Goal: Task Accomplishment & Management: Use online tool/utility

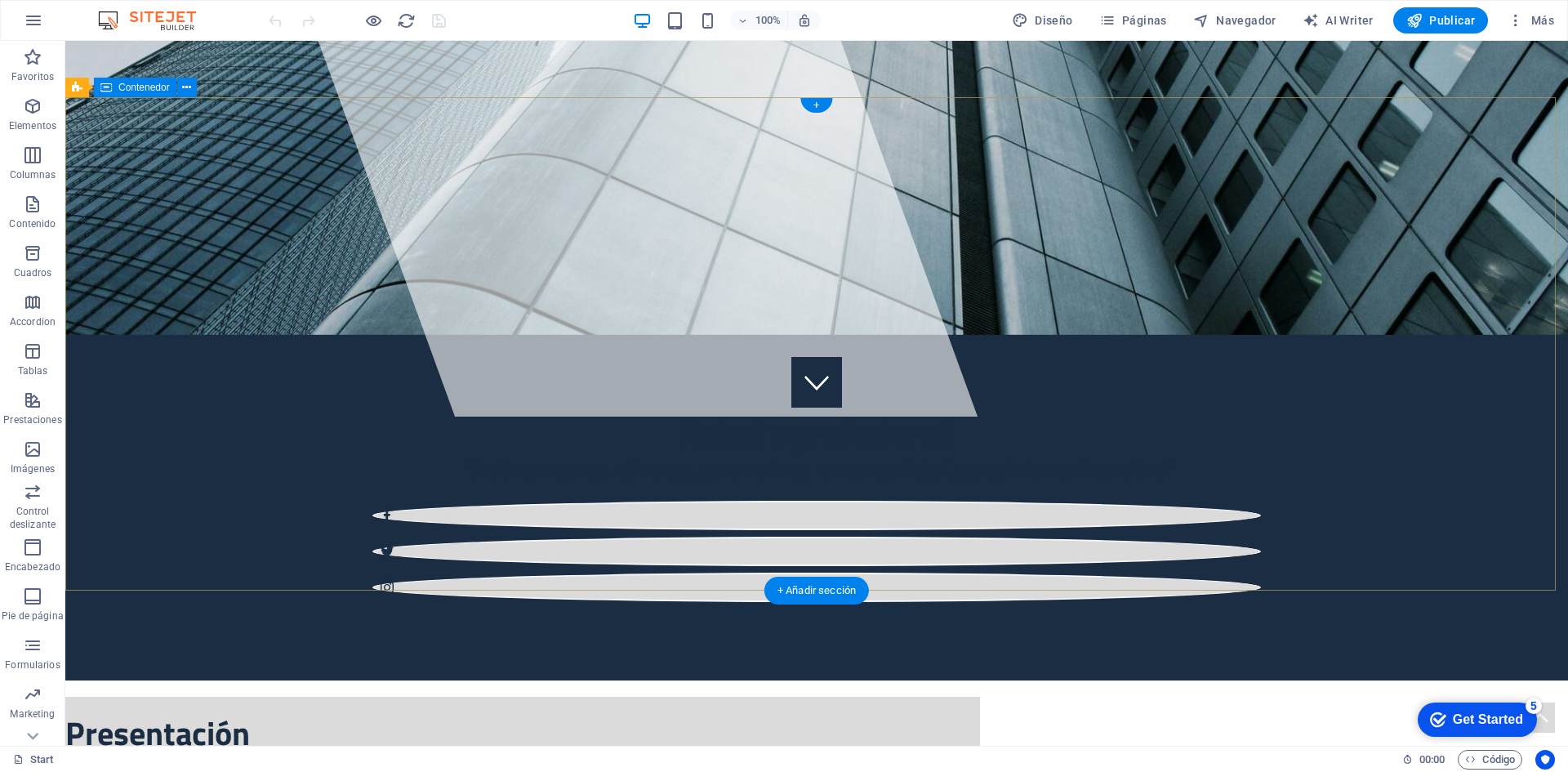
scroll to position [409, 0]
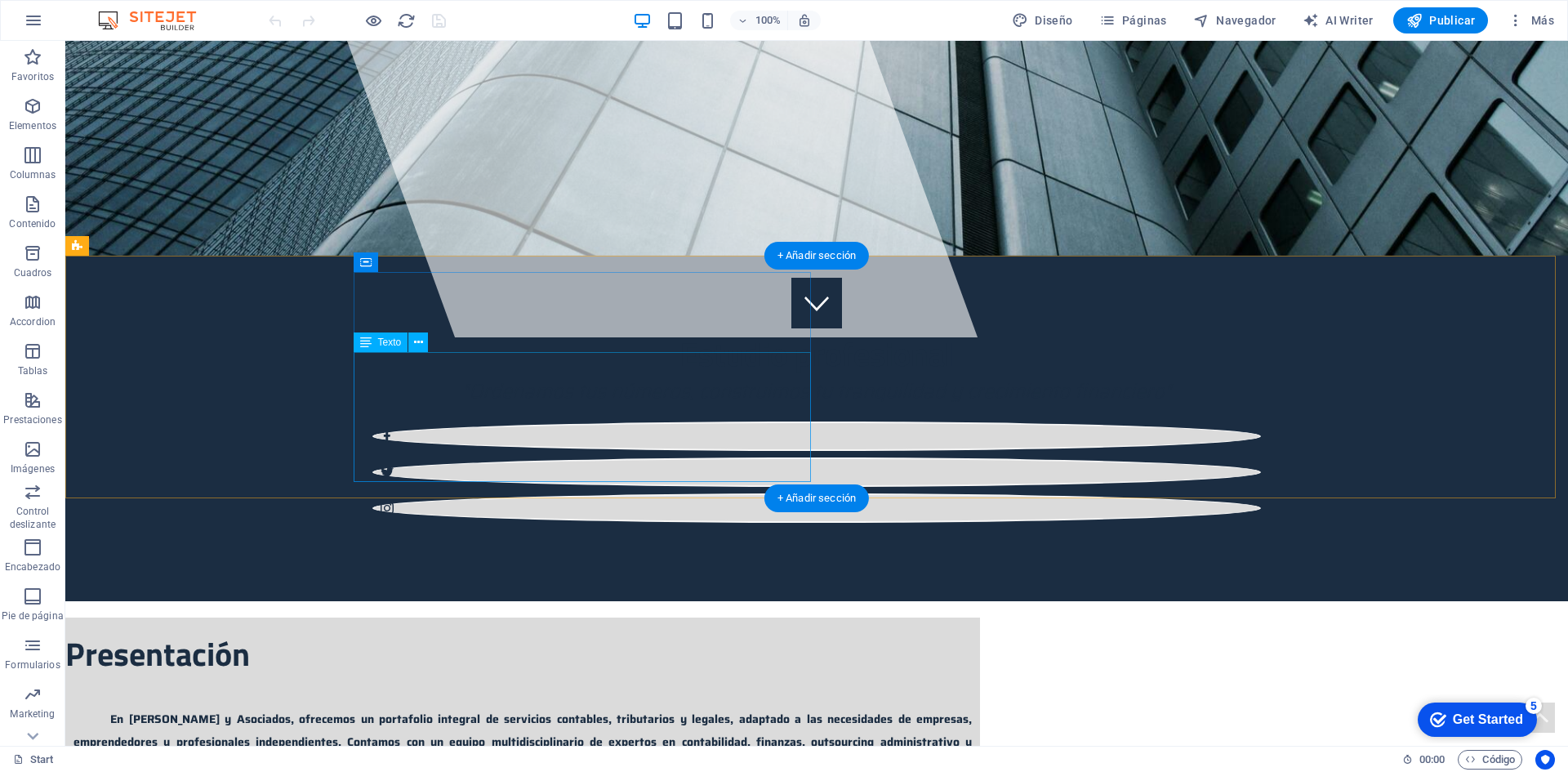
click at [461, 698] on div "En [PERSON_NAME] y Asociados, ofrecemos un portafolio integral de servicios con…" at bounding box center [522, 740] width 914 height 86
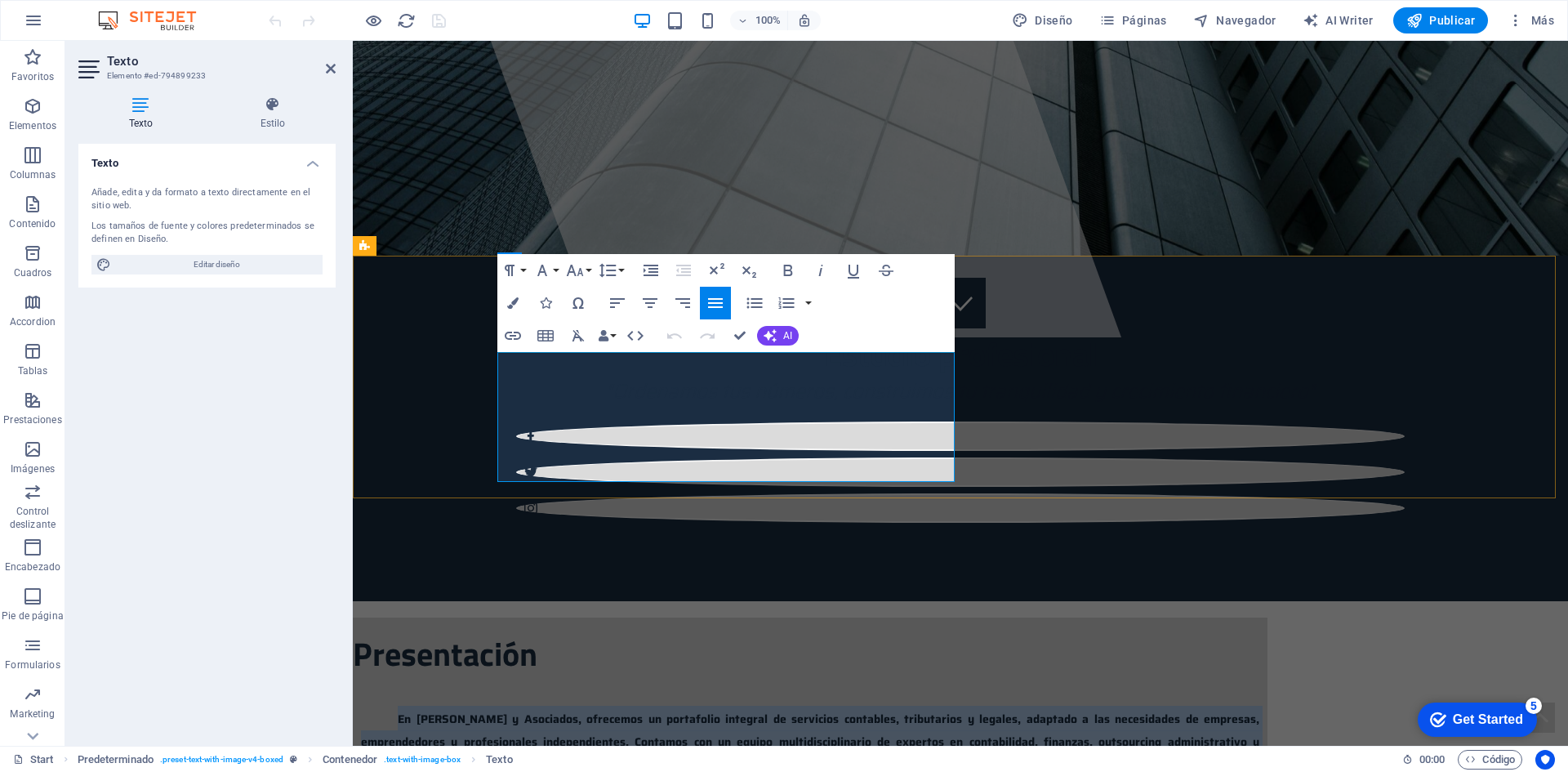
drag, startPoint x: 552, startPoint y: 370, endPoint x: 774, endPoint y: 461, distance: 239.9
click at [774, 706] on p "En [PERSON_NAME] y Asociados, ofrecemos un portafolio integral de servicios con…" at bounding box center [810, 740] width 898 height 69
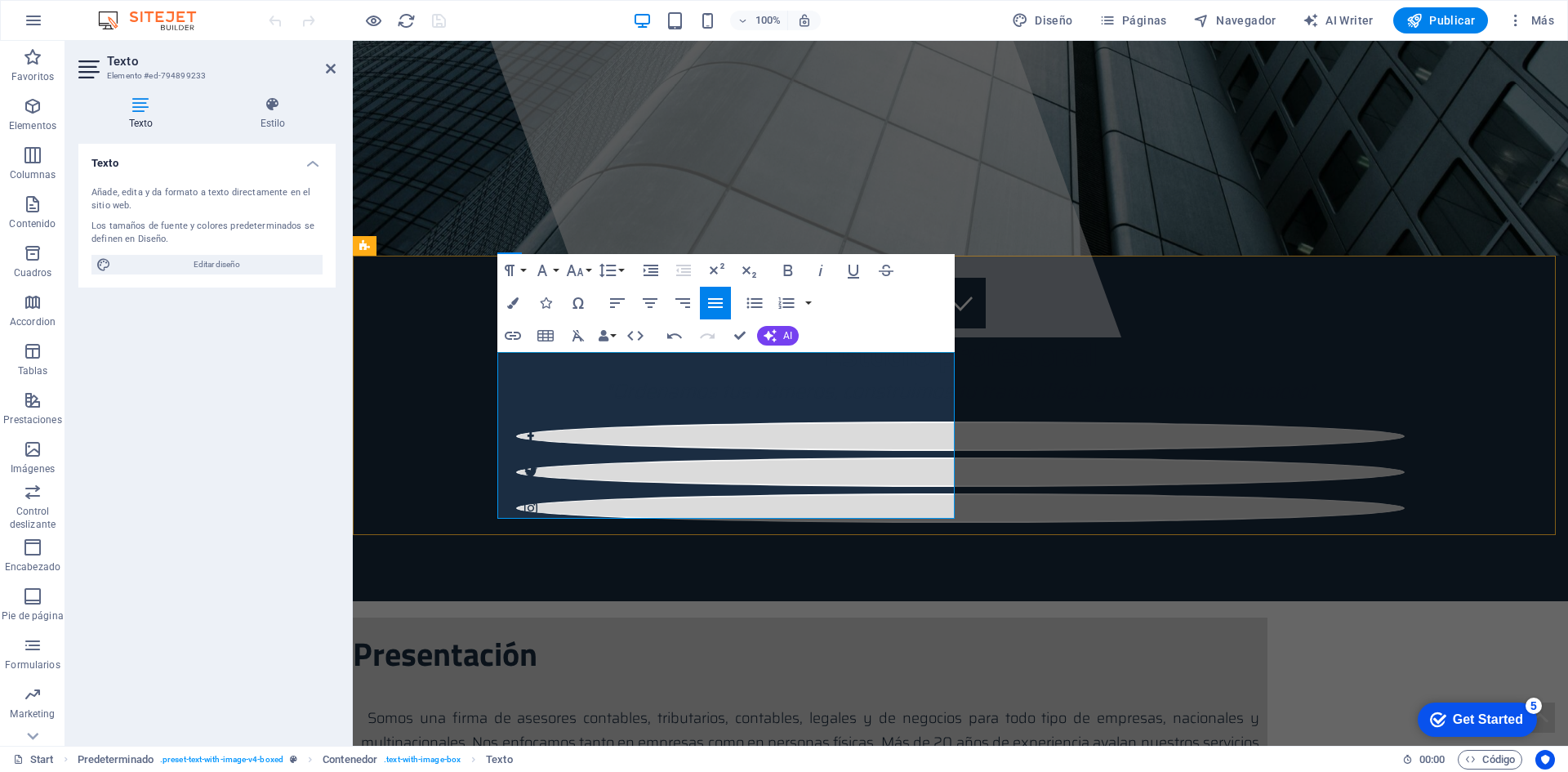
drag, startPoint x: 566, startPoint y: 371, endPoint x: 911, endPoint y: 479, distance: 361.5
click at [911, 706] on p "Somos una firma de asesores contables, tributarios, contables, legales y de neg…" at bounding box center [810, 743] width 898 height 75
click at [587, 269] on button "Font Size" at bounding box center [578, 270] width 31 height 33
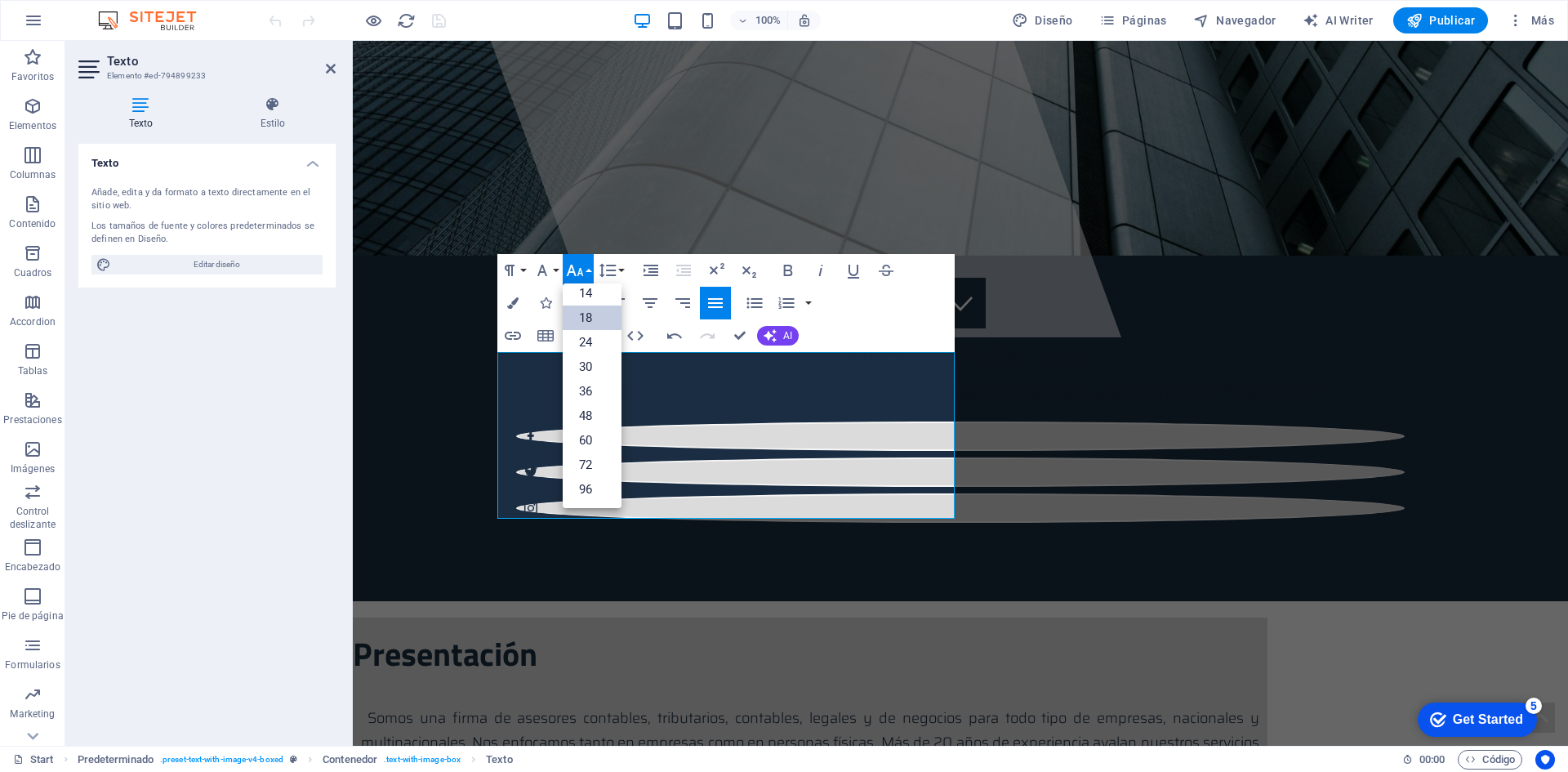
scroll to position [132, 0]
click at [591, 293] on link "14" at bounding box center [592, 293] width 58 height 25
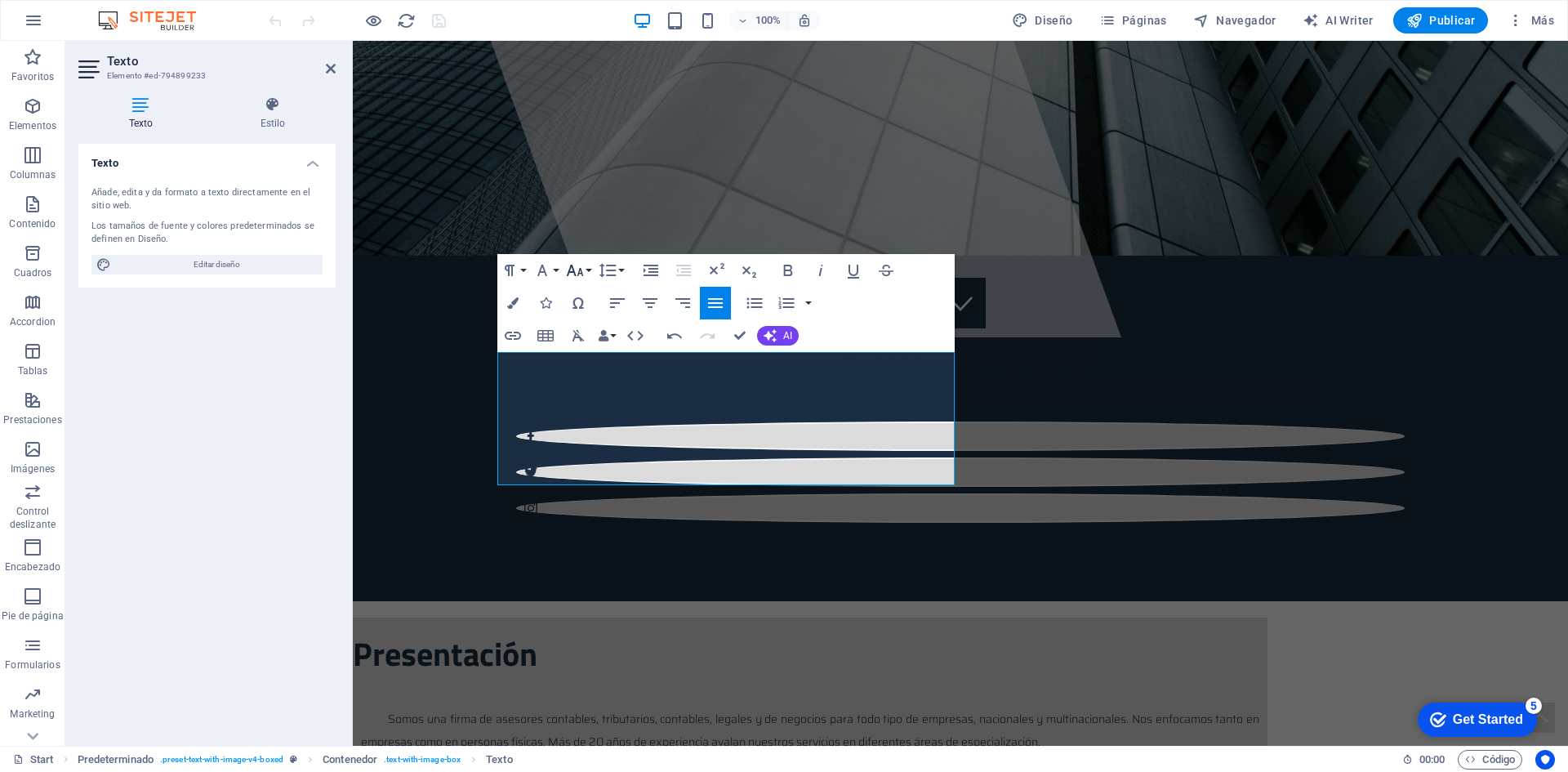
click at [587, 268] on button "Font Size" at bounding box center [578, 270] width 31 height 33
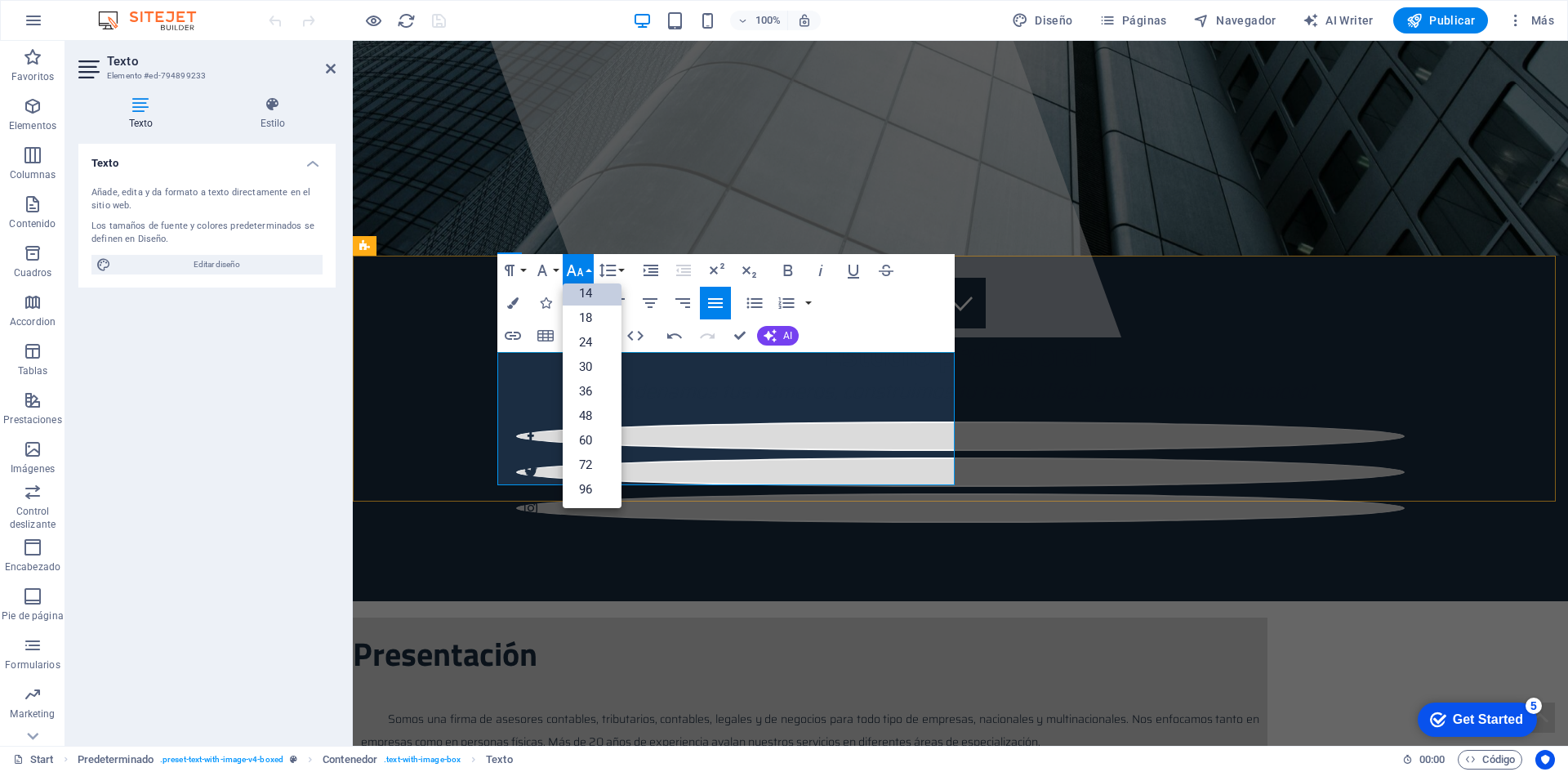
click at [871, 706] on p "Somos una firma de asesores contables, tributarios, contables, legales y de neg…" at bounding box center [810, 729] width 898 height 48
click at [823, 706] on p "Somos una firma de asesores contables, tributarios, contables, legales y de neg…" at bounding box center [810, 729] width 898 height 48
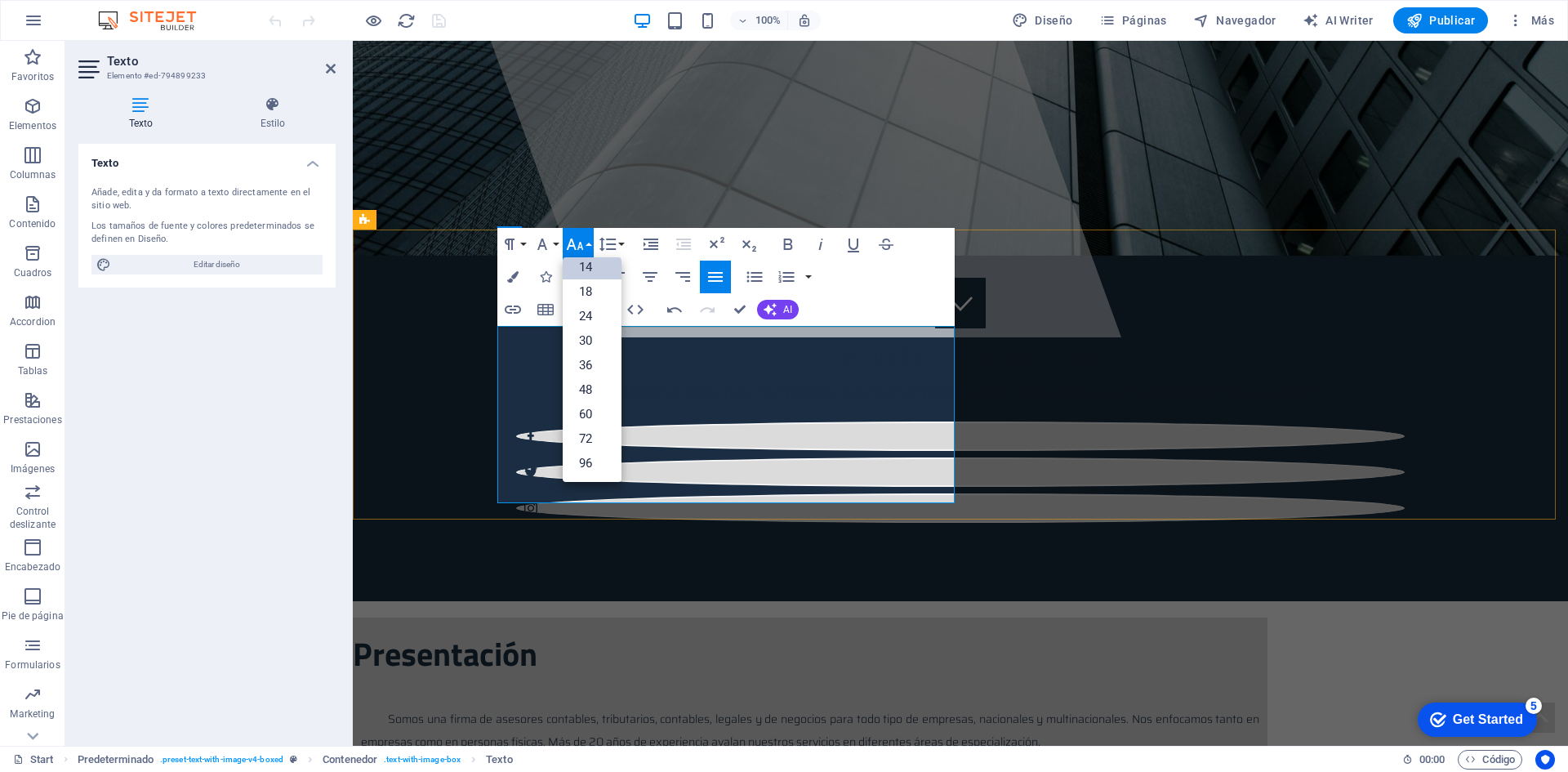
scroll to position [434, 0]
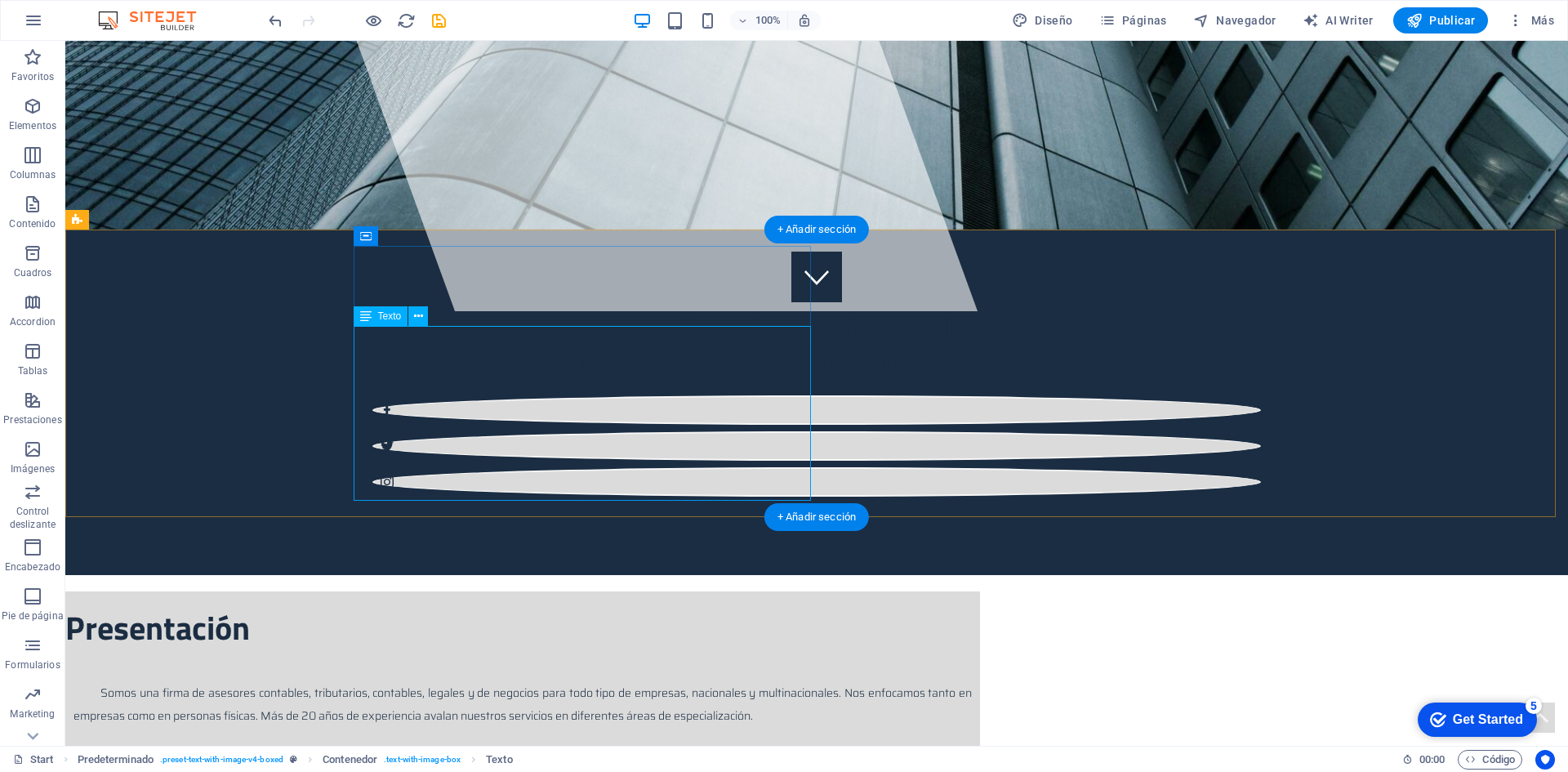
click at [446, 671] on div "Somos una firma de asesores contables, tributarios, contables, legales y de neg…" at bounding box center [522, 735] width 914 height 130
click at [415, 671] on div "Somos una firma de asesores contables, tributarios, contables, legales y de neg…" at bounding box center [522, 735] width 914 height 130
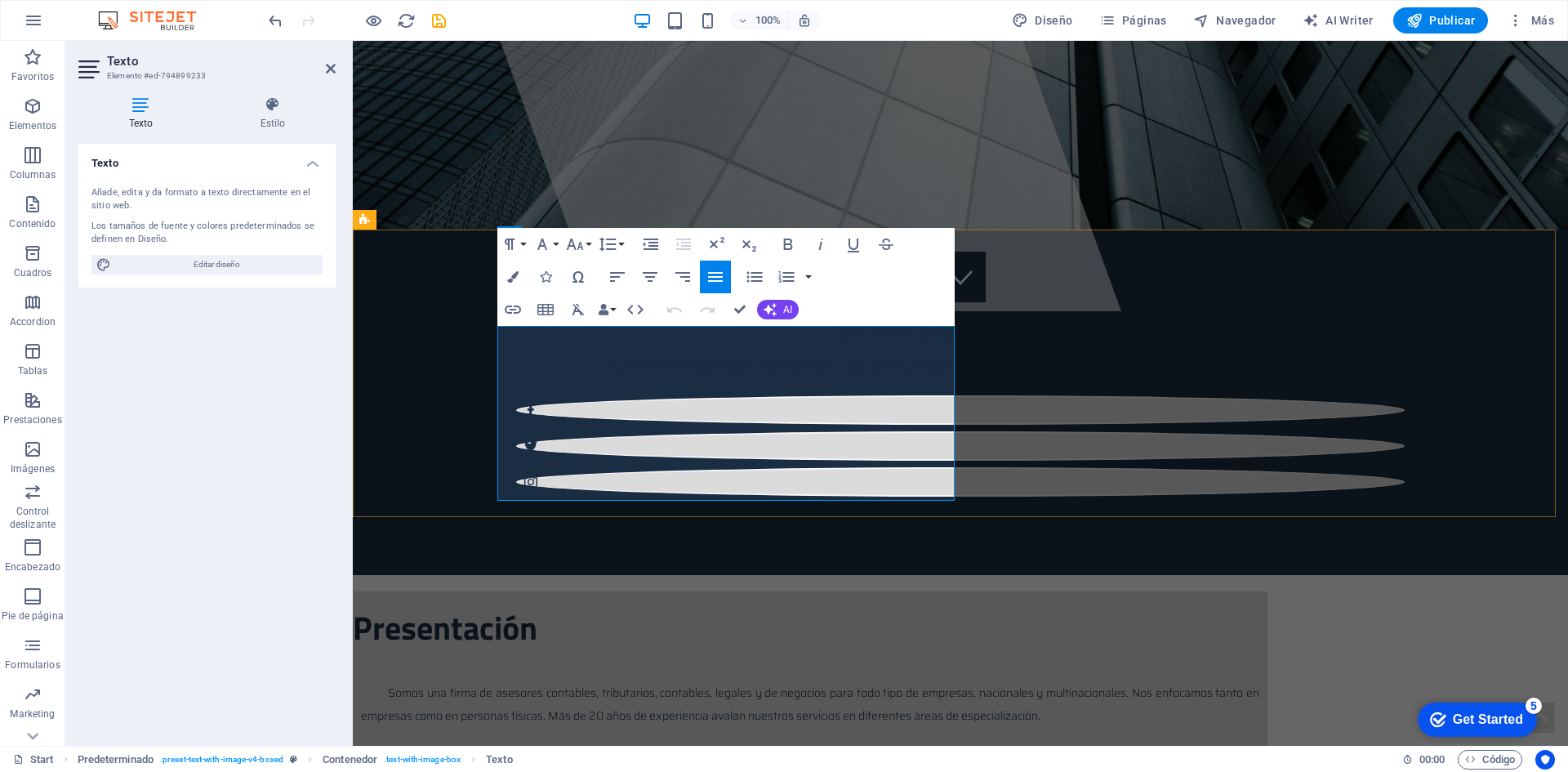
click at [538, 727] on p at bounding box center [810, 738] width 898 height 22
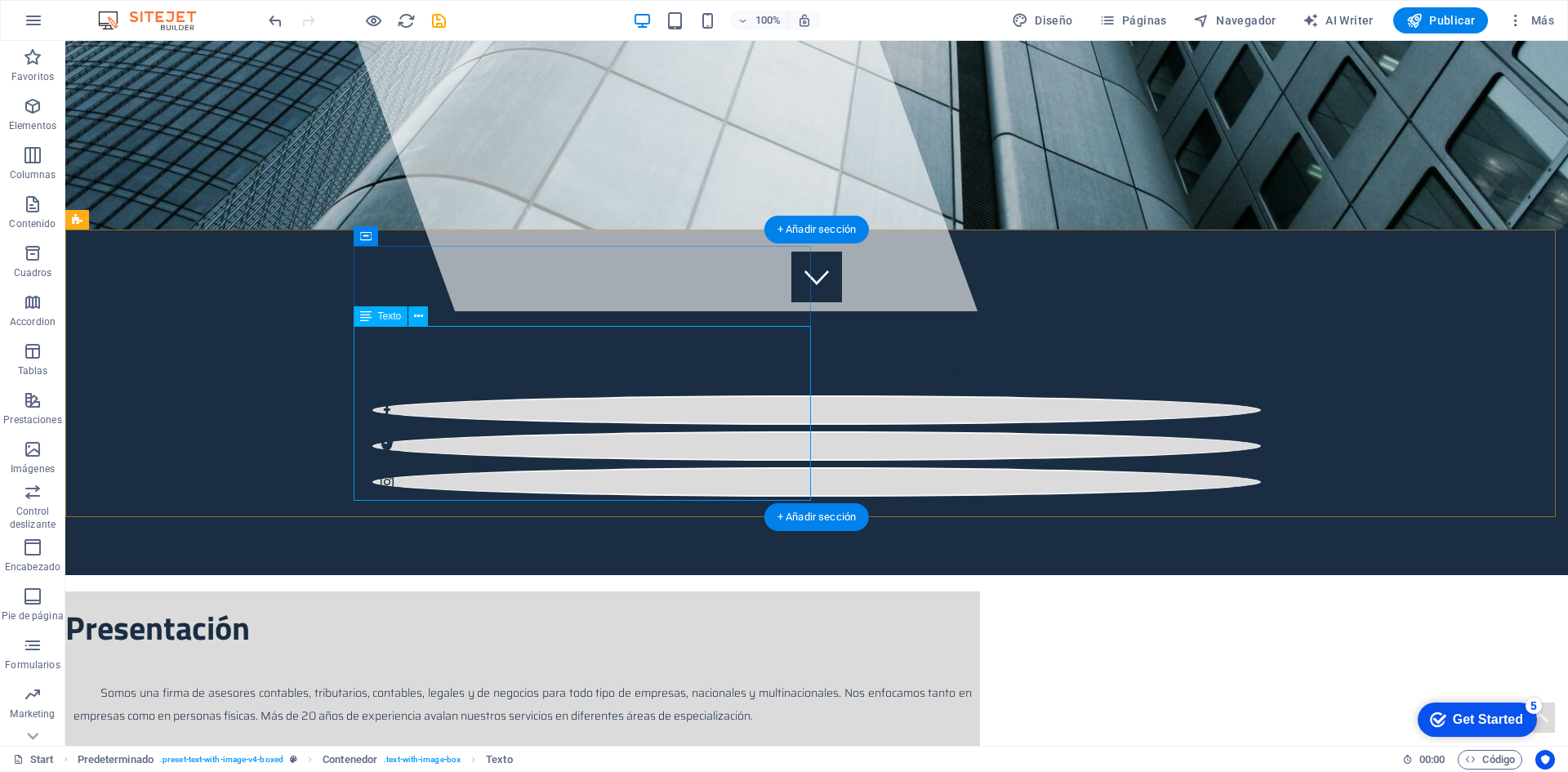
click at [677, 671] on div "Somos una firma de asesores contables, tributarios, contables, legales y de neg…" at bounding box center [522, 735] width 914 height 130
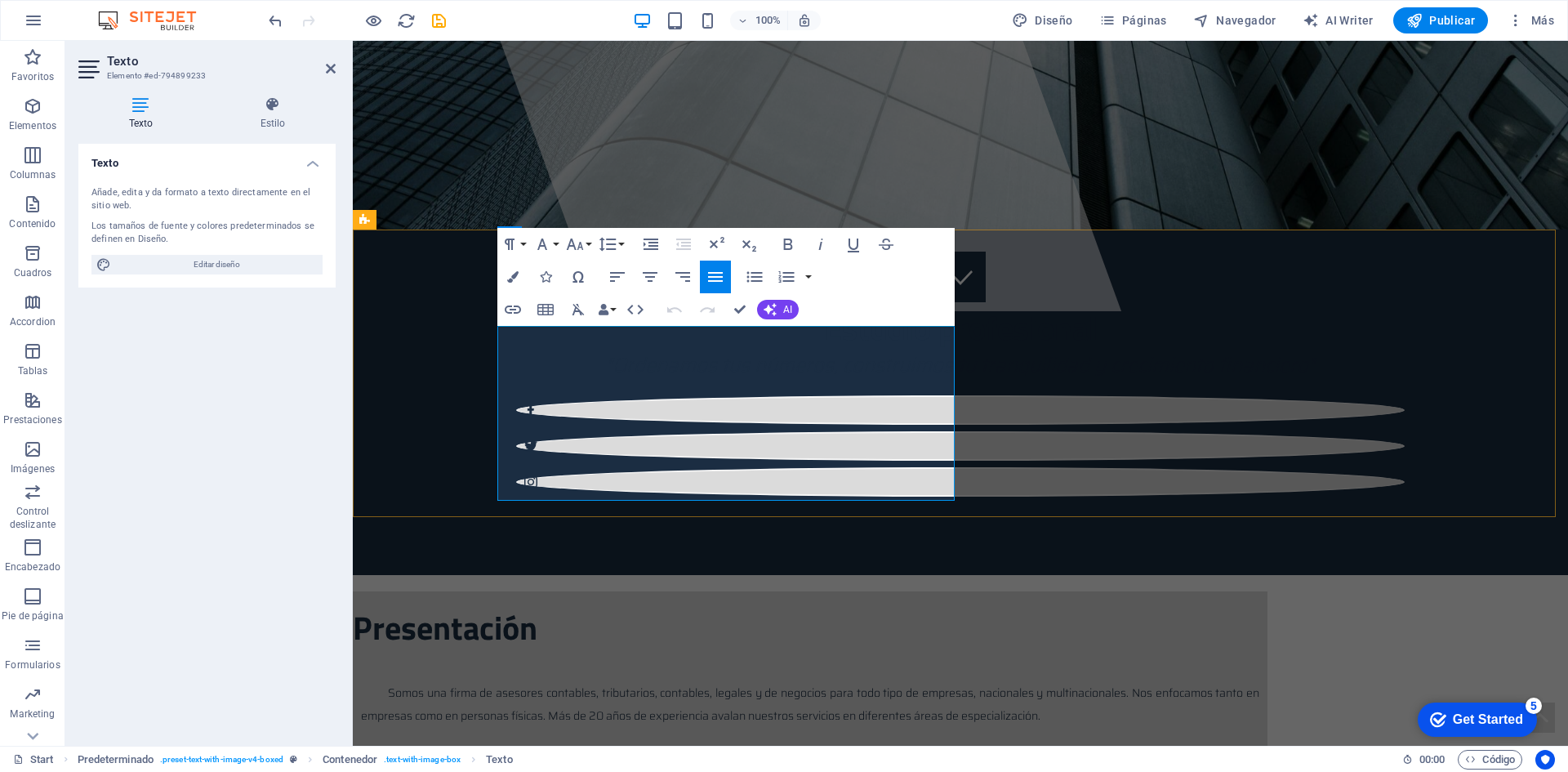
click at [827, 680] on p "Somos una firma de asesores contables, tributarios, contables, legales y de neg…" at bounding box center [810, 704] width 898 height 48
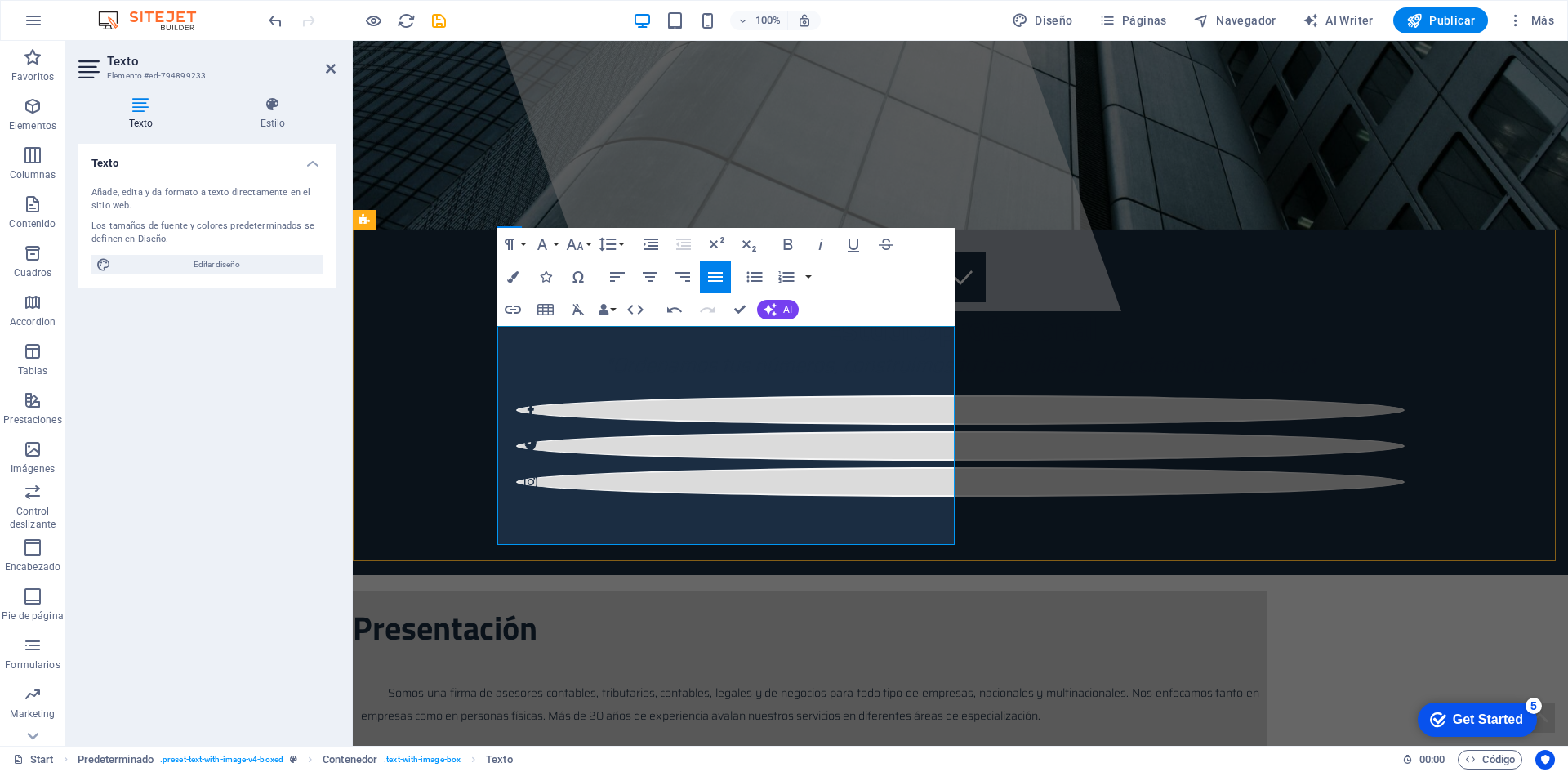
scroll to position [476, 0]
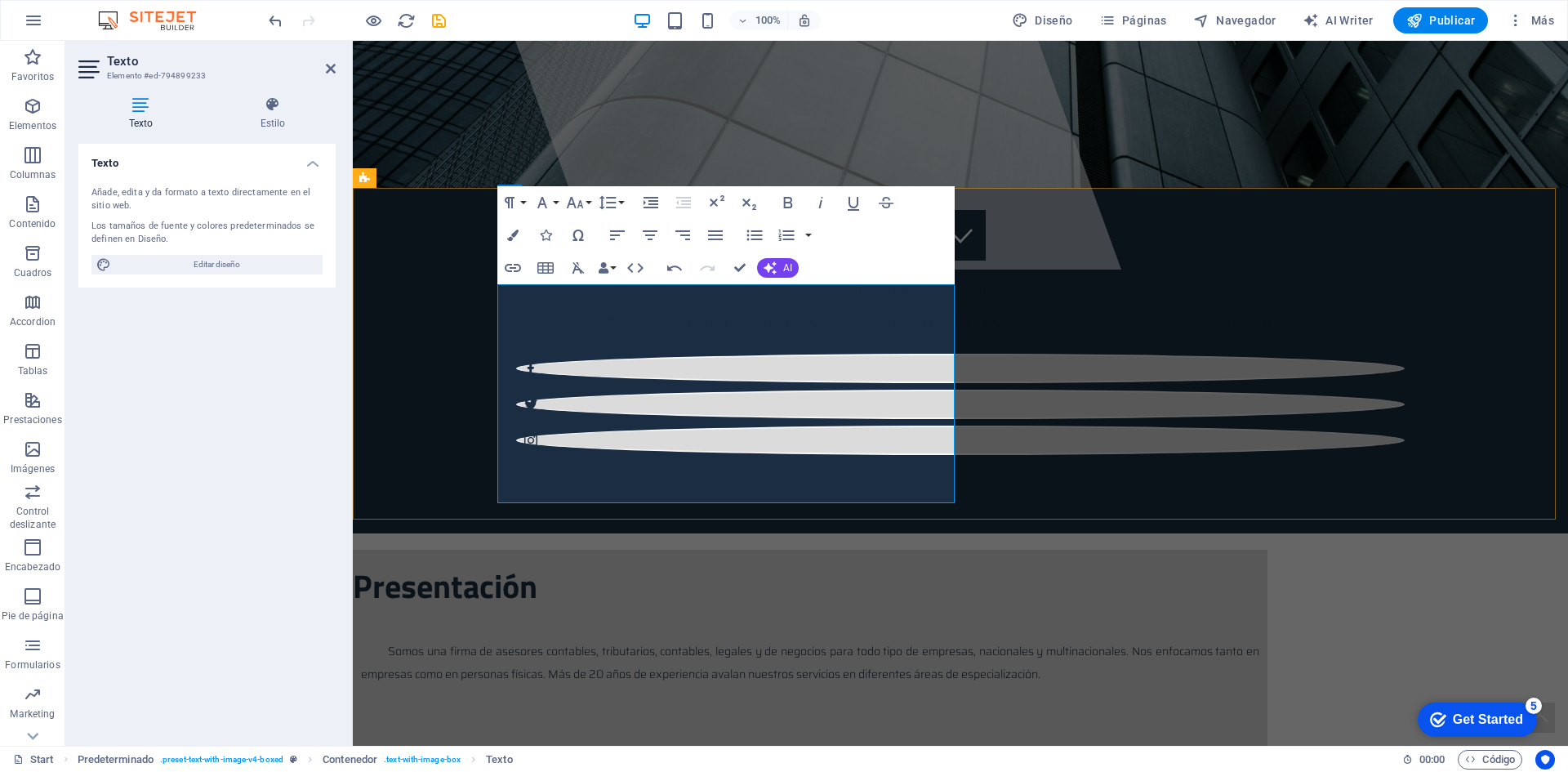
click at [744, 708] on p "​" at bounding box center [810, 719] width 898 height 22
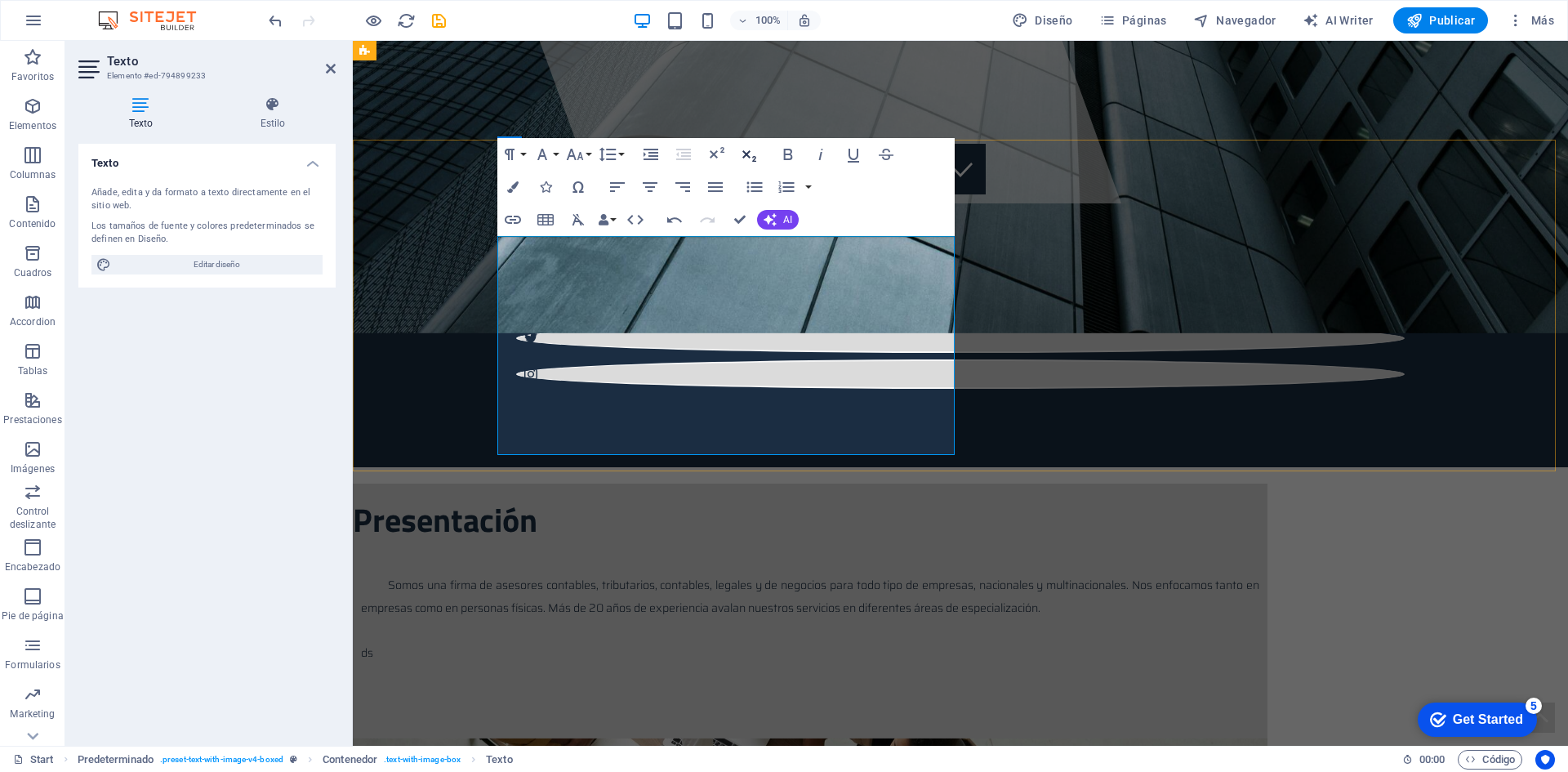
scroll to position [525, 0]
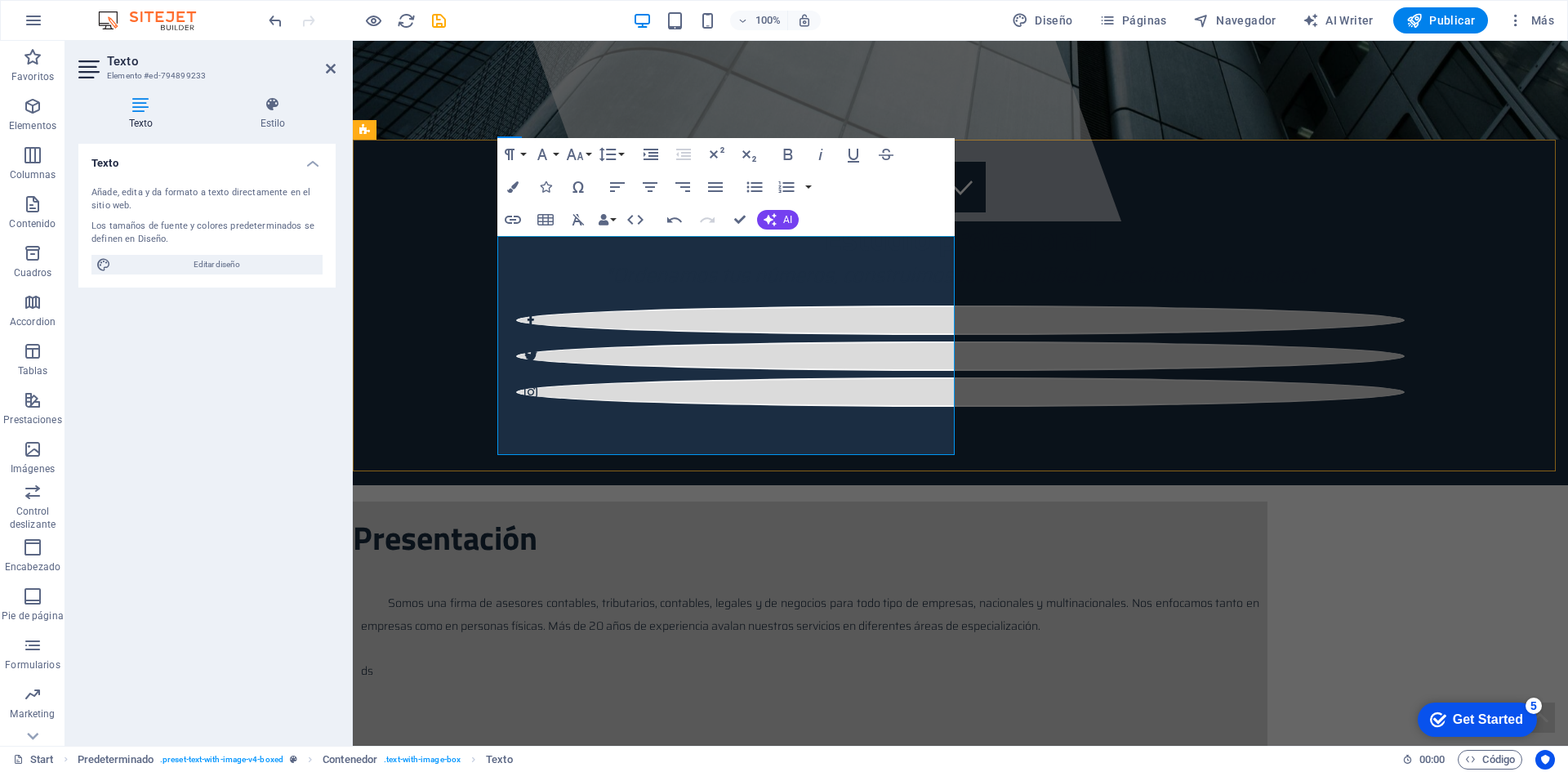
click at [535, 681] on p at bounding box center [810, 692] width 898 height 22
click at [373, 662] on span "ds" at bounding box center [367, 671] width 12 height 18
click at [655, 155] on icon "button" at bounding box center [651, 154] width 20 height 20
click at [540, 594] on span "Somos una firma de asesores contables, tributarios, contables, legales y de neg…" at bounding box center [810, 615] width 898 height 42
click at [541, 594] on span "Somos una firma de asesores contables, tributarios, contables, legales y de neg…" at bounding box center [810, 615] width 898 height 42
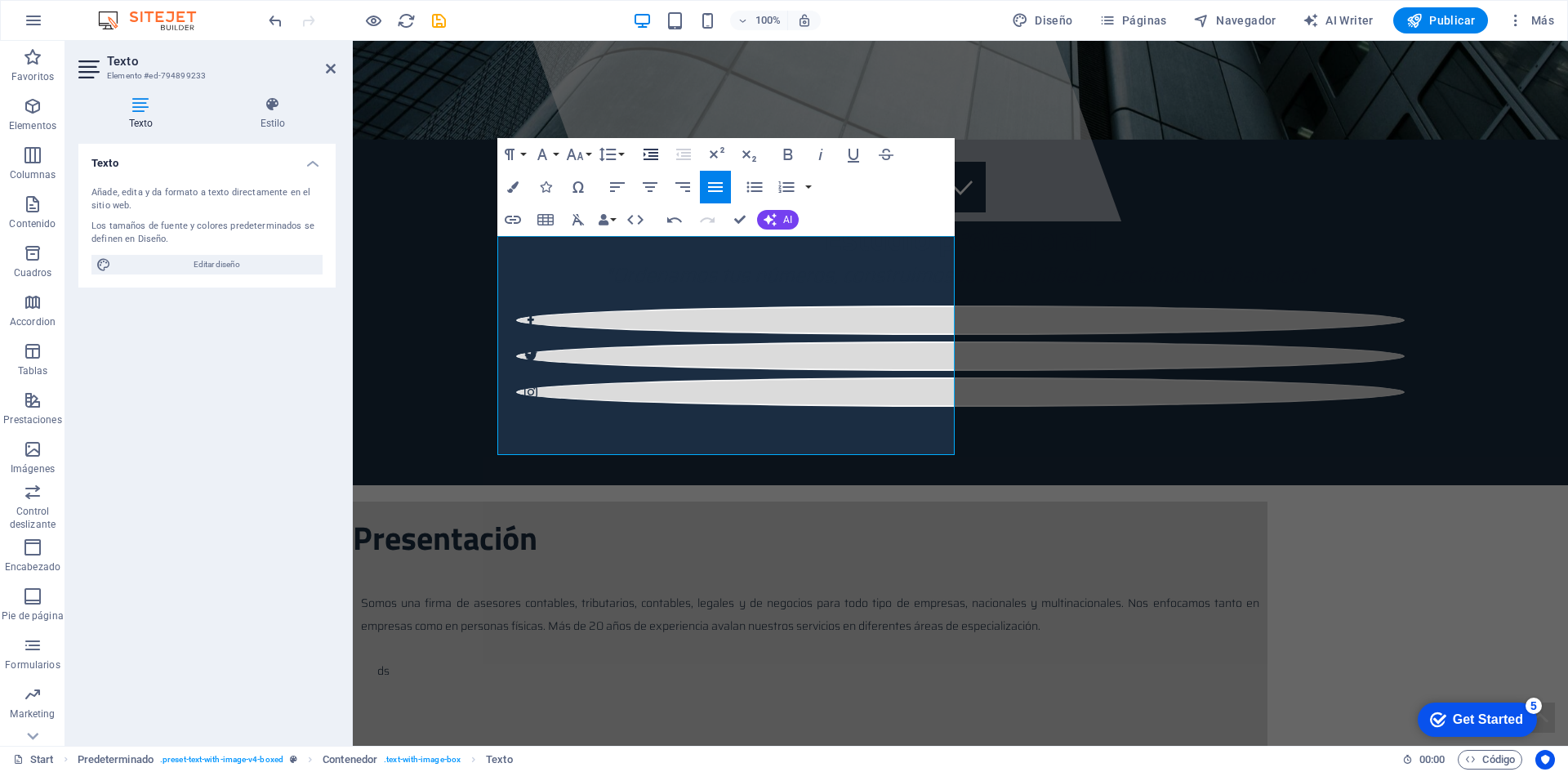
click at [644, 152] on icon "button" at bounding box center [651, 154] width 20 height 20
click at [521, 594] on span "Somos una firma de asesores contables, tributarios, contables, legales y de neg…" at bounding box center [817, 615] width 881 height 42
click at [646, 154] on icon "button" at bounding box center [651, 154] width 20 height 20
click at [690, 154] on icon "button" at bounding box center [684, 154] width 20 height 20
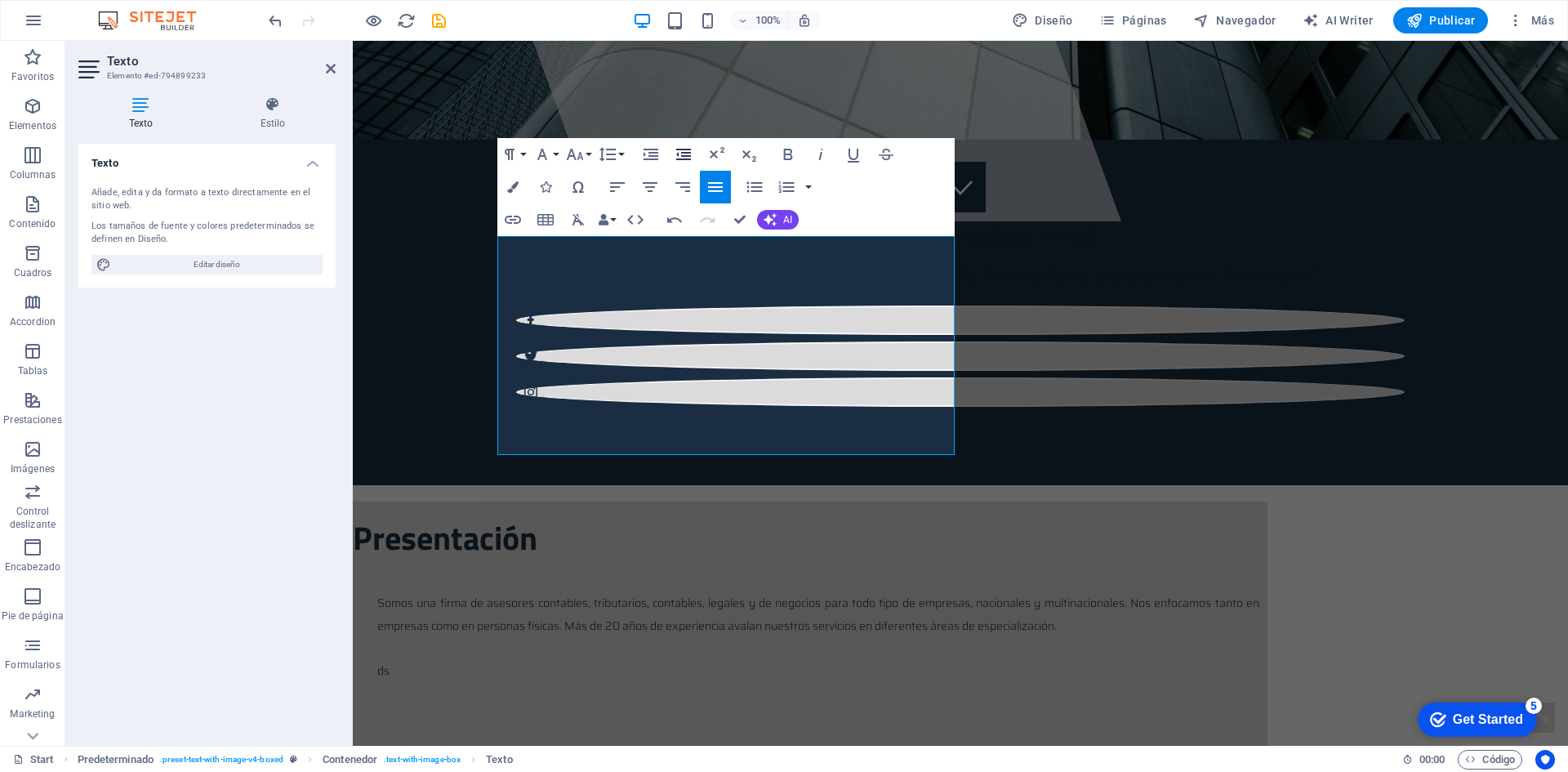
click at [690, 154] on icon "button" at bounding box center [684, 154] width 20 height 20
click at [662, 590] on p "​ Somos una firma de asesores contables, tributarios, contables, legales y de n…" at bounding box center [810, 614] width 898 height 48
click at [507, 594] on span "Somos una firma de asesores contables, tributarios, contables, legales y de neg…" at bounding box center [810, 615] width 898 height 42
click at [505, 594] on span "Somos una firma de asesores contables, tributarios, contables, legales y de neg…" at bounding box center [810, 615] width 898 height 42
click at [619, 152] on button "Line Height" at bounding box center [610, 153] width 31 height 33
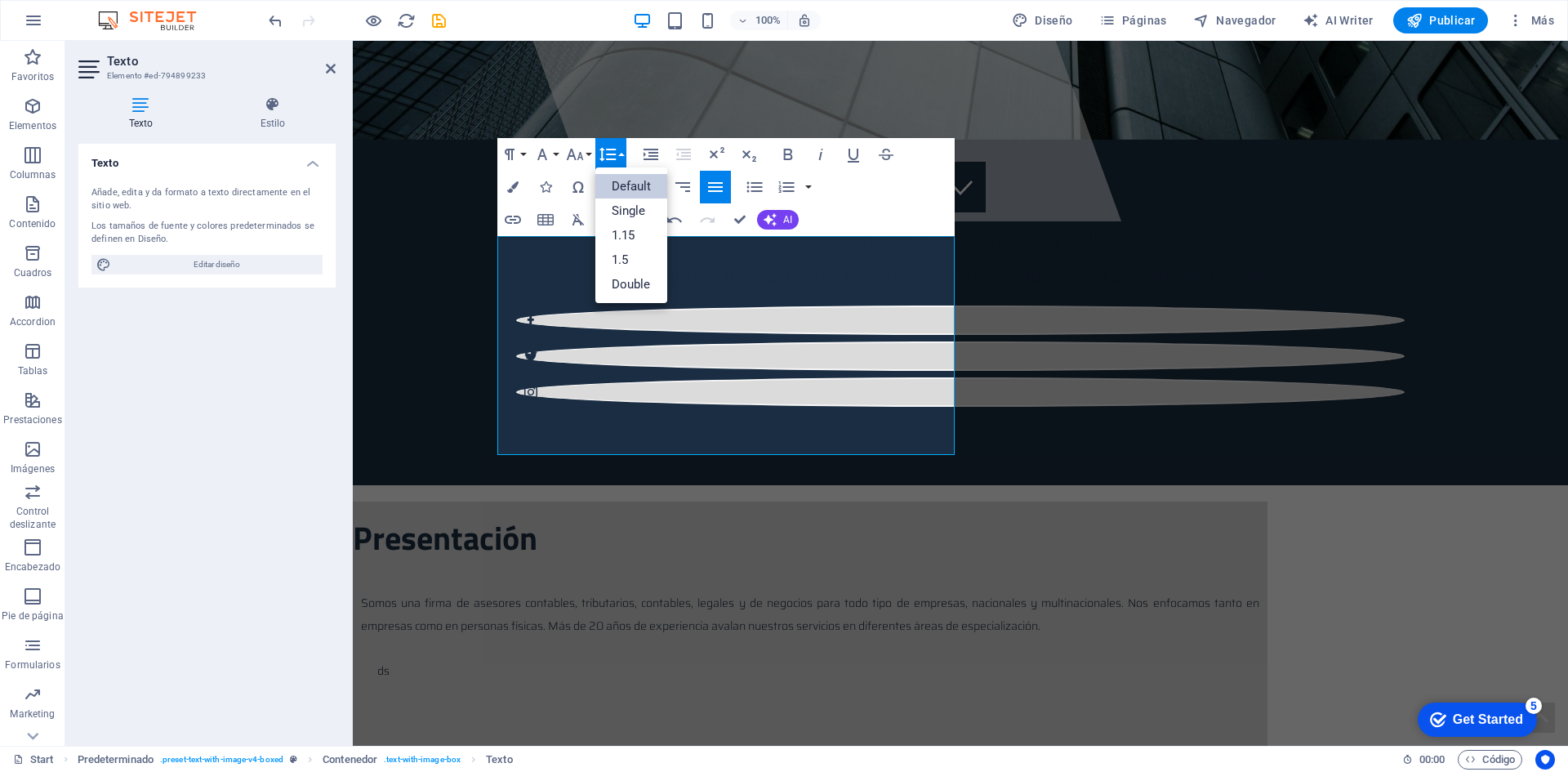
scroll to position [0, 0]
click at [757, 681] on p at bounding box center [810, 692] width 898 height 22
click at [653, 150] on icon "button" at bounding box center [650, 154] width 15 height 12
click at [390, 662] on span "ds" at bounding box center [383, 671] width 12 height 18
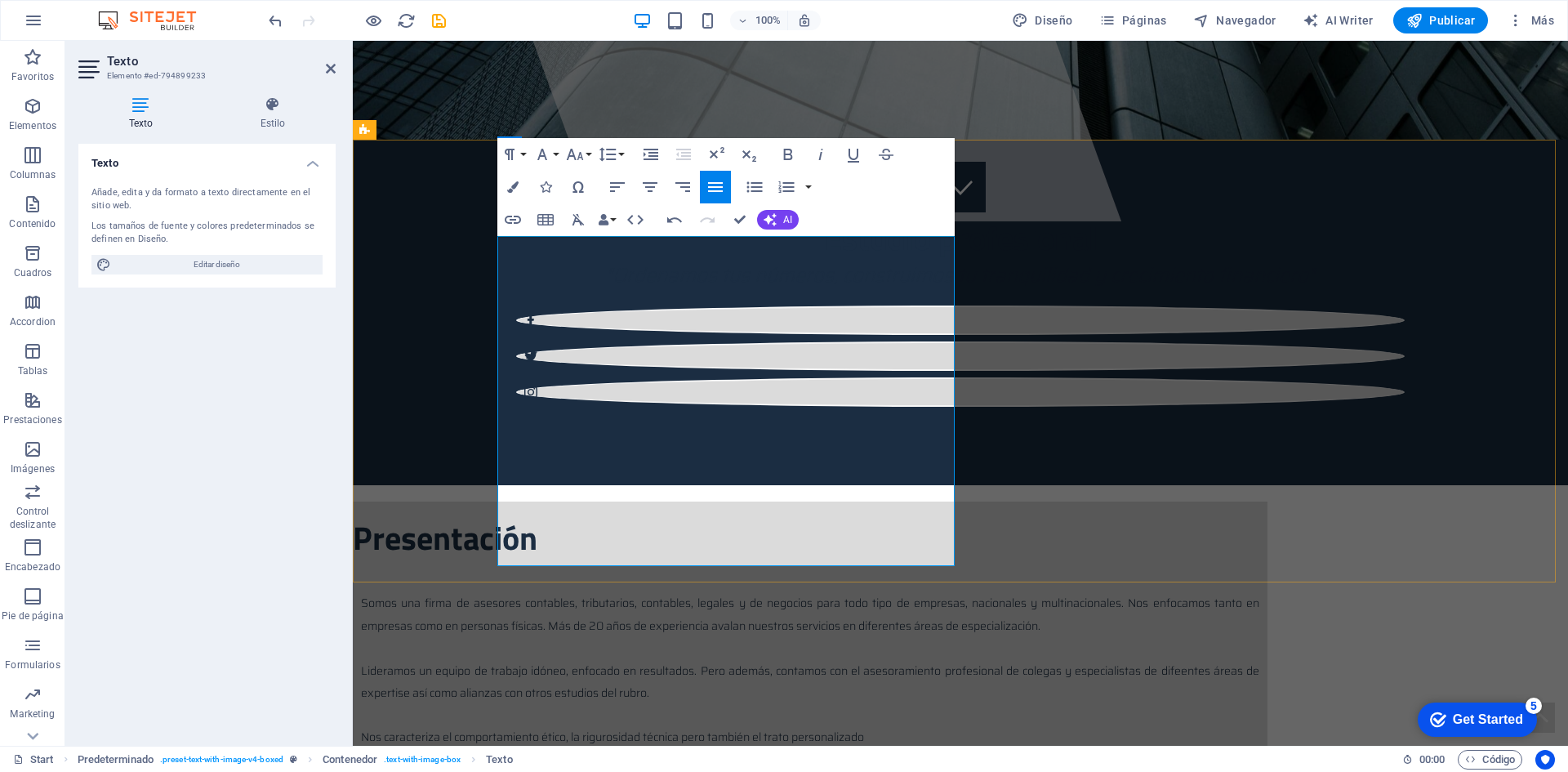
click at [834, 727] on span "Nos caracteriza el comportamiento ético, la rigurosidad técnica pero también el…" at bounding box center [612, 736] width 503 height 18
click at [654, 725] on p "Nos caracteriza el comportamiento ético, la rigurosidad técnica y el trato pers…" at bounding box center [810, 736] width 898 height 22
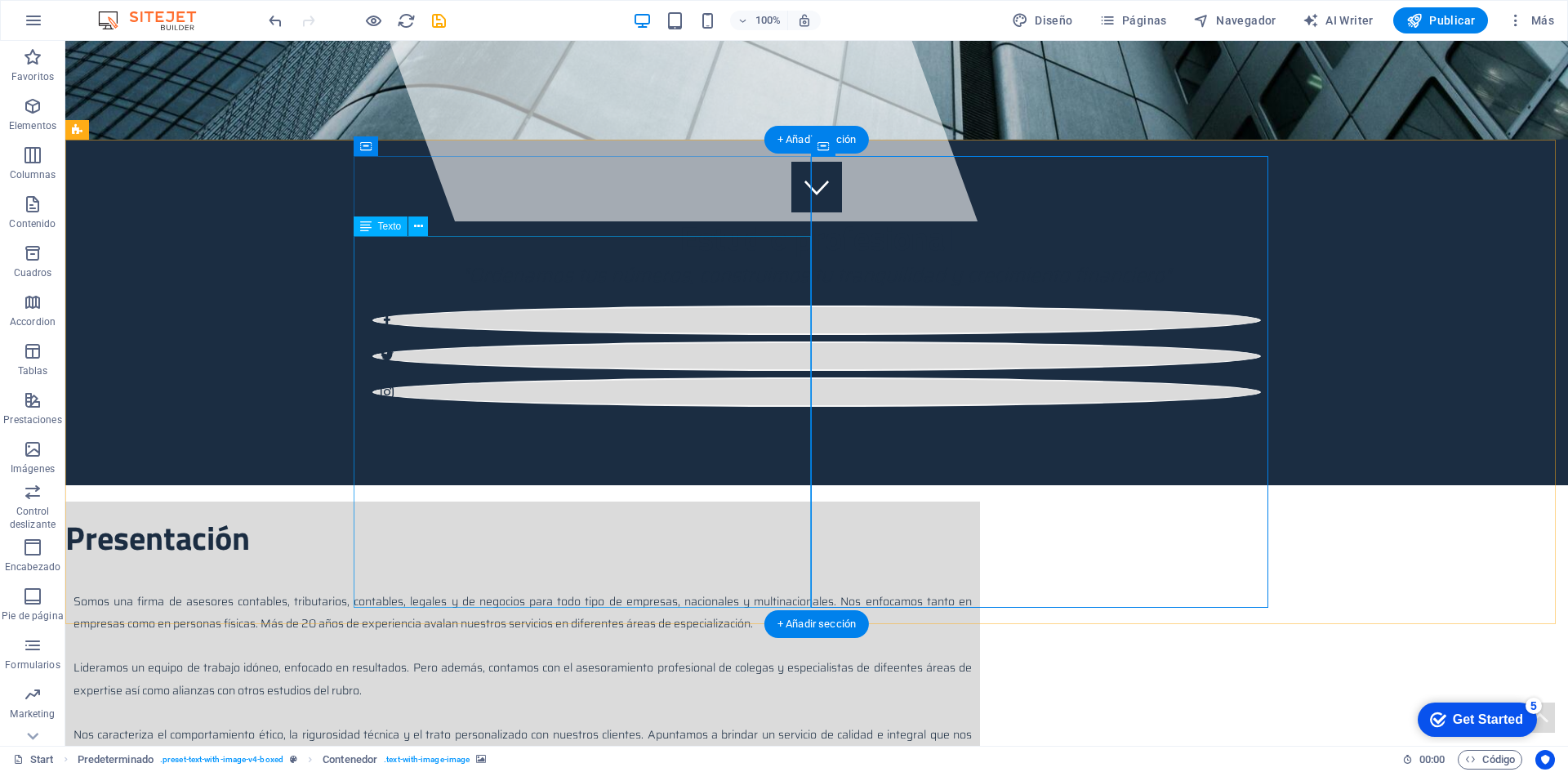
click at [364, 582] on div "Somos una firma de asesores contables, tributarios, contables, legales y de neg…" at bounding box center [522, 701] width 914 height 239
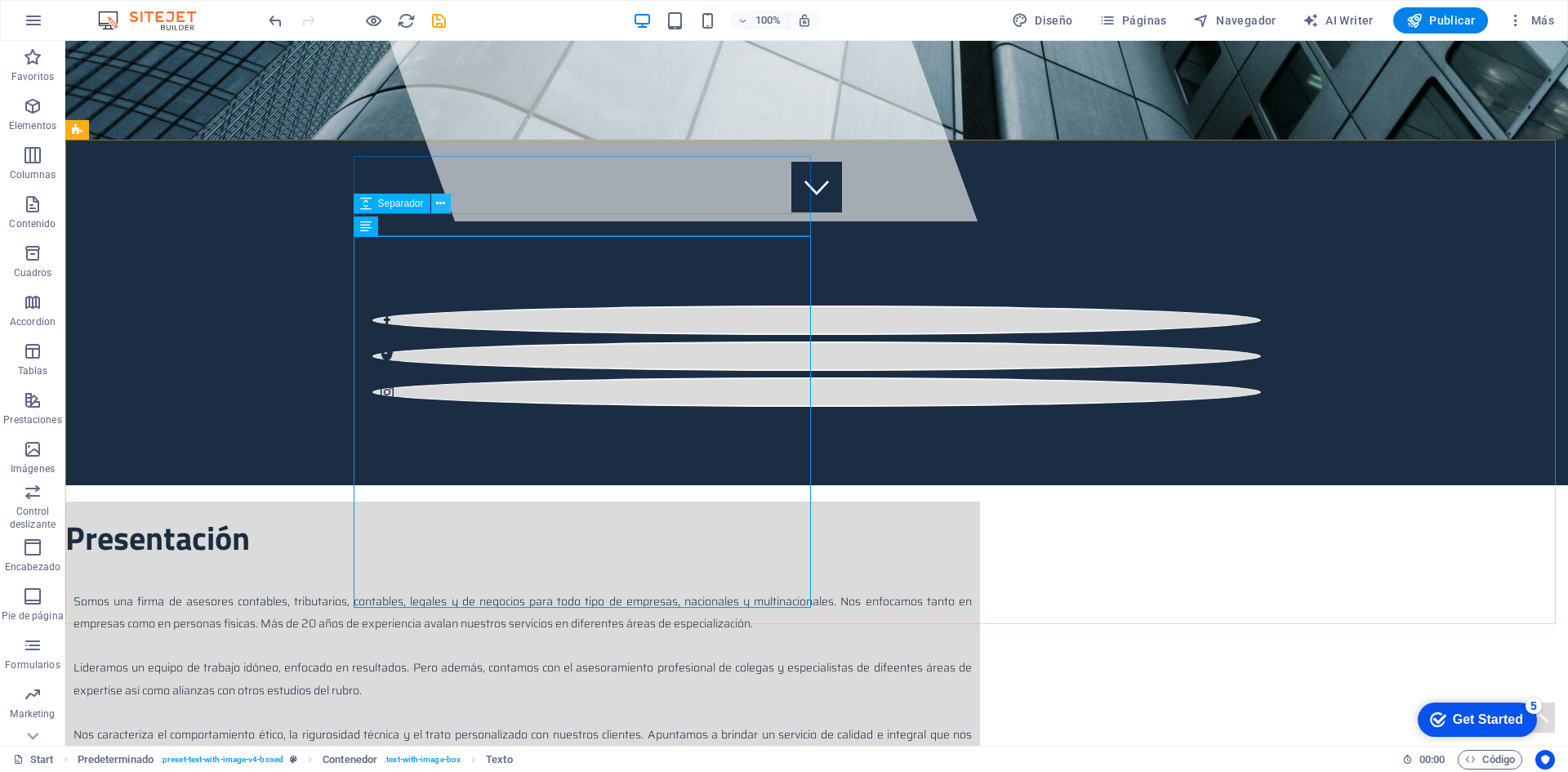
click at [439, 207] on icon at bounding box center [440, 203] width 9 height 17
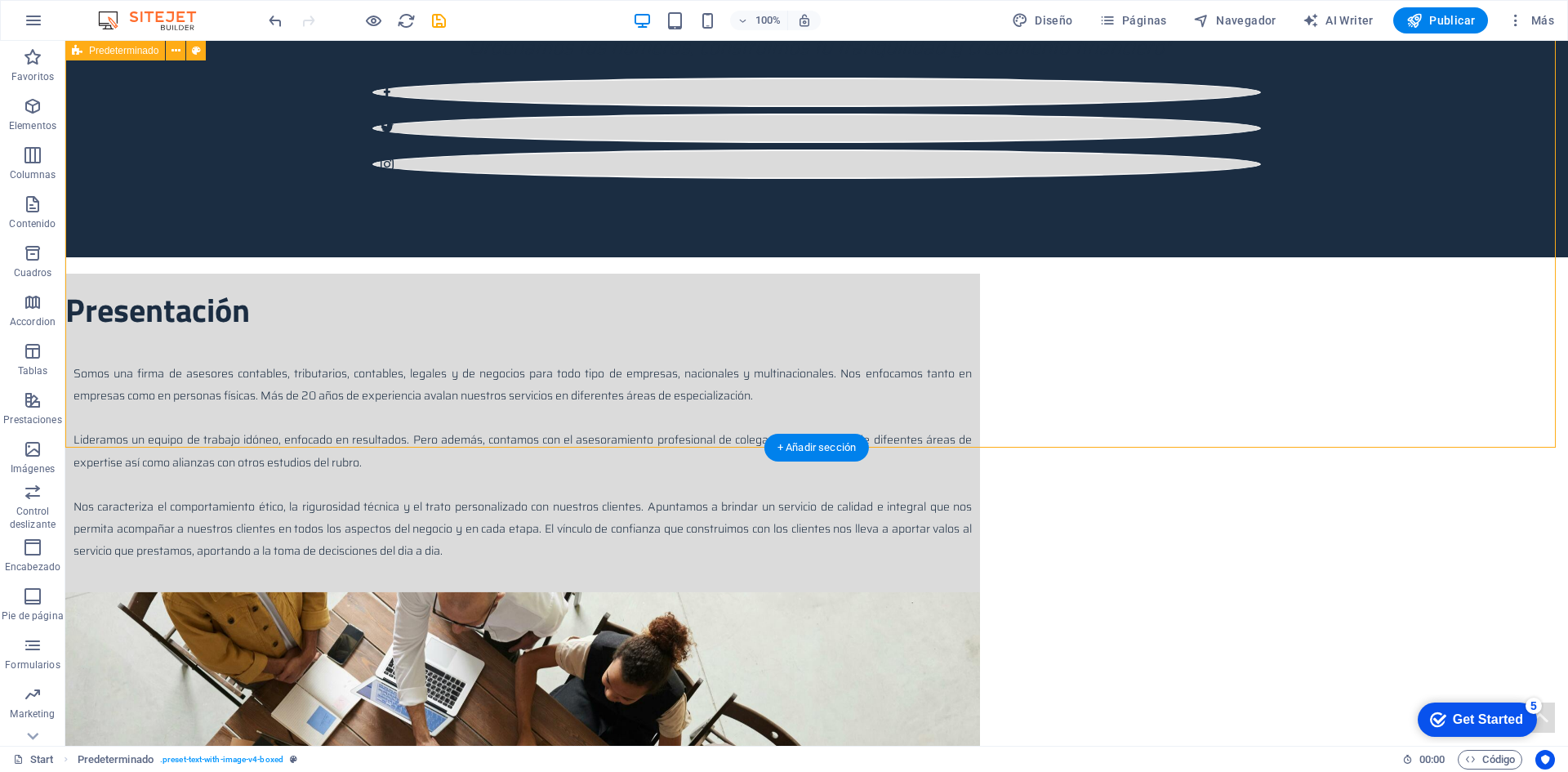
scroll to position [525, 0]
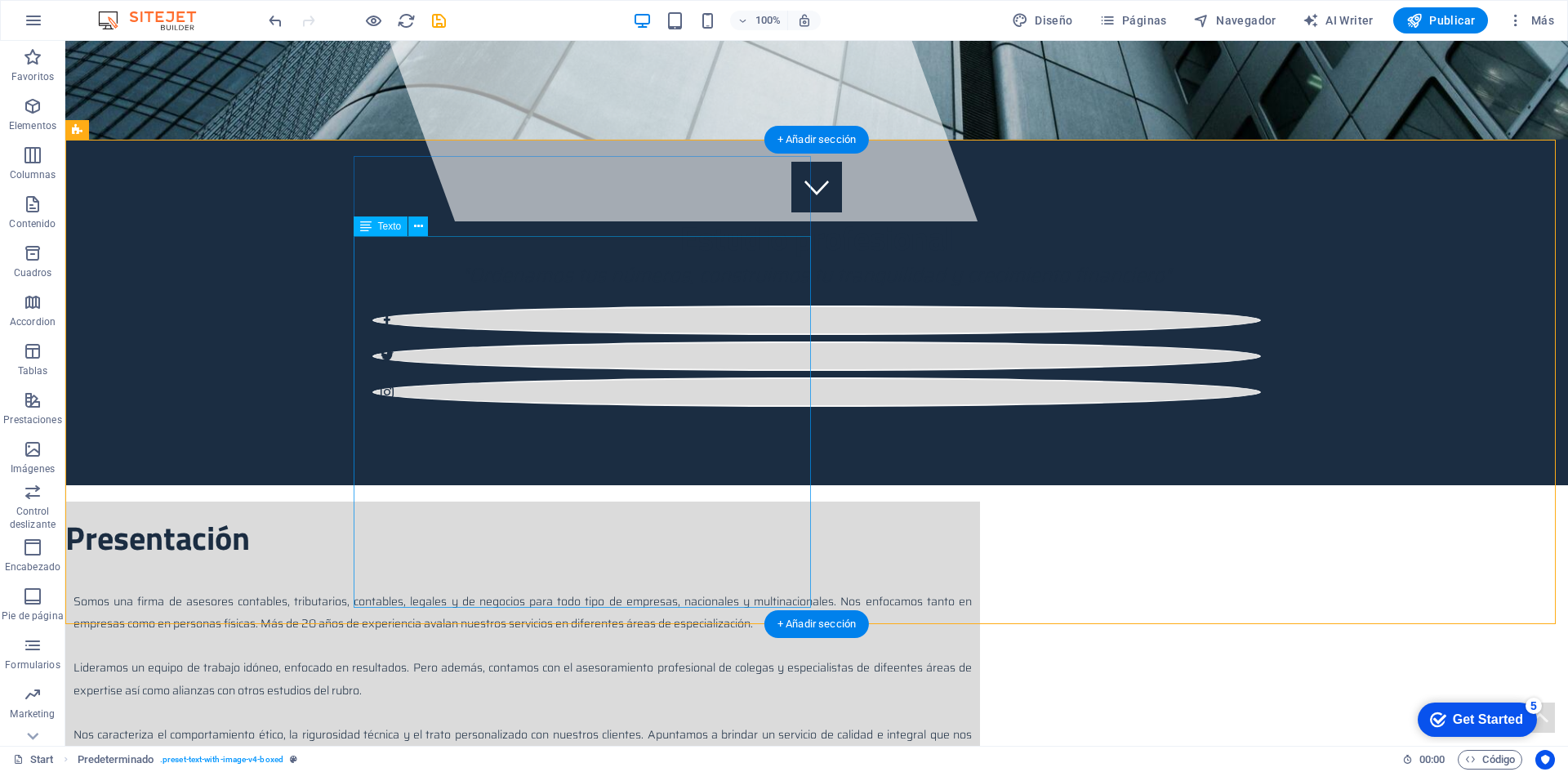
click at [353, 582] on div "Somos una firma de asesores contables, tributarios, contables, legales y de neg…" at bounding box center [522, 701] width 914 height 239
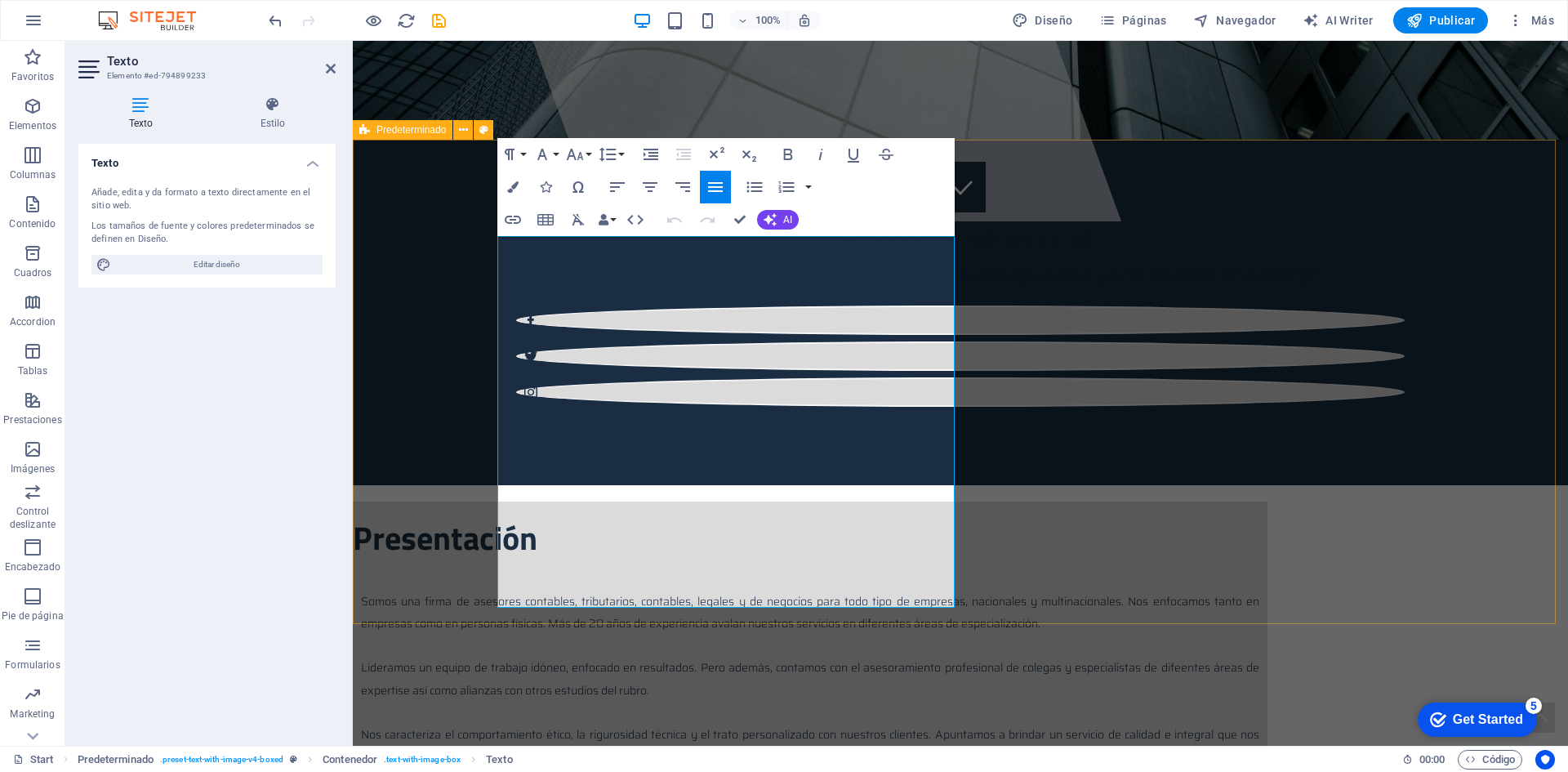
click at [1477, 485] on div "Presentación Somos una firma de asesores contables, tributarios, contables, leg…" at bounding box center [961, 776] width 1215 height 583
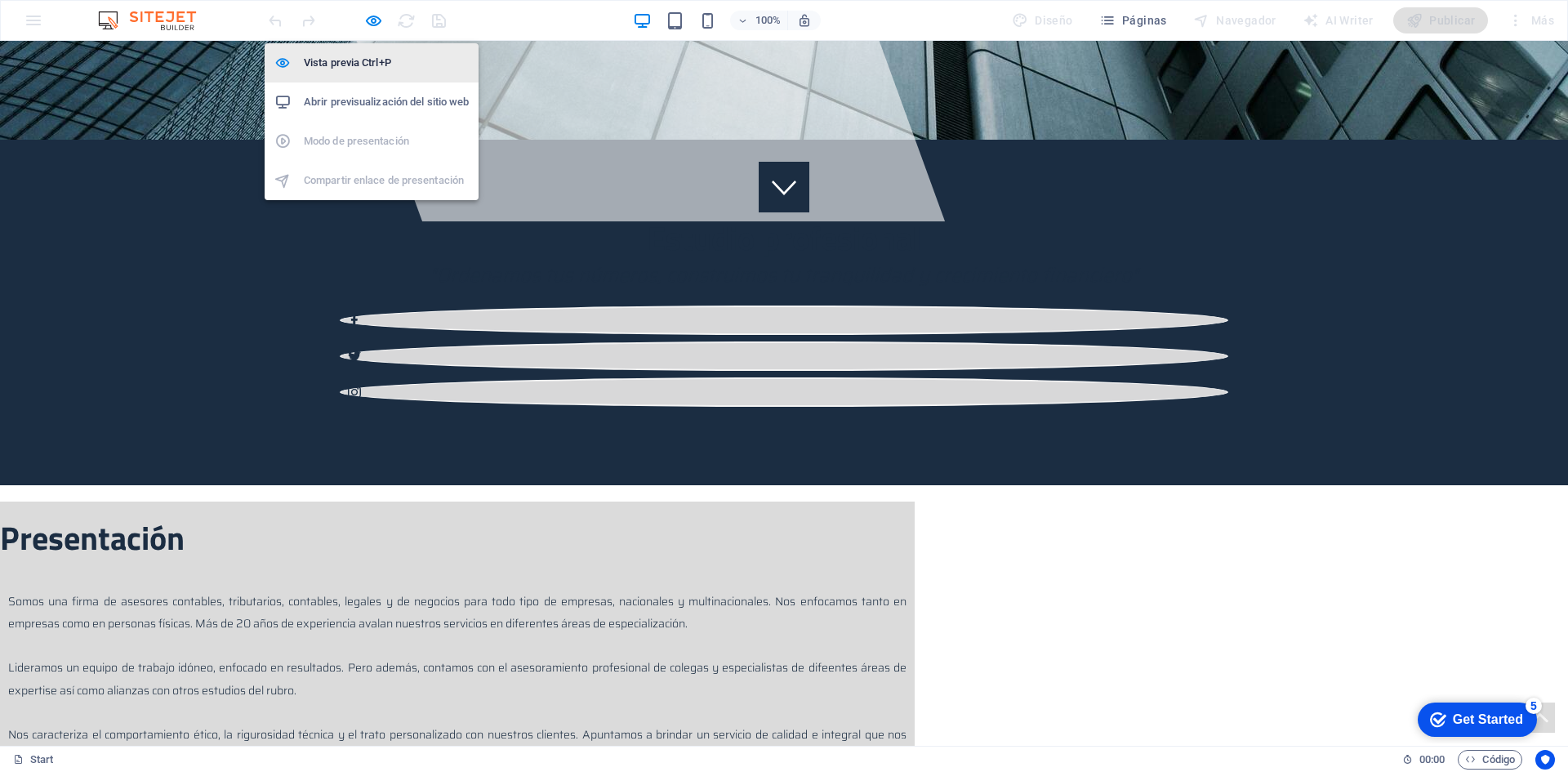
click at [376, 55] on h6 "Vista previa Ctrl+P" at bounding box center [386, 63] width 165 height 20
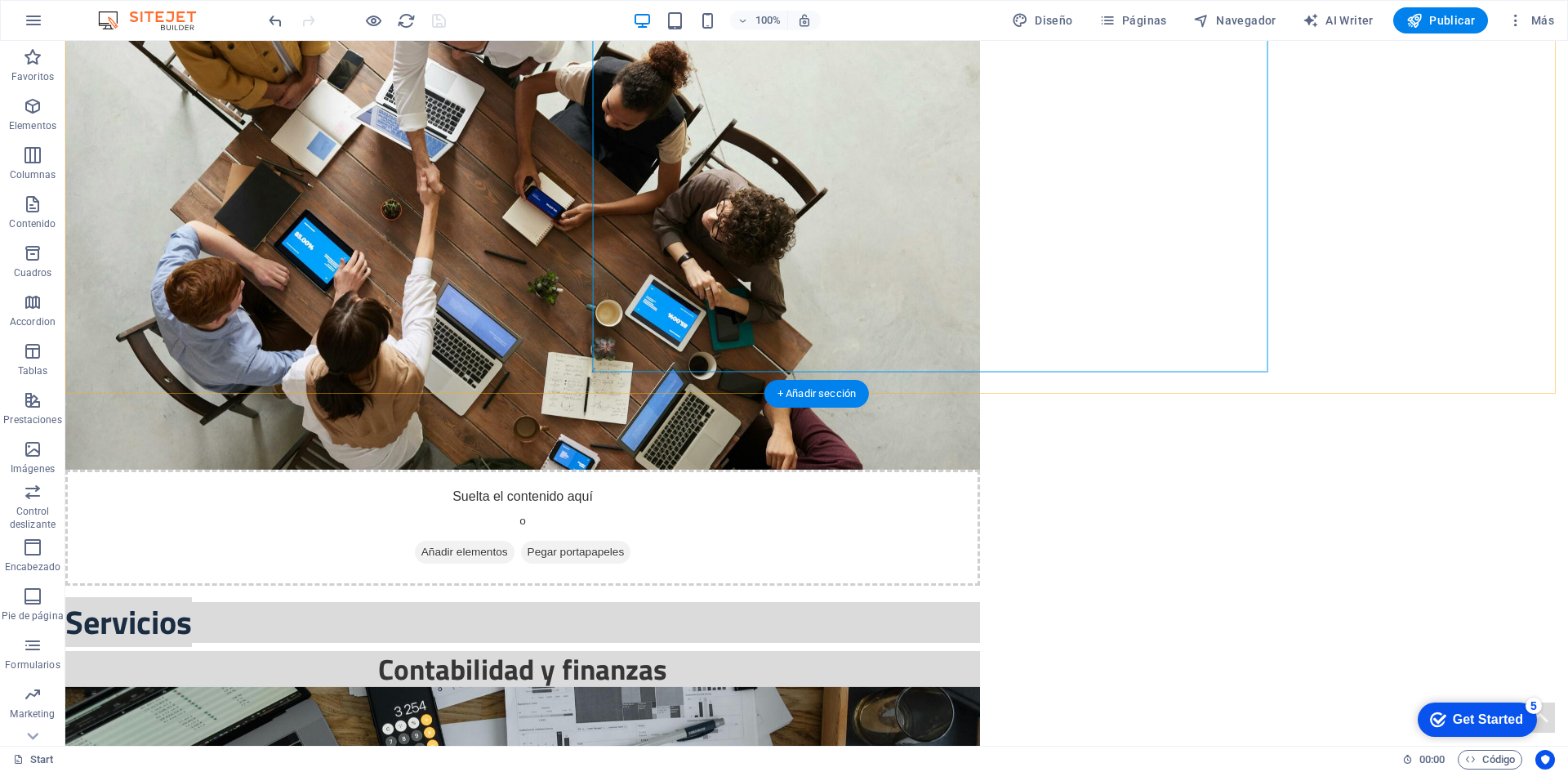
scroll to position [1341, 0]
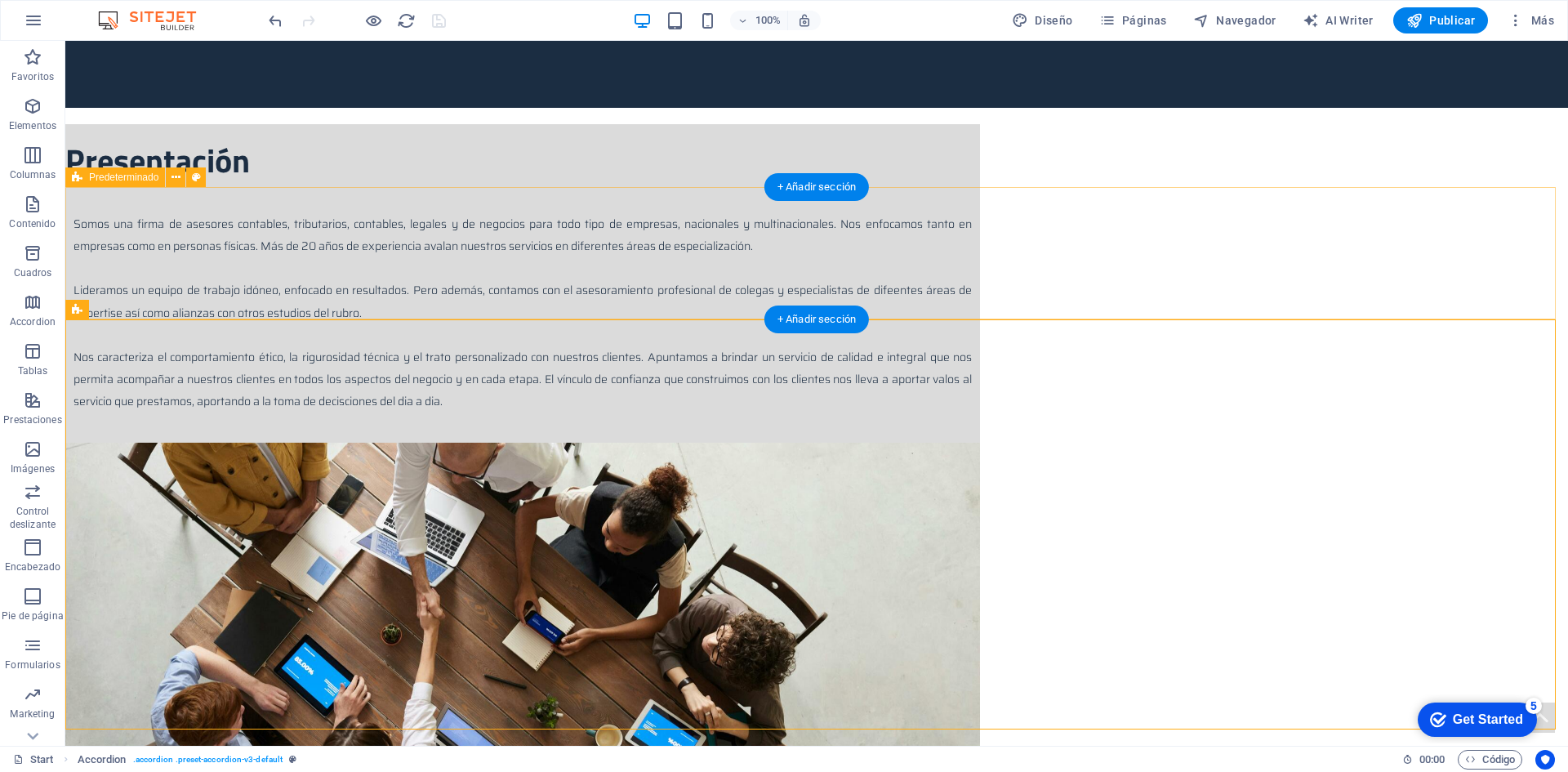
scroll to position [525, 0]
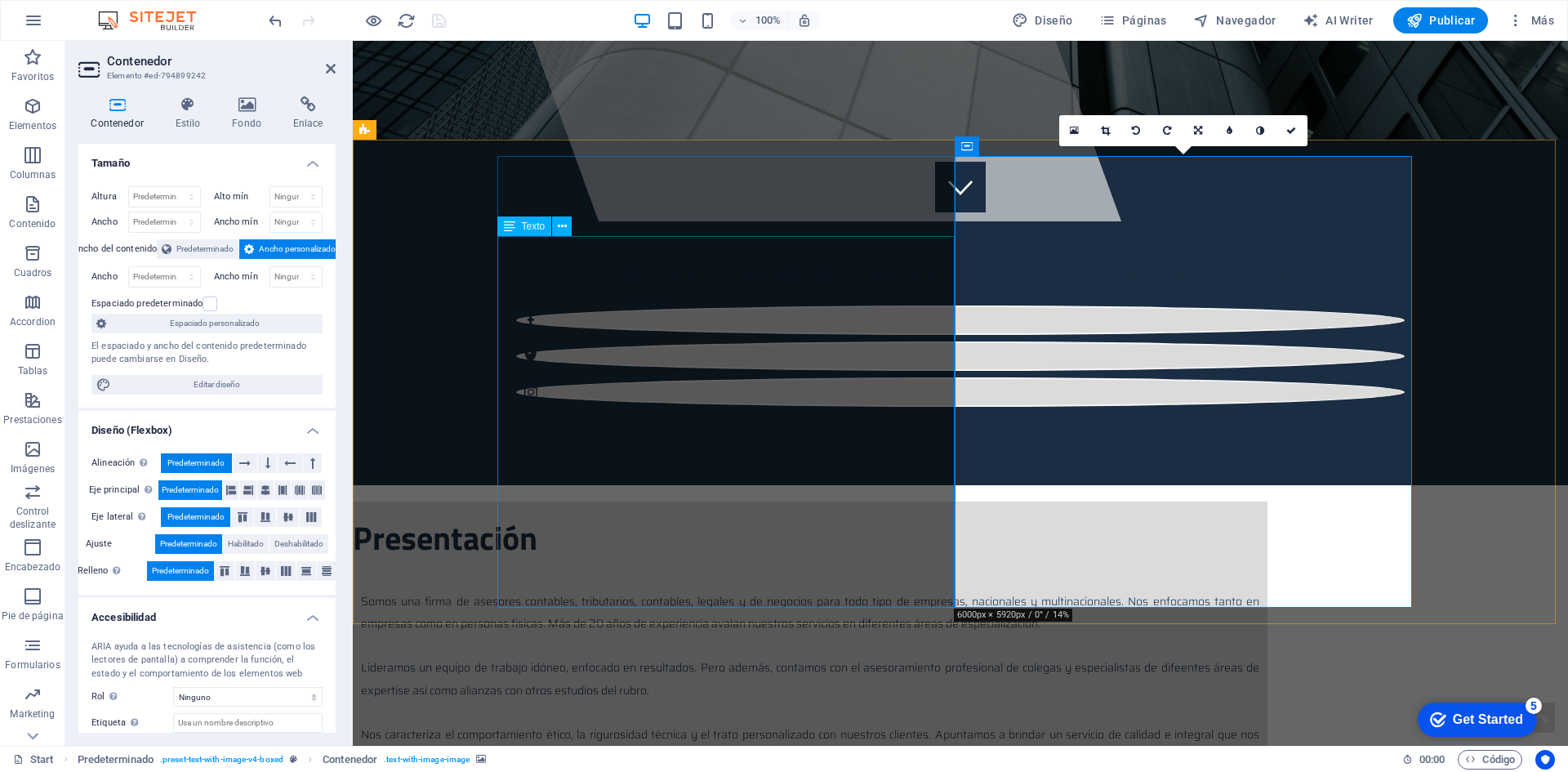
click at [760, 582] on div "Somos una firma de asesores contables, tributarios, contables, legales y de neg…" at bounding box center [810, 701] width 914 height 239
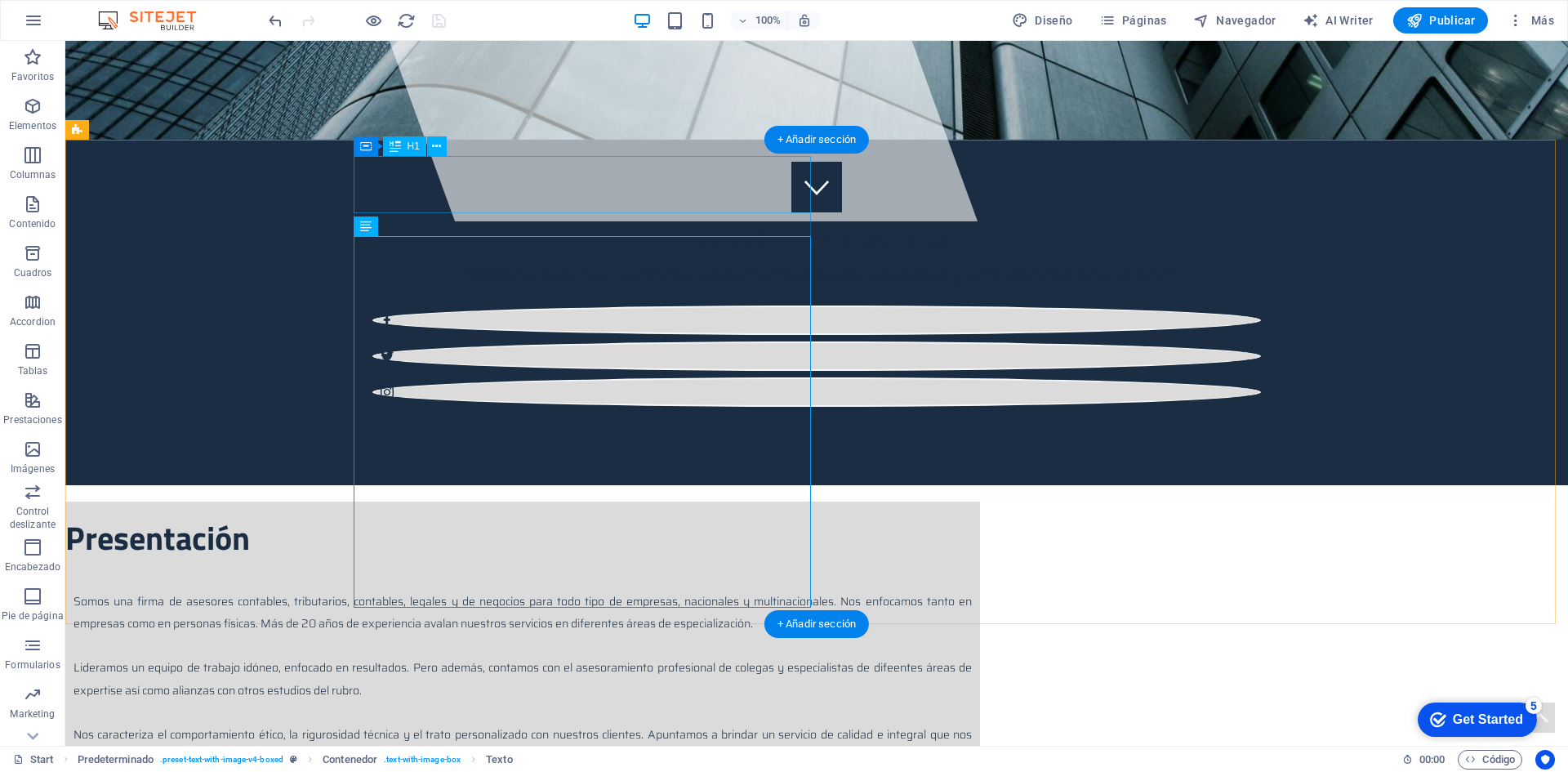
click at [676, 502] on div "Presentación" at bounding box center [522, 531] width 914 height 57
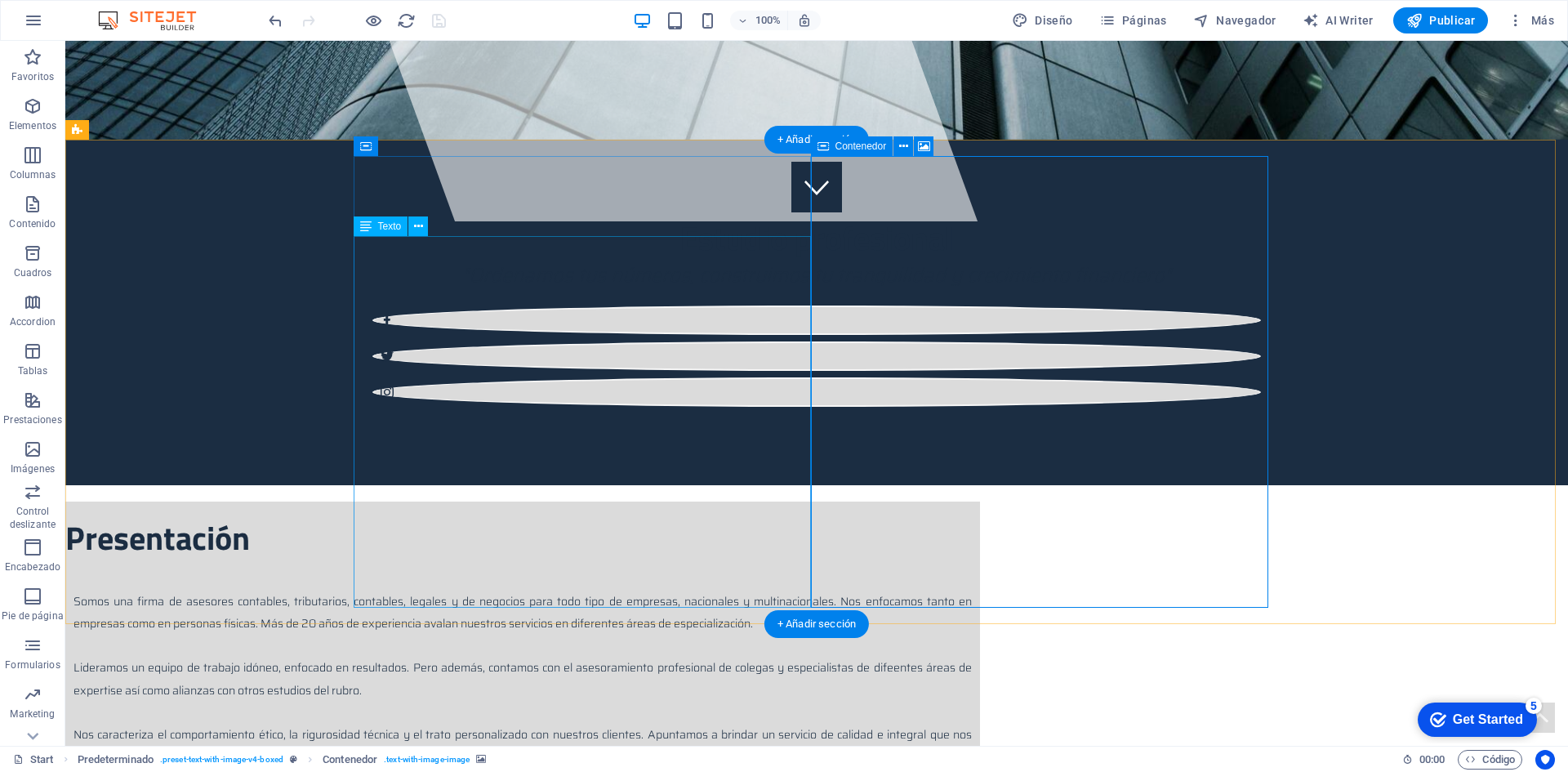
click at [695, 594] on div "Somos una firma de asesores contables, tributarios, contables, legales y de neg…" at bounding box center [522, 701] width 914 height 239
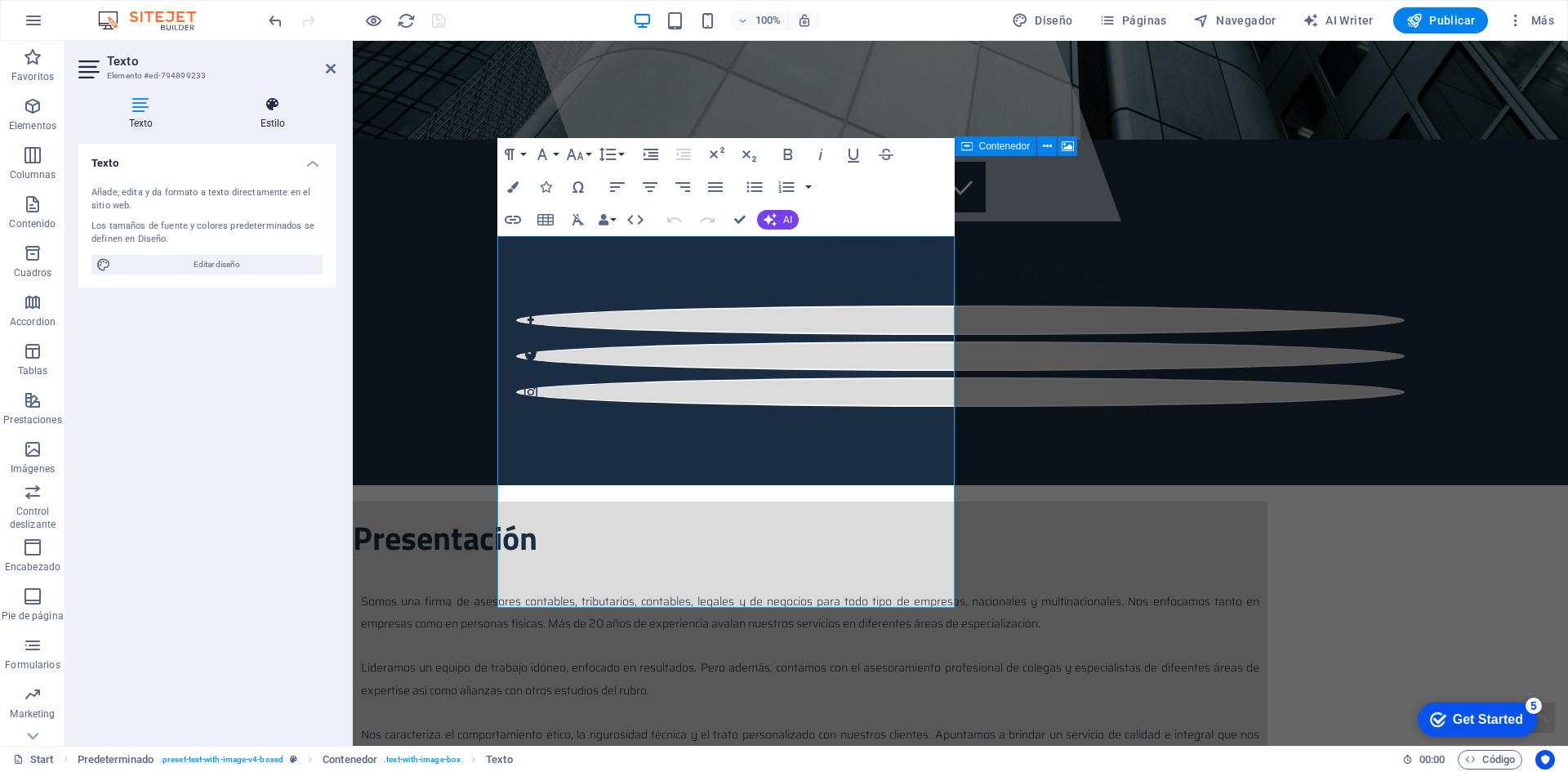
click at [272, 107] on icon at bounding box center [272, 104] width 126 height 17
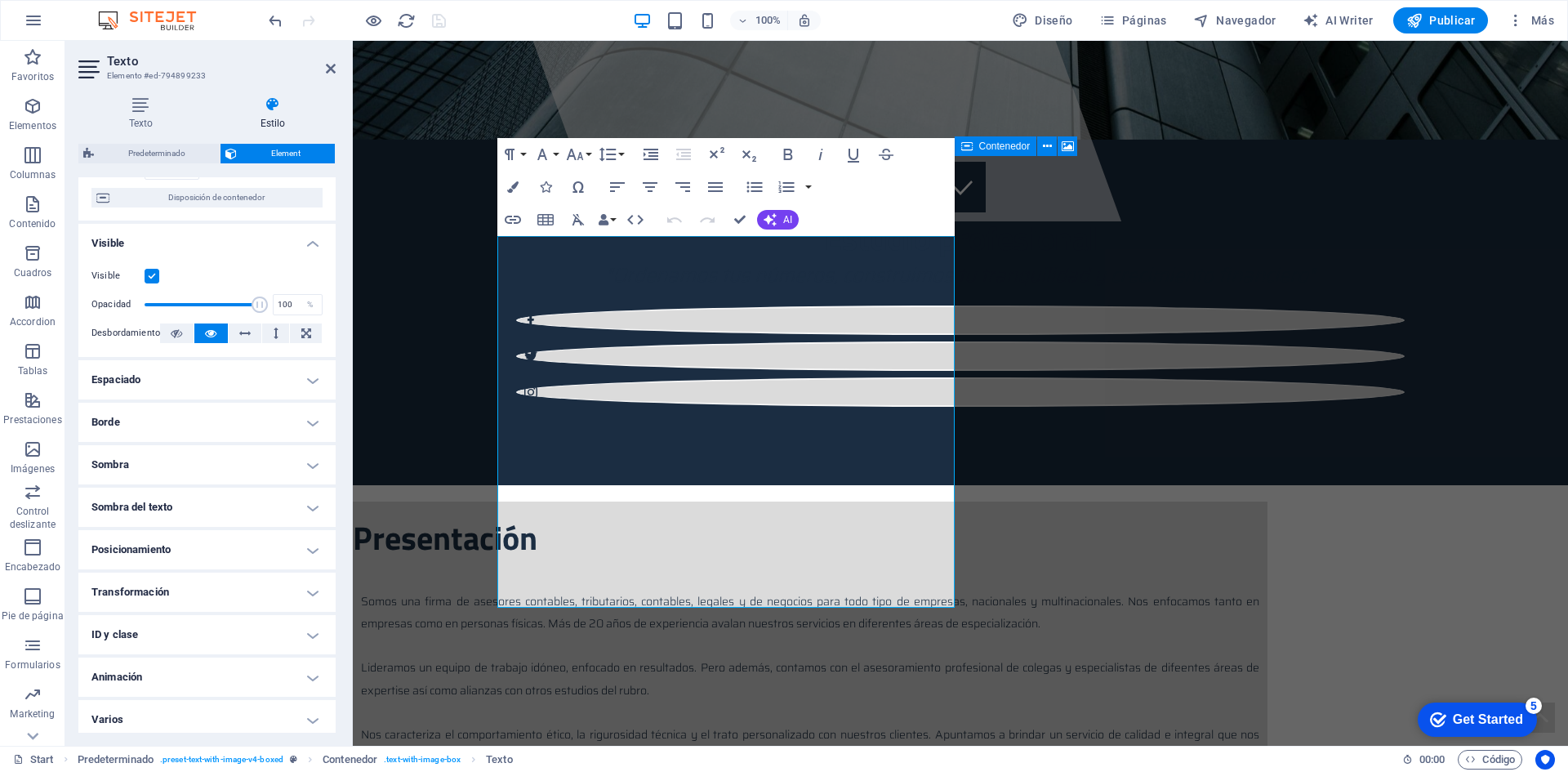
scroll to position [148, 0]
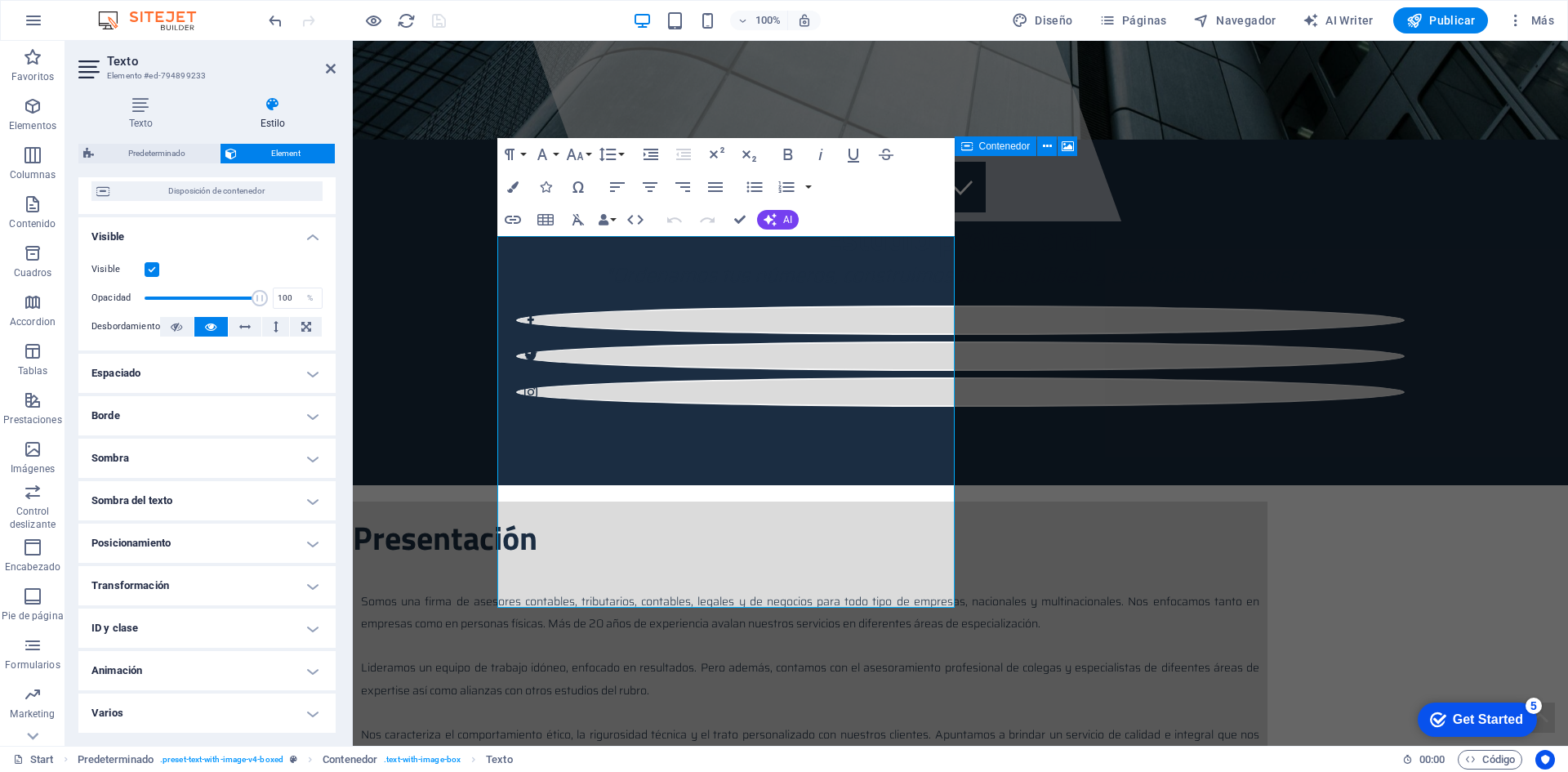
click at [312, 376] on h4 "Espaciado" at bounding box center [207, 373] width 257 height 40
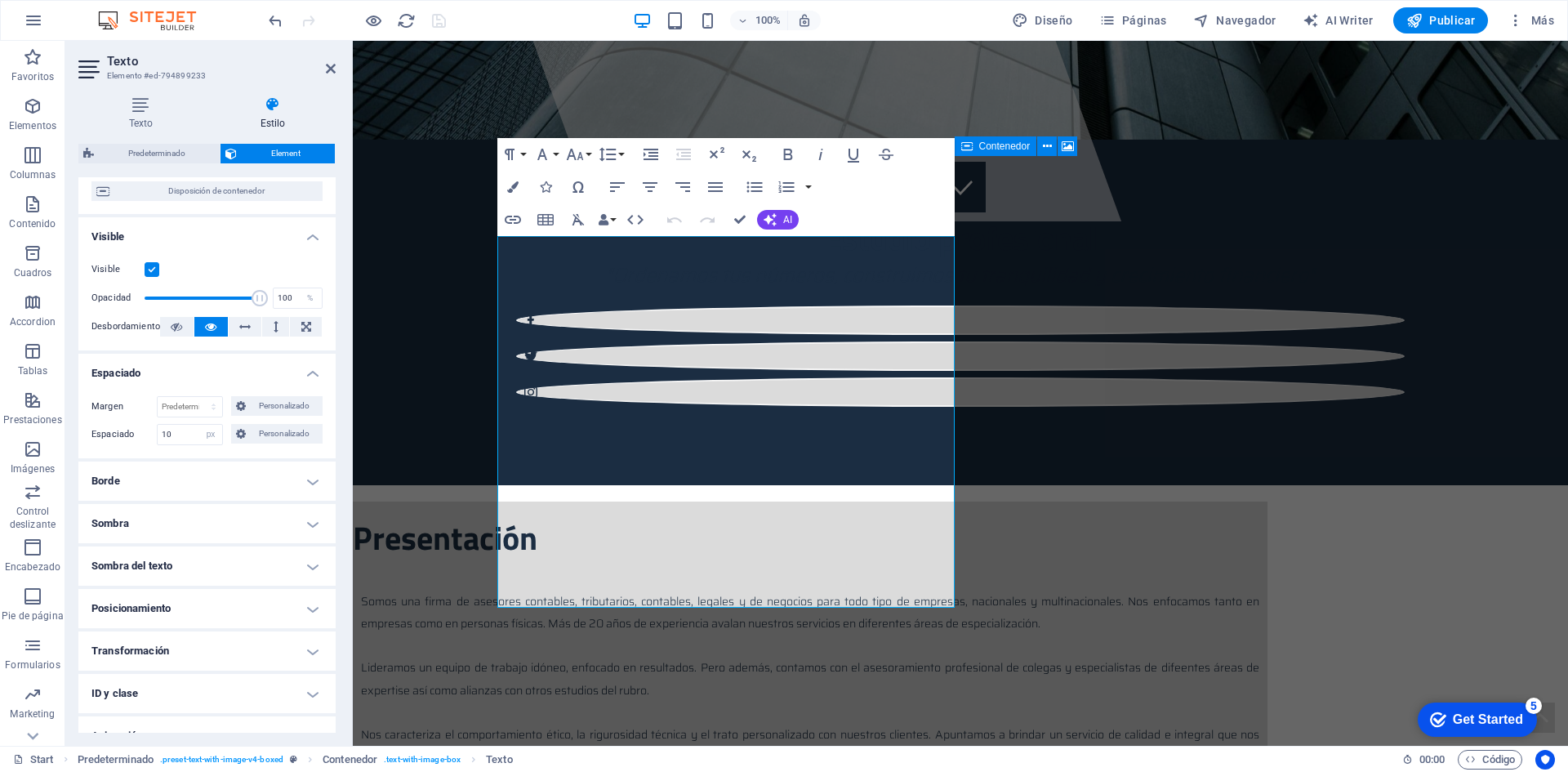
click at [312, 376] on h4 "Espaciado" at bounding box center [207, 368] width 257 height 30
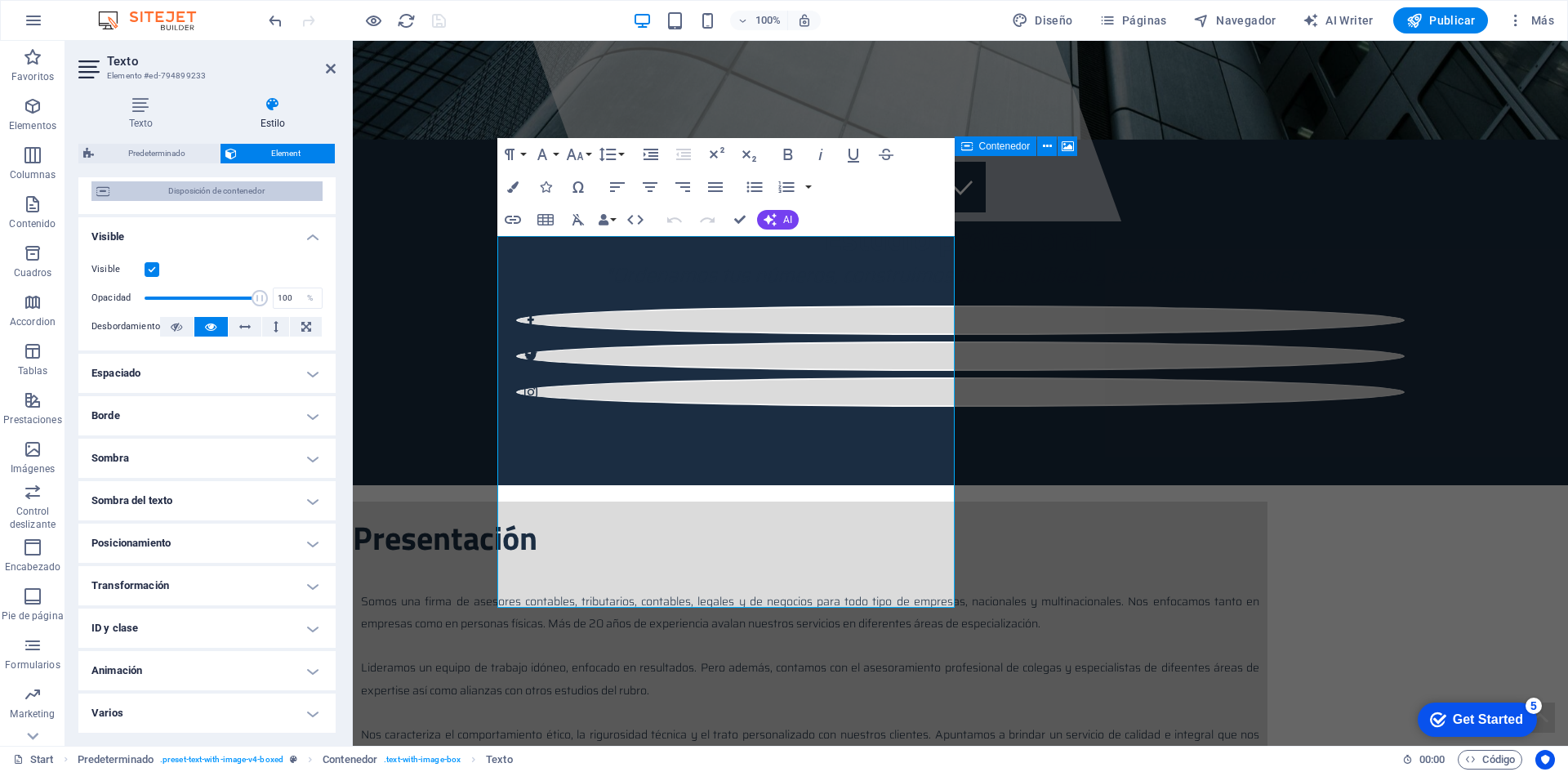
click at [250, 192] on span "Disposición de contenedor" at bounding box center [217, 191] width 204 height 20
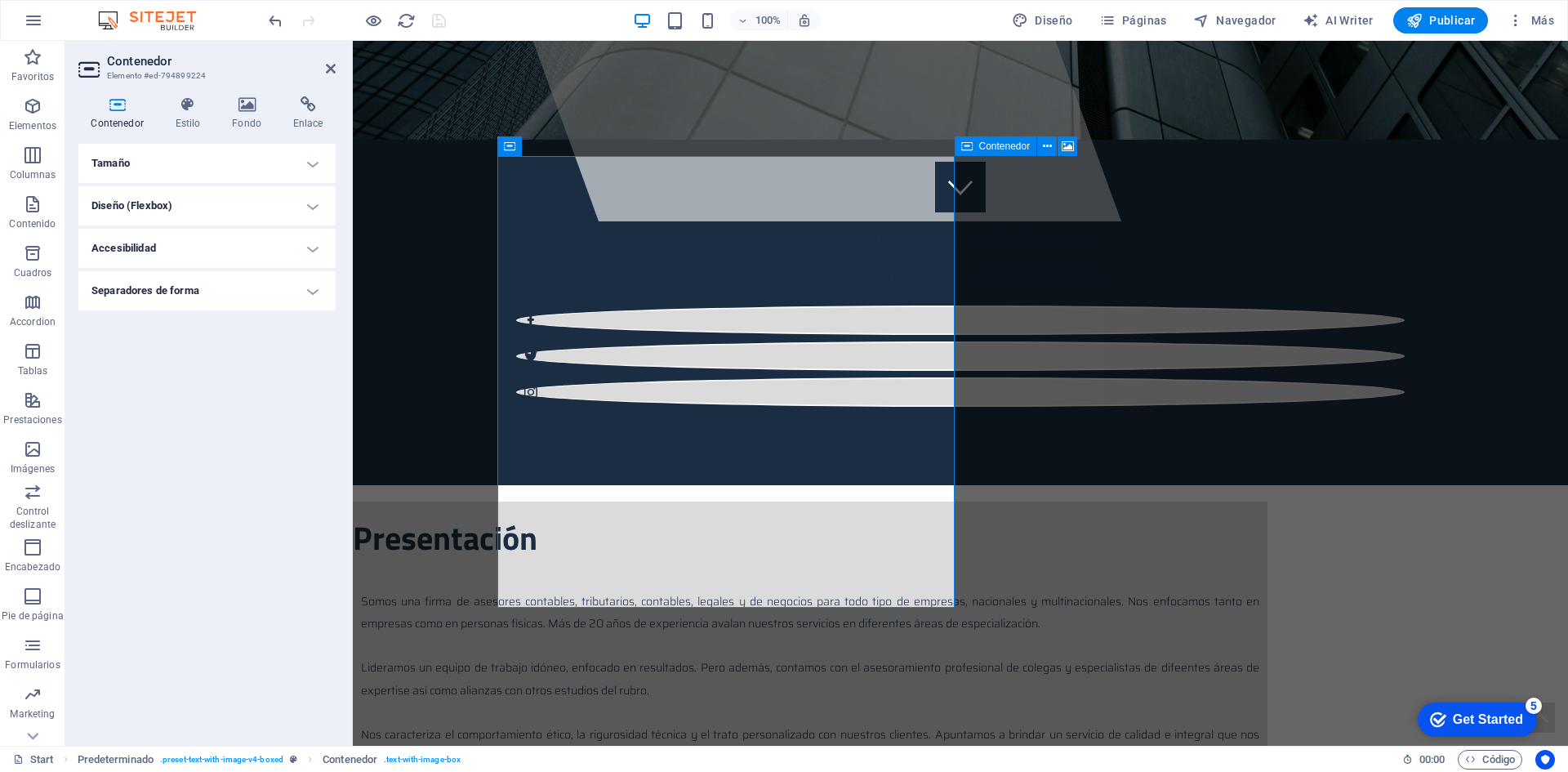
click at [292, 205] on h4 "Diseño (Flexbox)" at bounding box center [207, 206] width 257 height 40
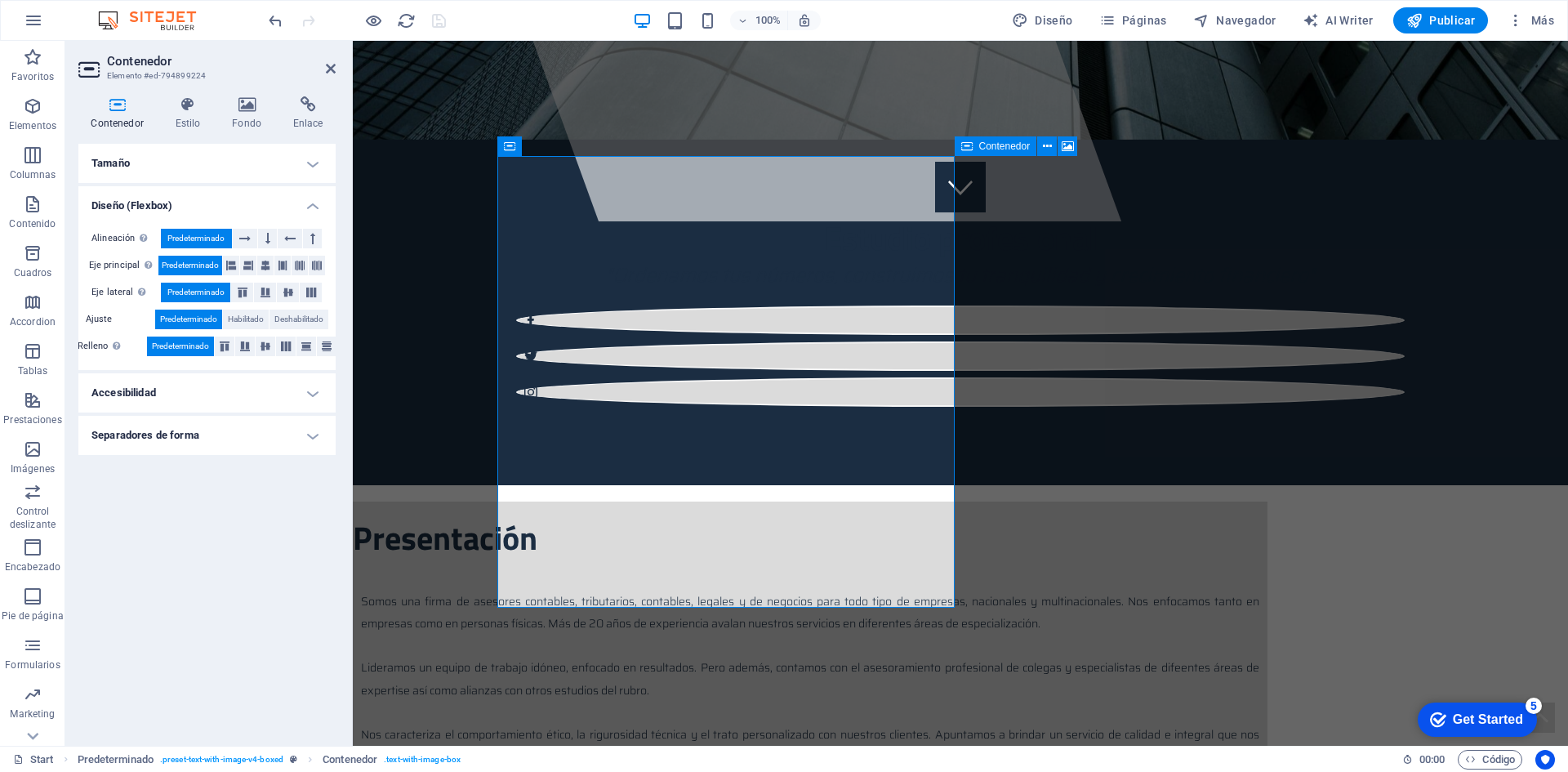
click at [307, 435] on h4 "Separadores de forma" at bounding box center [207, 435] width 257 height 40
click at [307, 435] on h4 "Separadores de forma" at bounding box center [207, 431] width 257 height 30
click at [299, 161] on h4 "Tamaño" at bounding box center [207, 163] width 257 height 40
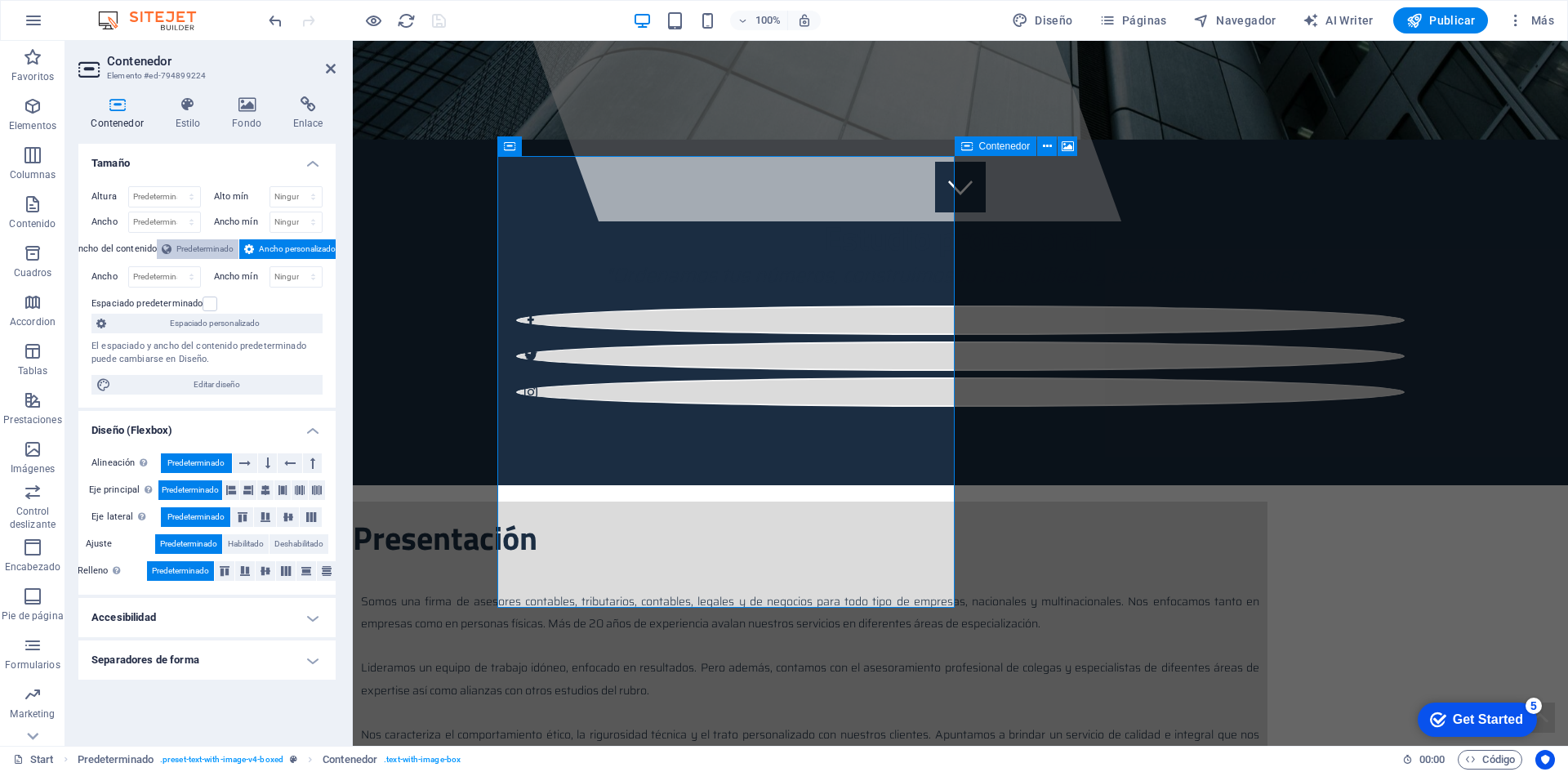
click at [186, 252] on span "Predeterminado" at bounding box center [205, 249] width 57 height 20
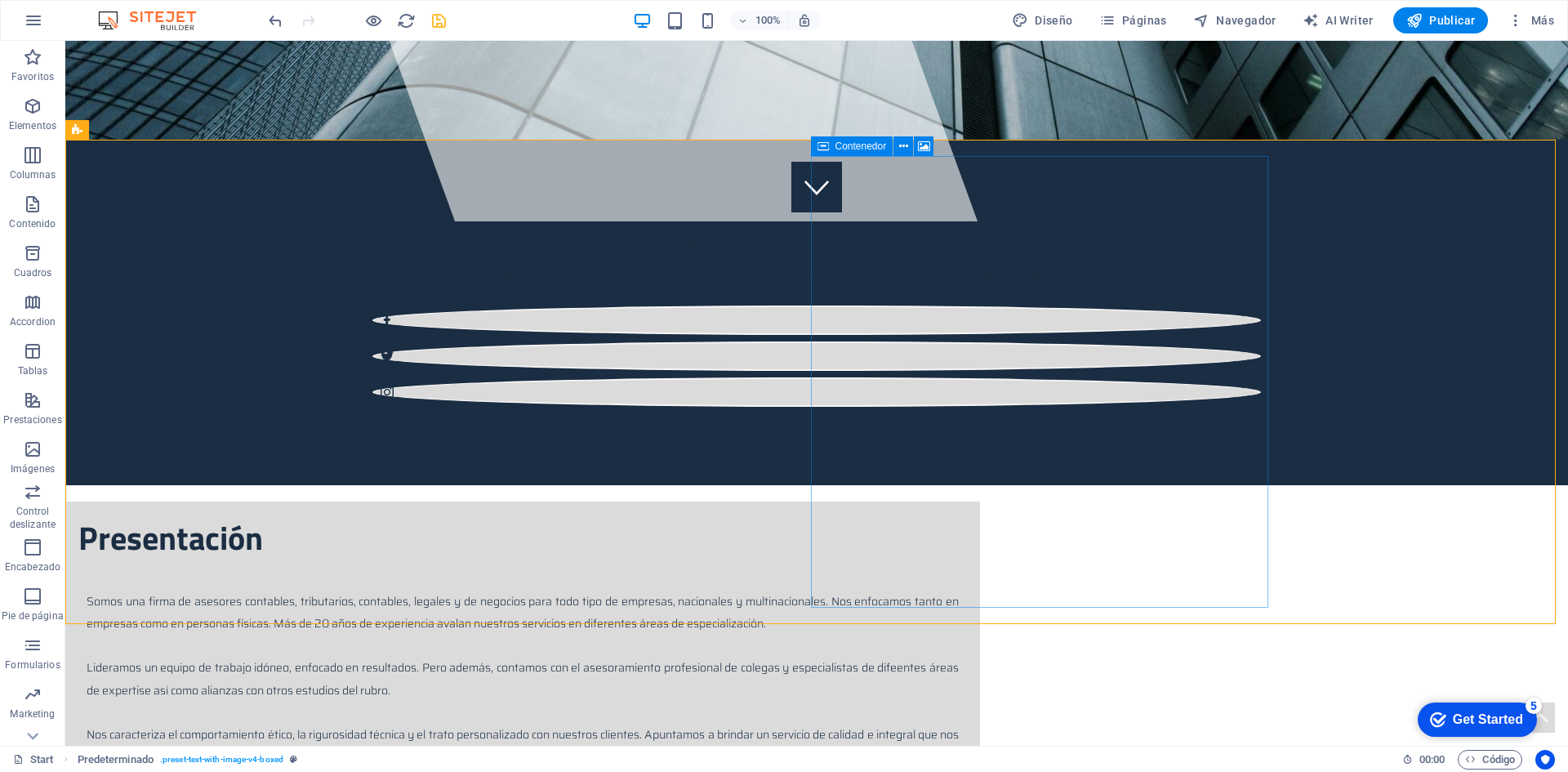
click at [860, 147] on span "Contenedor" at bounding box center [861, 146] width 51 height 10
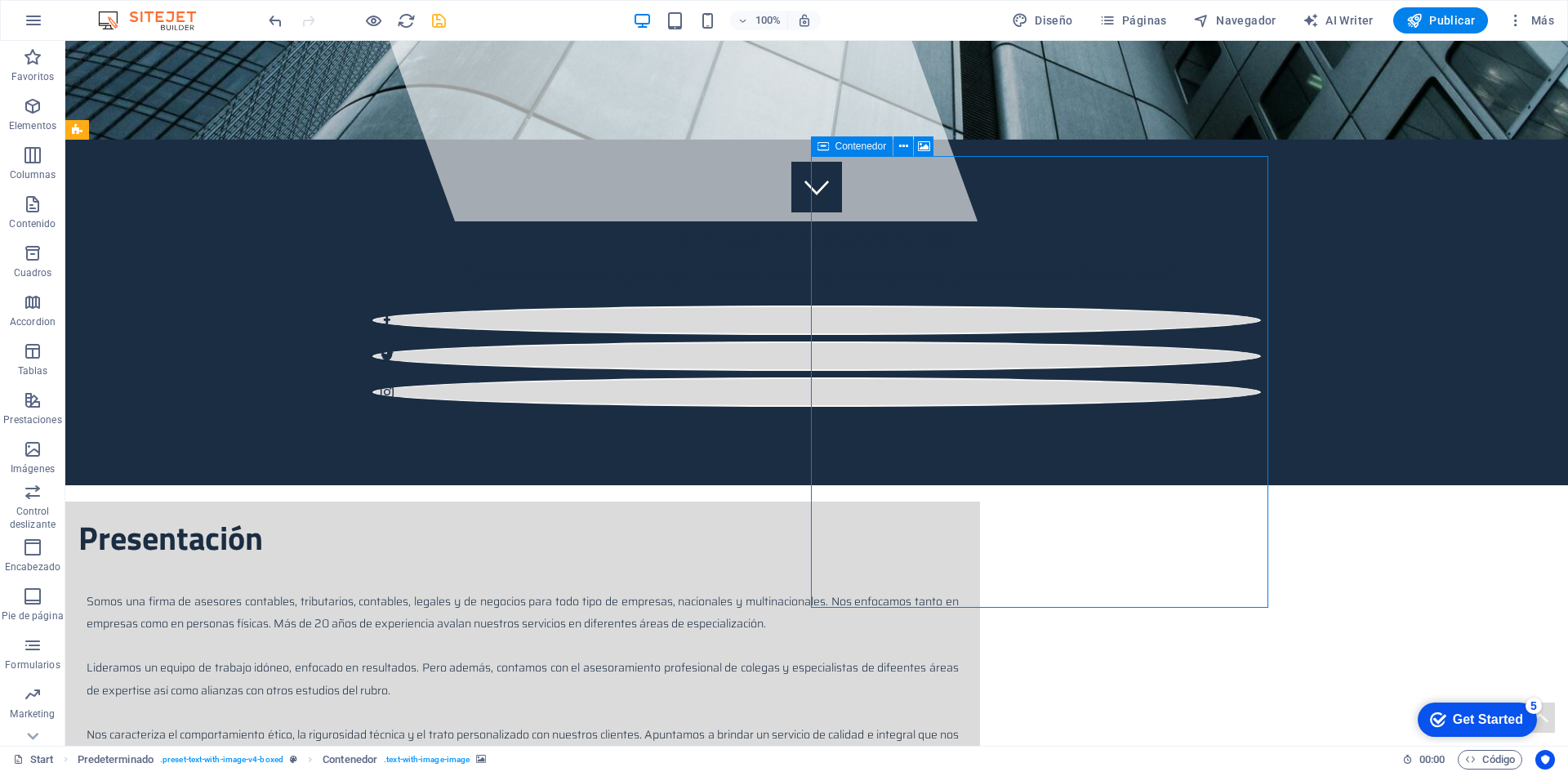
click at [860, 147] on span "Contenedor" at bounding box center [861, 146] width 51 height 10
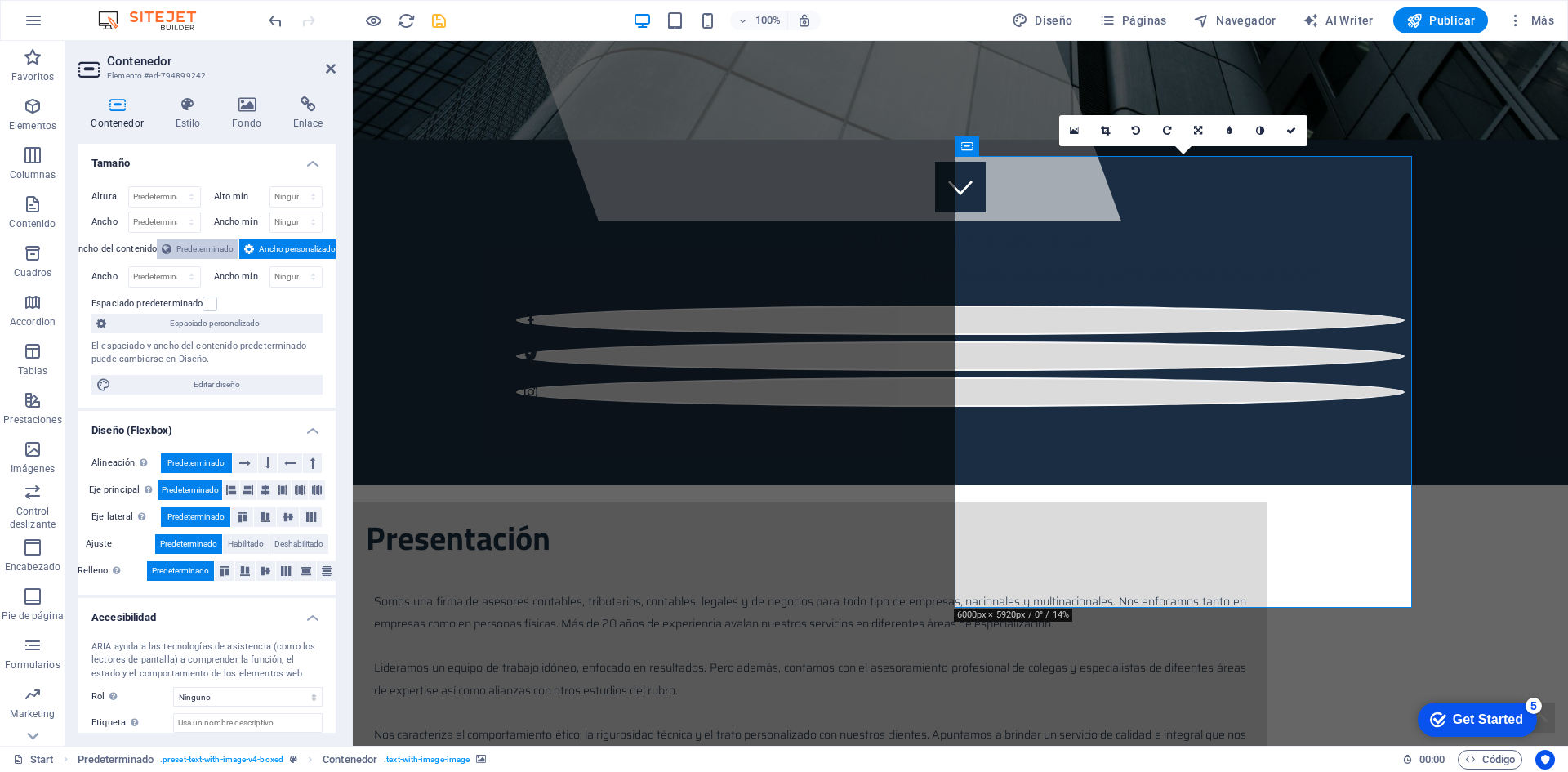
click at [201, 242] on span "Predeterminado" at bounding box center [205, 249] width 57 height 20
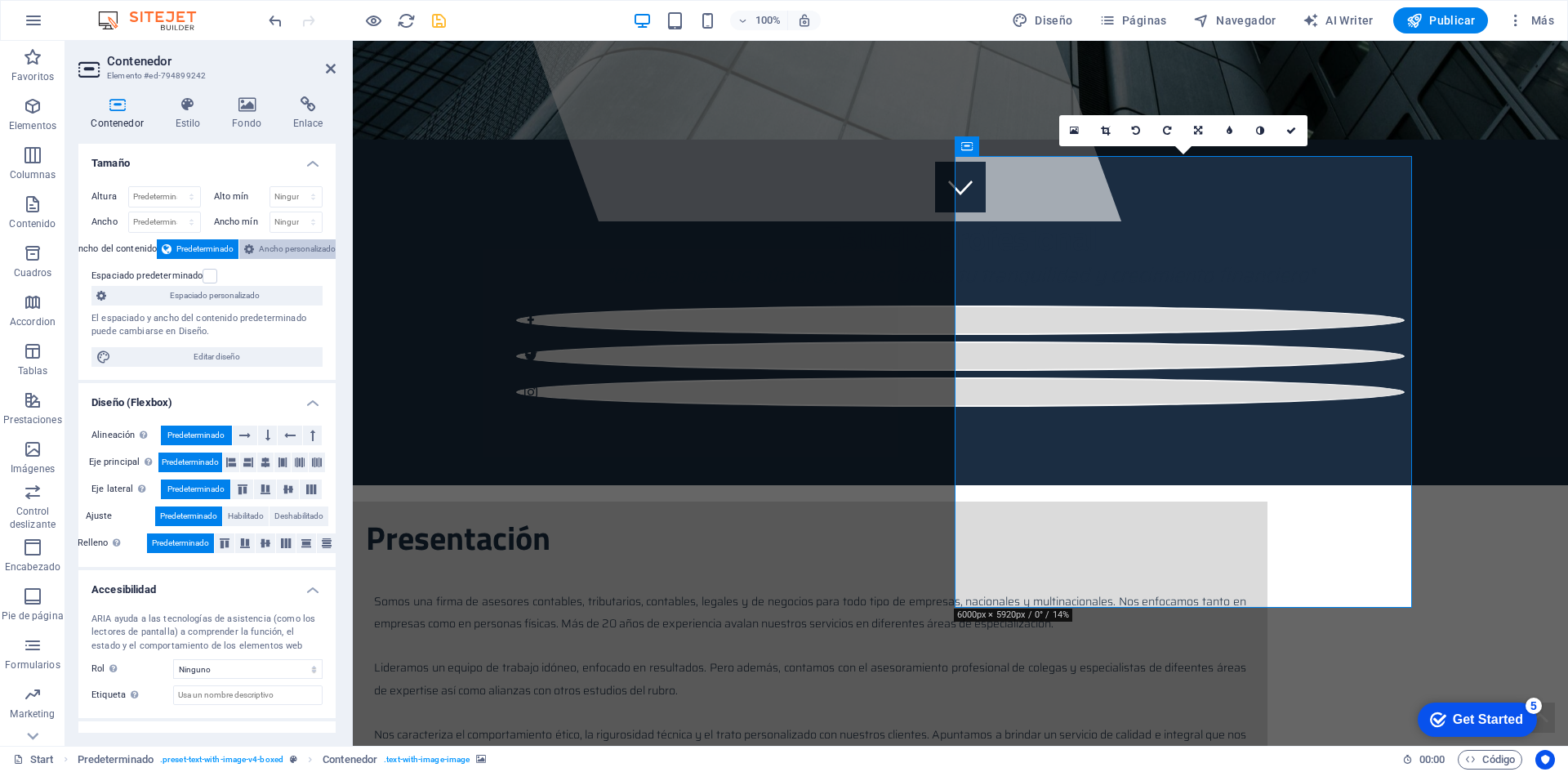
click at [295, 245] on span "Ancho personalizado" at bounding box center [298, 249] width 77 height 20
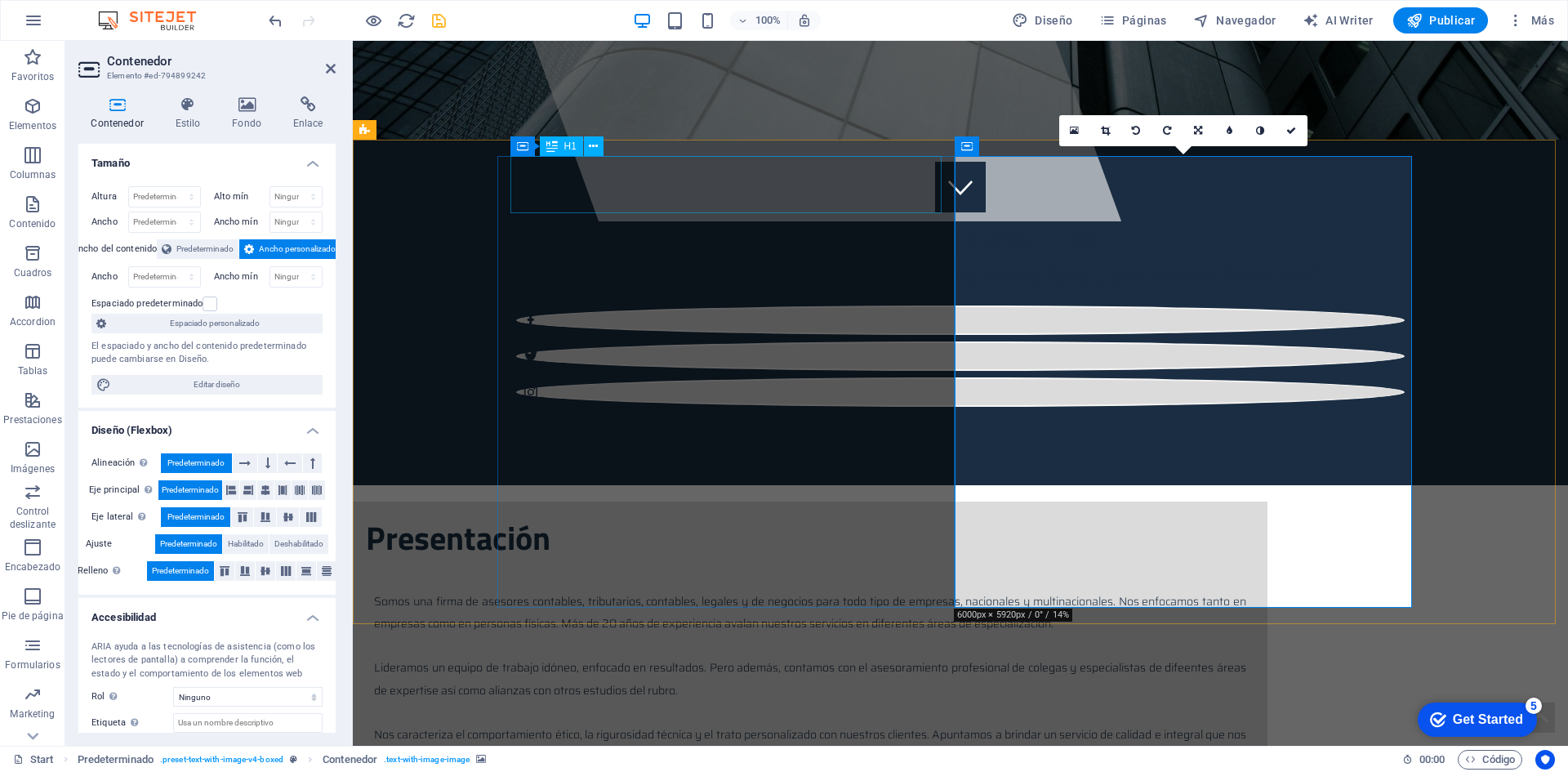
click at [595, 156] on button at bounding box center [594, 146] width 20 height 20
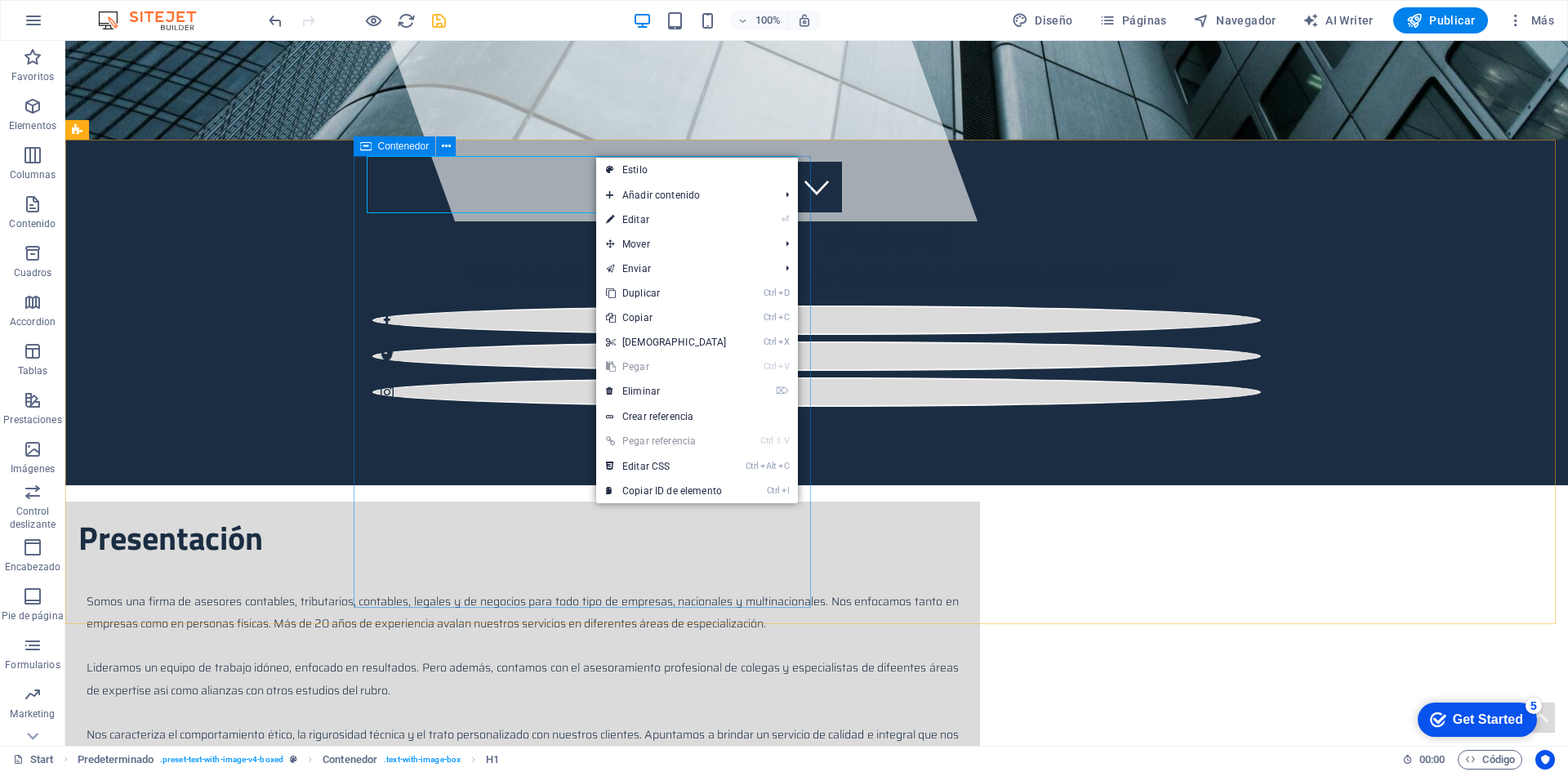
click at [382, 147] on span "Contenedor" at bounding box center [404, 146] width 51 height 10
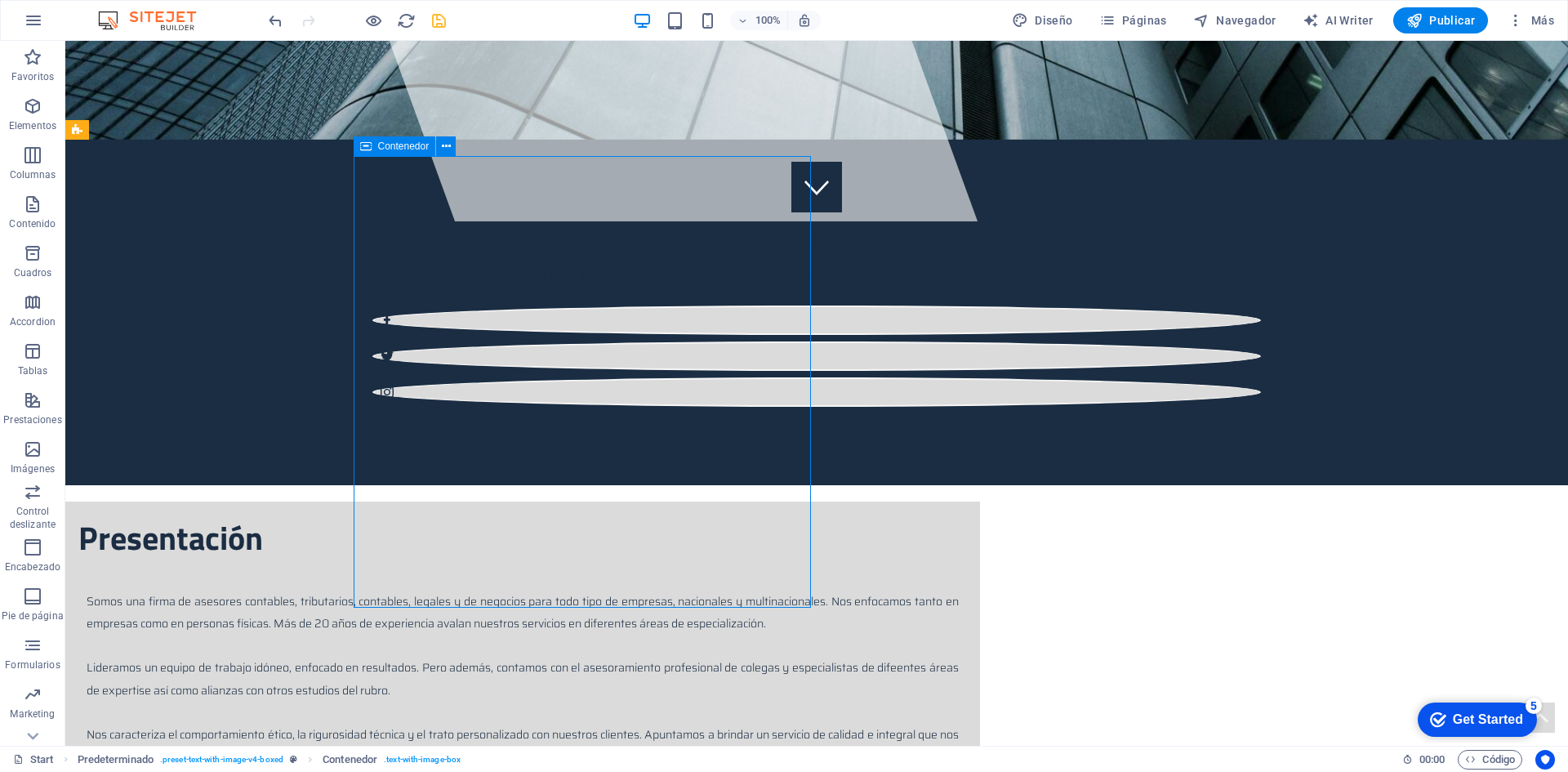
click at [382, 147] on span "Contenedor" at bounding box center [404, 146] width 51 height 10
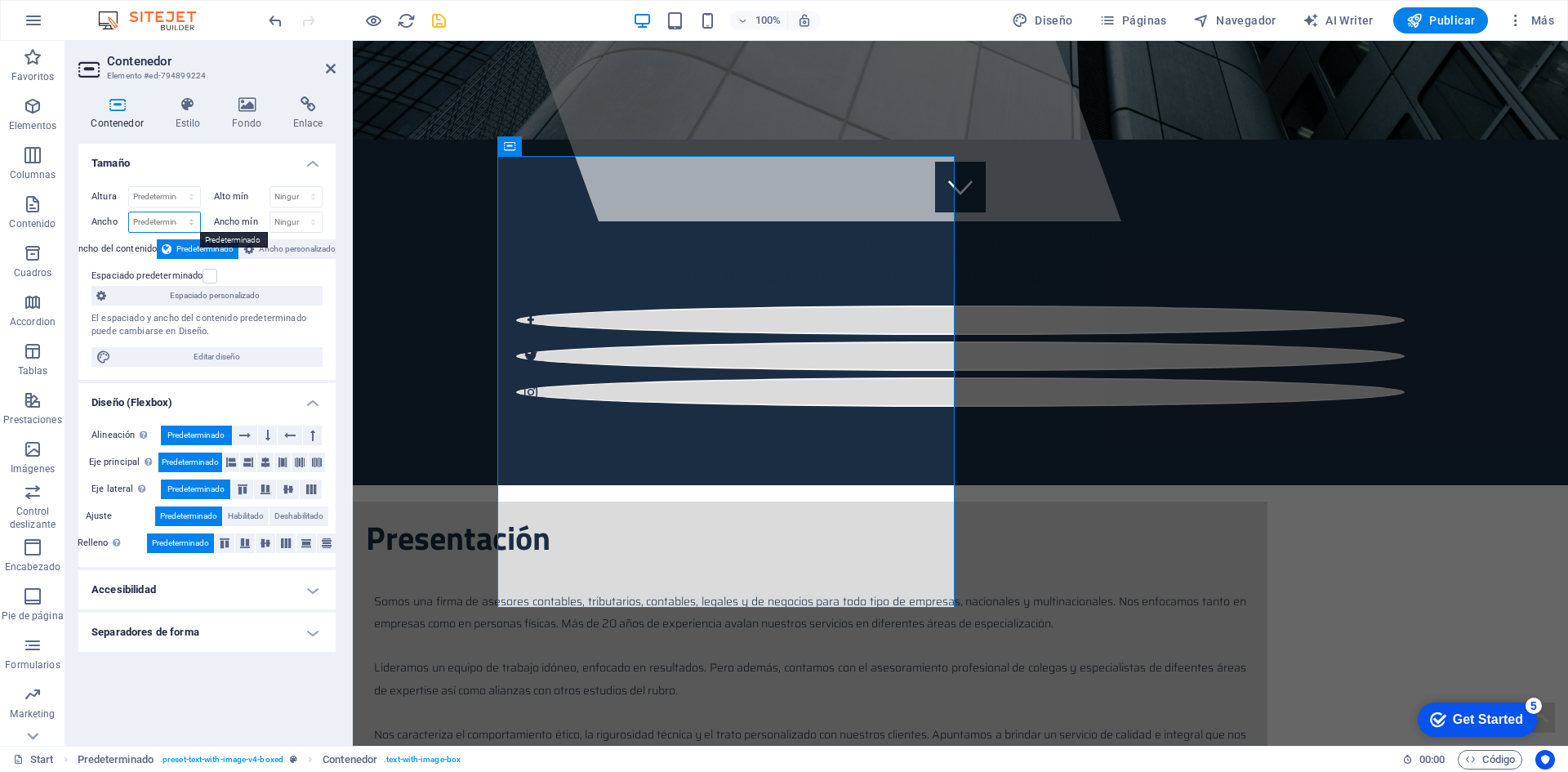
click at [182, 223] on select "Predeterminado px rem % em vh vw" at bounding box center [164, 223] width 71 height 20
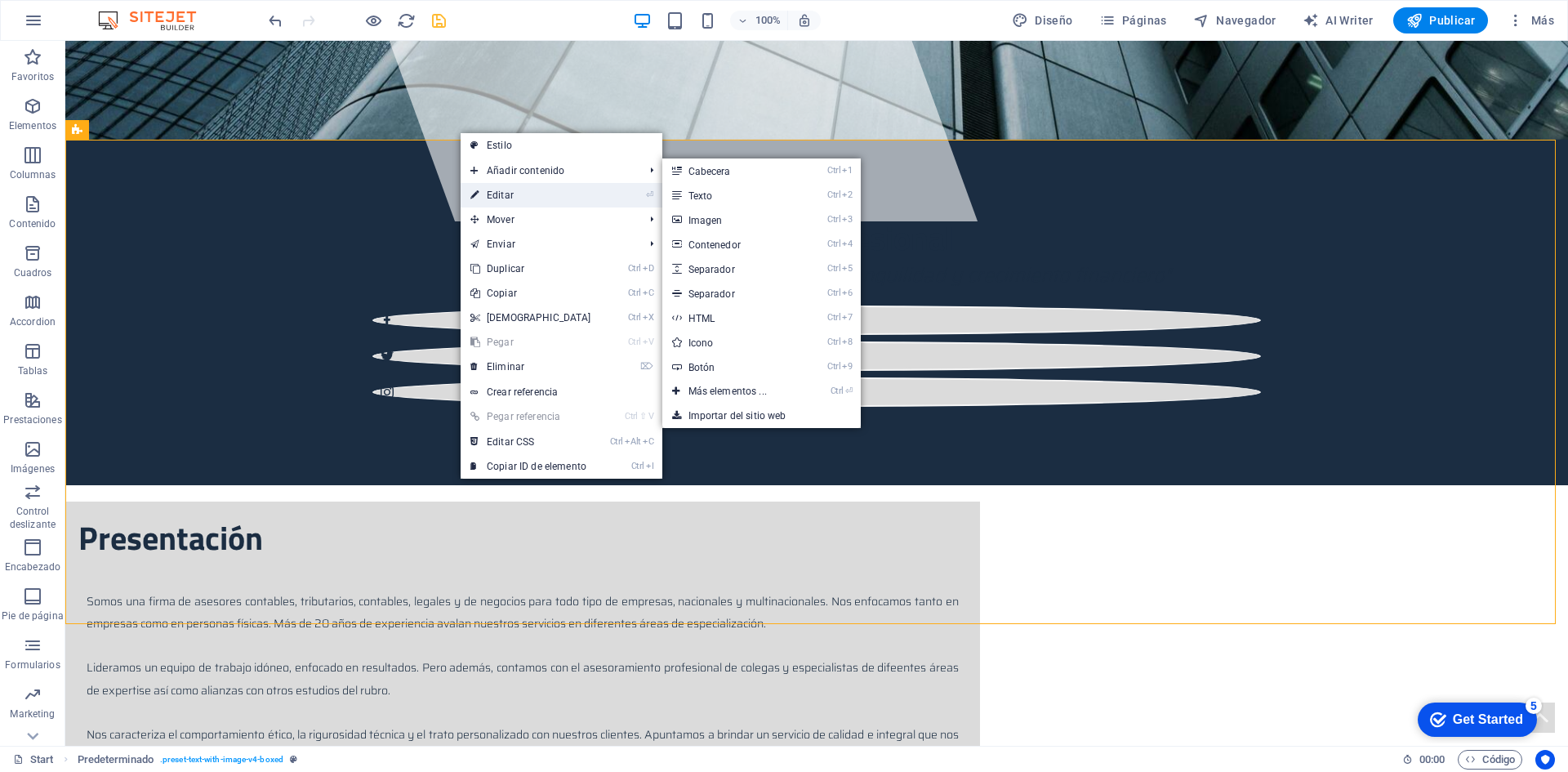
click at [480, 197] on link "⏎ Editar" at bounding box center [530, 195] width 140 height 25
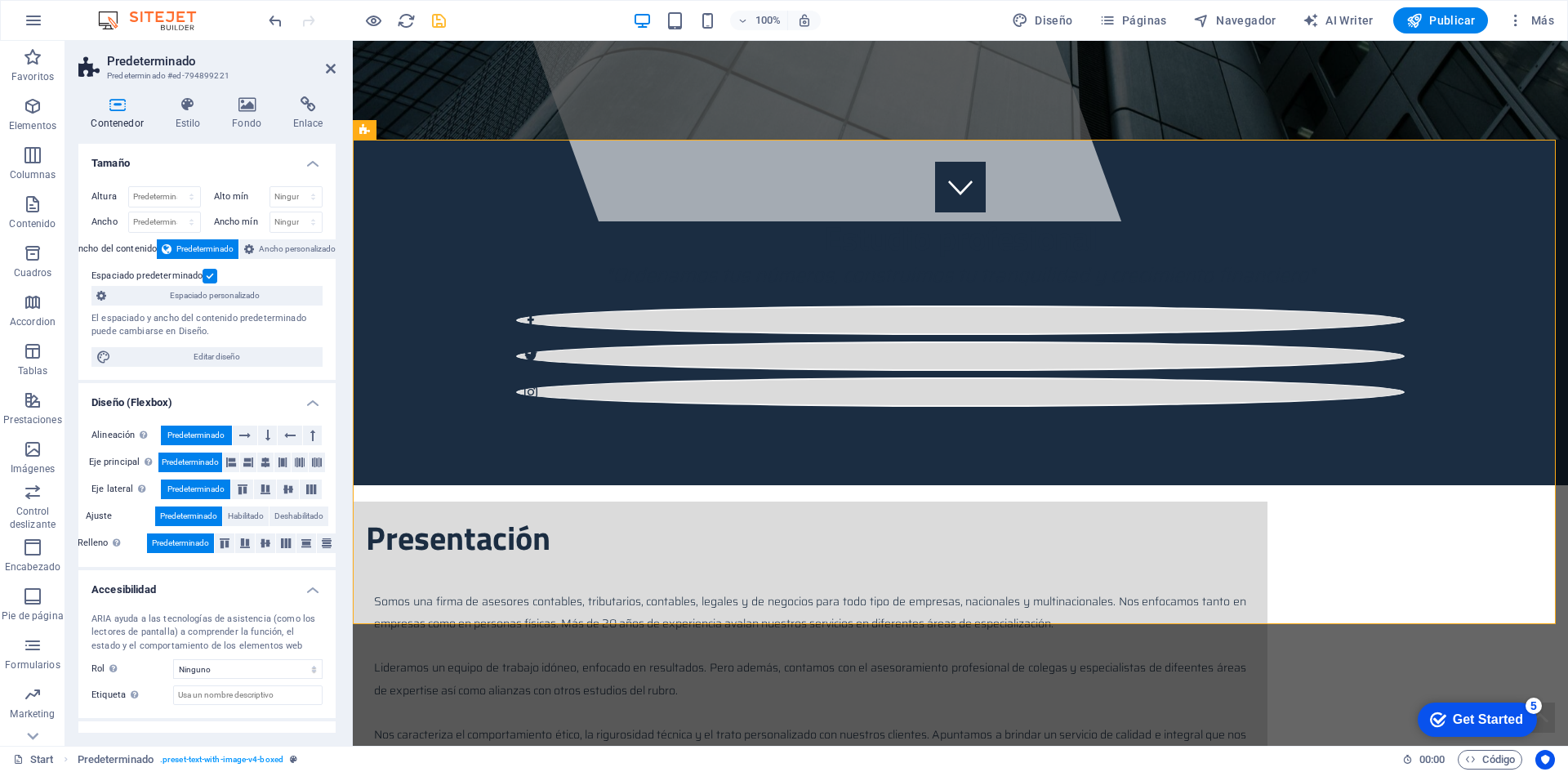
click at [106, 110] on icon at bounding box center [117, 104] width 77 height 17
click at [213, 274] on label at bounding box center [210, 276] width 15 height 15
click at [0, 0] on input "Espaciado predeterminado" at bounding box center [0, 0] width 0 height 0
click at [213, 274] on label at bounding box center [210, 276] width 15 height 15
click at [0, 0] on input "Espaciado predeterminado" at bounding box center [0, 0] width 0 height 0
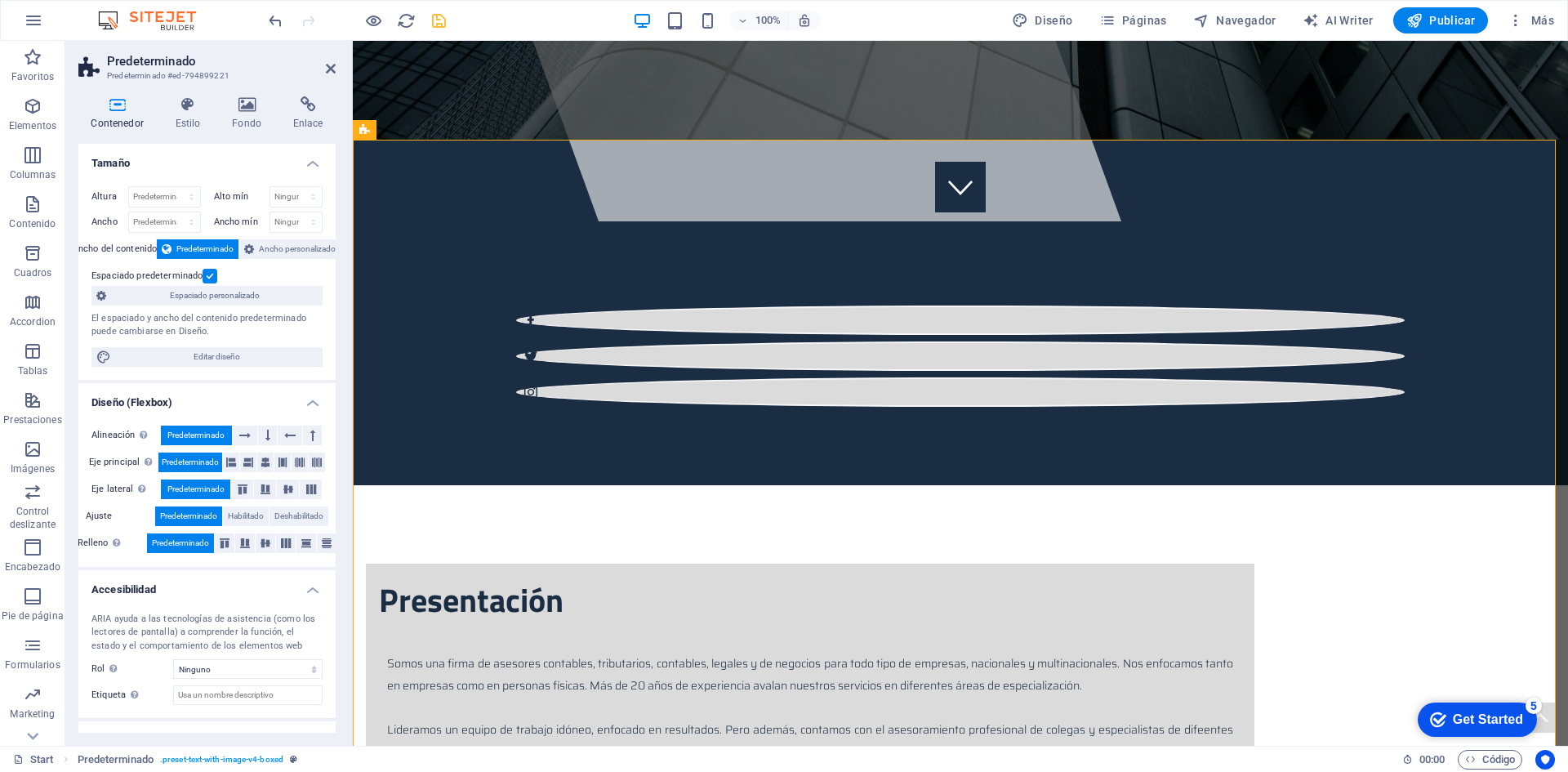
click at [213, 274] on label at bounding box center [210, 276] width 15 height 15
click at [0, 0] on input "Espaciado predeterminado" at bounding box center [0, 0] width 0 height 0
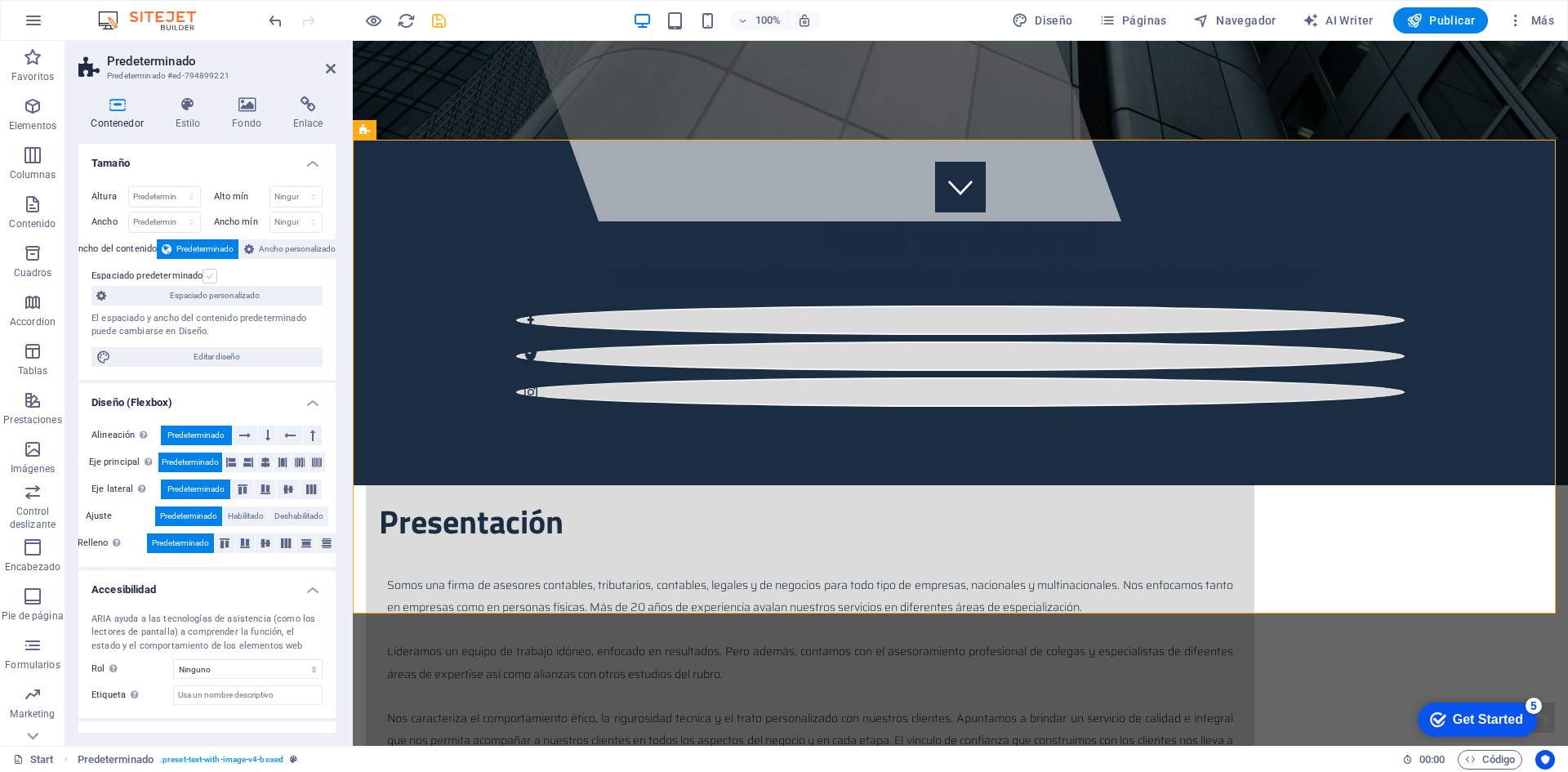
click at [213, 274] on label at bounding box center [210, 276] width 15 height 15
click at [0, 0] on input "Espaciado predeterminado" at bounding box center [0, 0] width 0 height 0
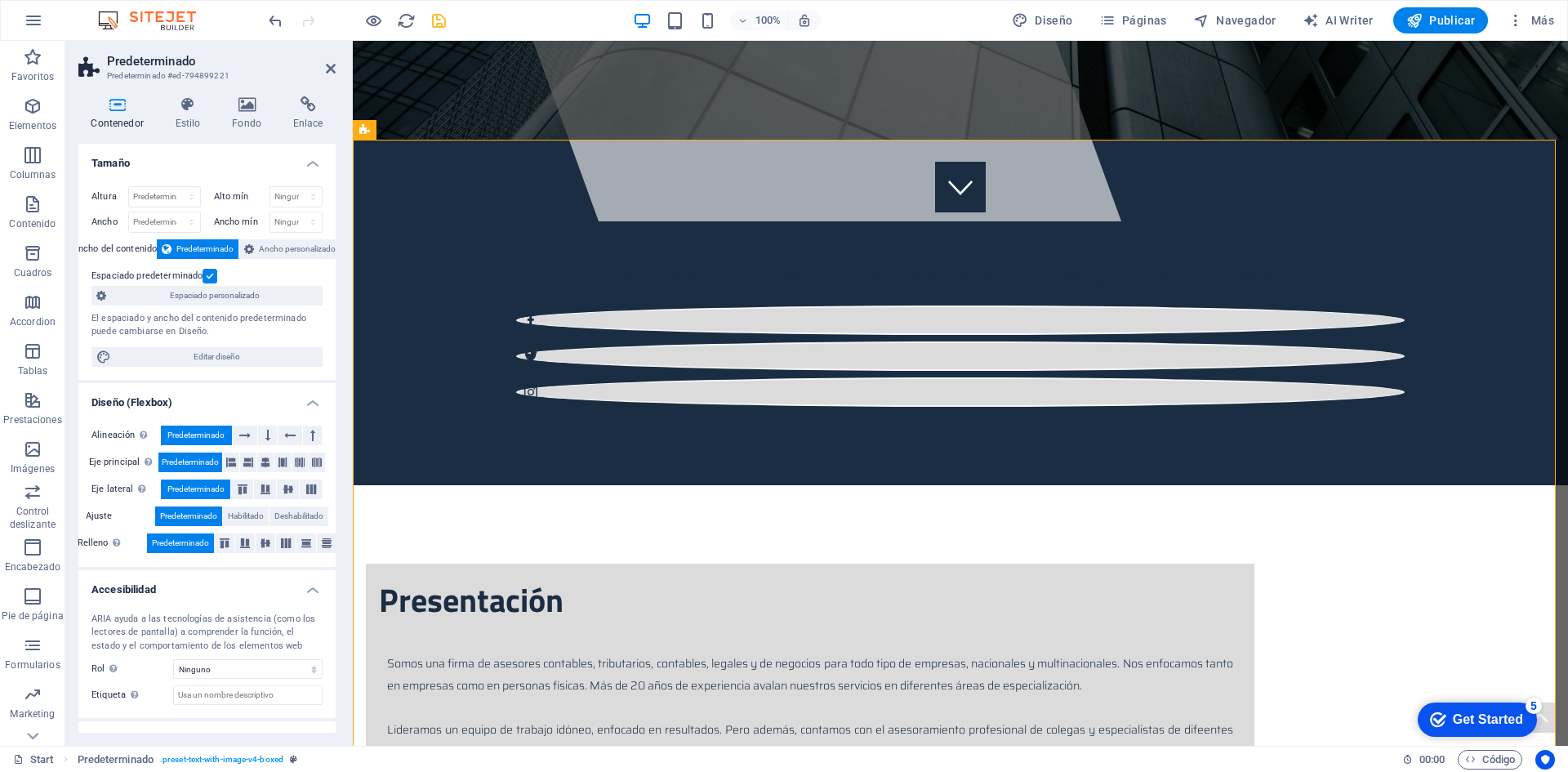
click at [213, 278] on label at bounding box center [210, 276] width 15 height 15
click at [0, 0] on input "Espaciado predeterminado" at bounding box center [0, 0] width 0 height 0
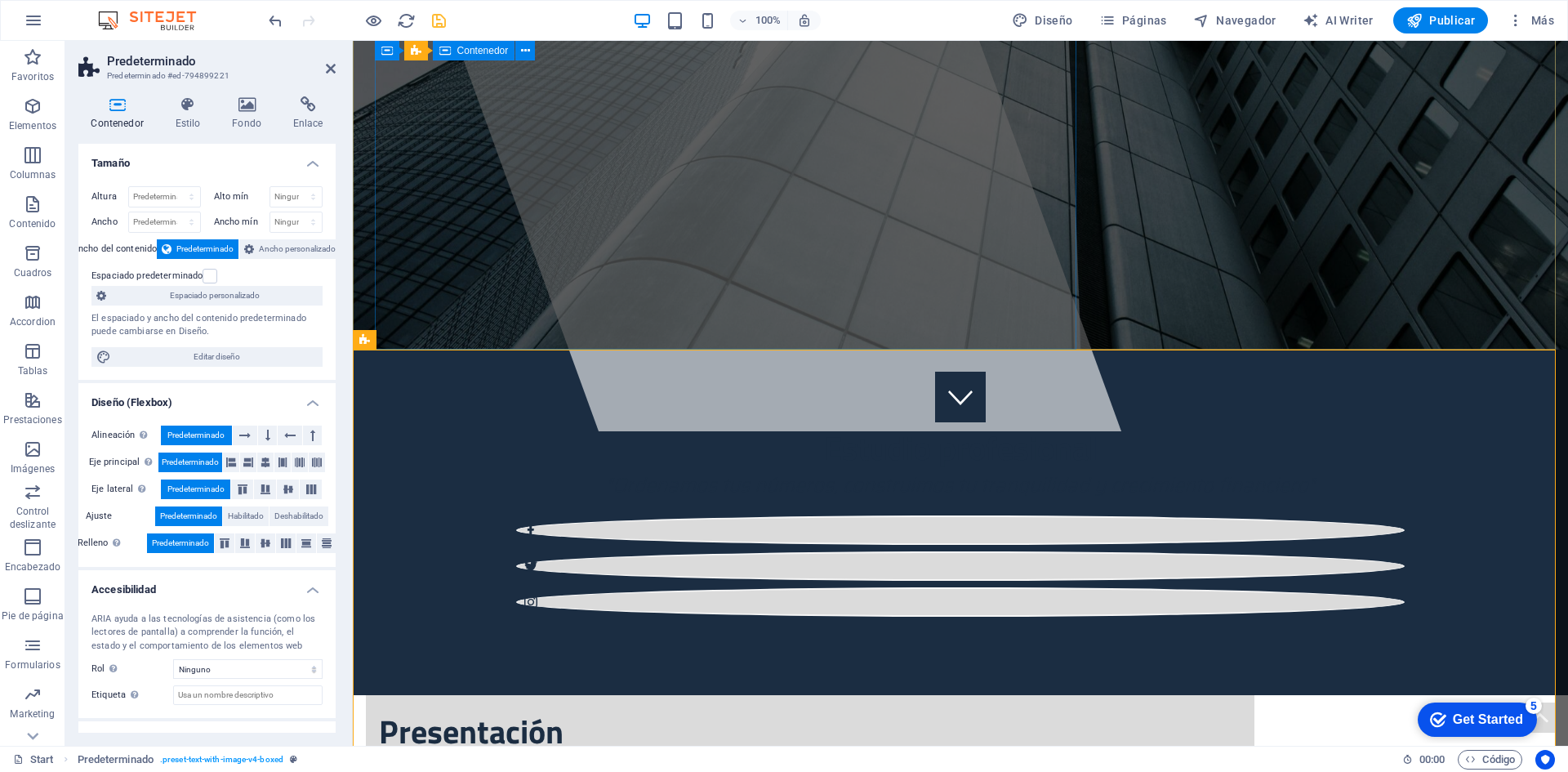
scroll to position [279, 0]
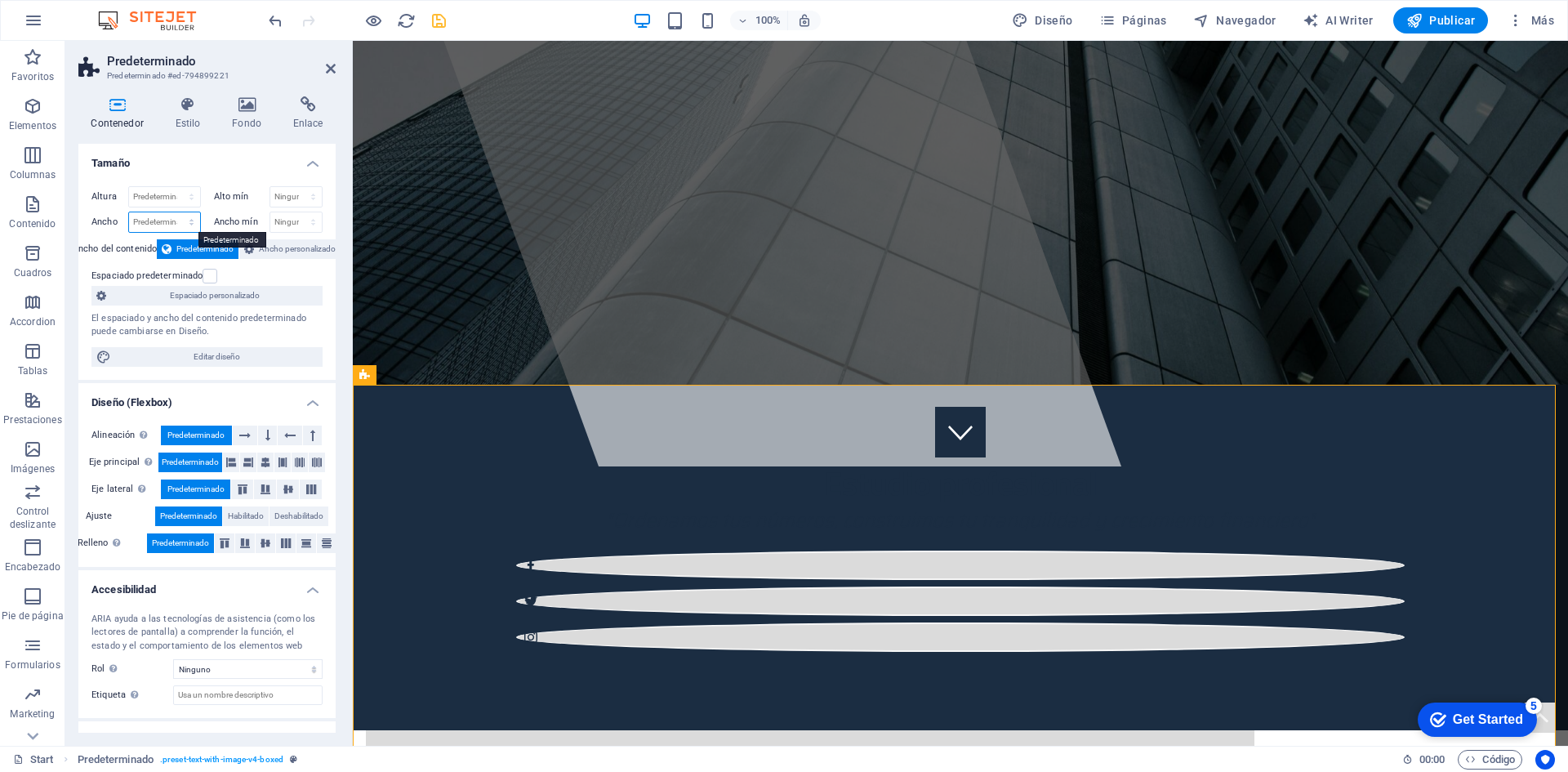
click at [175, 224] on select "Predeterminado px rem % em vh vw" at bounding box center [164, 223] width 71 height 20
select select "%"
click at [175, 213] on select "Predeterminado px rem % em vh vw" at bounding box center [164, 223] width 71 height 20
type input "100"
click at [296, 189] on select "Ninguno px rem % vh vw" at bounding box center [296, 197] width 52 height 20
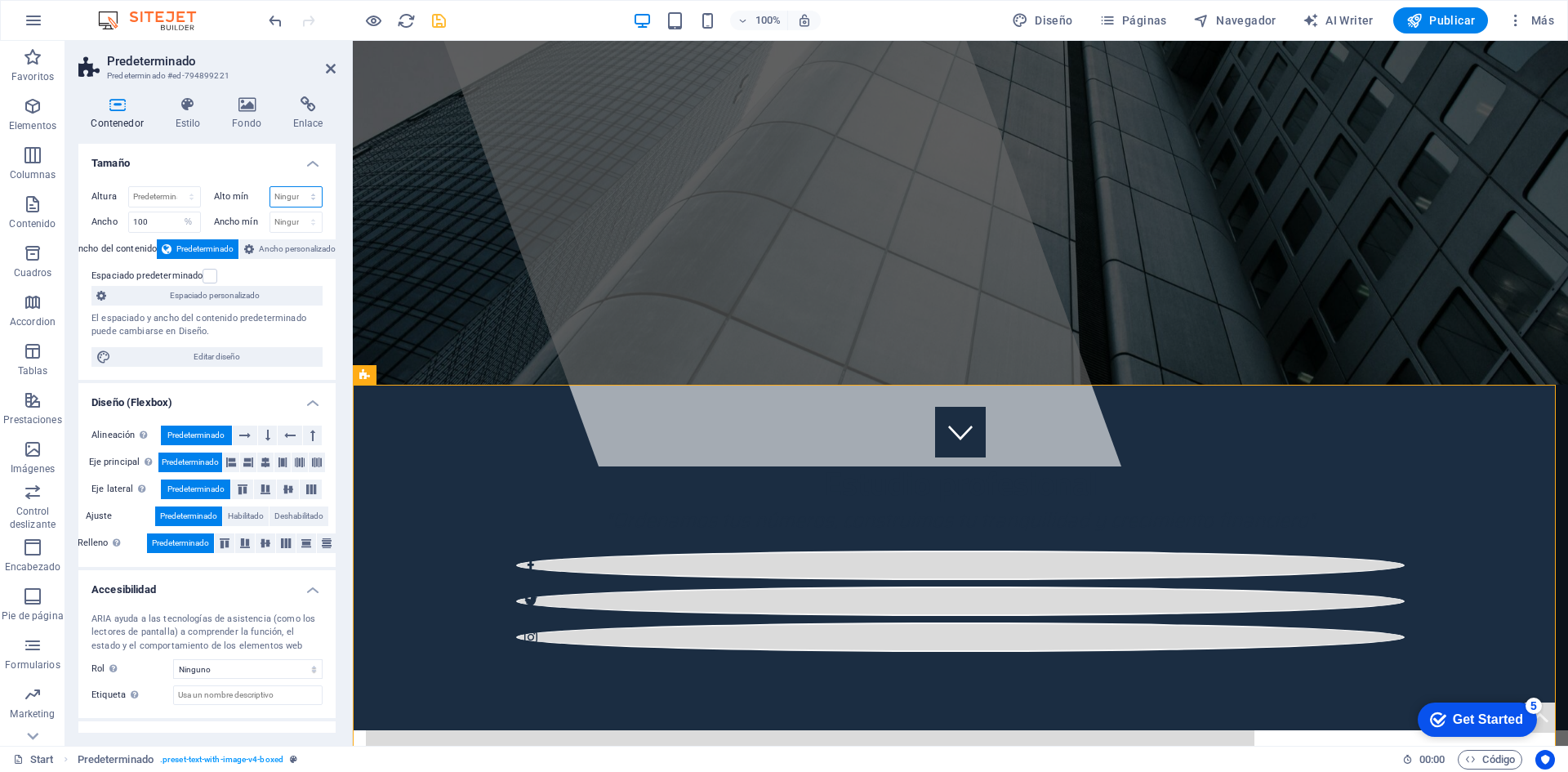
click at [296, 189] on select "Ninguno px rem % vh vw" at bounding box center [296, 197] width 52 height 20
click at [167, 221] on input "100" at bounding box center [164, 223] width 71 height 20
click at [433, 19] on icon "save" at bounding box center [438, 21] width 19 height 19
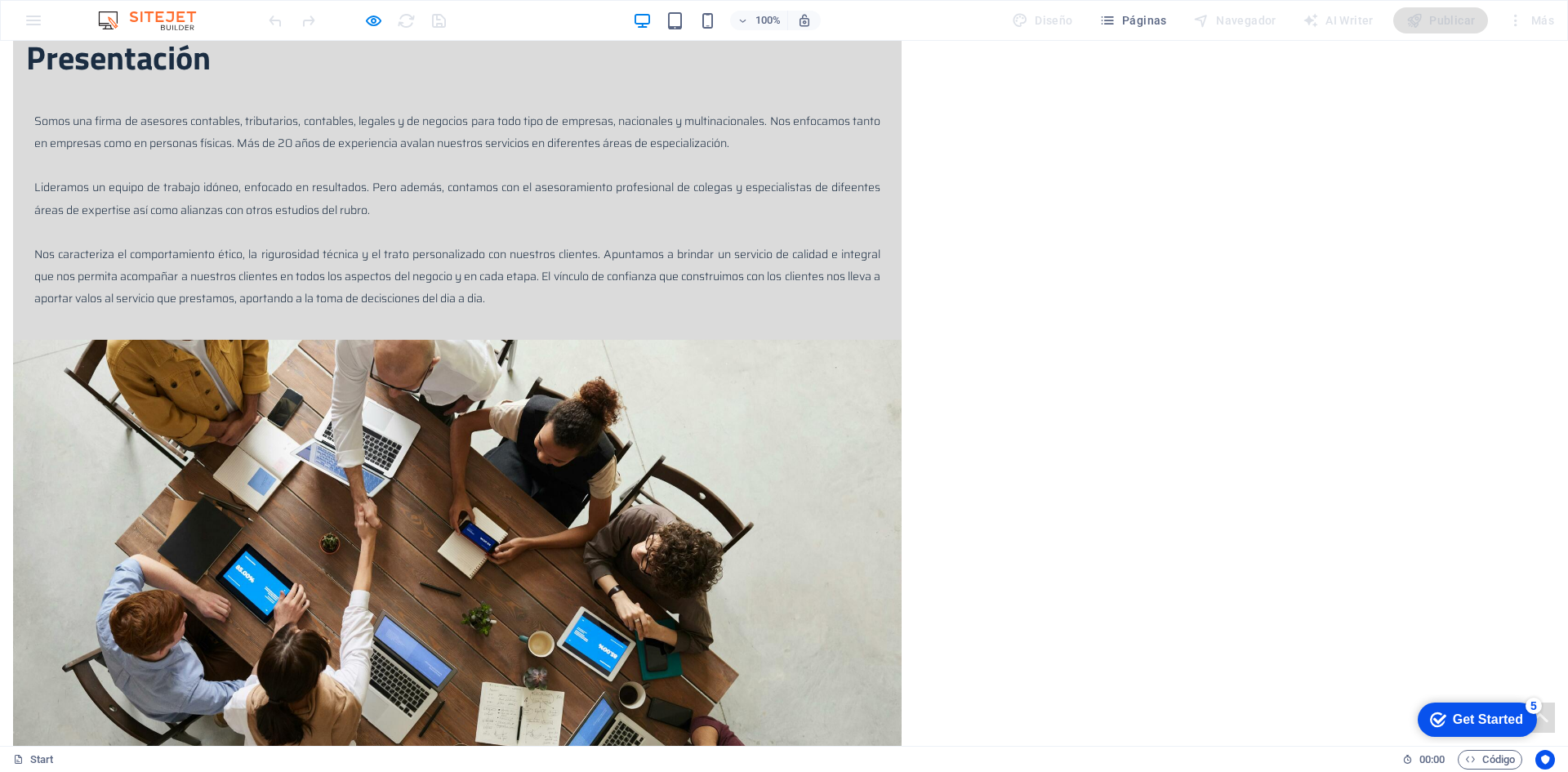
scroll to position [1143, 0]
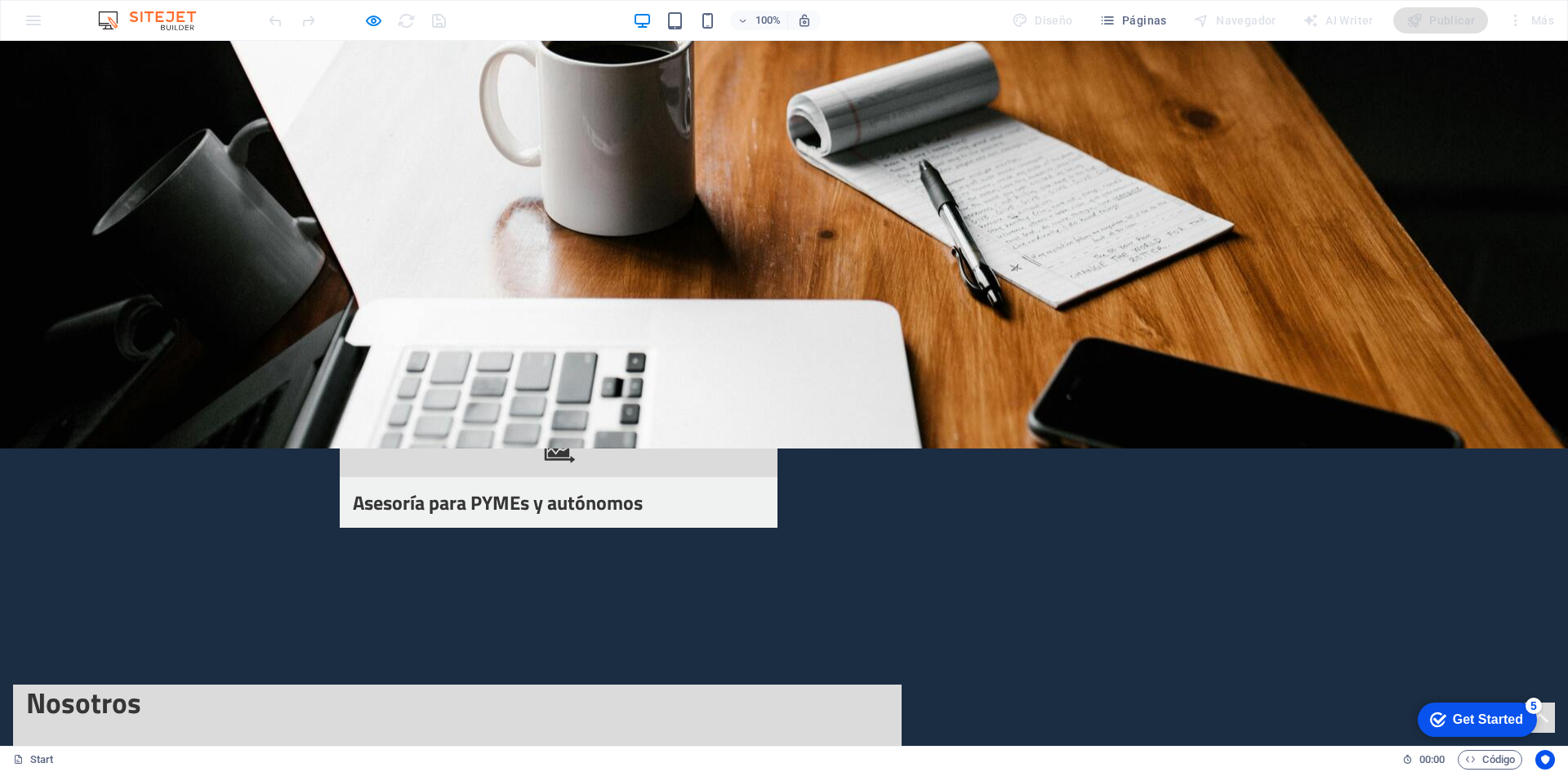
scroll to position [2696, 0]
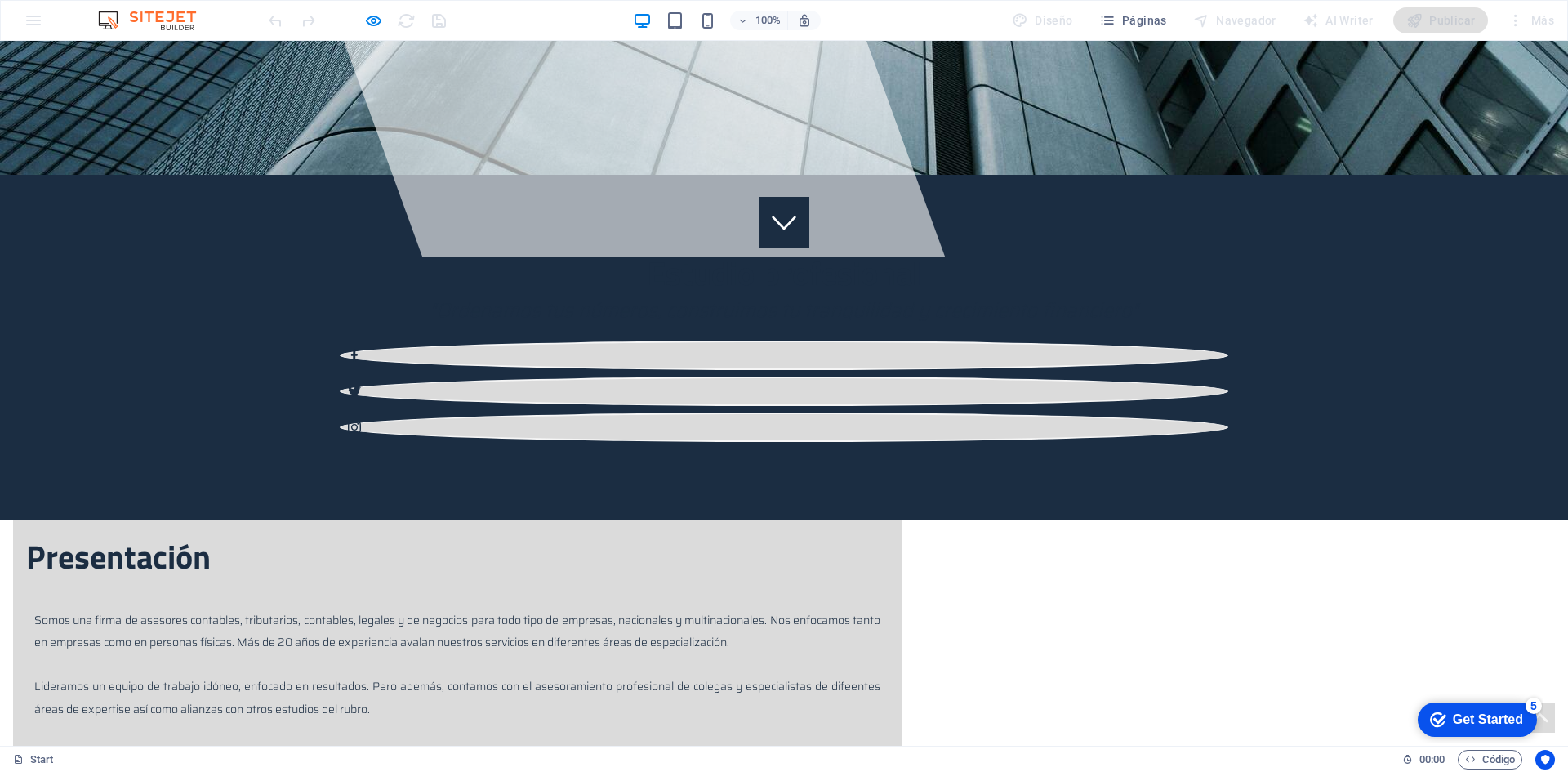
scroll to position [490, 0]
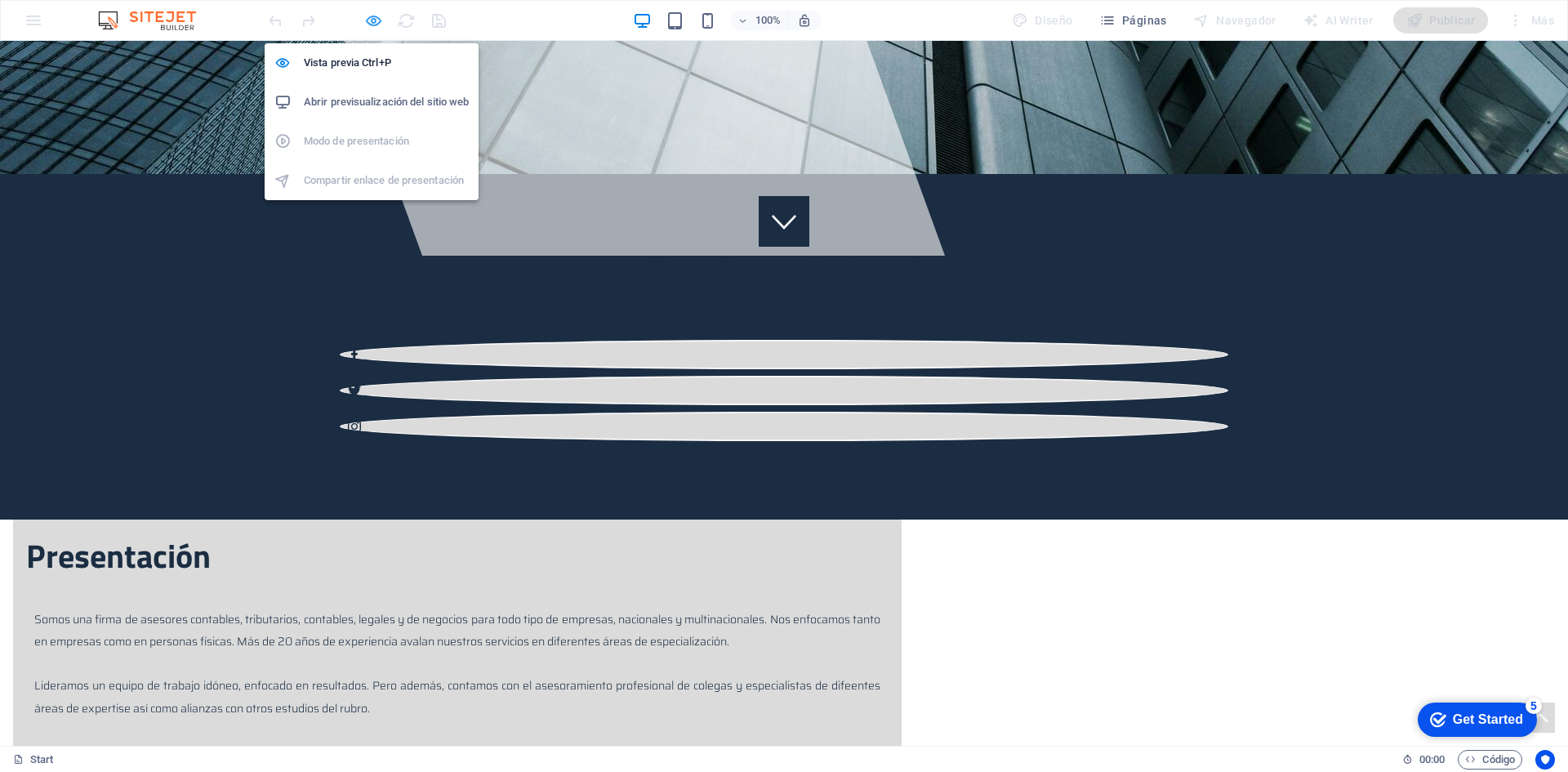
click at [0, 0] on icon "button" at bounding box center [0, 0] width 0 height 0
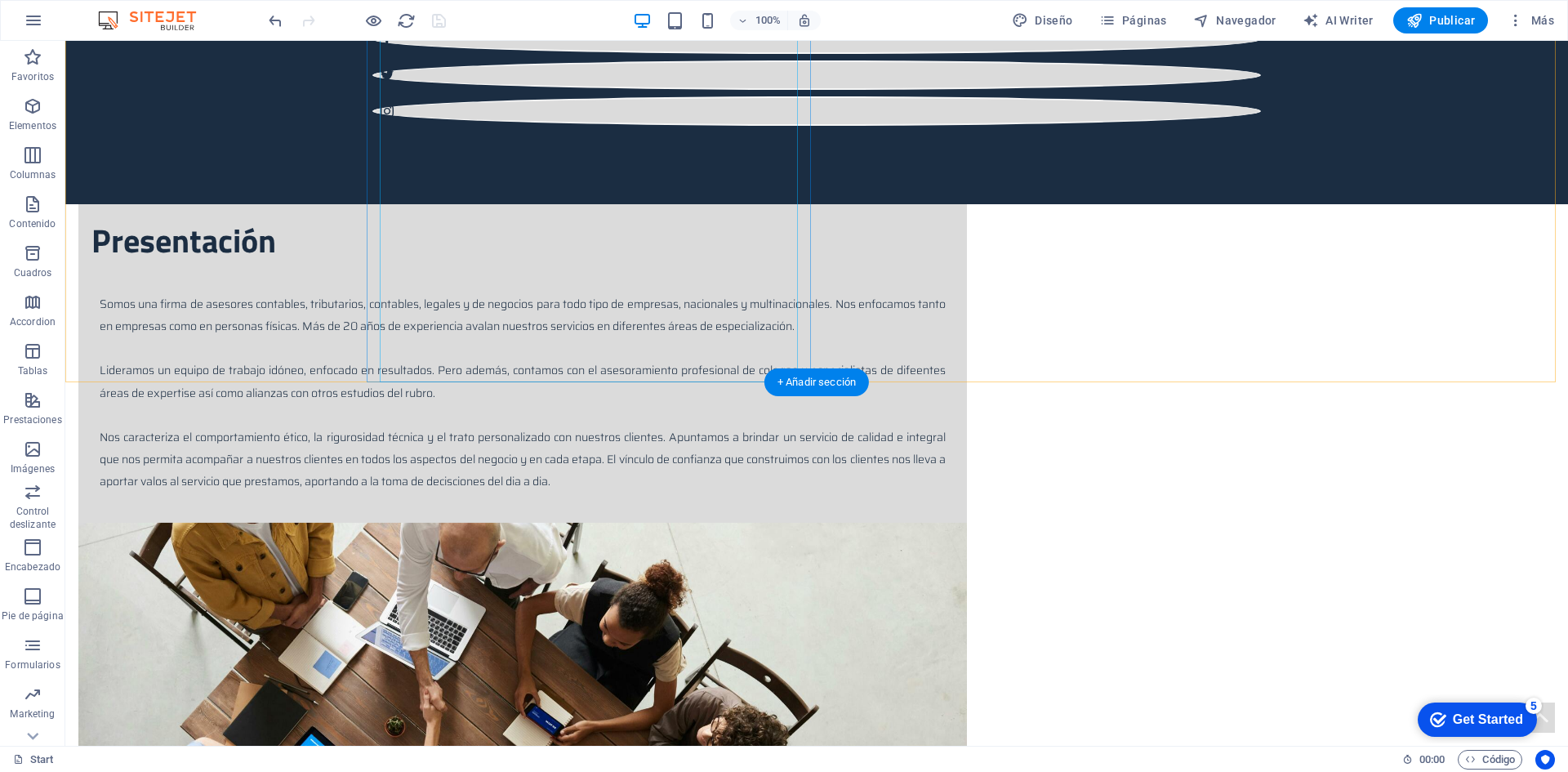
scroll to position [817, 0]
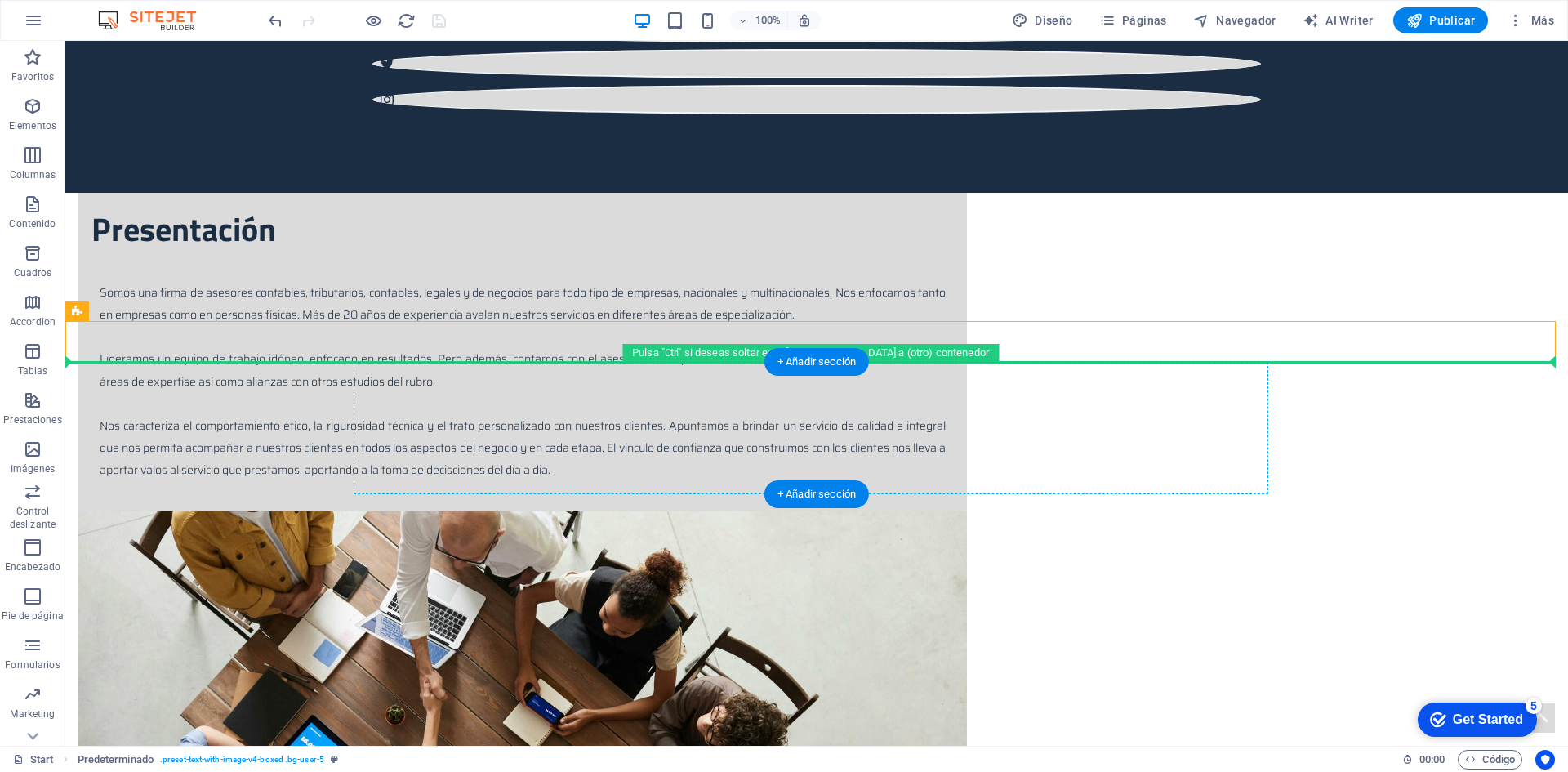
drag, startPoint x: 644, startPoint y: 330, endPoint x: 644, endPoint y: 371, distance: 41.0
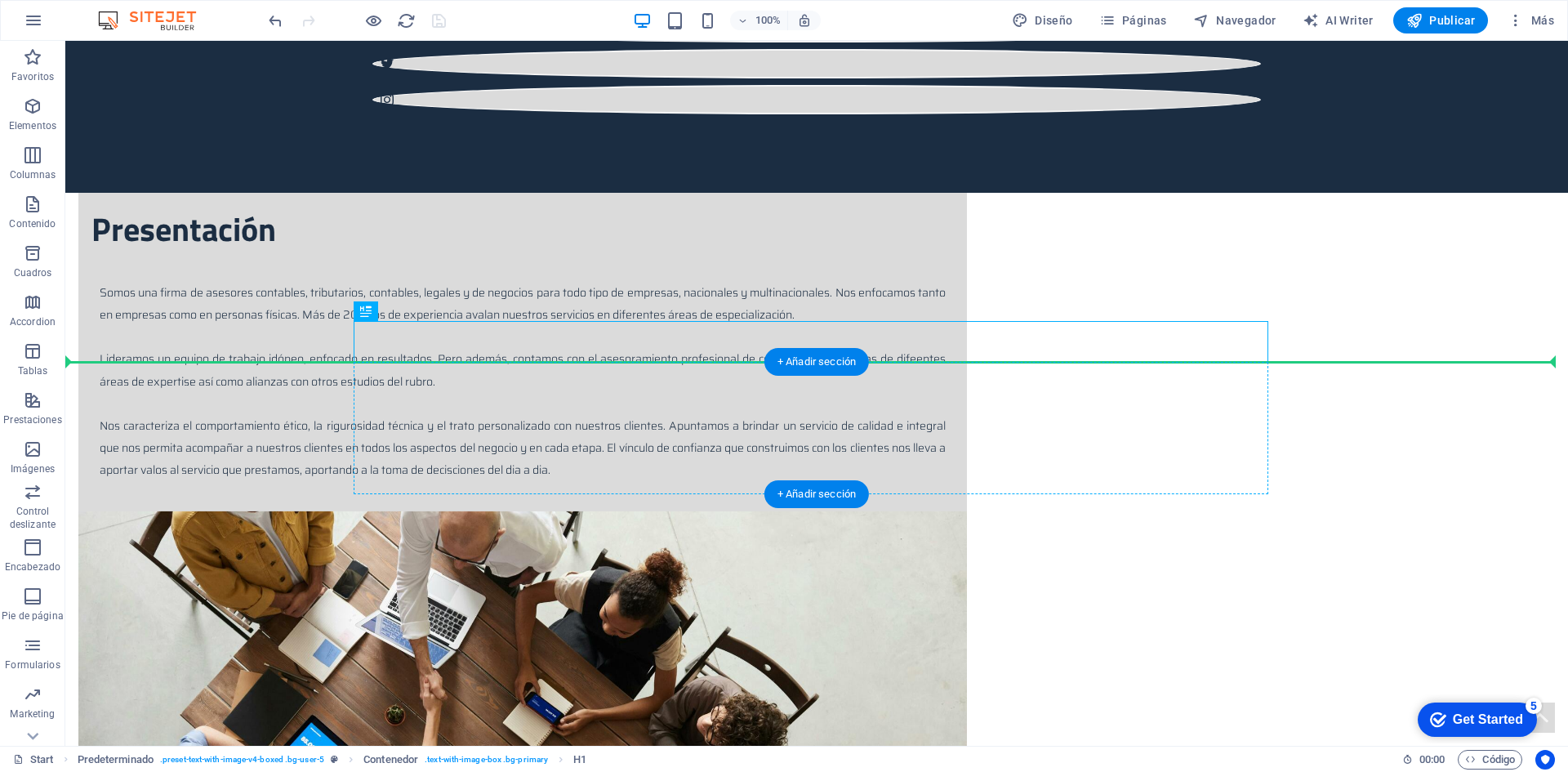
drag, startPoint x: 649, startPoint y: 344, endPoint x: 652, endPoint y: 392, distance: 48.1
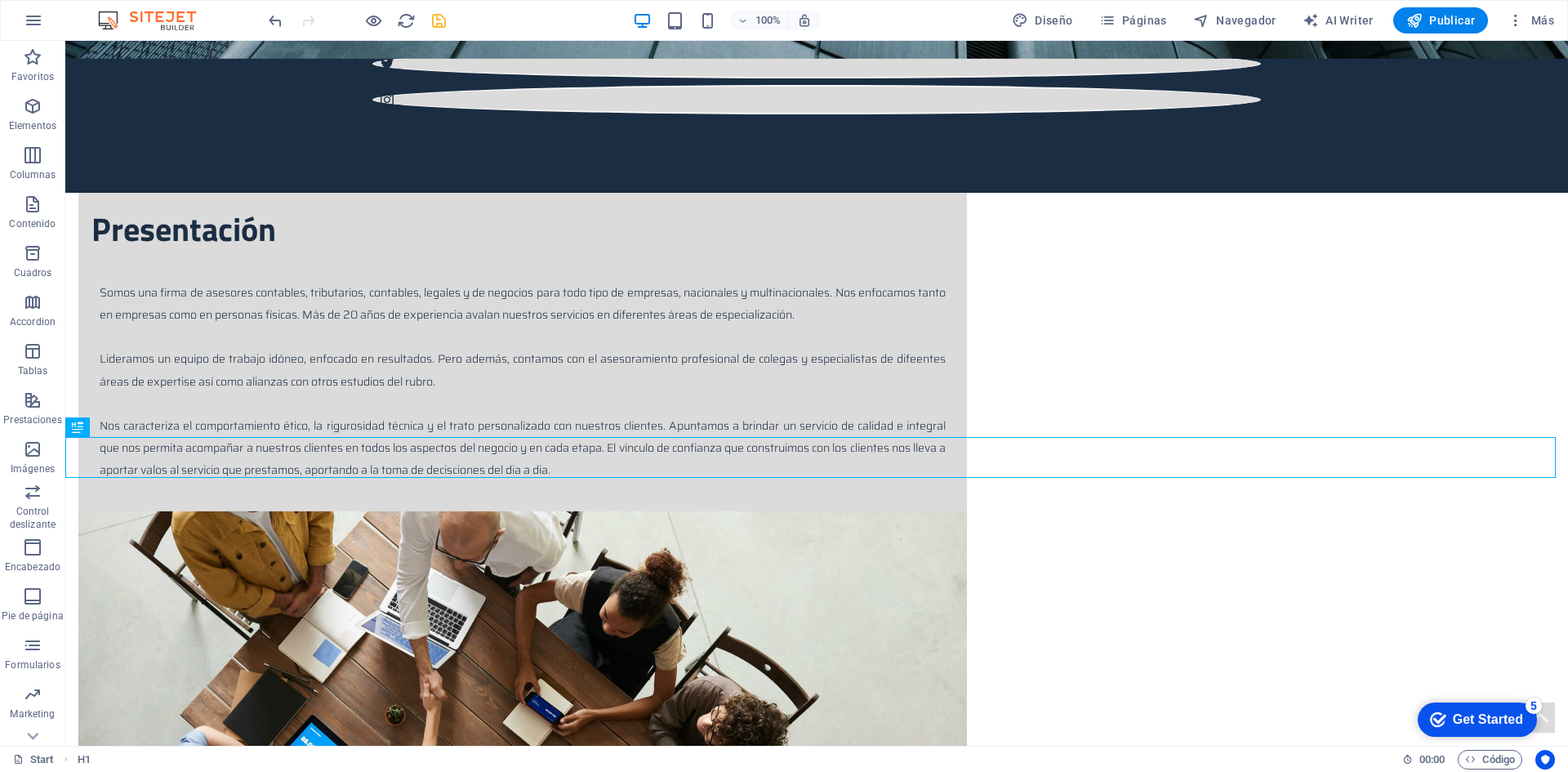
click at [274, 16] on icon "undo" at bounding box center [275, 21] width 19 height 19
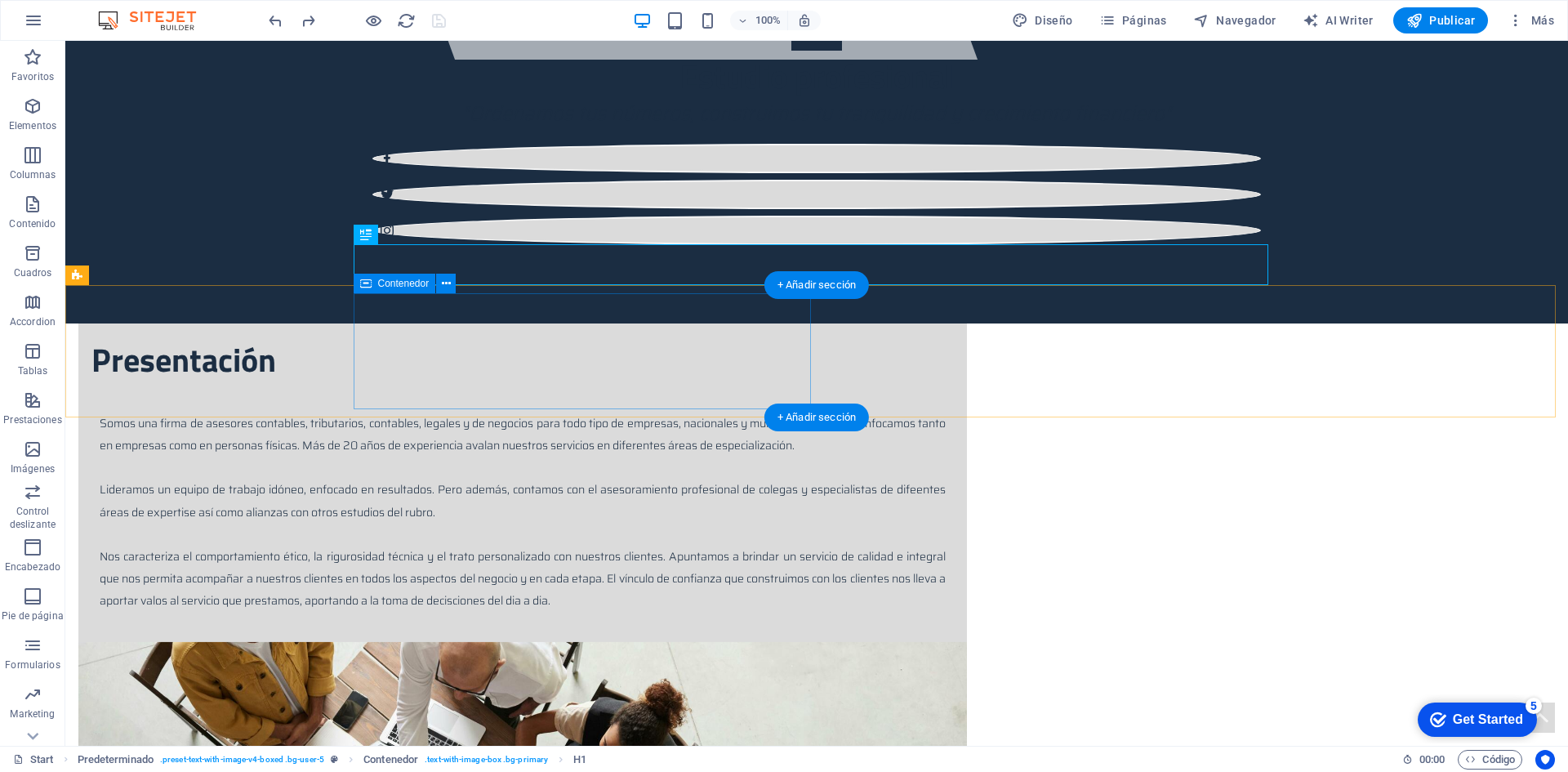
scroll to position [899, 0]
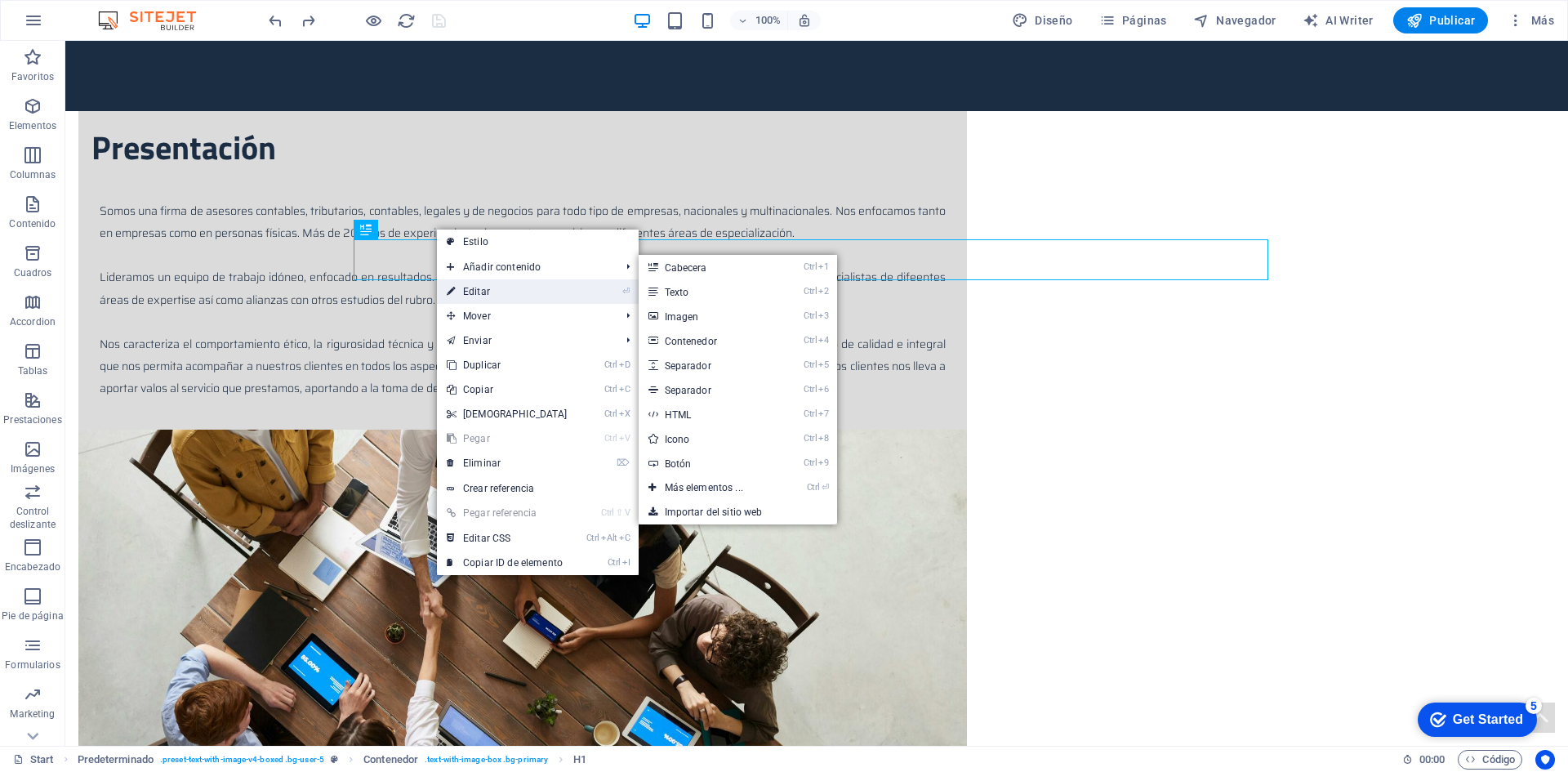
click at [459, 287] on link "⏎ Editar" at bounding box center [507, 291] width 140 height 25
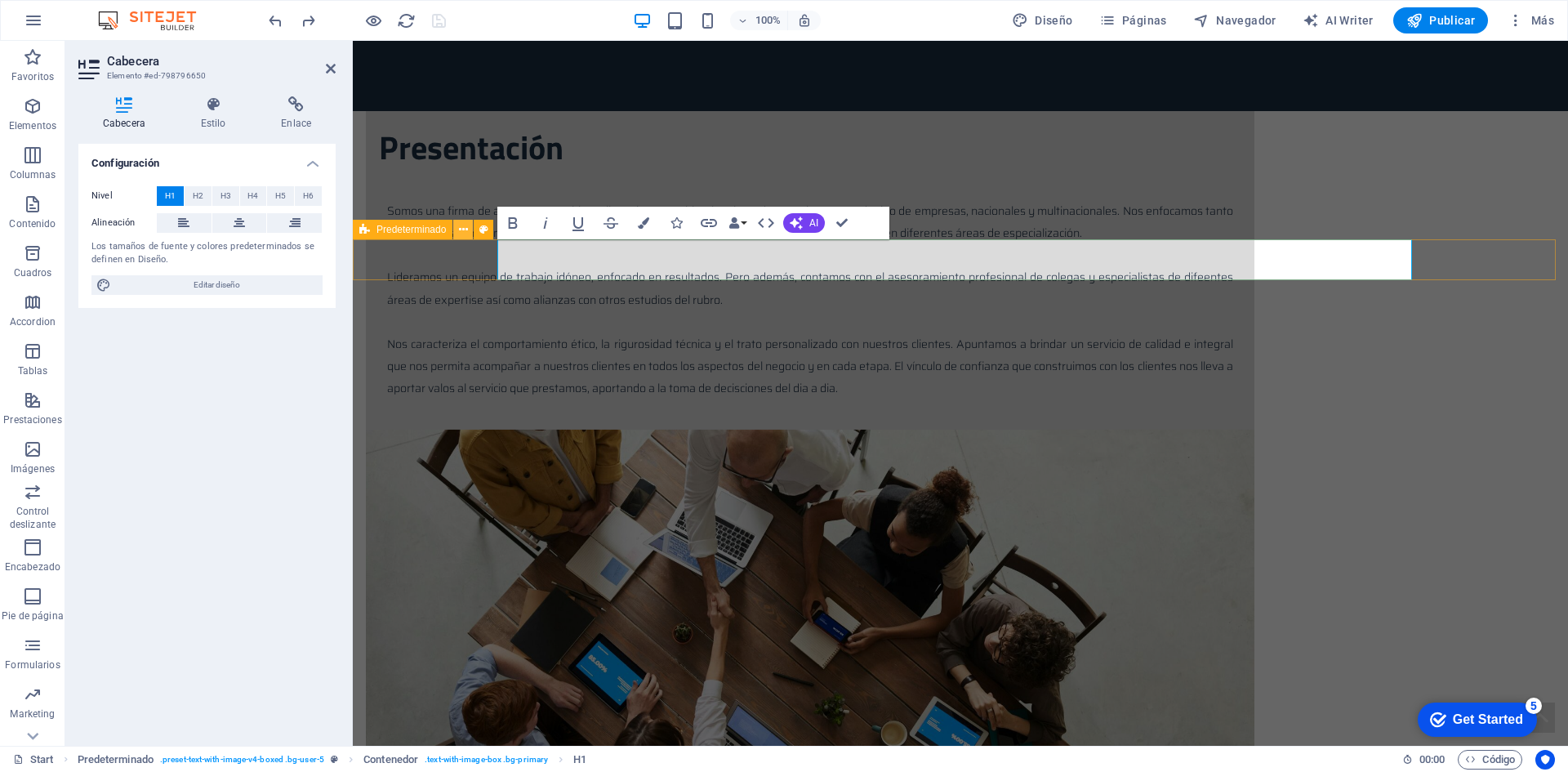
click at [466, 231] on icon at bounding box center [463, 230] width 9 height 17
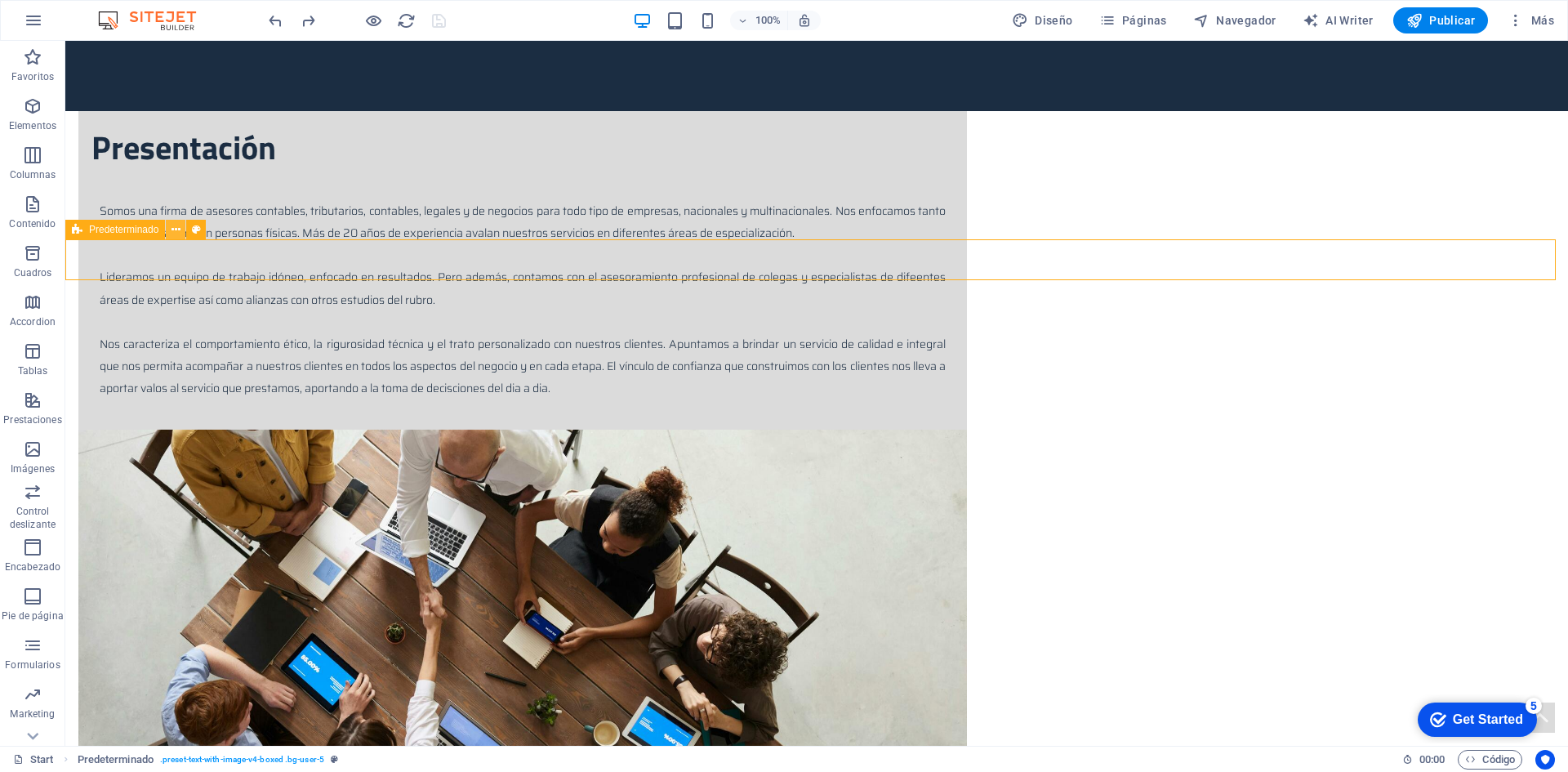
click at [172, 234] on icon at bounding box center [175, 230] width 9 height 17
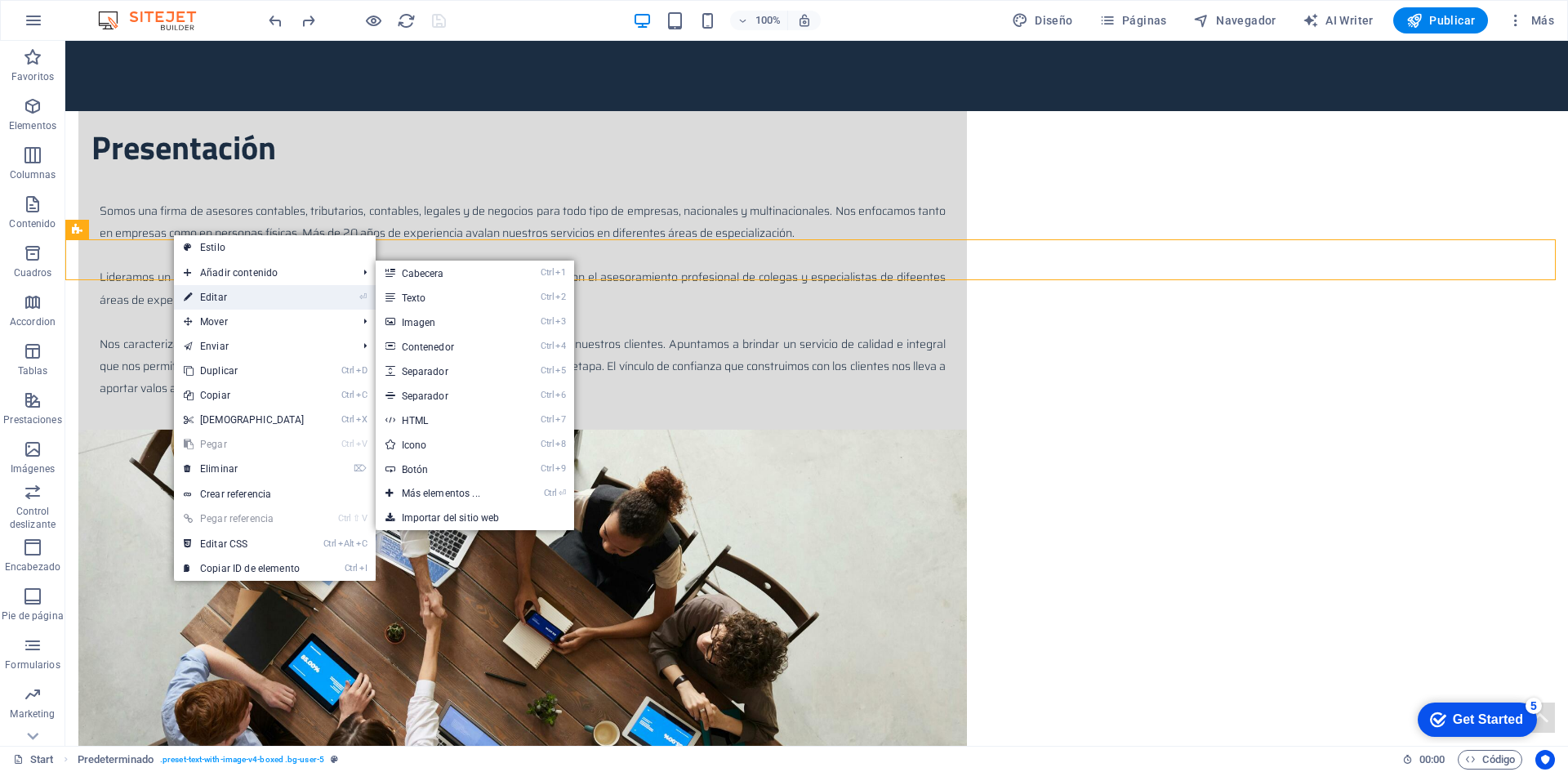
click at [207, 294] on link "⏎ Editar" at bounding box center [244, 297] width 140 height 25
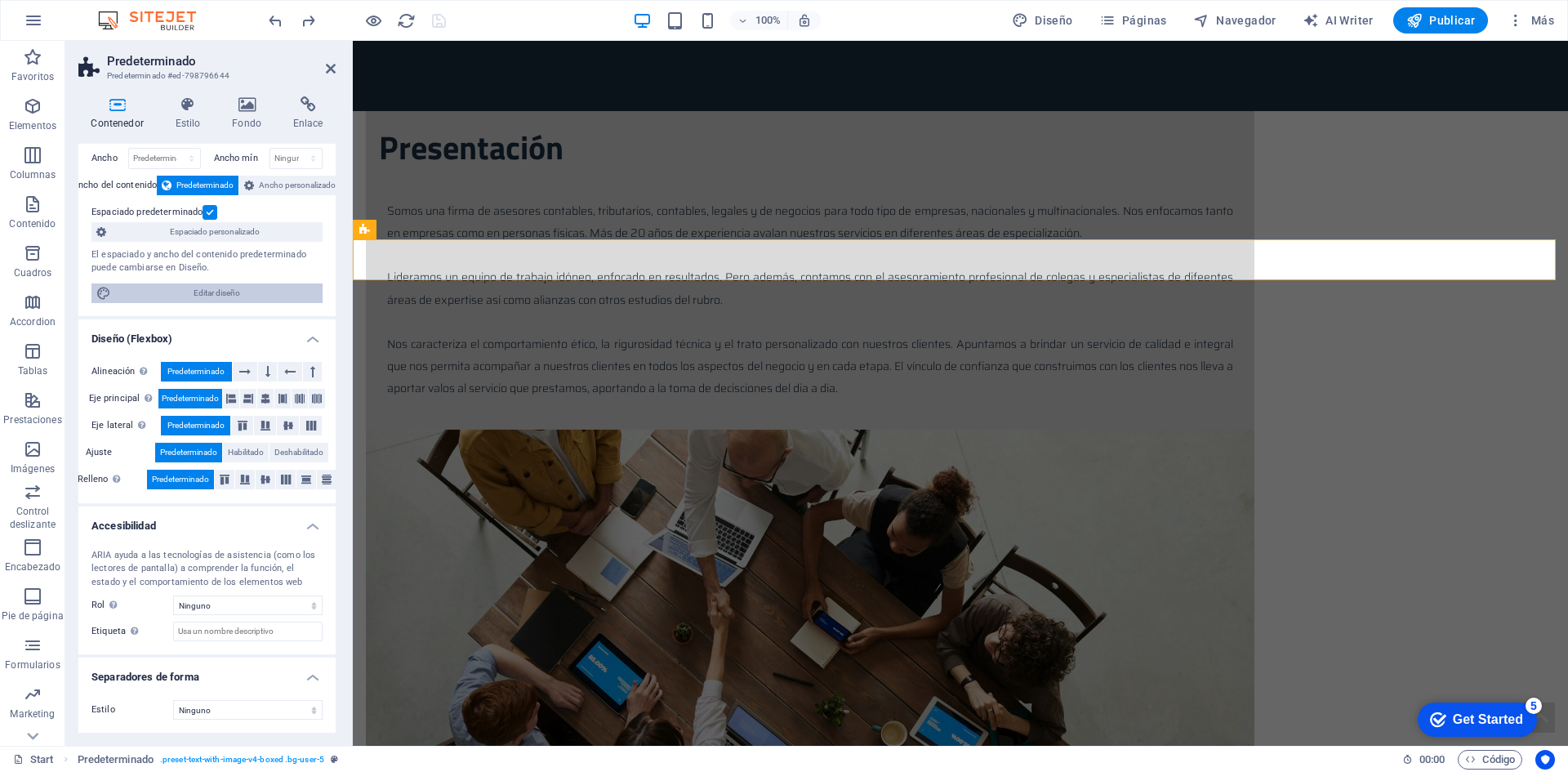
scroll to position [0, 0]
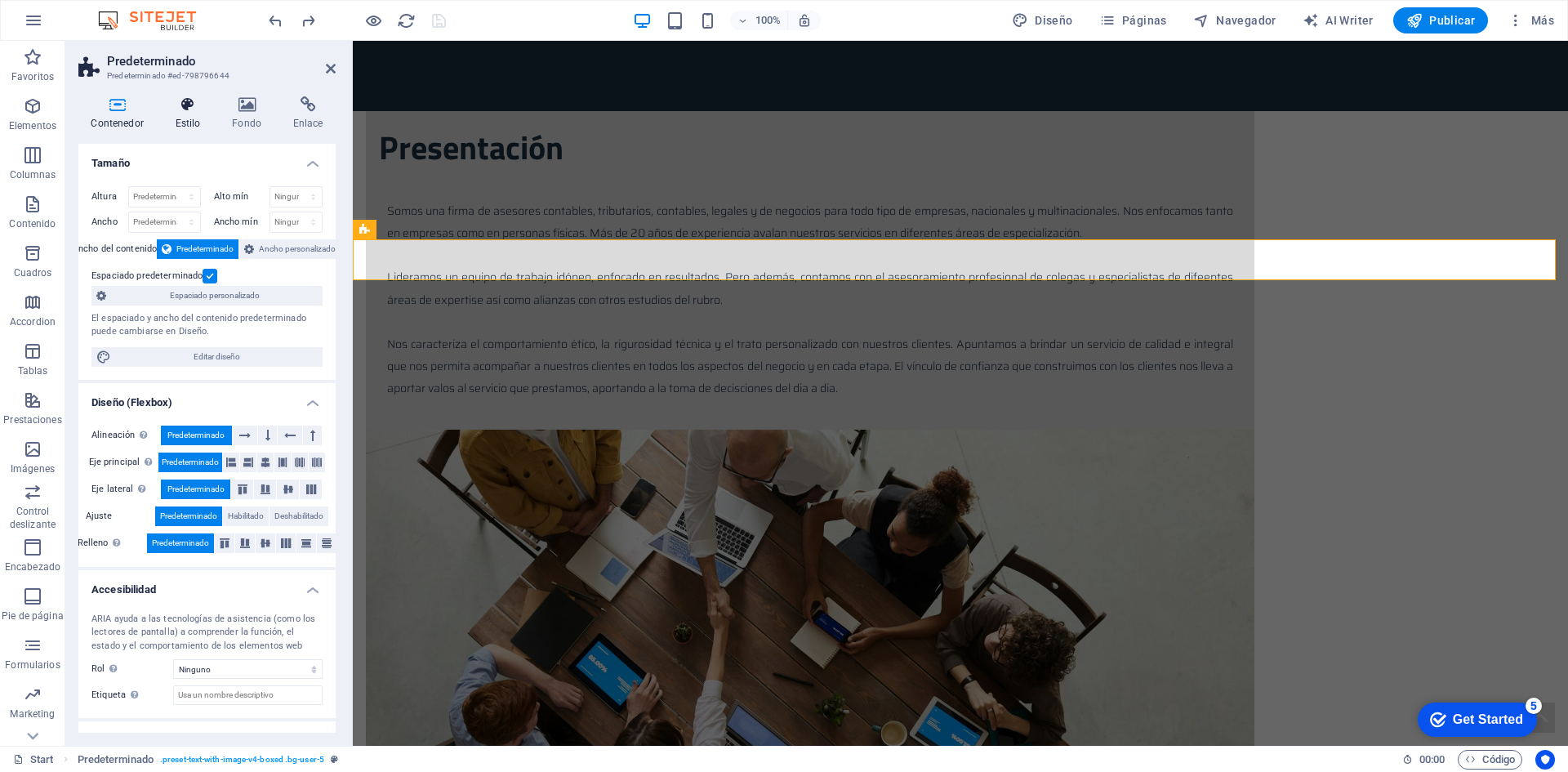
click at [192, 117] on h4 "Estilo" at bounding box center [191, 113] width 57 height 35
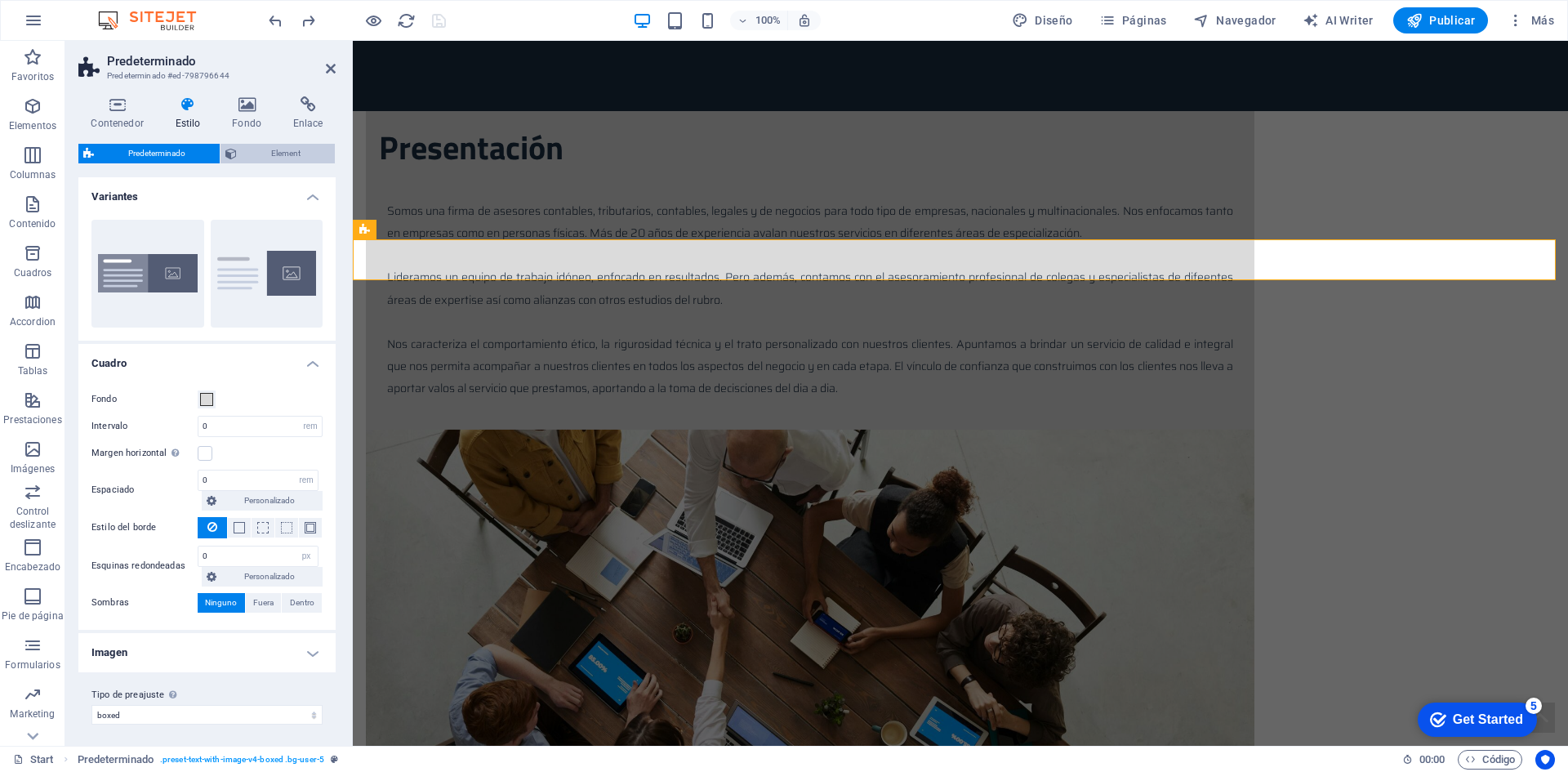
click at [259, 157] on span "Element" at bounding box center [285, 153] width 88 height 20
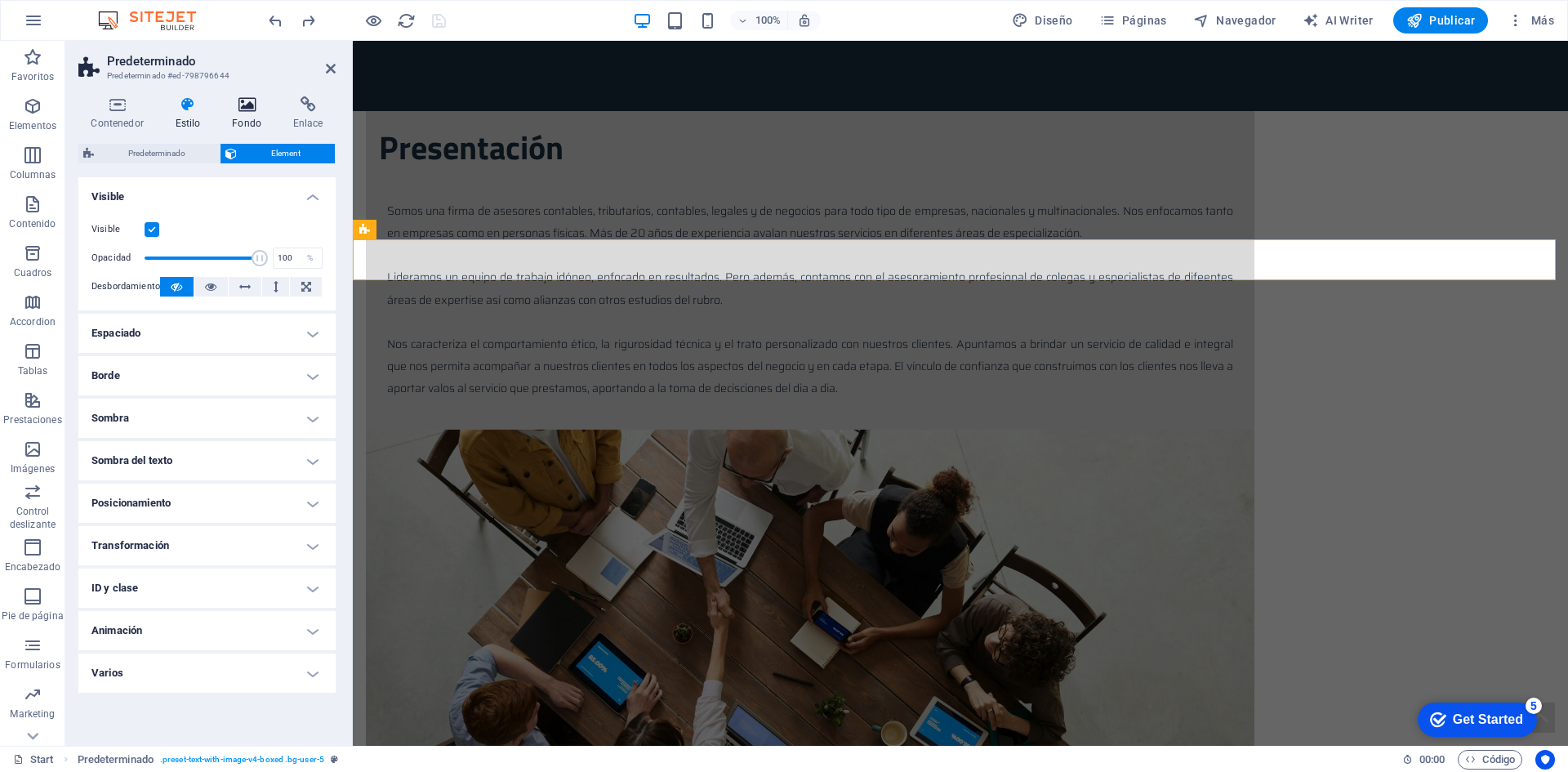
click at [244, 115] on h4 "Fondo" at bounding box center [250, 113] width 61 height 35
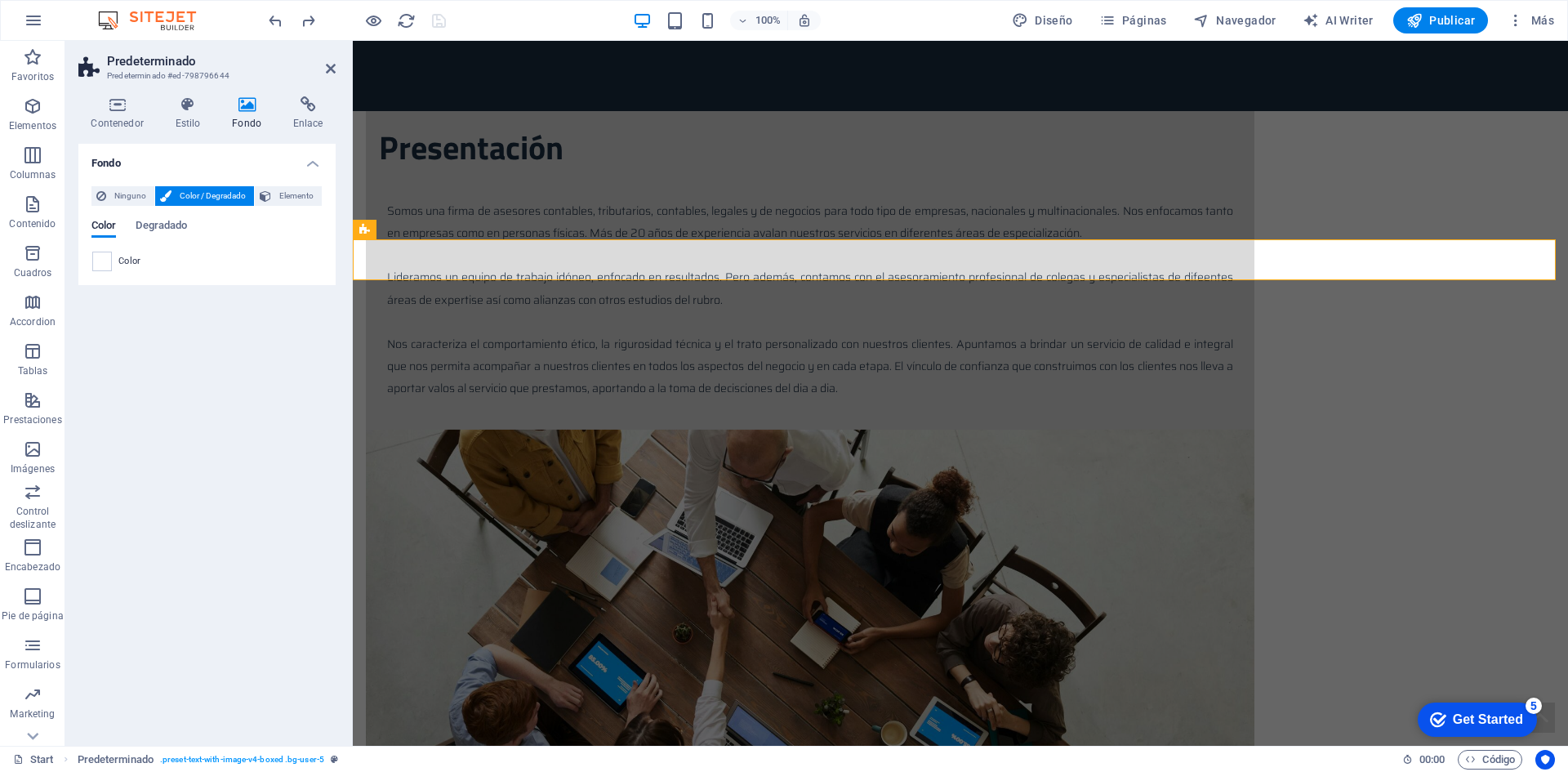
click at [210, 316] on div "Fondo Ninguno Color / Degradado Elemento Estirar fondo a ancho completo Superpo…" at bounding box center [207, 437] width 257 height 589
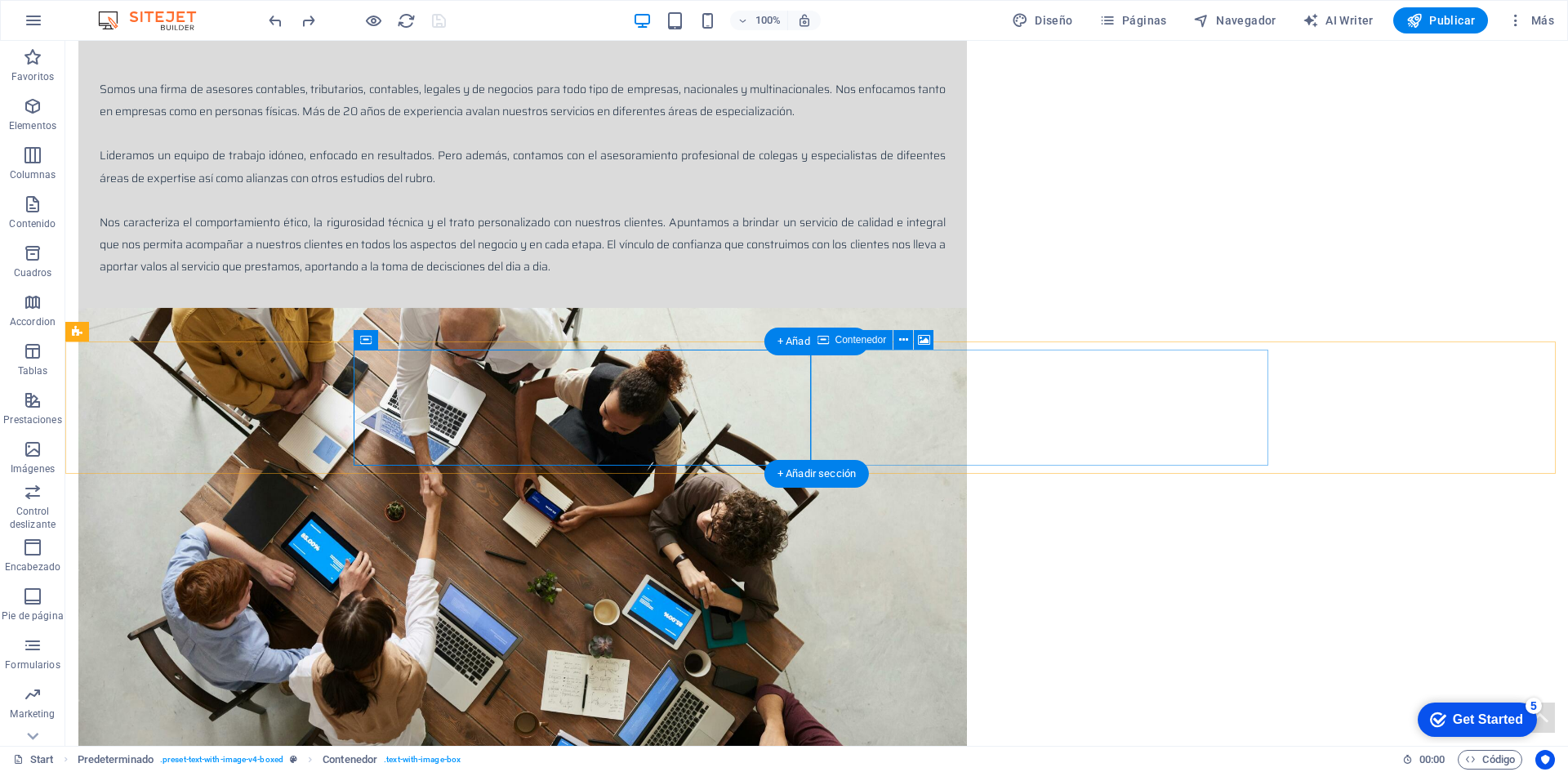
scroll to position [735, 0]
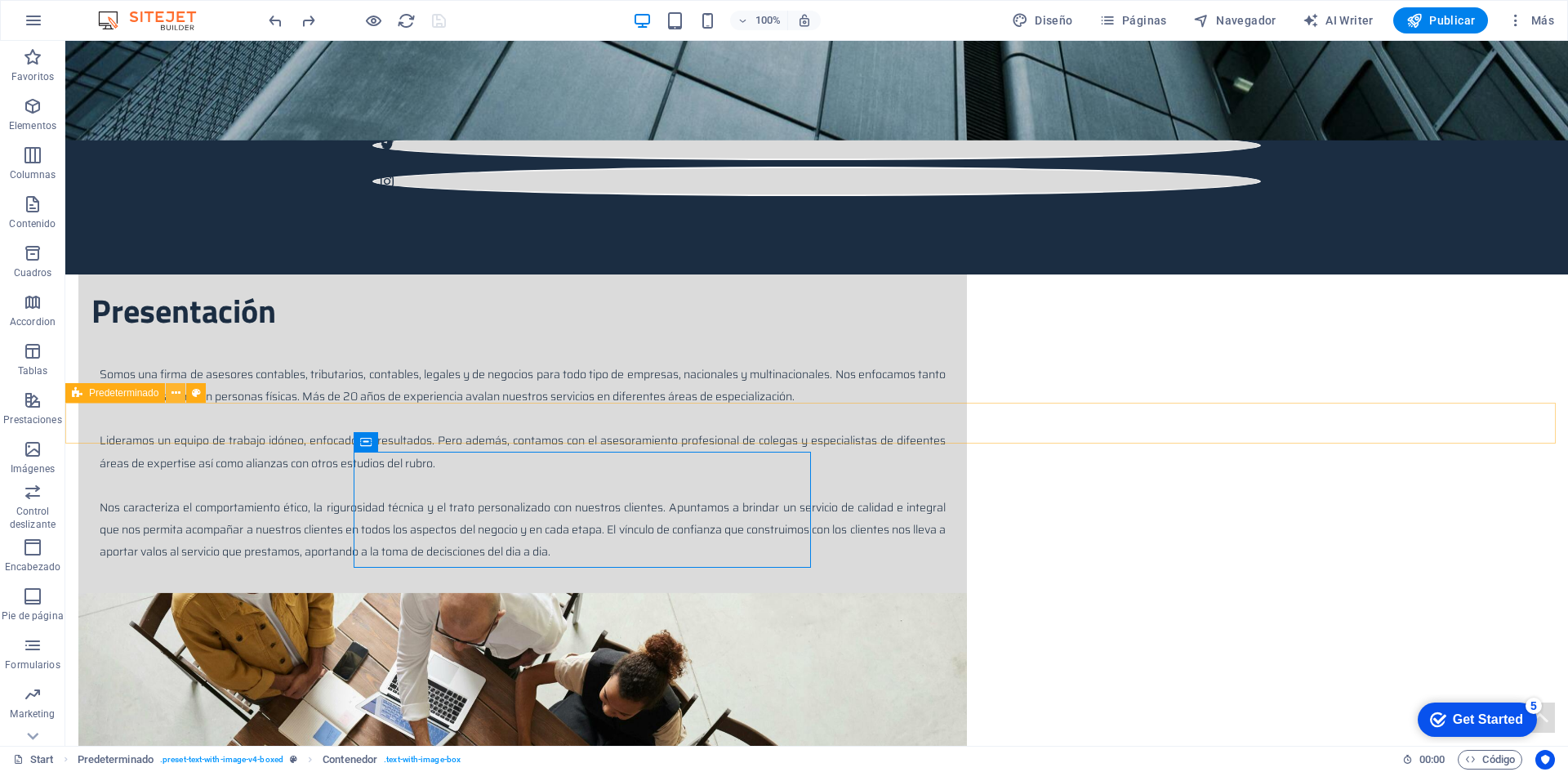
click at [176, 393] on icon at bounding box center [175, 393] width 9 height 17
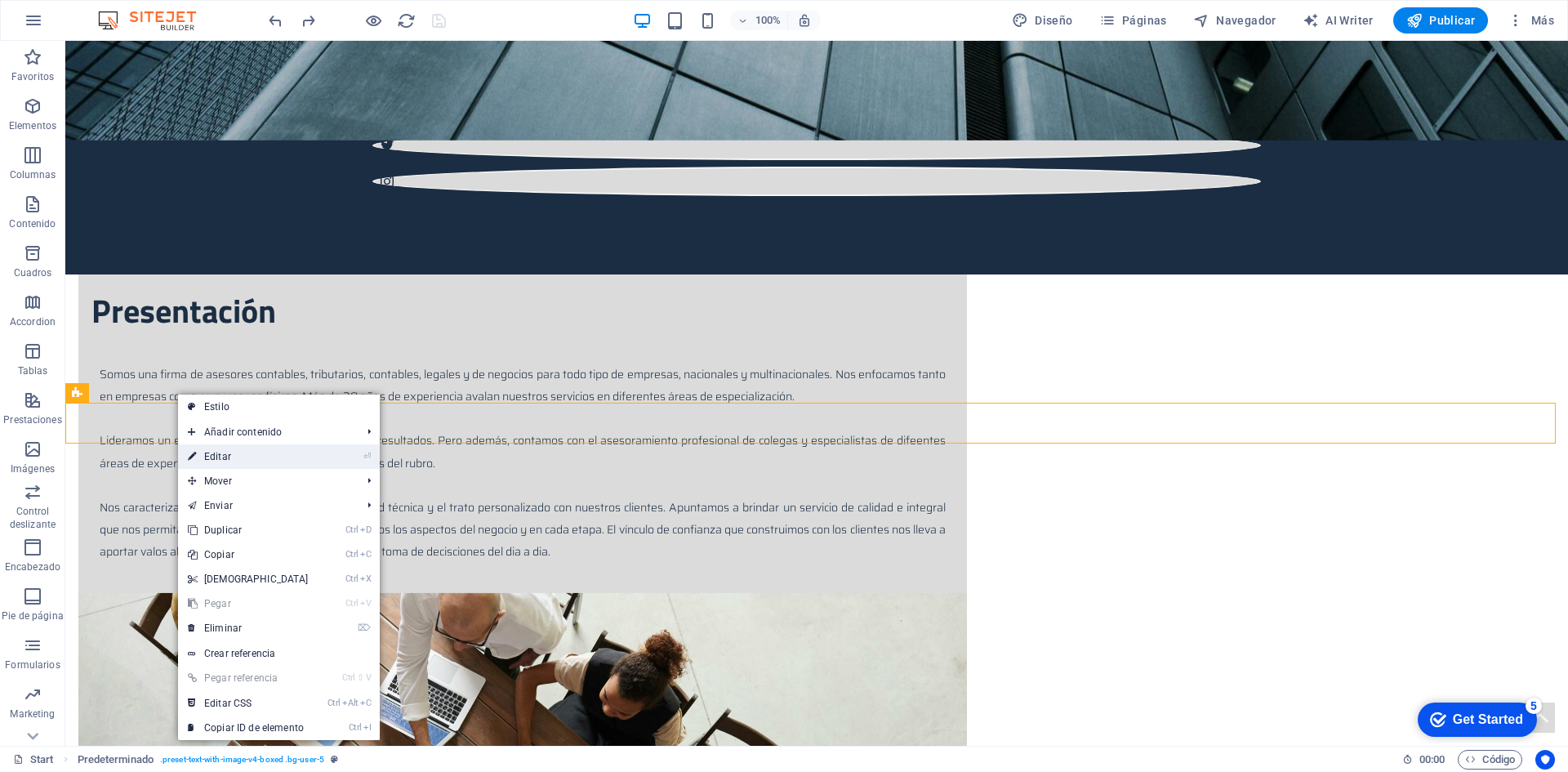
click at [210, 454] on link "⏎ Editar" at bounding box center [248, 456] width 140 height 25
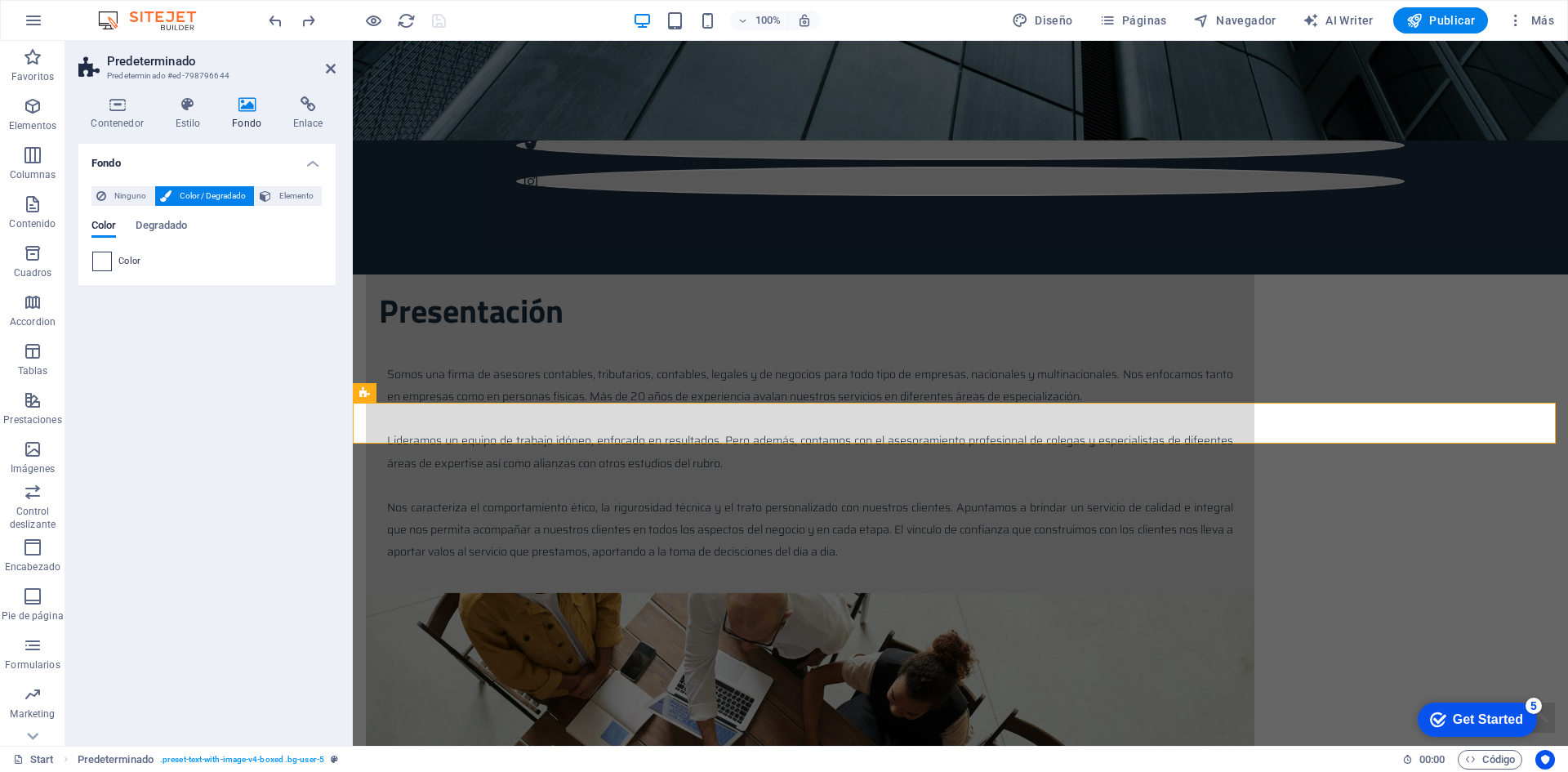
click at [97, 262] on span at bounding box center [102, 261] width 18 height 18
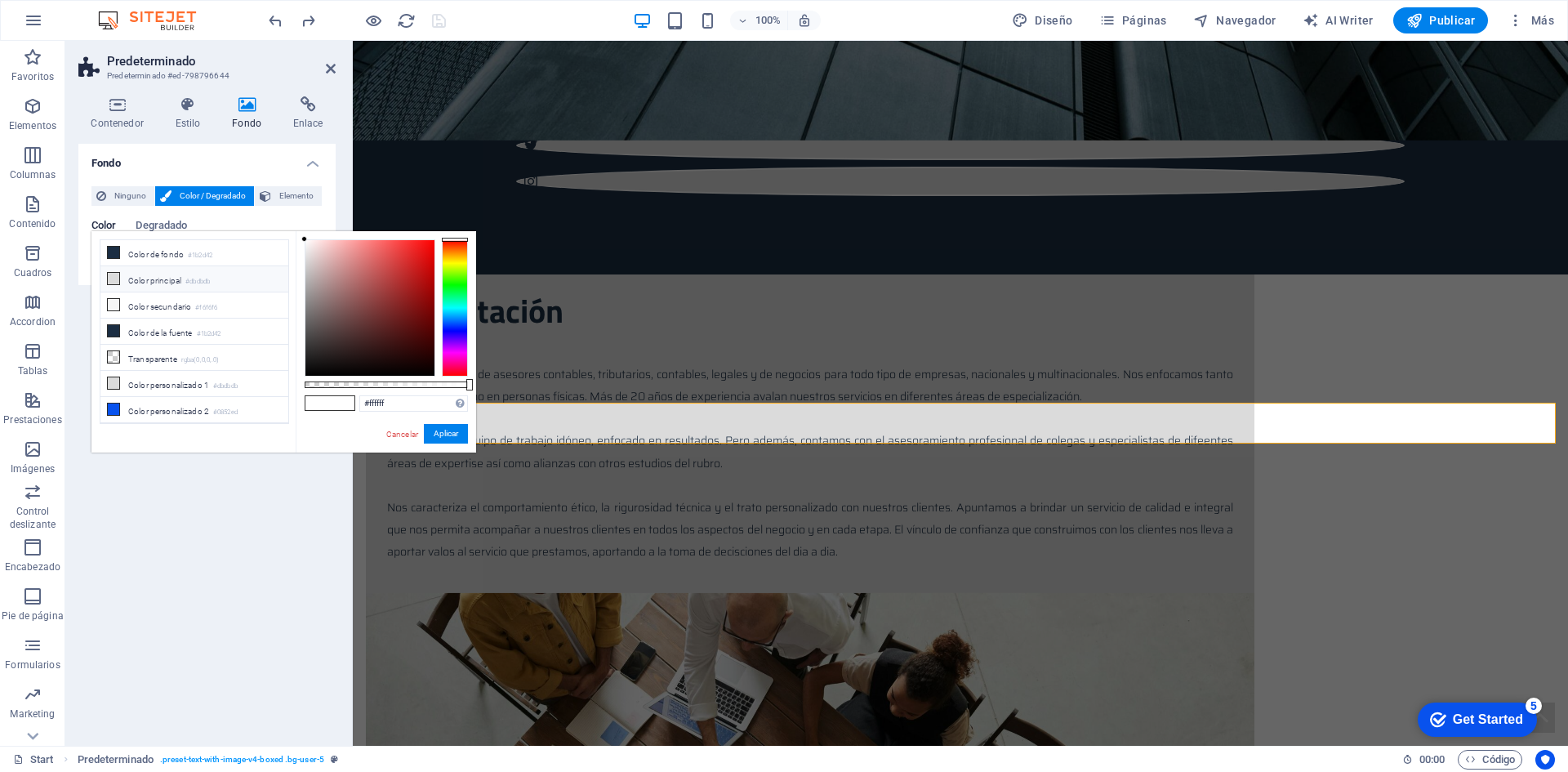
click at [118, 276] on icon at bounding box center [114, 279] width 12 height 12
type input "#dbdbdb"
click at [442, 436] on button "Aplicar" at bounding box center [445, 434] width 45 height 20
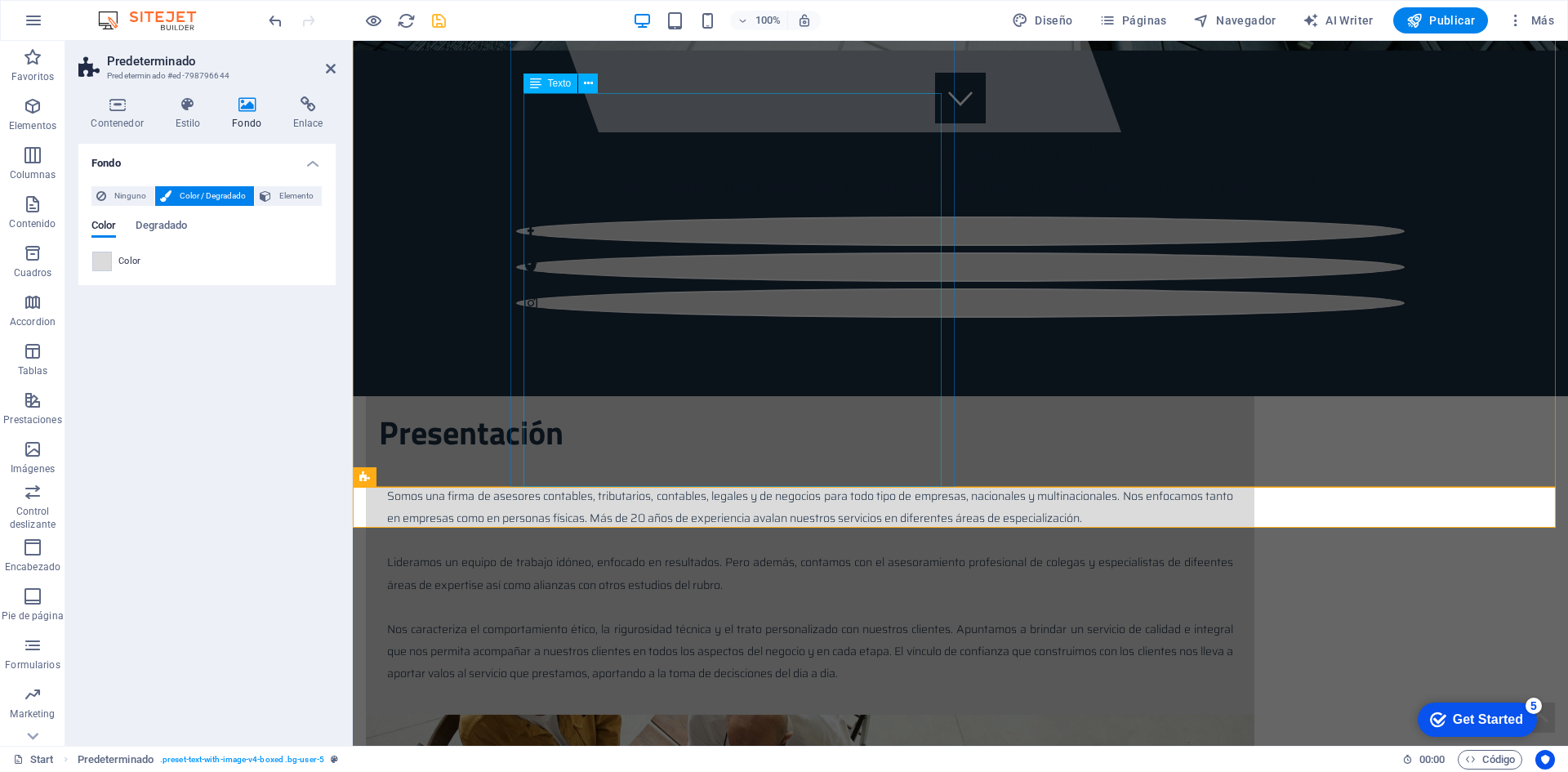
scroll to position [653, 0]
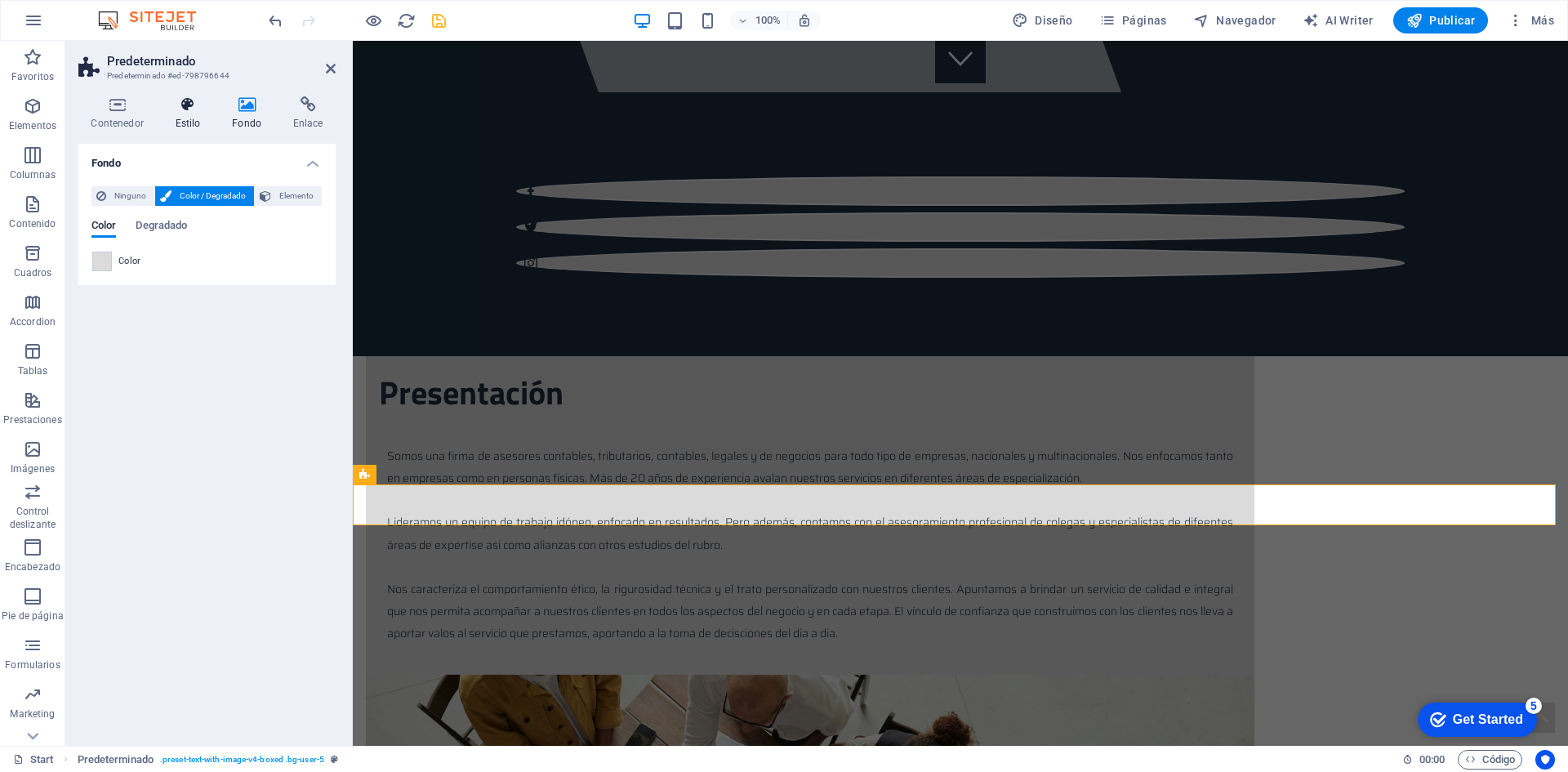
click at [182, 110] on icon at bounding box center [187, 104] width 50 height 17
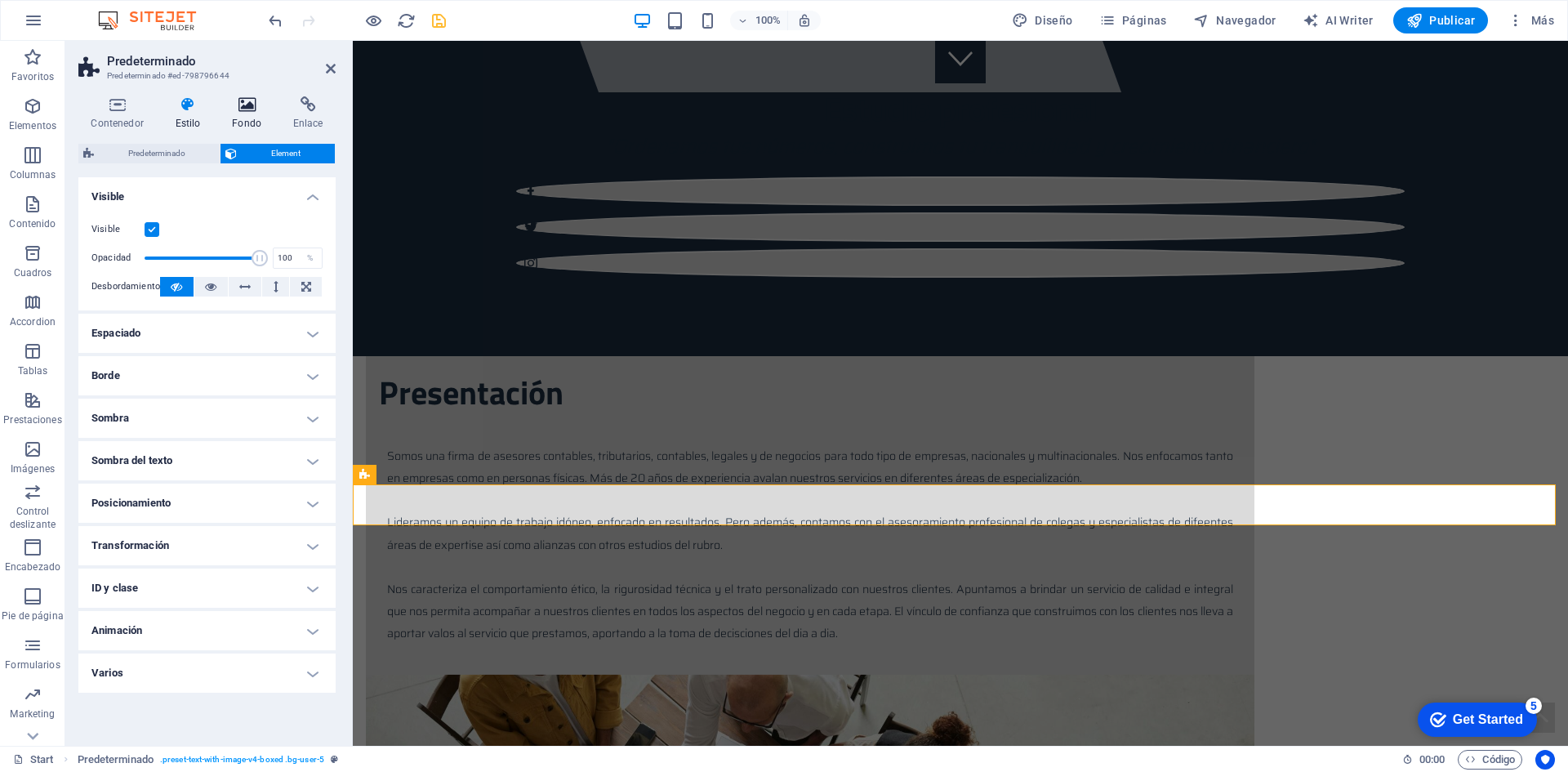
click at [240, 114] on h4 "Fondo" at bounding box center [250, 113] width 61 height 35
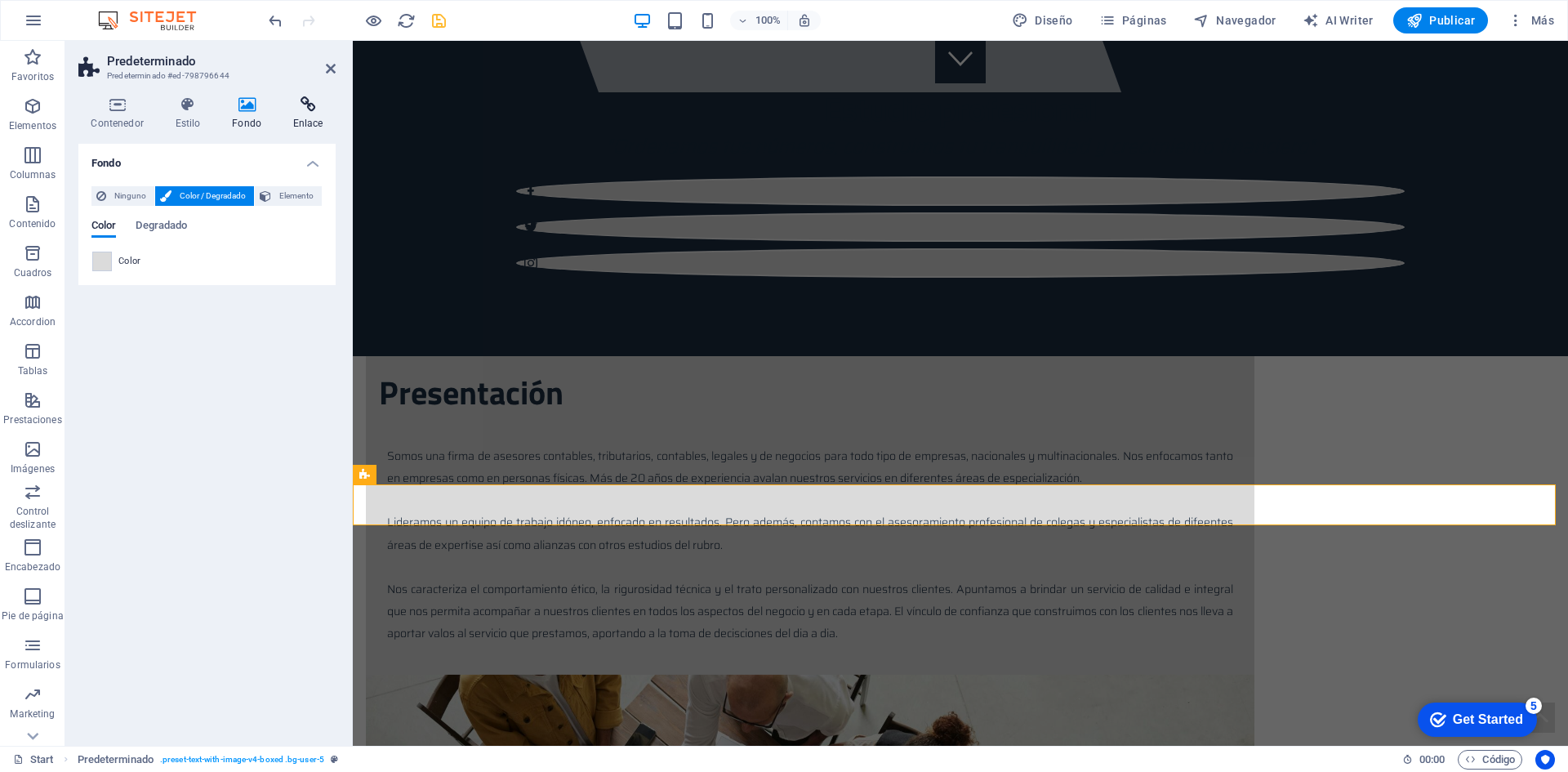
click at [291, 113] on h4 "Enlace" at bounding box center [308, 113] width 55 height 35
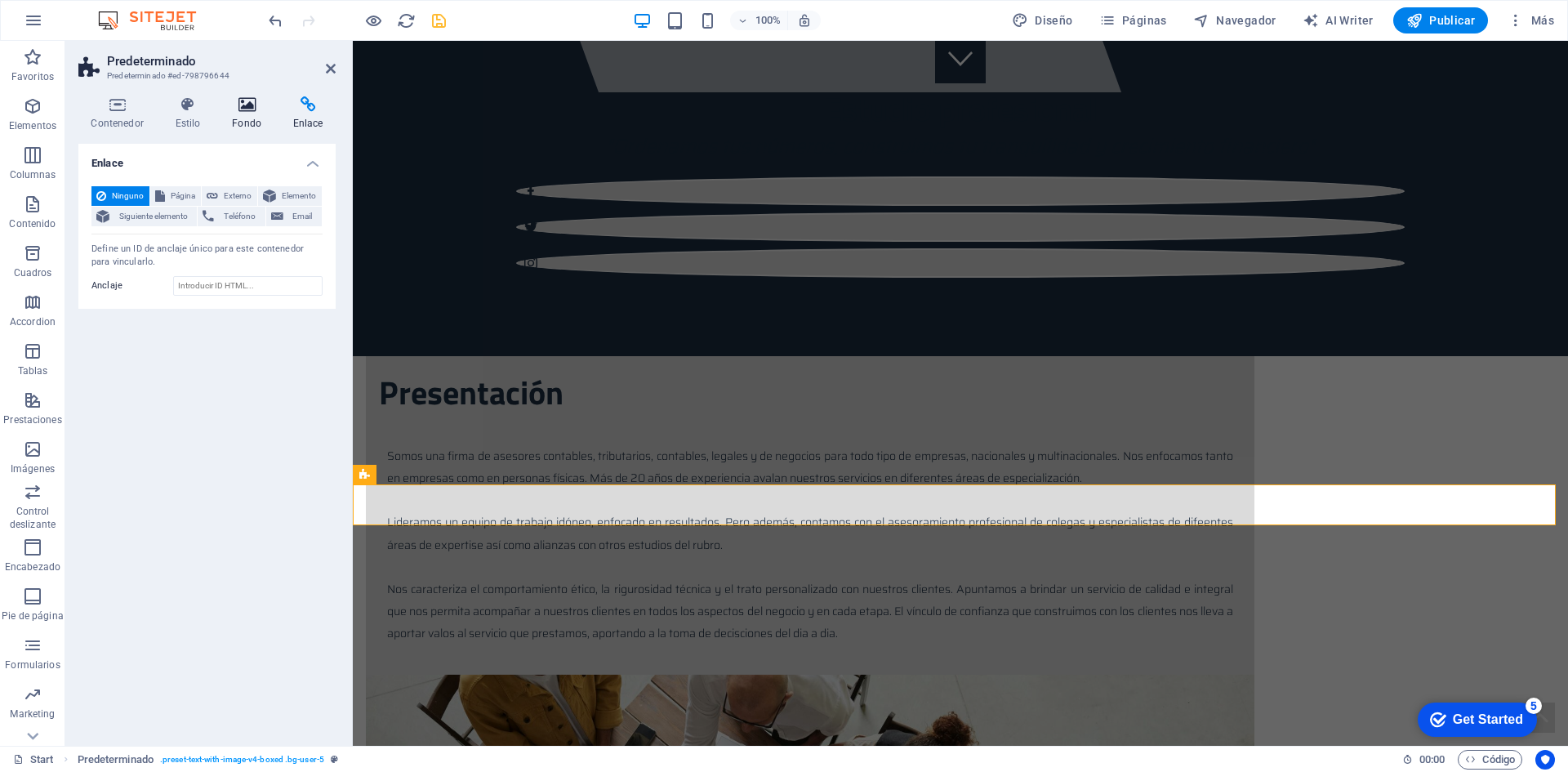
click at [239, 113] on h4 "Fondo" at bounding box center [250, 113] width 61 height 35
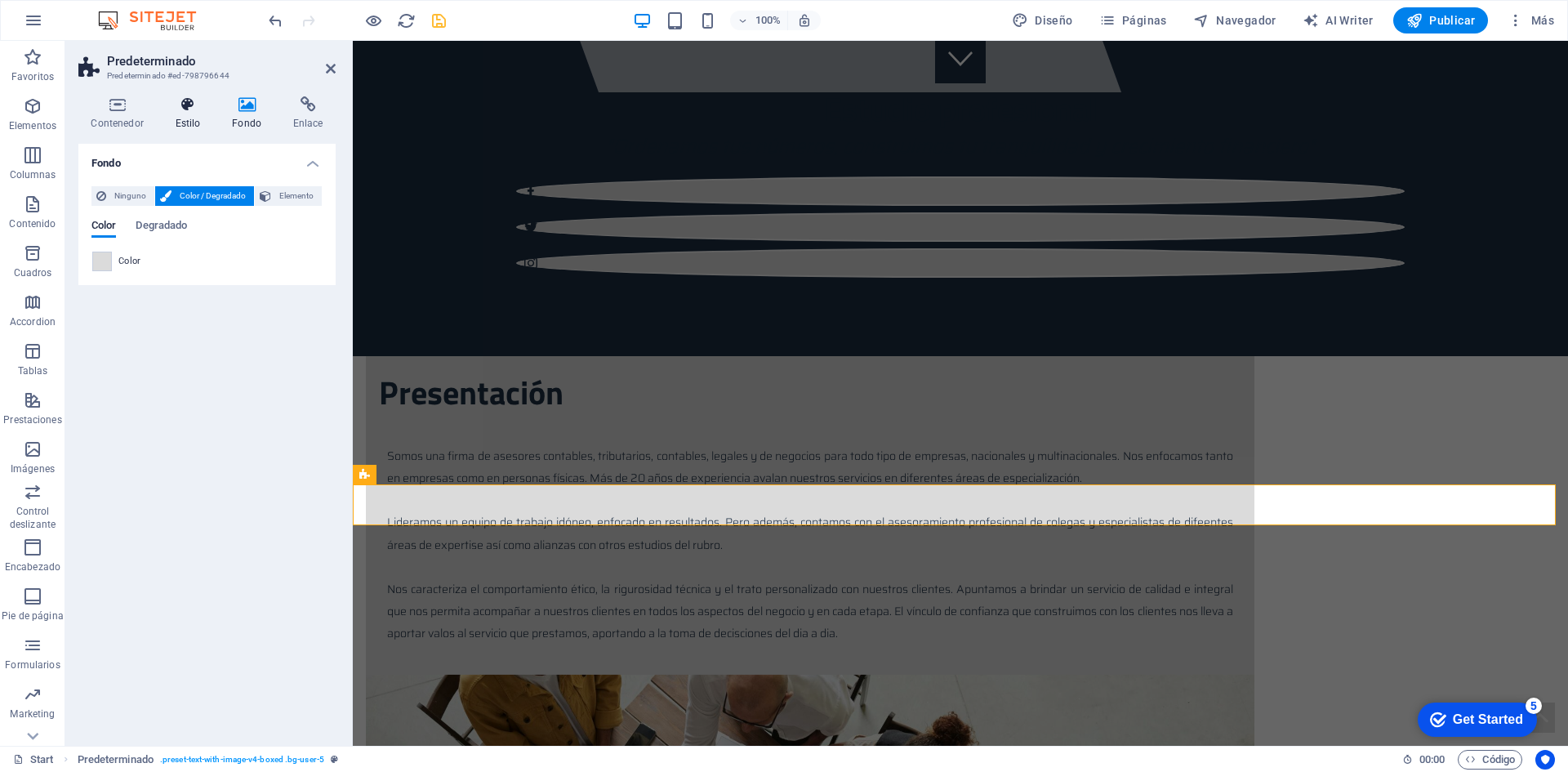
click at [189, 114] on h4 "Estilo" at bounding box center [191, 113] width 57 height 35
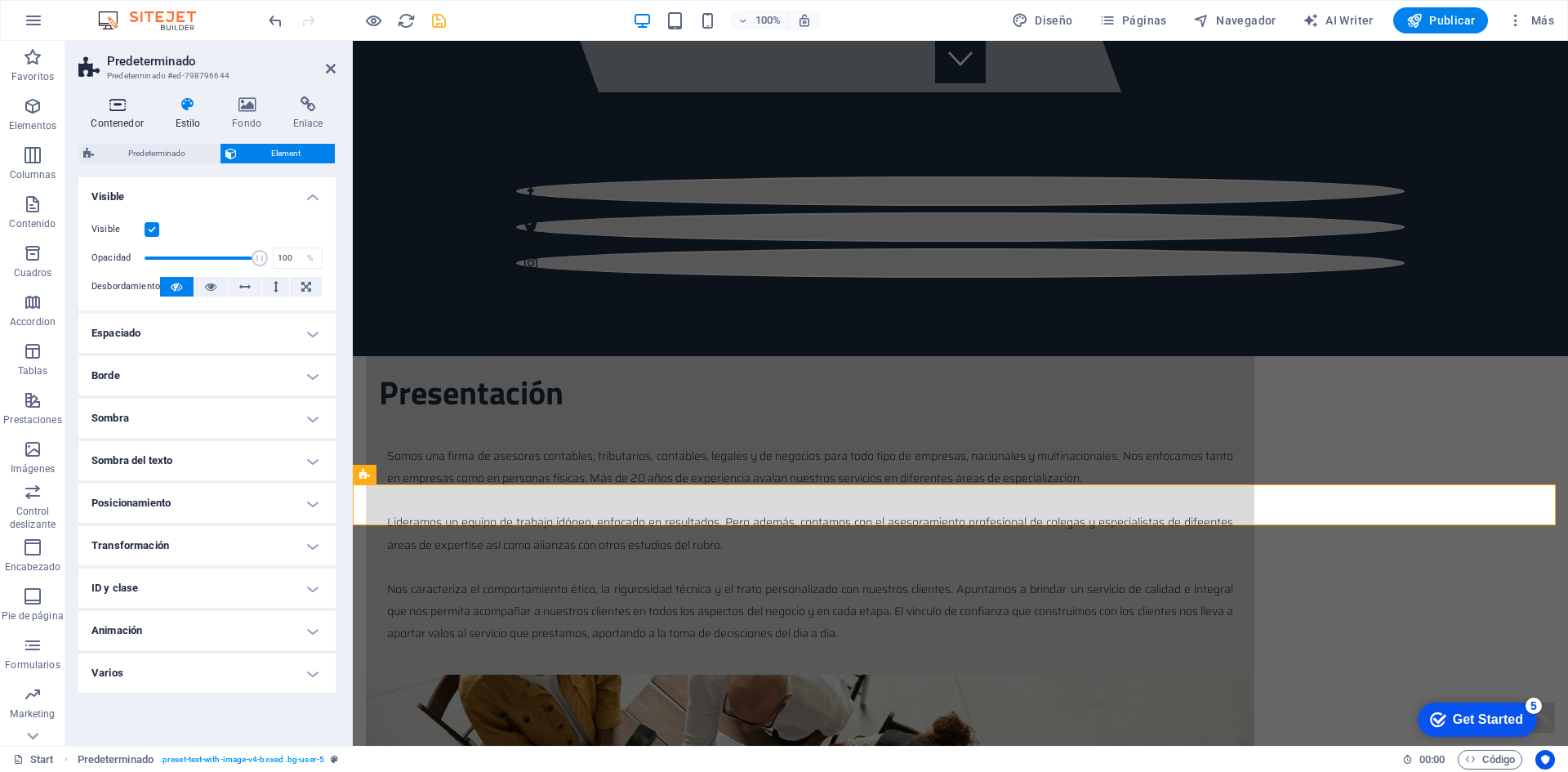
click at [115, 119] on h4 "Contenedor" at bounding box center [120, 113] width 84 height 35
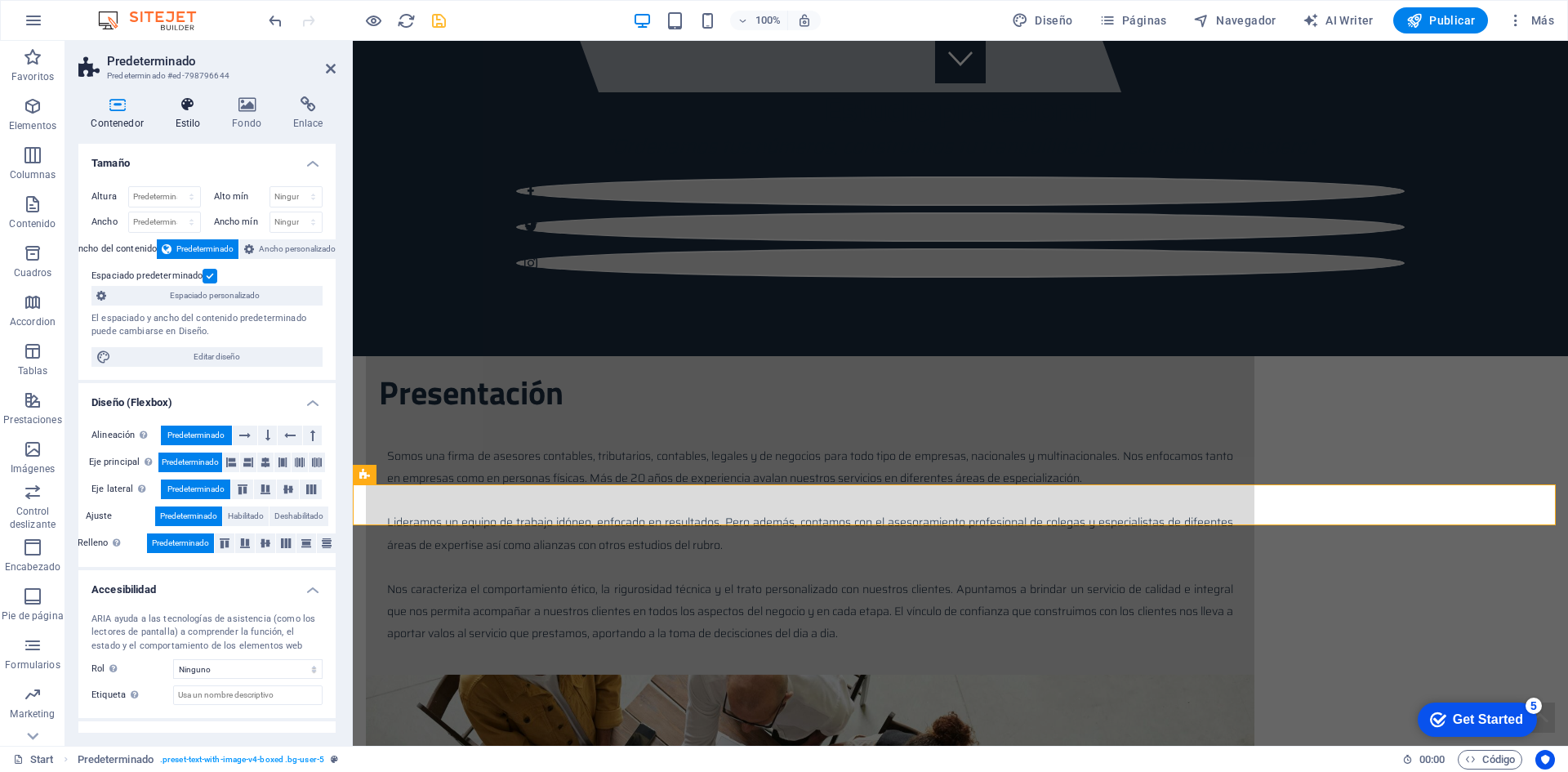
click at [185, 109] on icon at bounding box center [187, 104] width 50 height 17
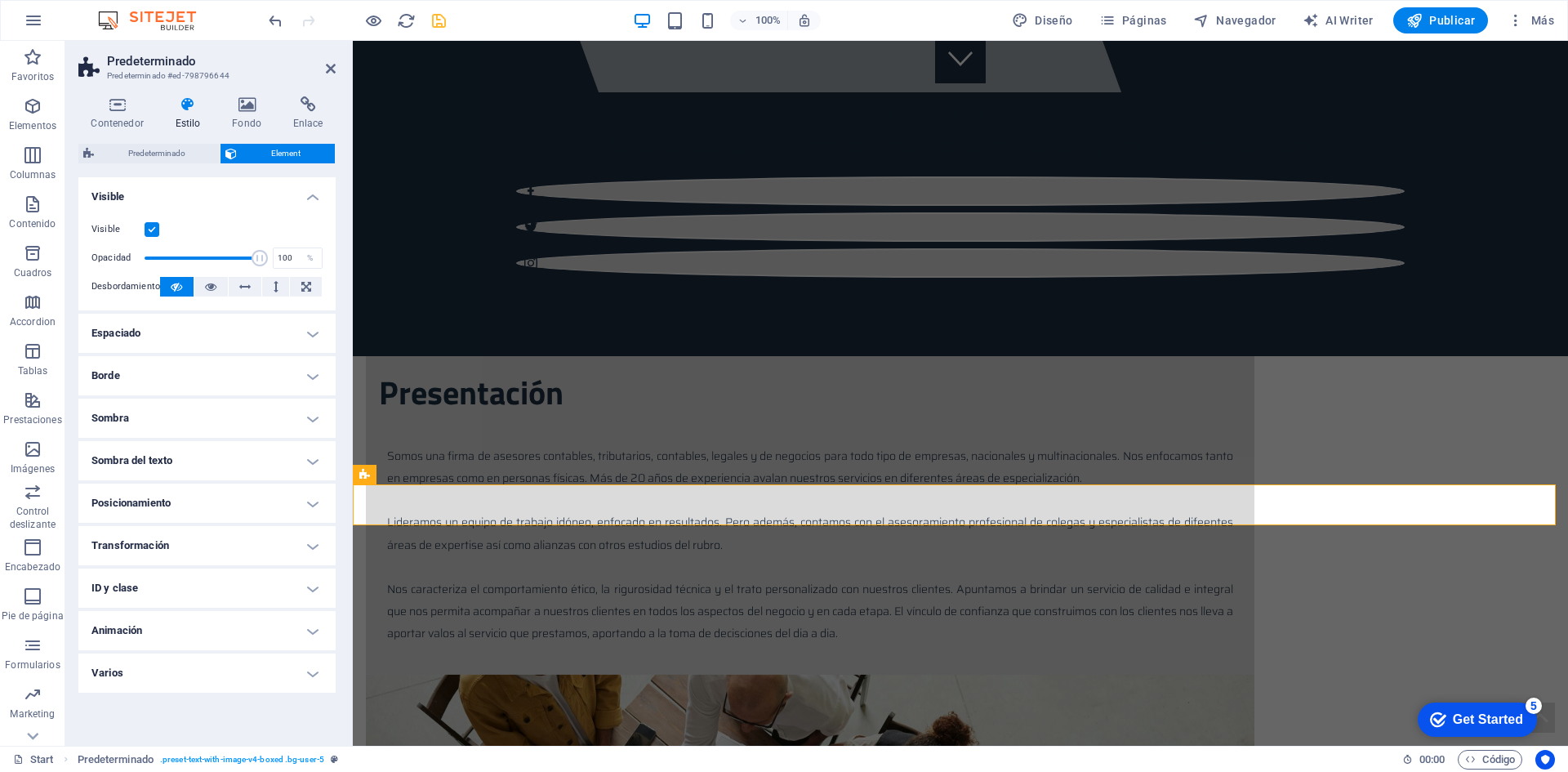
click at [322, 339] on h4 "Espaciado" at bounding box center [207, 334] width 257 height 40
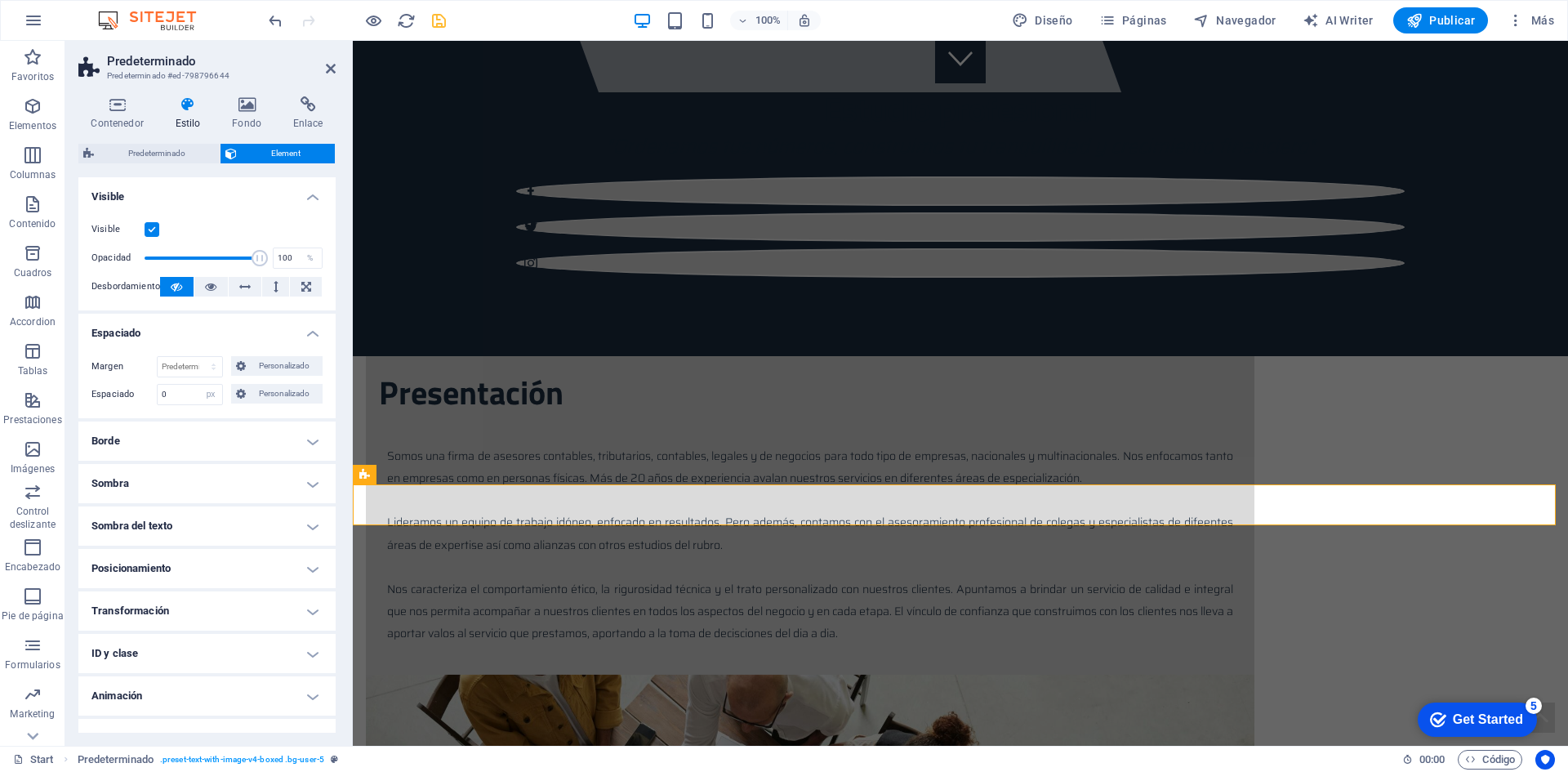
click at [313, 440] on h4 "Borde" at bounding box center [207, 441] width 257 height 40
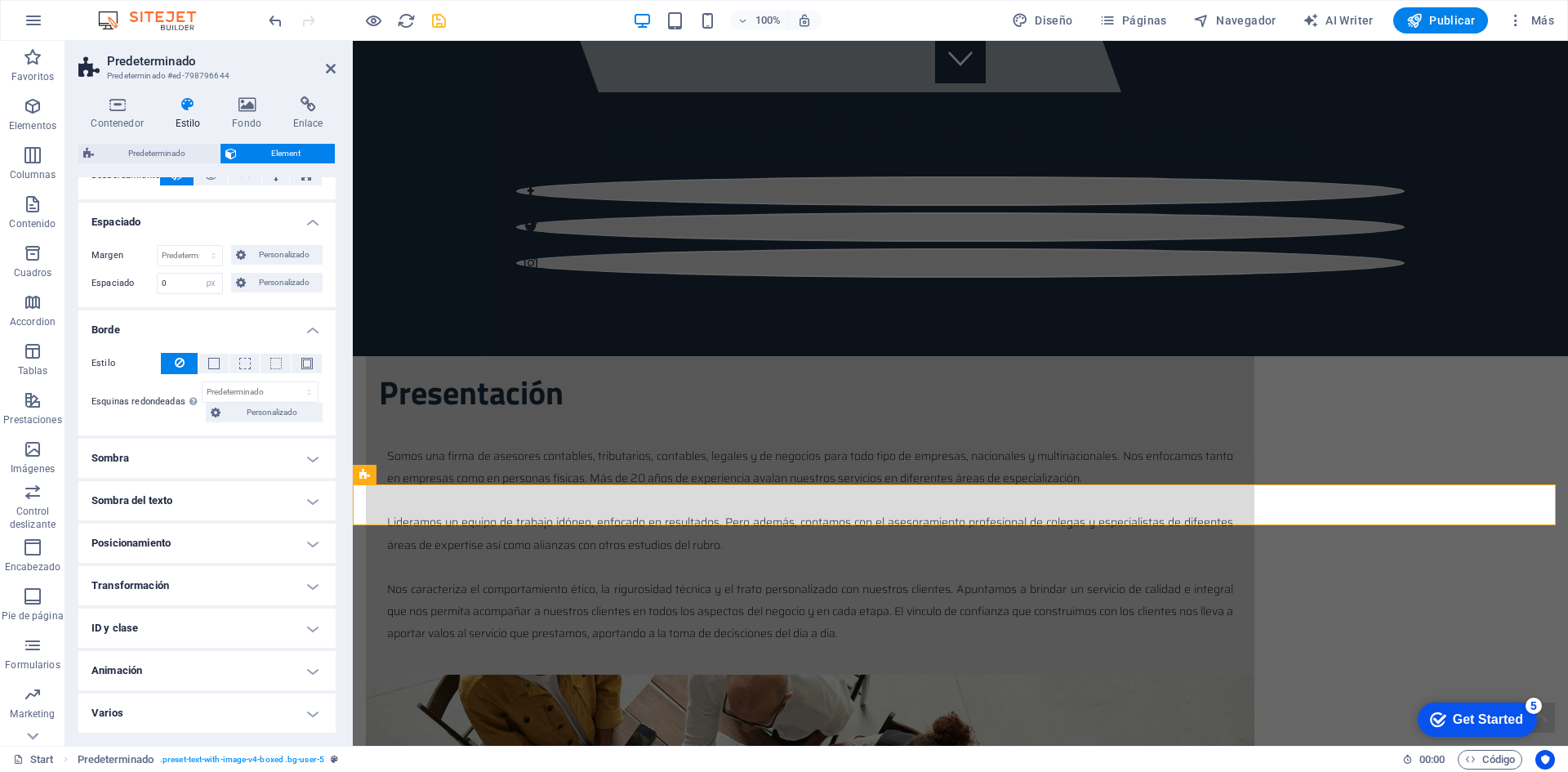
click at [308, 447] on h4 "Sombra" at bounding box center [207, 458] width 257 height 40
click at [315, 532] on h4 "Sombra del texto" at bounding box center [207, 537] width 257 height 40
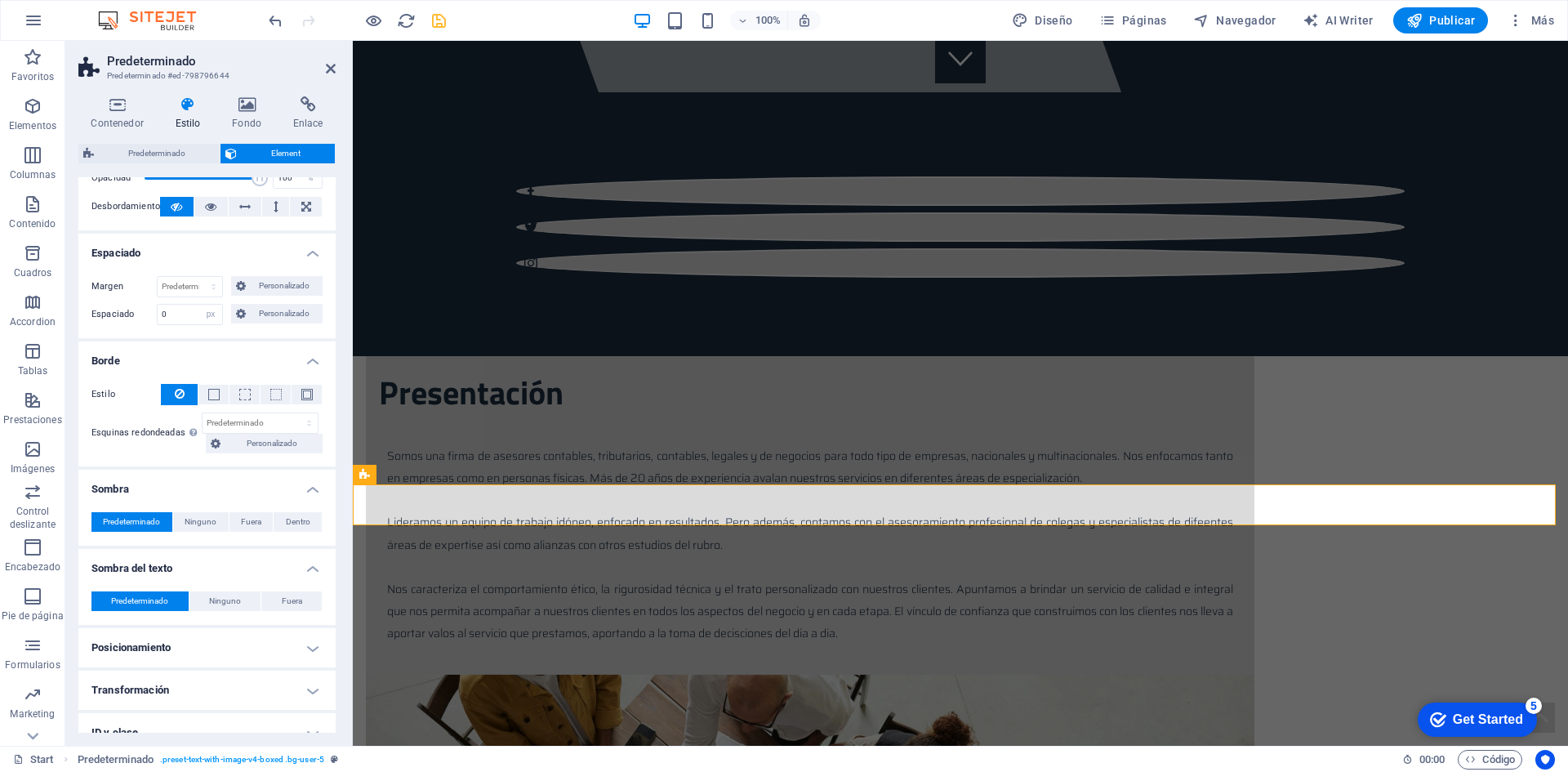
scroll to position [0, 0]
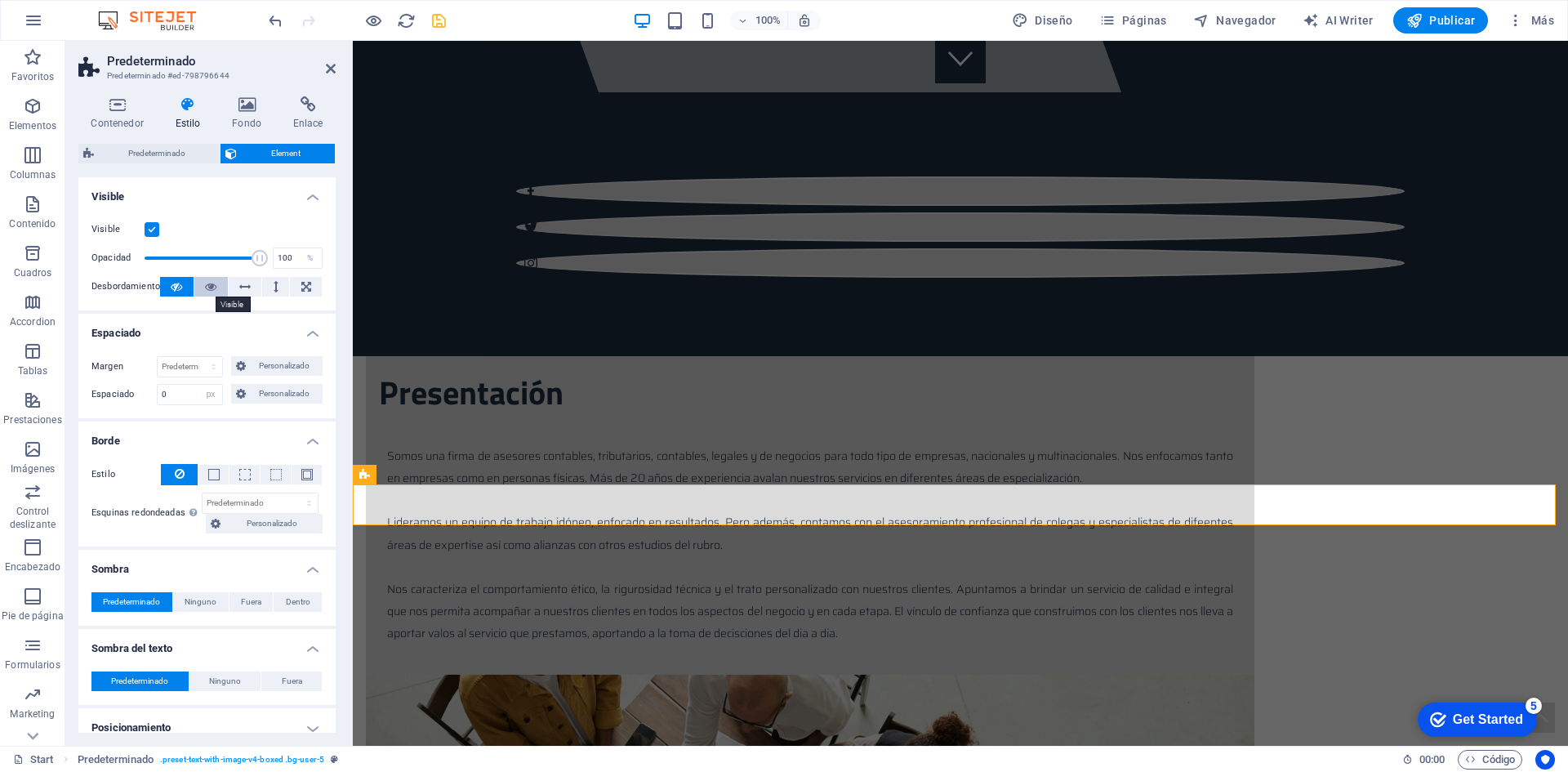
click at [202, 291] on button at bounding box center [211, 287] width 34 height 20
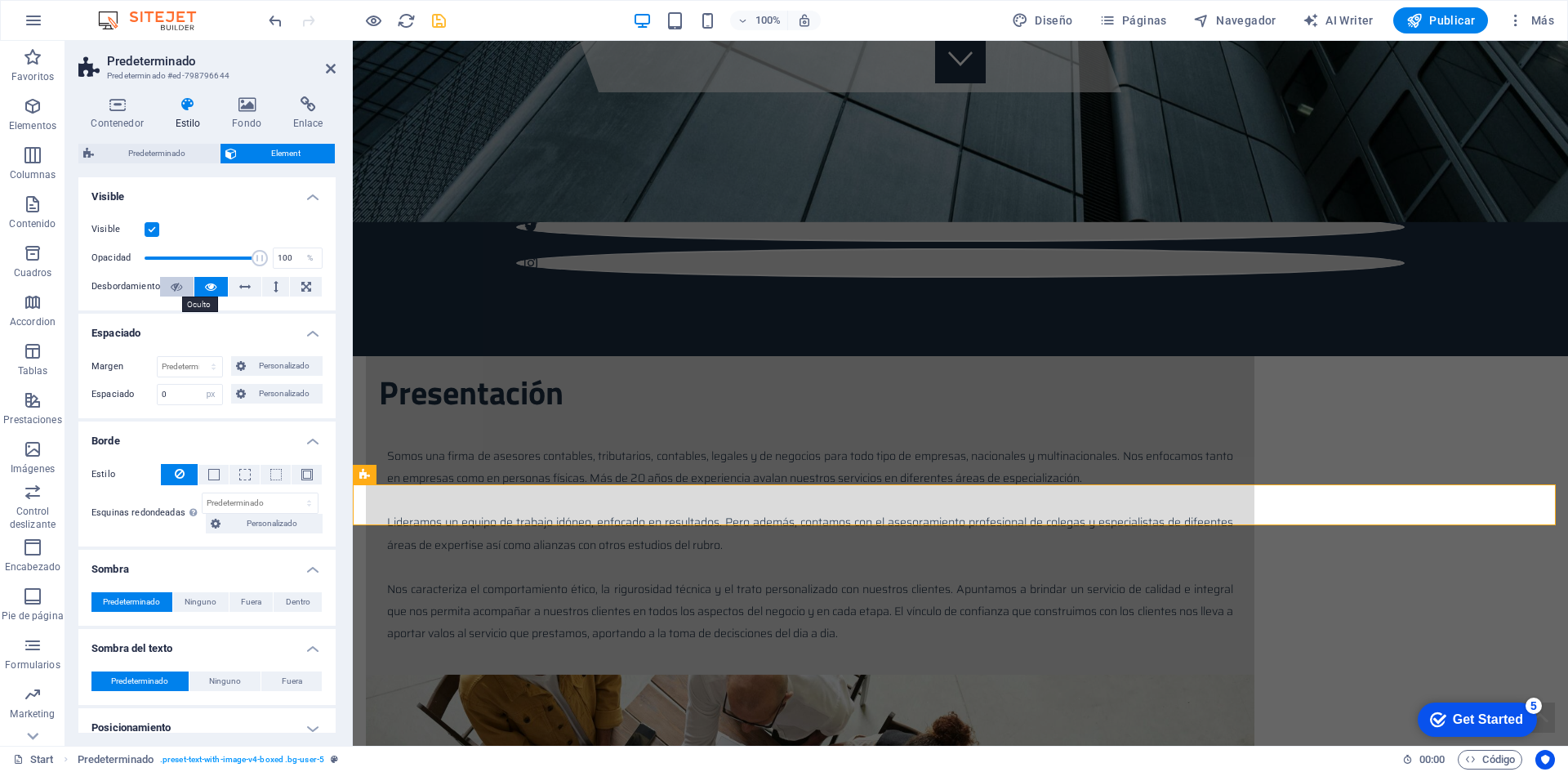
click at [178, 289] on icon at bounding box center [176, 287] width 12 height 20
click at [187, 156] on span "Predeterminado" at bounding box center [156, 153] width 116 height 20
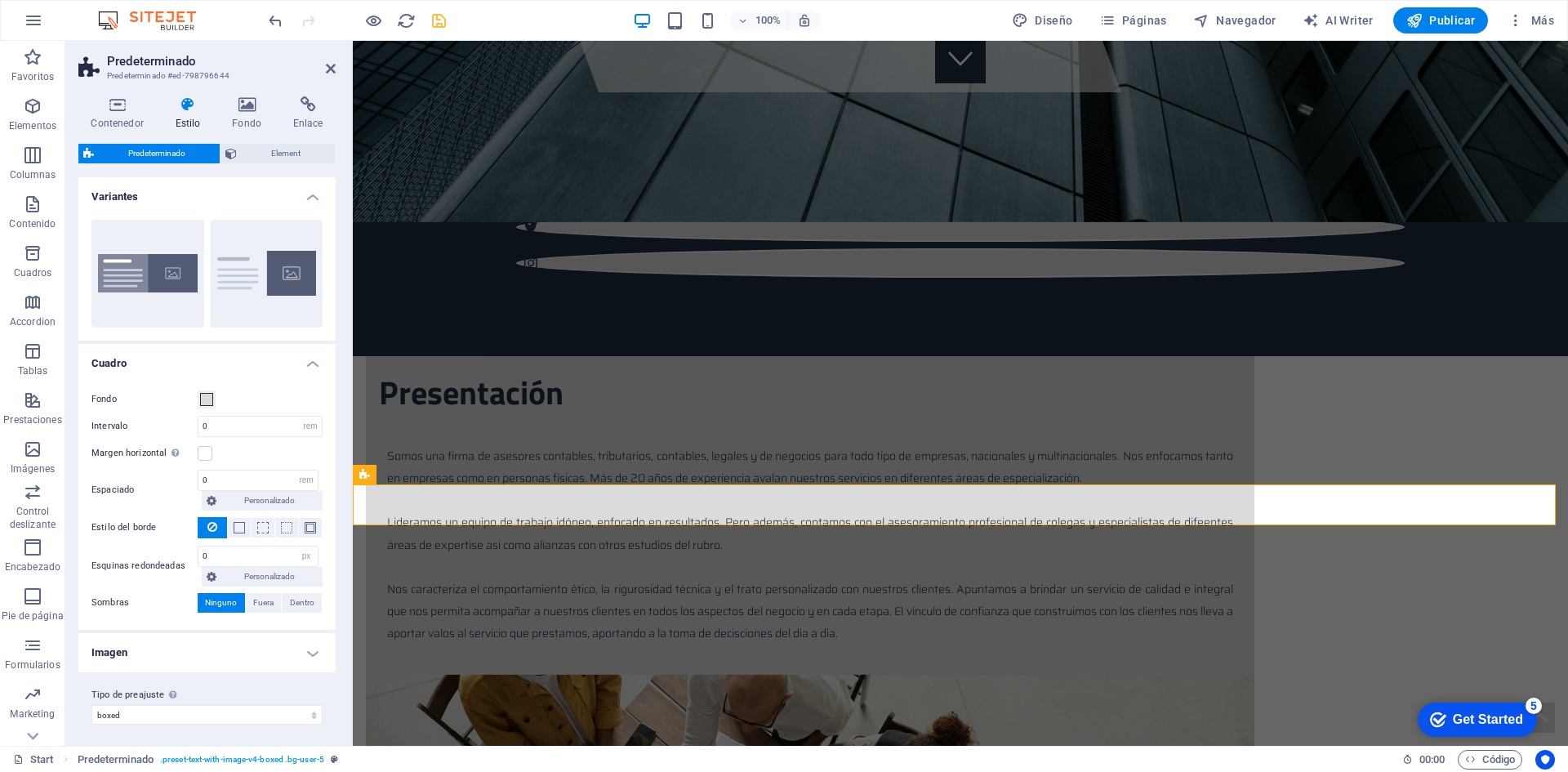
scroll to position [5, 0]
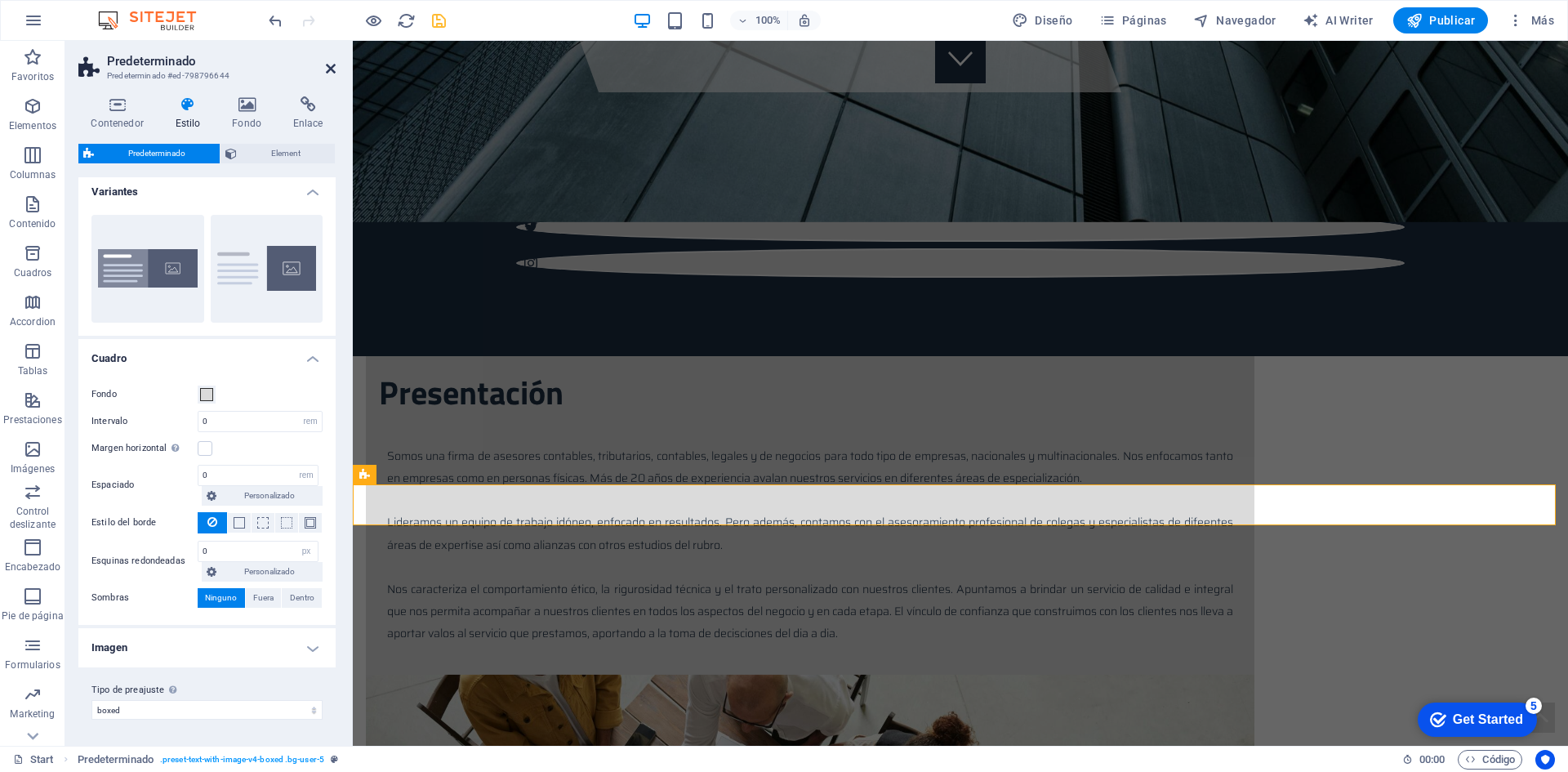
click at [325, 68] on icon at bounding box center [330, 68] width 10 height 13
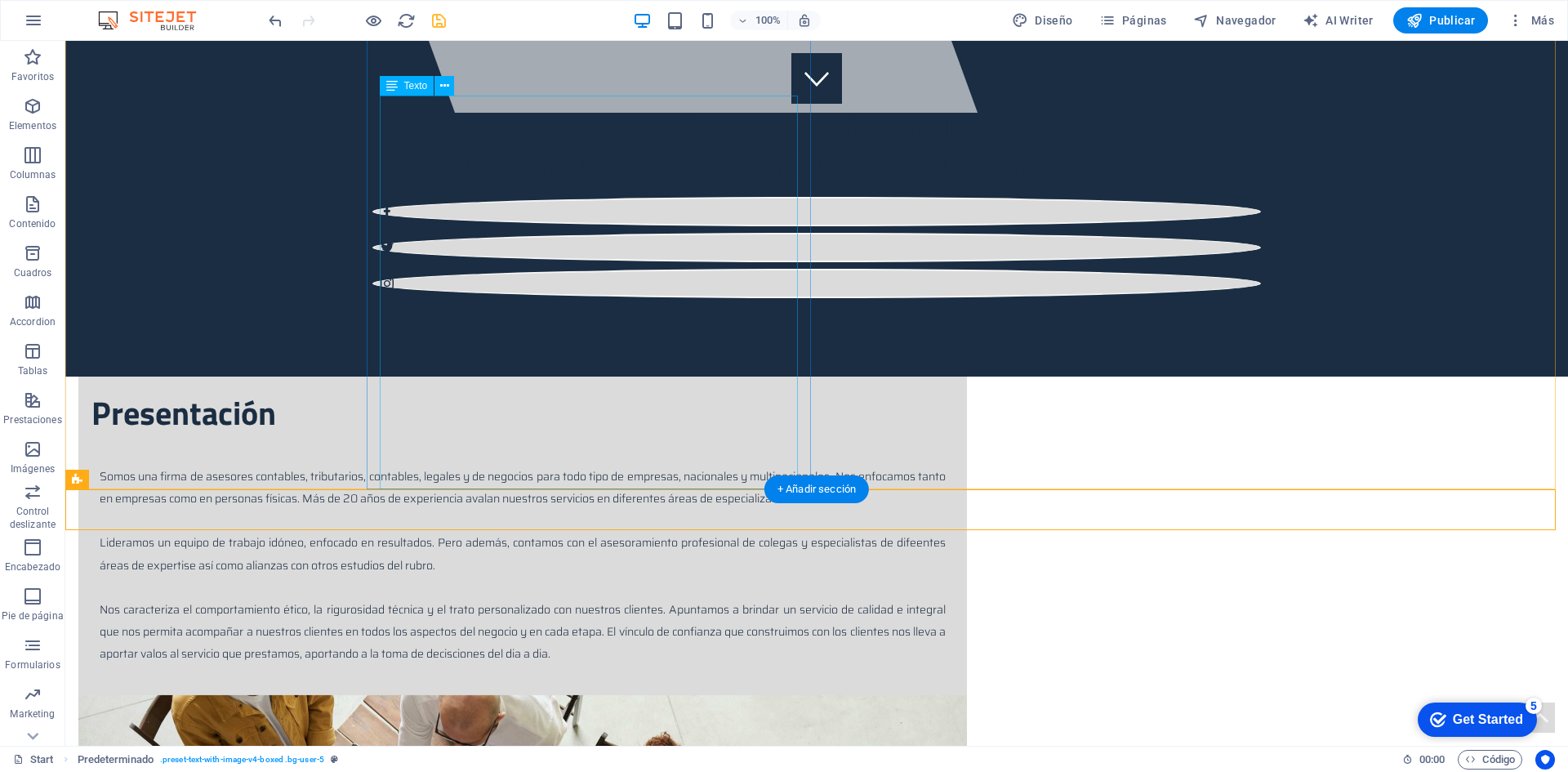
scroll to position [653, 0]
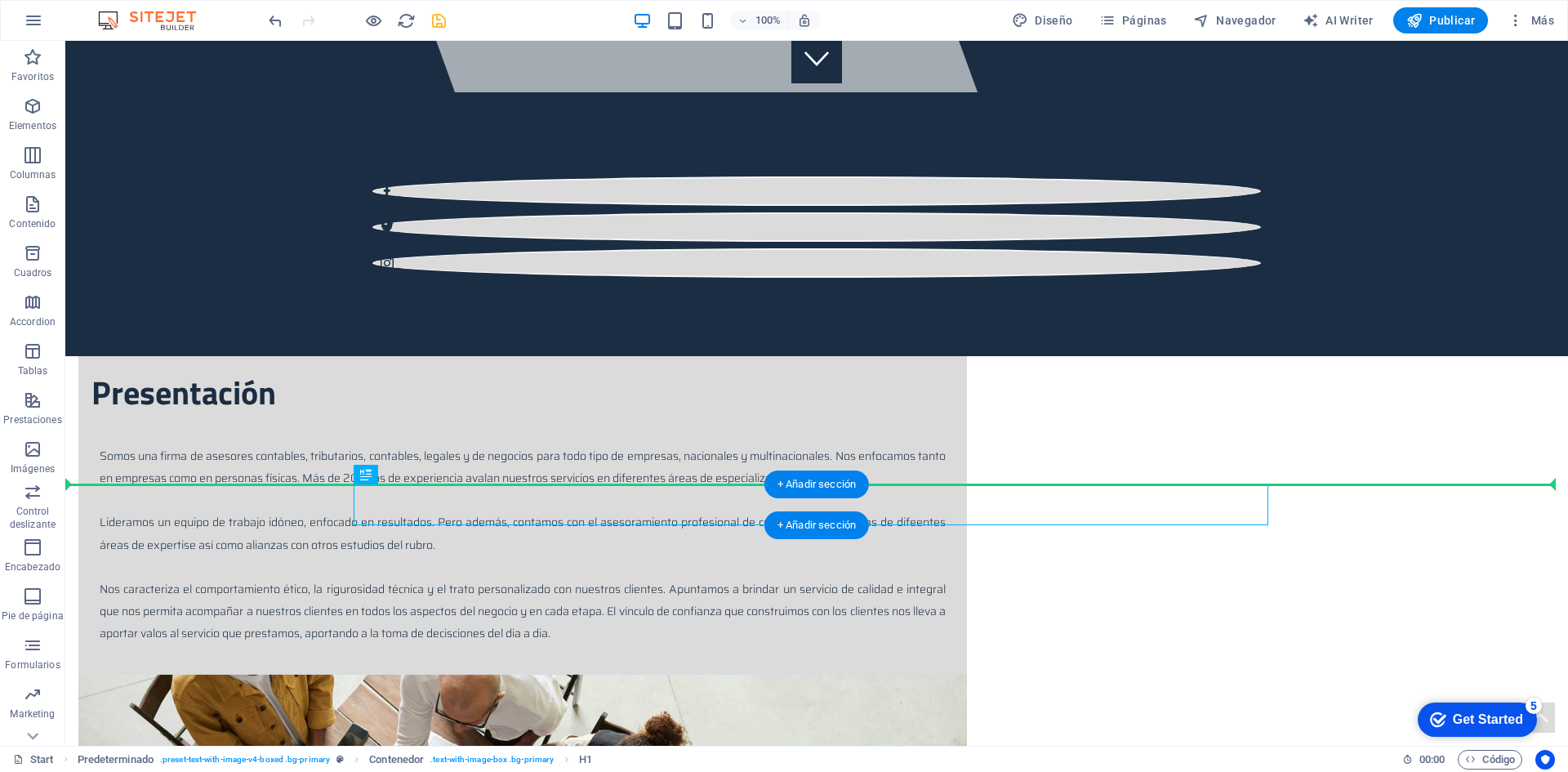
drag, startPoint x: 397, startPoint y: 504, endPoint x: 247, endPoint y: 504, distance: 150.0
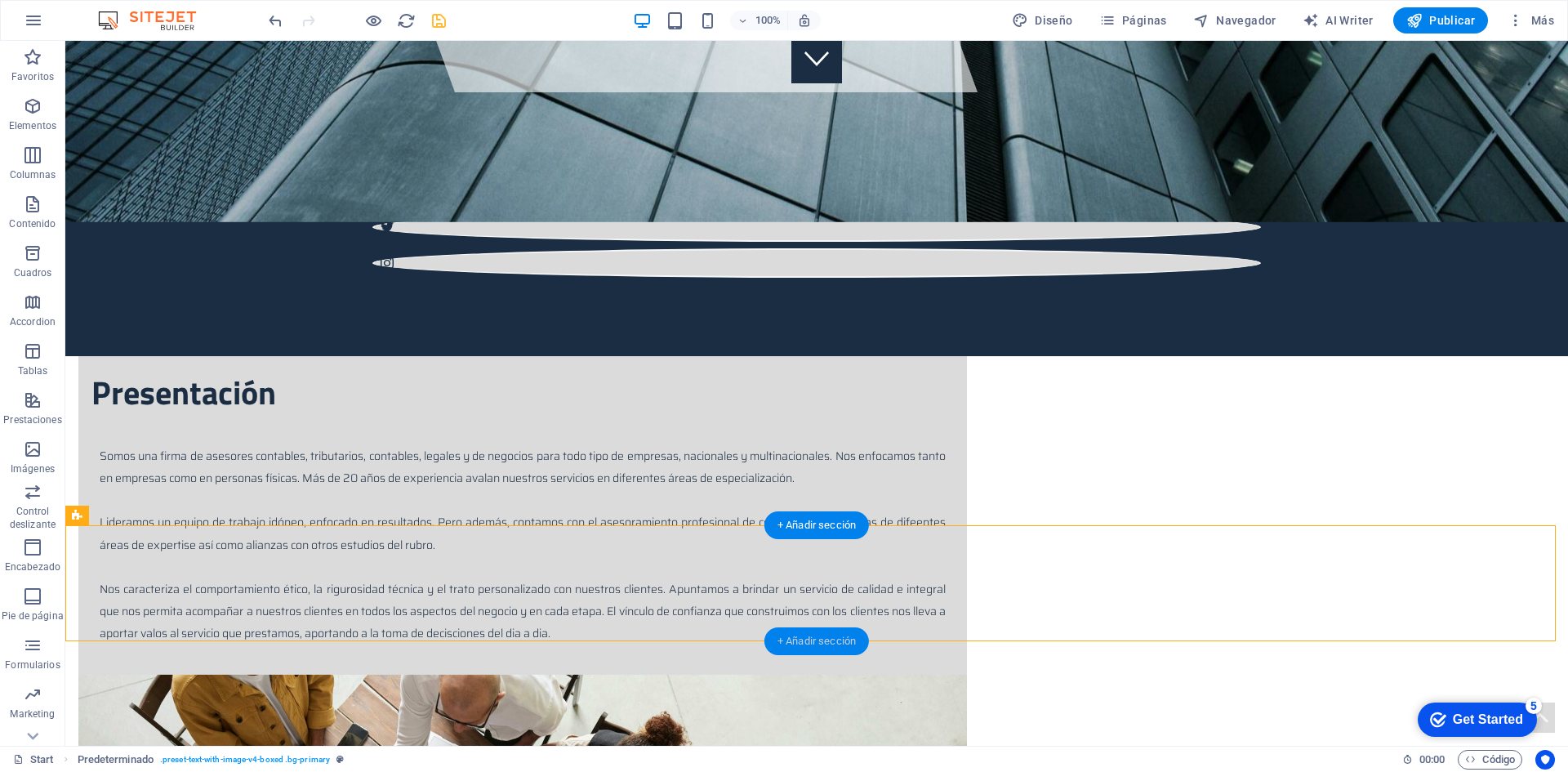
click at [822, 633] on div "+ Añadir sección" at bounding box center [817, 641] width 105 height 28
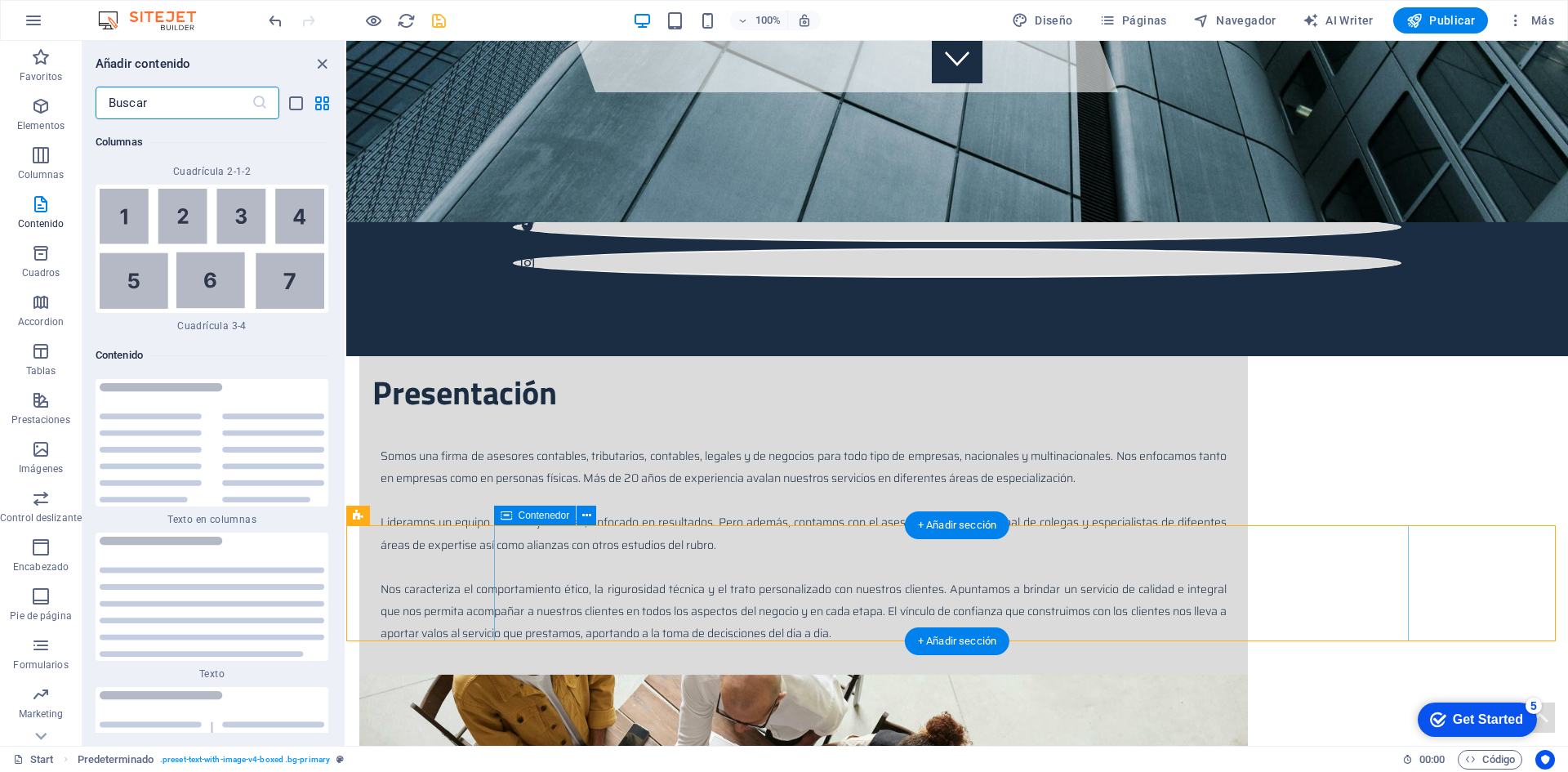
scroll to position [5541, 0]
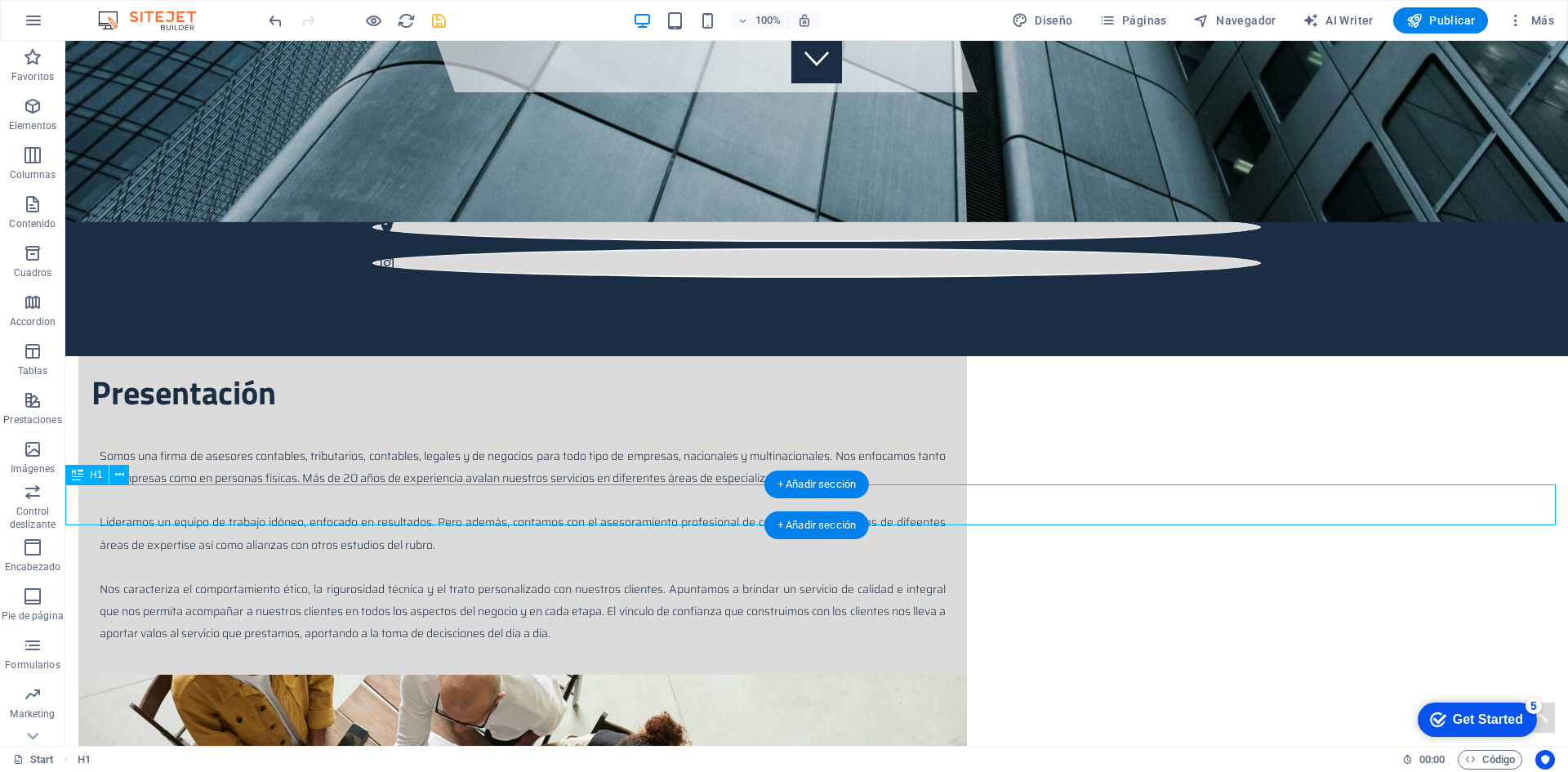
drag, startPoint x: 166, startPoint y: 503, endPoint x: 284, endPoint y: 503, distance: 118.0
drag, startPoint x: 129, startPoint y: 493, endPoint x: 270, endPoint y: 497, distance: 141.1
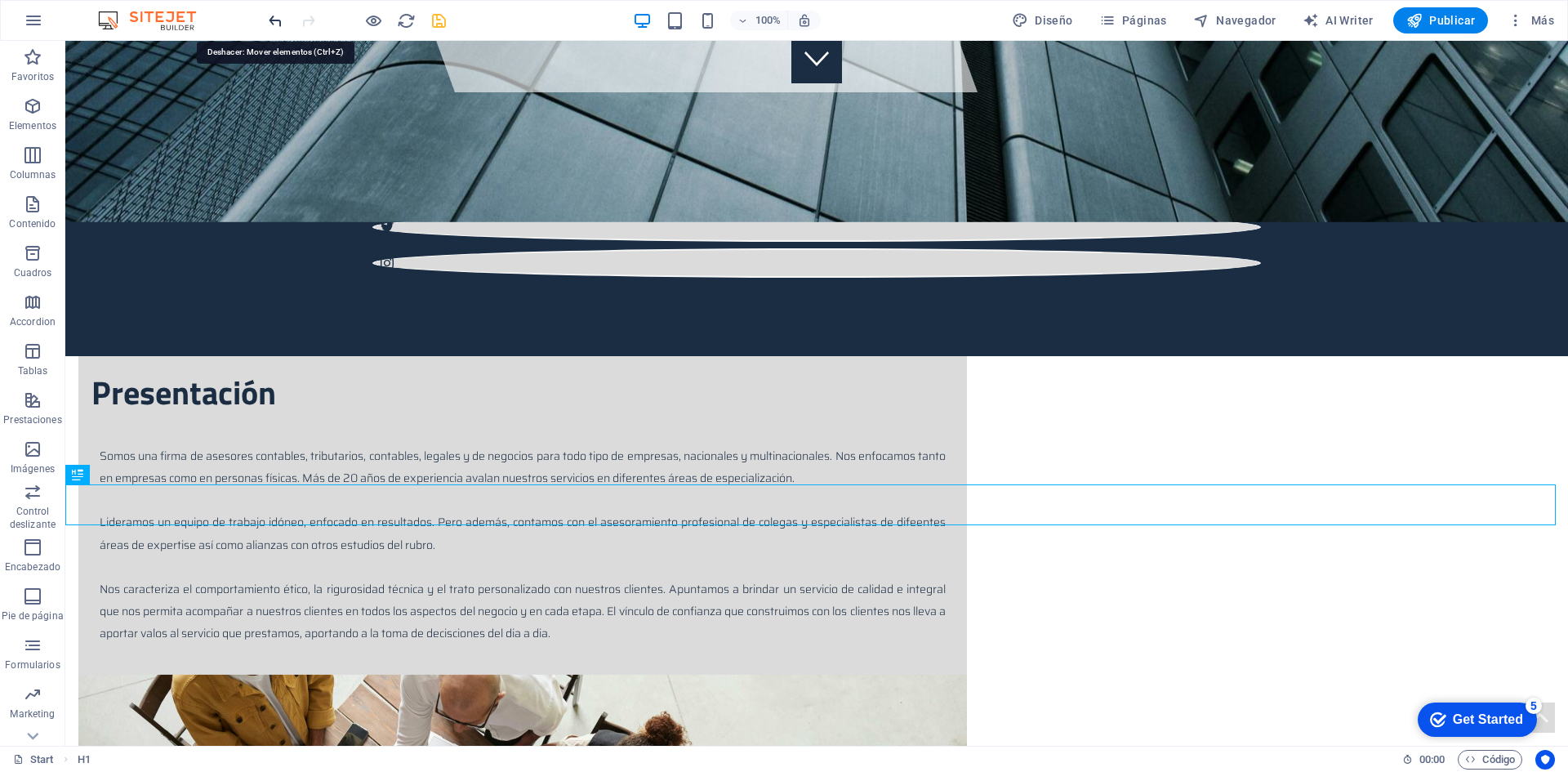
click at [271, 16] on icon "undo" at bounding box center [275, 21] width 19 height 19
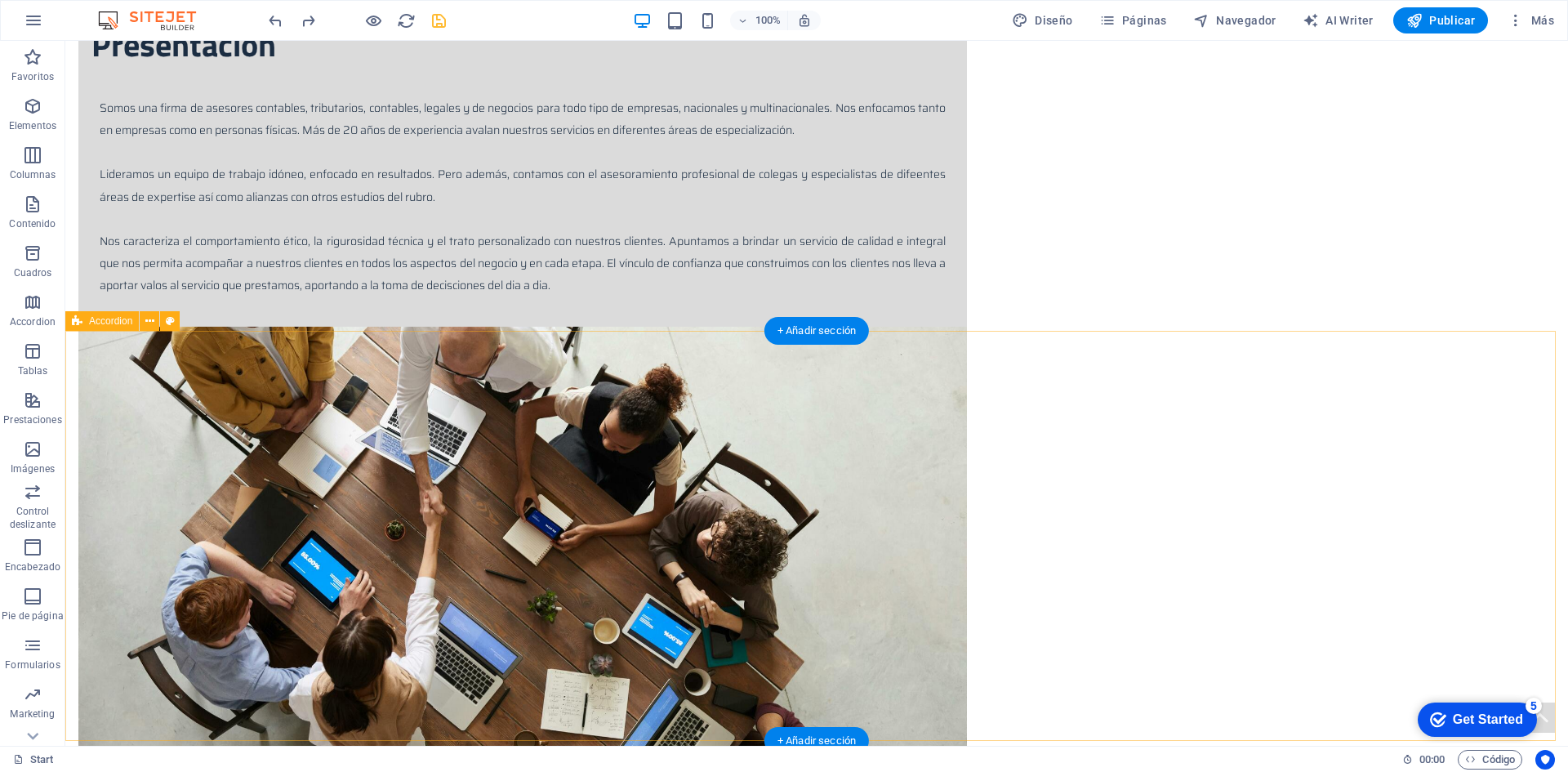
scroll to position [980, 0]
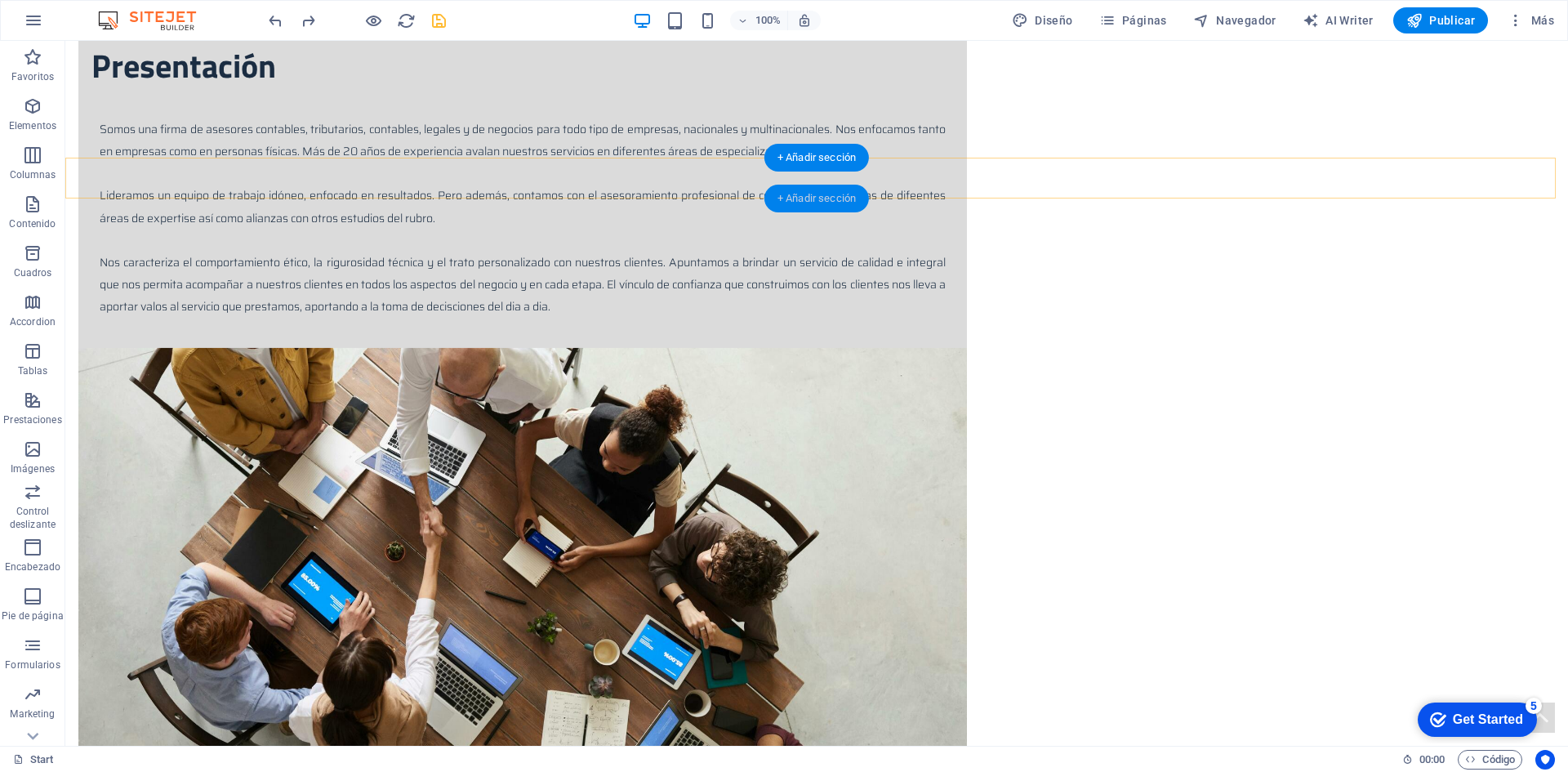
click at [799, 194] on div "+ Añadir sección" at bounding box center [817, 199] width 105 height 28
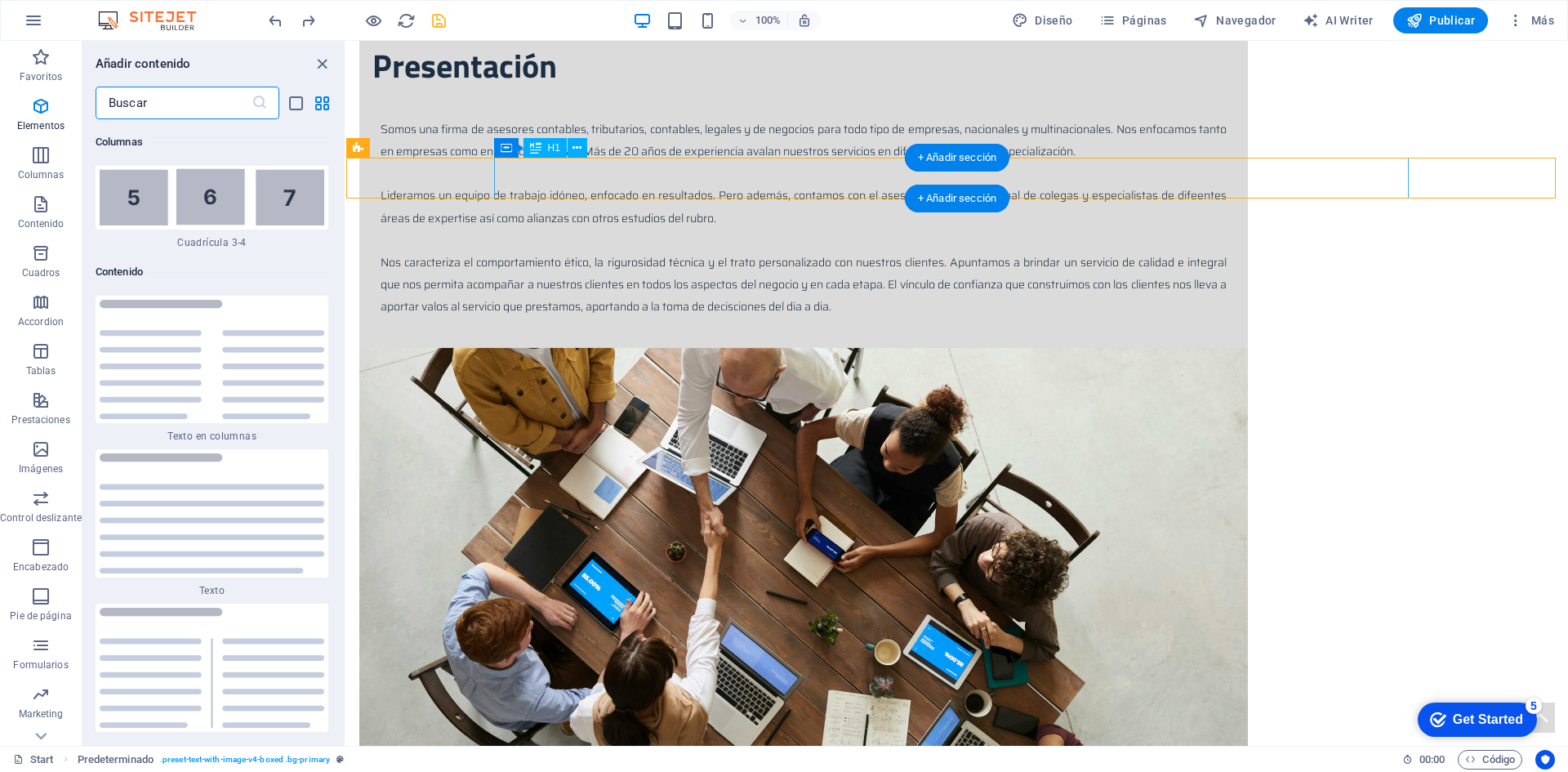
scroll to position [5541, 0]
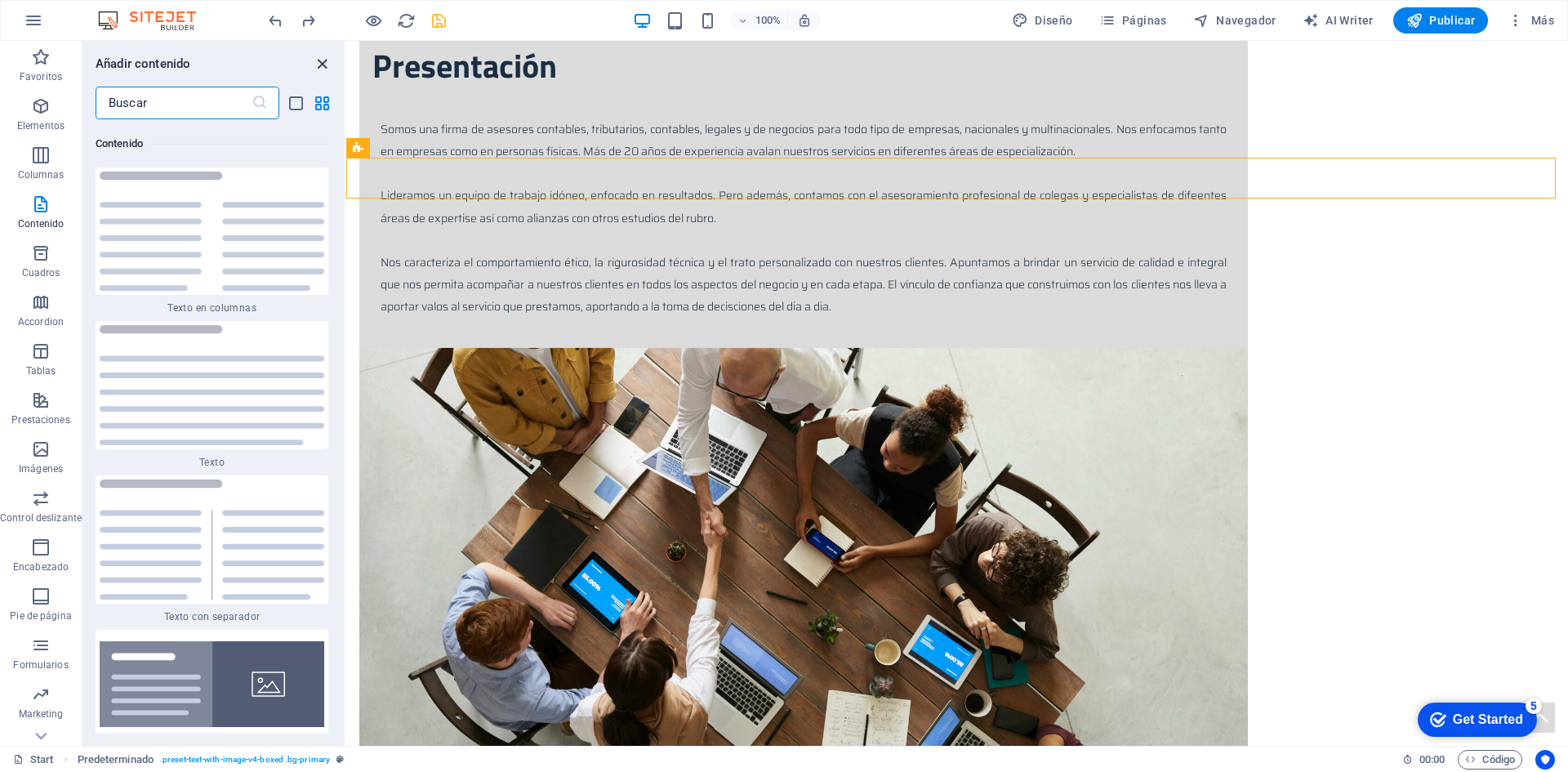
click at [316, 64] on icon "close panel" at bounding box center [322, 63] width 19 height 19
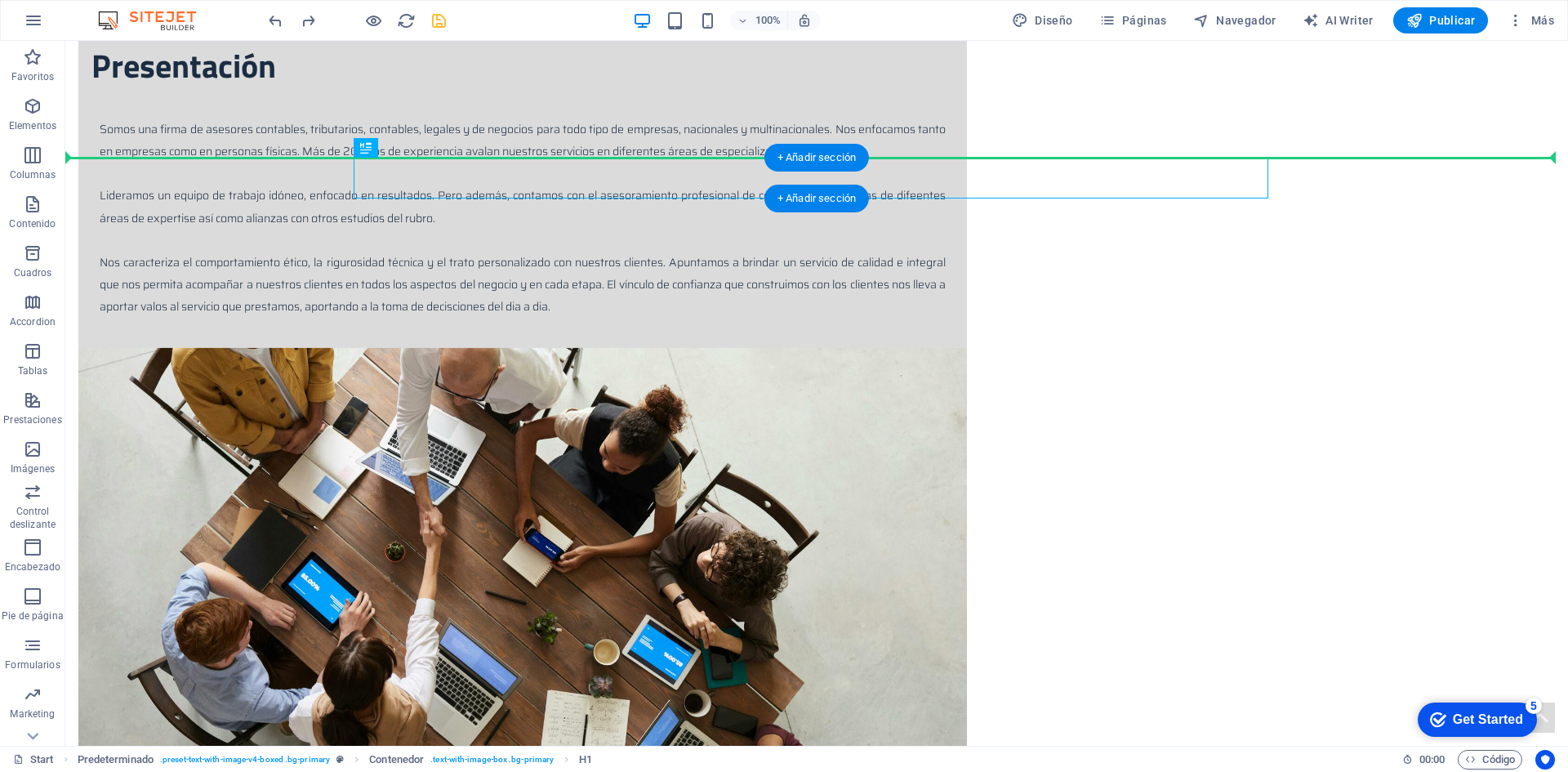
drag, startPoint x: 388, startPoint y: 167, endPoint x: 252, endPoint y: 167, distance: 136.0
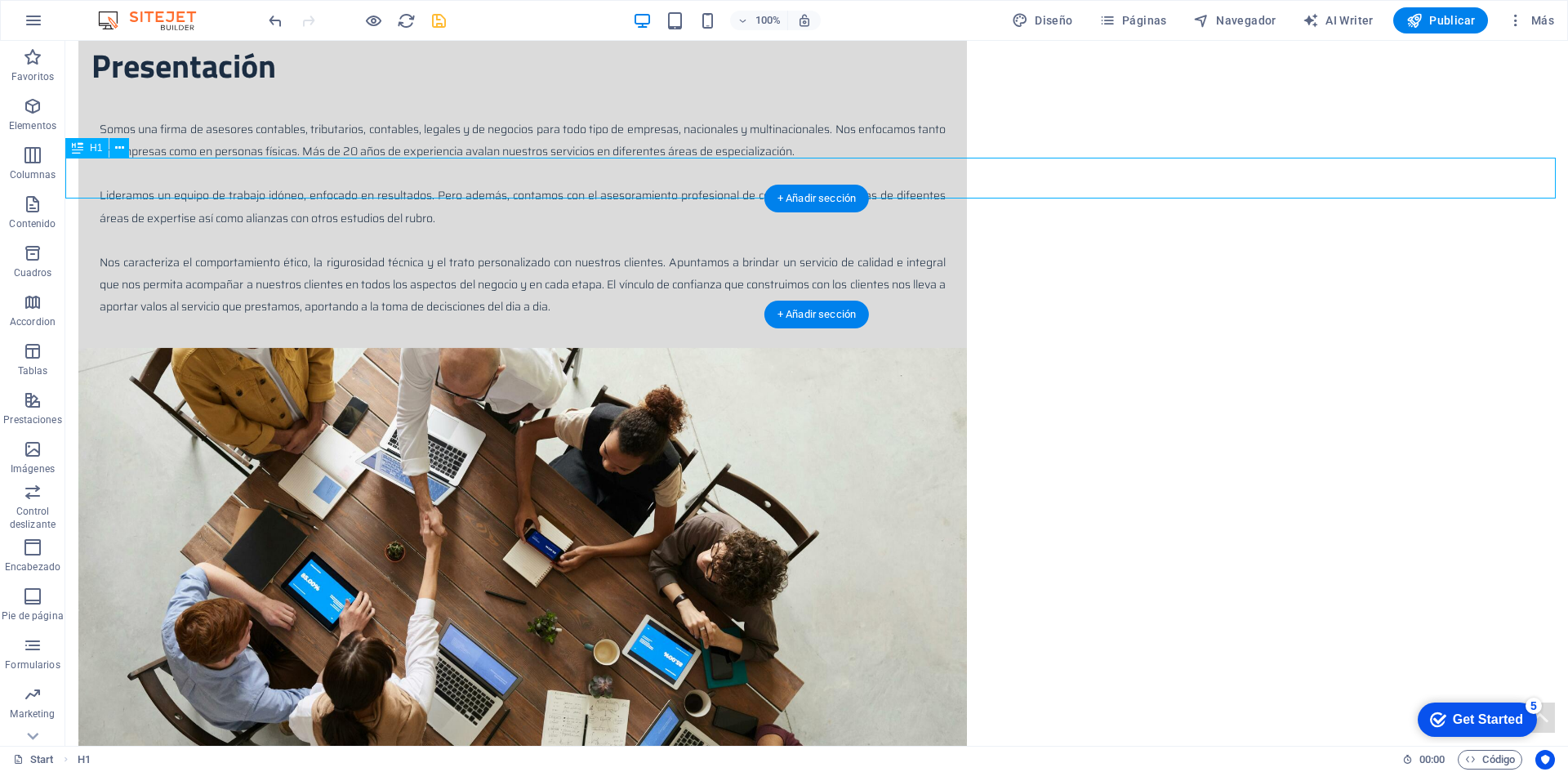
drag, startPoint x: 192, startPoint y: 164, endPoint x: 267, endPoint y: 166, distance: 75.0
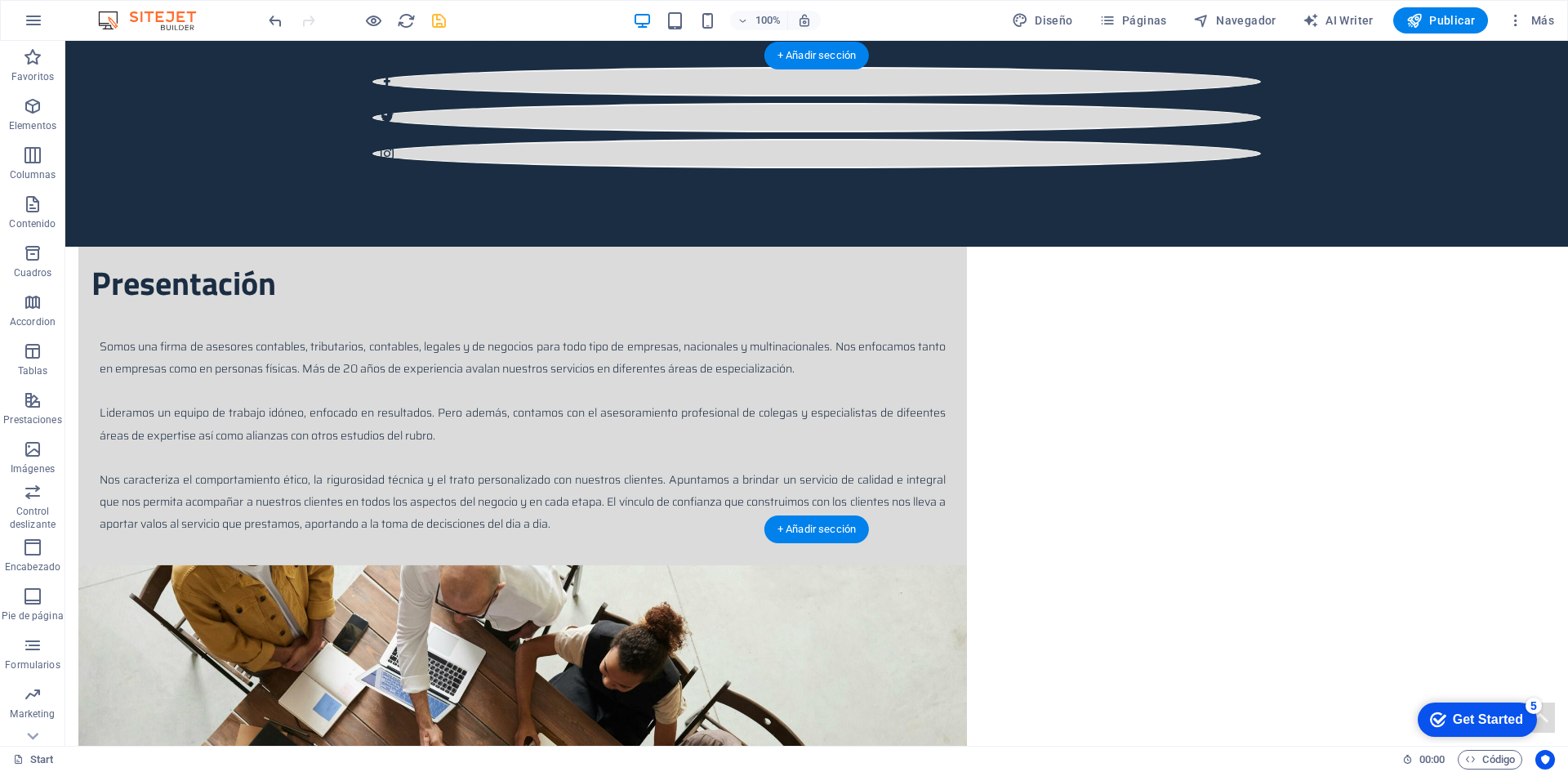
scroll to position [817, 0]
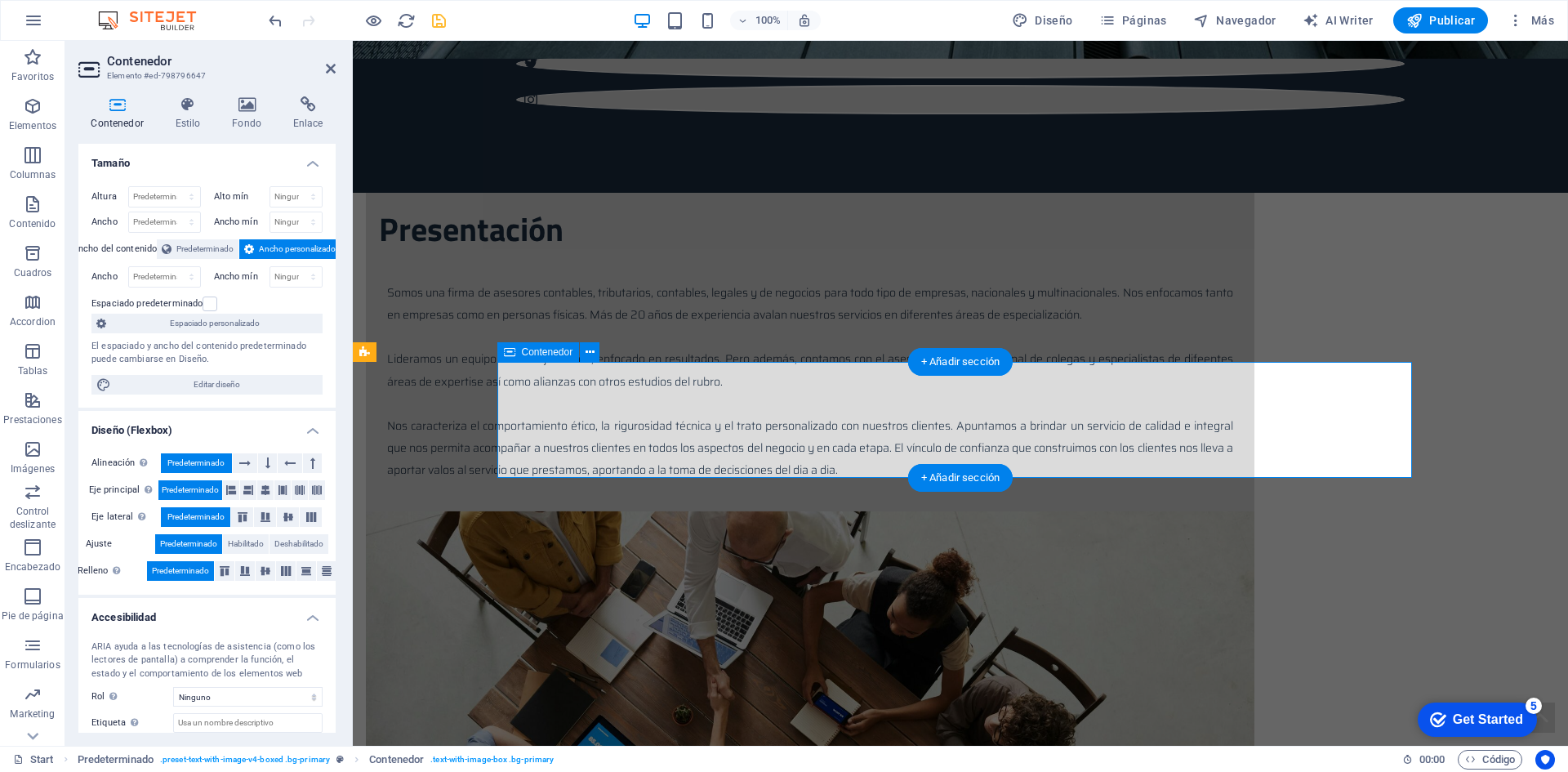
click at [0, 0] on span "Contenedor" at bounding box center [0, 0] width 0 height 0
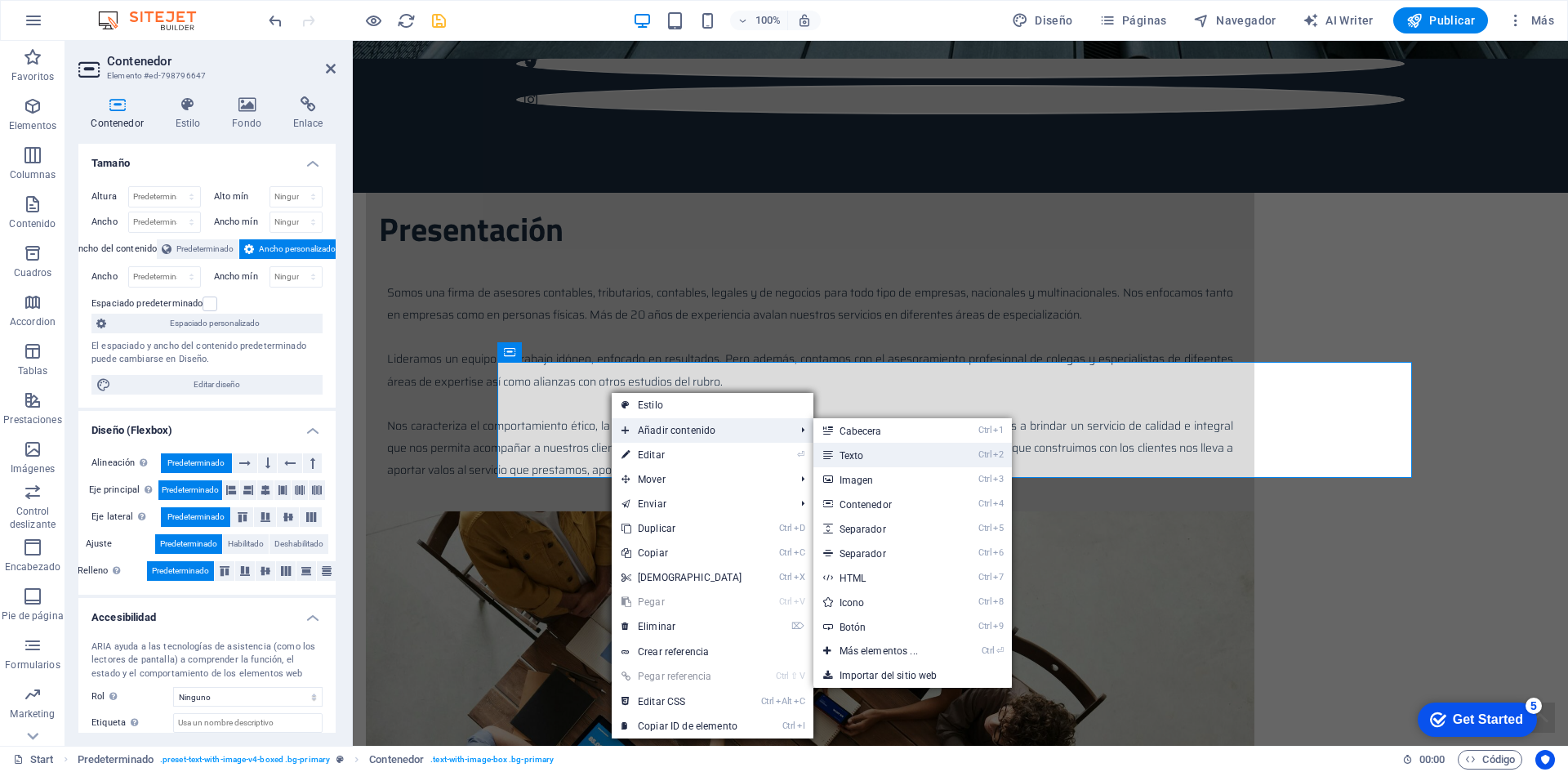
click at [845, 457] on link "Ctrl 2 Texto" at bounding box center [881, 454] width 138 height 25
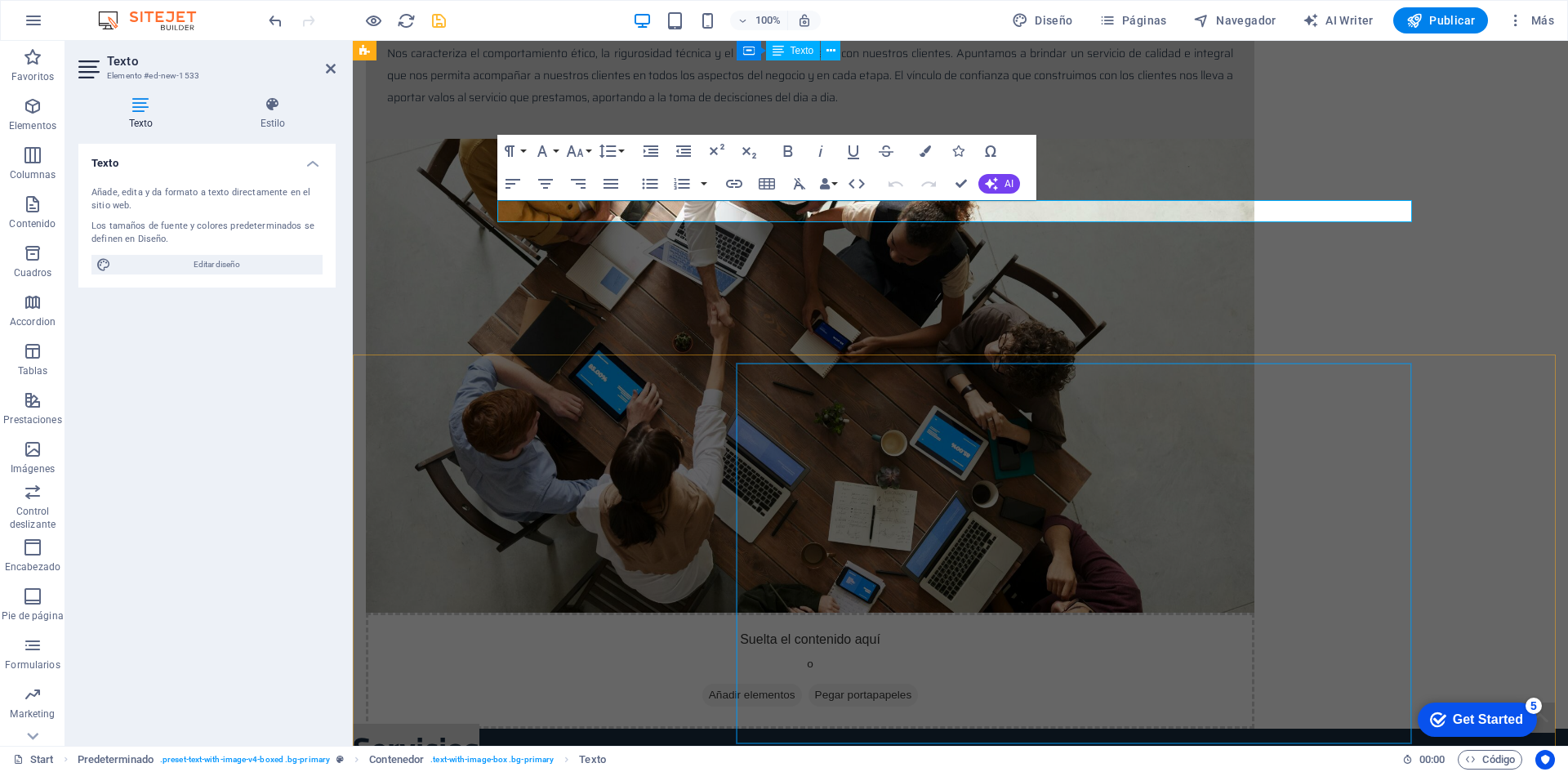
scroll to position [943, 0]
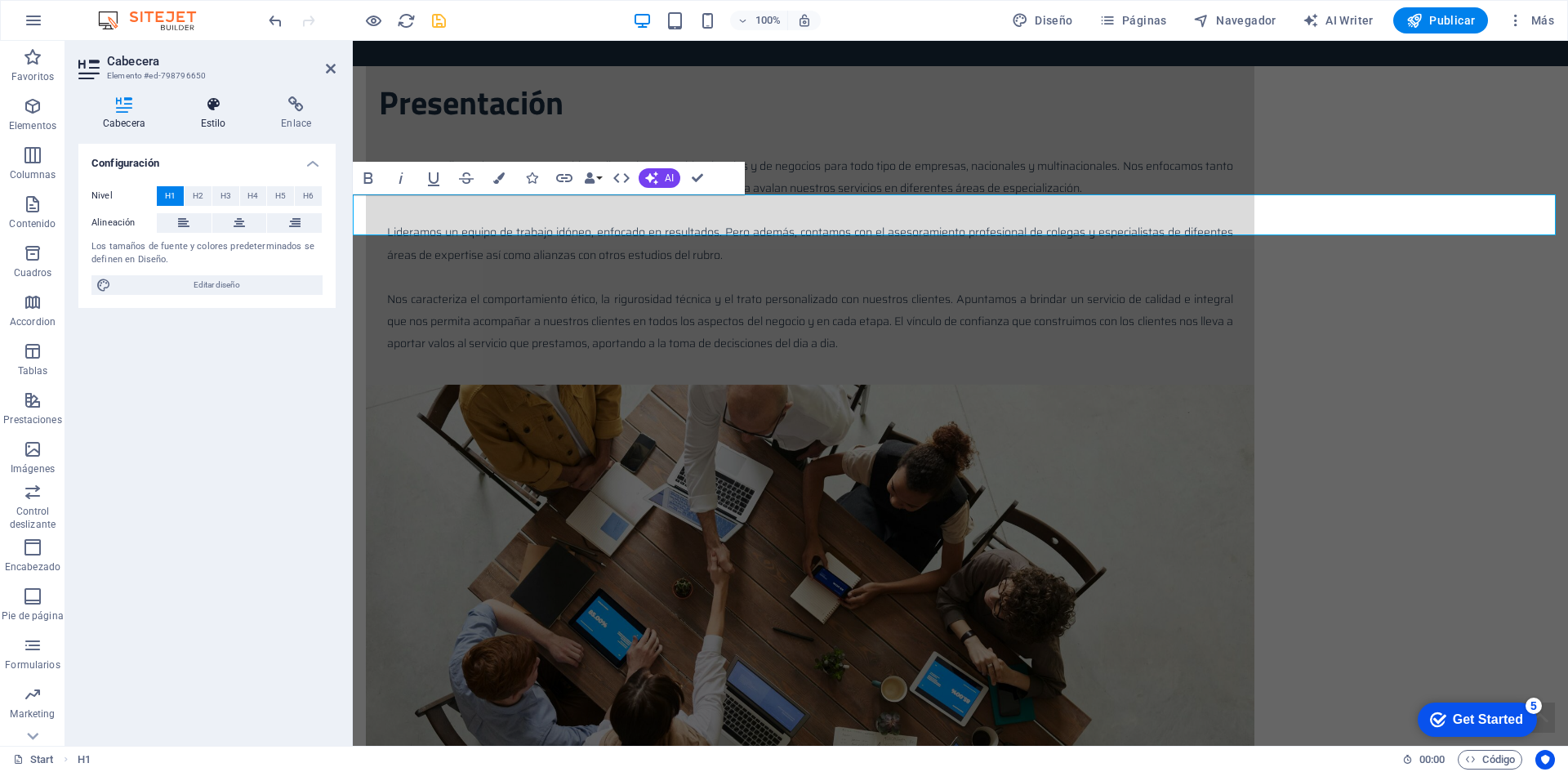
click at [227, 121] on h4 "Estilo" at bounding box center [217, 113] width 81 height 35
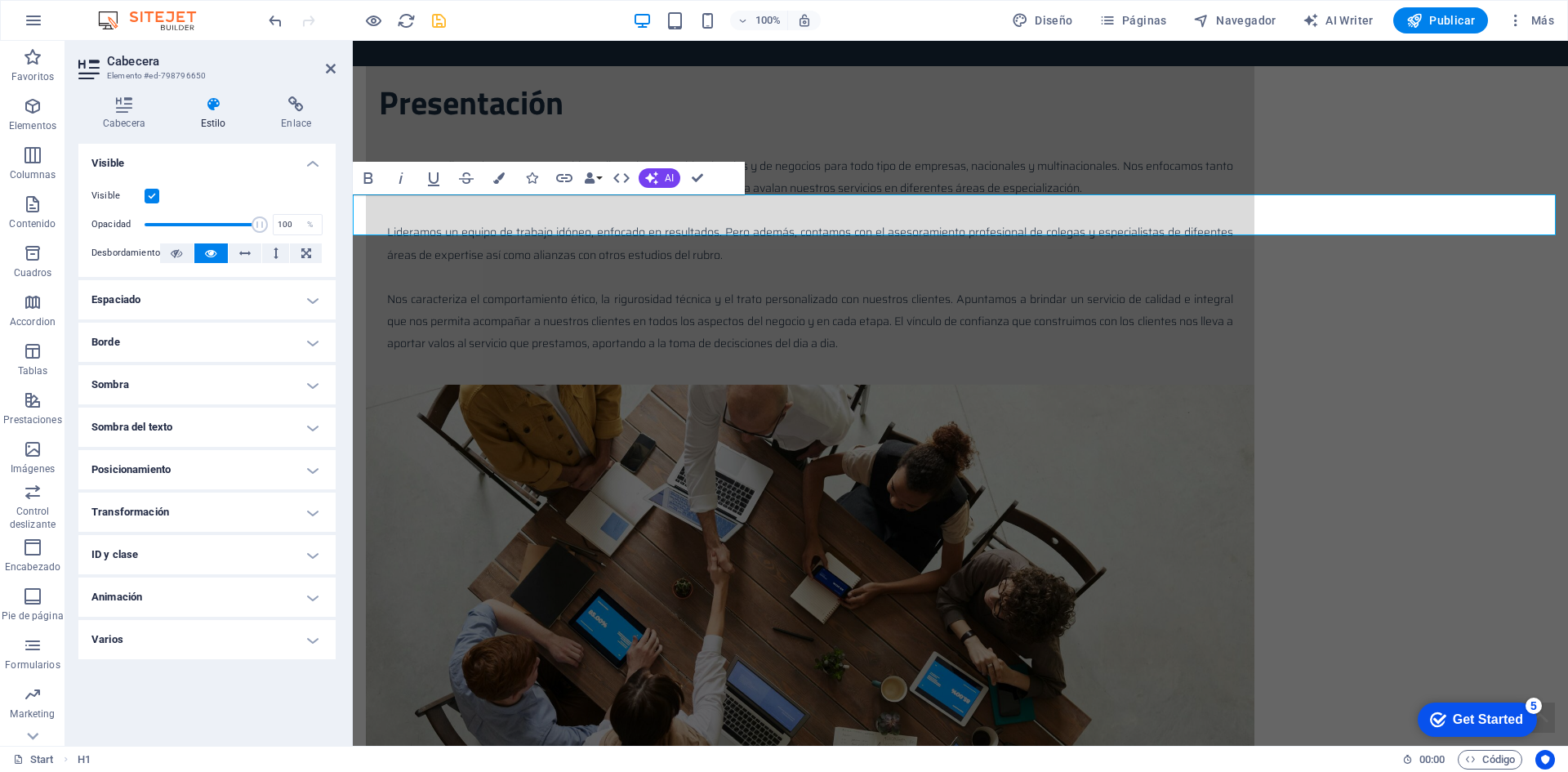
click at [220, 113] on h4 "Estilo" at bounding box center [217, 113] width 81 height 35
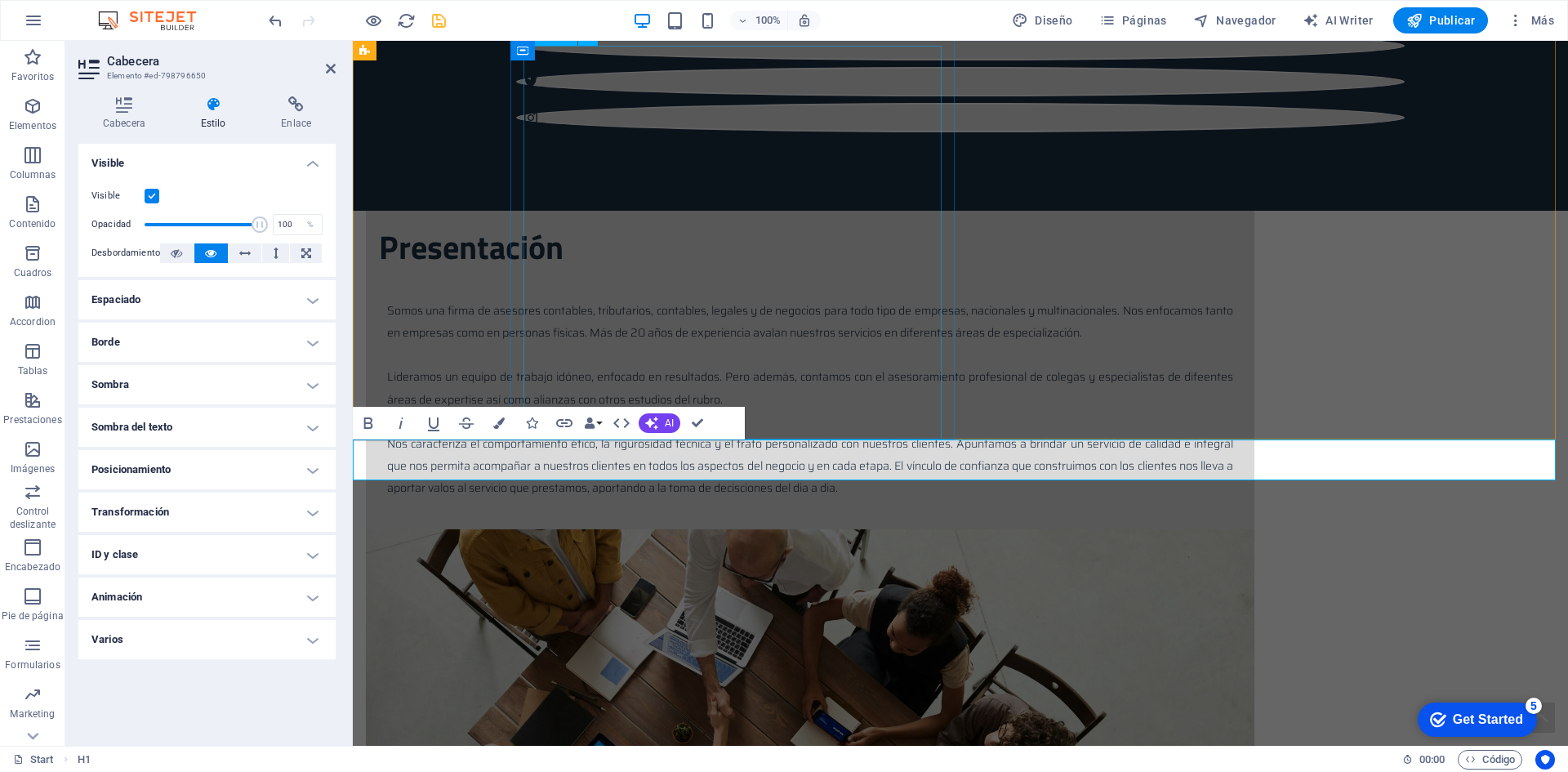
scroll to position [1025, 0]
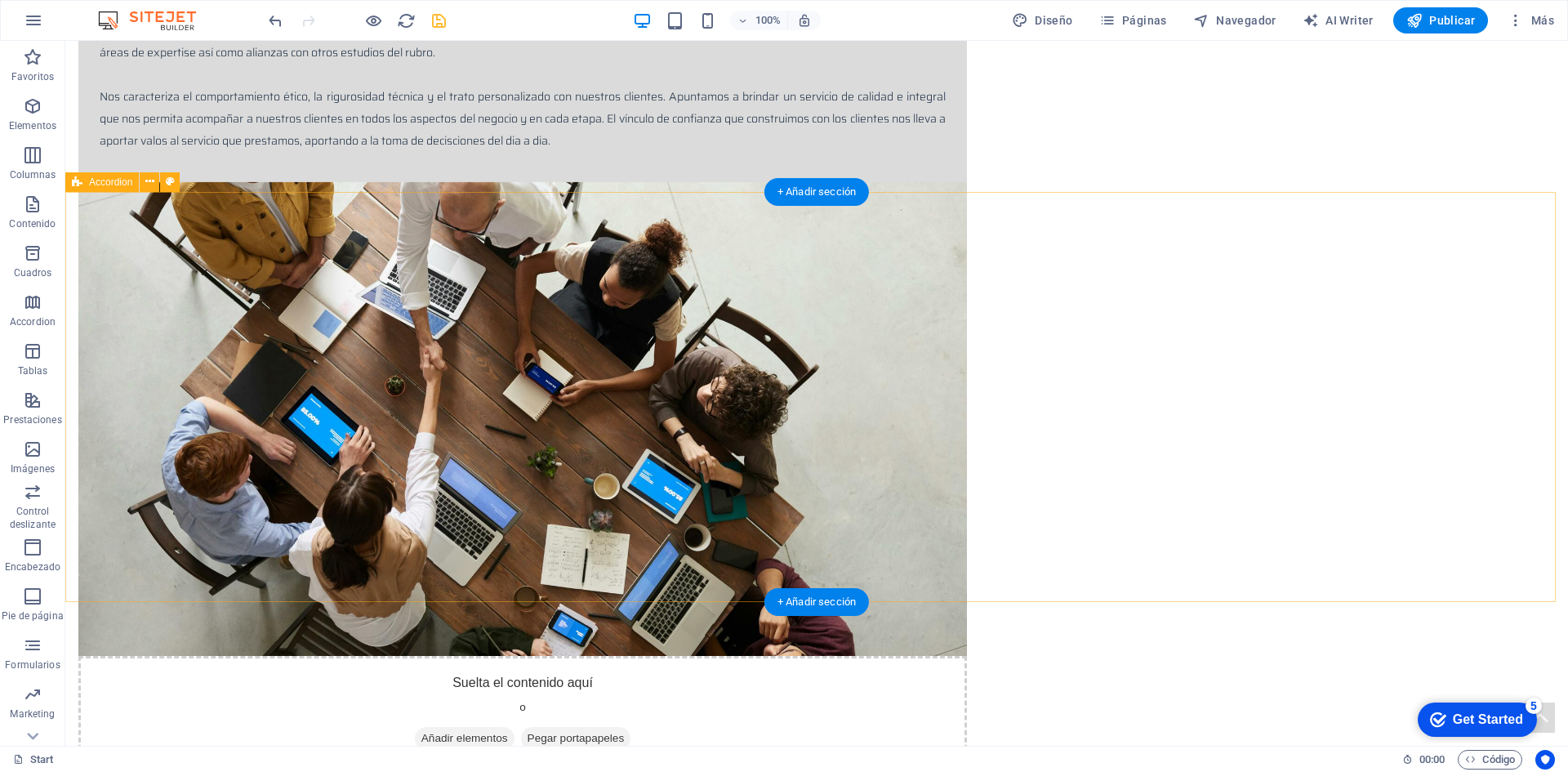
scroll to position [1189, 0]
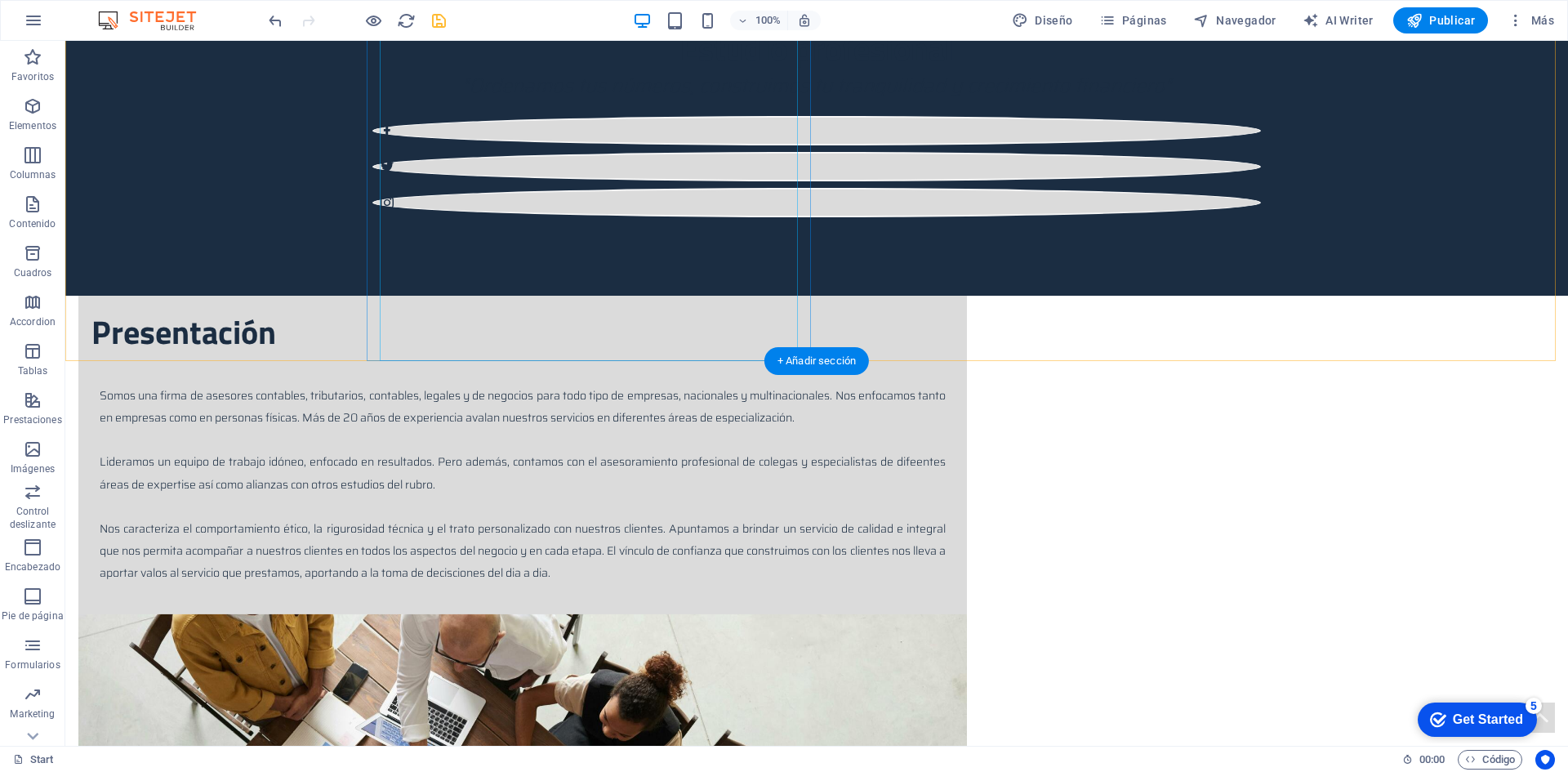
scroll to position [780, 0]
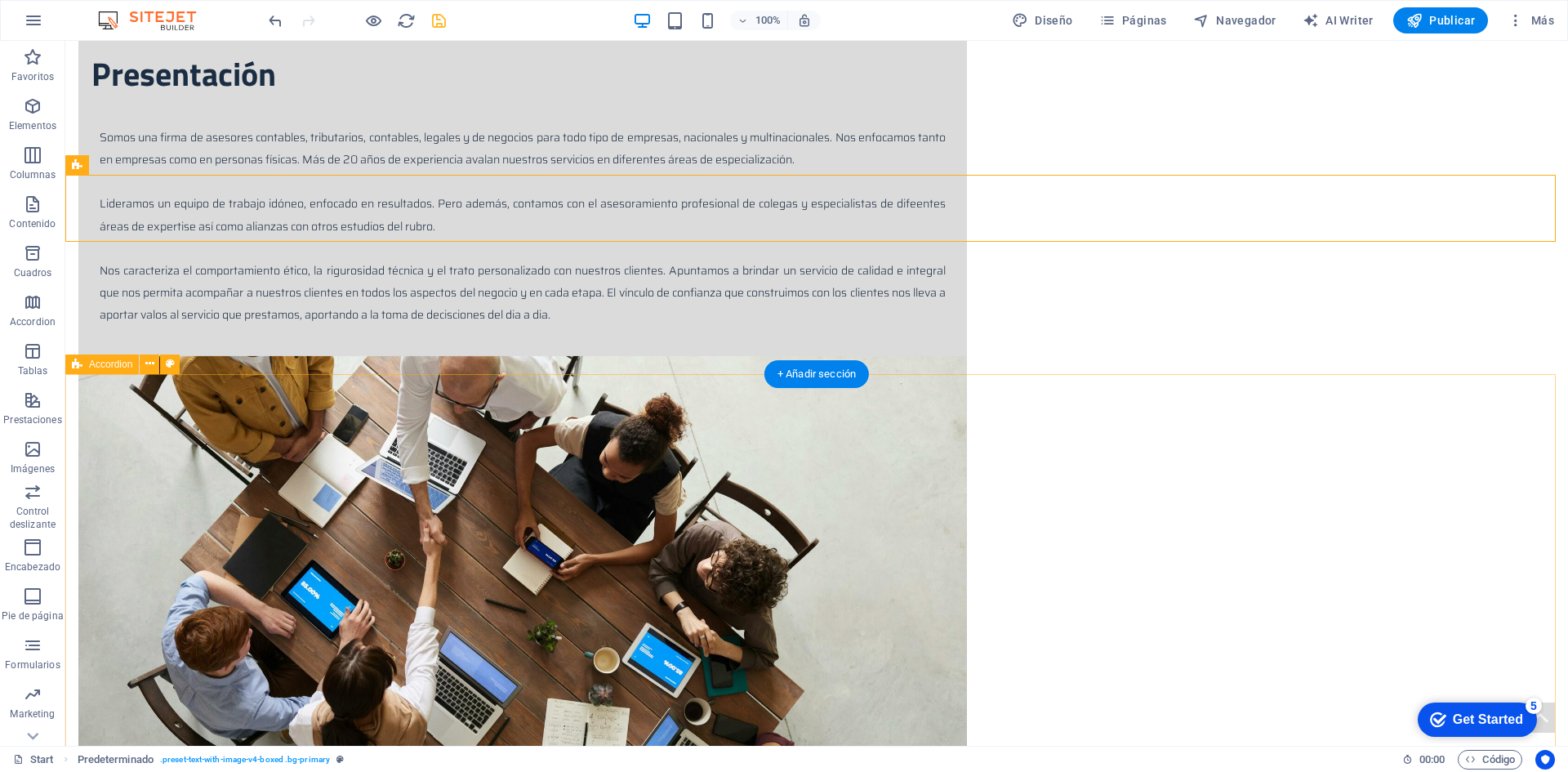
scroll to position [1025, 0]
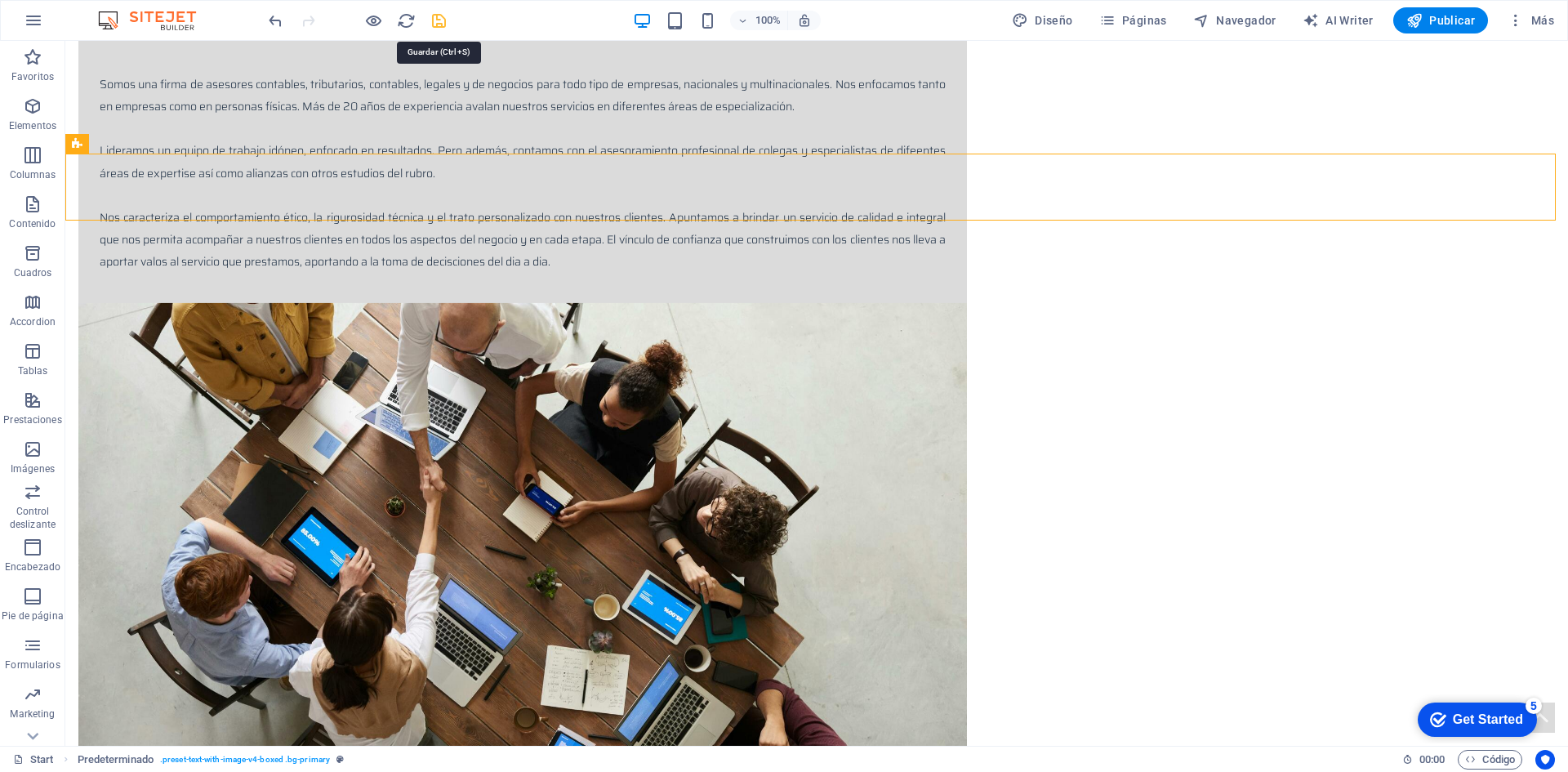
click at [442, 17] on icon "save" at bounding box center [438, 21] width 19 height 19
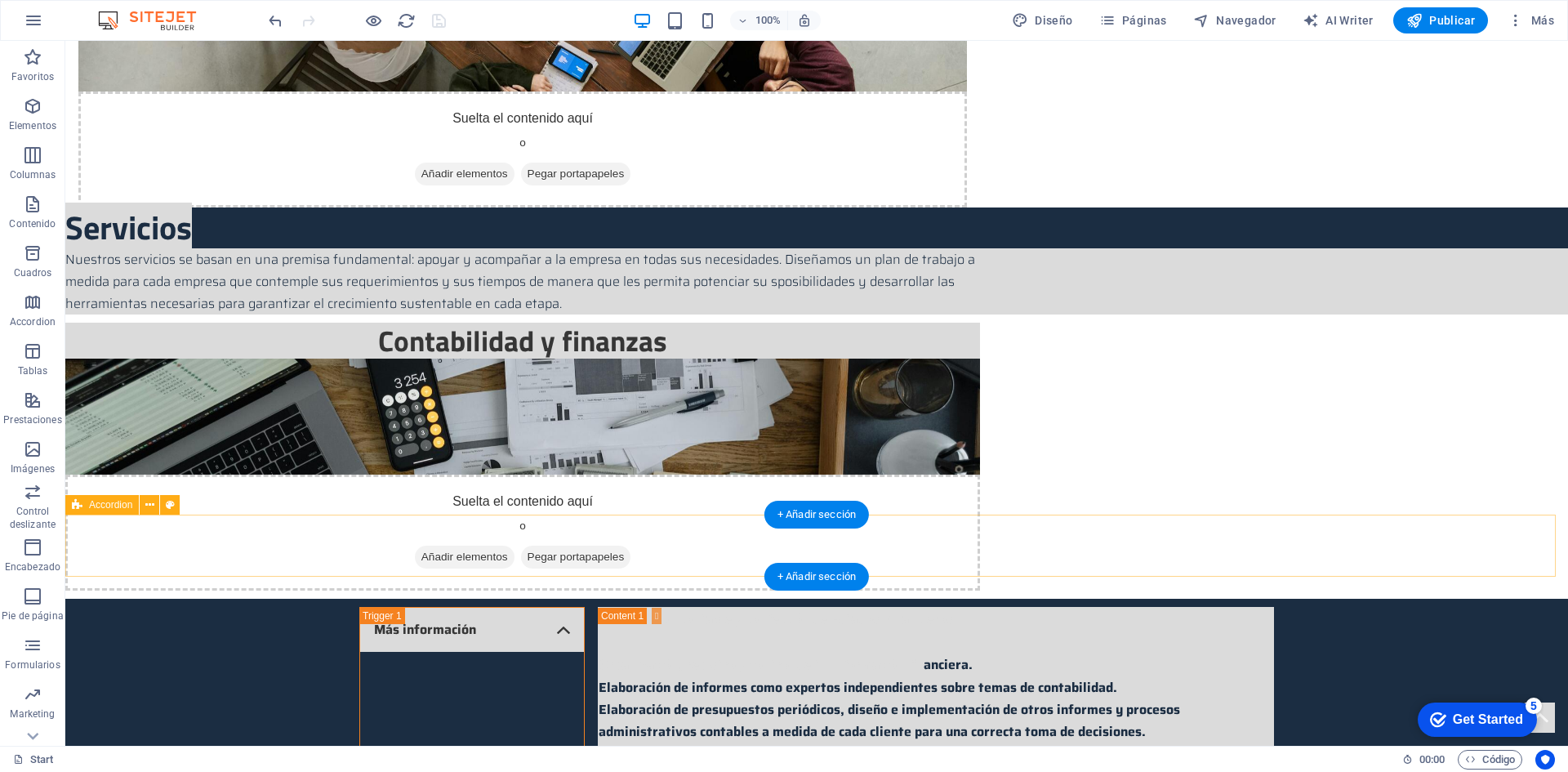
scroll to position [1842, 0]
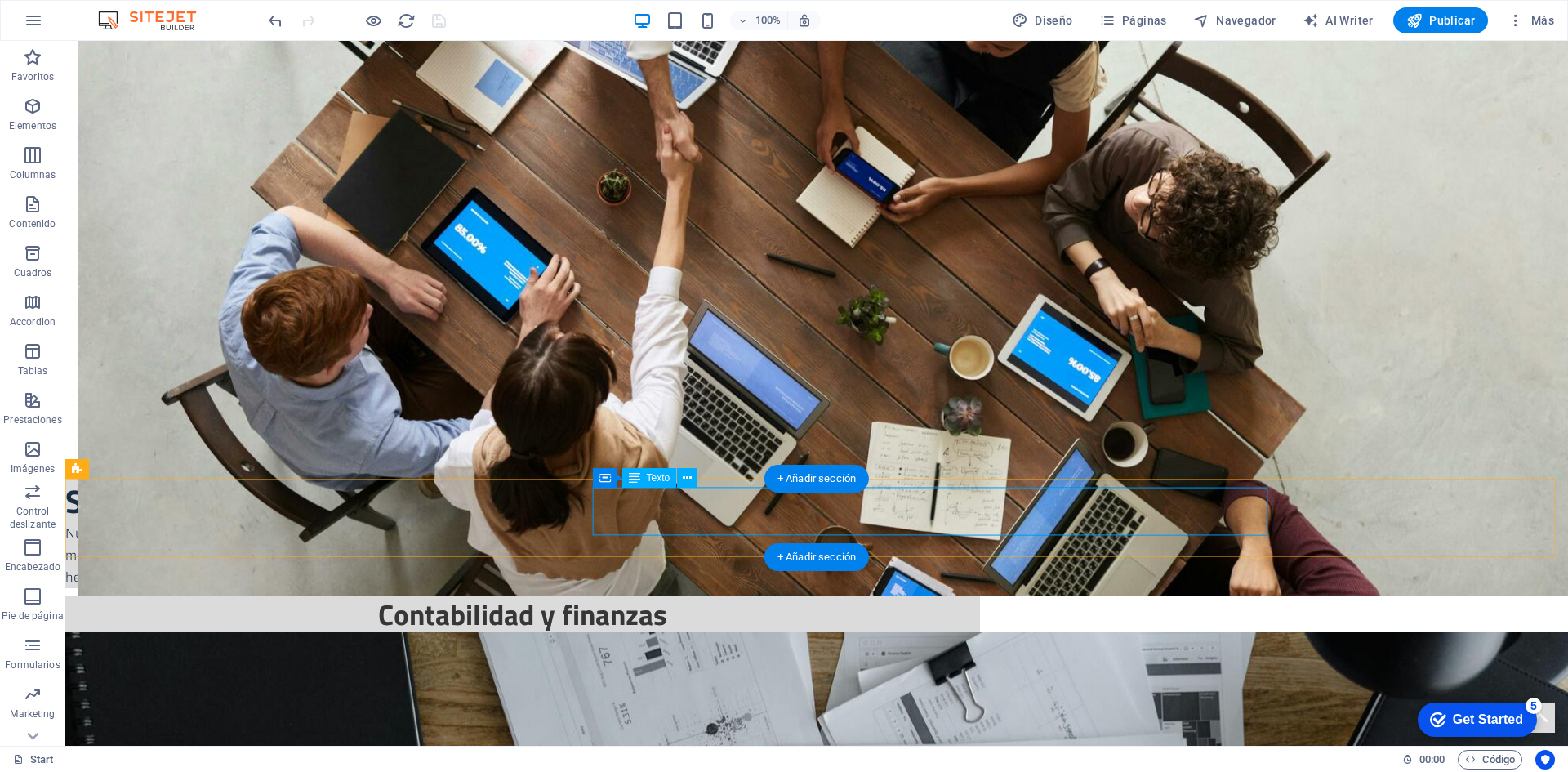
scroll to position [1433, 0]
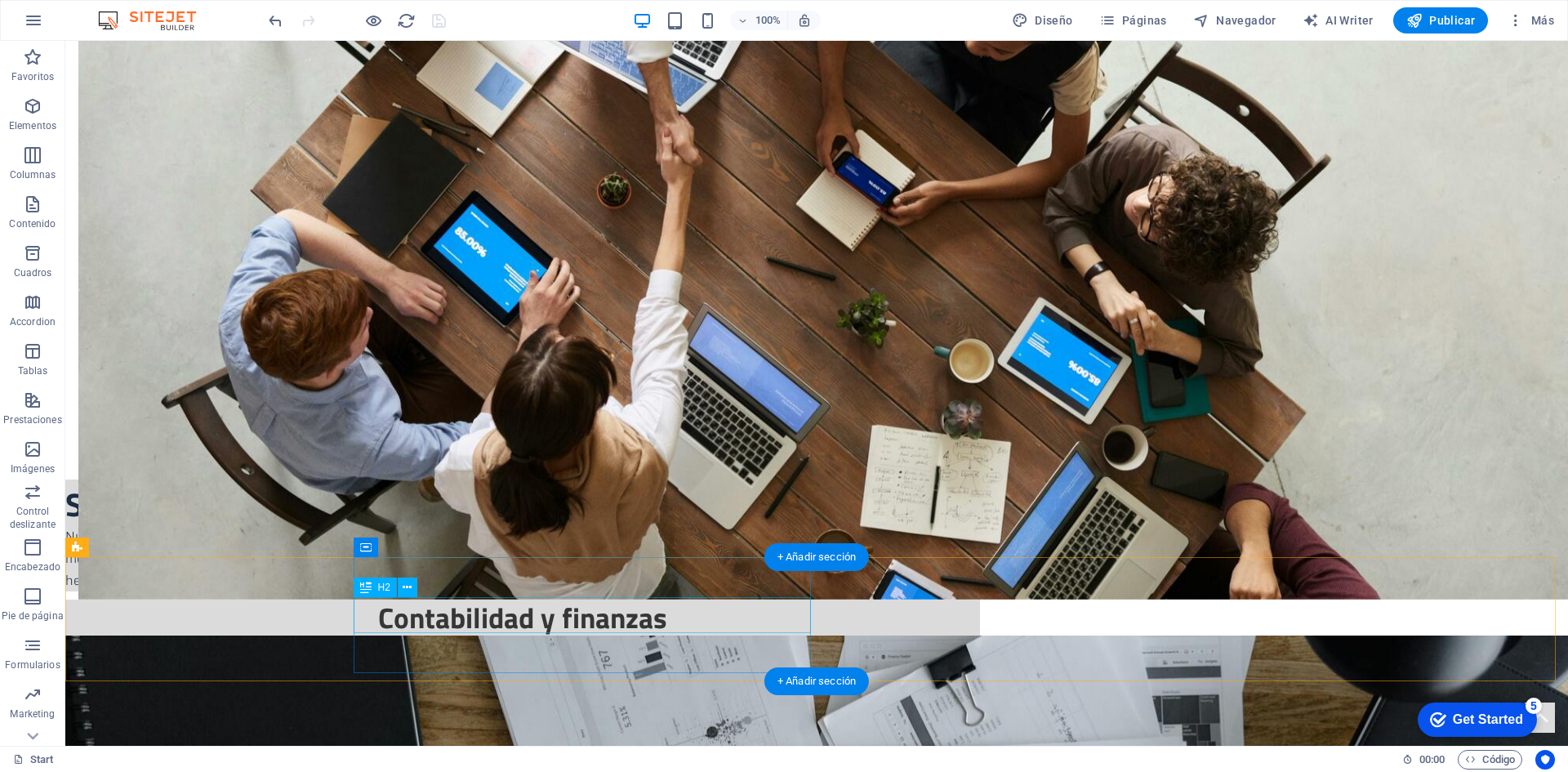
click at [409, 590] on icon at bounding box center [407, 587] width 9 height 17
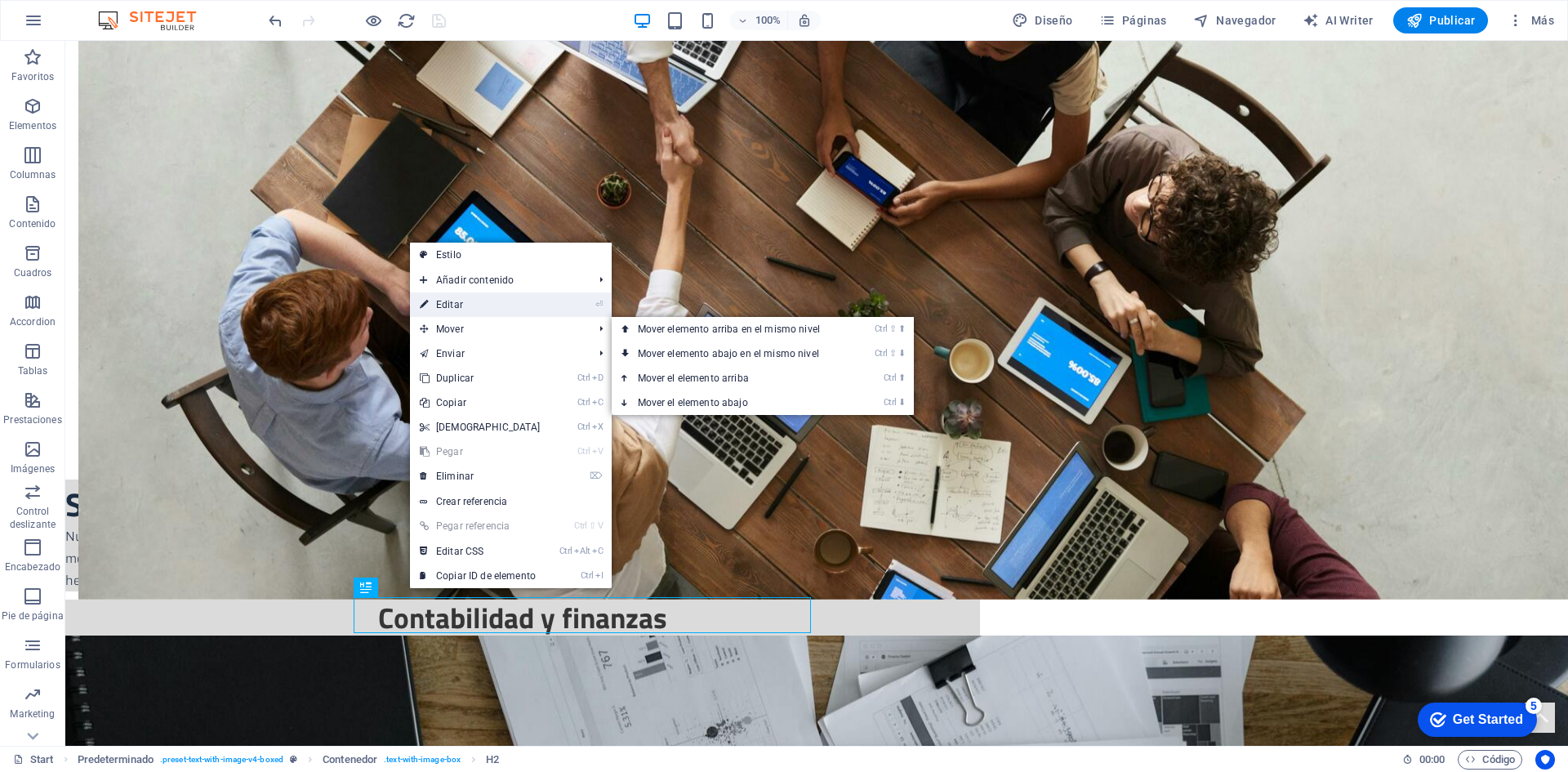
click at [465, 302] on link "⏎ Editar" at bounding box center [480, 304] width 140 height 25
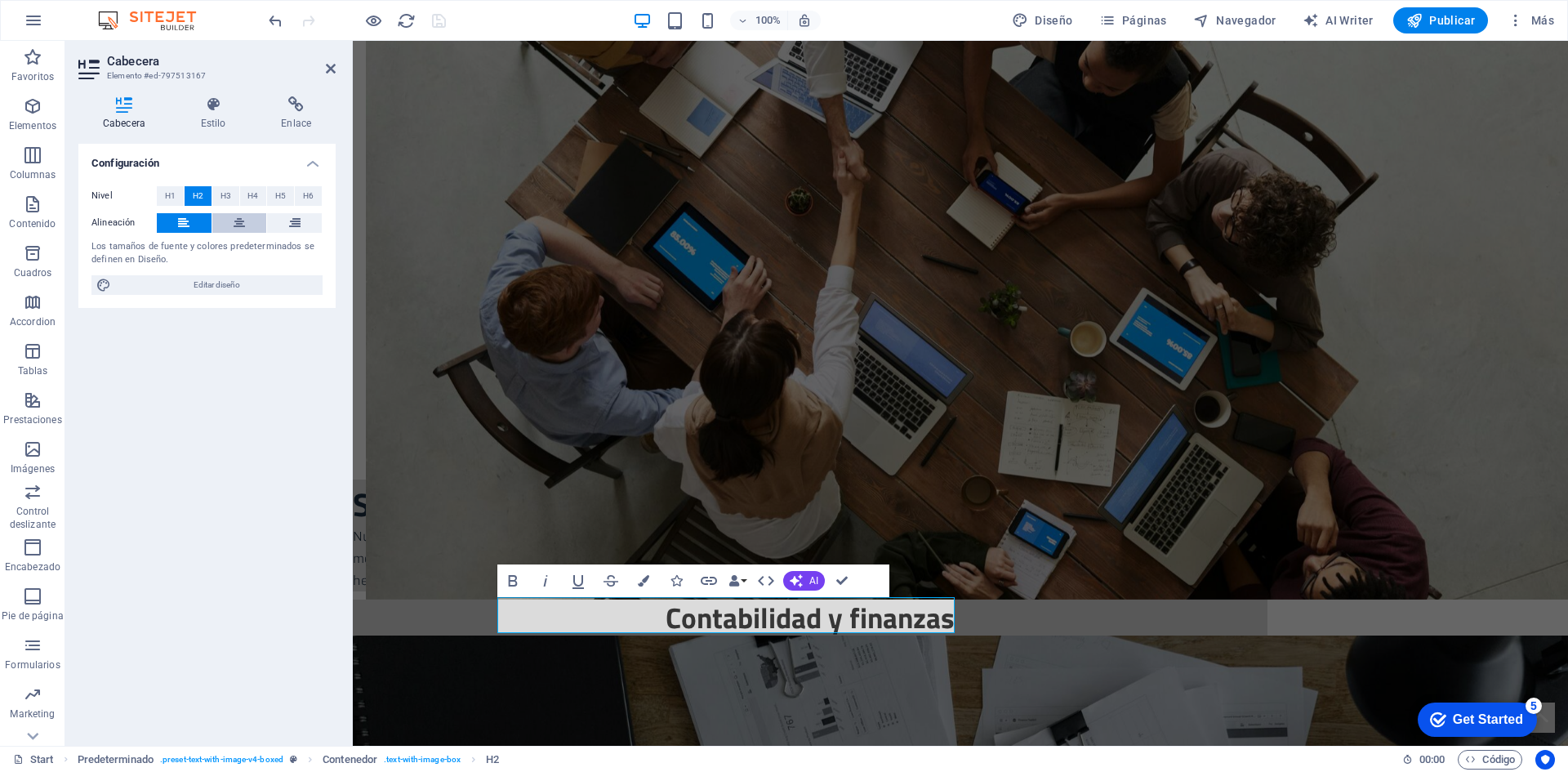
click at [248, 227] on button at bounding box center [239, 223] width 54 height 20
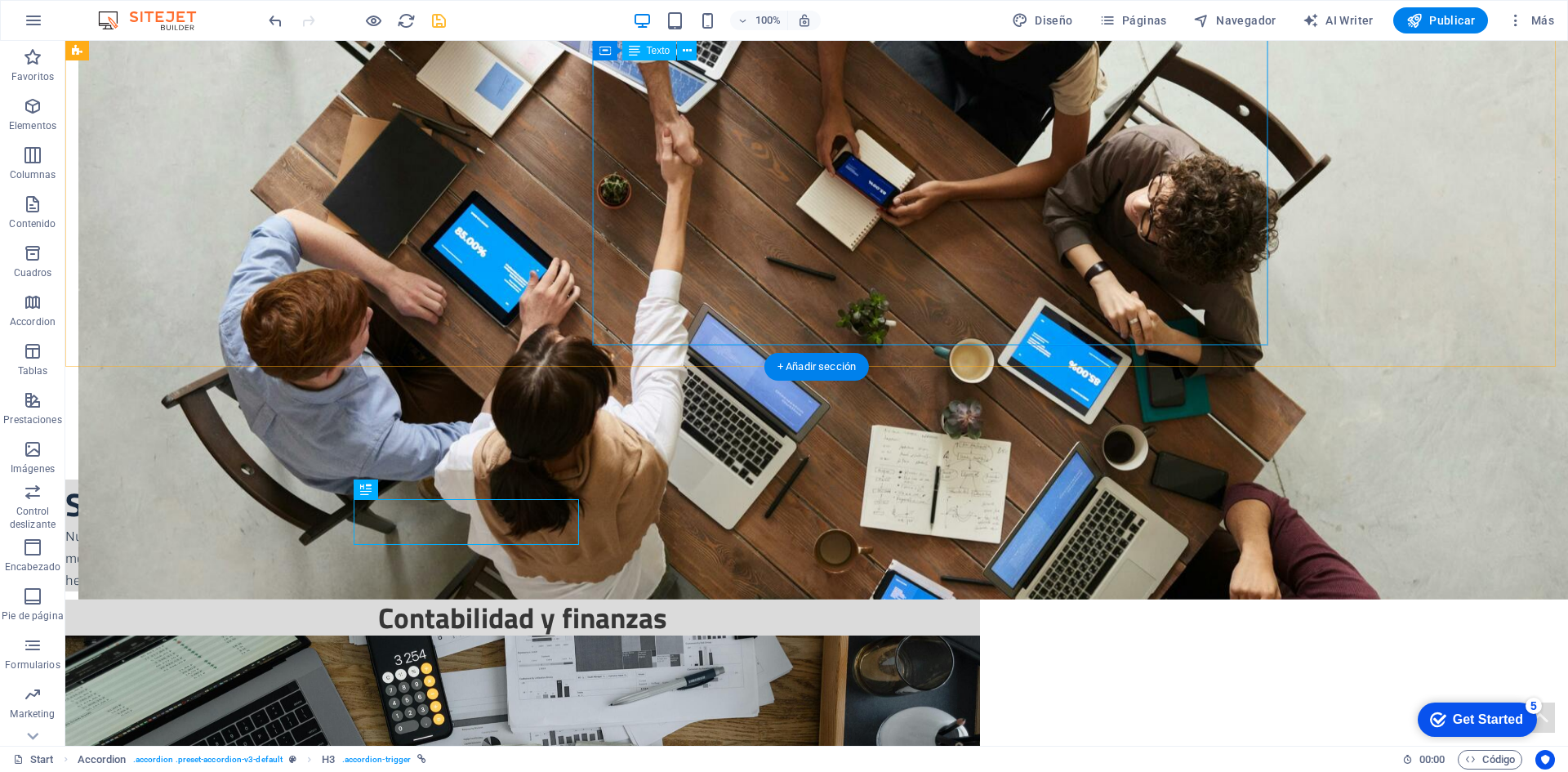
scroll to position [1107, 0]
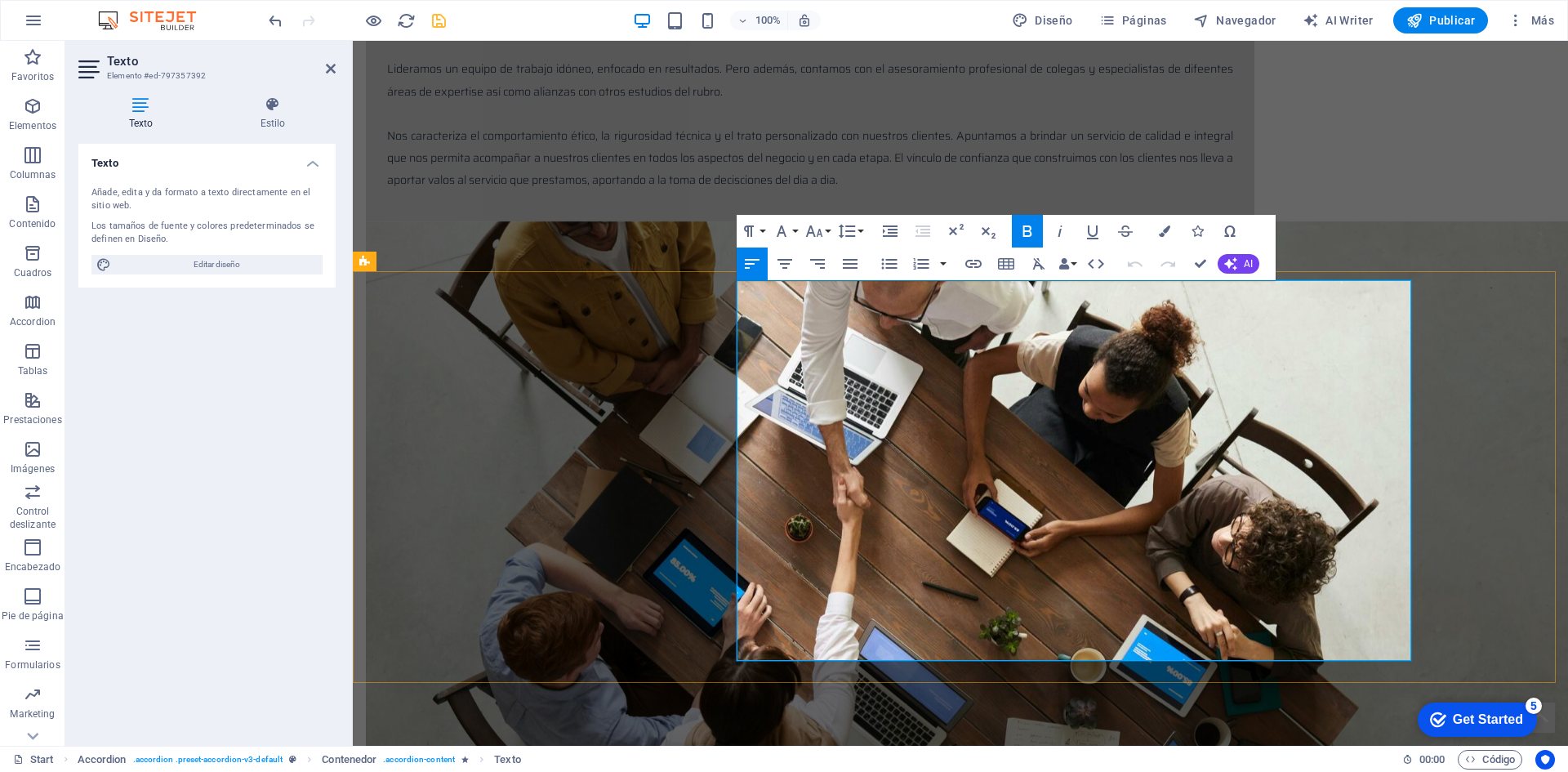
click at [832, 230] on button "Font Size" at bounding box center [816, 231] width 31 height 33
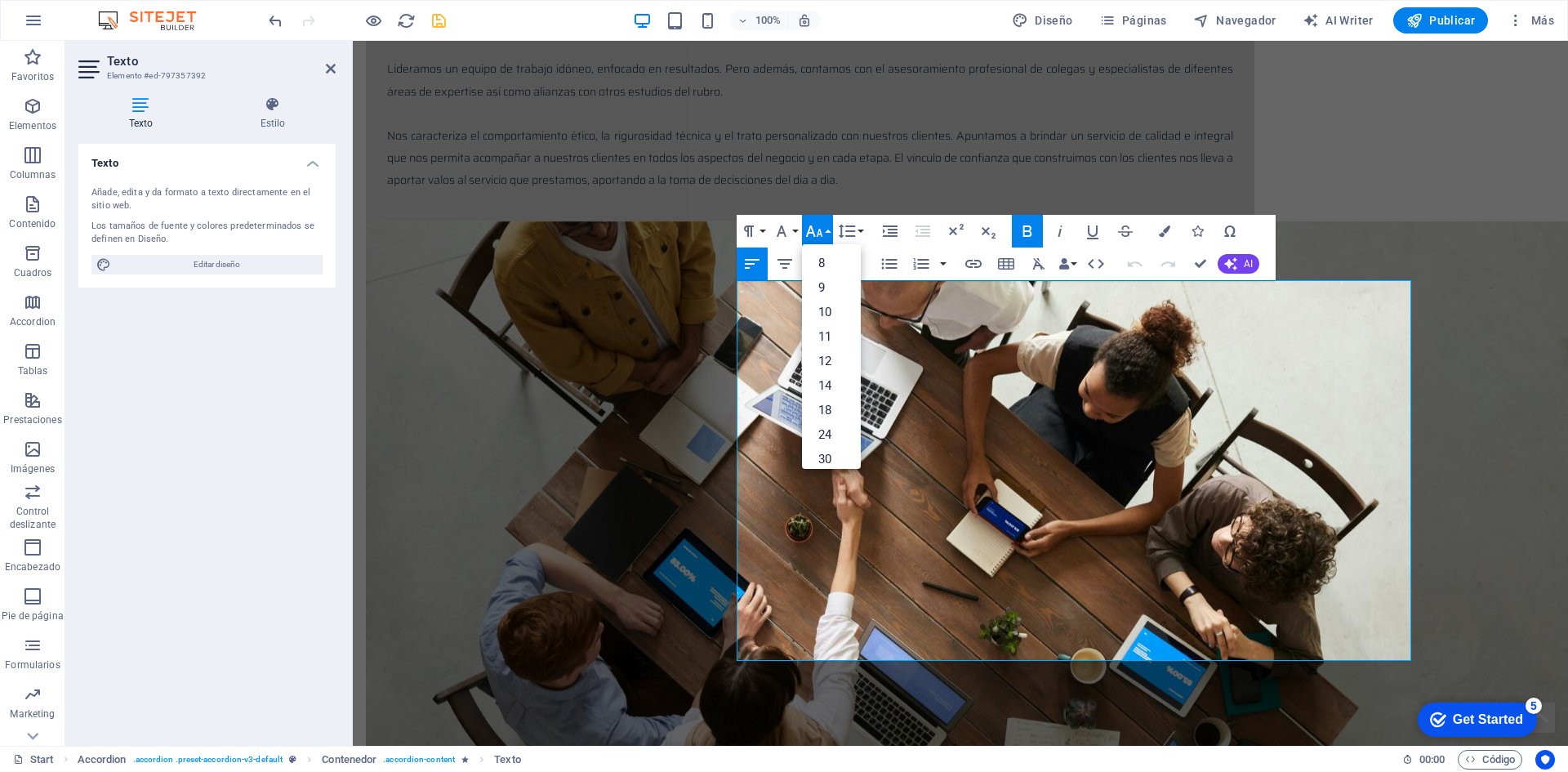
click at [832, 230] on button "Font Size" at bounding box center [816, 231] width 31 height 33
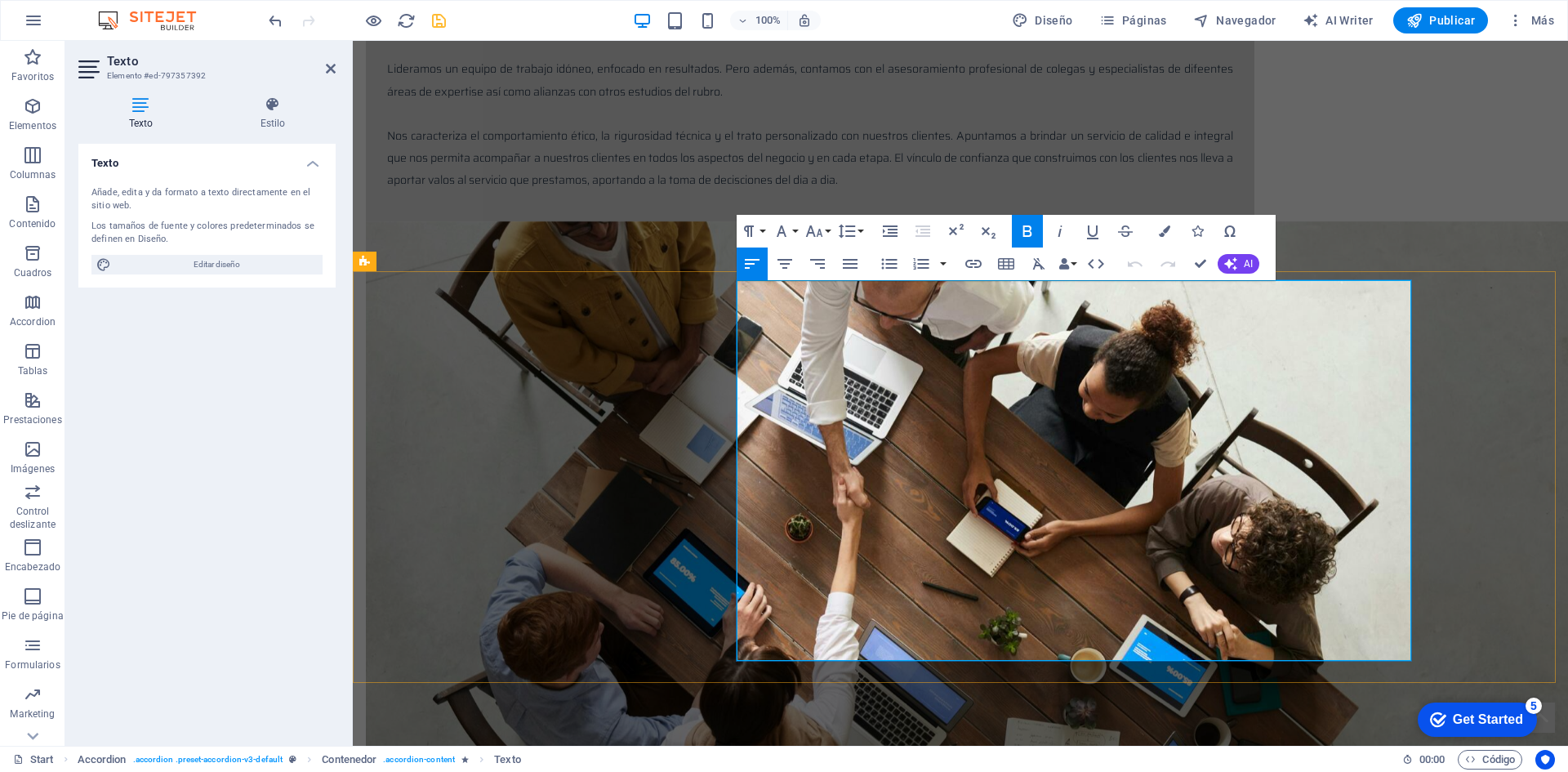
click at [135, 108] on icon at bounding box center [140, 104] width 125 height 17
click at [180, 258] on span "Editar diseño" at bounding box center [217, 265] width 202 height 20
select select "px"
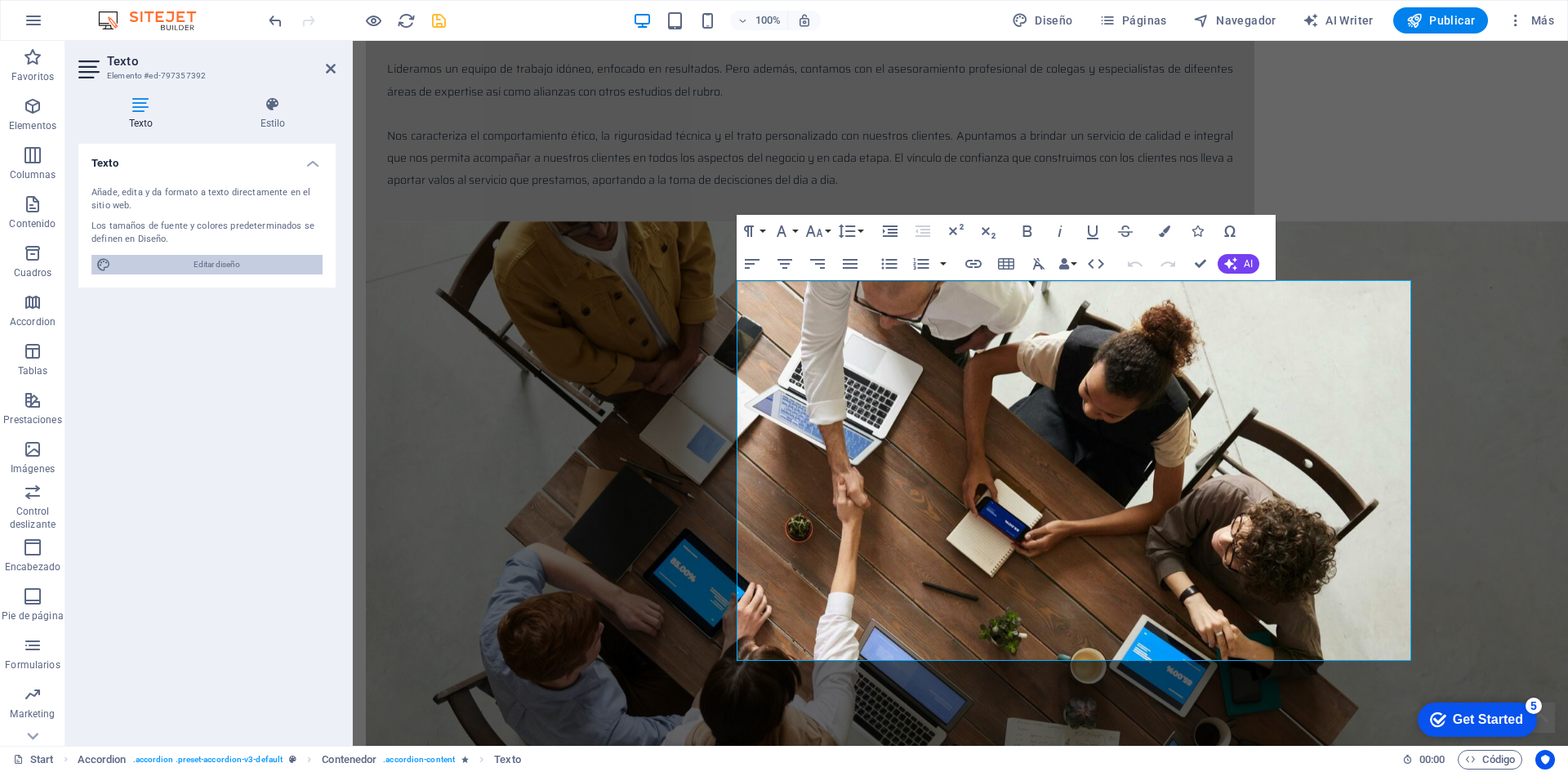
select select "300"
select select "px"
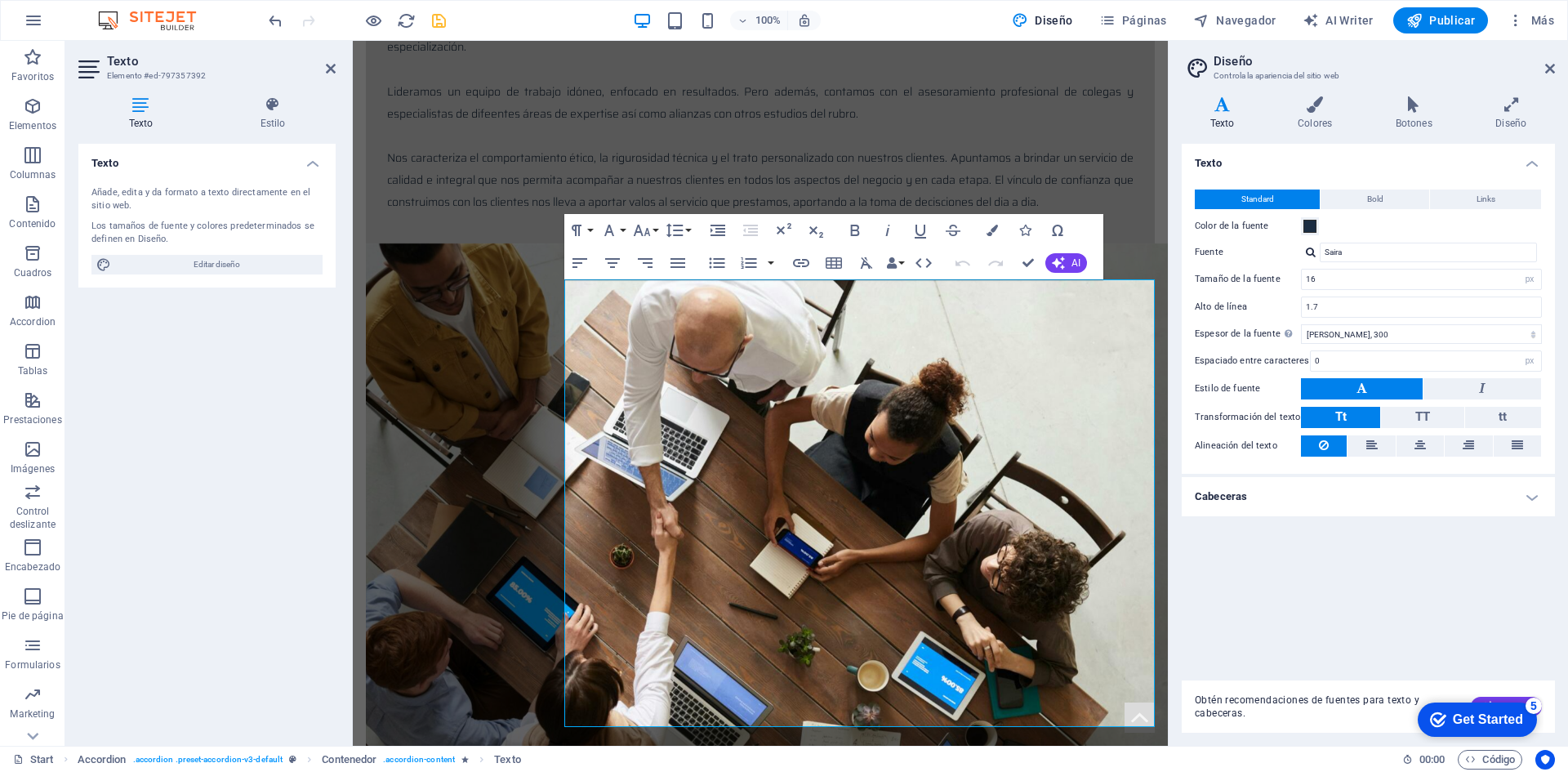
scroll to position [1152, 0]
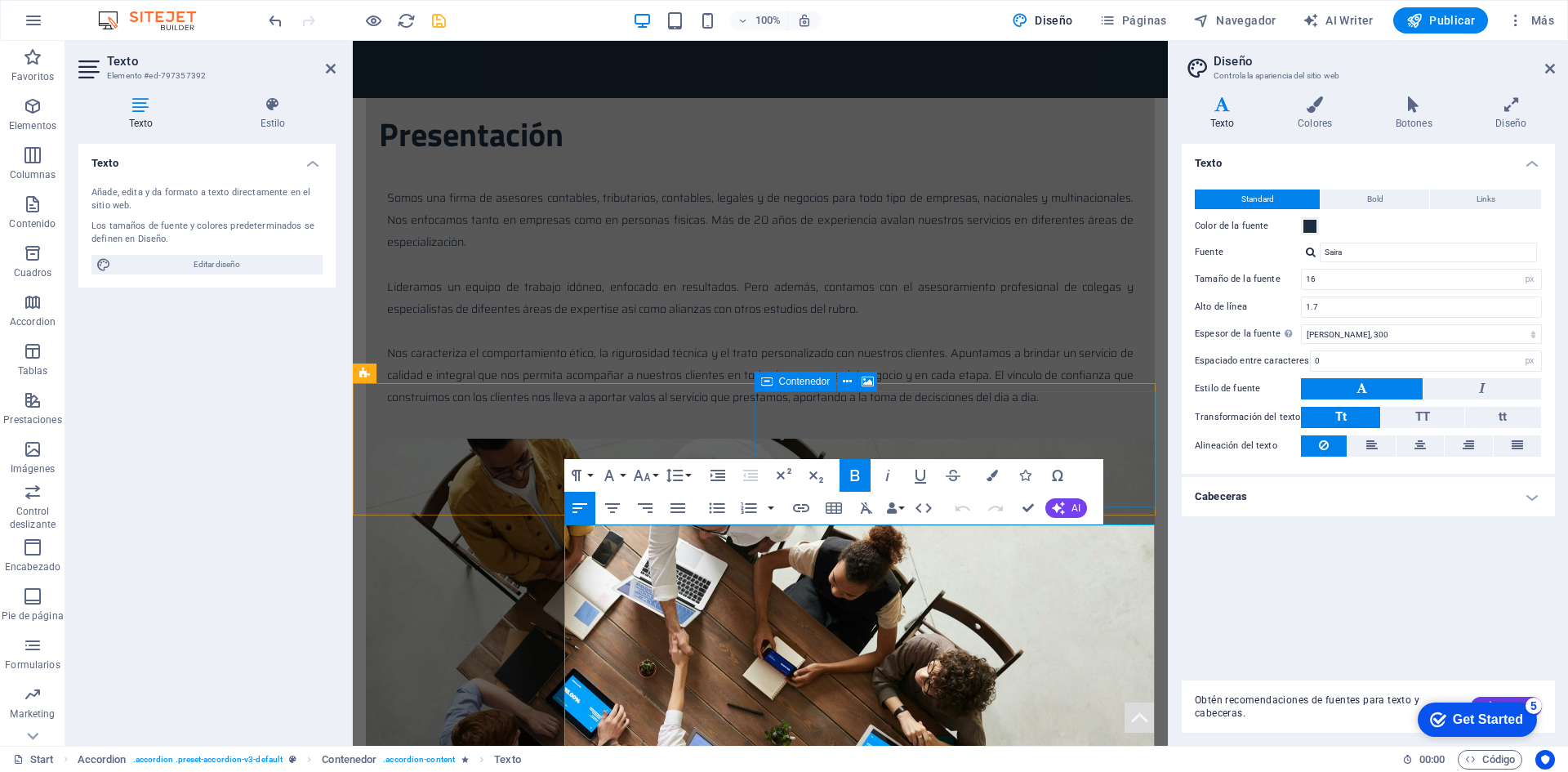
scroll to position [907, 0]
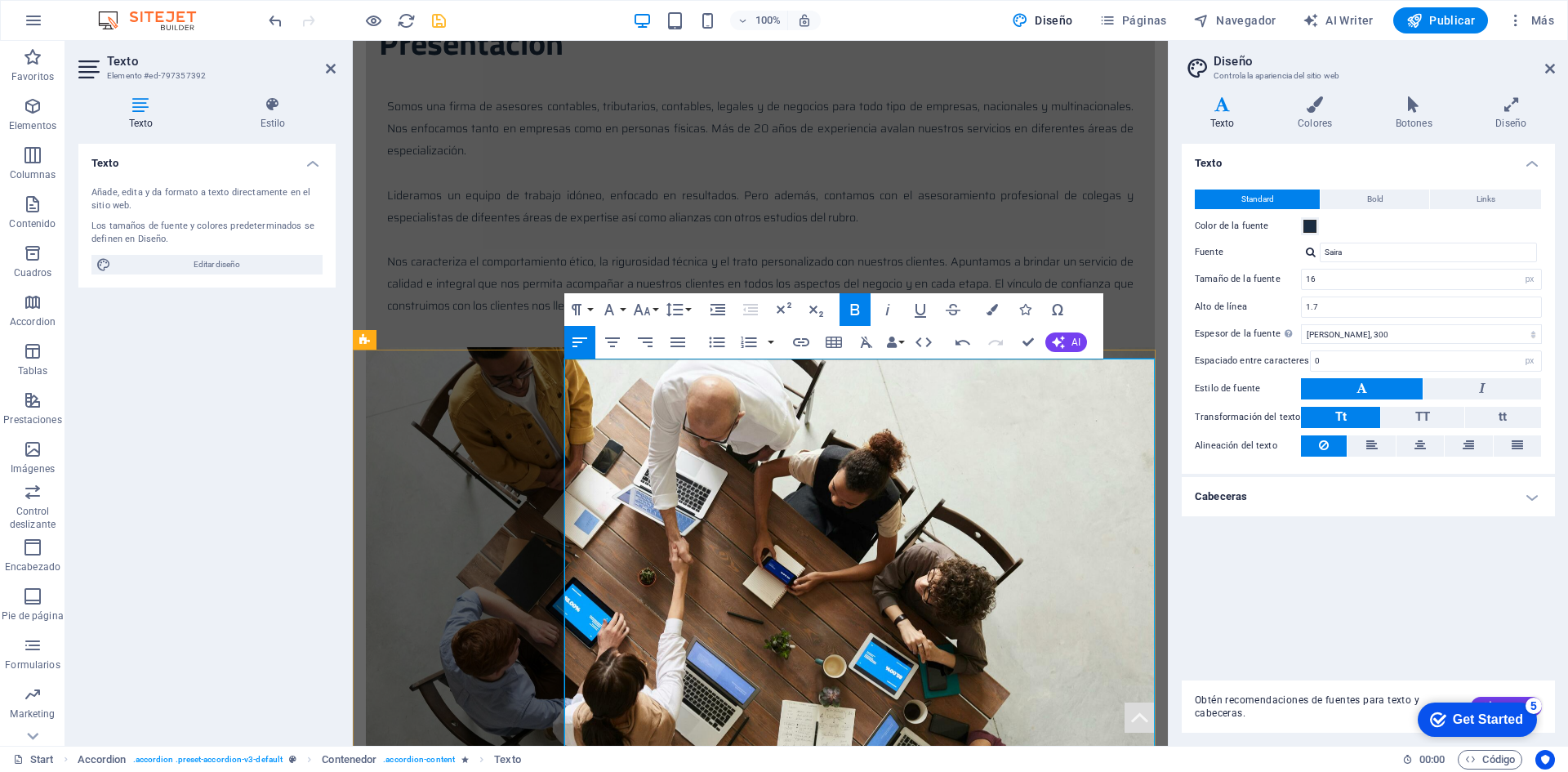
scroll to position [1152, 0]
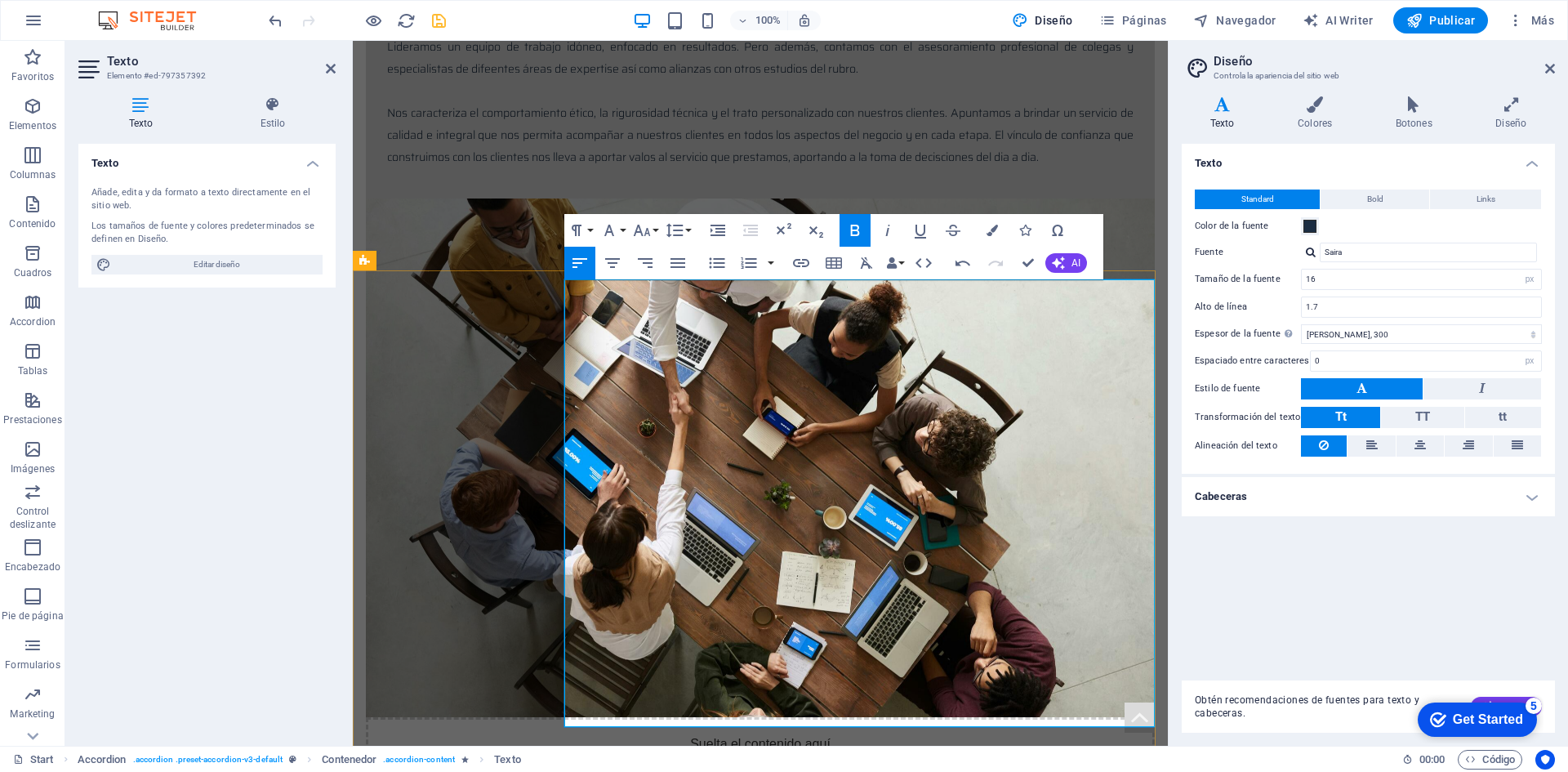
drag, startPoint x: 585, startPoint y: 338, endPoint x: 786, endPoint y: 432, distance: 221.9
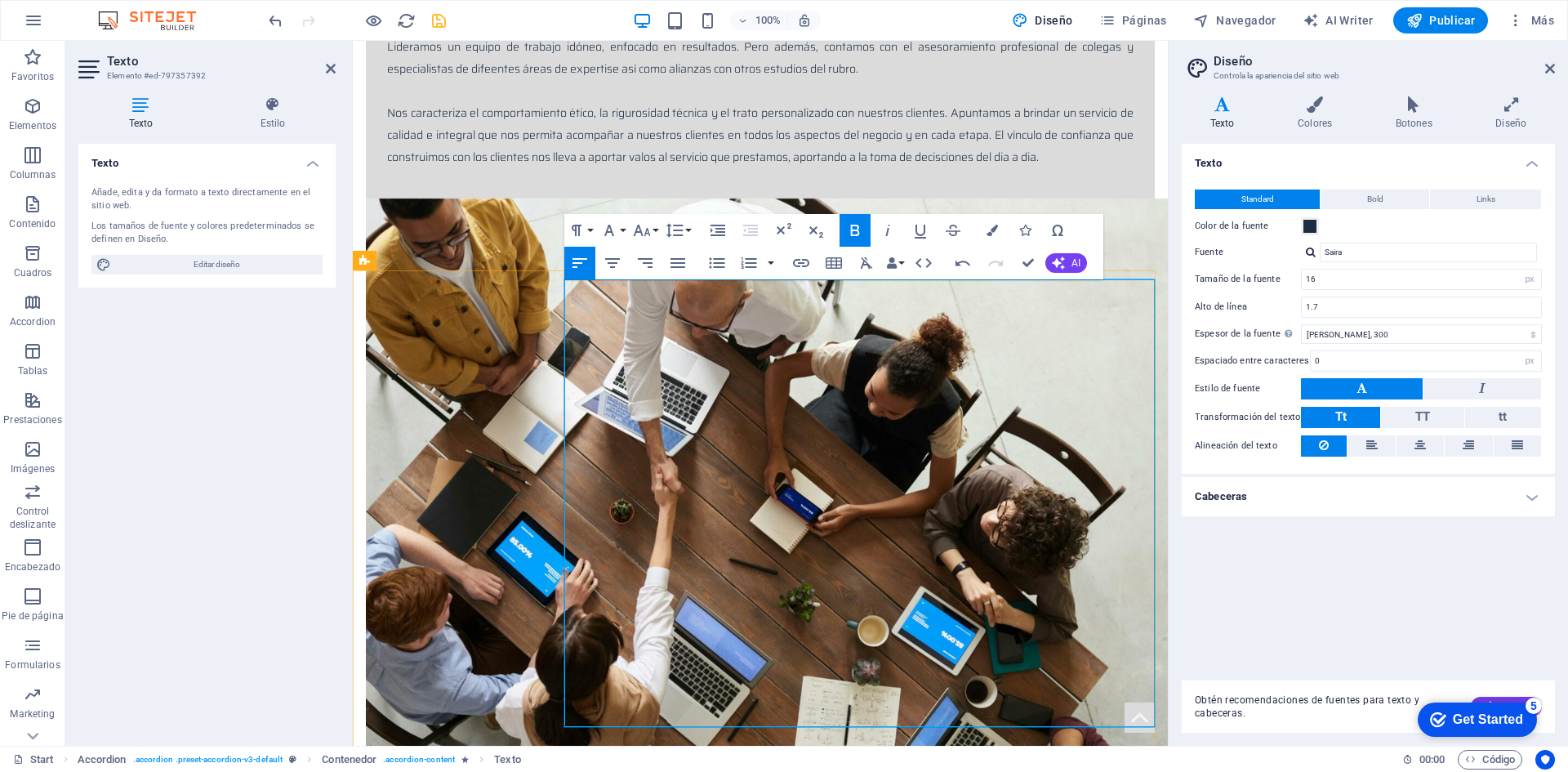
drag, startPoint x: 578, startPoint y: 310, endPoint x: 914, endPoint y: 335, distance: 336.9
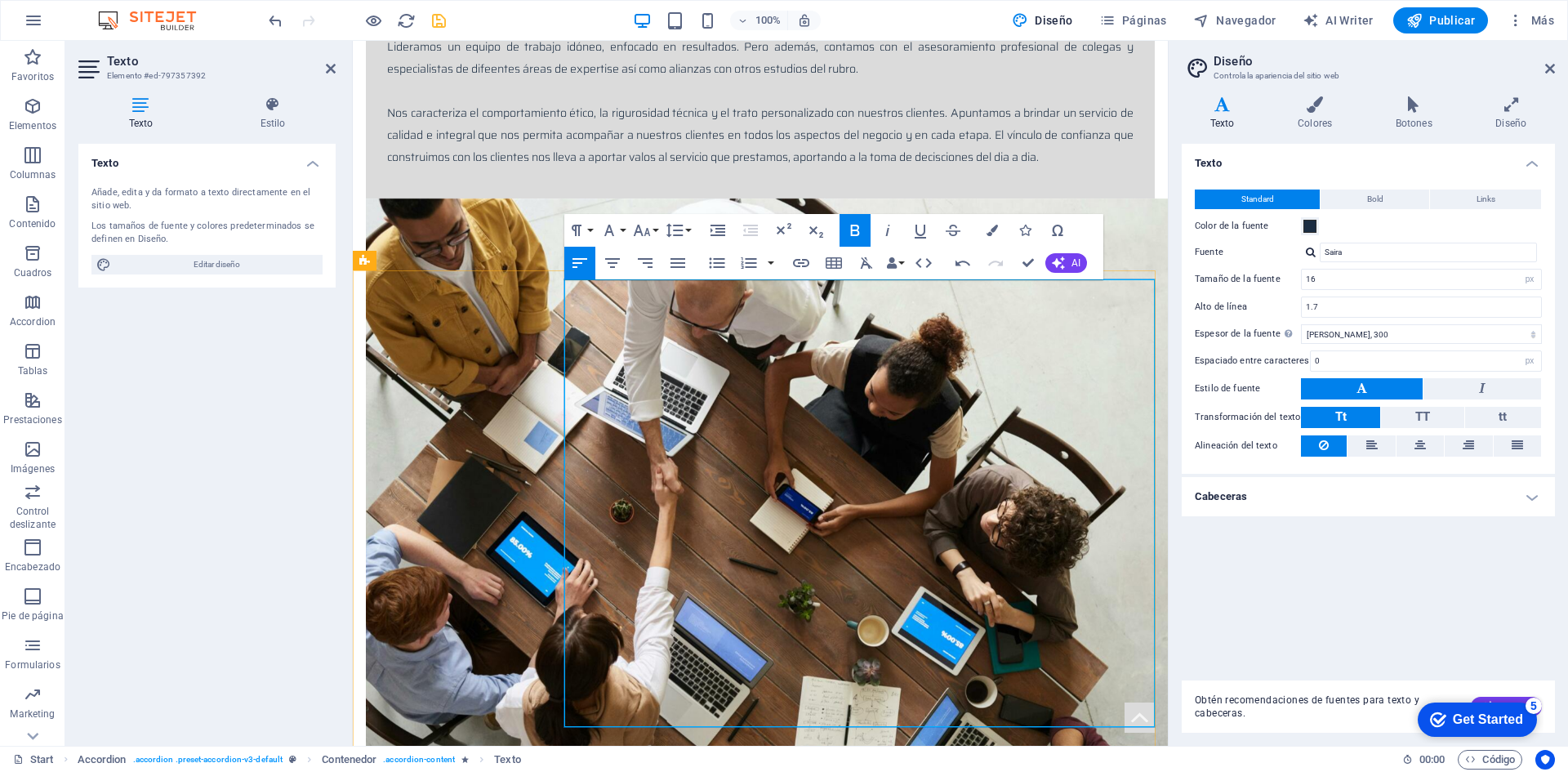
drag, startPoint x: 600, startPoint y: 316, endPoint x: 592, endPoint y: 339, distance: 24.4
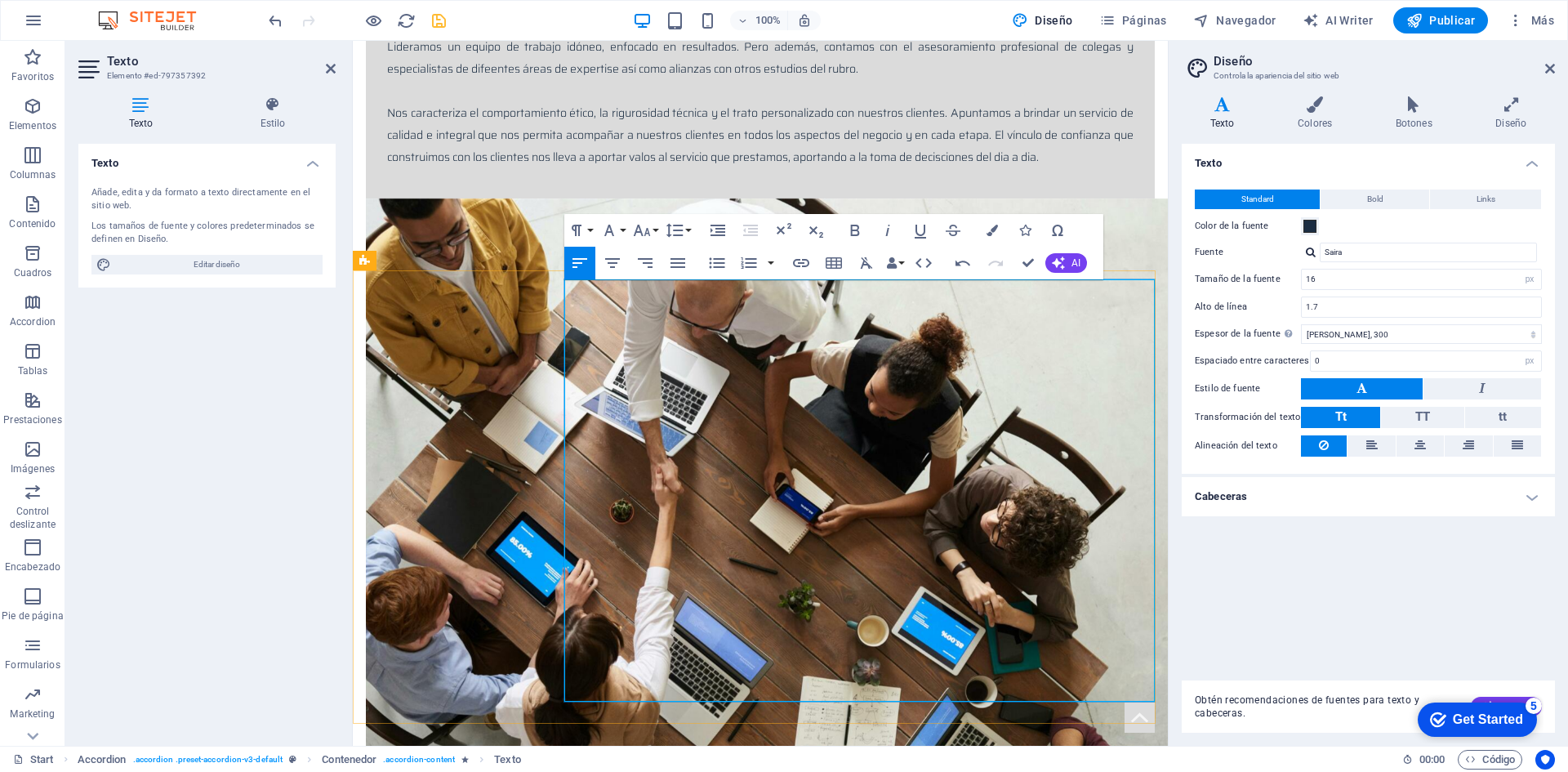
drag, startPoint x: 568, startPoint y: 354, endPoint x: 1010, endPoint y: 511, distance: 469.1
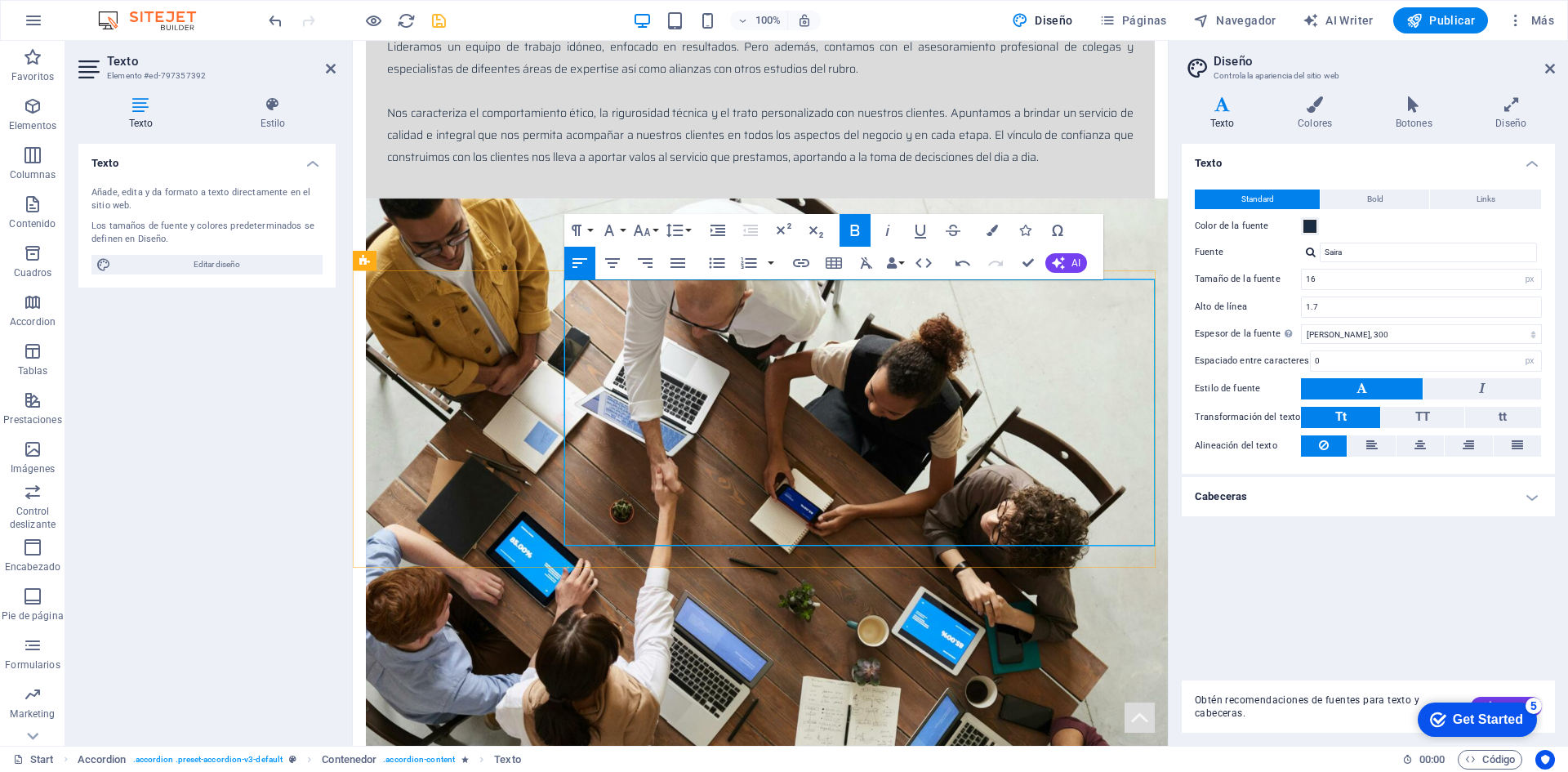
drag, startPoint x: 573, startPoint y: 288, endPoint x: 1003, endPoint y: 316, distance: 430.9
drag, startPoint x: 569, startPoint y: 291, endPoint x: 577, endPoint y: 284, distance: 10.6
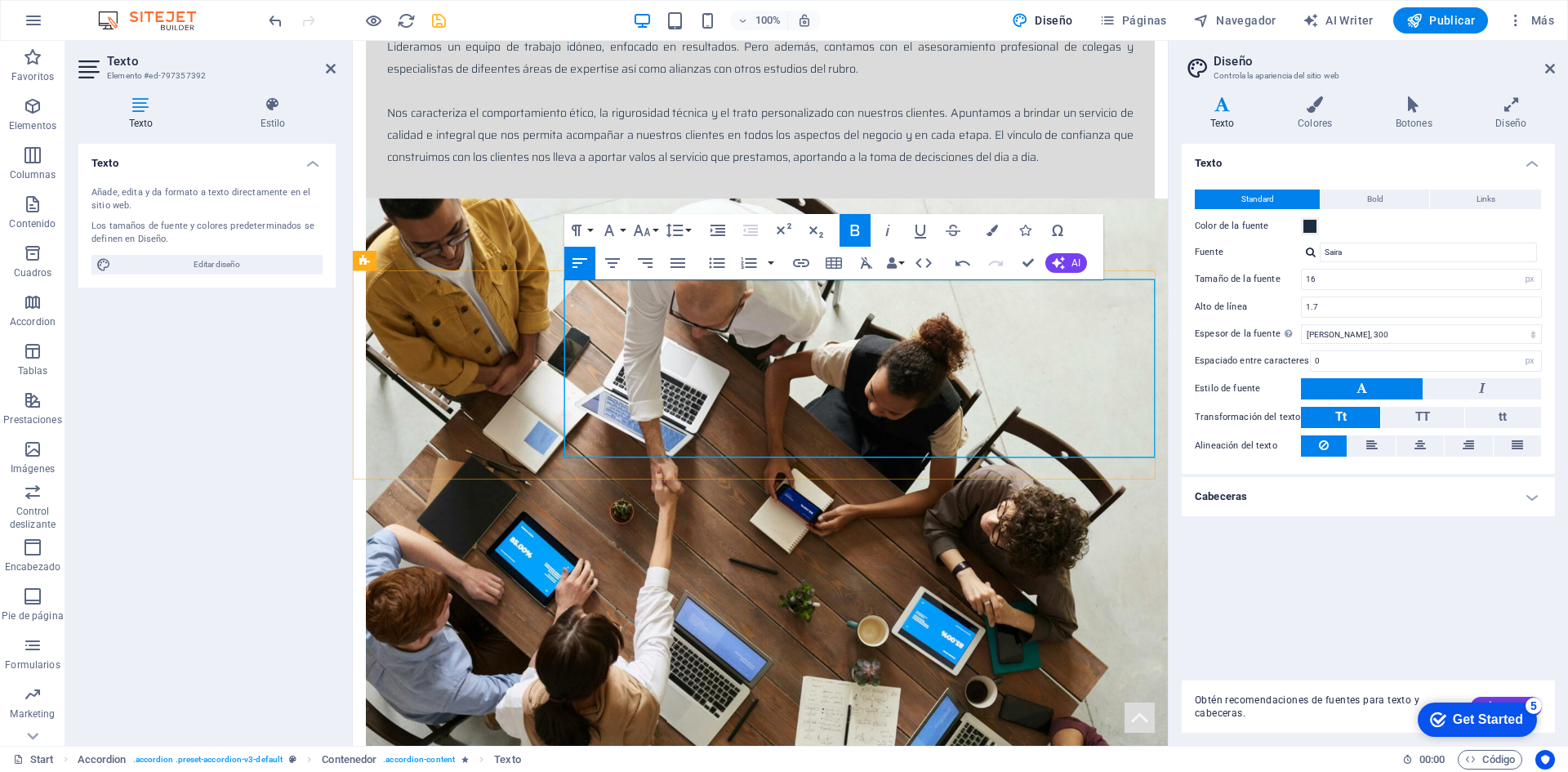
click at [1432, 608] on div "Texto Standard Bold Links Color de la fuente Fuente Saira Tamaño de la fuente 1…" at bounding box center [1367, 405] width 373 height 524
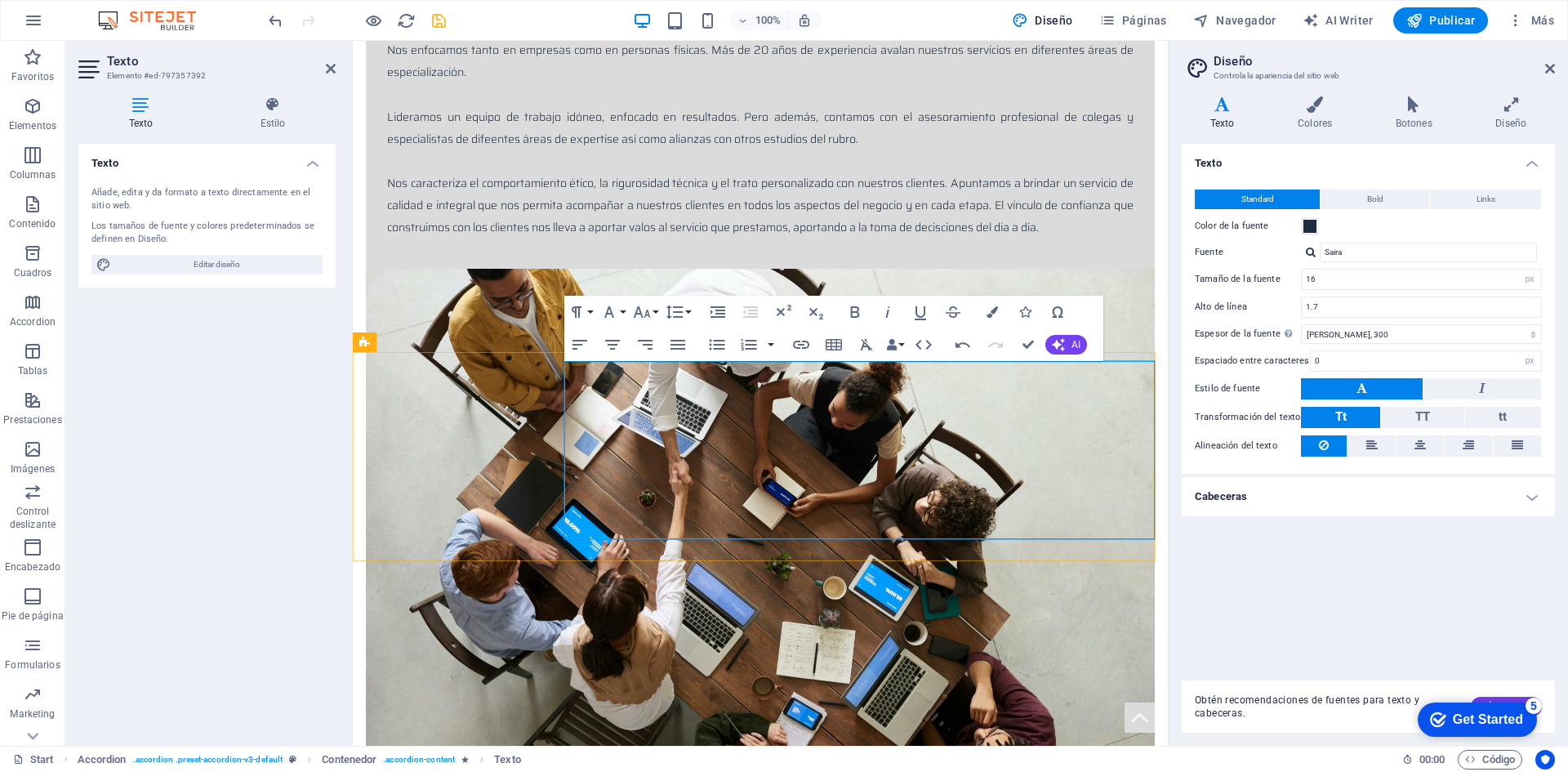
scroll to position [1070, 0]
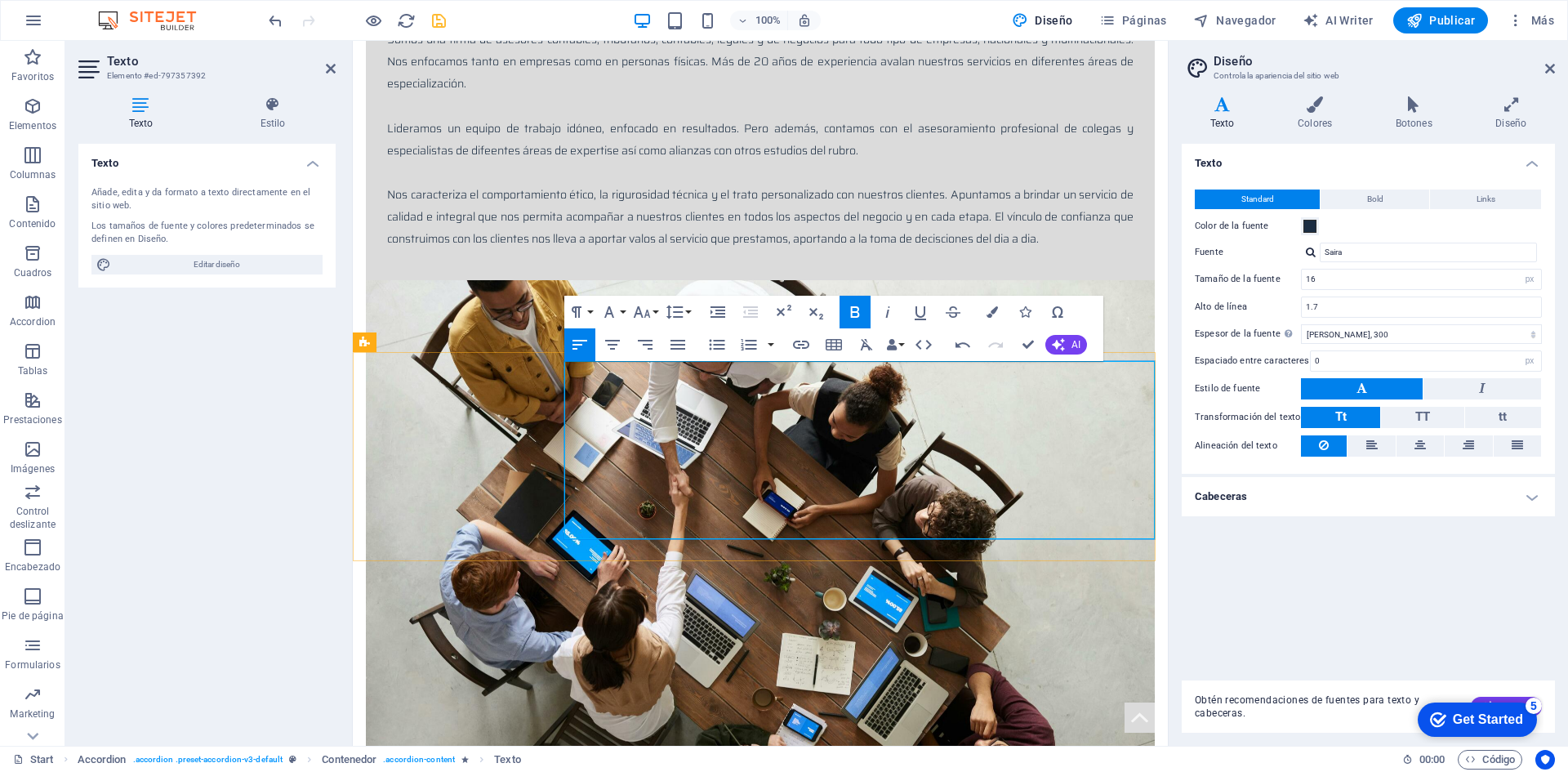
click at [713, 345] on icon "button" at bounding box center [716, 344] width 16 height 11
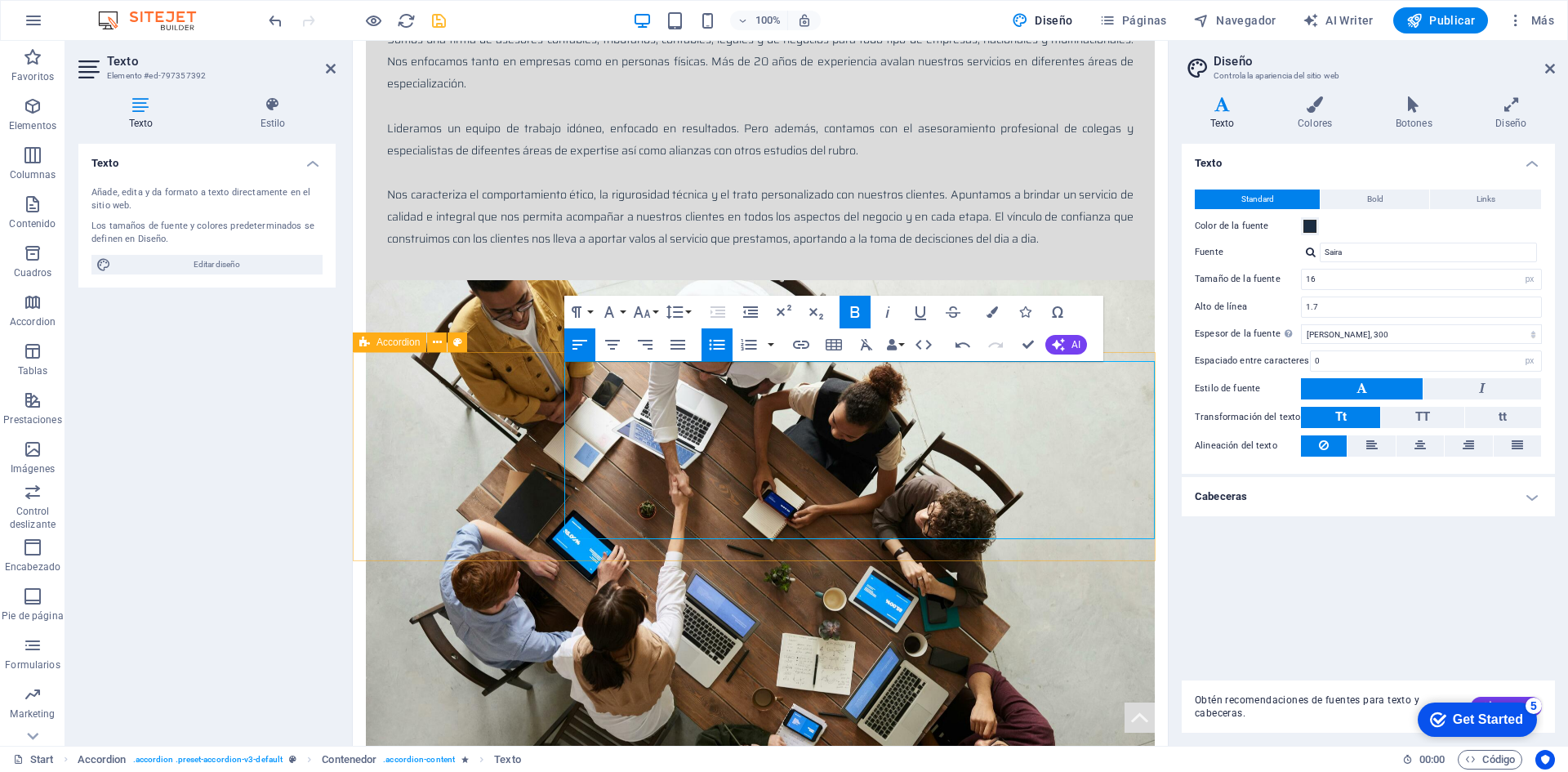
drag, startPoint x: 582, startPoint y: 372, endPoint x: 554, endPoint y: 374, distance: 28.1
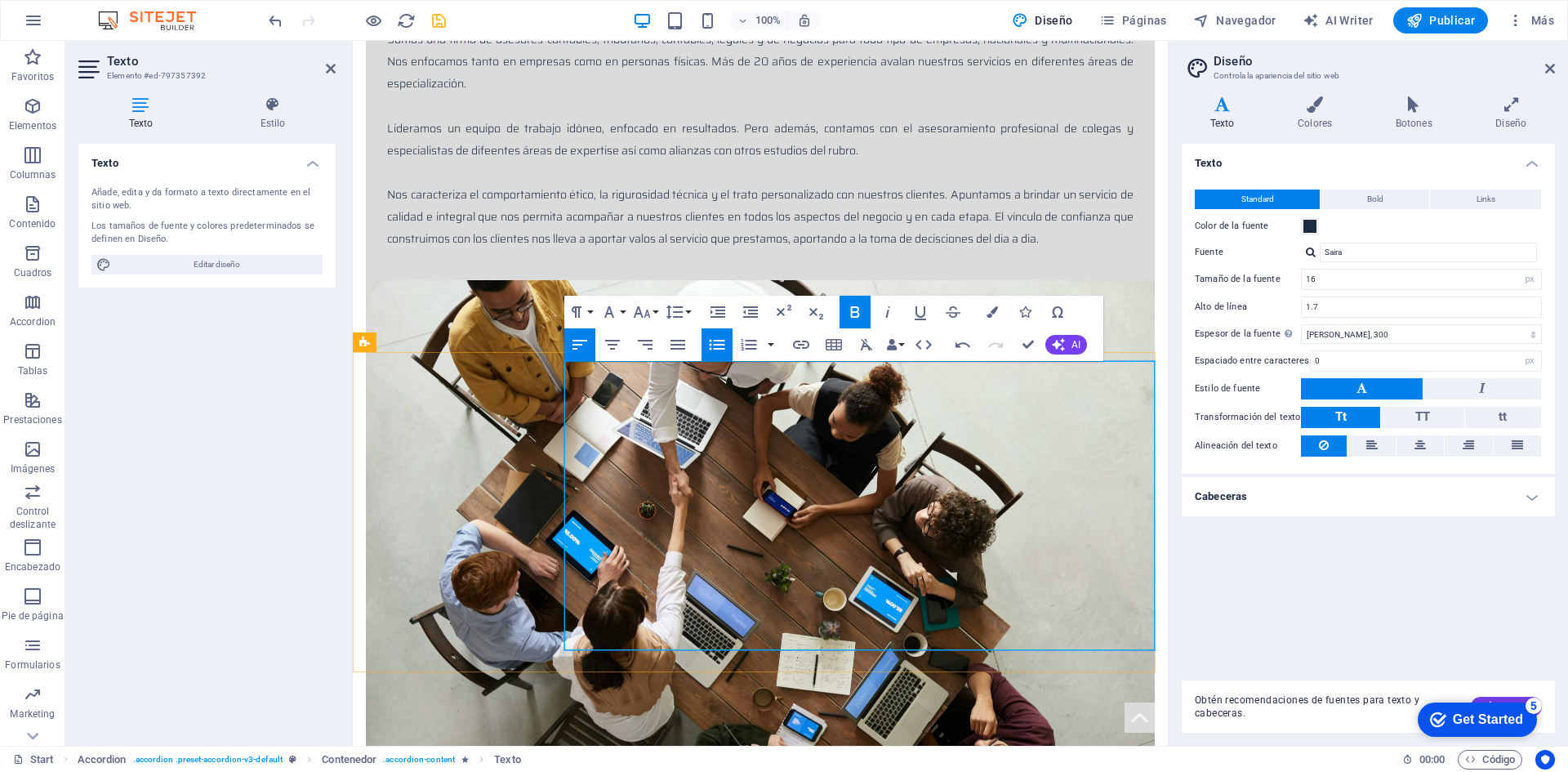
drag, startPoint x: 575, startPoint y: 482, endPoint x: 748, endPoint y: 638, distance: 232.9
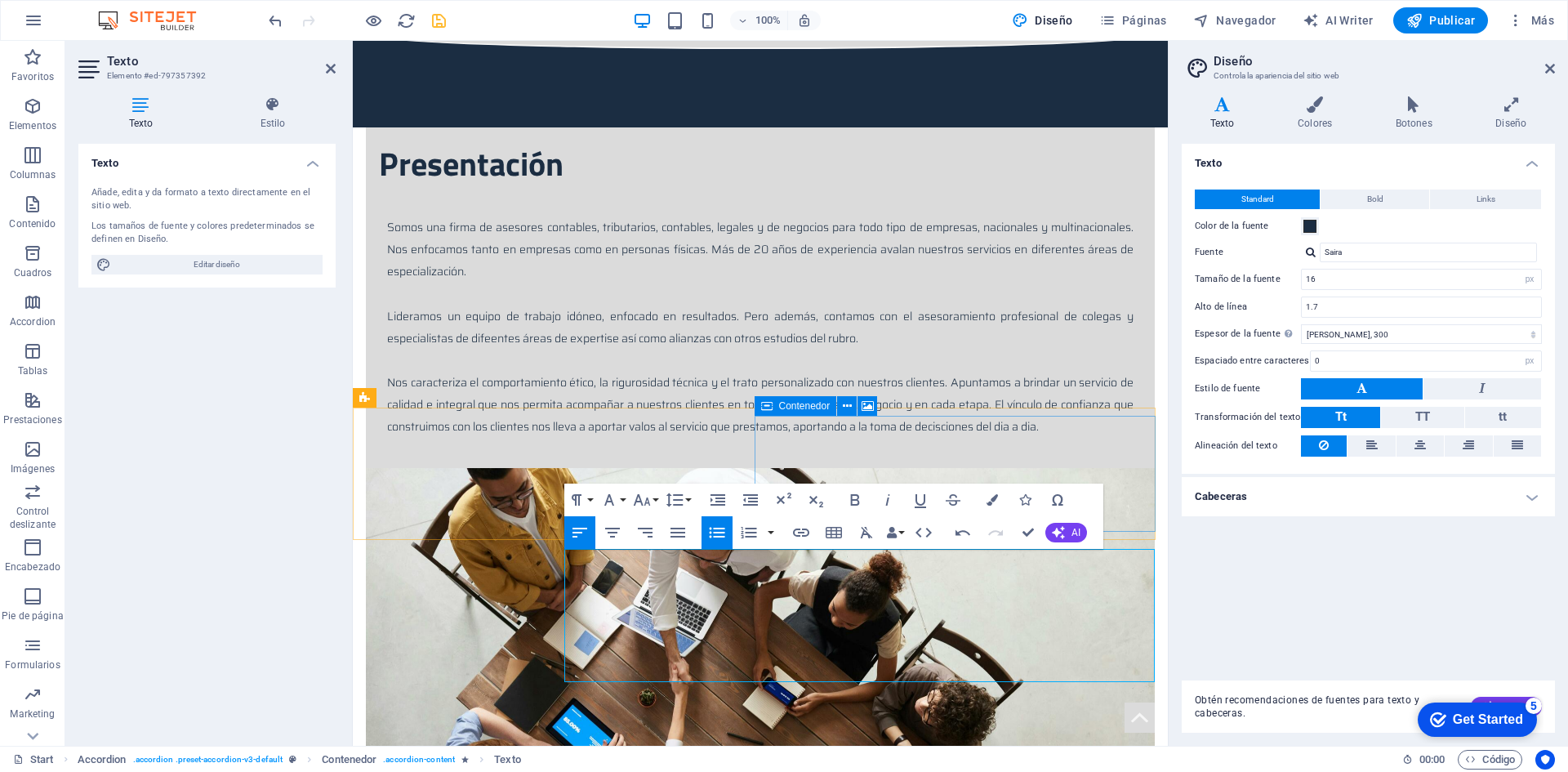
scroll to position [989, 0]
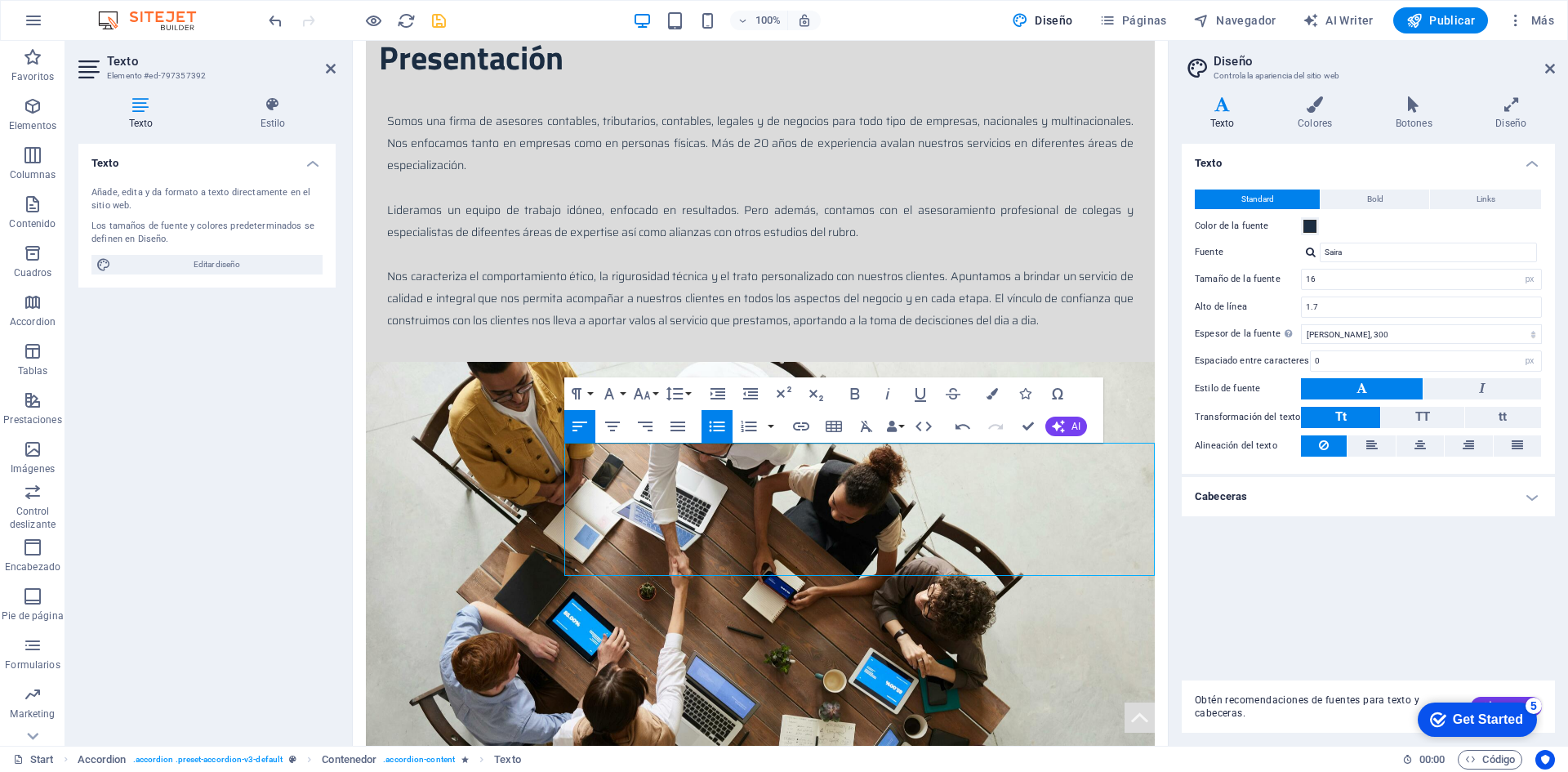
click at [724, 428] on icon "button" at bounding box center [716, 427] width 16 height 11
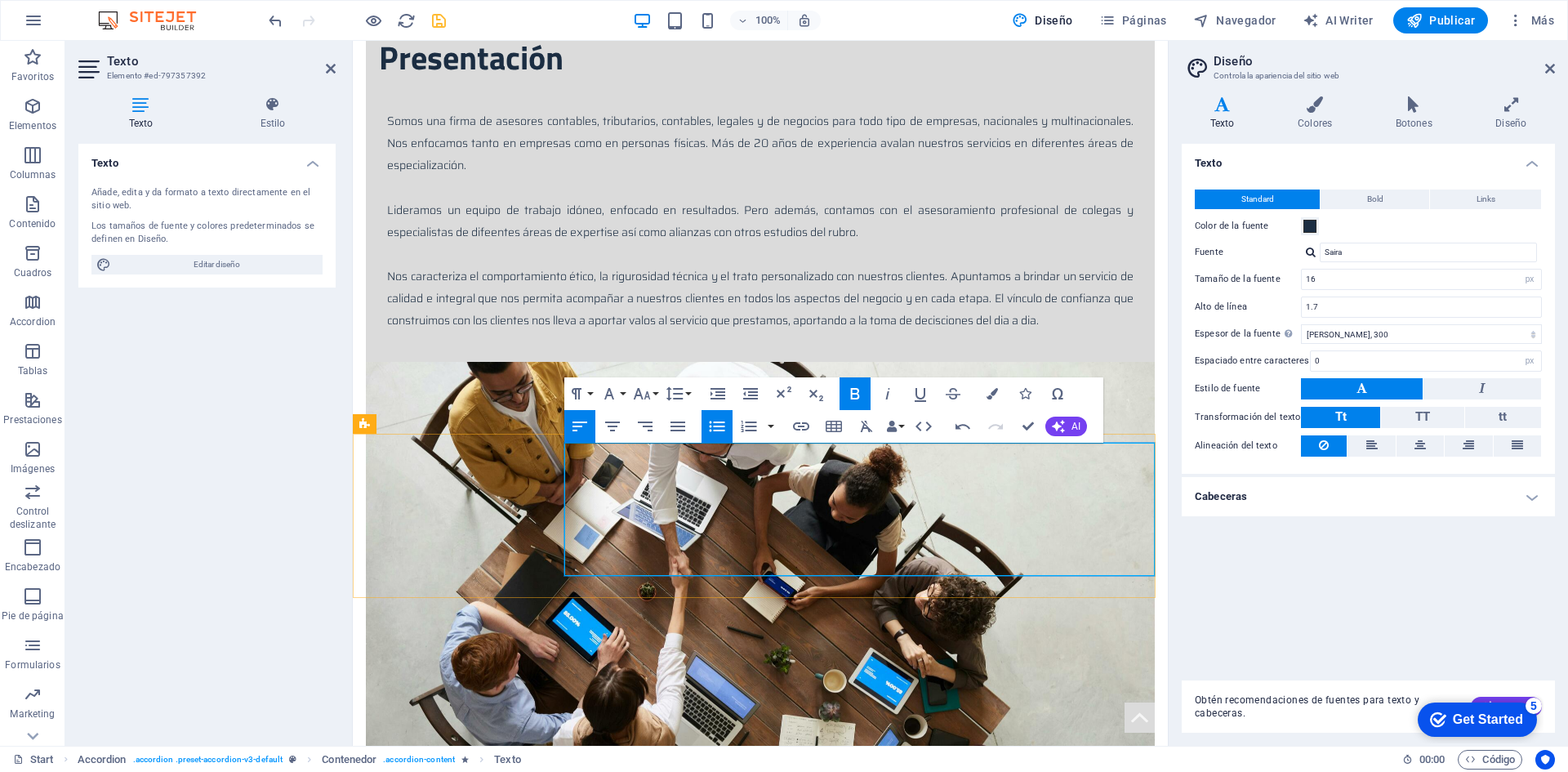
click at [744, 430] on icon "button" at bounding box center [749, 427] width 20 height 20
click at [773, 425] on button "button" at bounding box center [771, 426] width 13 height 33
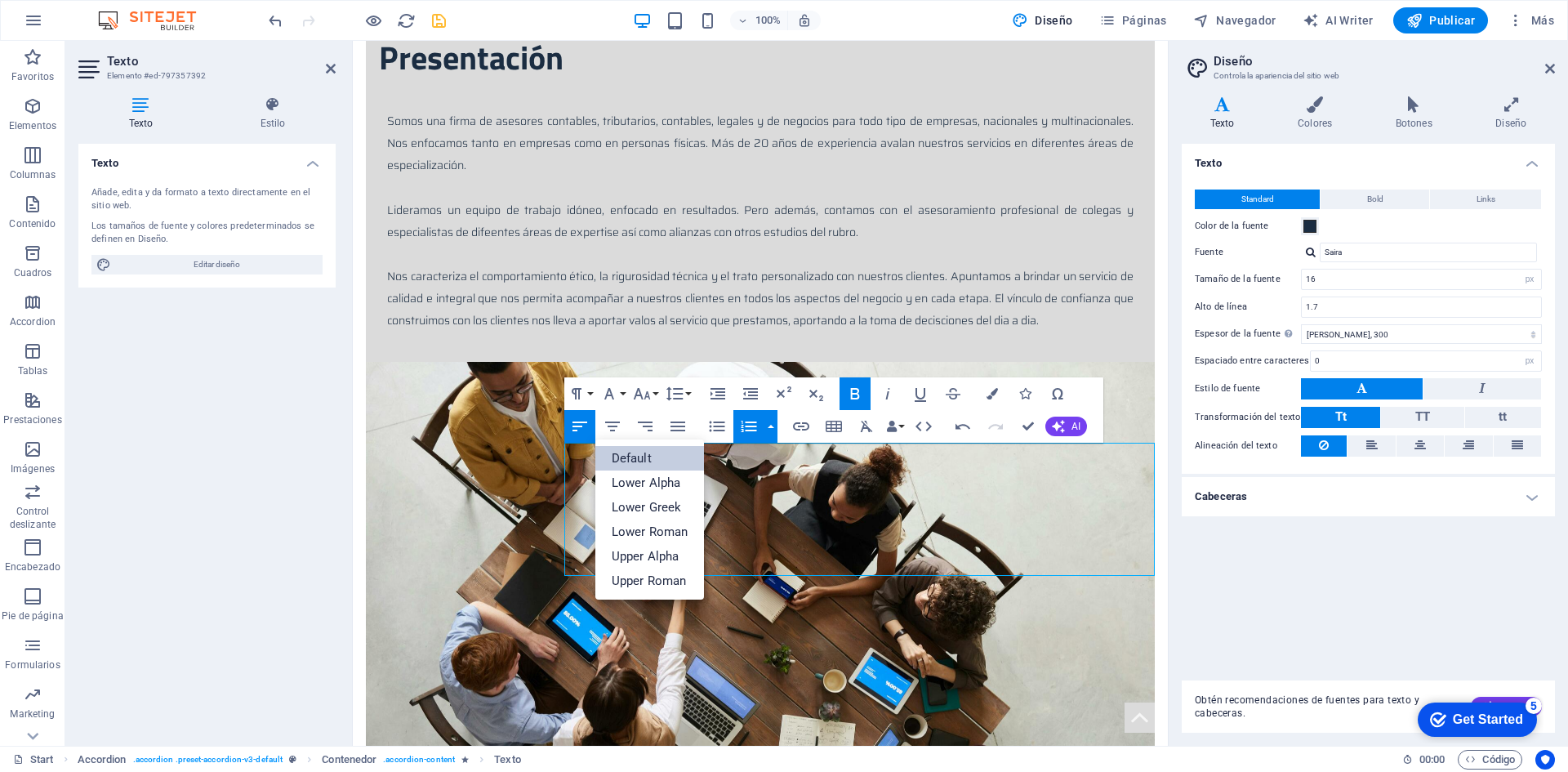
click at [653, 460] on link "Default" at bounding box center [650, 458] width 110 height 25
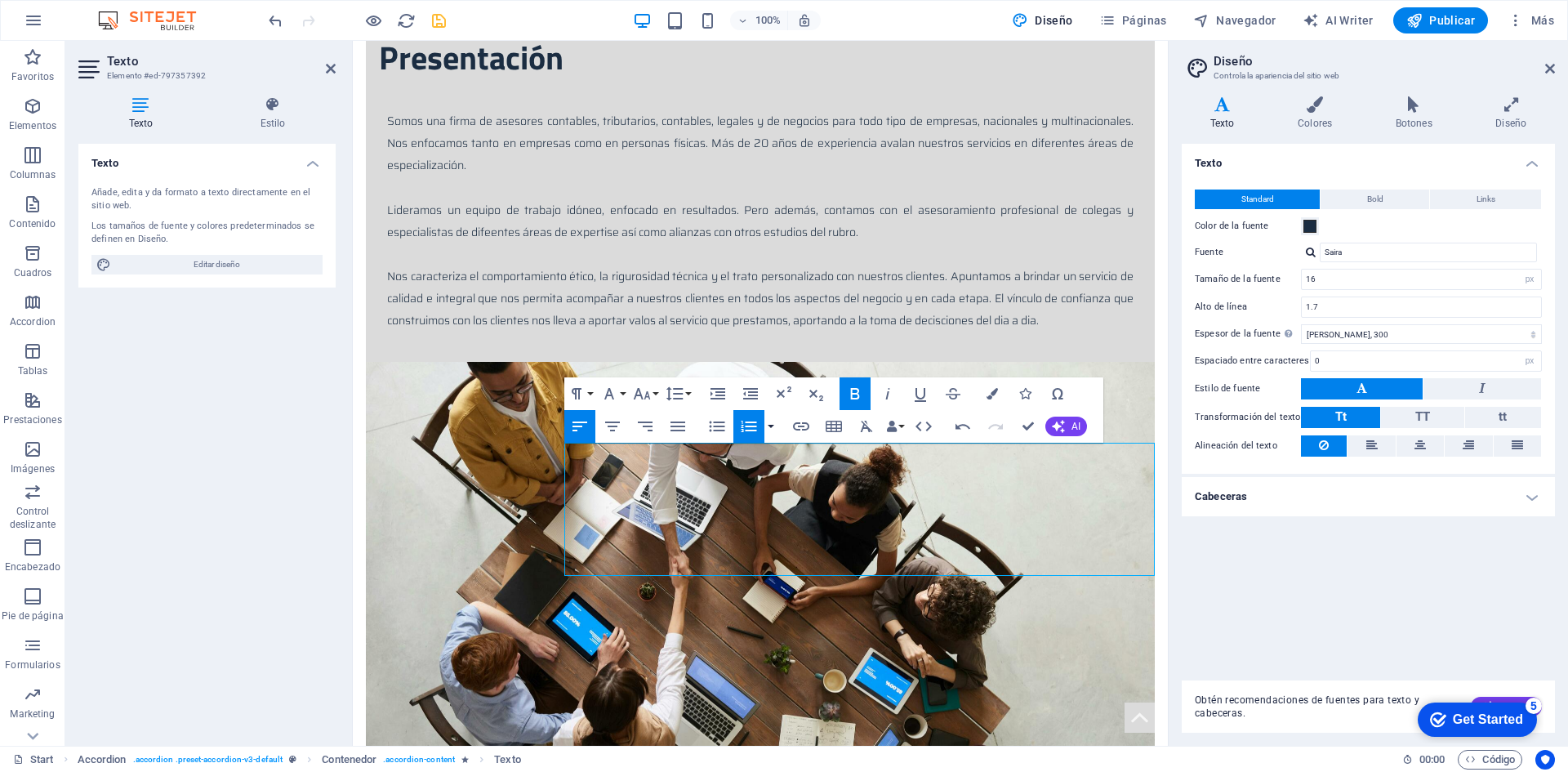
click at [768, 428] on button "button" at bounding box center [771, 426] width 13 height 33
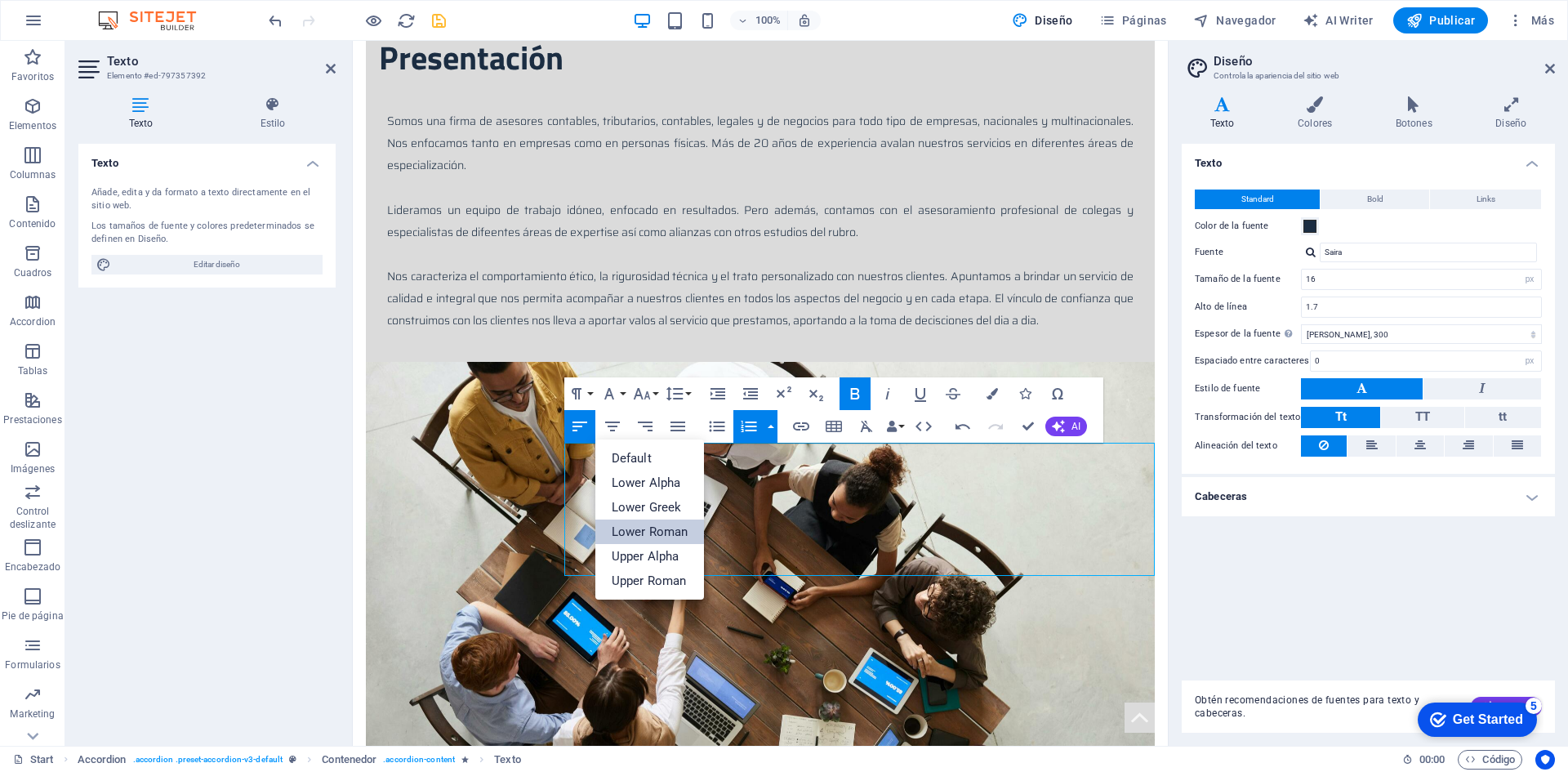
click at [674, 530] on link "Lower Roman" at bounding box center [650, 531] width 110 height 25
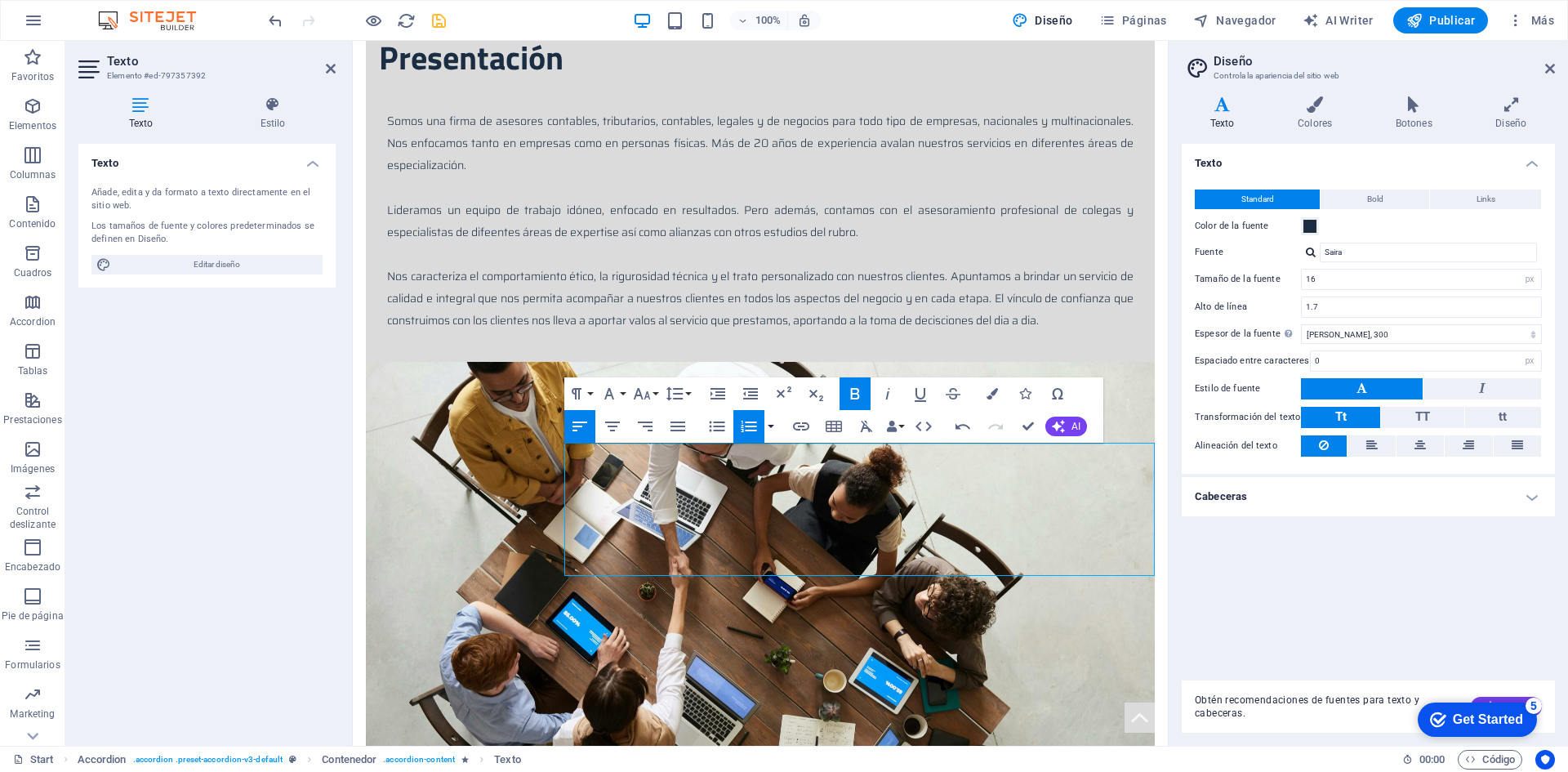
click at [769, 421] on button "button" at bounding box center [771, 426] width 13 height 33
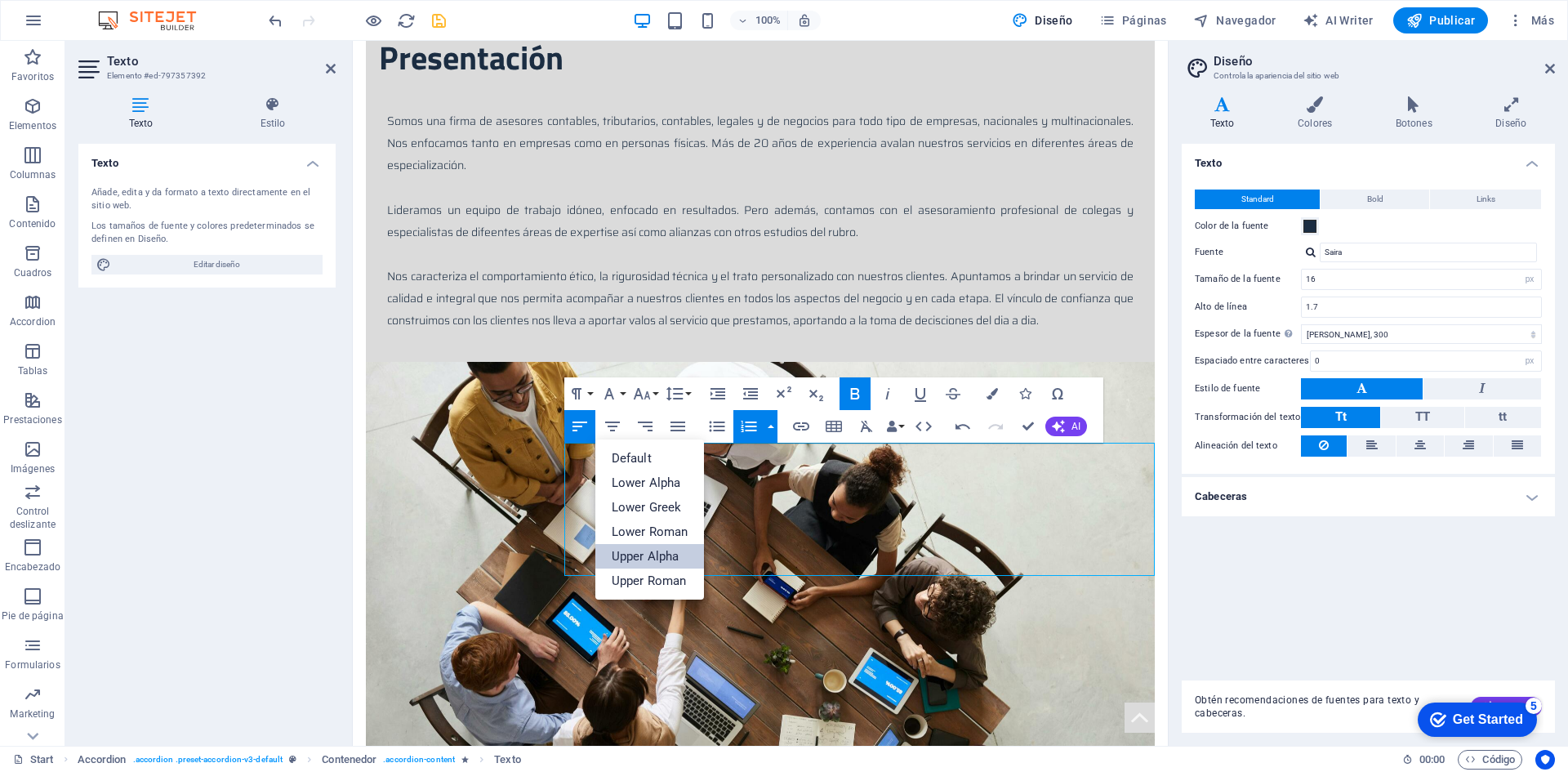
click at [666, 558] on link "Upper Alpha" at bounding box center [650, 556] width 110 height 25
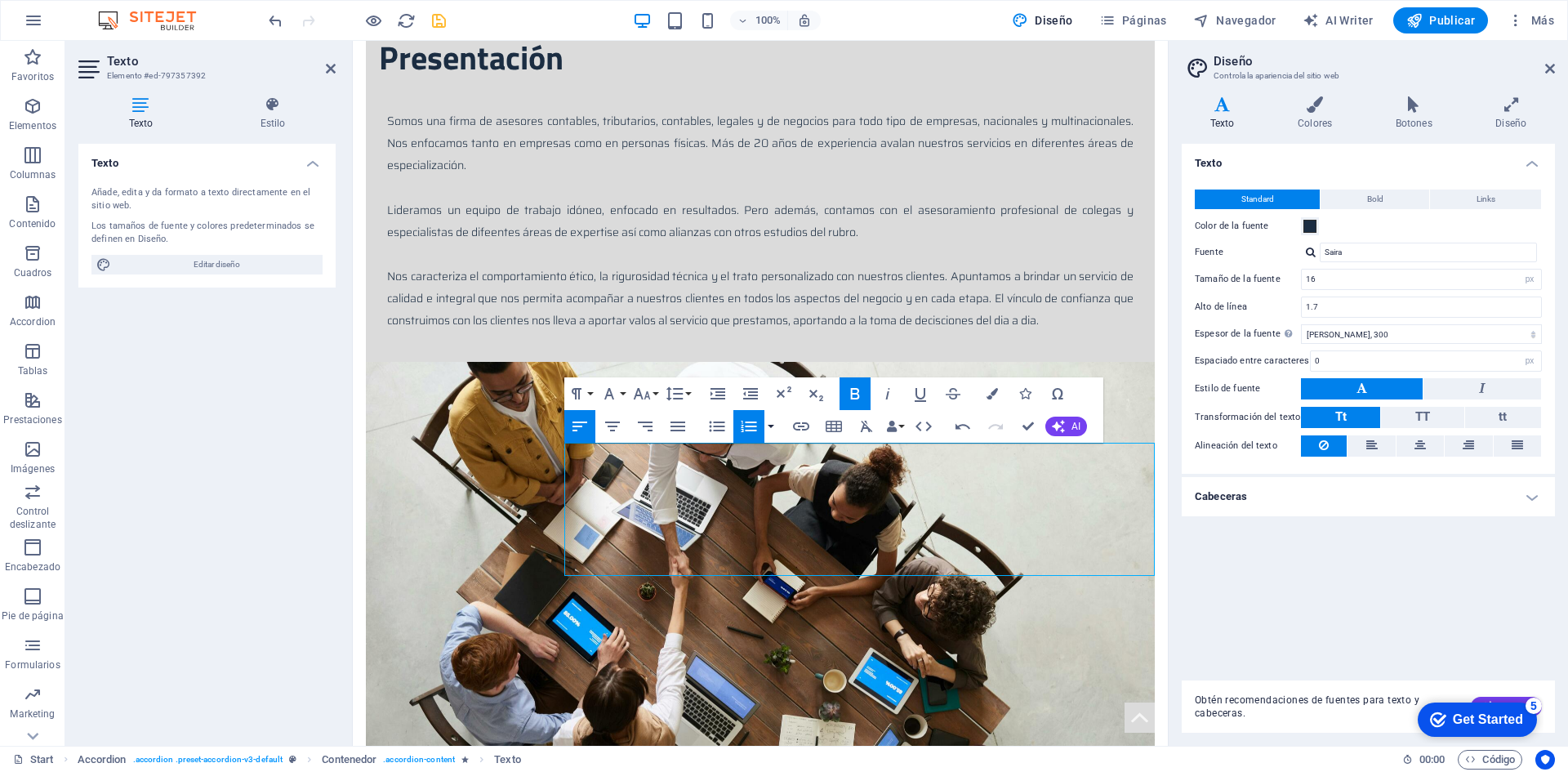
click at [767, 425] on button "button" at bounding box center [771, 426] width 13 height 33
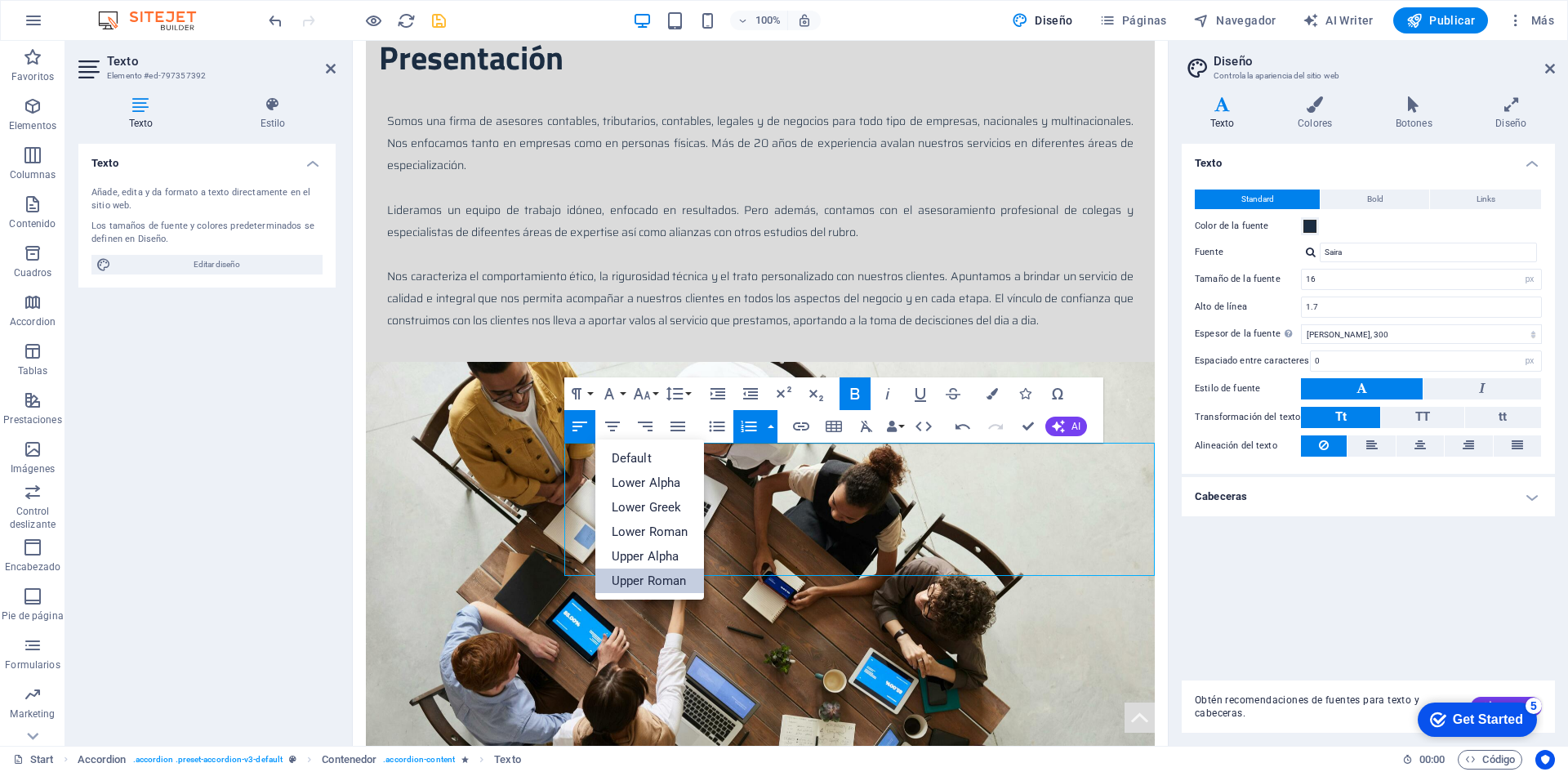
click at [669, 580] on link "Upper Roman" at bounding box center [650, 580] width 110 height 25
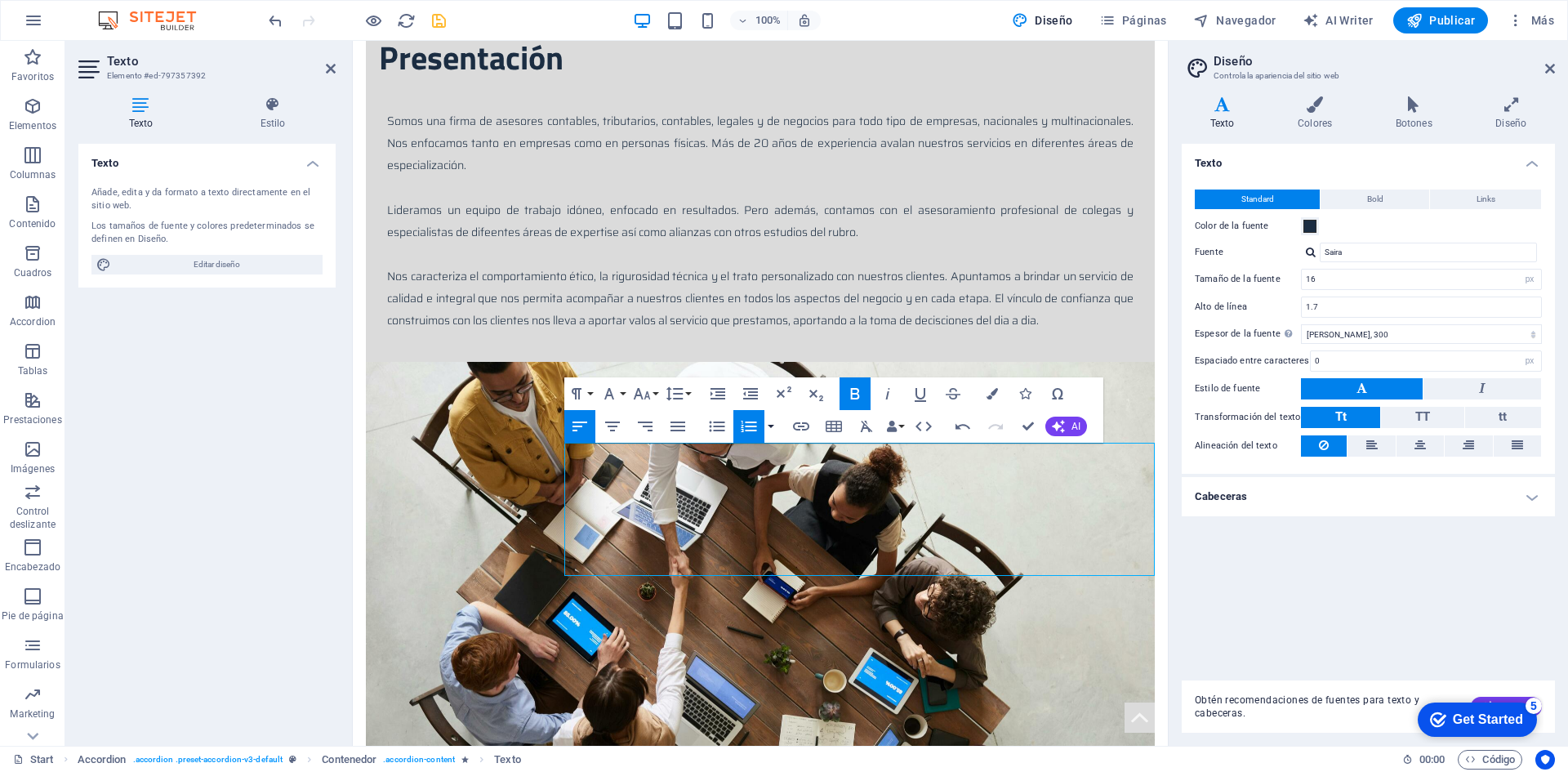
click at [771, 423] on button "button" at bounding box center [771, 426] width 13 height 33
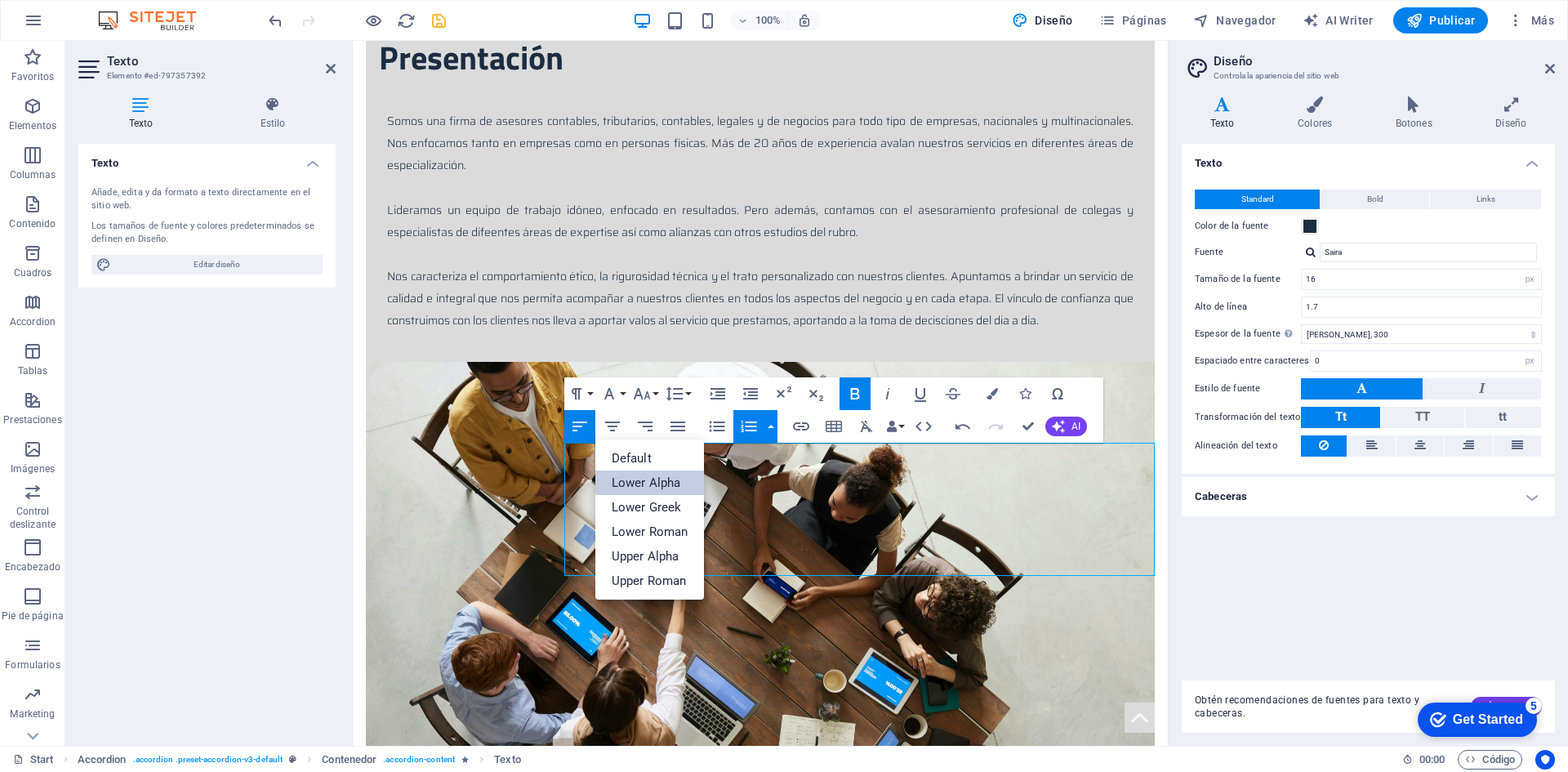
click at [670, 482] on link "Lower Alpha" at bounding box center [650, 482] width 110 height 25
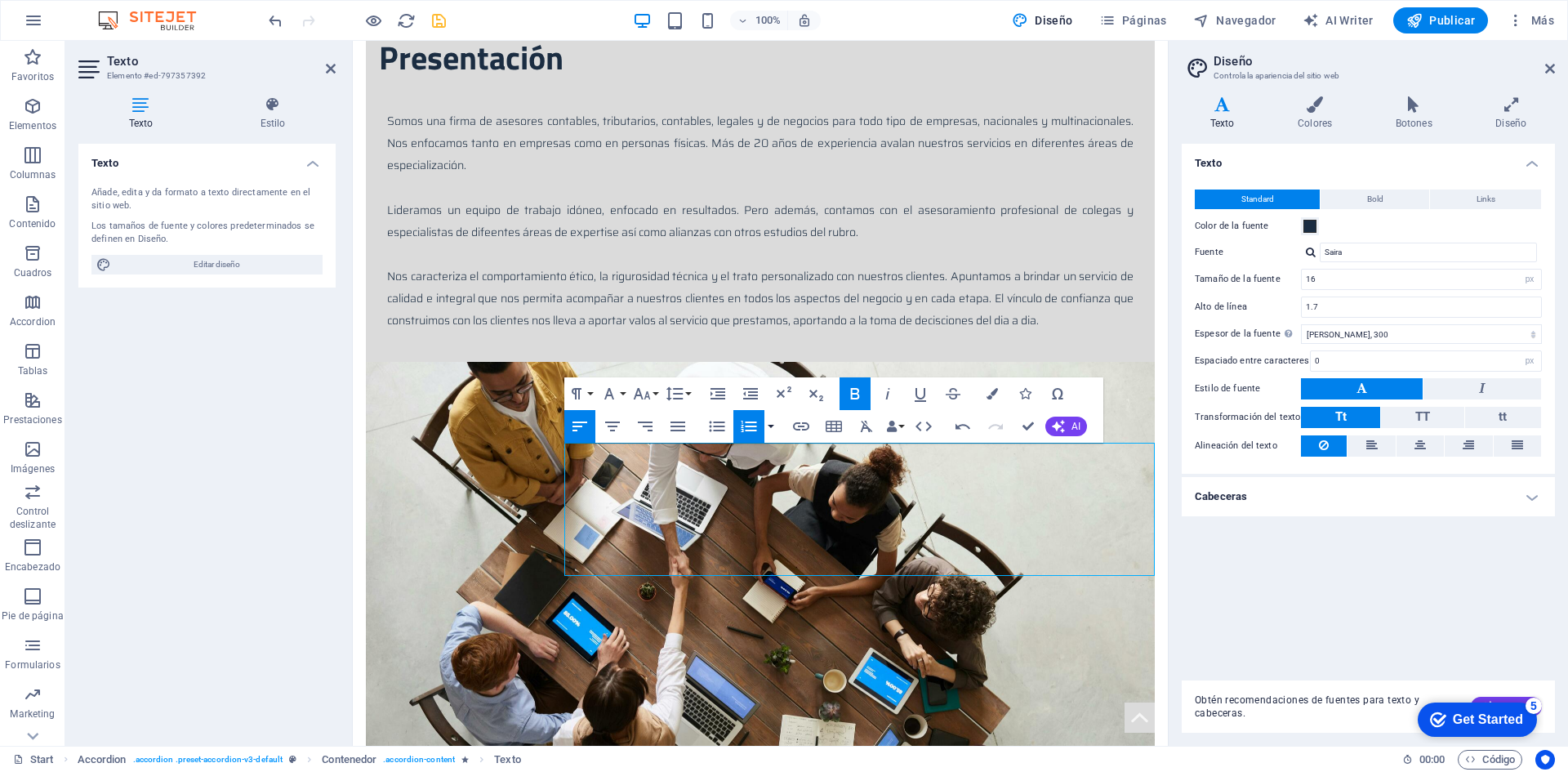
click at [774, 426] on button "button" at bounding box center [771, 426] width 13 height 33
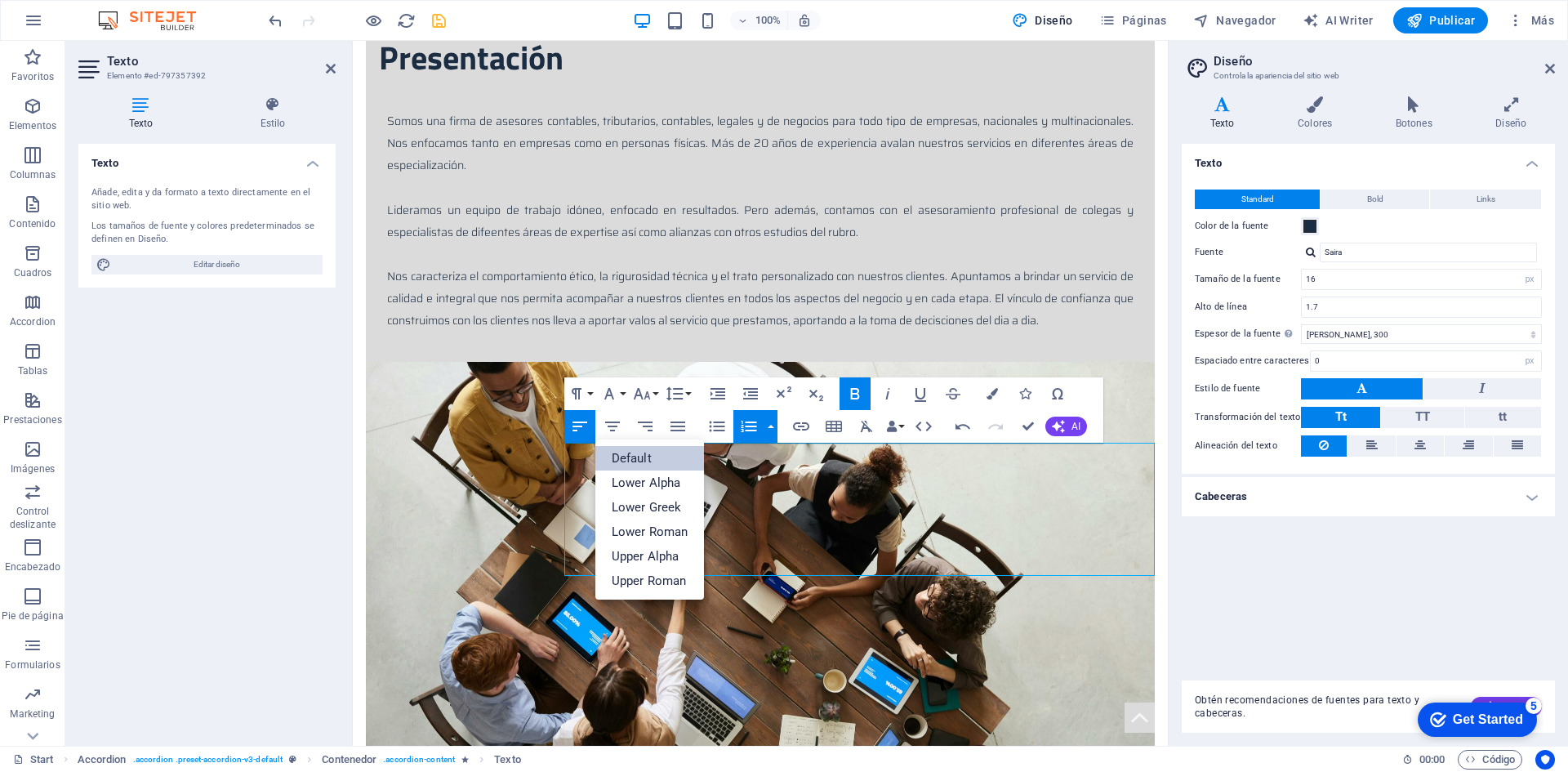
click at [648, 456] on link "Default" at bounding box center [650, 458] width 110 height 25
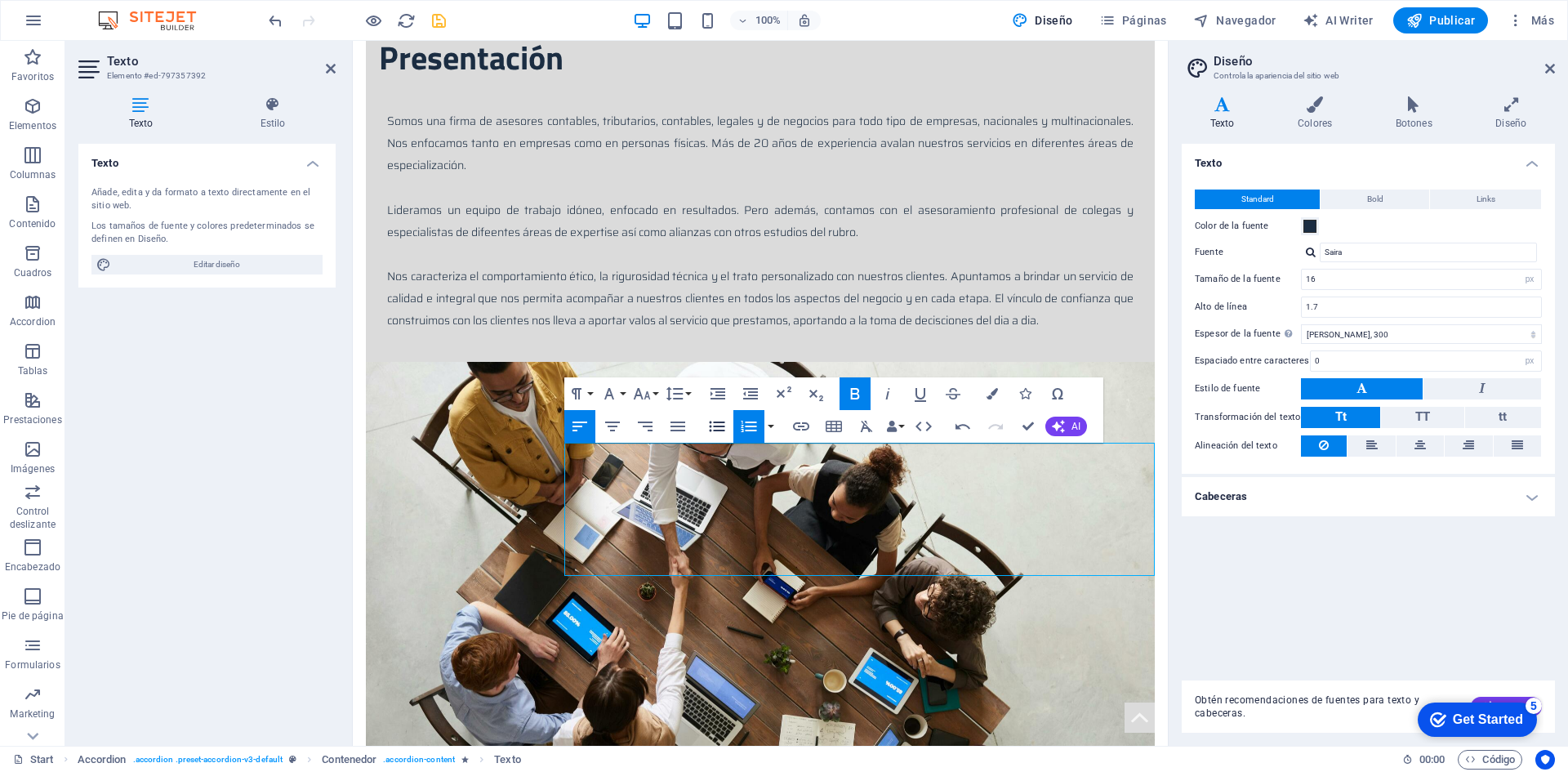
click at [720, 433] on icon "button" at bounding box center [717, 427] width 20 height 20
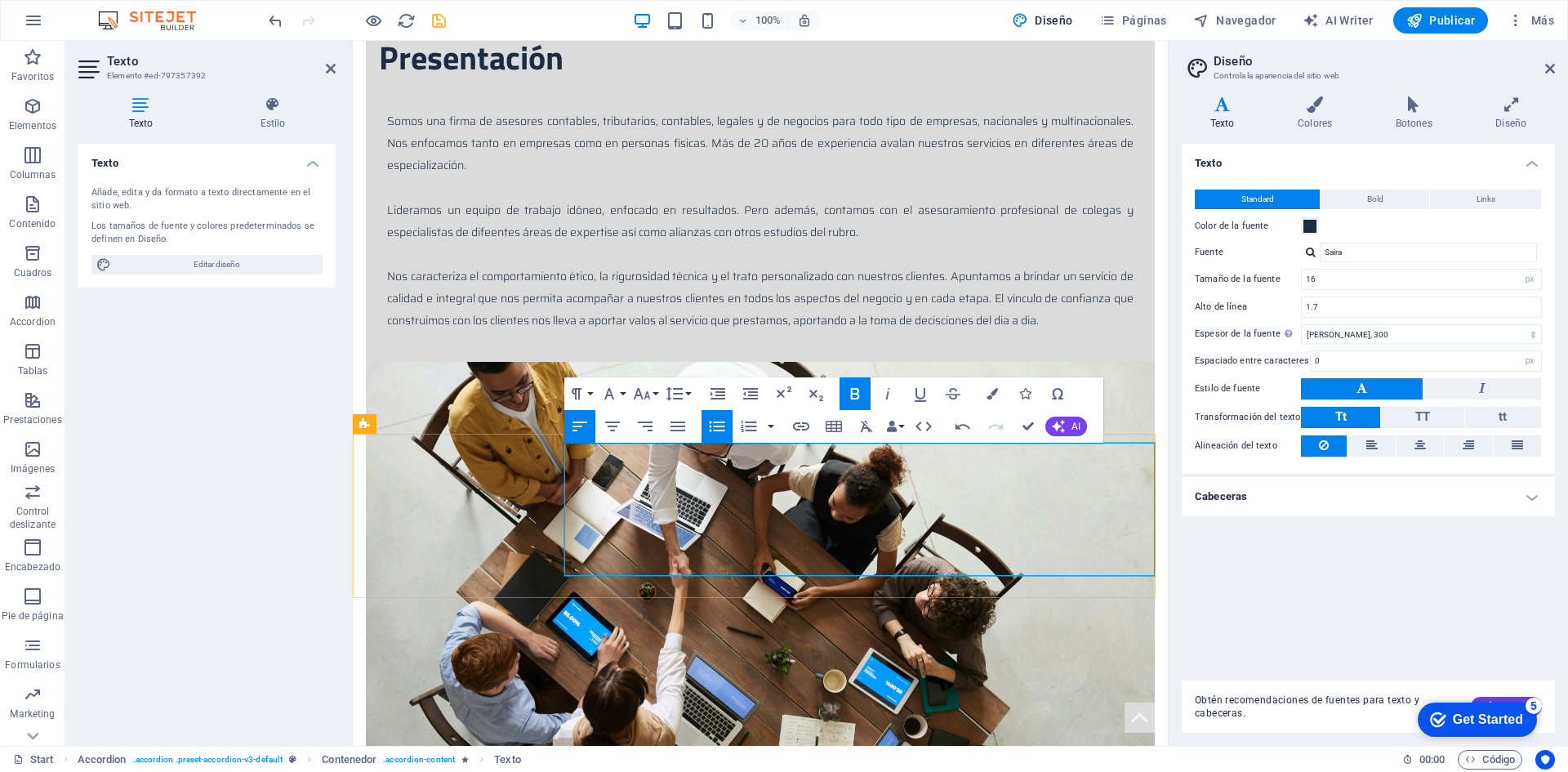
drag, startPoint x: 1072, startPoint y: 474, endPoint x: 734, endPoint y: 500, distance: 339.0
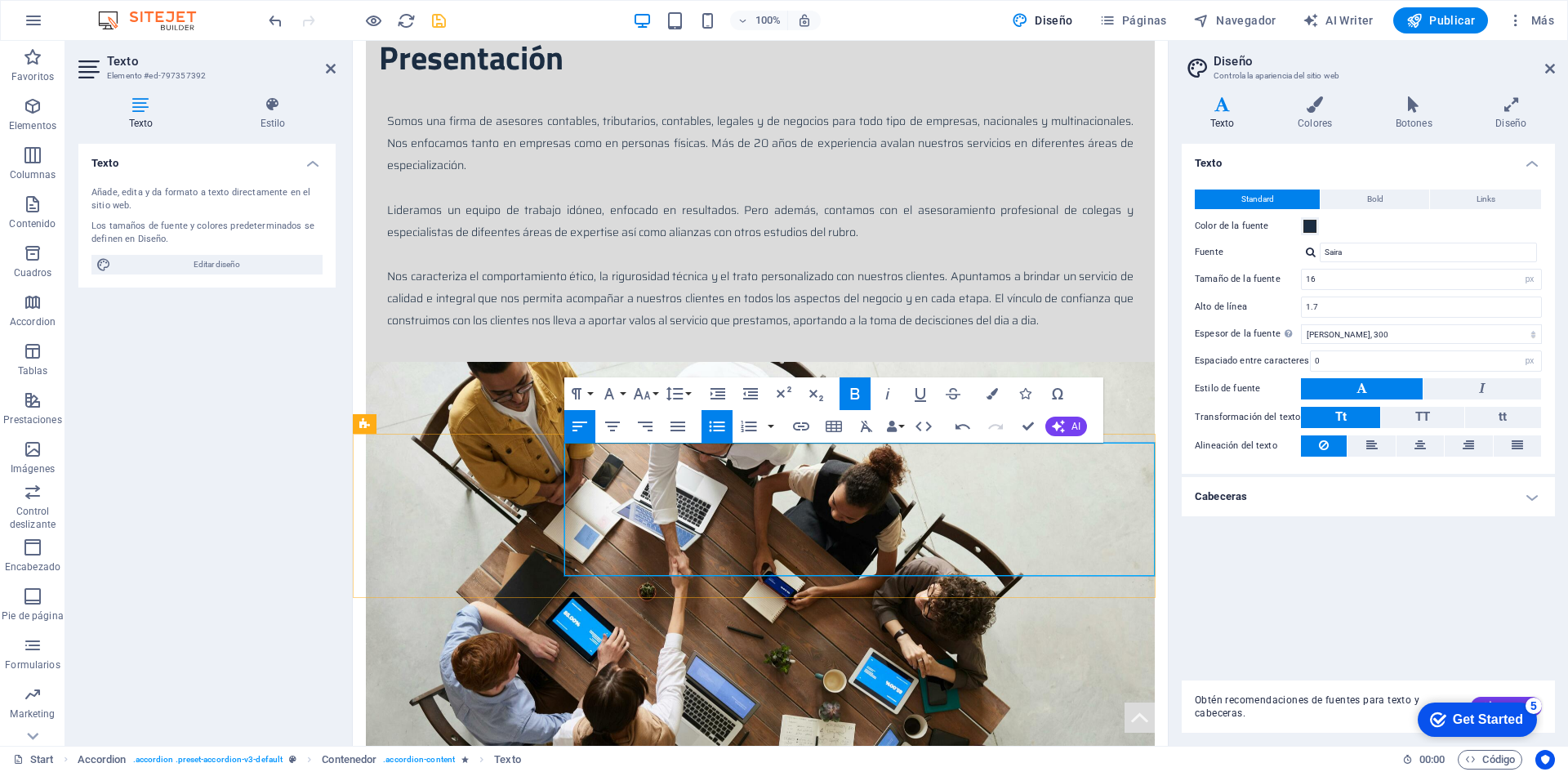
drag, startPoint x: 577, startPoint y: 449, endPoint x: 566, endPoint y: 447, distance: 11.2
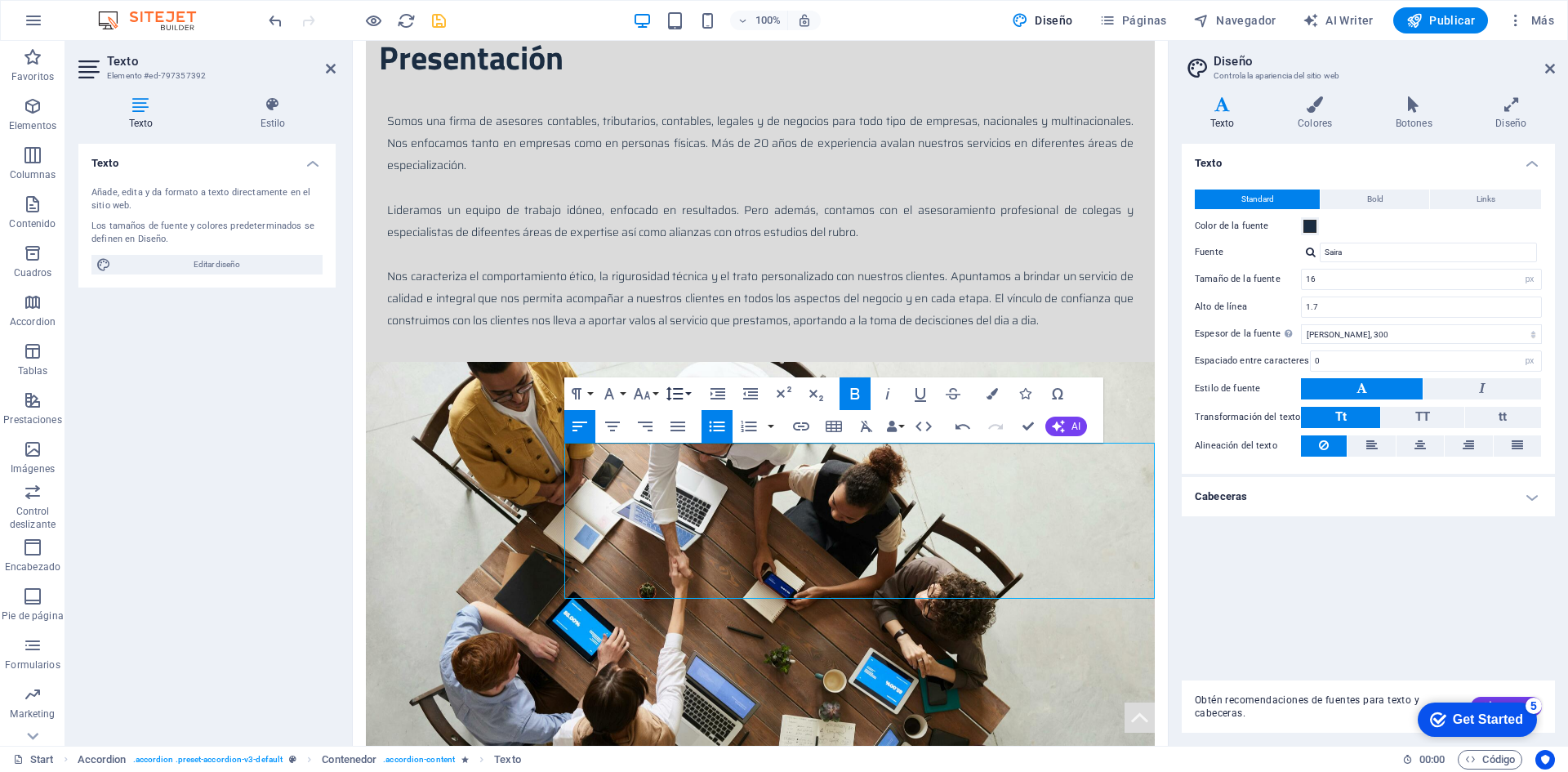
click at [686, 394] on button "Line Height" at bounding box center [677, 393] width 31 height 33
click at [900, 424] on button "Data Bindings" at bounding box center [894, 426] width 23 height 33
click at [725, 431] on icon "button" at bounding box center [717, 427] width 20 height 20
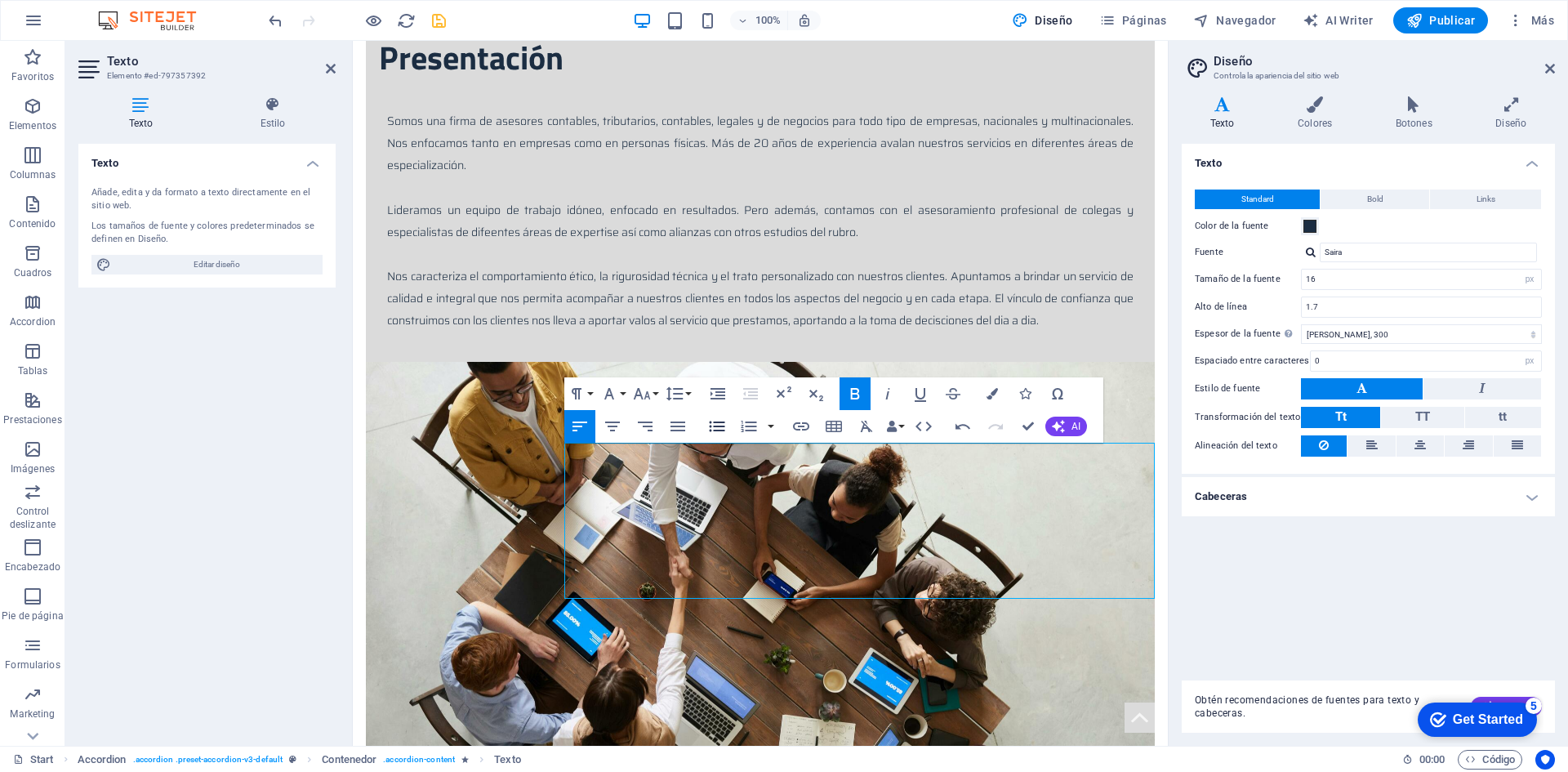
click at [725, 431] on icon "button" at bounding box center [717, 427] width 20 height 20
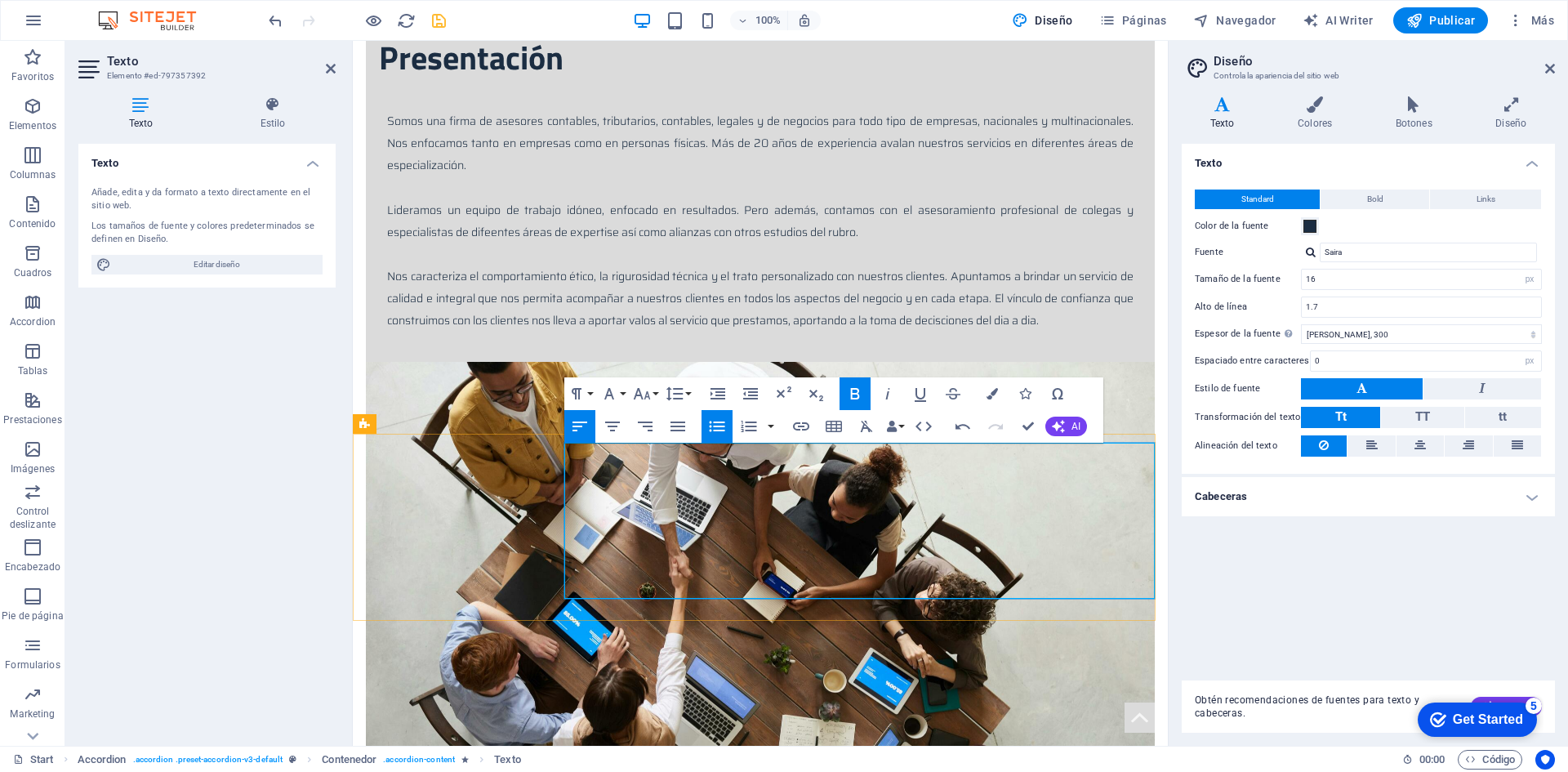
click at [747, 425] on icon "button" at bounding box center [749, 427] width 20 height 20
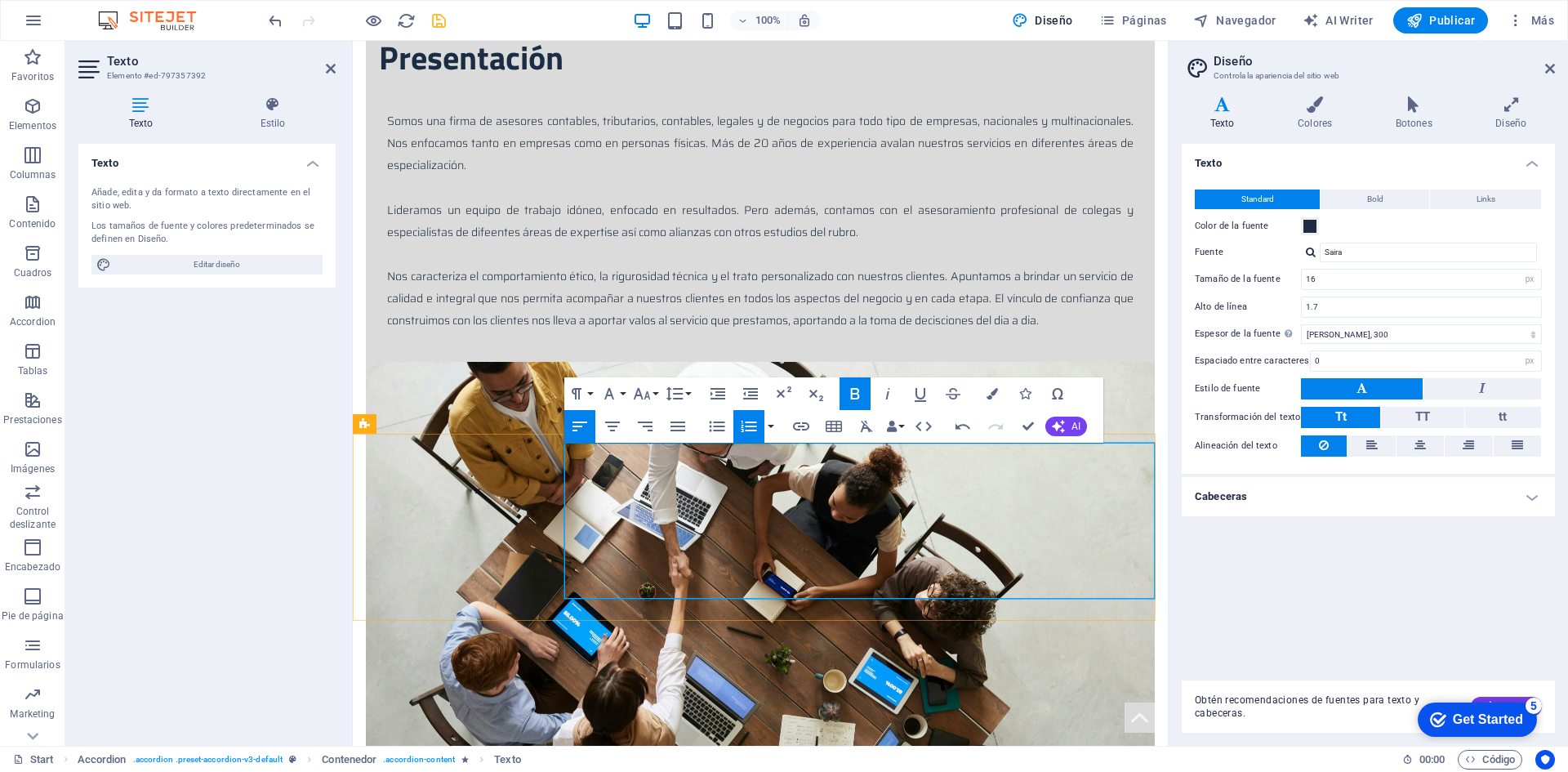
click at [723, 428] on icon "button" at bounding box center [717, 427] width 20 height 20
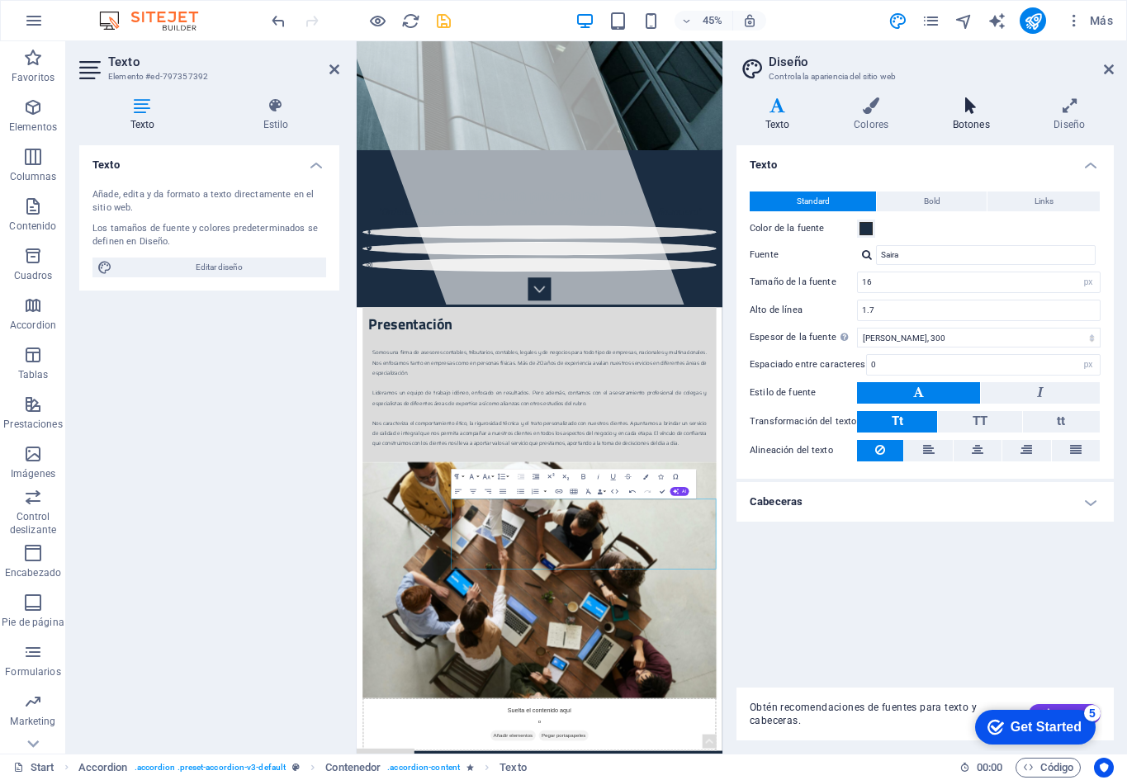
click at [966, 109] on icon at bounding box center [971, 105] width 95 height 17
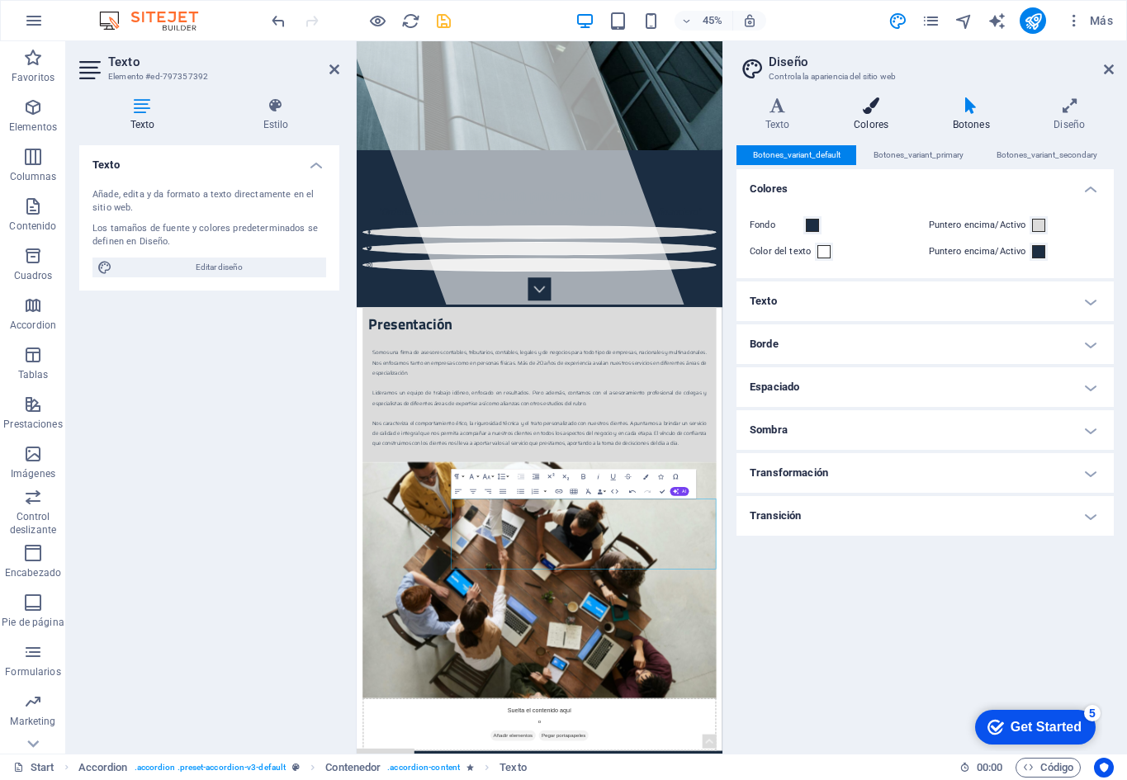
click at [867, 116] on h4 "Colores" at bounding box center [874, 114] width 99 height 35
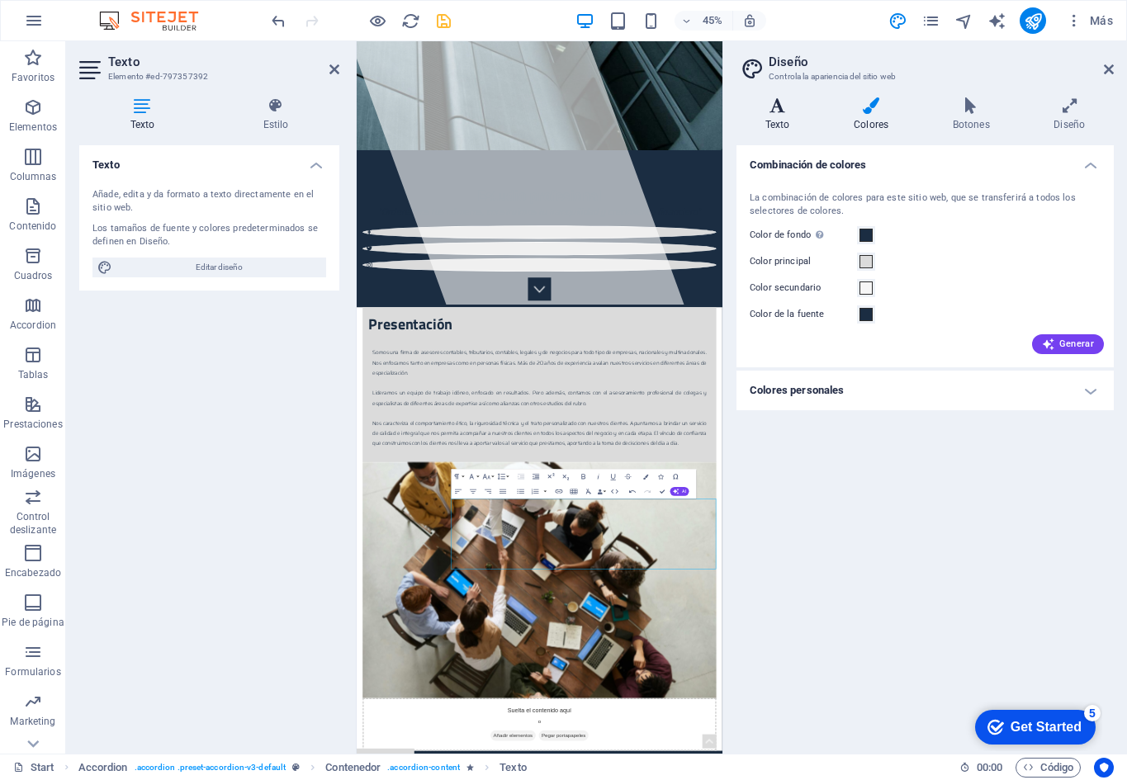
click at [791, 120] on h4 "Texto" at bounding box center [780, 114] width 88 height 35
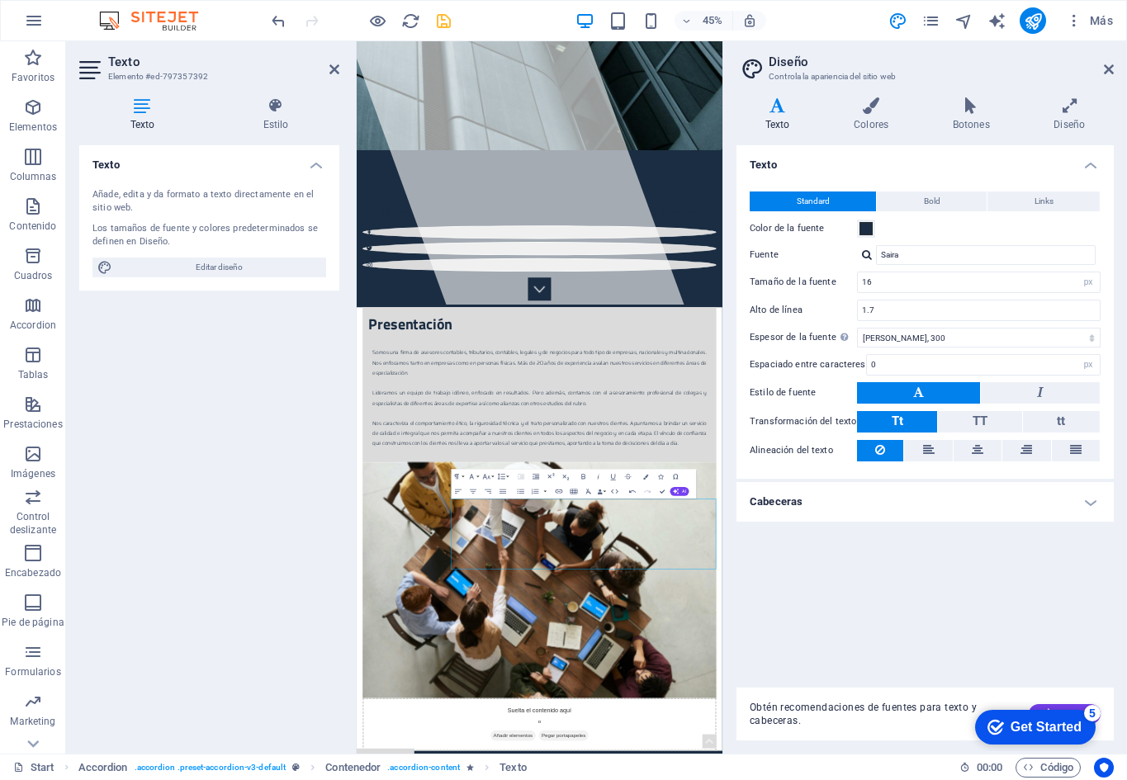
click at [1093, 501] on h4 "Cabeceras" at bounding box center [924, 502] width 377 height 40
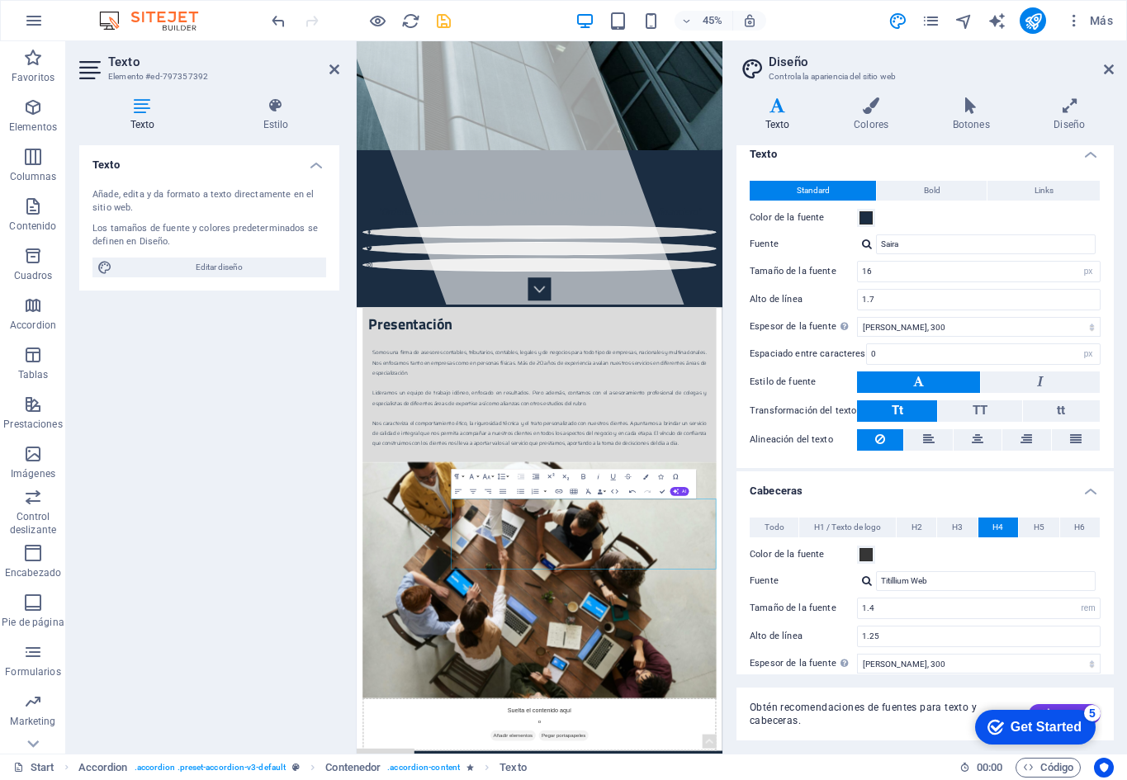
scroll to position [0, 0]
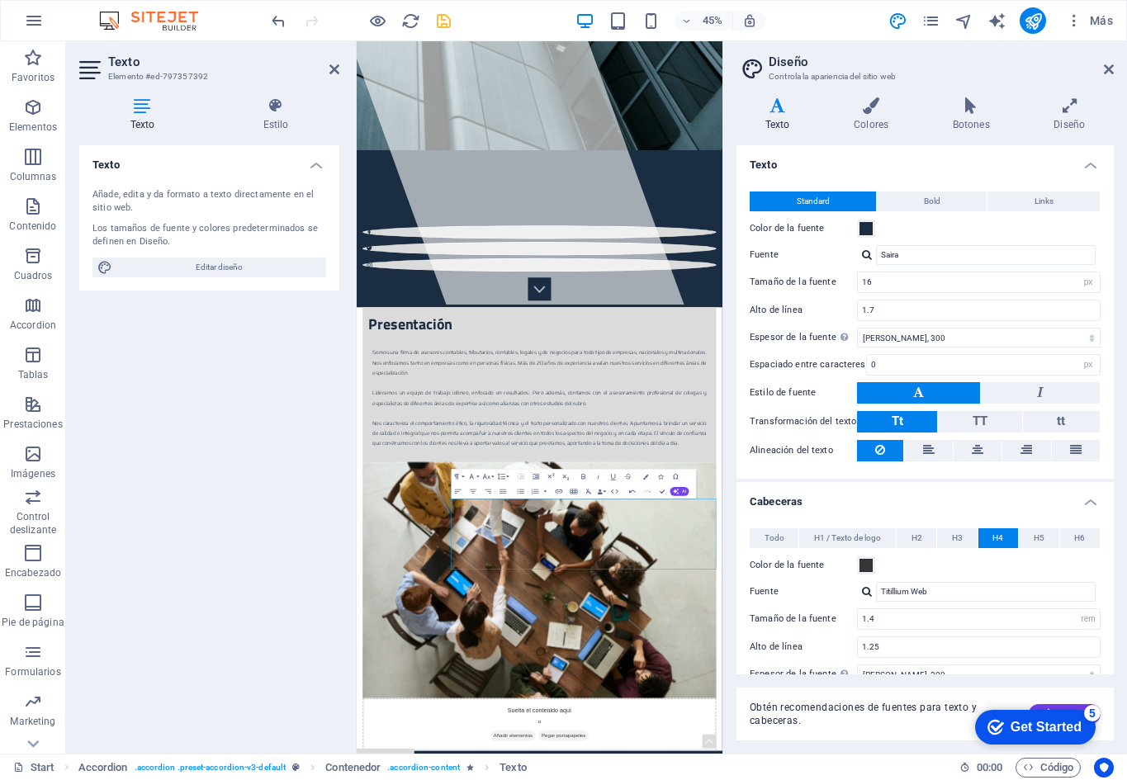
click at [778, 109] on icon at bounding box center [777, 105] width 82 height 17
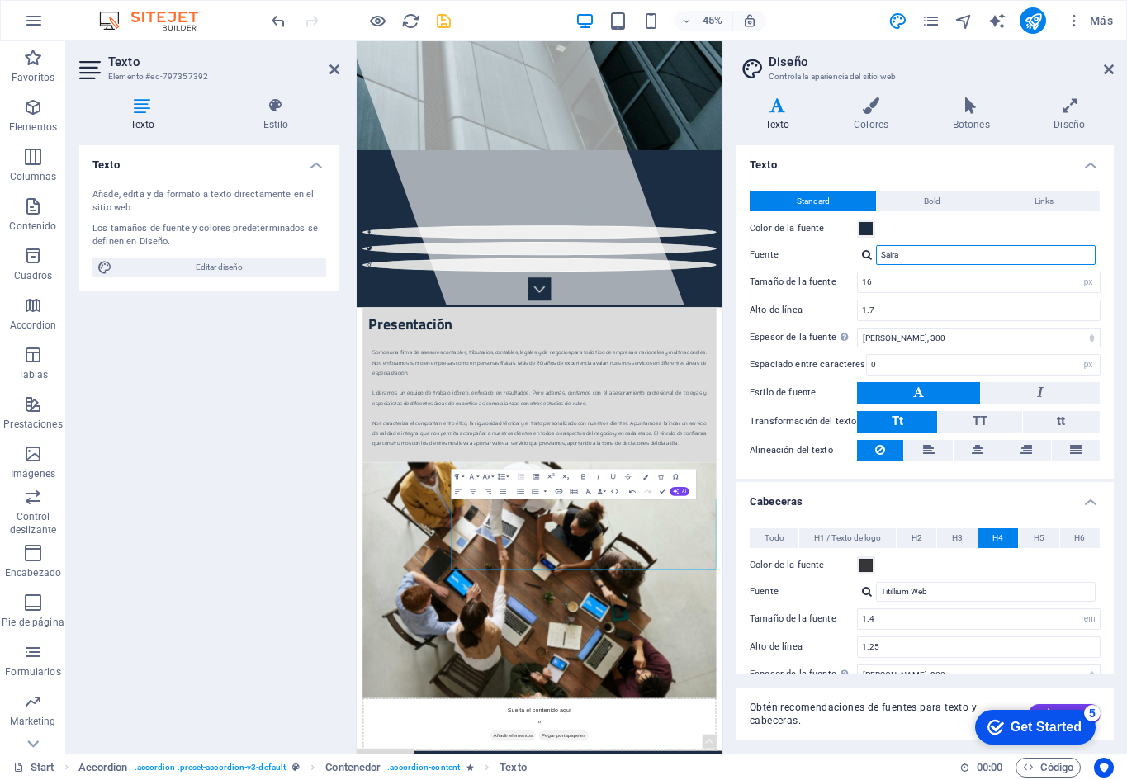
click at [947, 249] on input "Saira" at bounding box center [986, 255] width 220 height 20
click at [943, 249] on input "Saira" at bounding box center [986, 255] width 220 height 20
click at [923, 341] on select "Fino, 100 Extra [PERSON_NAME], 200 [PERSON_NAME], 300 Normal, 400 Medio, 500 [D…" at bounding box center [978, 338] width 243 height 20
click at [924, 341] on select "Fino, 100 Extra [PERSON_NAME], 200 [PERSON_NAME], 300 Normal, 400 Medio, 500 [D…" at bounding box center [978, 338] width 243 height 20
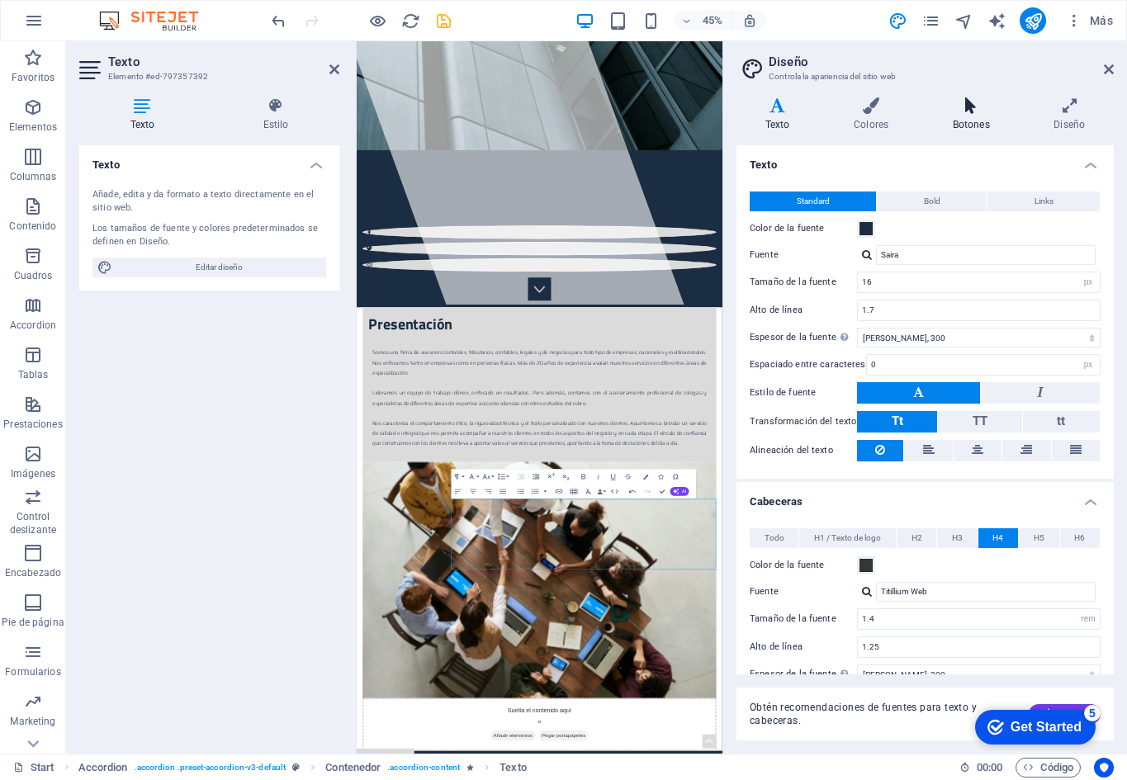
click at [973, 109] on icon at bounding box center [971, 105] width 95 height 17
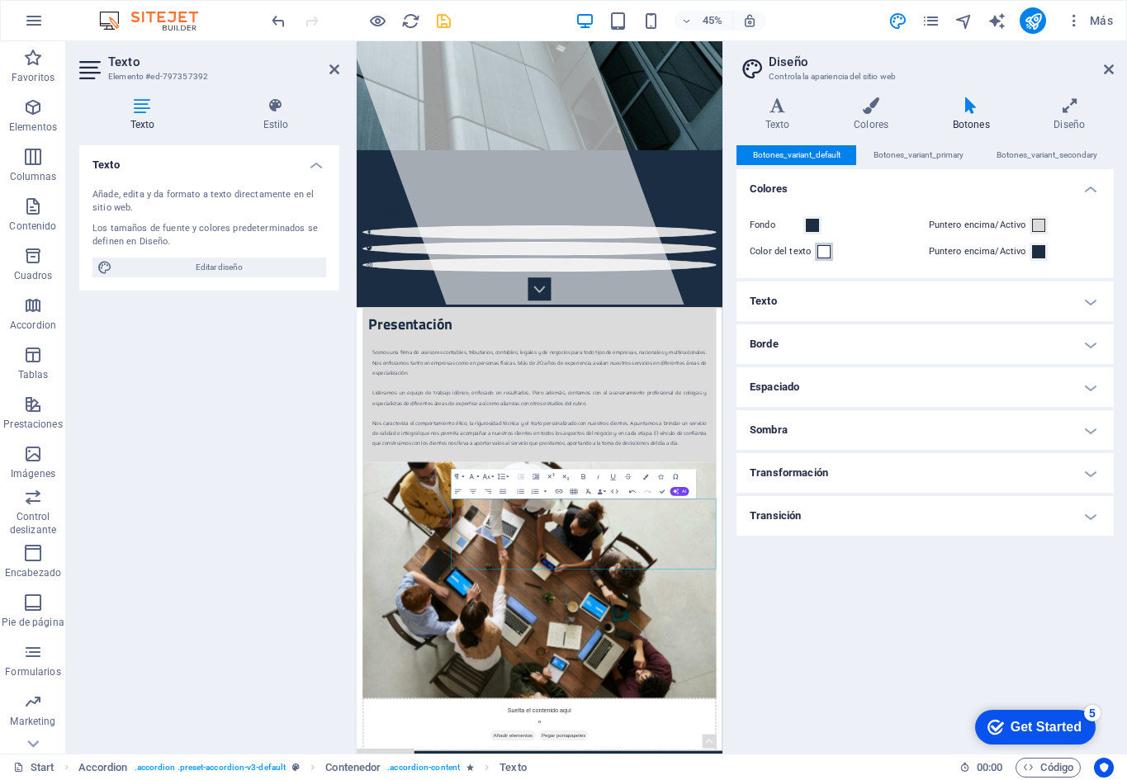
click at [829, 253] on span at bounding box center [823, 251] width 13 height 13
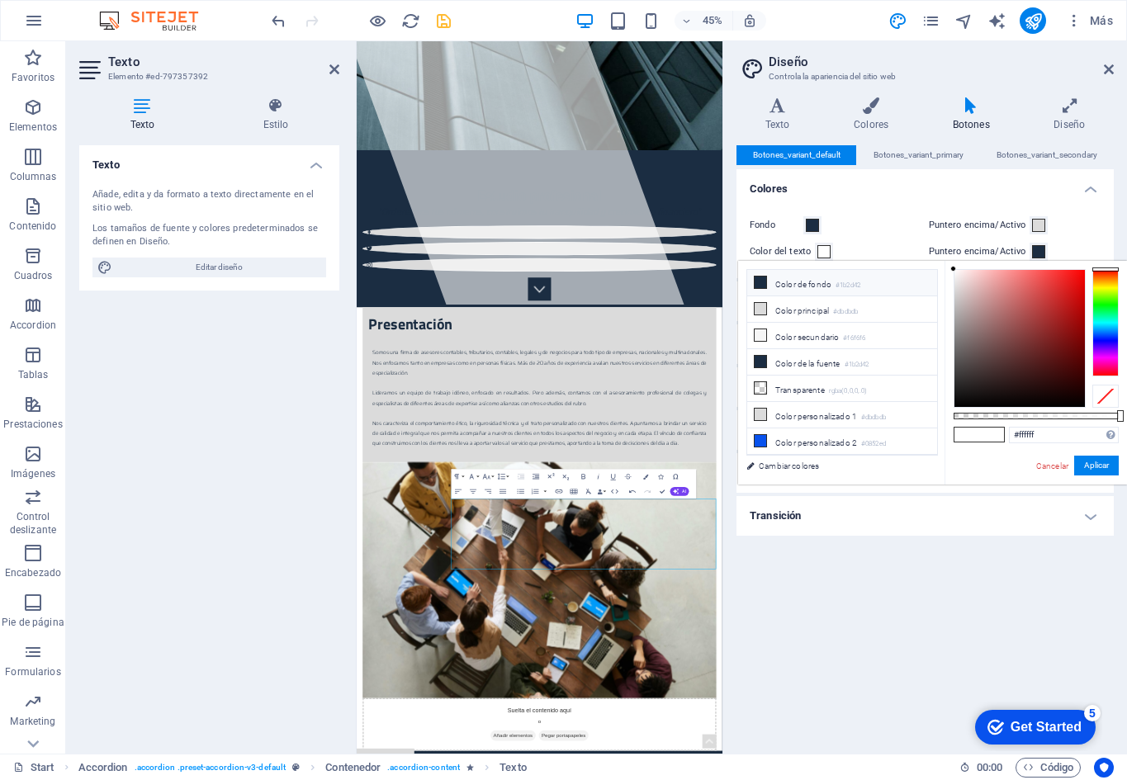
click at [768, 279] on li "Color de fondo #1b2d42" at bounding box center [842, 283] width 190 height 26
type input "#1b2d42"
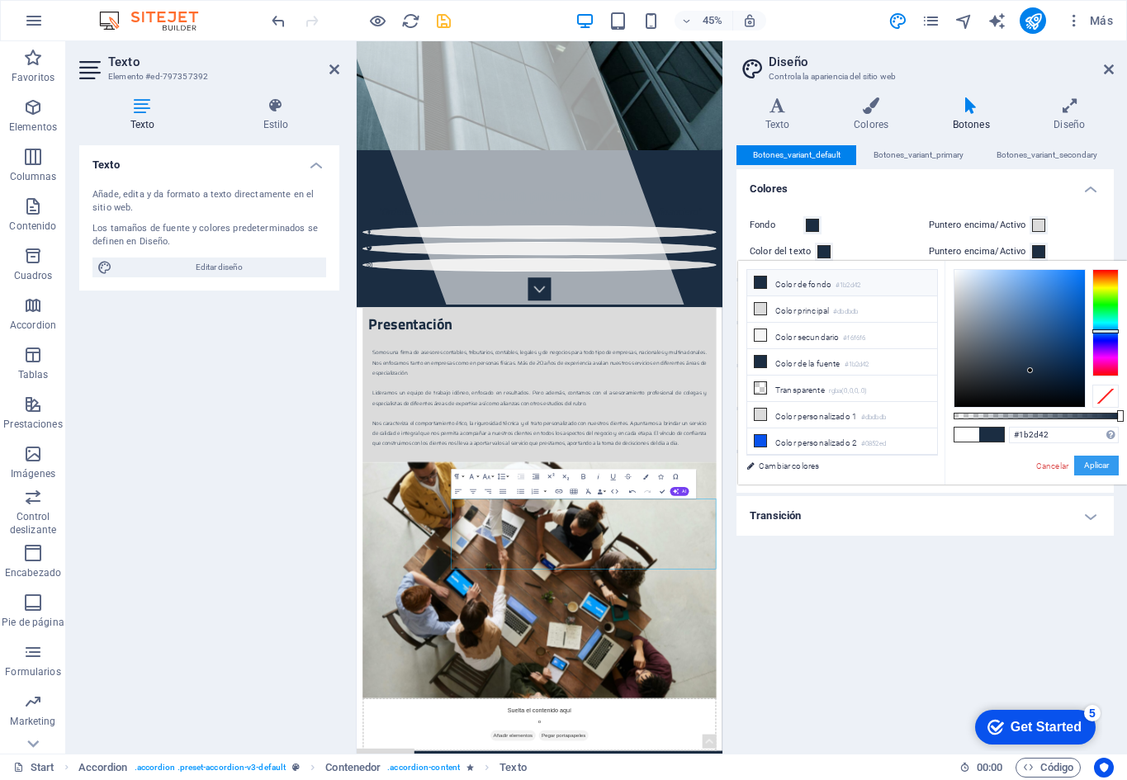
click at [1088, 460] on button "Aplicar" at bounding box center [1096, 466] width 45 height 20
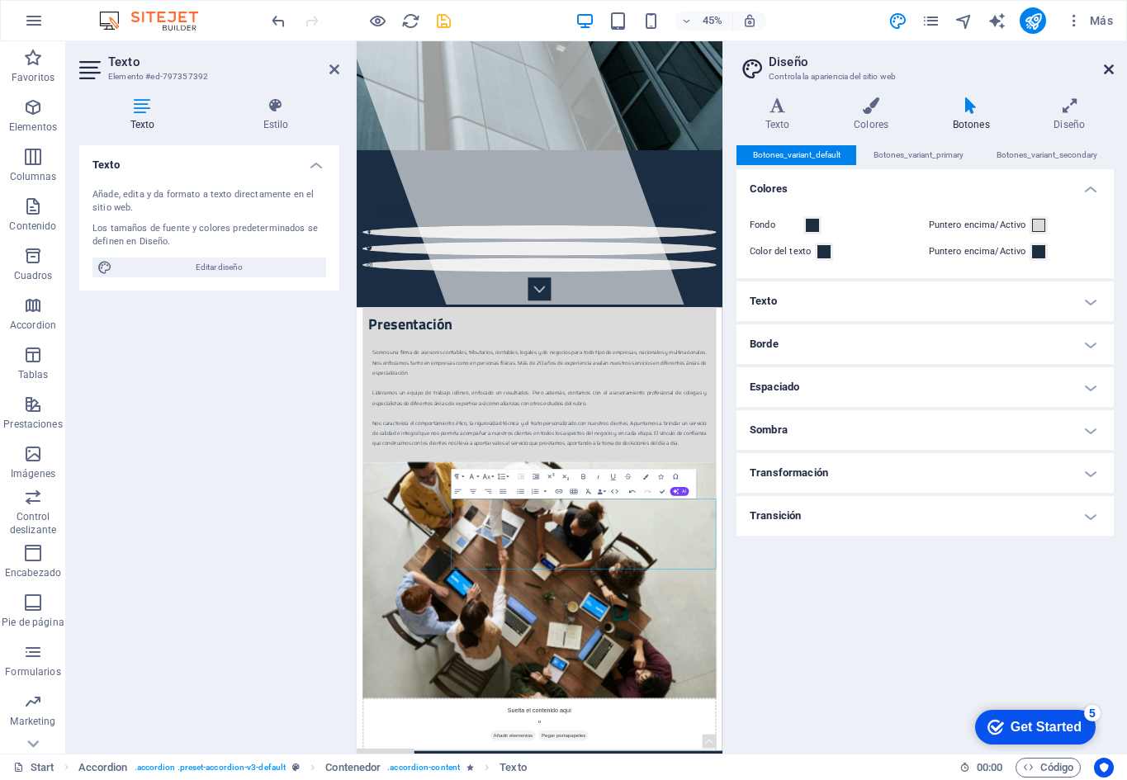
click at [1106, 73] on icon at bounding box center [1108, 69] width 10 height 13
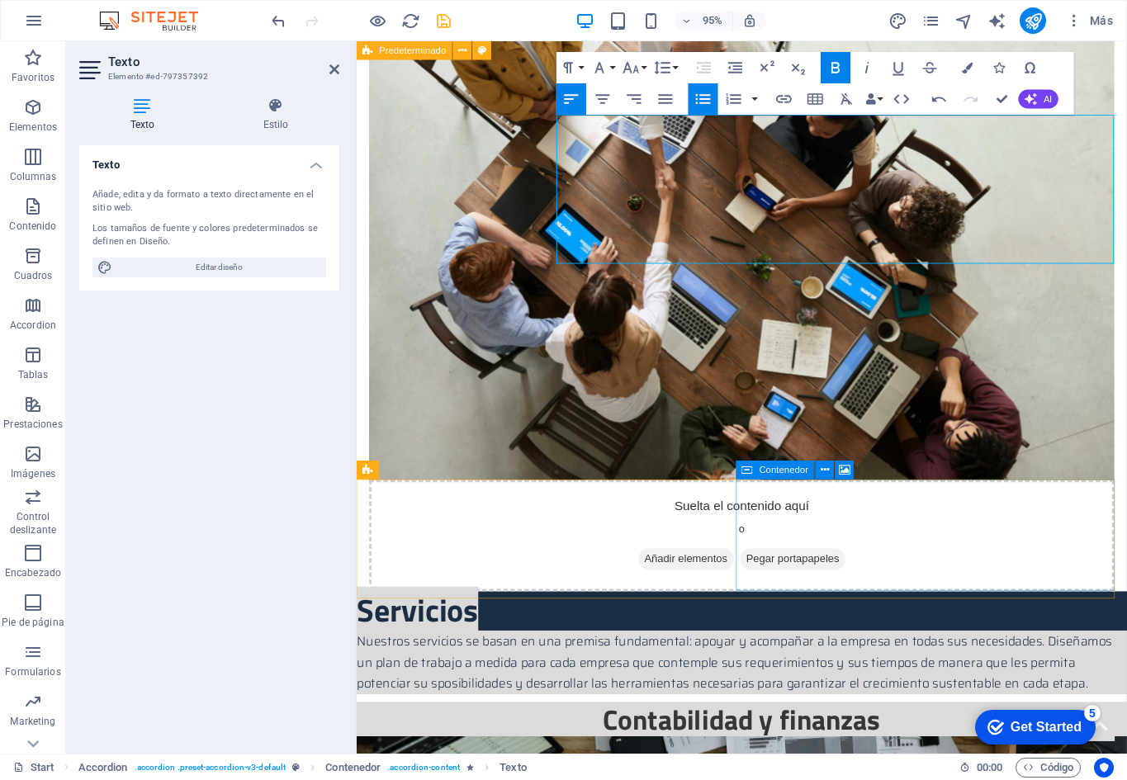
scroll to position [1164, 0]
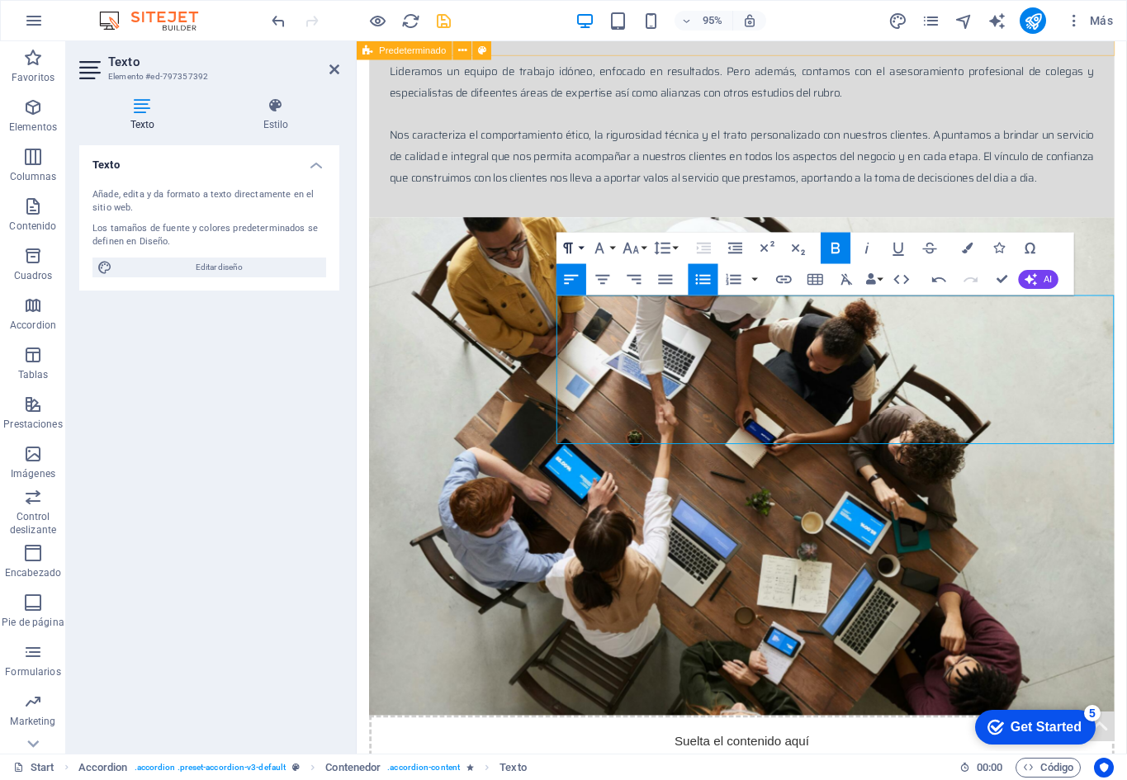
click at [582, 250] on button "Paragraph Format" at bounding box center [571, 248] width 30 height 31
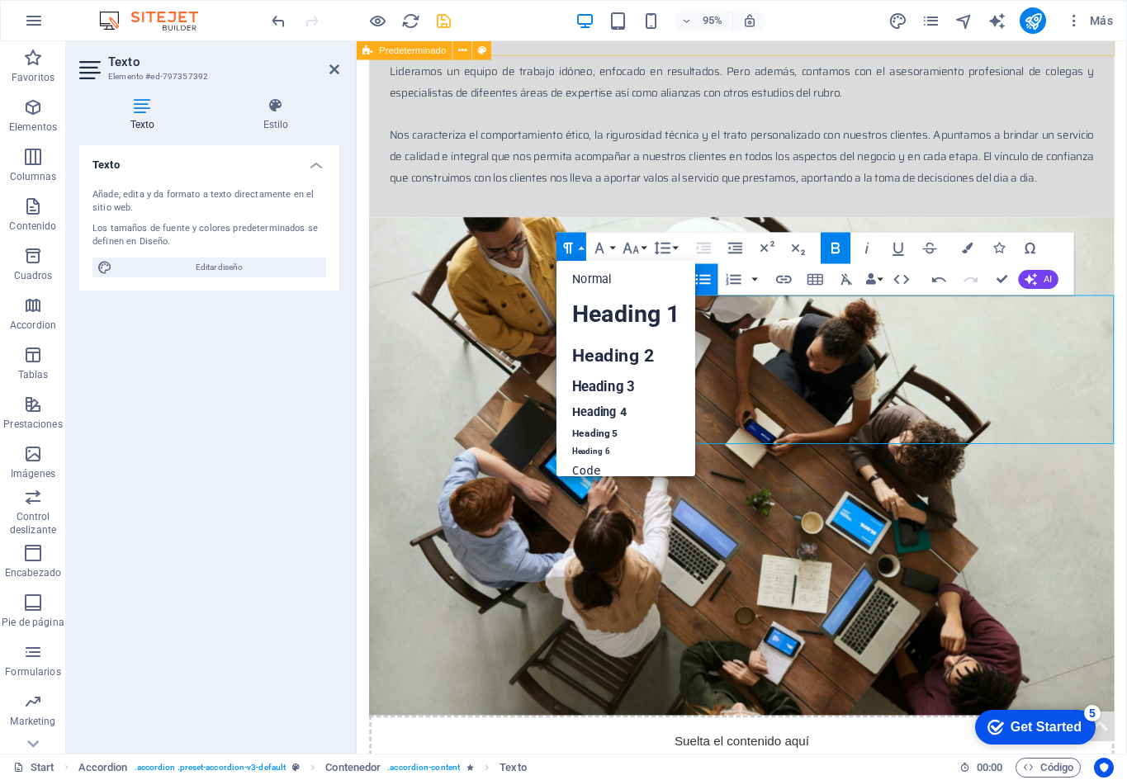
click at [582, 250] on button "Paragraph Format" at bounding box center [571, 248] width 30 height 31
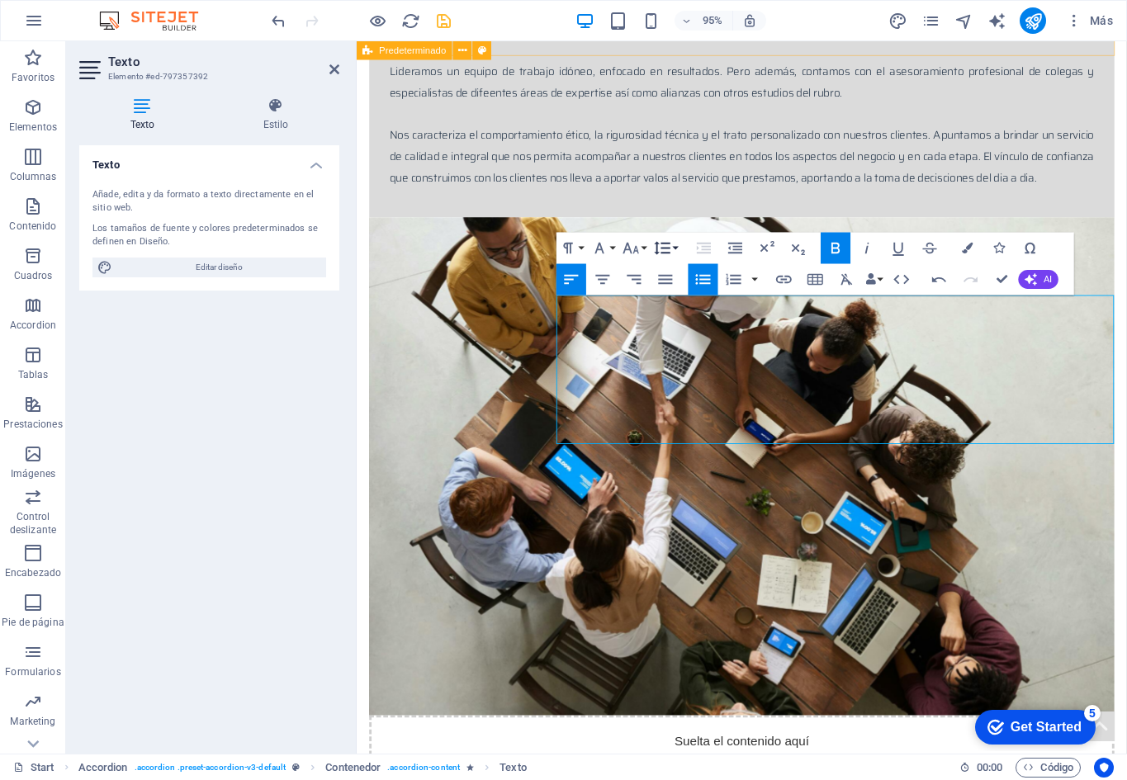
click at [674, 250] on button "Line Height" at bounding box center [665, 248] width 30 height 31
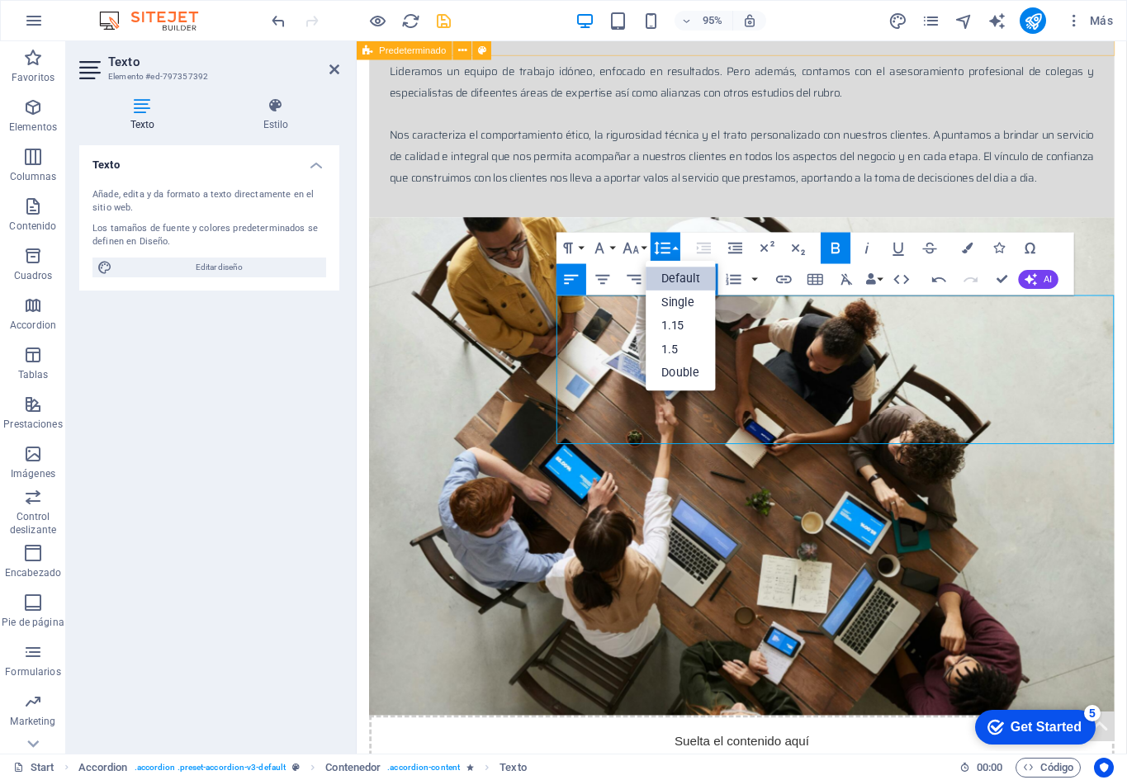
scroll to position [0, 0]
click at [674, 250] on button "Line Height" at bounding box center [665, 248] width 30 height 31
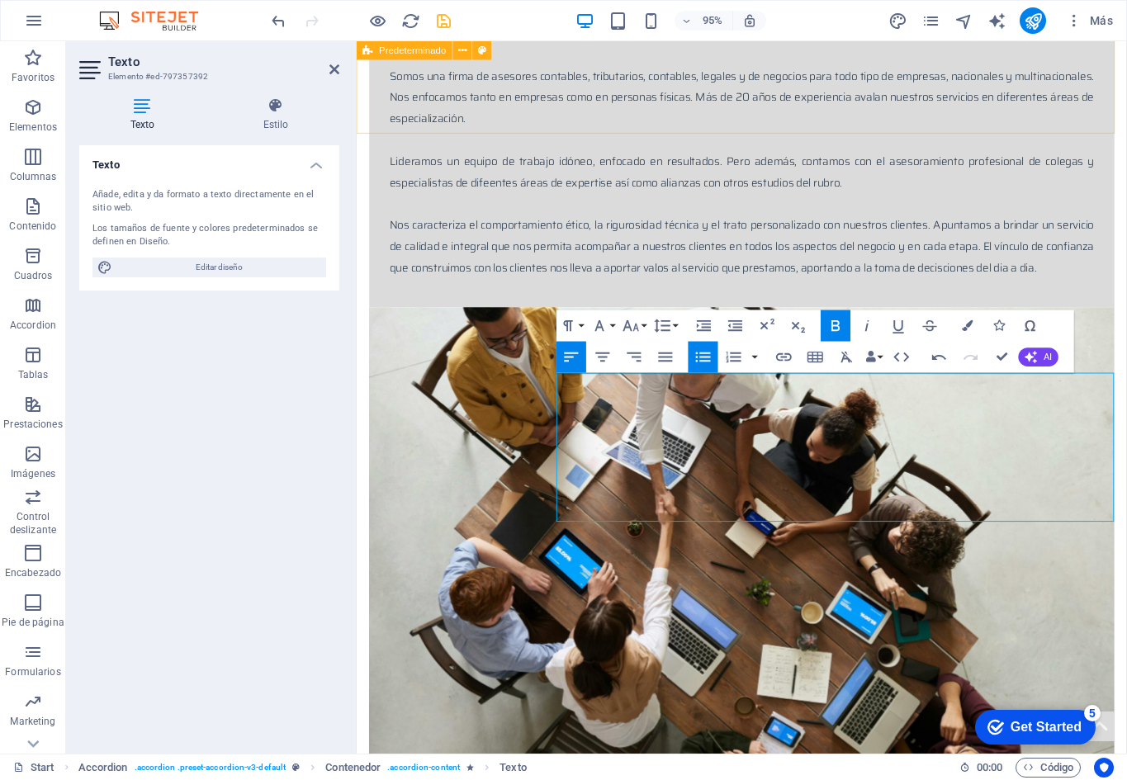
scroll to position [999, 0]
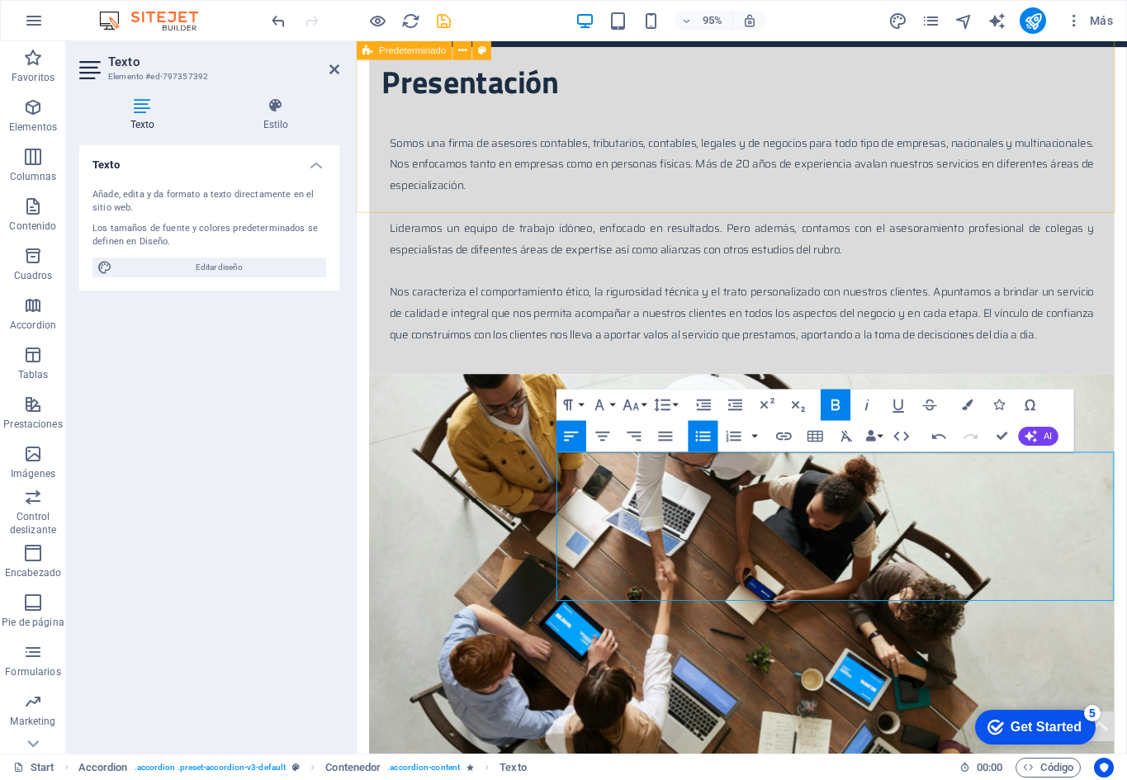
click at [707, 435] on icon "button" at bounding box center [702, 436] width 19 height 19
click at [701, 431] on icon "button" at bounding box center [702, 436] width 19 height 19
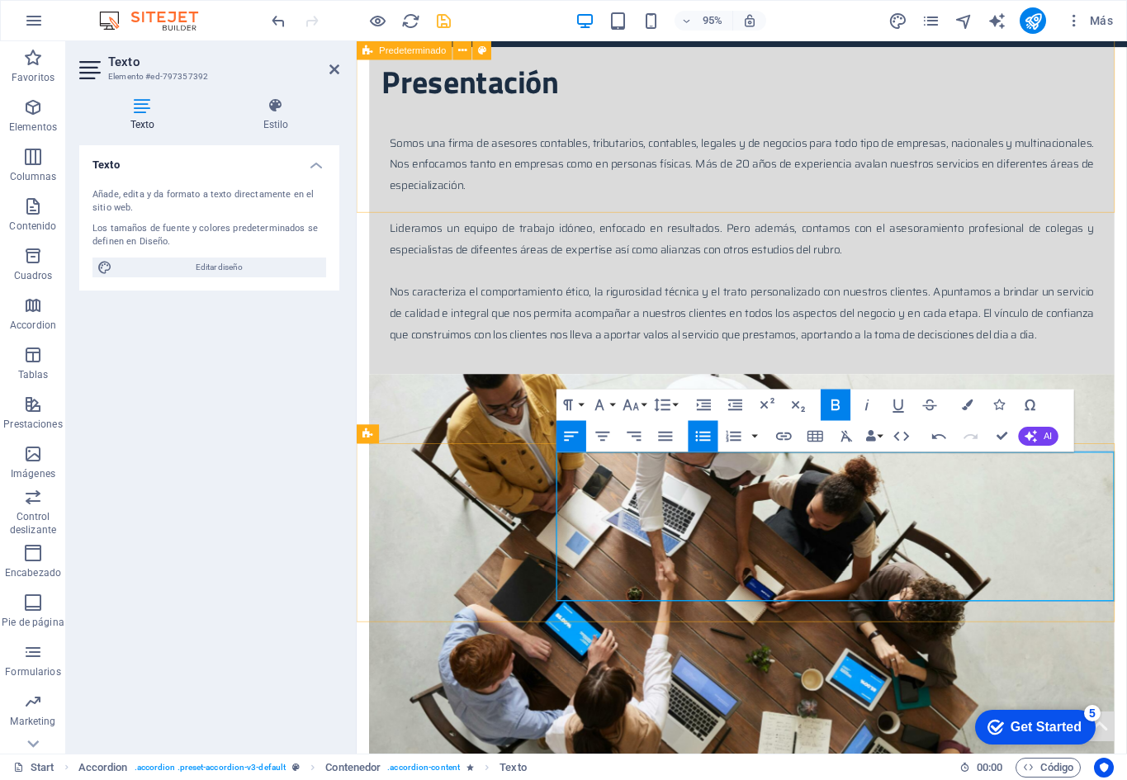
click at [705, 428] on icon "button" at bounding box center [702, 436] width 19 height 19
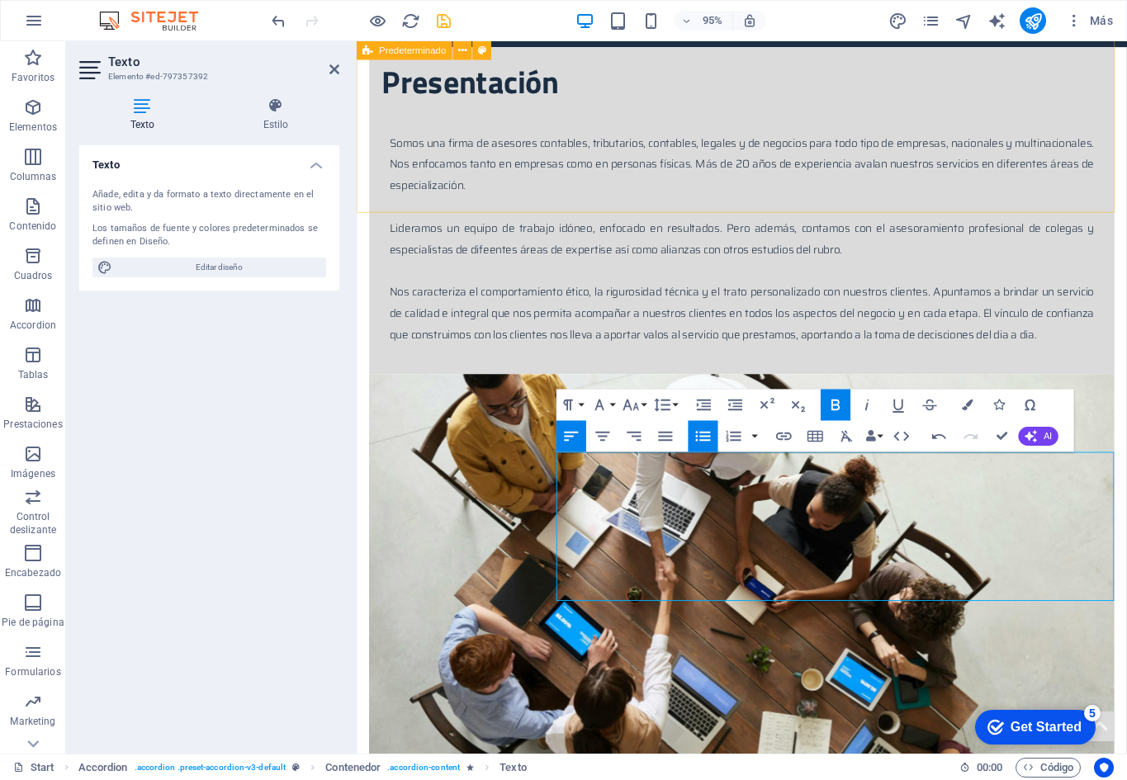
click at [705, 428] on icon "button" at bounding box center [702, 436] width 19 height 19
click at [699, 441] on icon "button" at bounding box center [702, 436] width 19 height 19
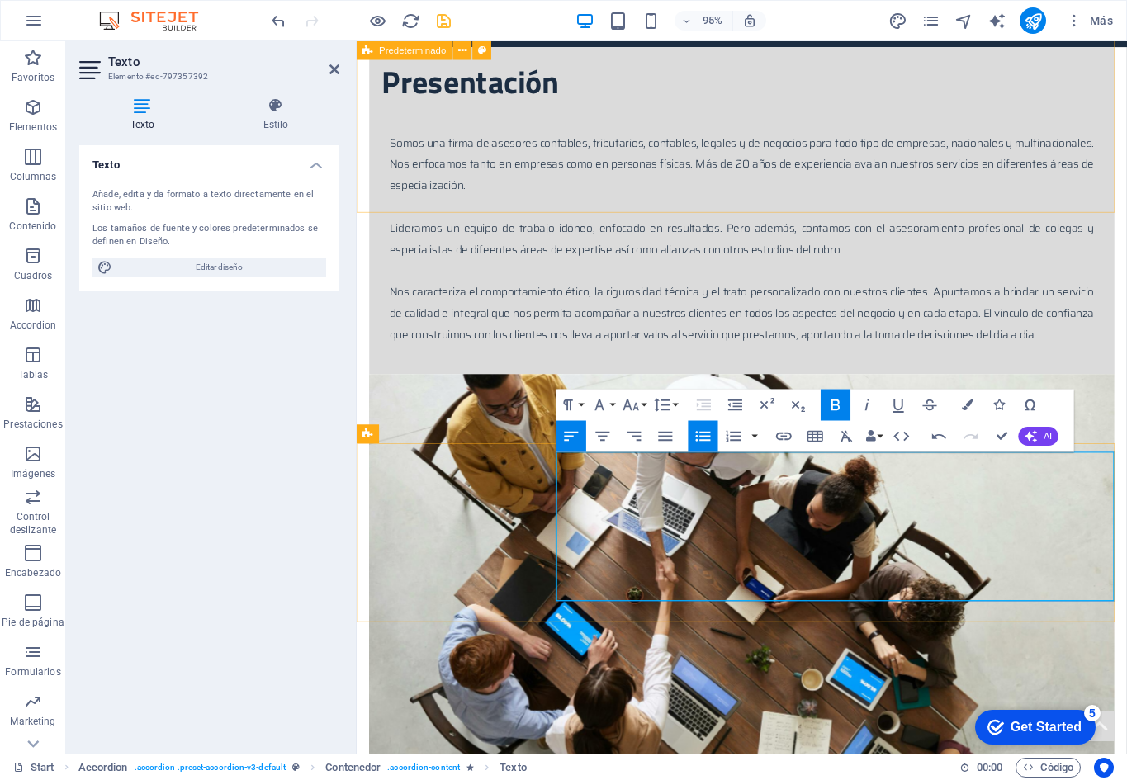
click at [694, 441] on icon "button" at bounding box center [702, 436] width 19 height 19
drag, startPoint x: 585, startPoint y: 503, endPoint x: 566, endPoint y: 504, distance: 19.1
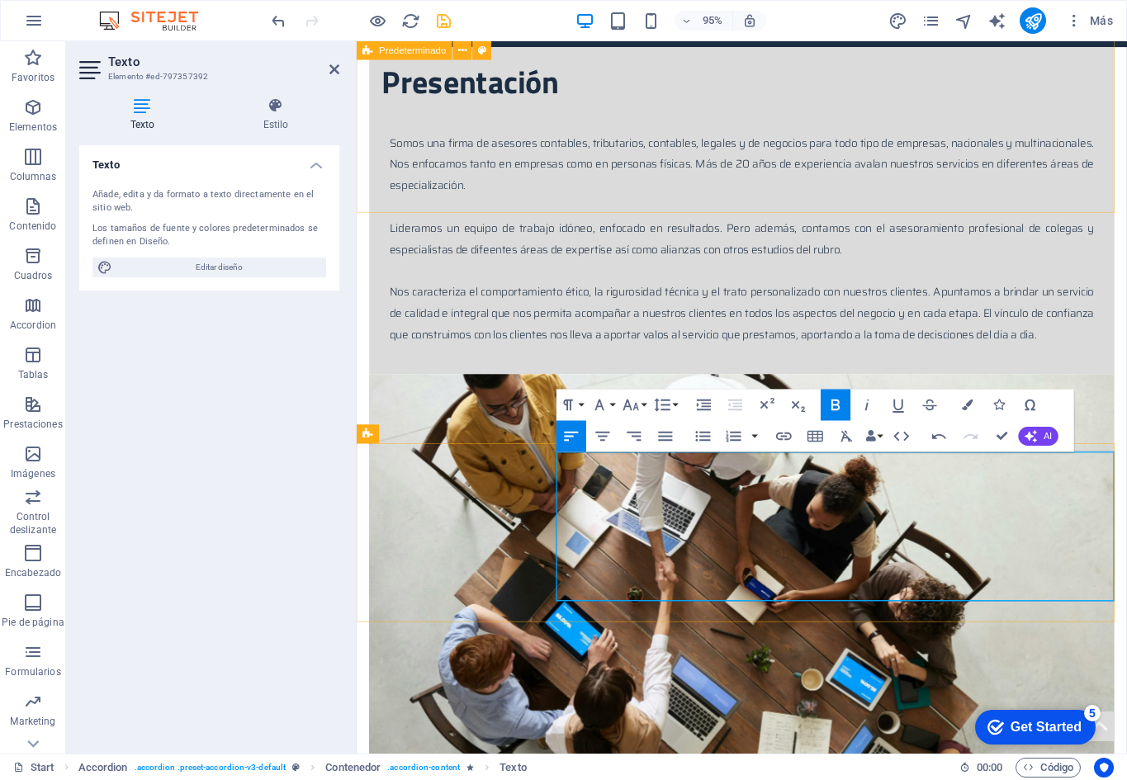
drag, startPoint x: 568, startPoint y: 504, endPoint x: 612, endPoint y: 566, distance: 75.8
drag, startPoint x: 587, startPoint y: 503, endPoint x: 570, endPoint y: 505, distance: 16.7
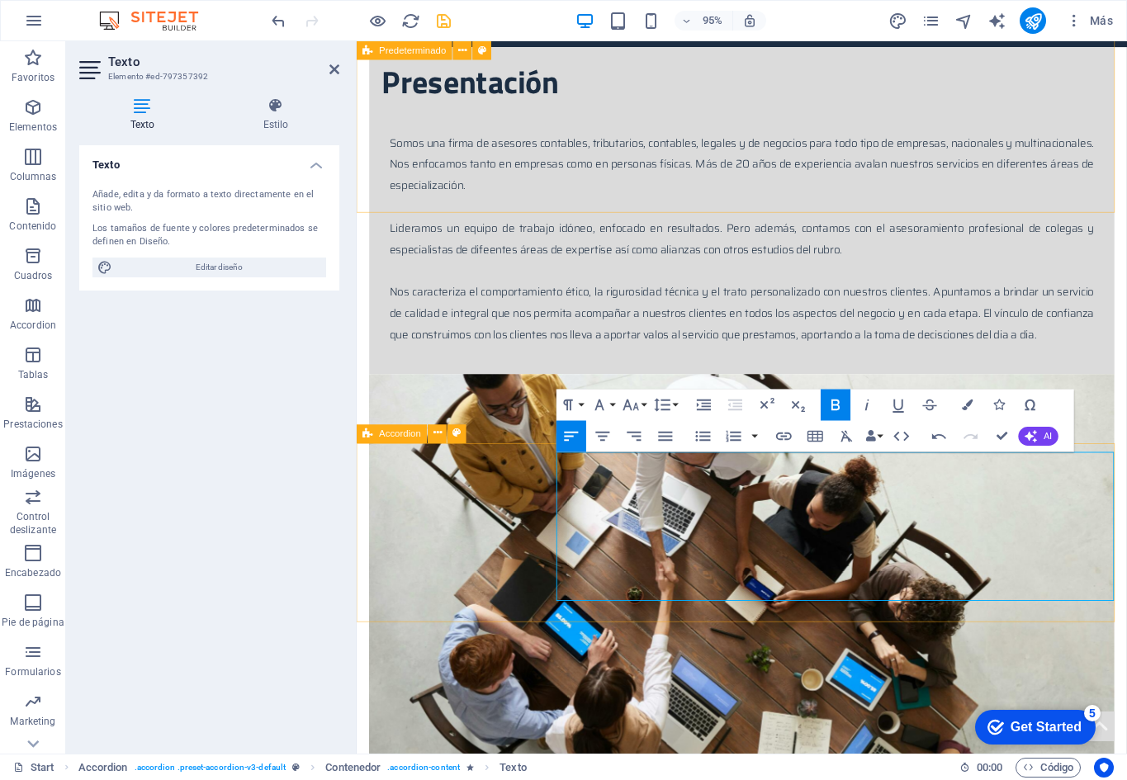
drag, startPoint x: 574, startPoint y: 525, endPoint x: 560, endPoint y: 522, distance: 13.4
drag, startPoint x: 574, startPoint y: 502, endPoint x: 564, endPoint y: 504, distance: 11.0
drag, startPoint x: 574, startPoint y: 504, endPoint x: 572, endPoint y: 481, distance: 23.2
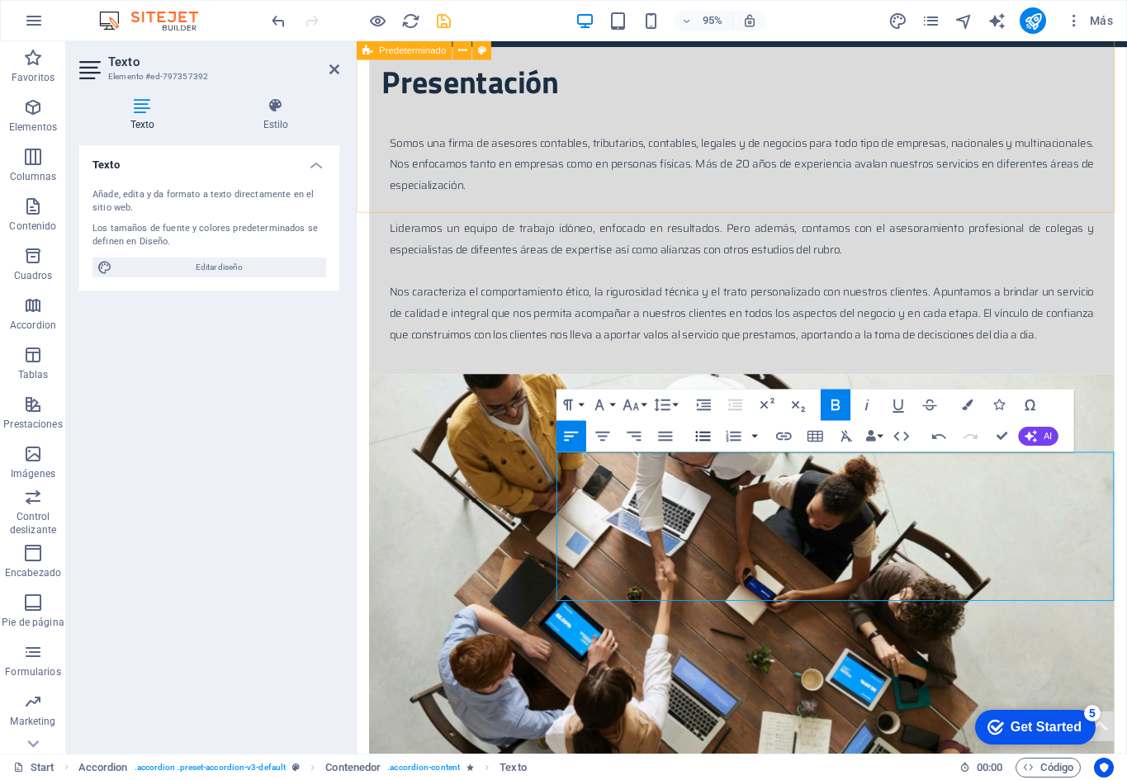
click at [708, 440] on icon "button" at bounding box center [703, 436] width 15 height 10
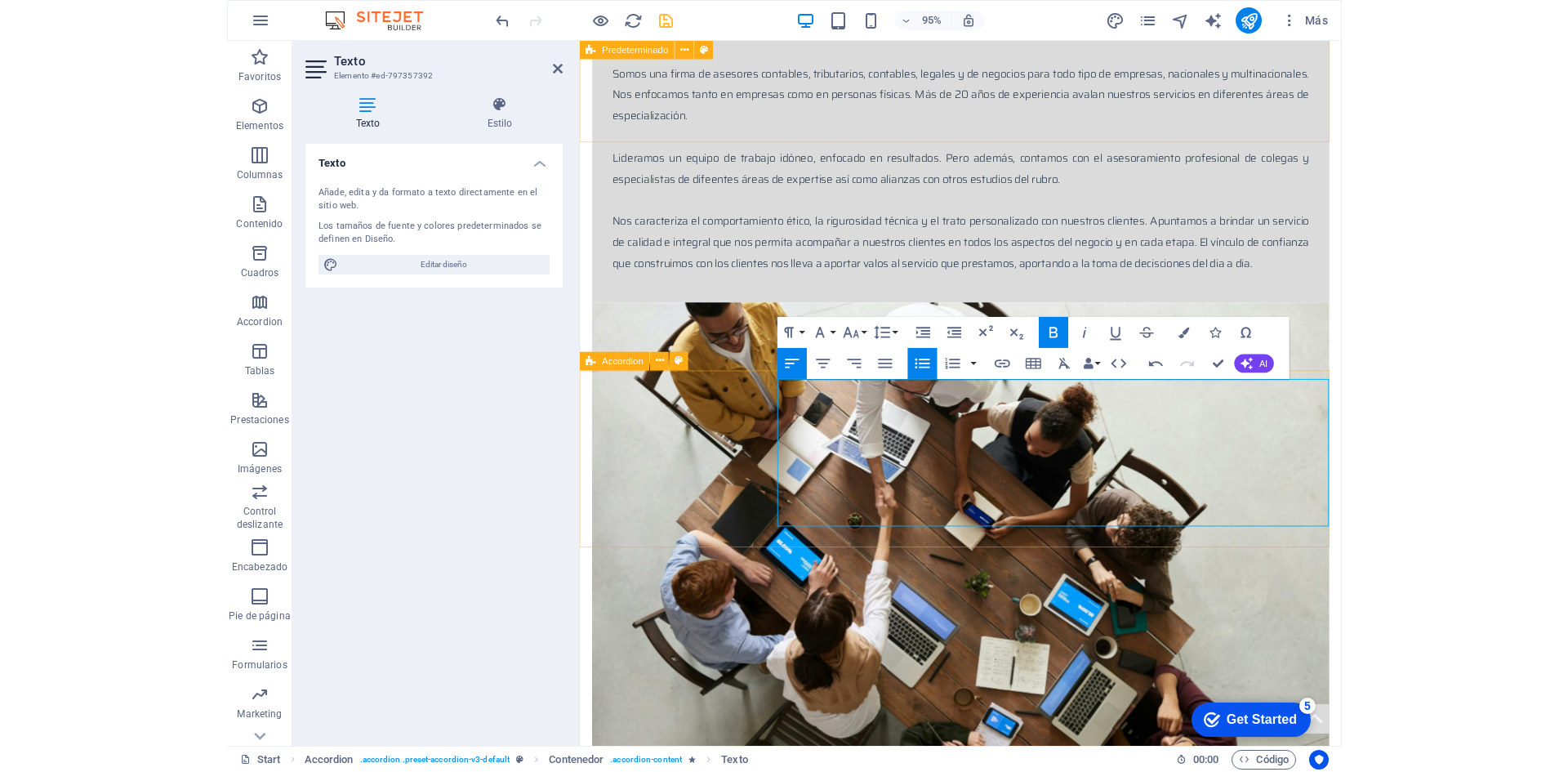
scroll to position [1070, 0]
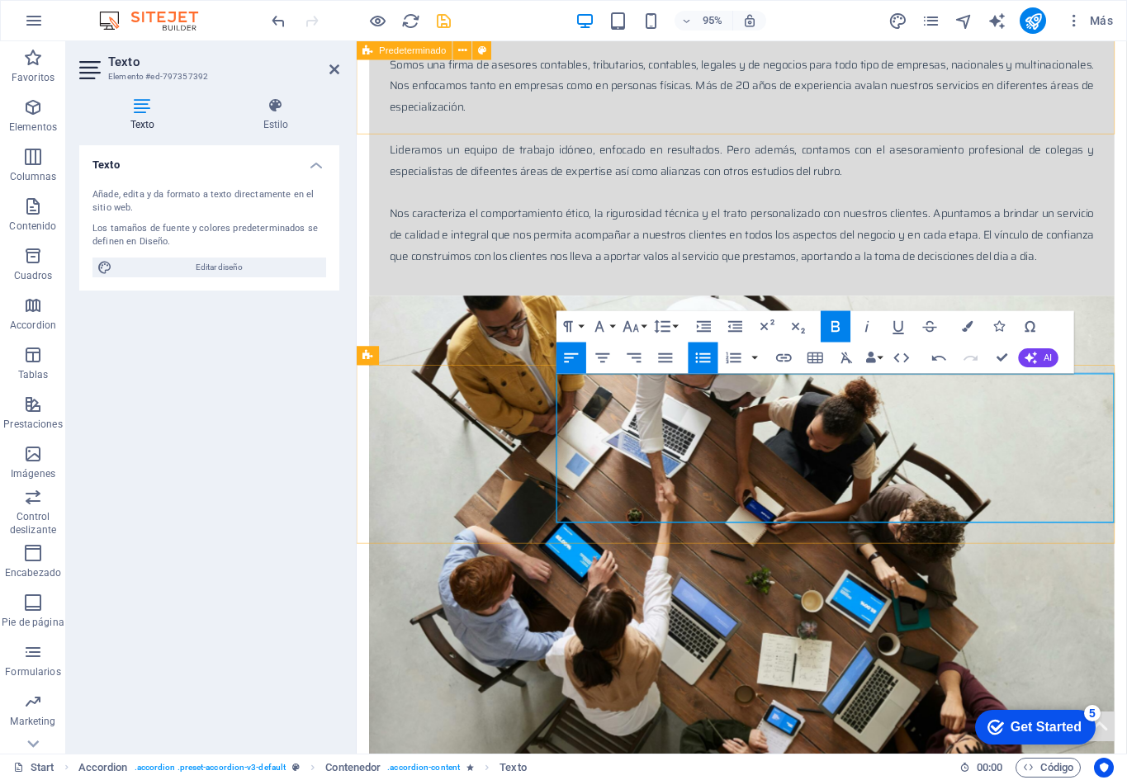
drag, startPoint x: 579, startPoint y: 494, endPoint x: 612, endPoint y: 473, distance: 38.9
click at [699, 359] on icon "button" at bounding box center [702, 357] width 19 height 19
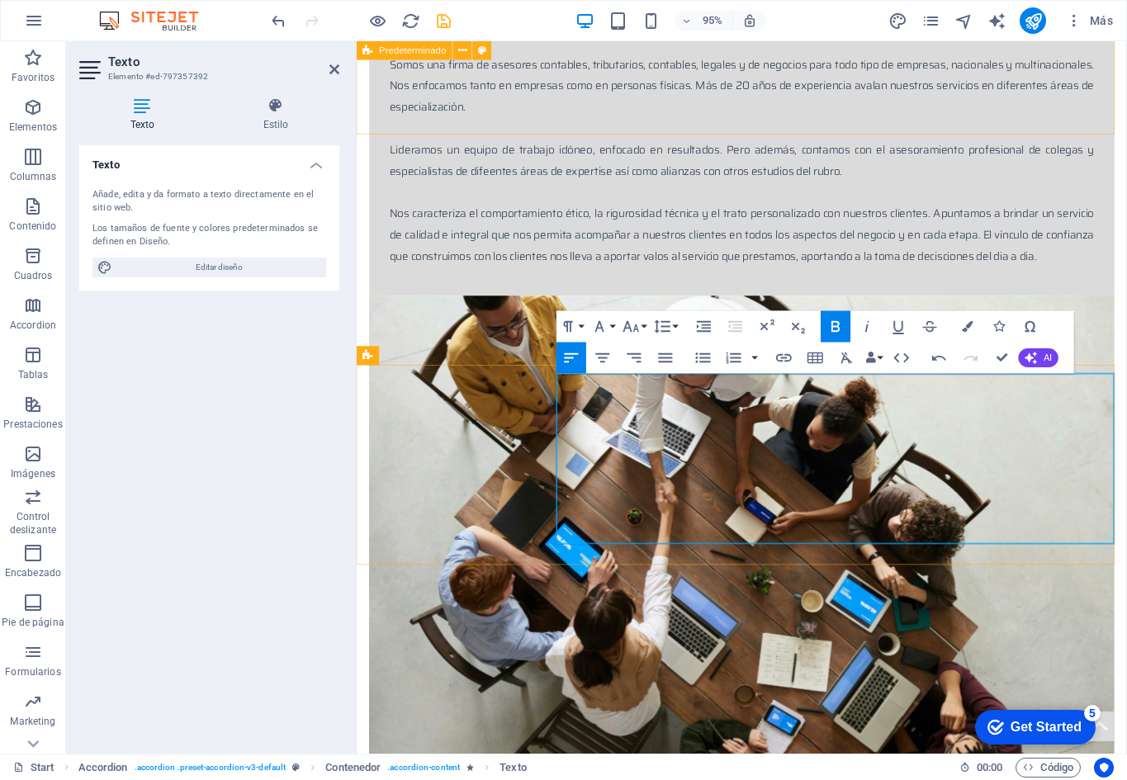
click at [697, 322] on icon "button" at bounding box center [704, 326] width 14 height 11
click at [731, 324] on icon "button" at bounding box center [734, 326] width 19 height 19
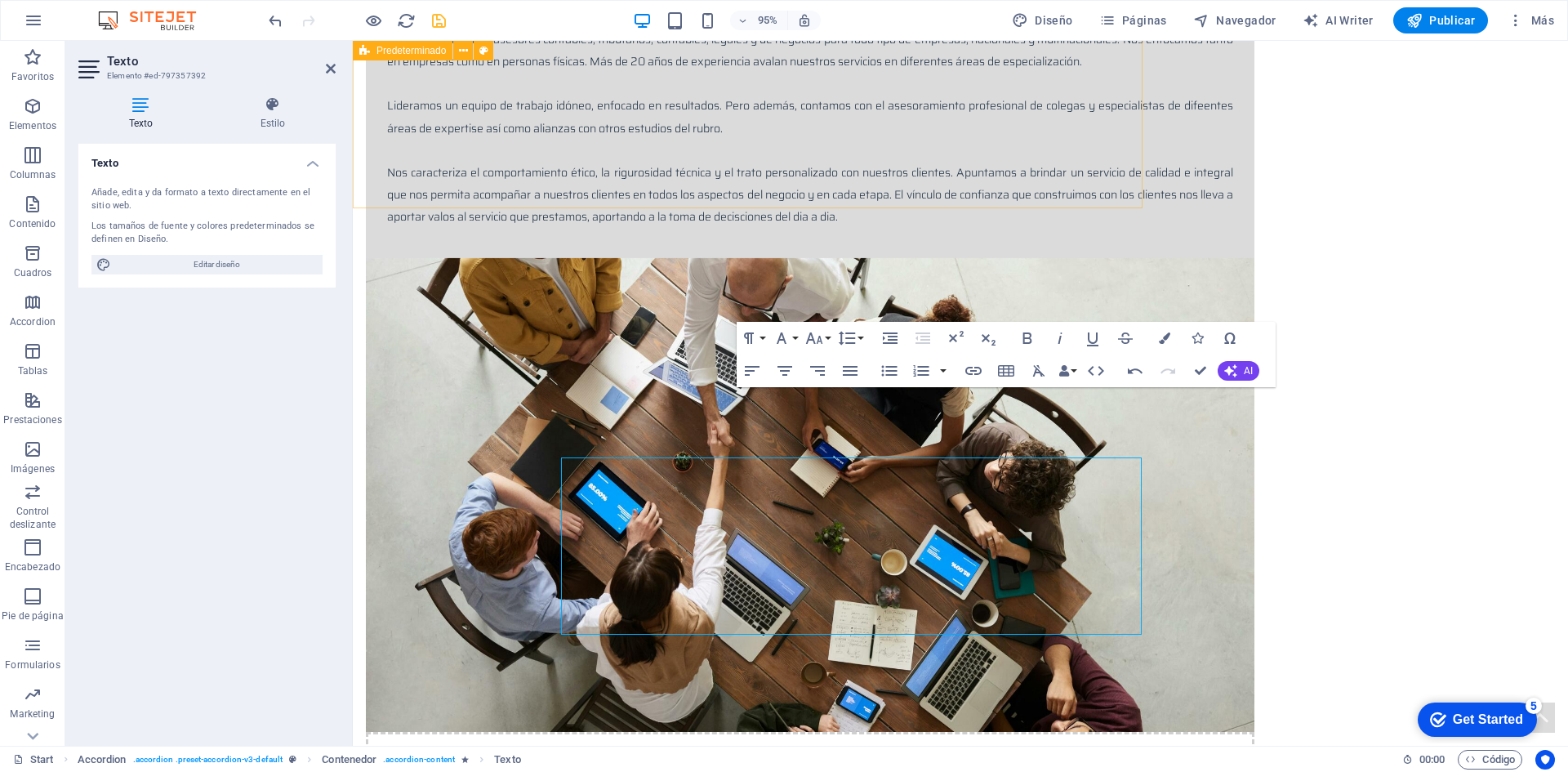
scroll to position [1000, 0]
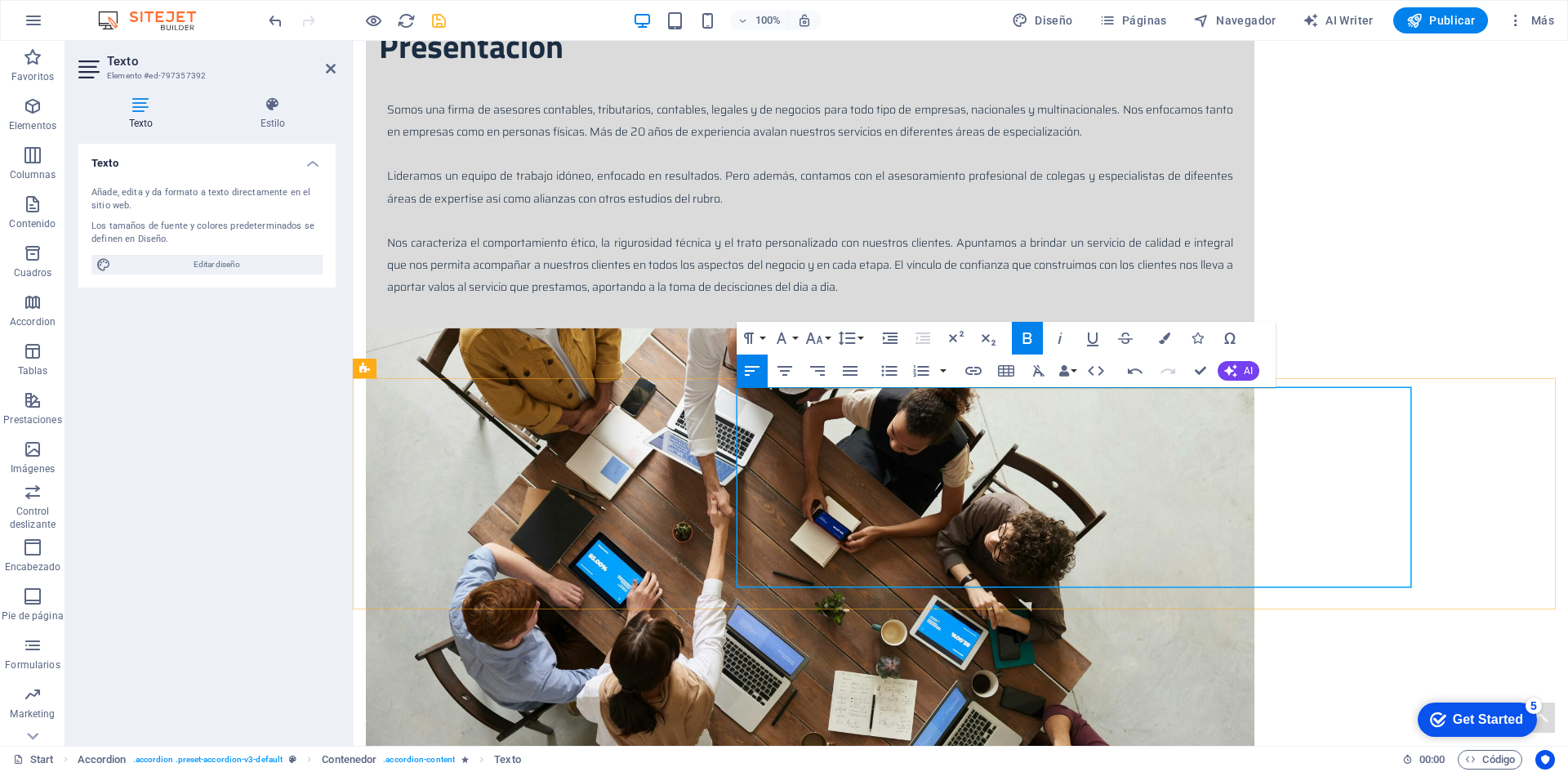
click at [894, 376] on icon "button" at bounding box center [889, 371] width 20 height 20
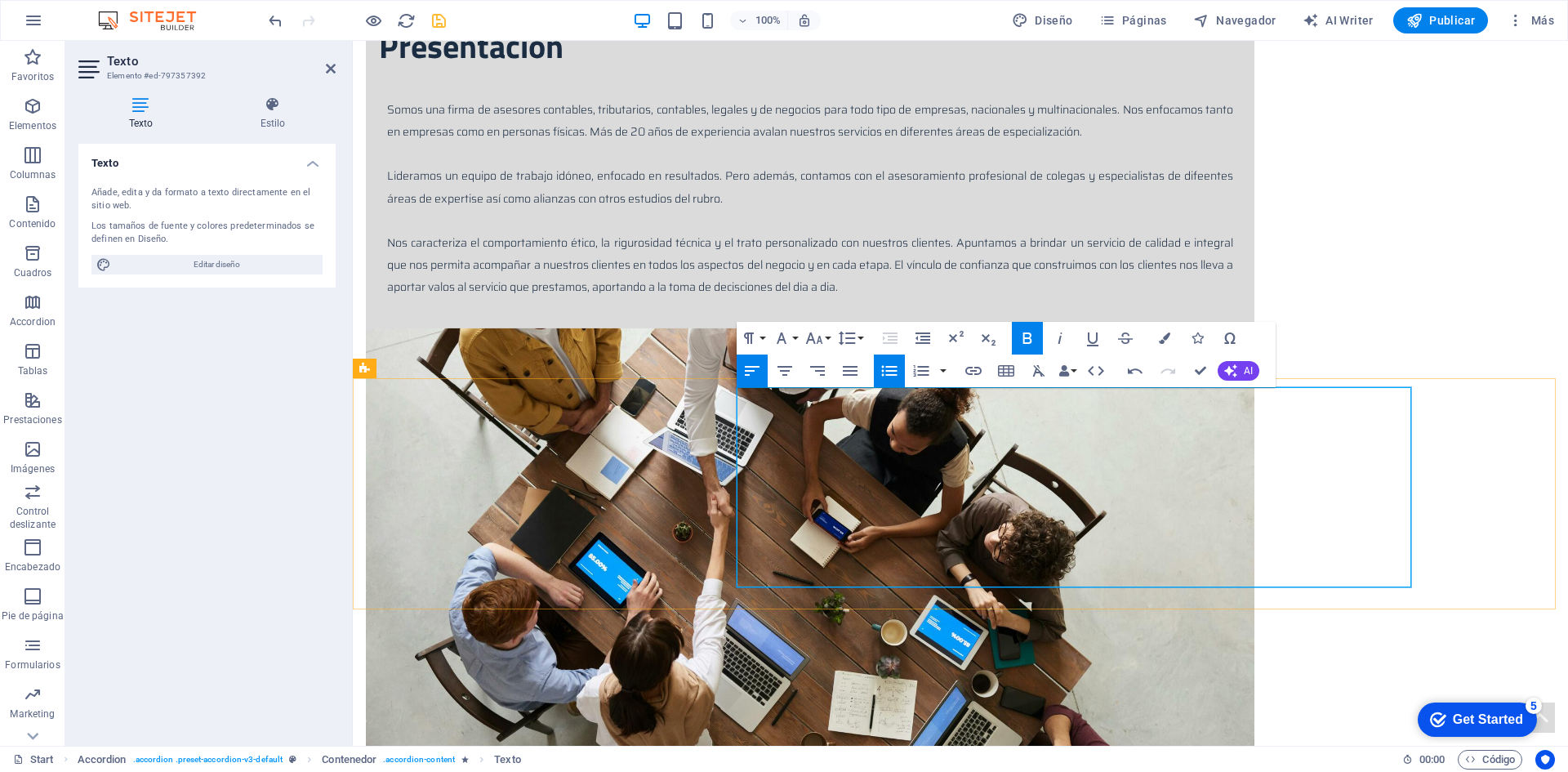
click at [887, 375] on icon "button" at bounding box center [889, 370] width 16 height 11
click at [882, 370] on icon "button" at bounding box center [889, 370] width 16 height 11
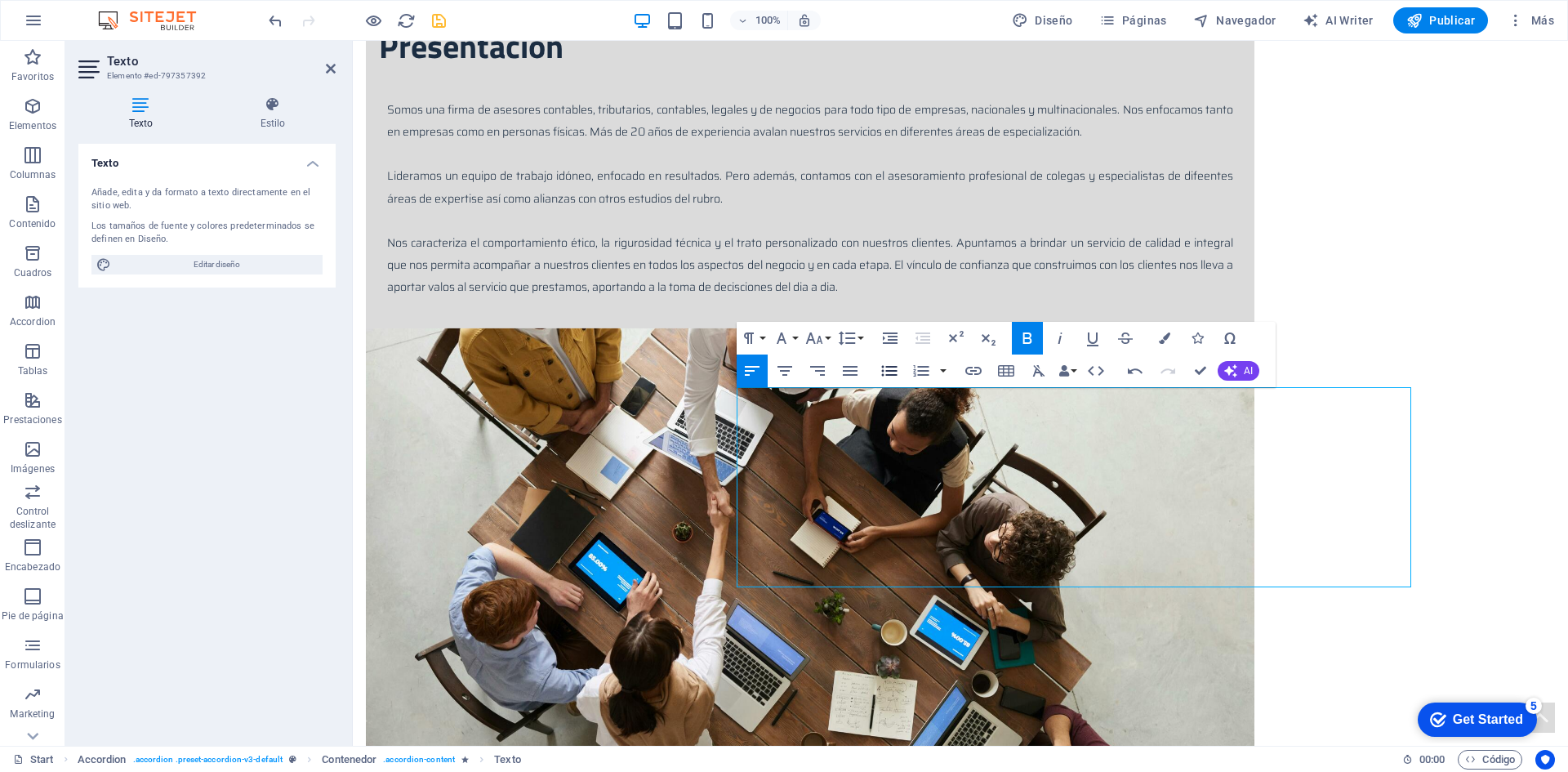
click at [885, 372] on icon "button" at bounding box center [889, 371] width 20 height 20
click at [888, 371] on icon "button" at bounding box center [889, 370] width 16 height 11
click at [919, 373] on icon "button" at bounding box center [921, 371] width 20 height 20
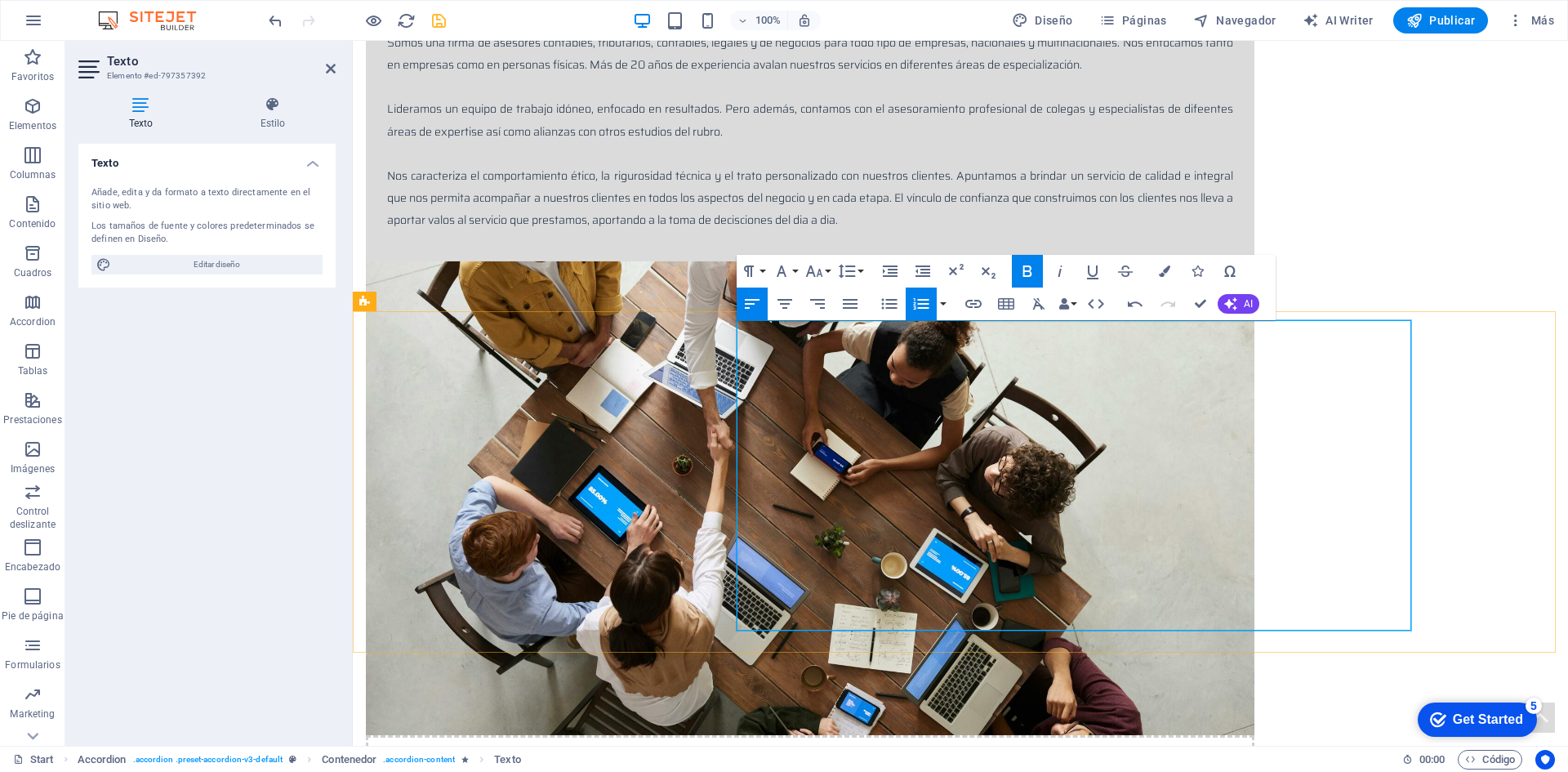
scroll to position [1082, 0]
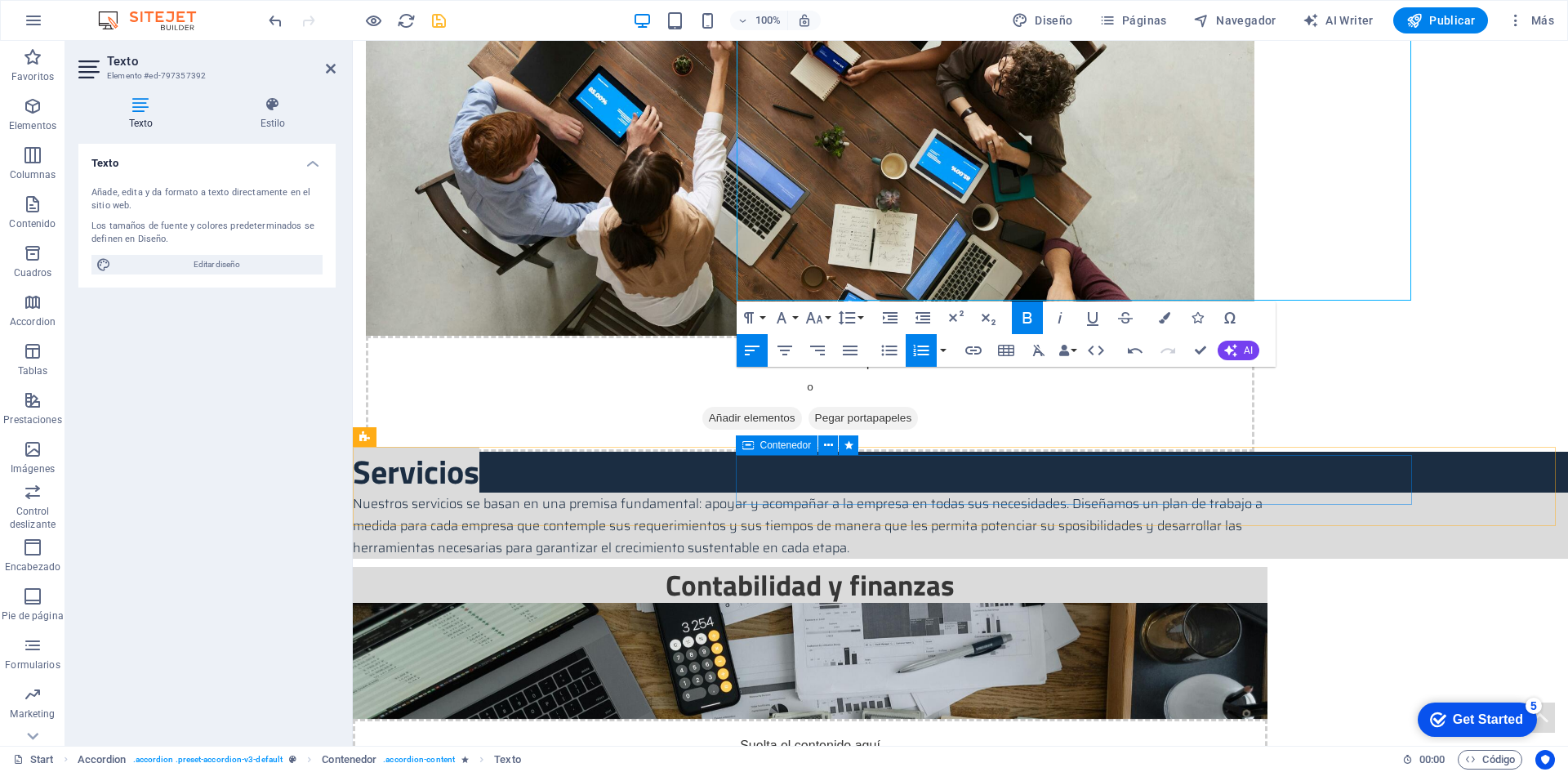
scroll to position [1326, 0]
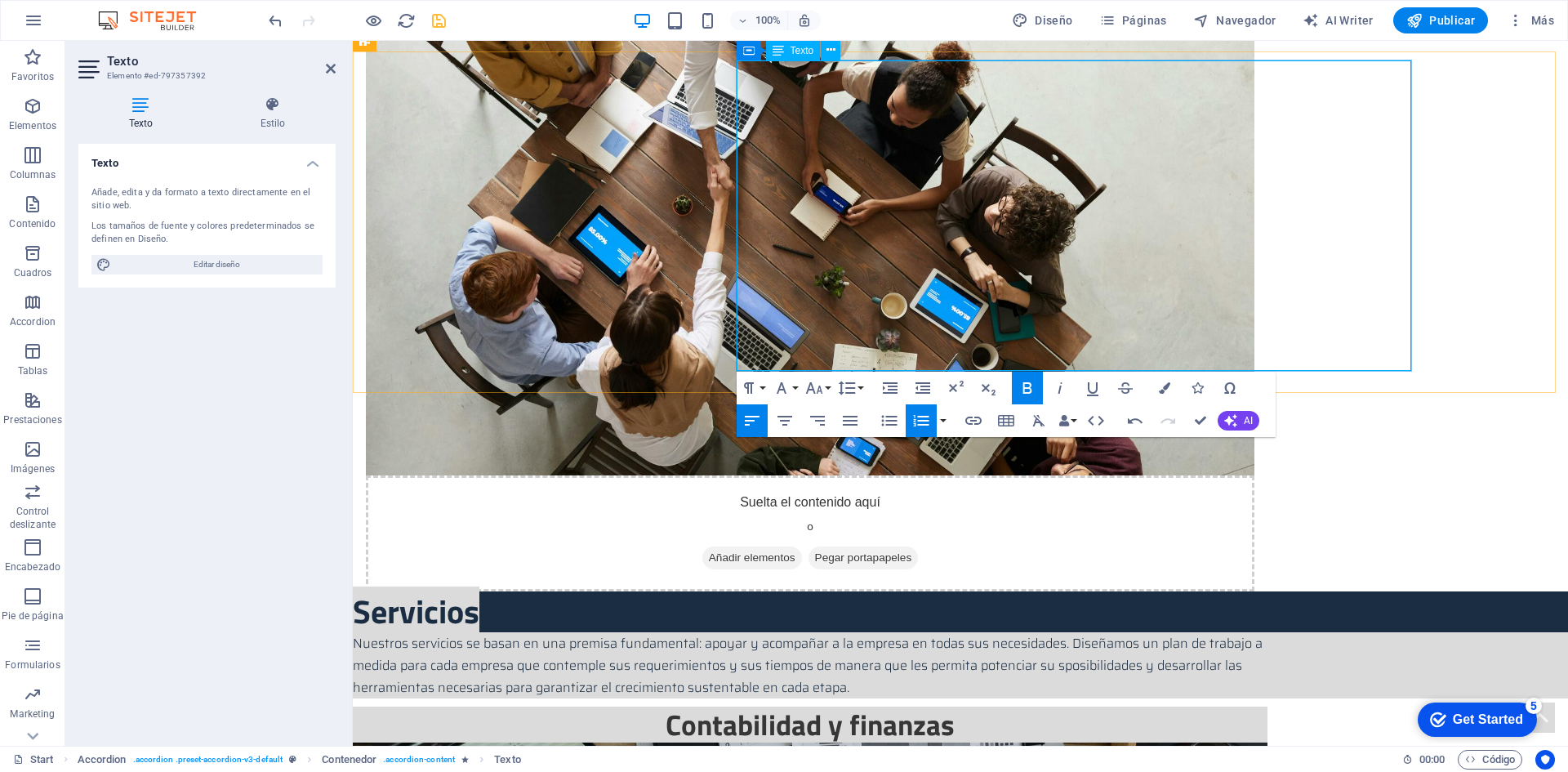
drag, startPoint x: 820, startPoint y: 211, endPoint x: 923, endPoint y: 250, distance: 110.1
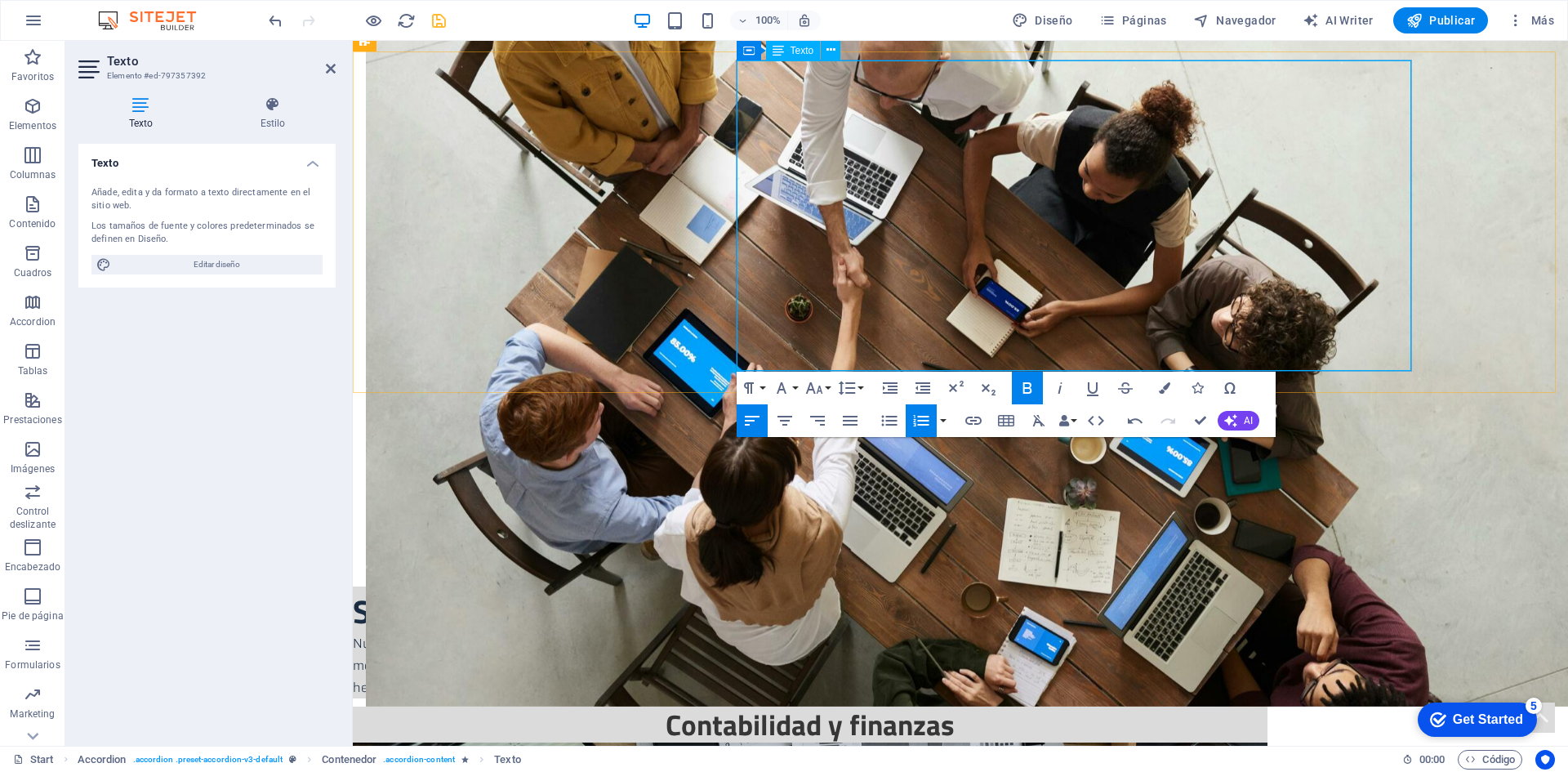
copy ol "gestión; Presentación de los estados contables ante la Auditoría Interna de la …"
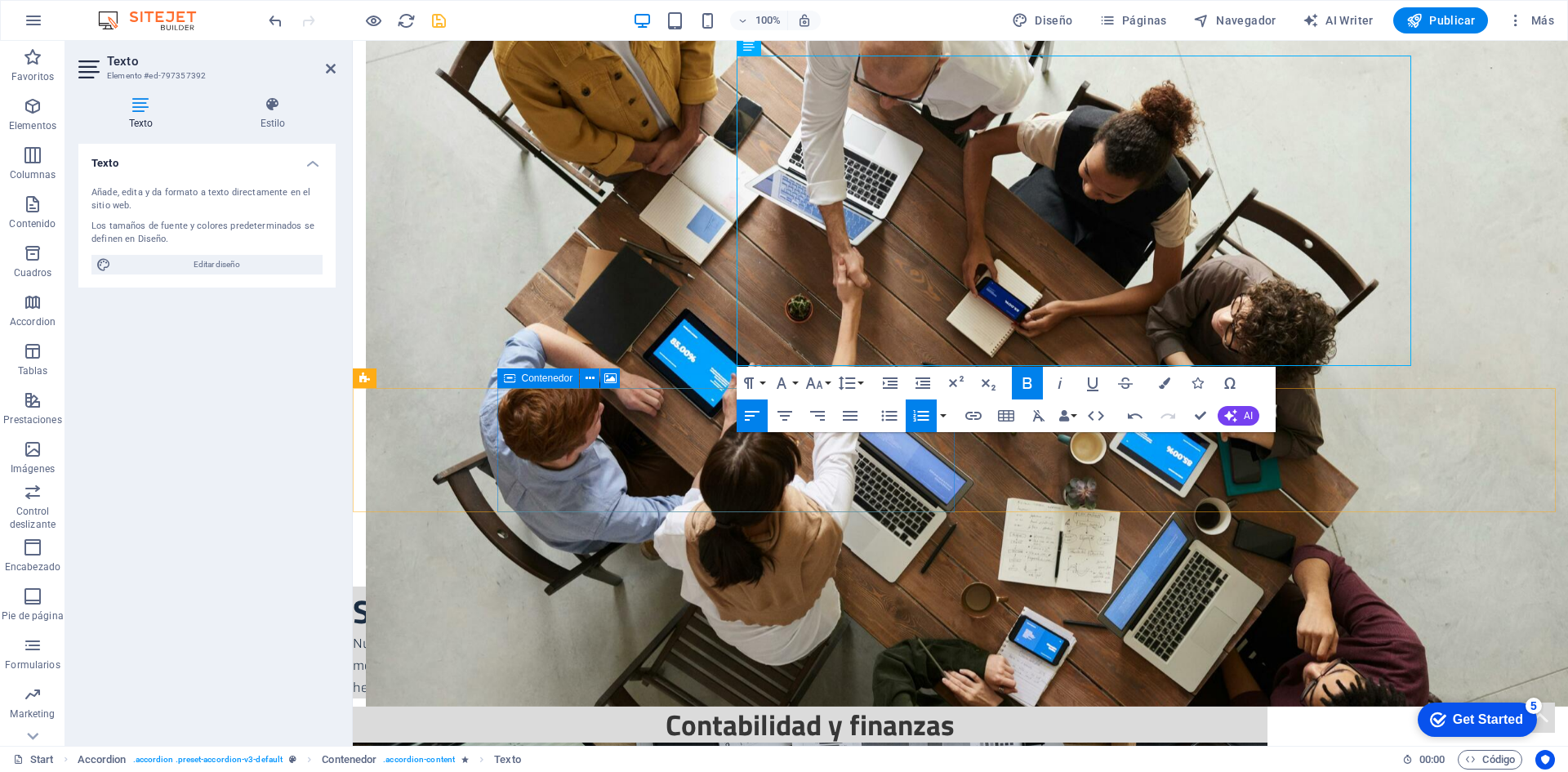
scroll to position [1490, 0]
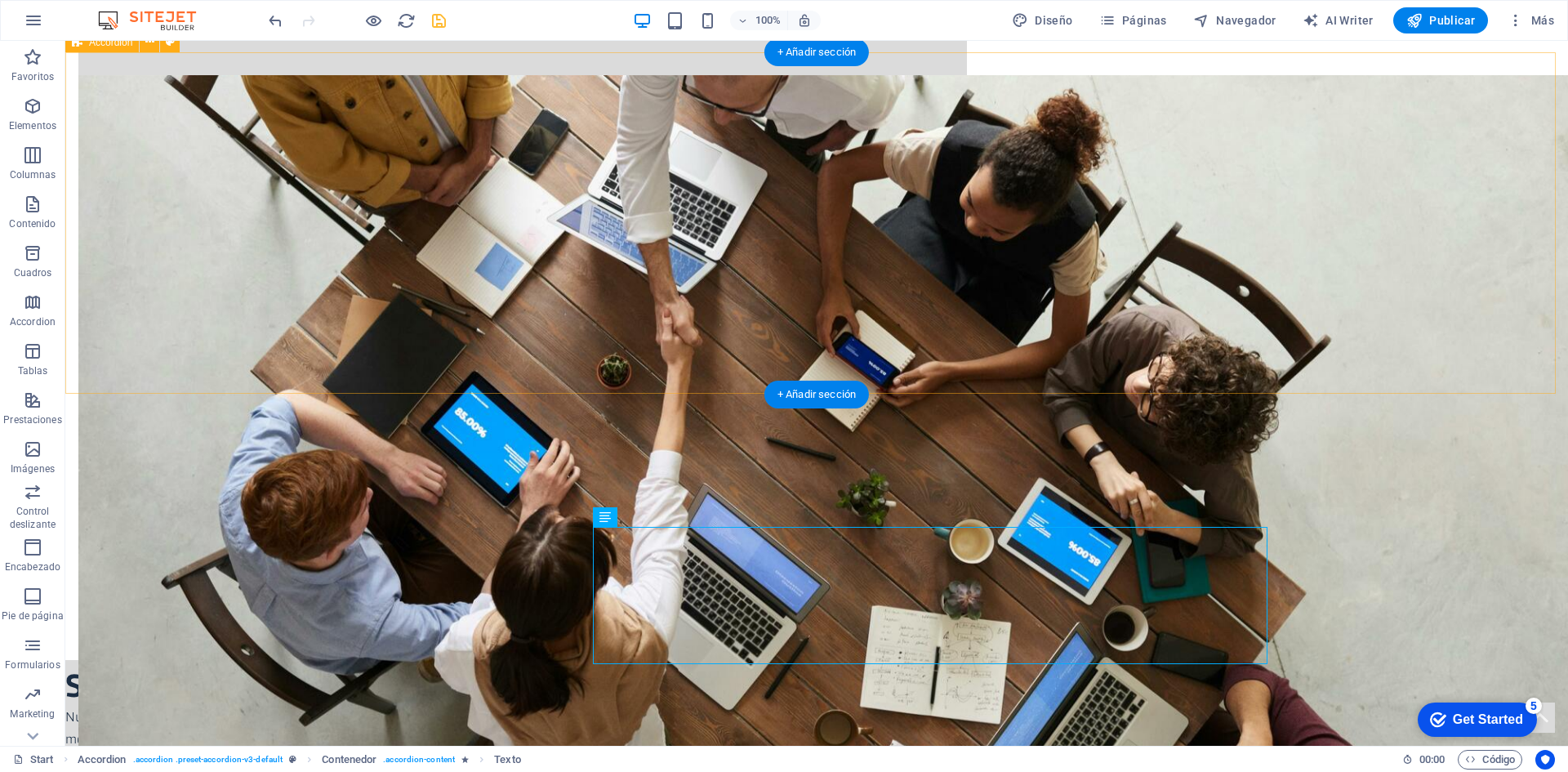
scroll to position [1572, 0]
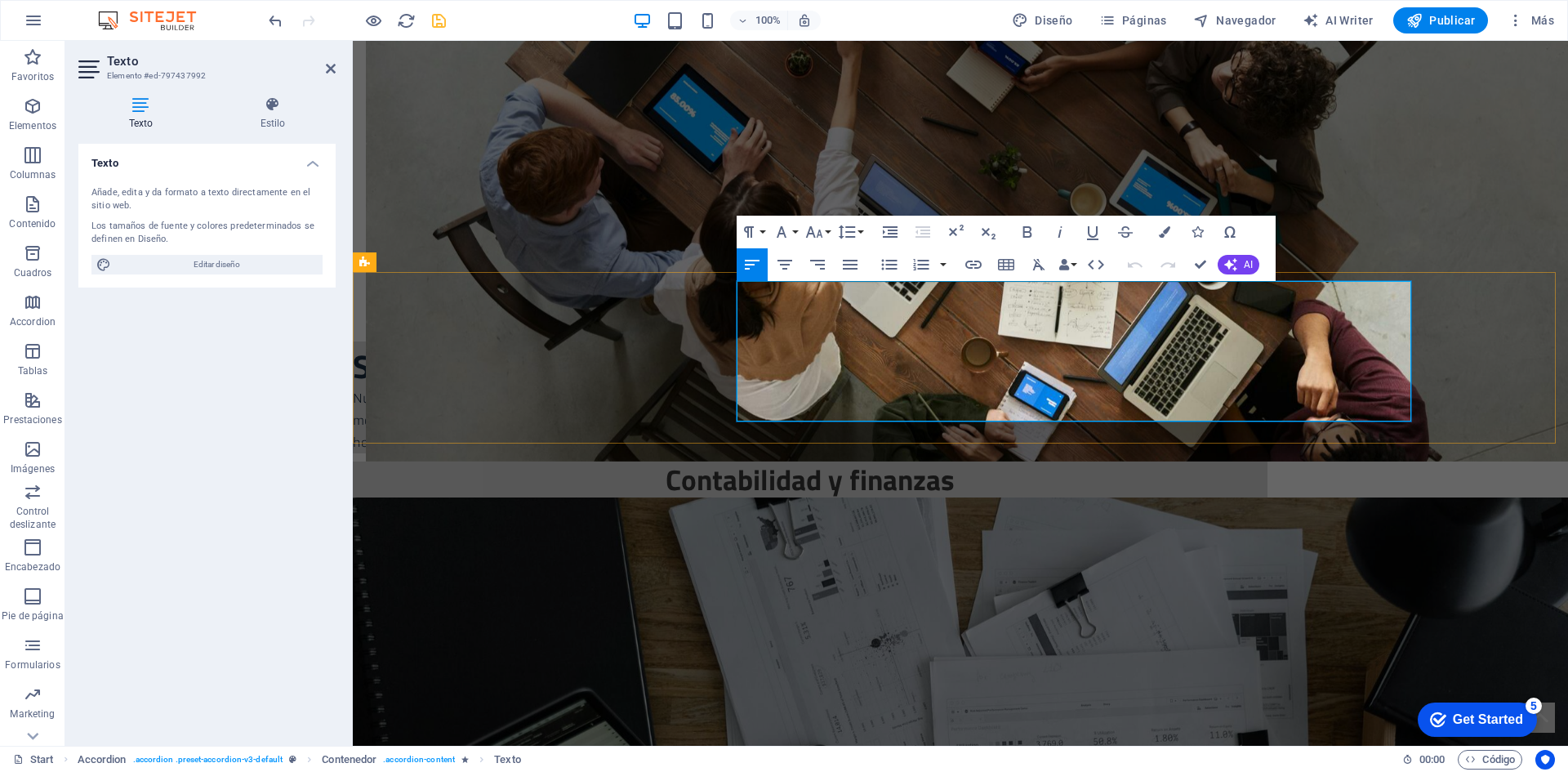
click at [890, 268] on icon "button" at bounding box center [889, 265] width 20 height 20
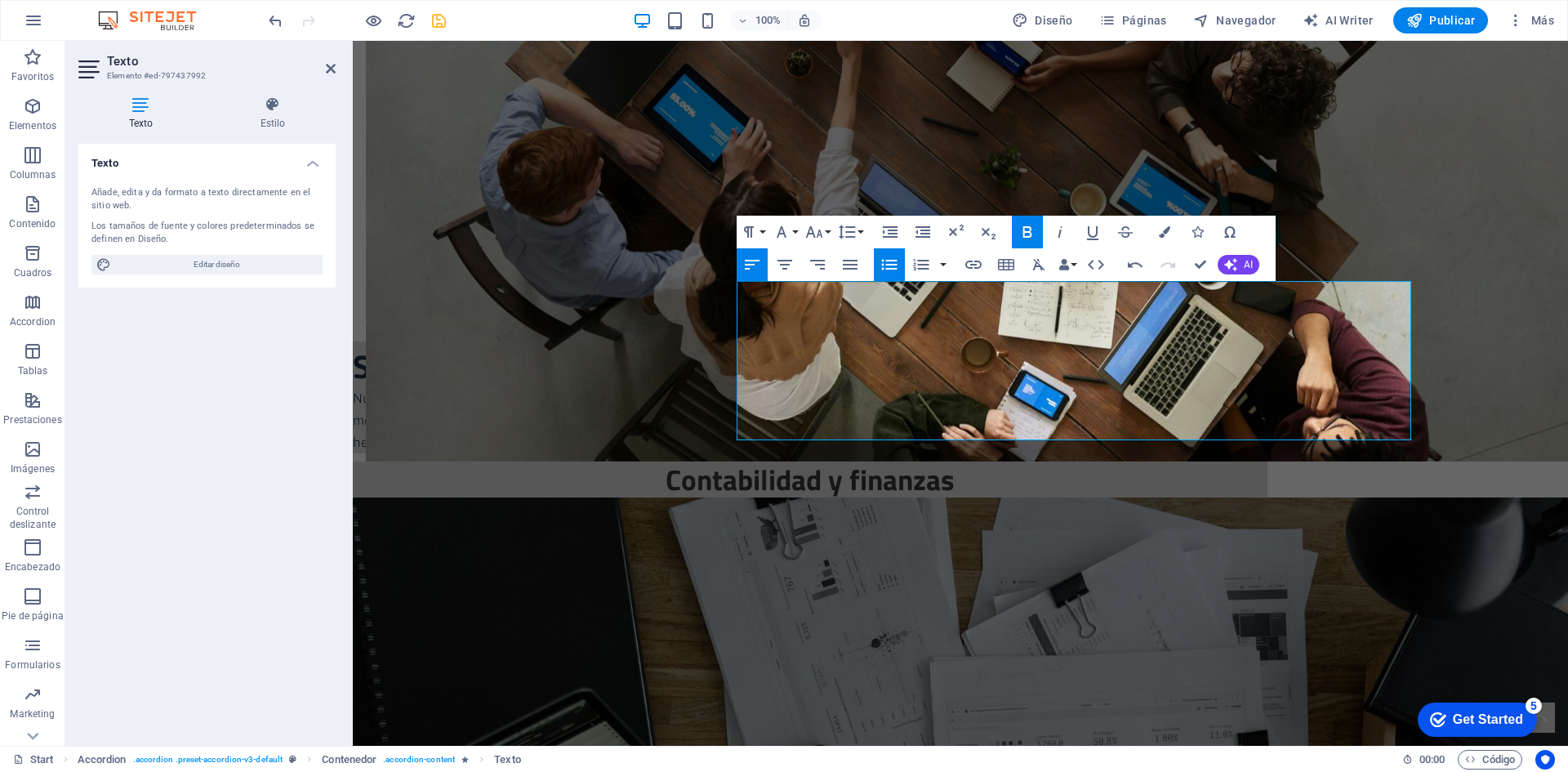
click at [890, 268] on icon "button" at bounding box center [889, 265] width 20 height 20
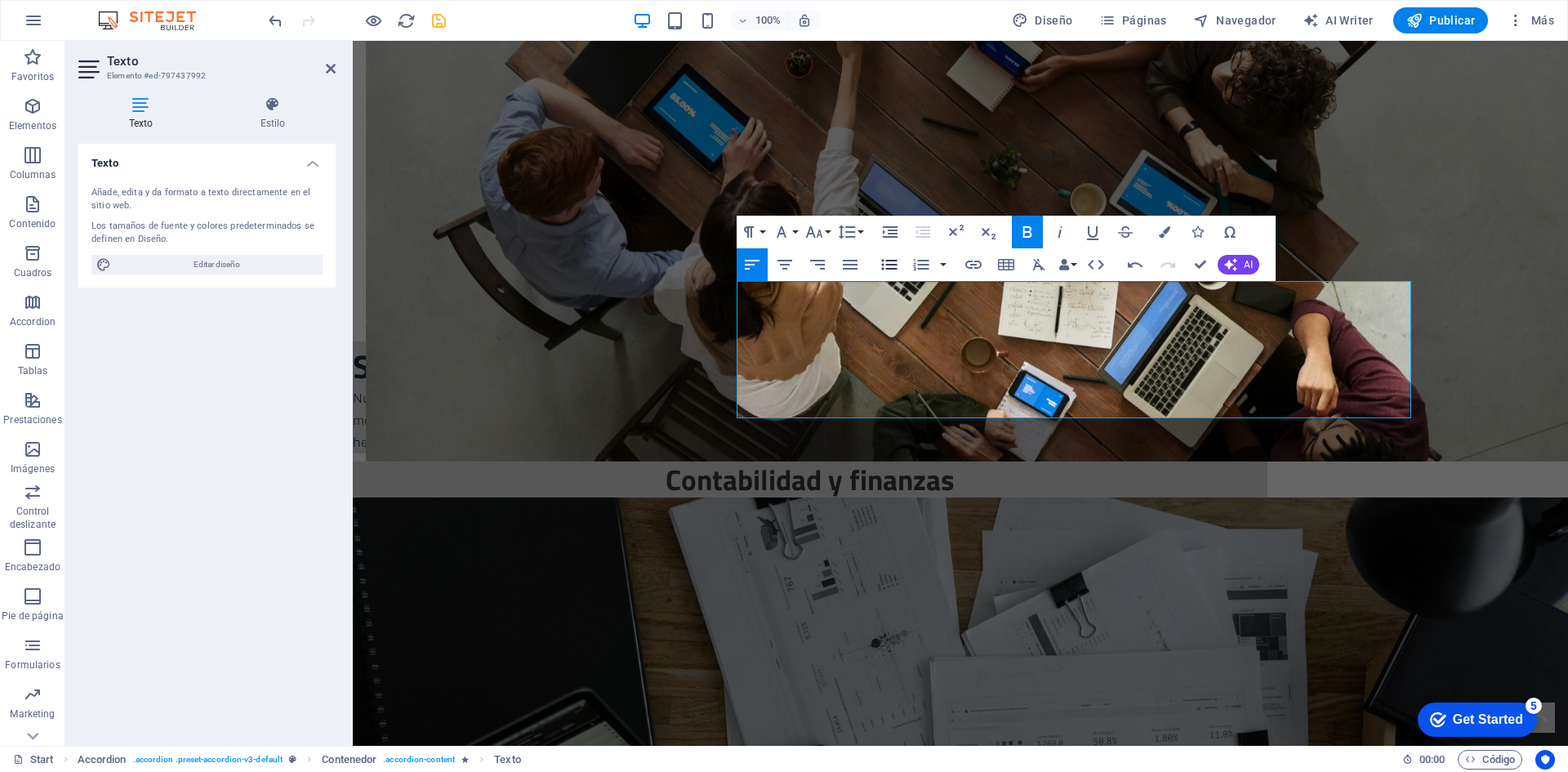
click at [891, 267] on icon "button" at bounding box center [889, 265] width 20 height 20
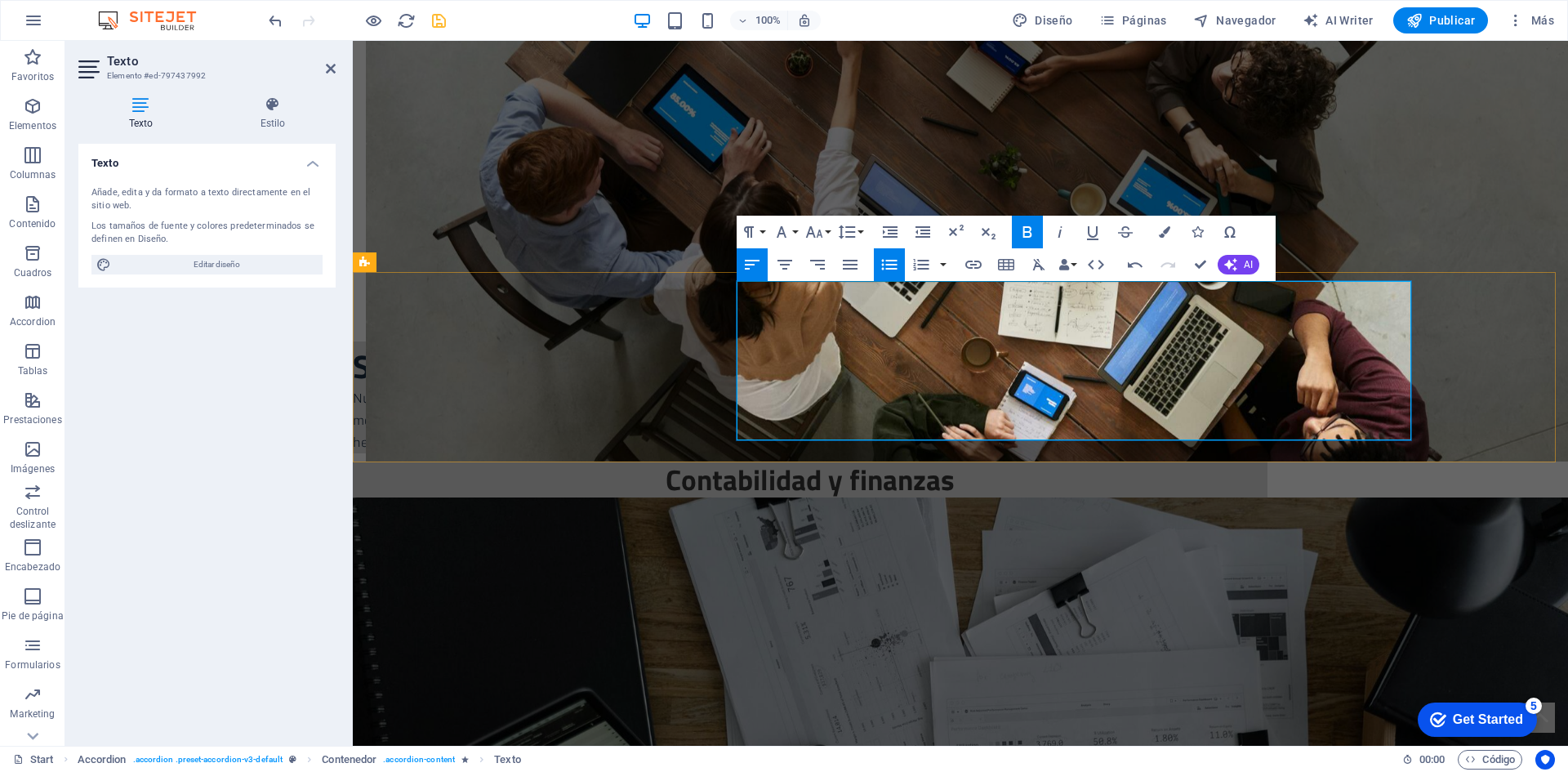
click at [270, 23] on icon "undo" at bounding box center [275, 21] width 19 height 19
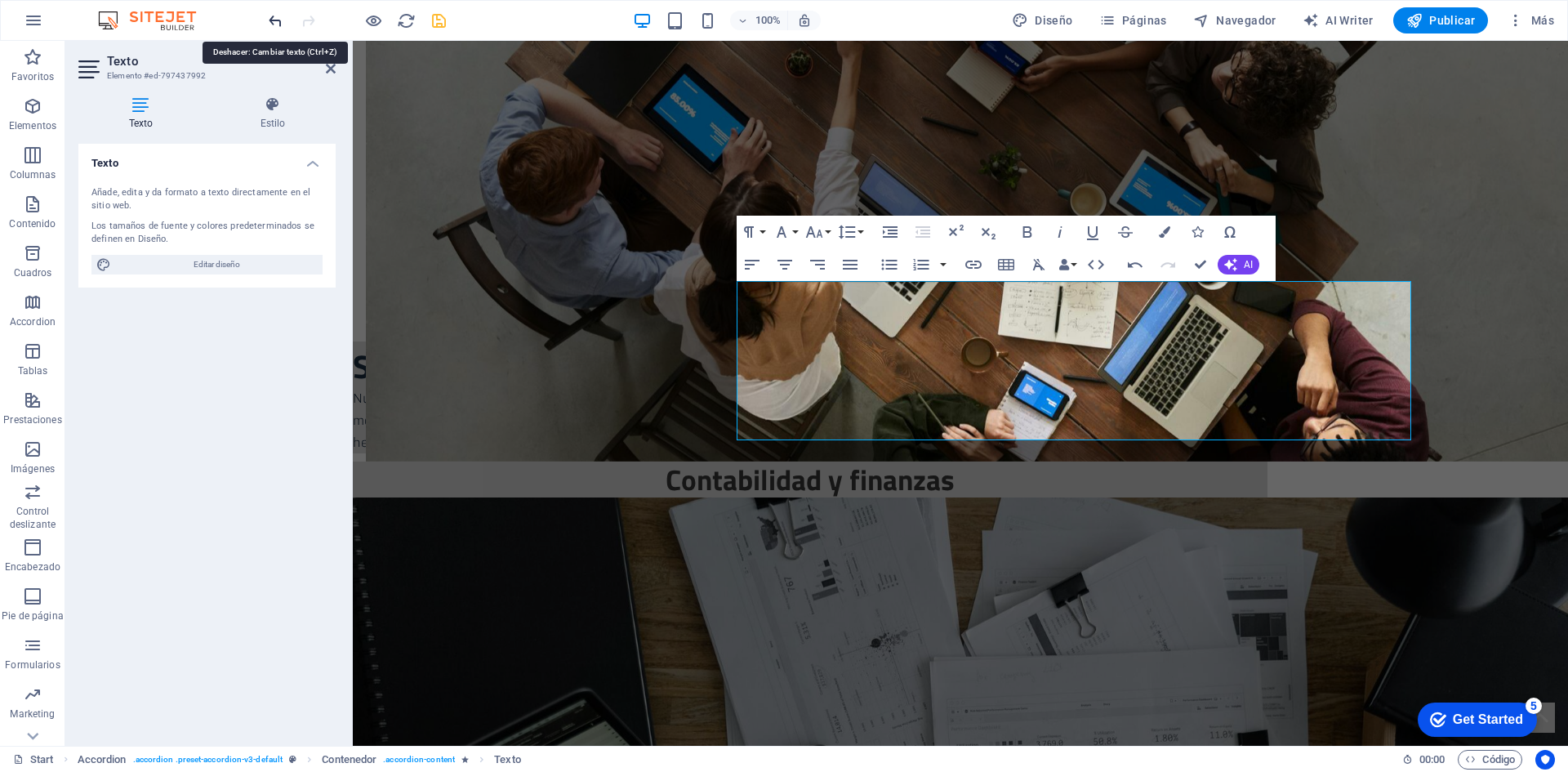
click at [270, 23] on icon "undo" at bounding box center [275, 21] width 19 height 19
click at [273, 20] on icon "undo" at bounding box center [275, 21] width 19 height 19
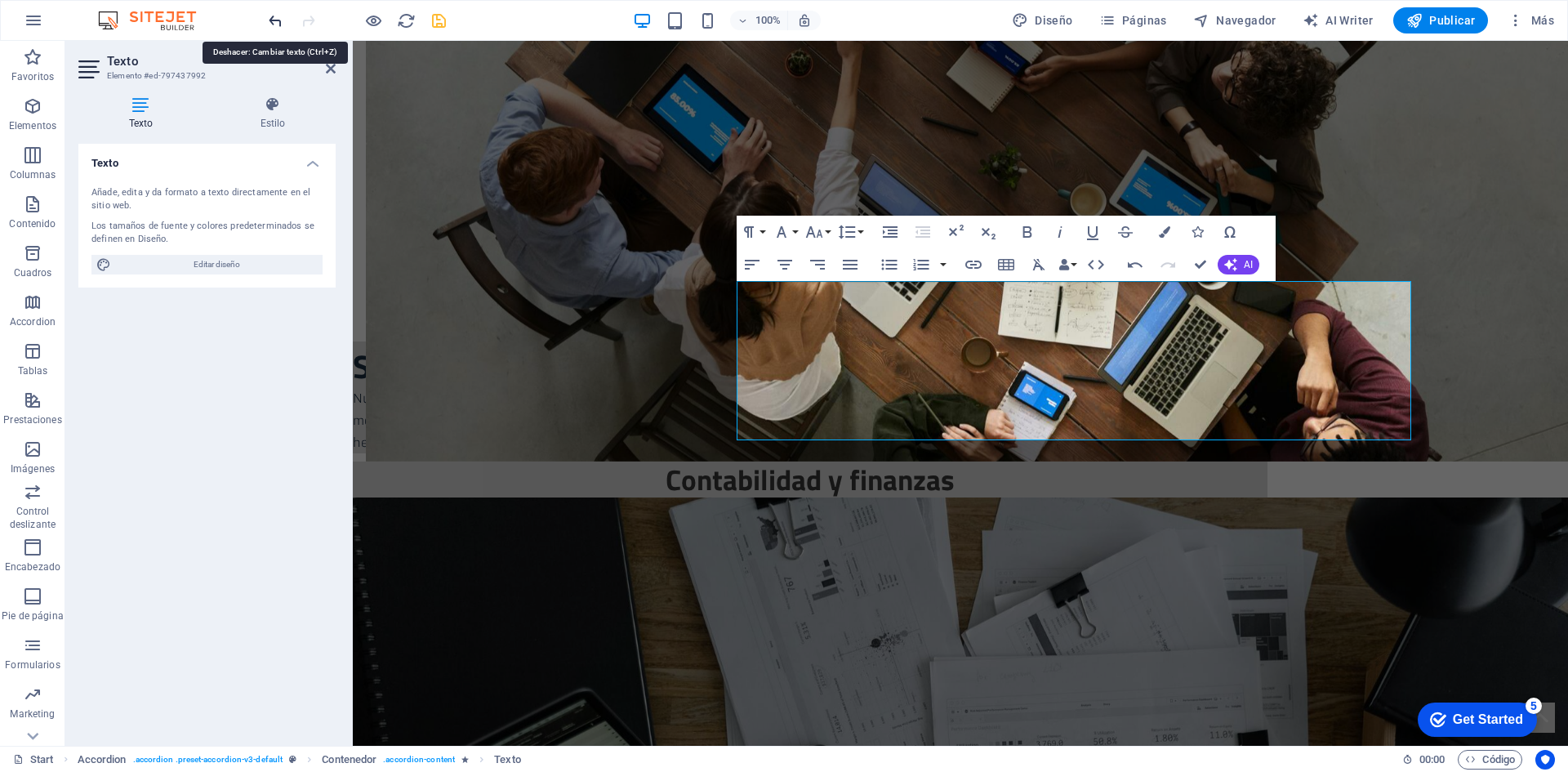
click at [273, 20] on icon "undo" at bounding box center [275, 21] width 19 height 19
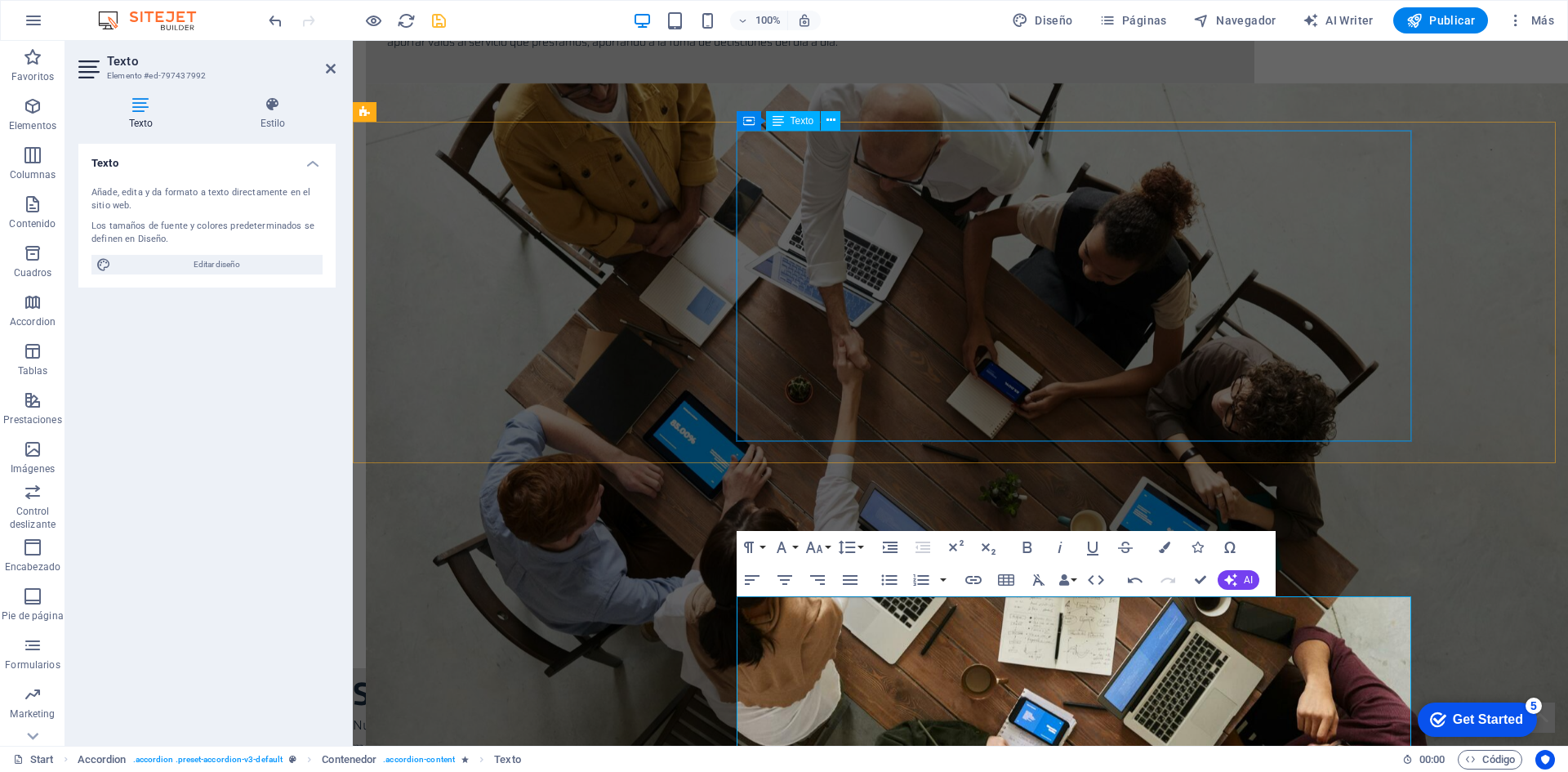
scroll to position [1490, 0]
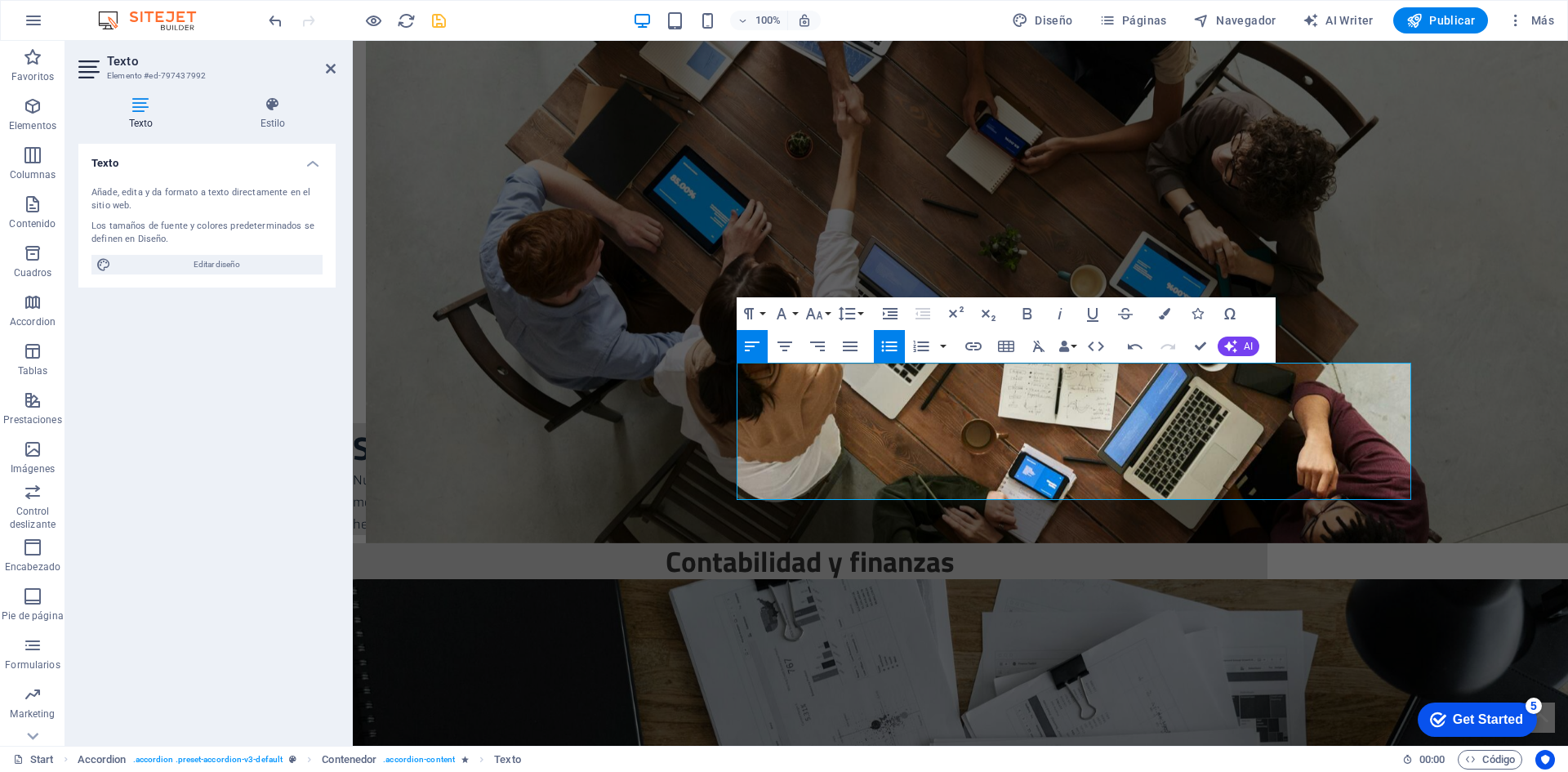
click at [885, 339] on icon "button" at bounding box center [889, 346] width 20 height 20
click at [914, 345] on icon "button" at bounding box center [921, 346] width 16 height 12
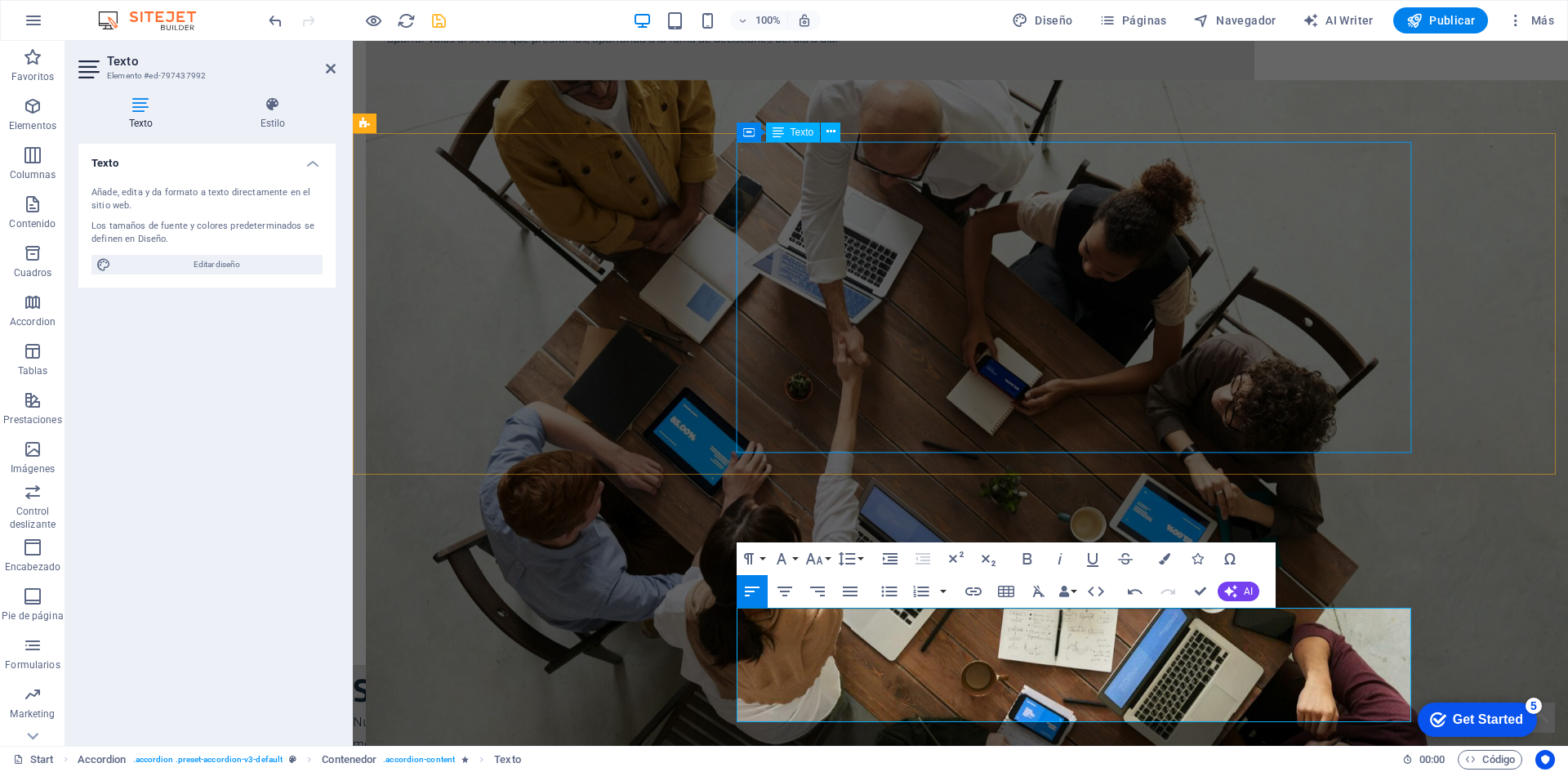
scroll to position [1245, 0]
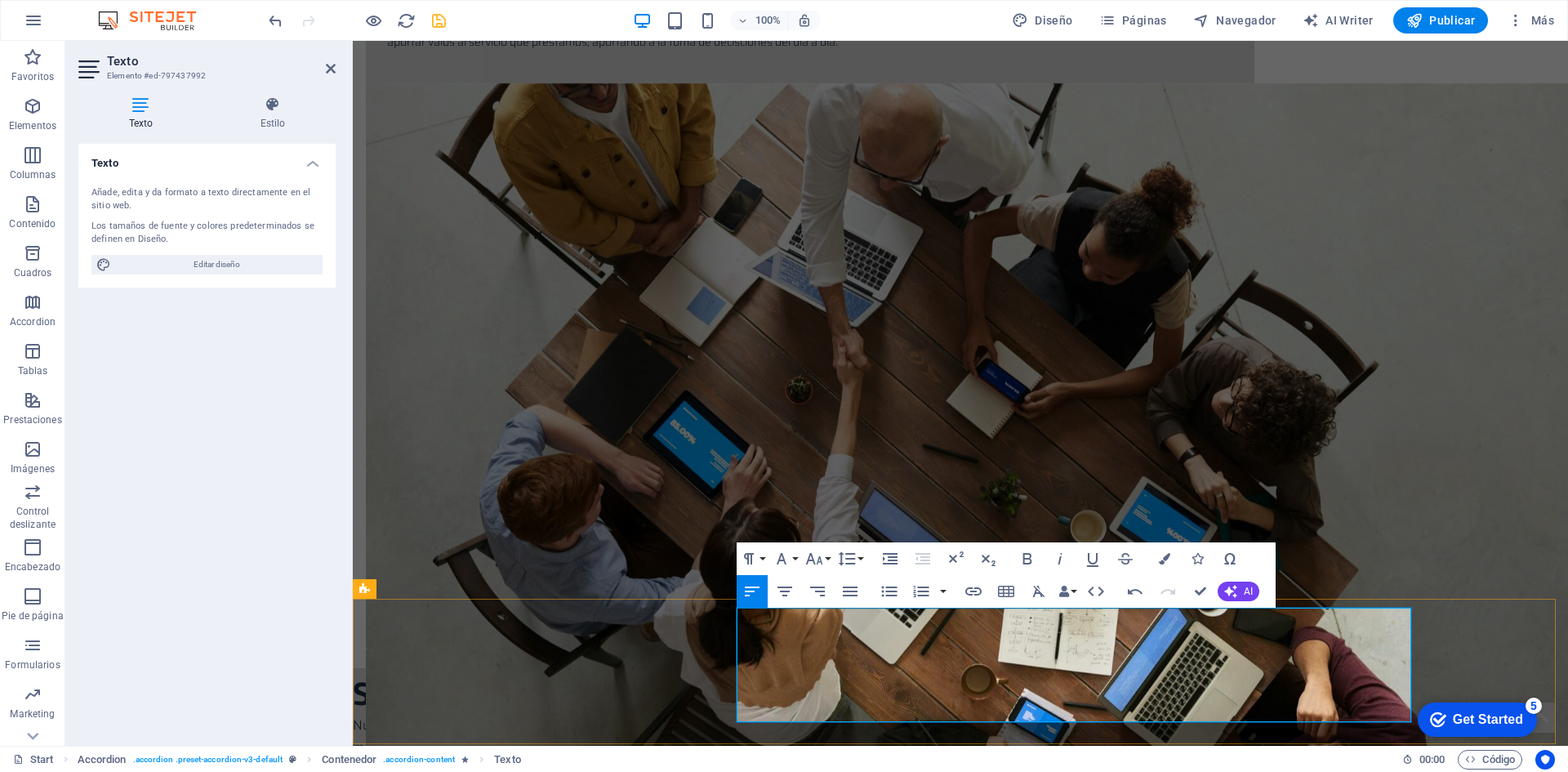
click at [928, 589] on icon "button" at bounding box center [921, 592] width 20 height 20
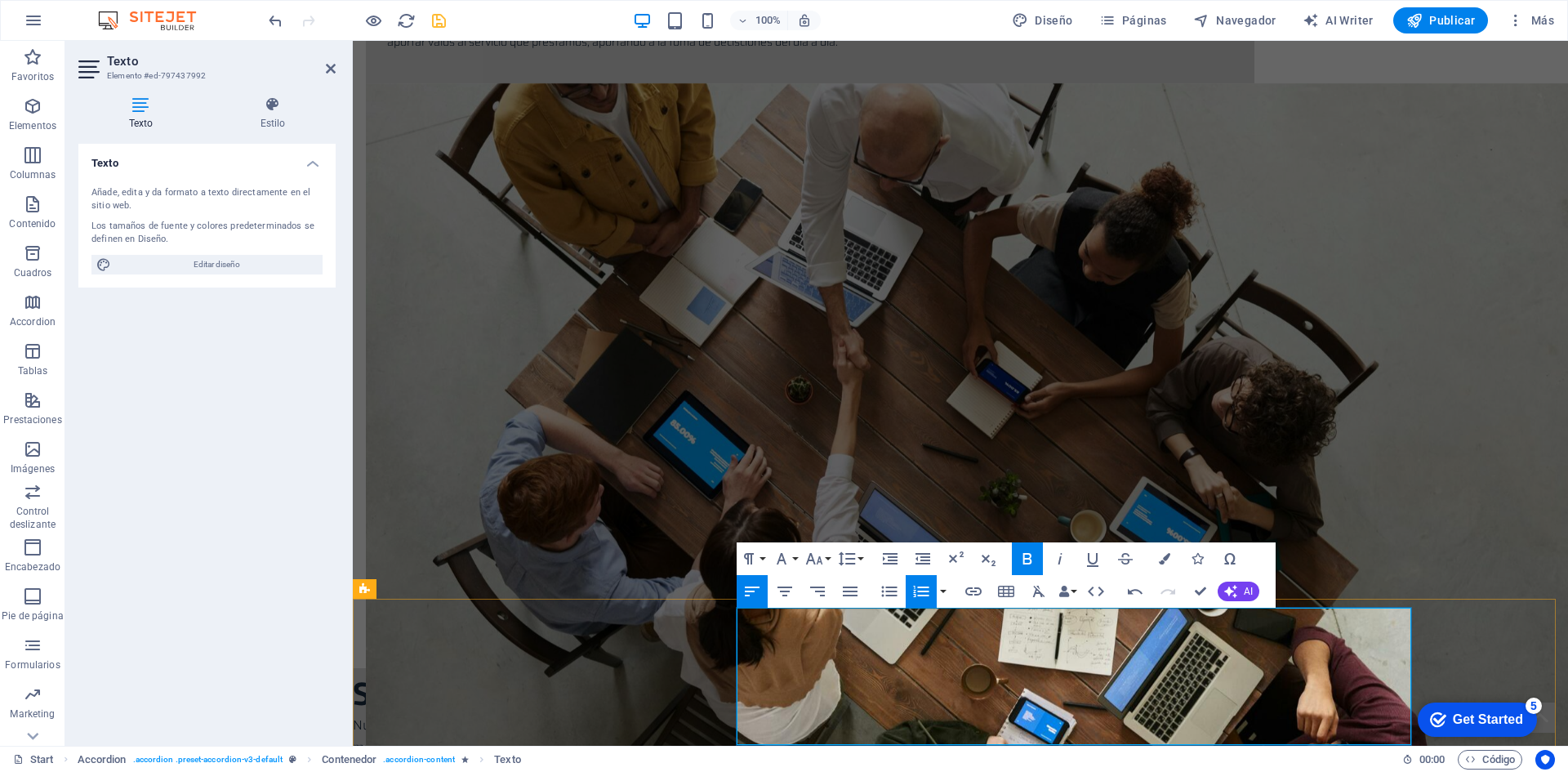
click at [919, 583] on icon "button" at bounding box center [921, 592] width 20 height 20
click at [748, 559] on icon "button" at bounding box center [748, 559] width 10 height 12
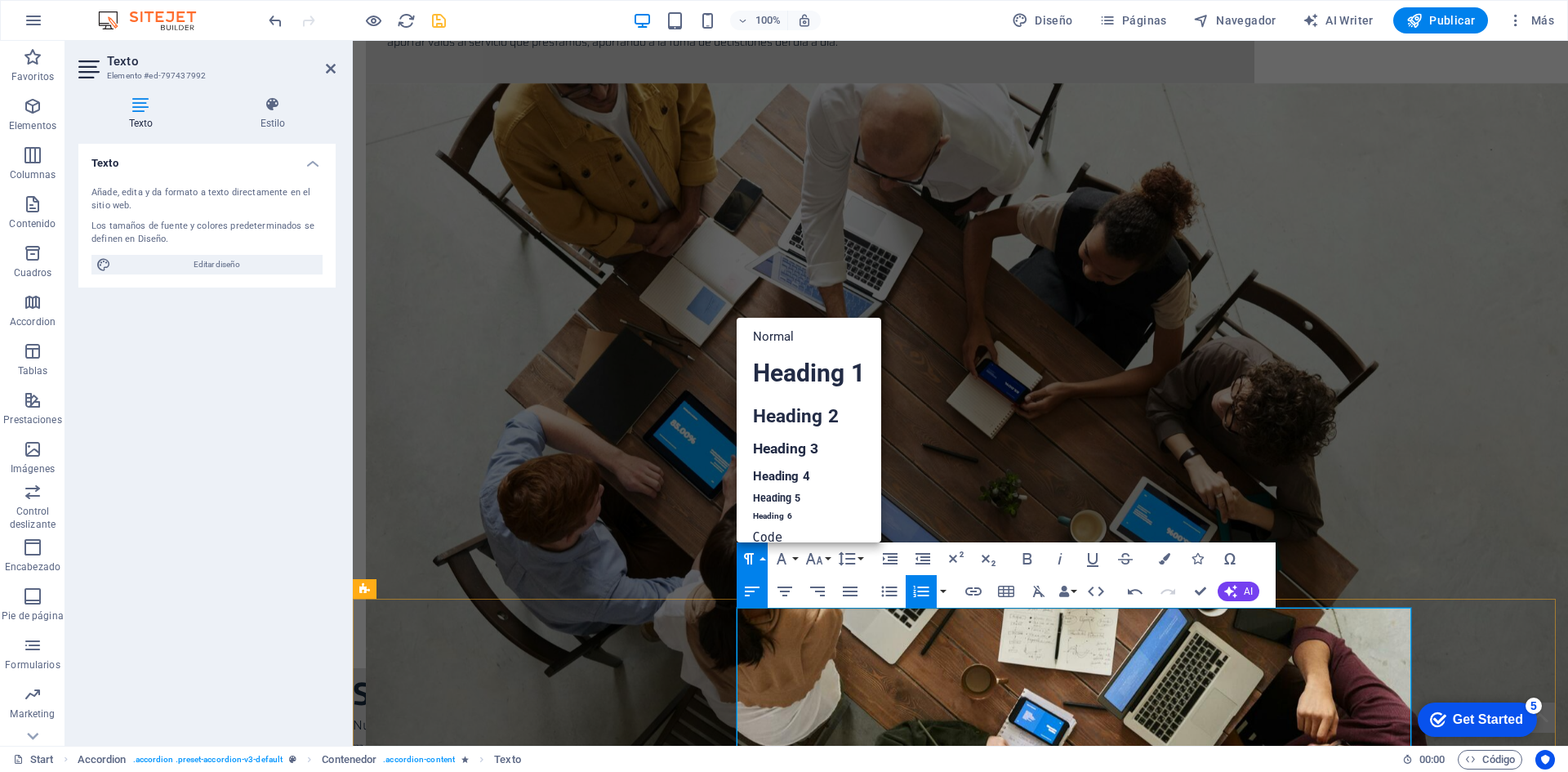
click at [928, 589] on icon "button" at bounding box center [921, 592] width 20 height 20
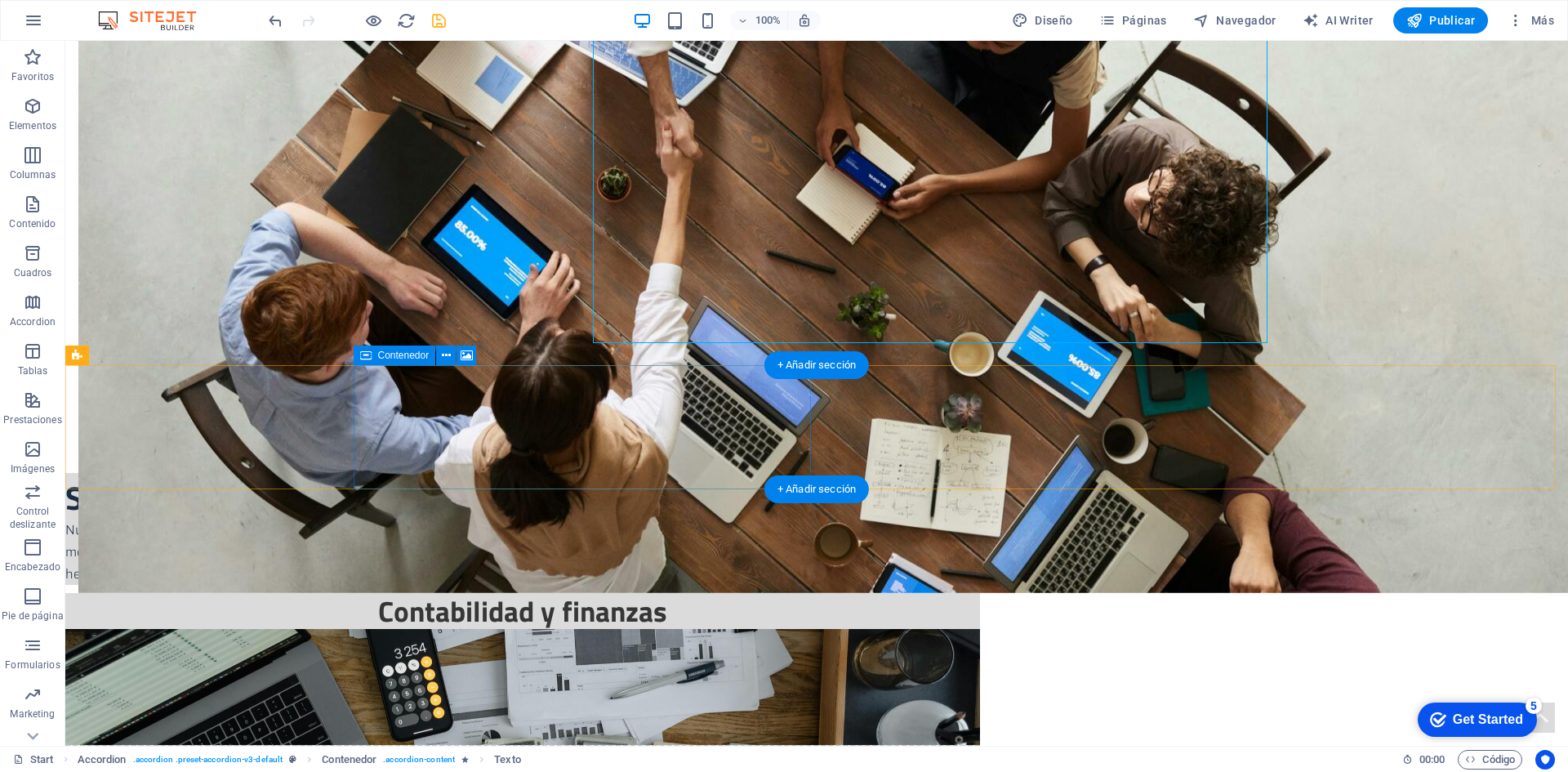
scroll to position [1233, 0]
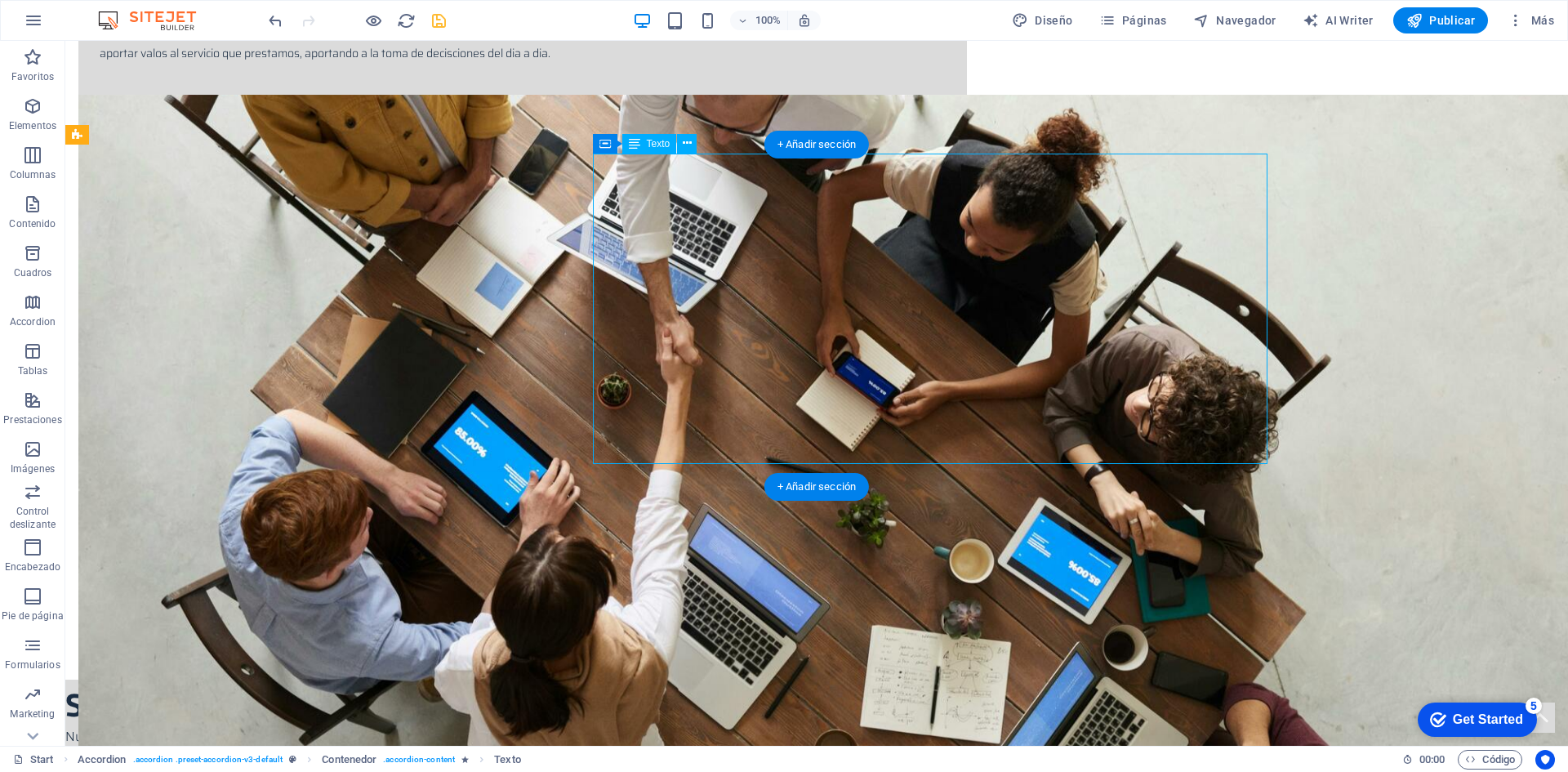
drag, startPoint x: 609, startPoint y: 181, endPoint x: 831, endPoint y: 273, distance: 240.3
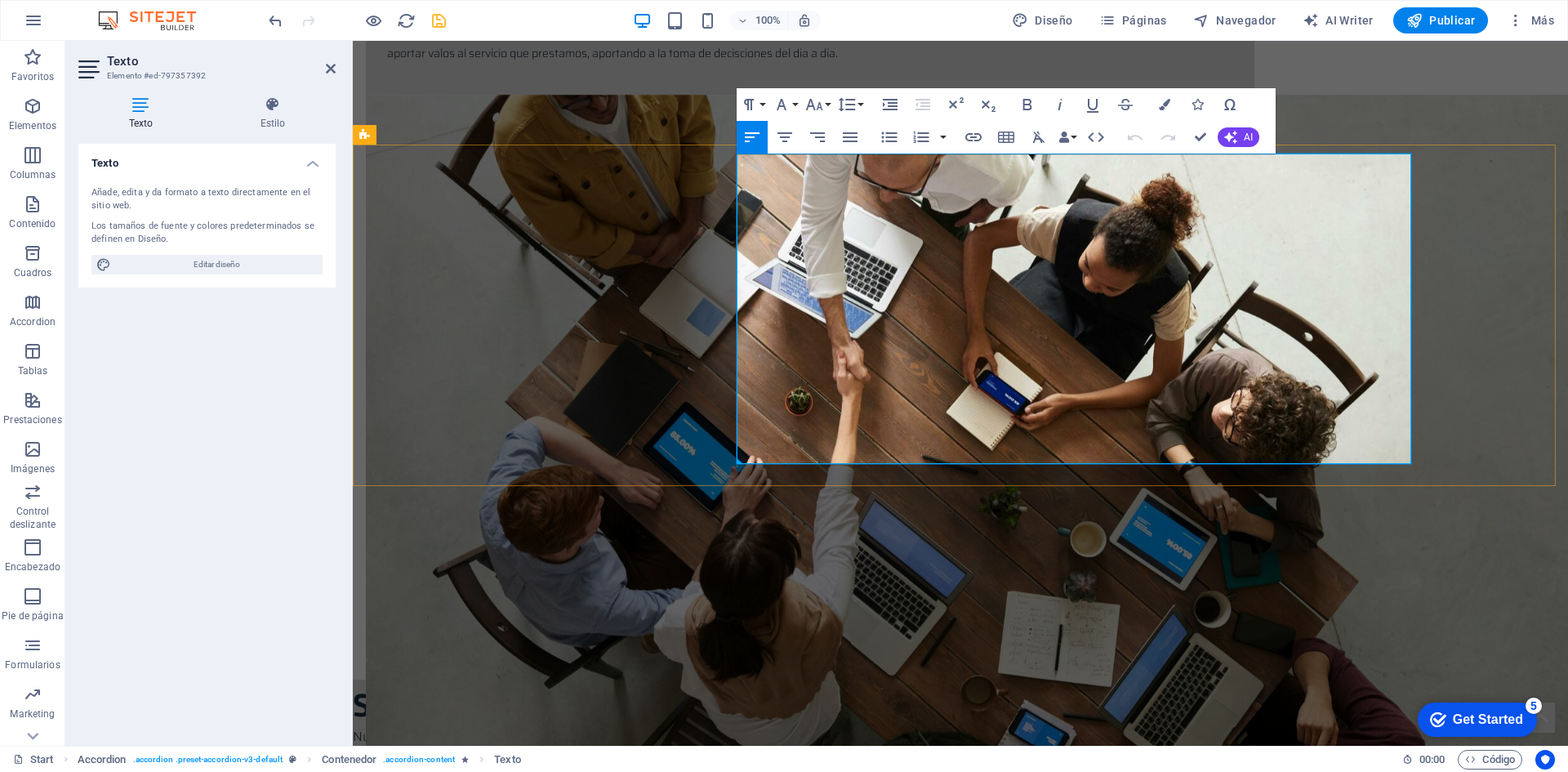
drag, startPoint x: 751, startPoint y: 180, endPoint x: 950, endPoint y: 290, distance: 227.4
copy ol "Tercerización de contabilidad. Elaboración de estados contables mensuales y anu…"
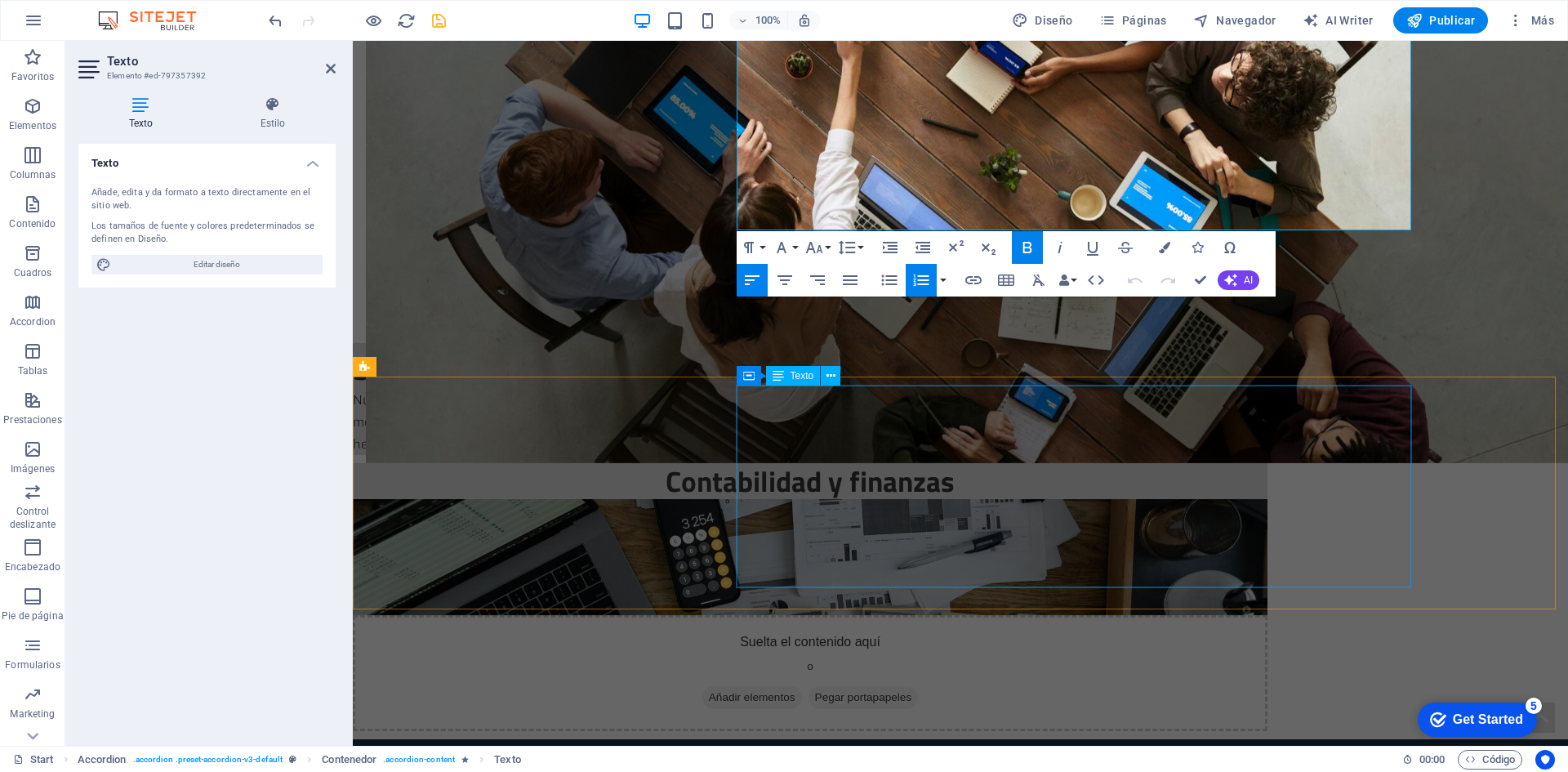
scroll to position [1642, 0]
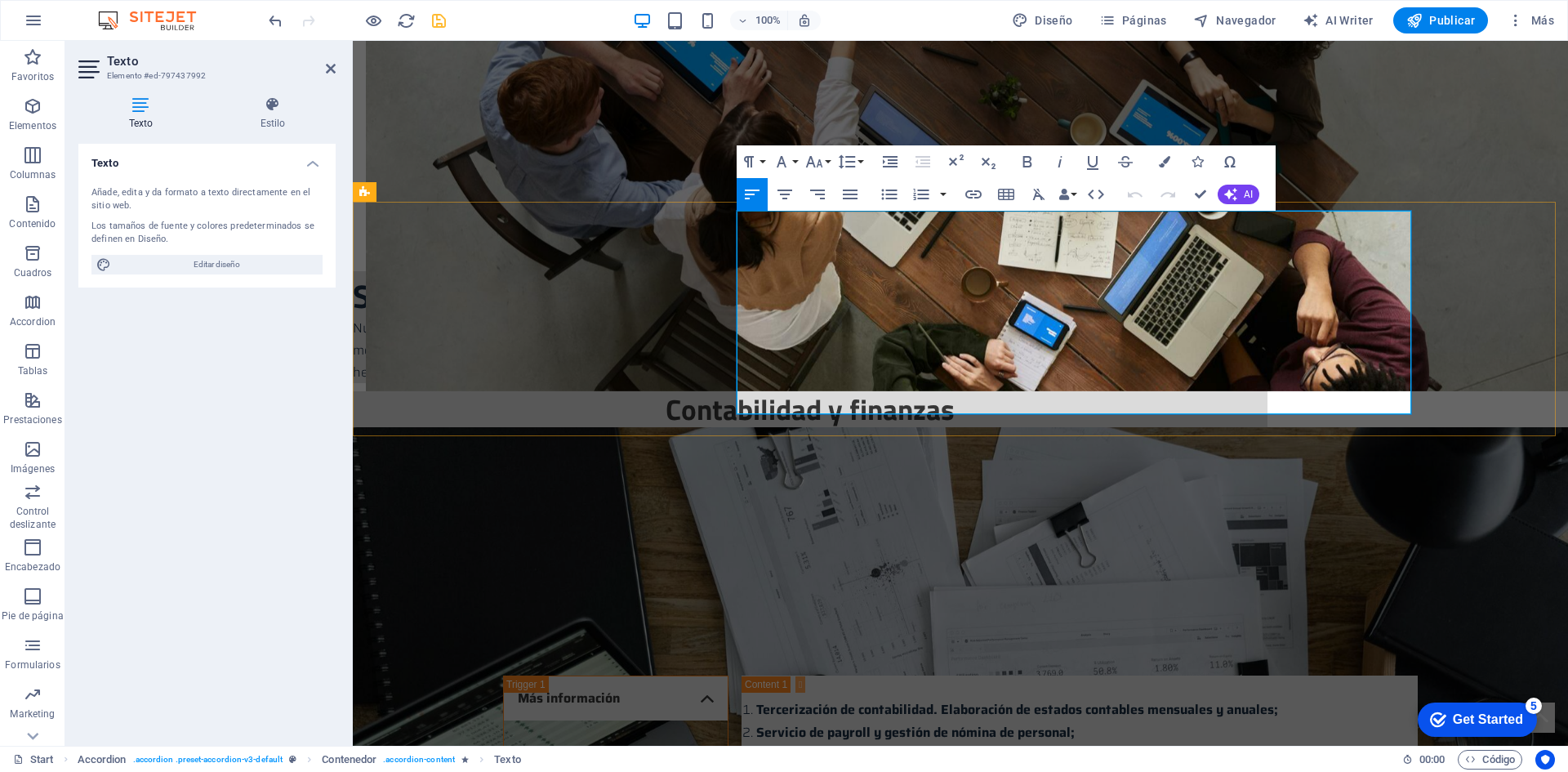
drag, startPoint x: 764, startPoint y: 240, endPoint x: 939, endPoint y: 376, distance: 221.6
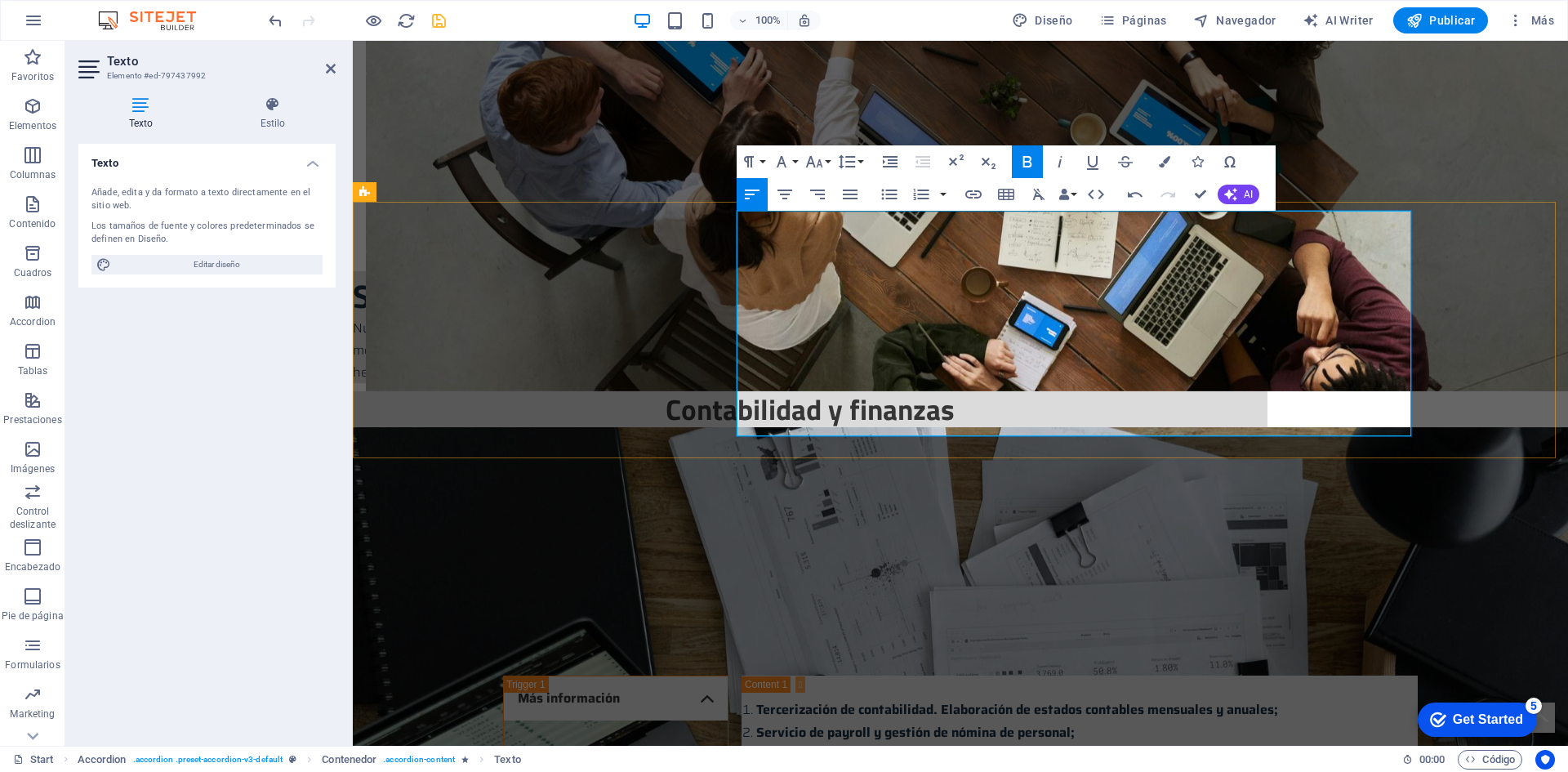
drag, startPoint x: 755, startPoint y: 245, endPoint x: 725, endPoint y: 245, distance: 30.0
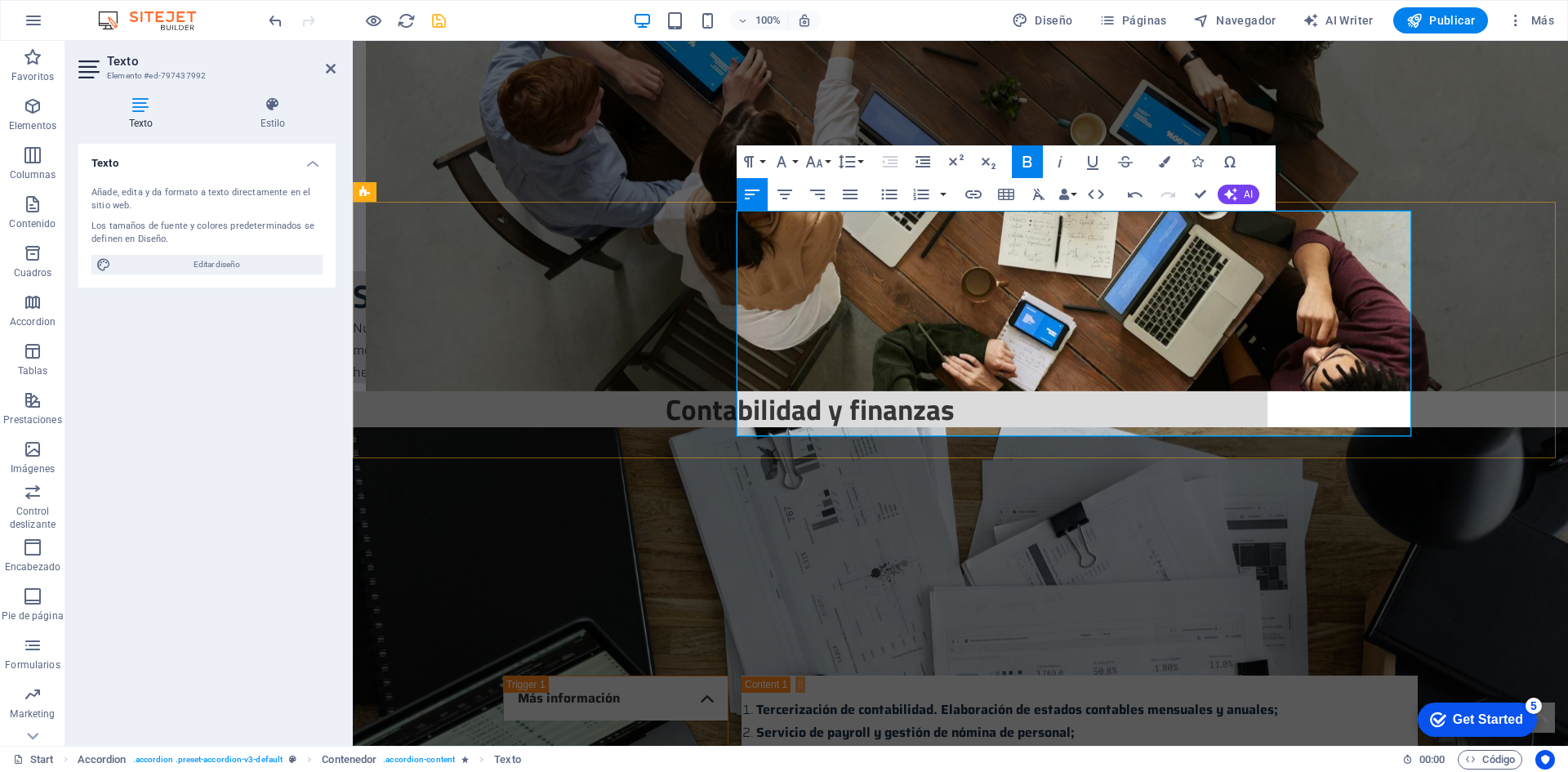
drag, startPoint x: 764, startPoint y: 222, endPoint x: 822, endPoint y: 226, distance: 58.1
drag, startPoint x: 737, startPoint y: 218, endPoint x: 1091, endPoint y: 261, distance: 356.6
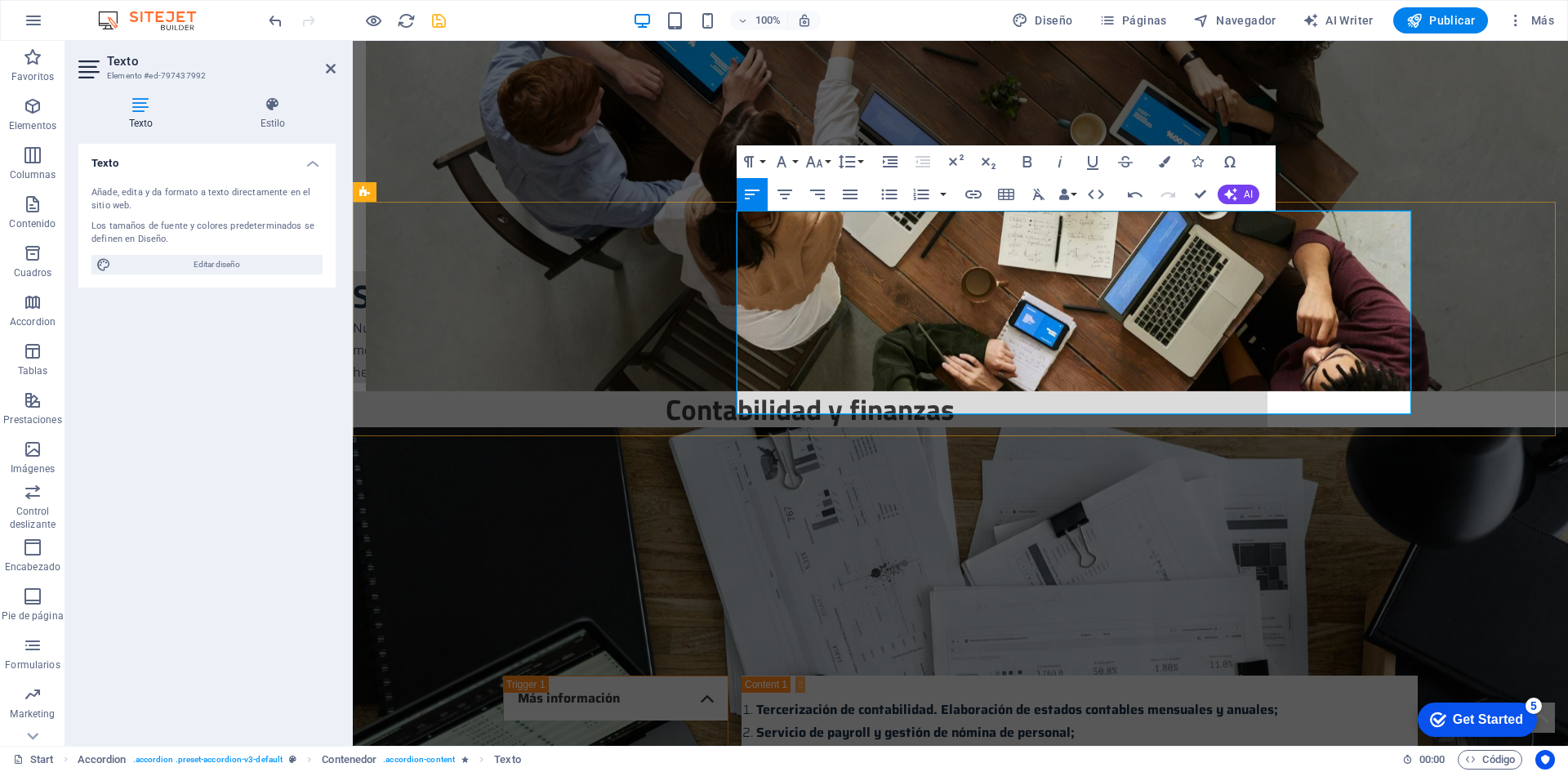
click at [930, 191] on icon "button" at bounding box center [921, 195] width 20 height 20
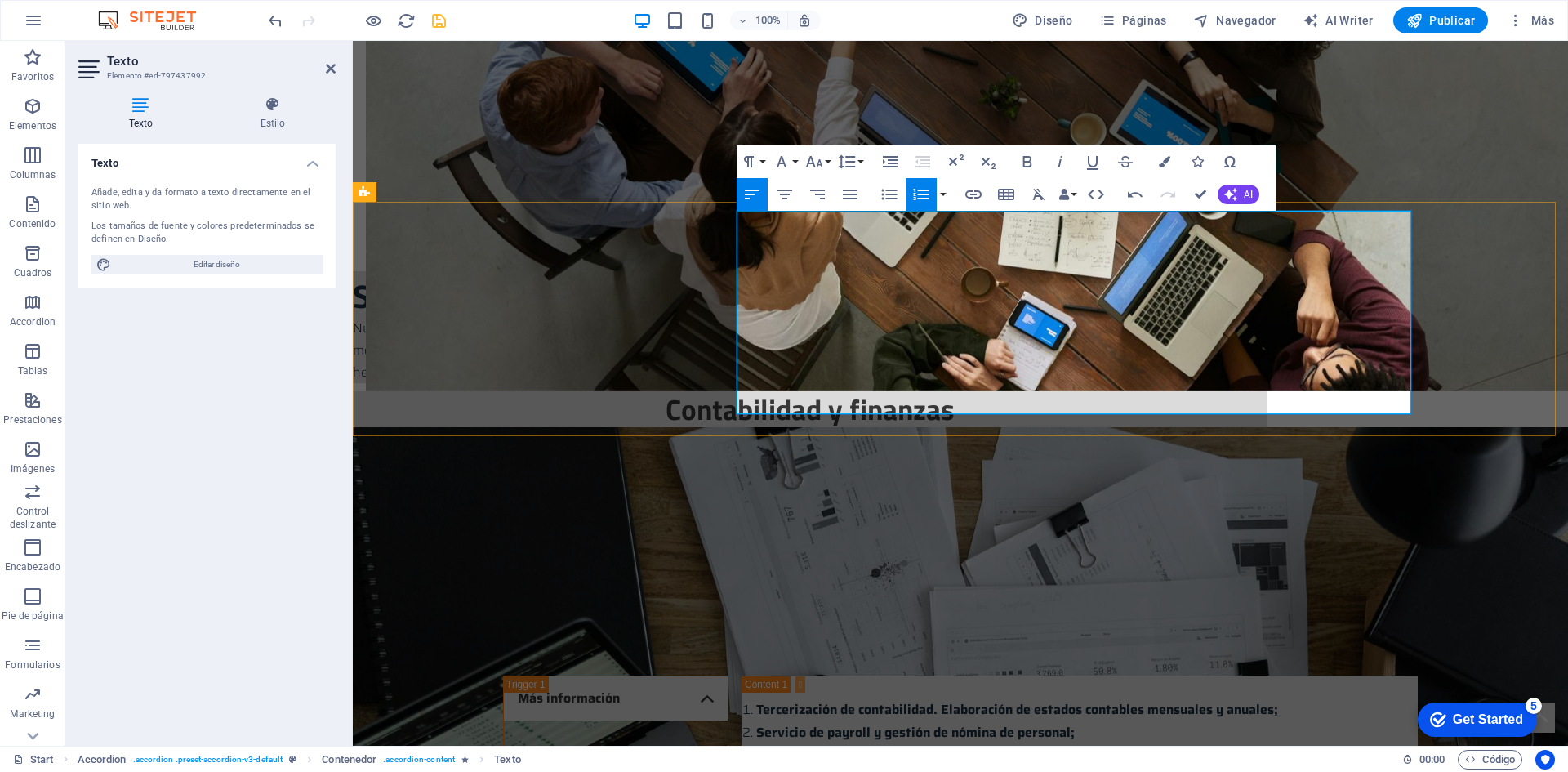
drag, startPoint x: 772, startPoint y: 375, endPoint x: 1340, endPoint y: 414, distance: 569.3
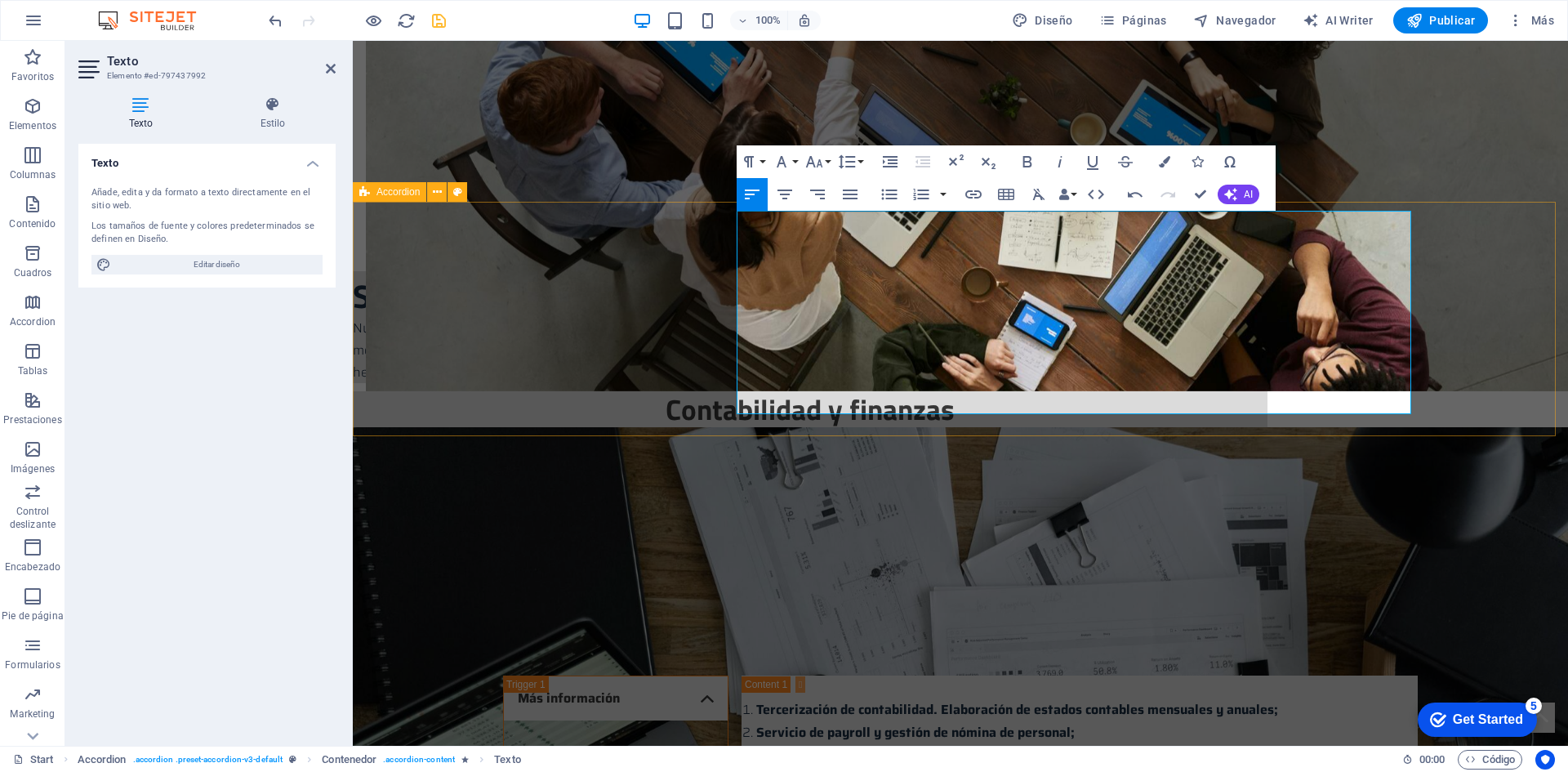
drag, startPoint x: 796, startPoint y: 391, endPoint x: 731, endPoint y: 330, distance: 89.1
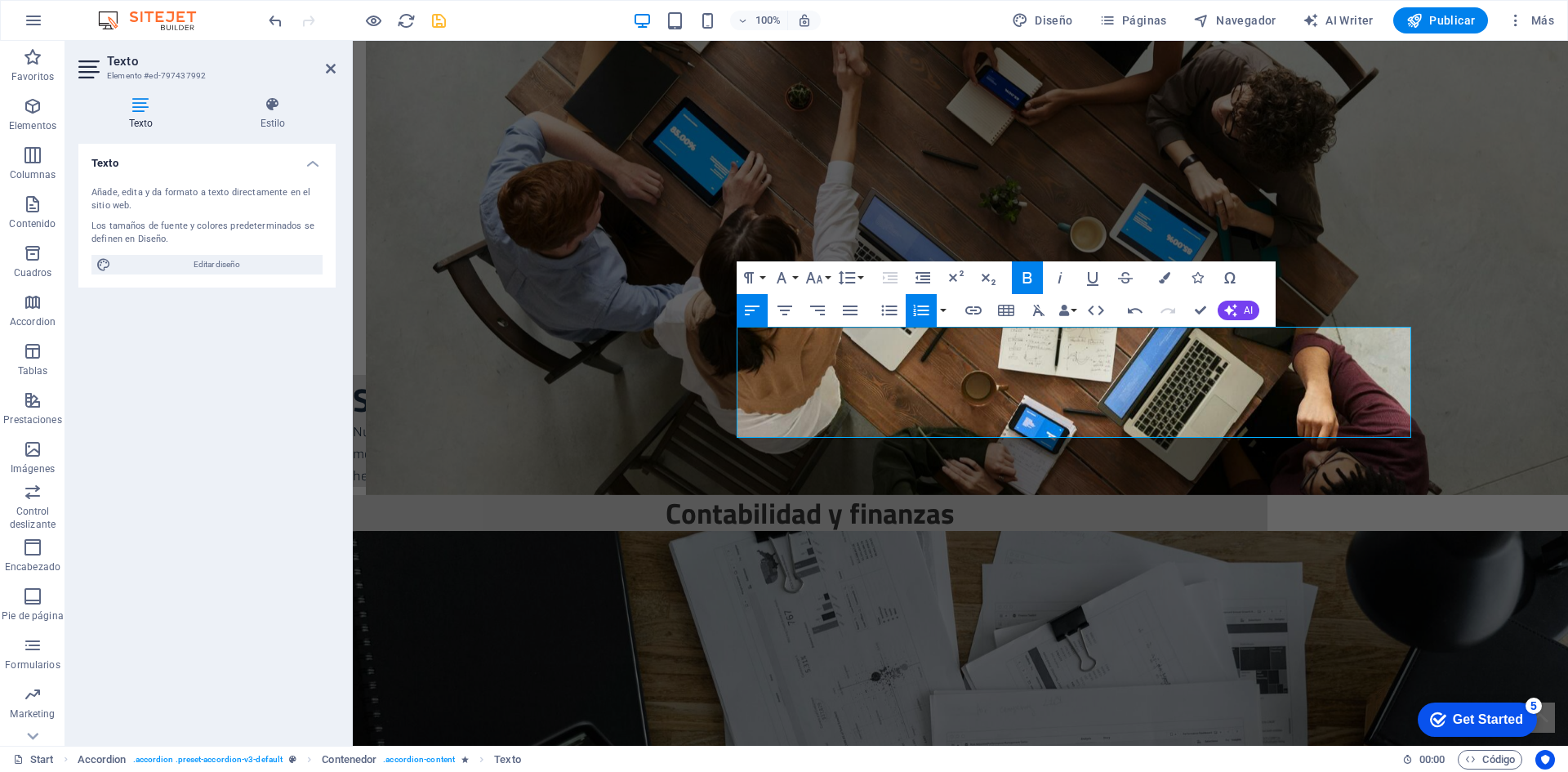
scroll to position [1560, 0]
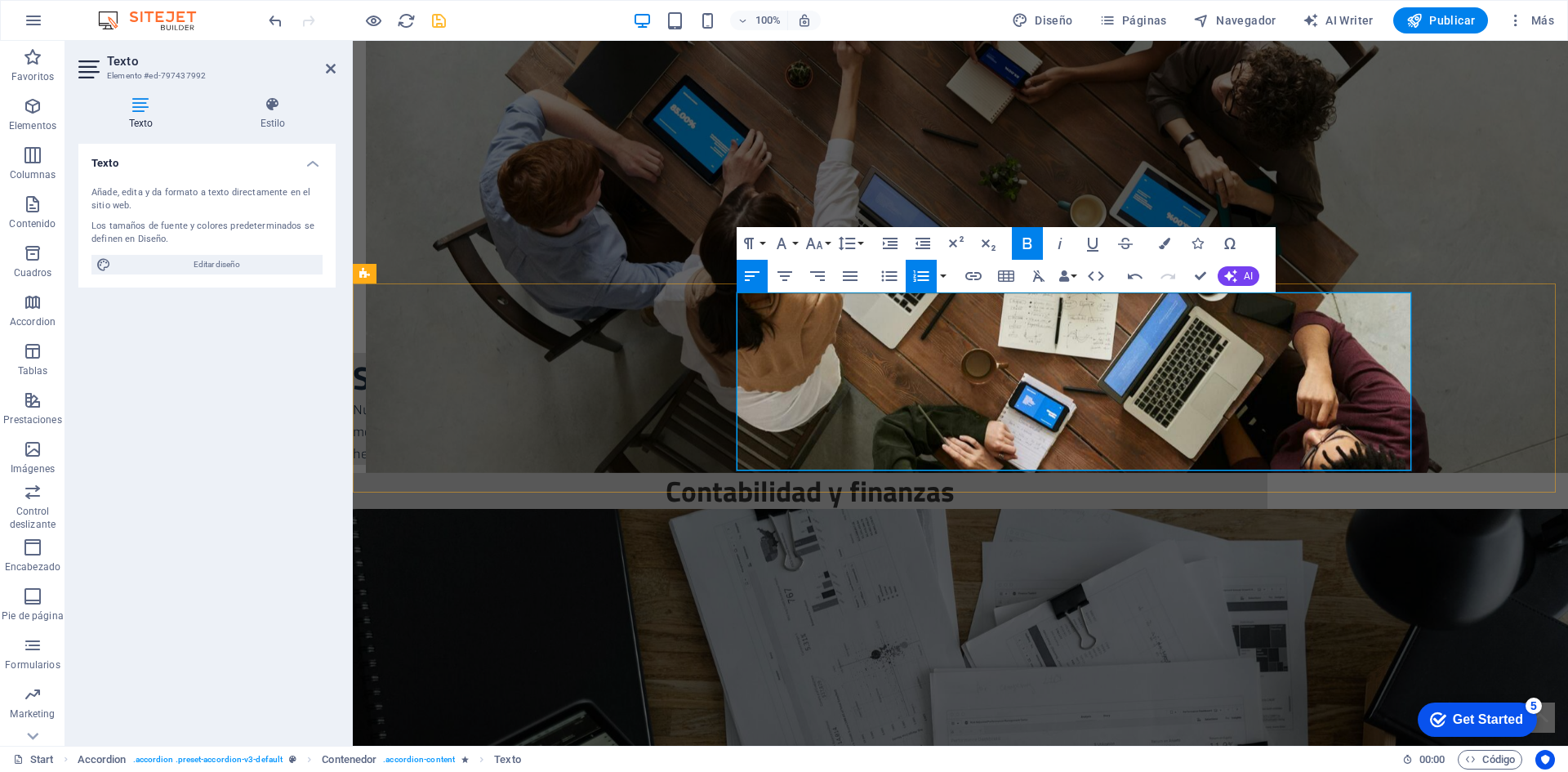
drag, startPoint x: 750, startPoint y: 390, endPoint x: 842, endPoint y: 392, distance: 92.0
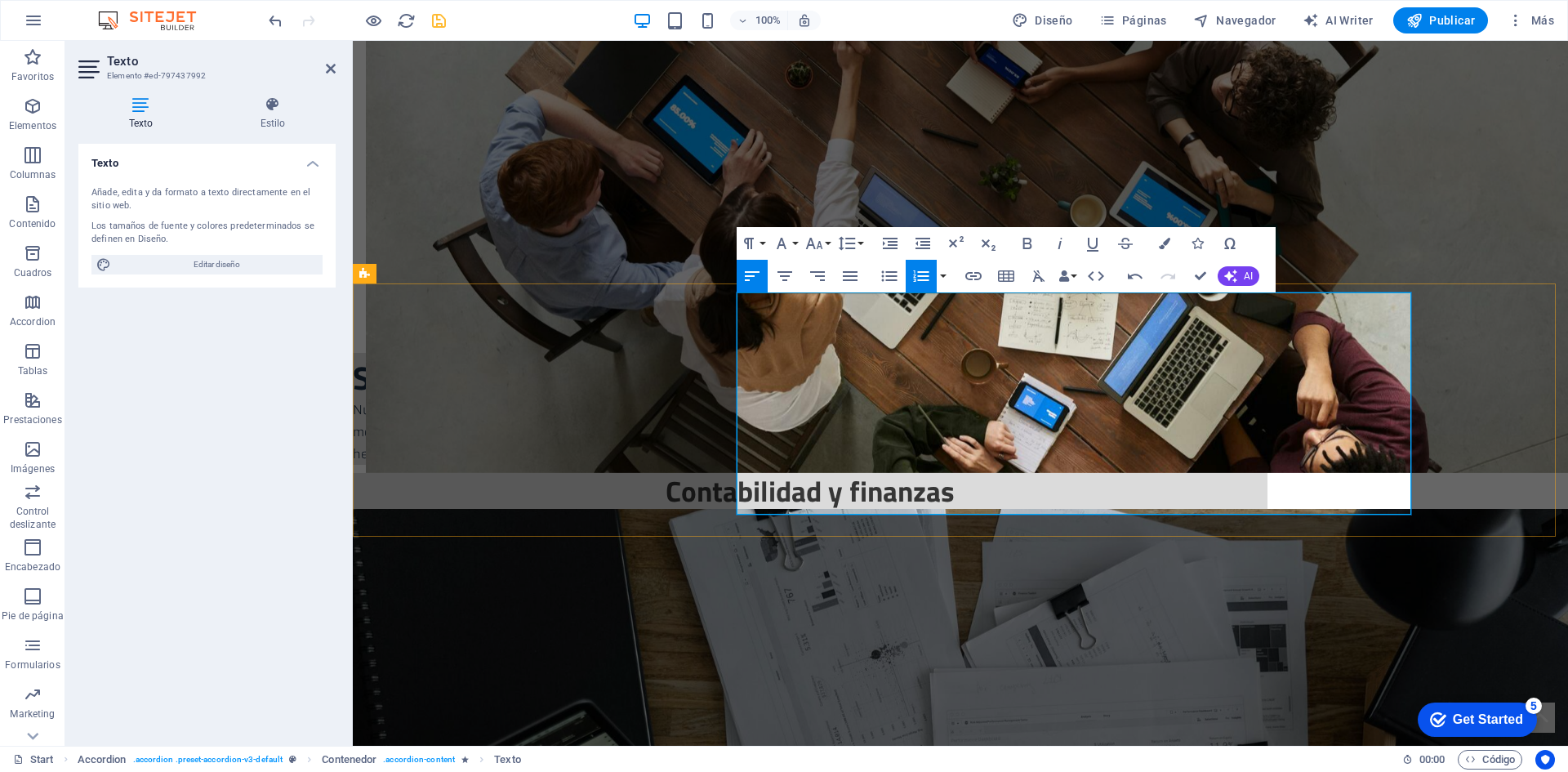
drag, startPoint x: 1134, startPoint y: 436, endPoint x: 752, endPoint y: 437, distance: 382.0
copy li "Asespramientotributario para la optimización fiscal de las mepr"
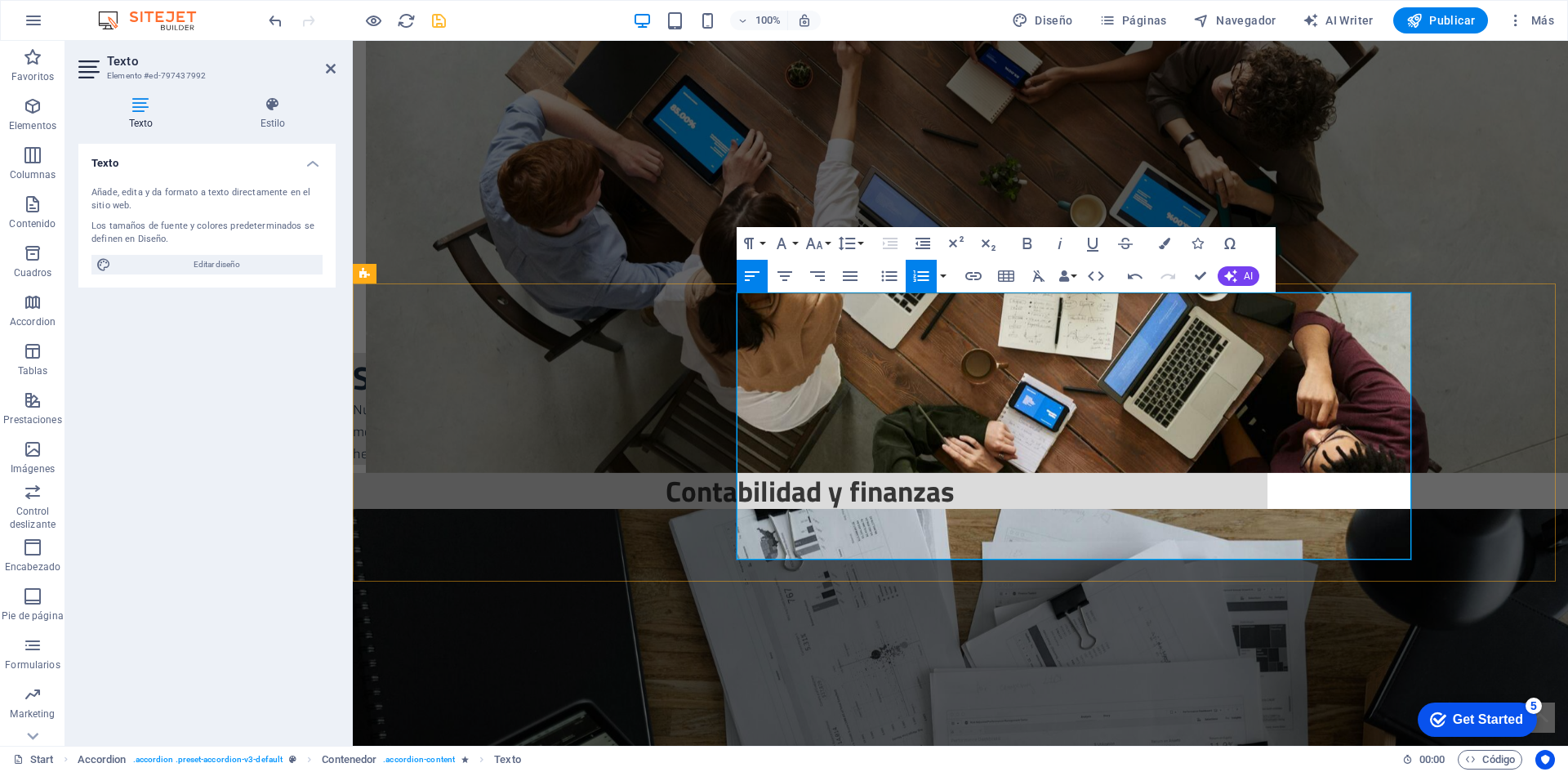
drag, startPoint x: 1134, startPoint y: 438, endPoint x: 750, endPoint y: 439, distance: 384.0
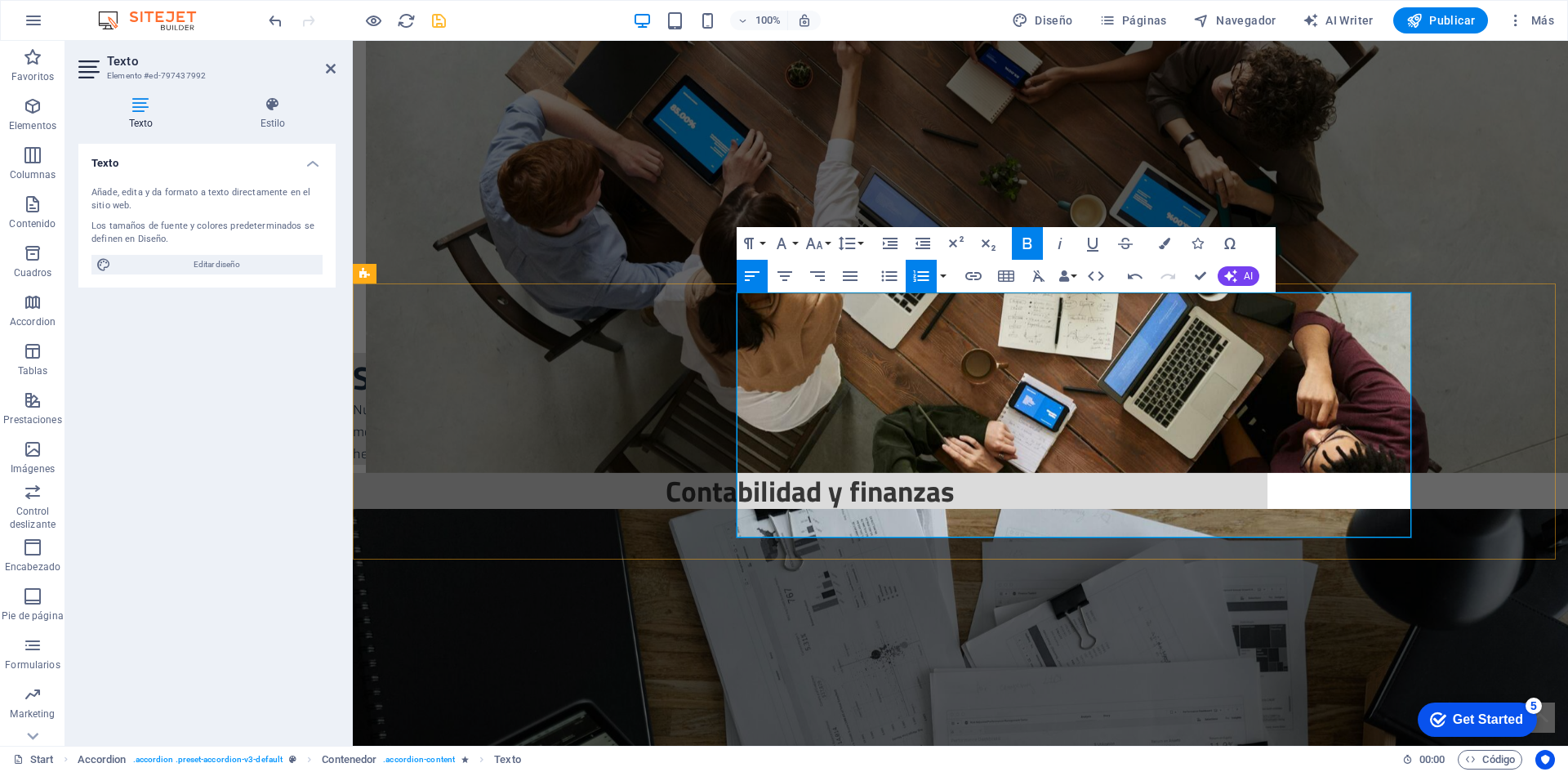
drag, startPoint x: 748, startPoint y: 459, endPoint x: 1143, endPoint y: 462, distance: 395.0
click at [1020, 238] on icon "button" at bounding box center [1027, 243] width 20 height 20
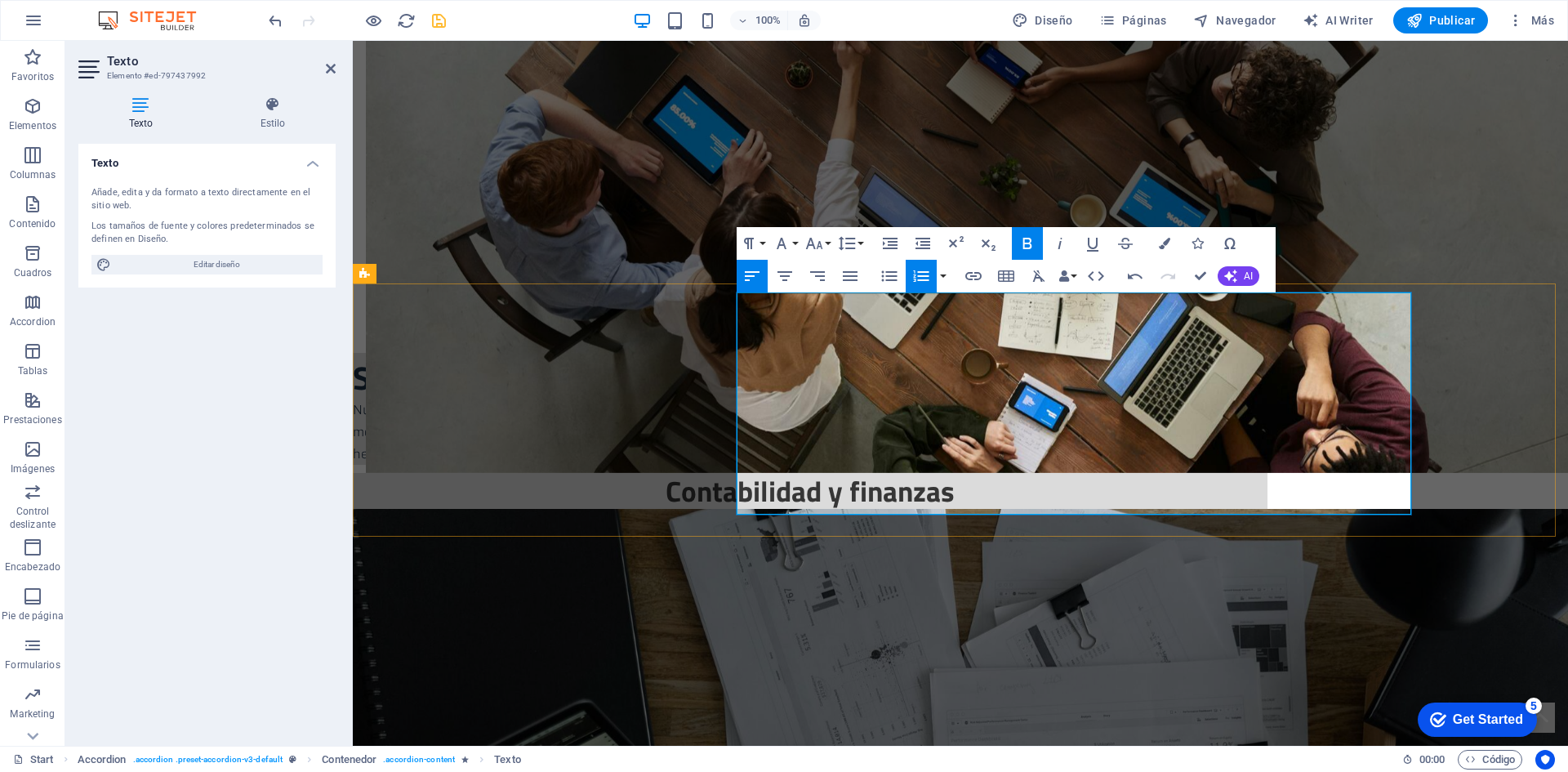
drag, startPoint x: 1127, startPoint y: 419, endPoint x: 999, endPoint y: 433, distance: 128.8
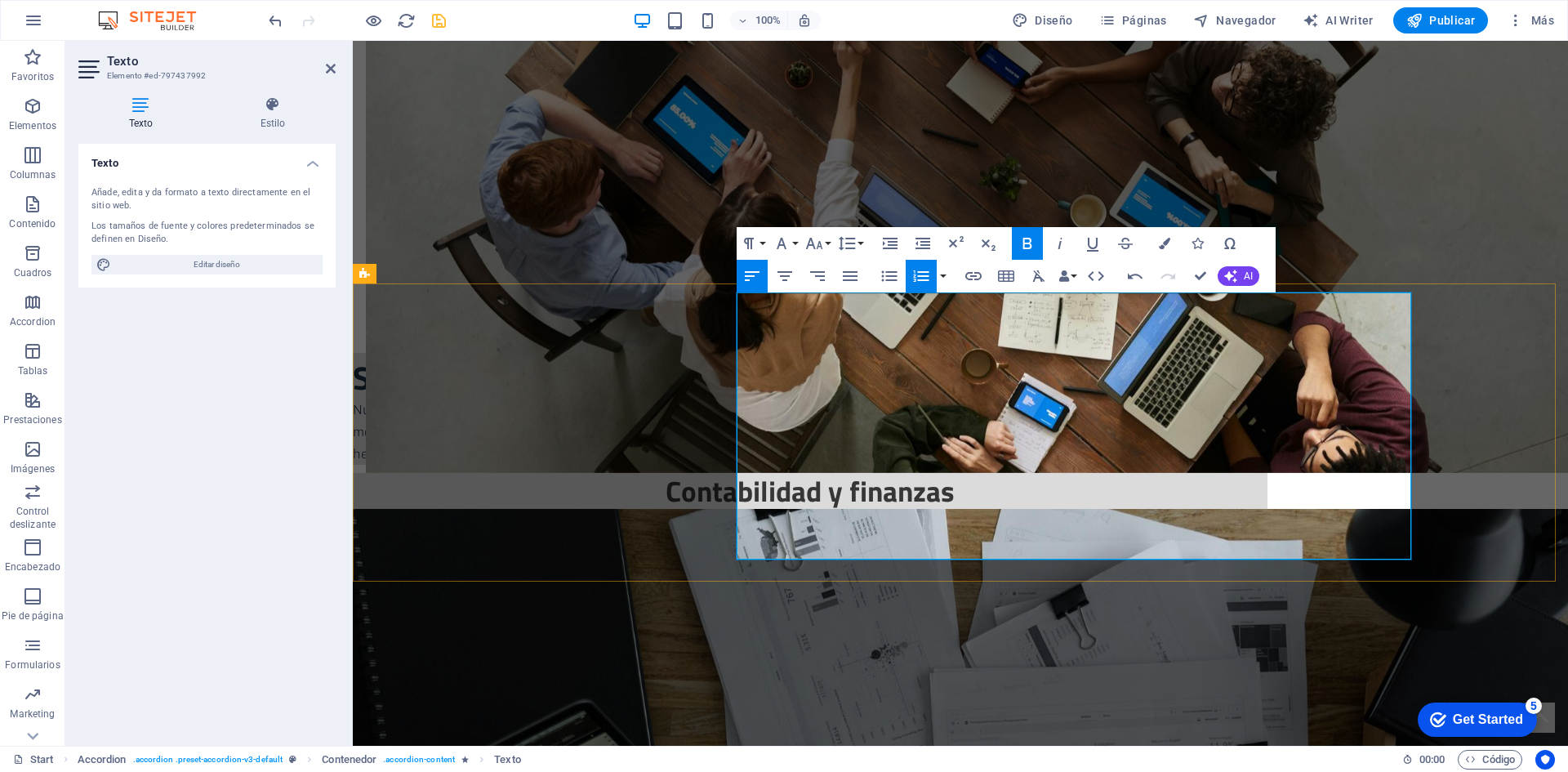
drag, startPoint x: 738, startPoint y: 507, endPoint x: 1031, endPoint y: 504, distance: 293.0
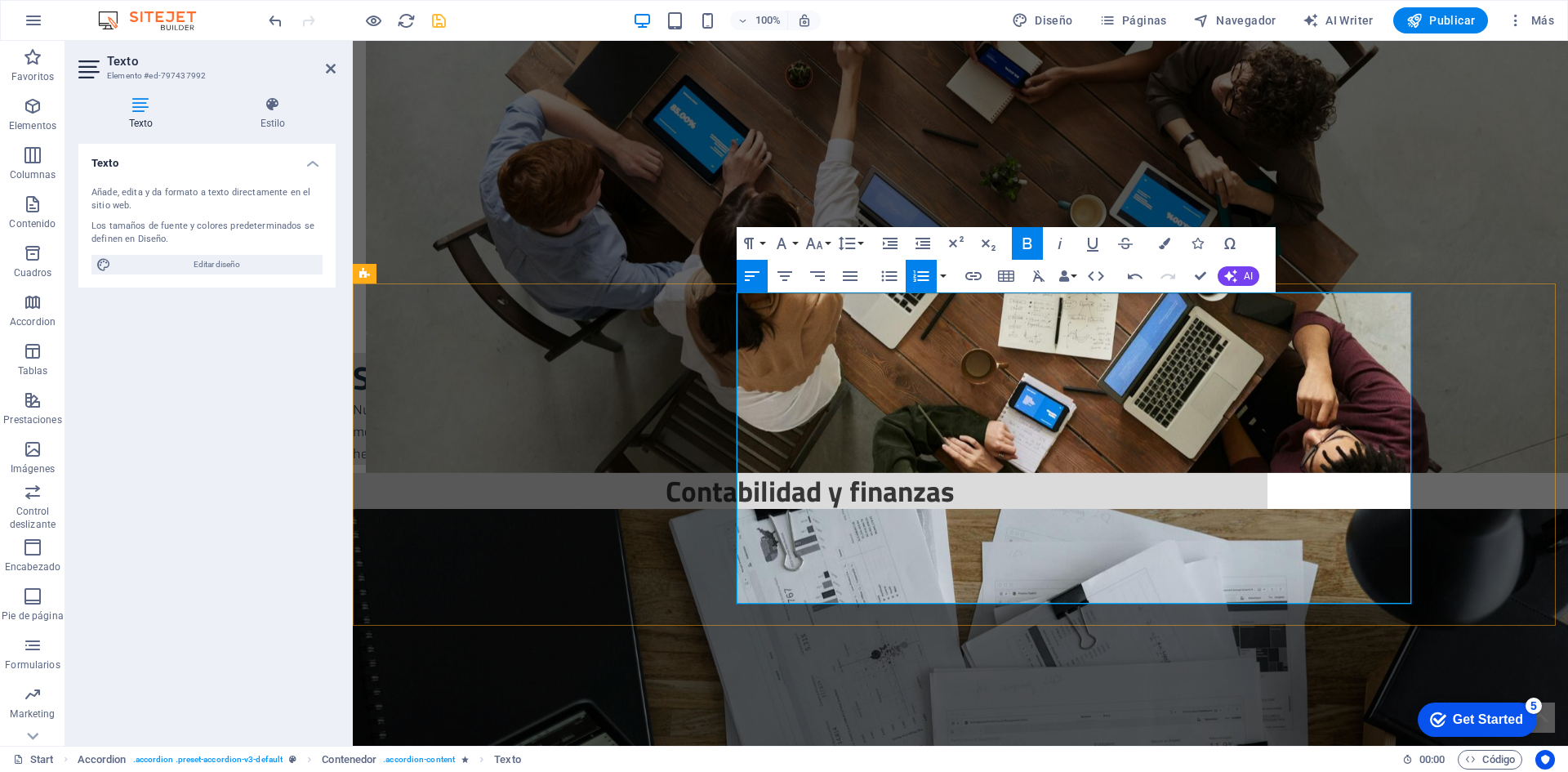
drag, startPoint x: 751, startPoint y: 547, endPoint x: 1170, endPoint y: 587, distance: 420.9
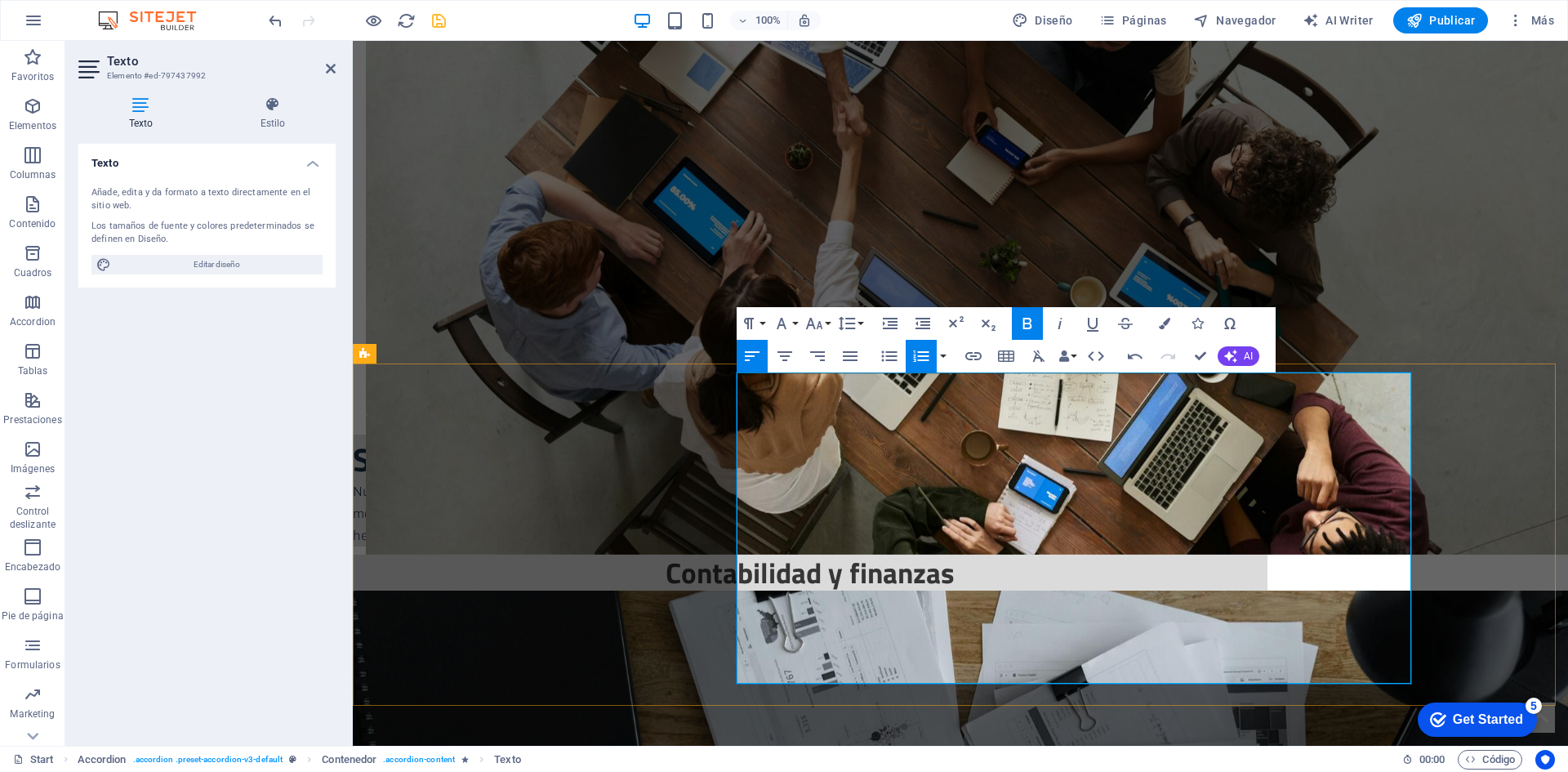
scroll to position [1642, 0]
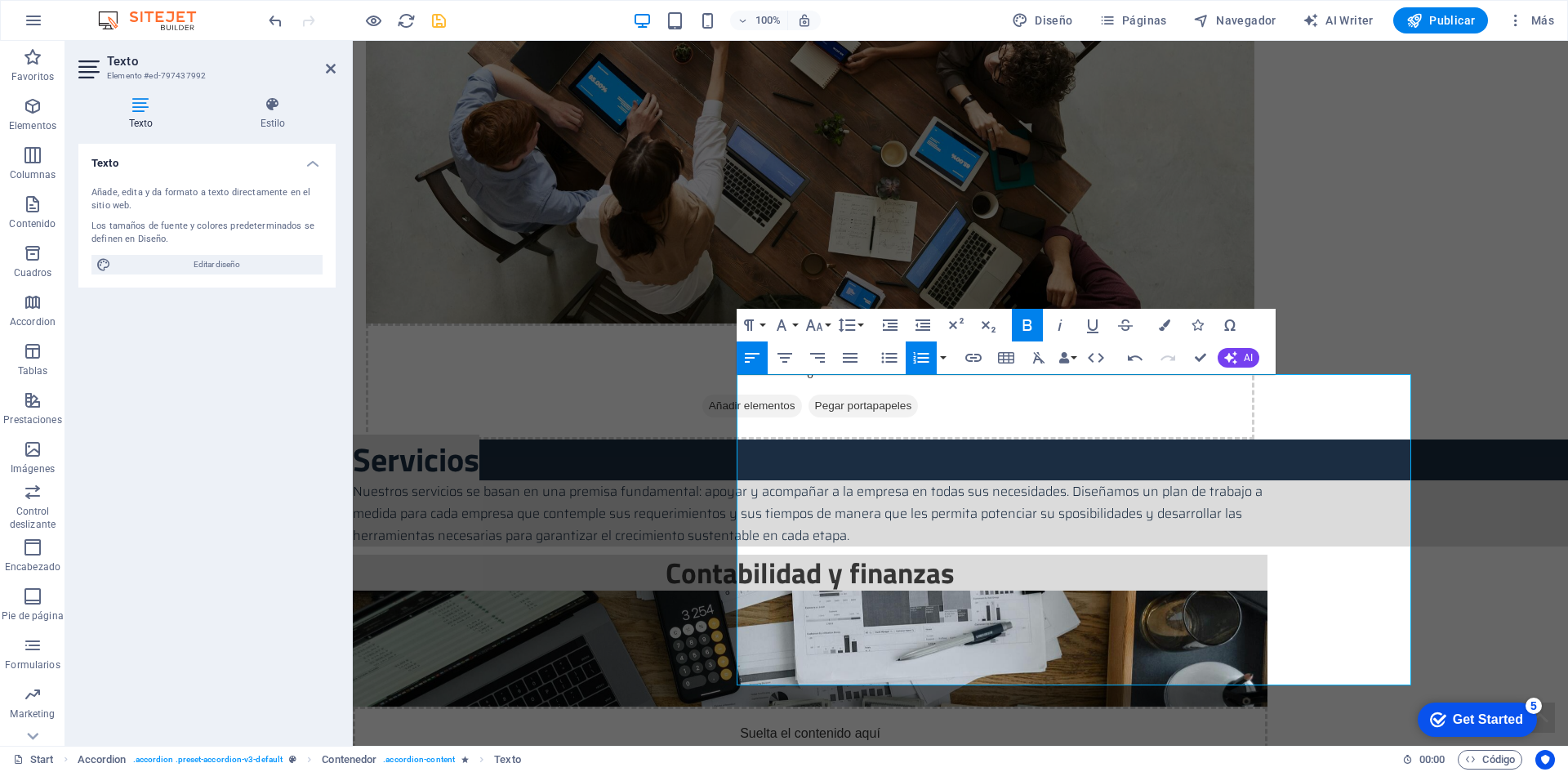
scroll to position [1805, 0]
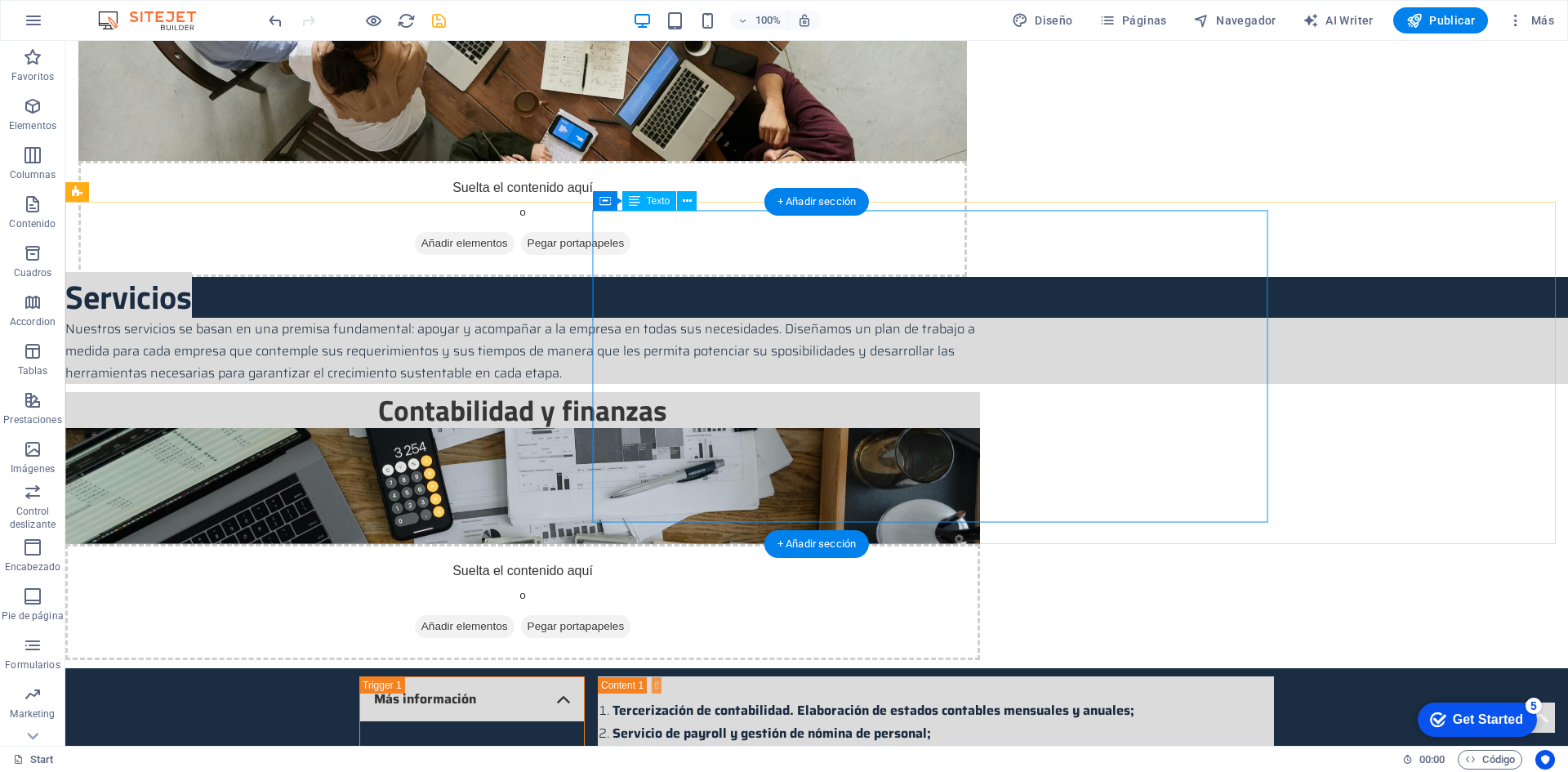
scroll to position [1642, 0]
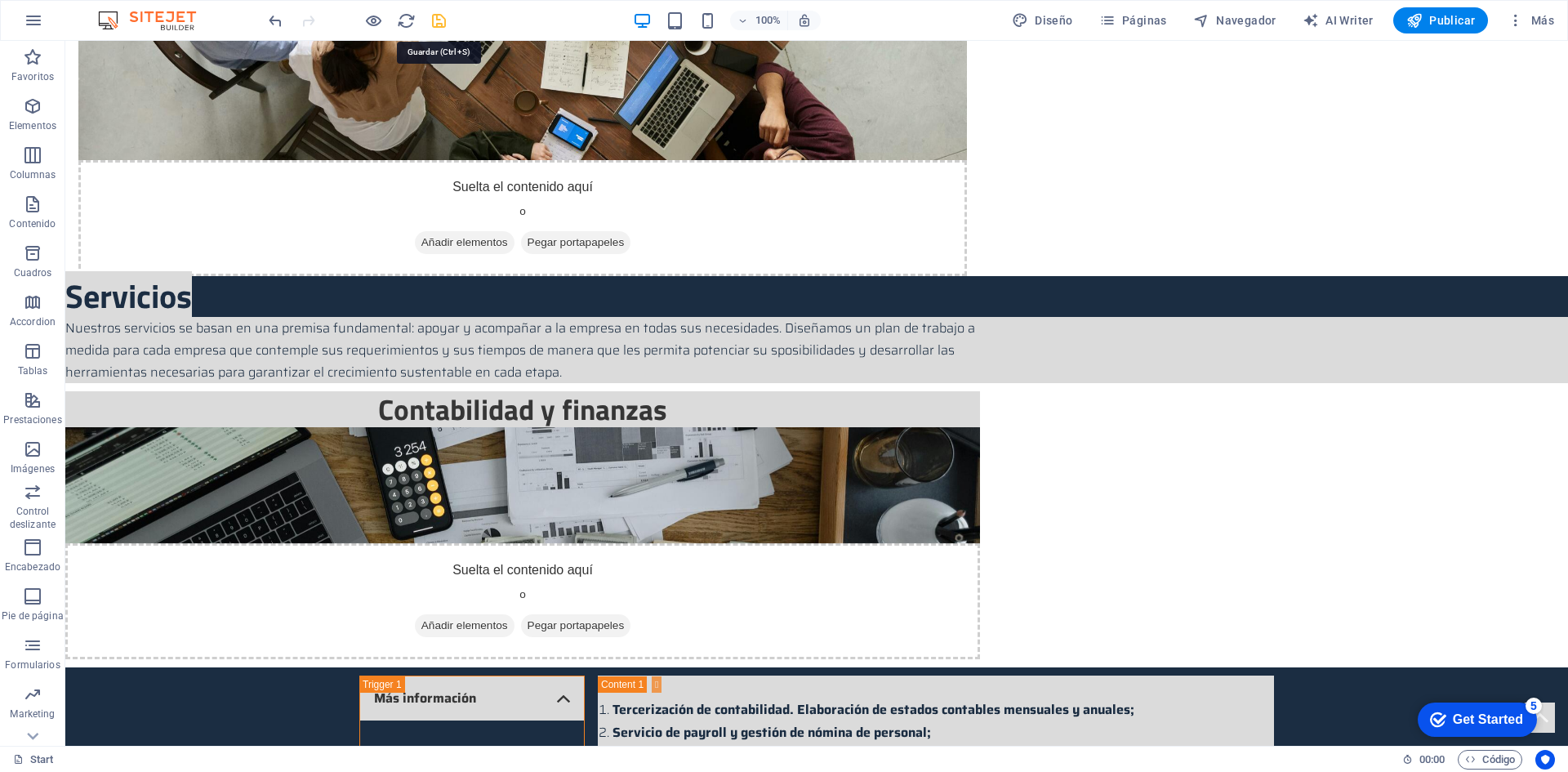
click at [446, 21] on icon "save" at bounding box center [438, 21] width 19 height 19
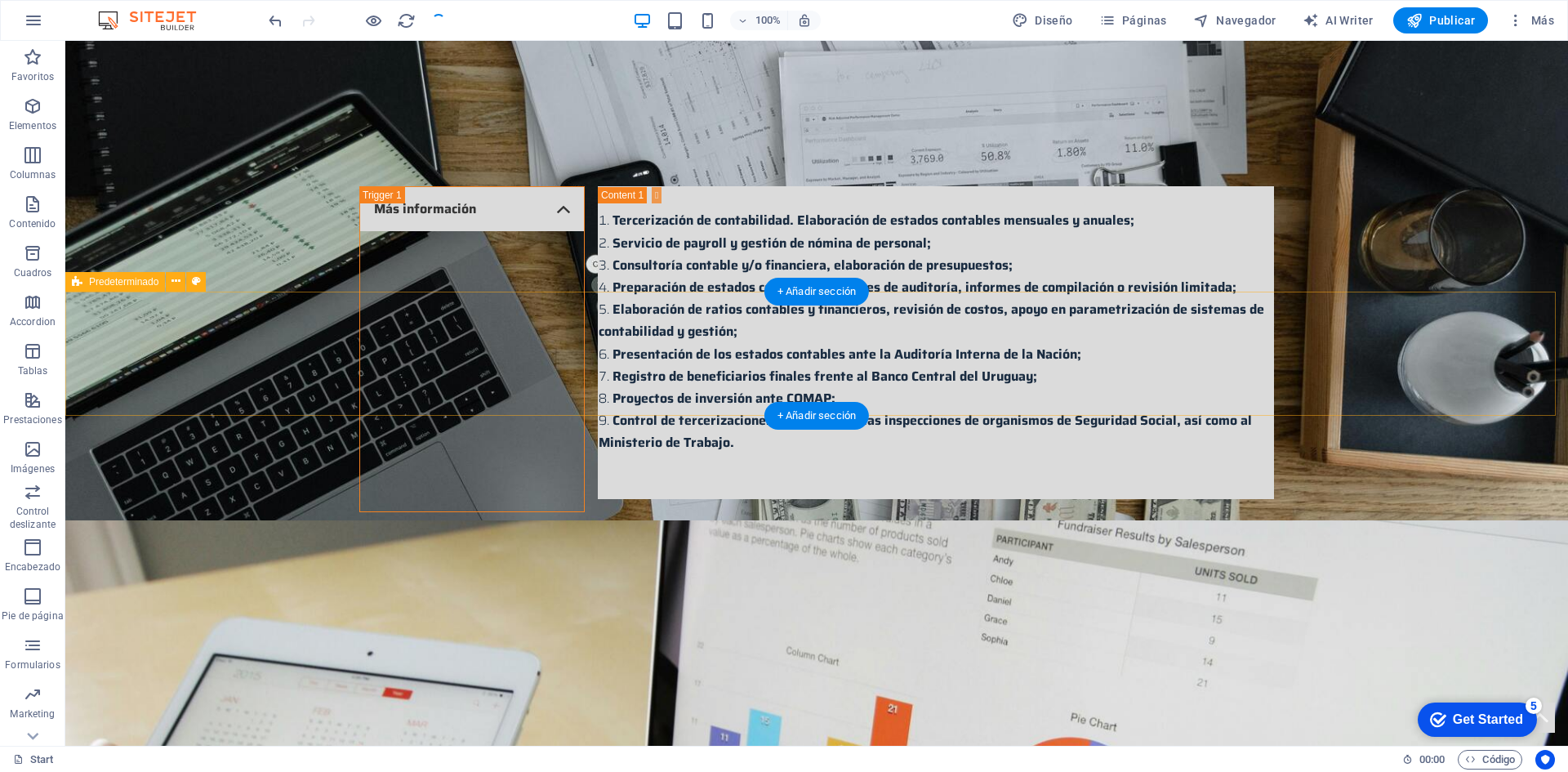
scroll to position [2132, 0]
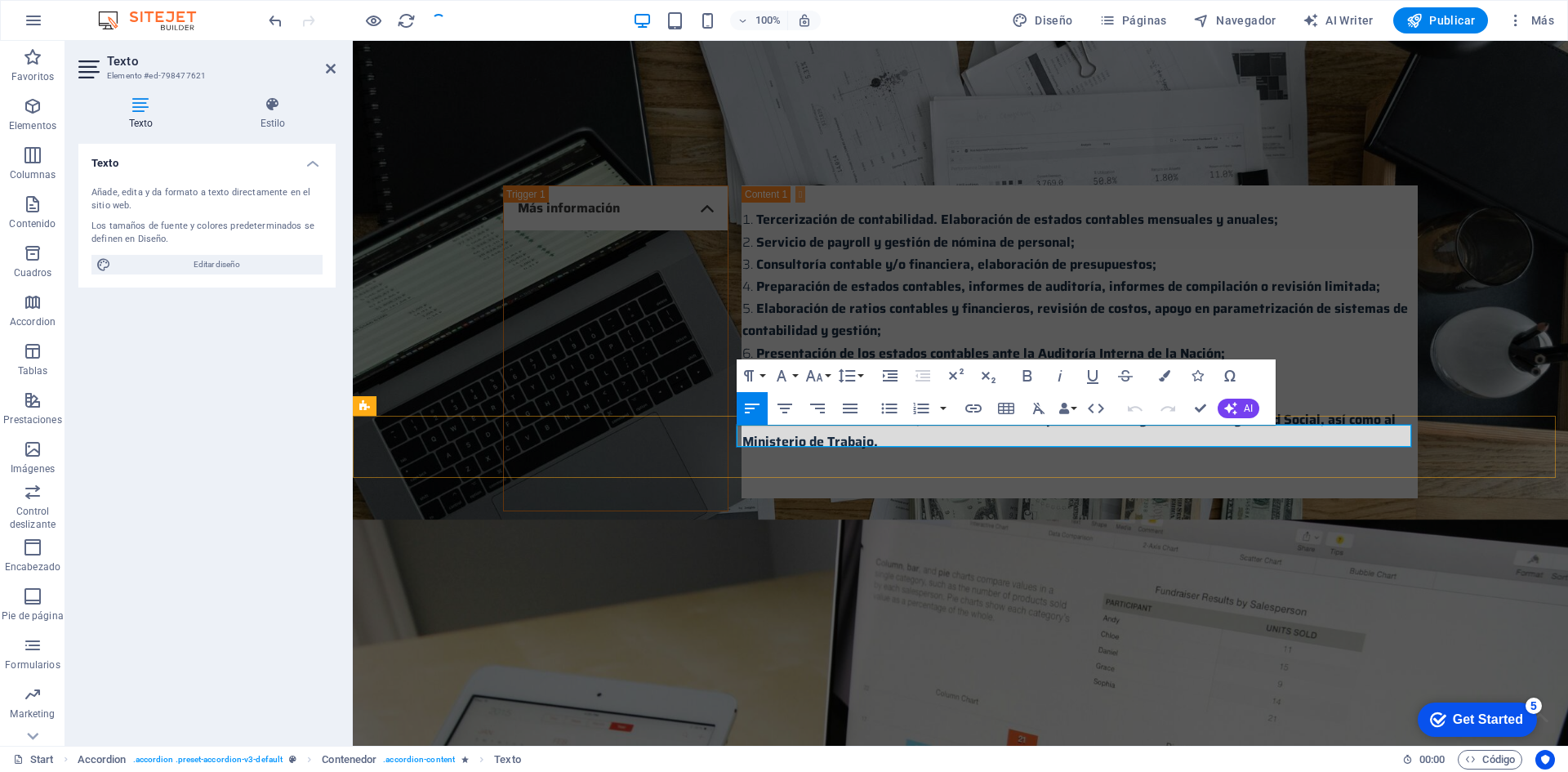
drag, startPoint x: 993, startPoint y: 438, endPoint x: 750, endPoint y: 434, distance: 243.0
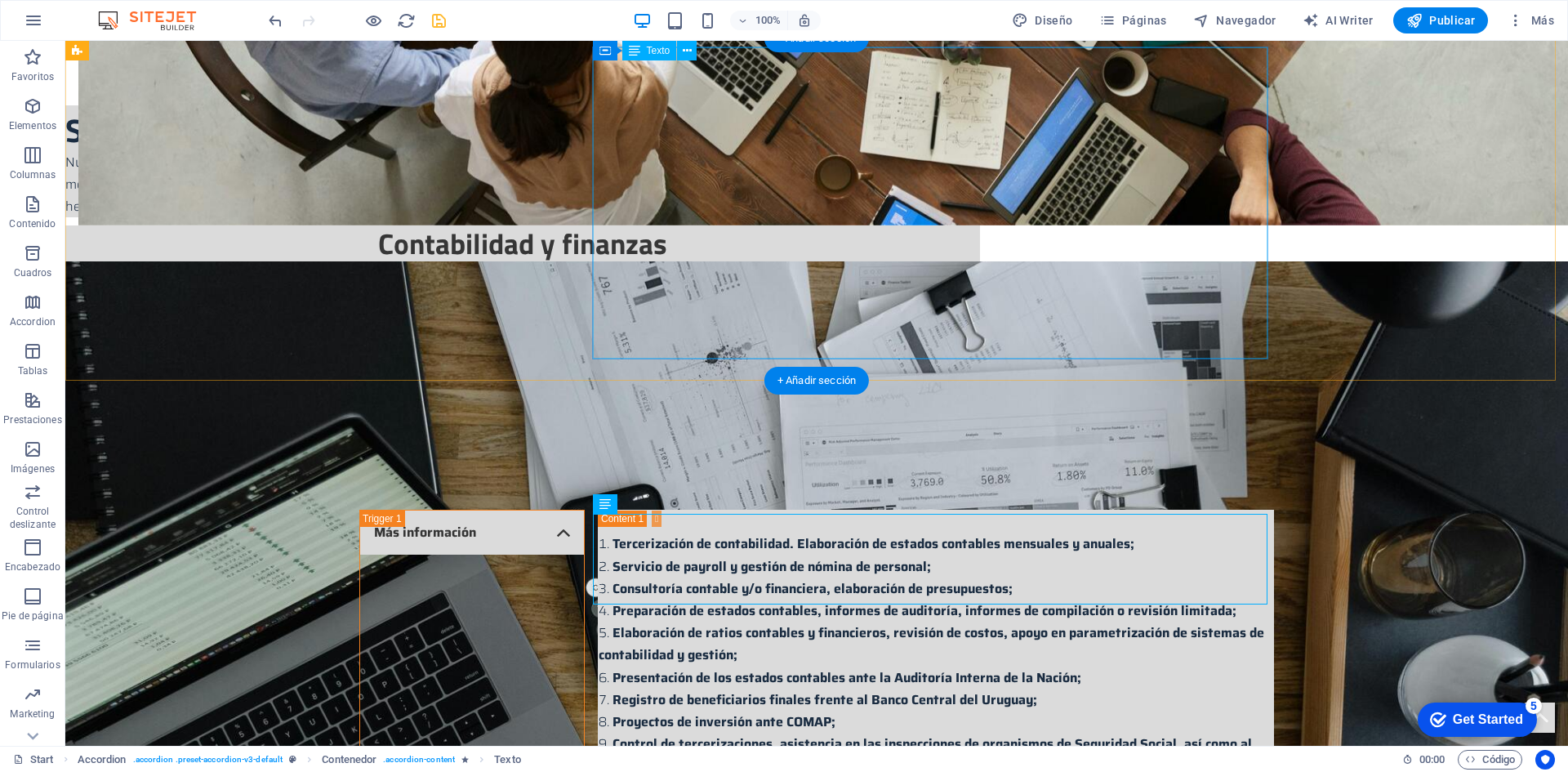
scroll to position [1805, 0]
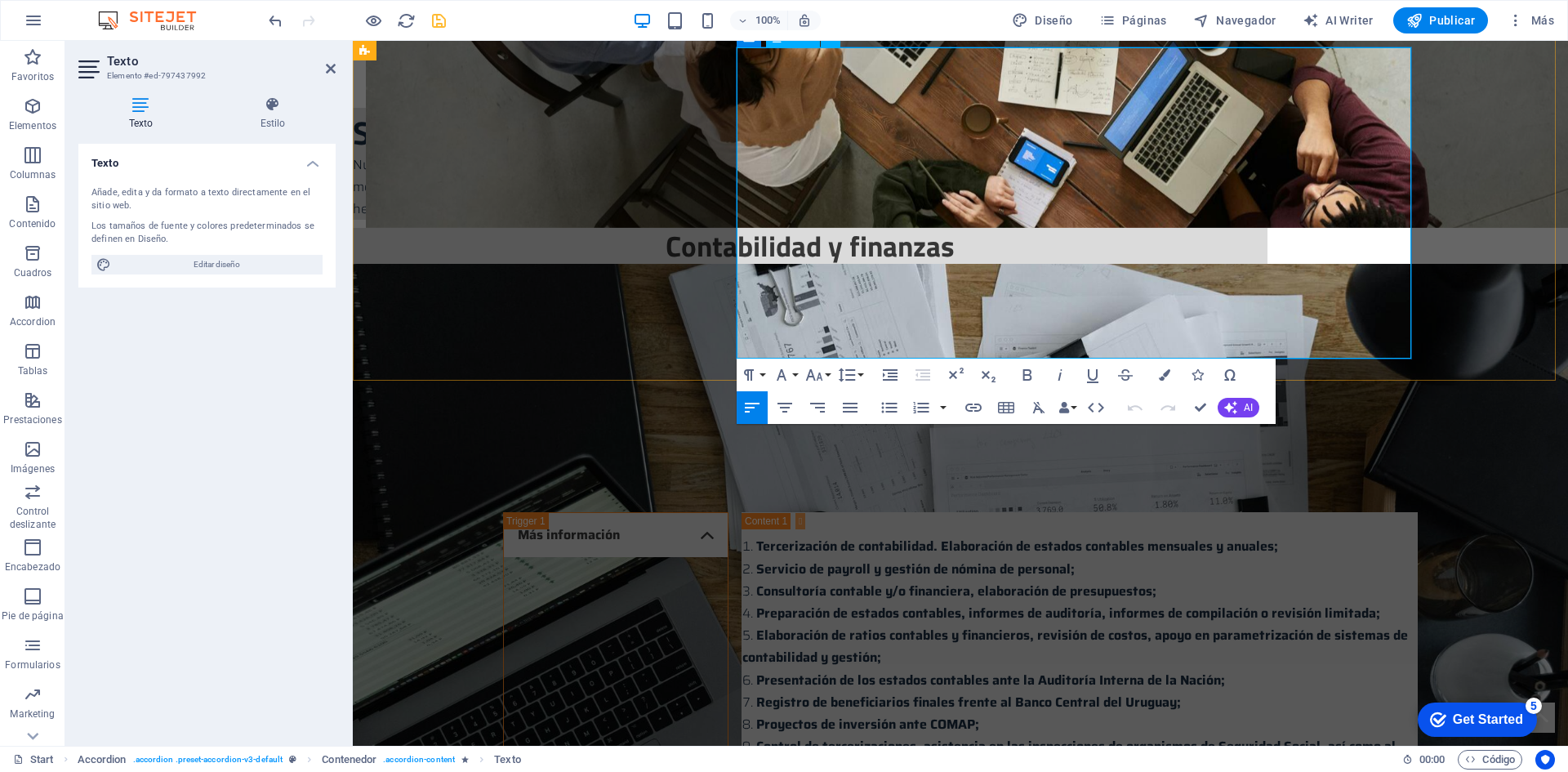
drag, startPoint x: 750, startPoint y: 76, endPoint x: 1063, endPoint y: 209, distance: 340.1
copy ol "Asesoramiento tributario tanto en la estructuración de negocios como en el mant…"
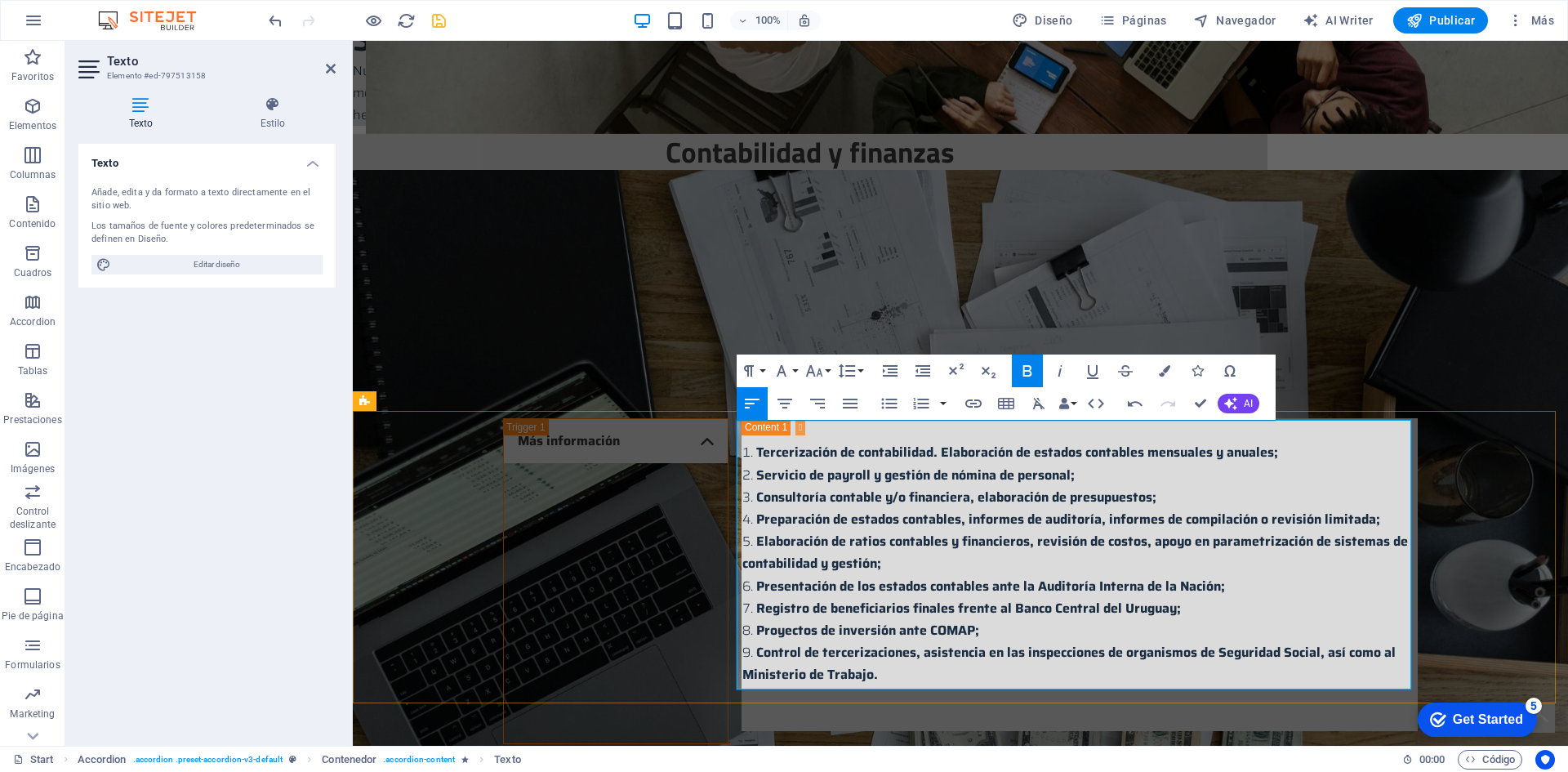
scroll to position [1969, 0]
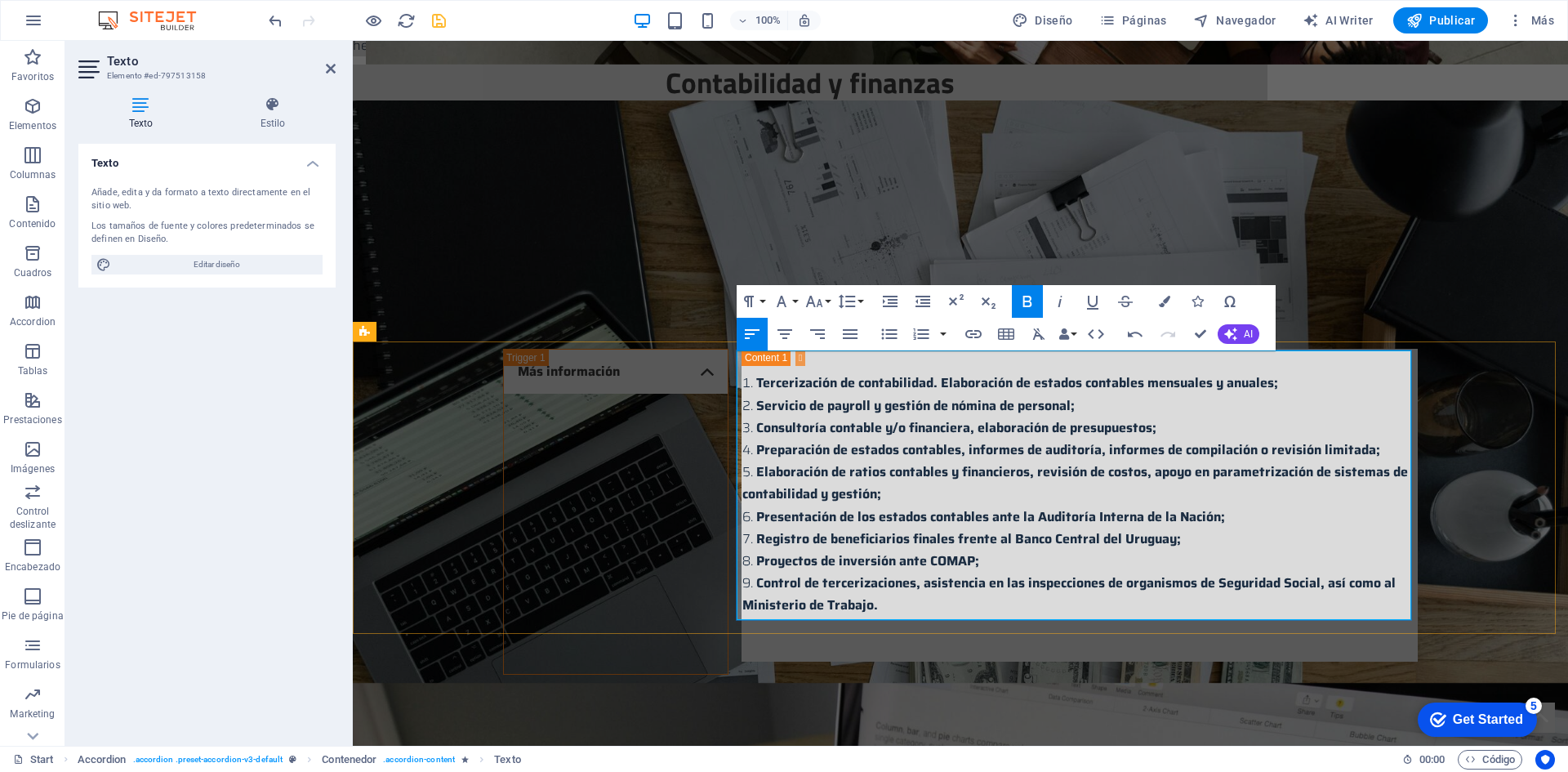
drag, startPoint x: 849, startPoint y: 380, endPoint x: 893, endPoint y: 360, distance: 48.3
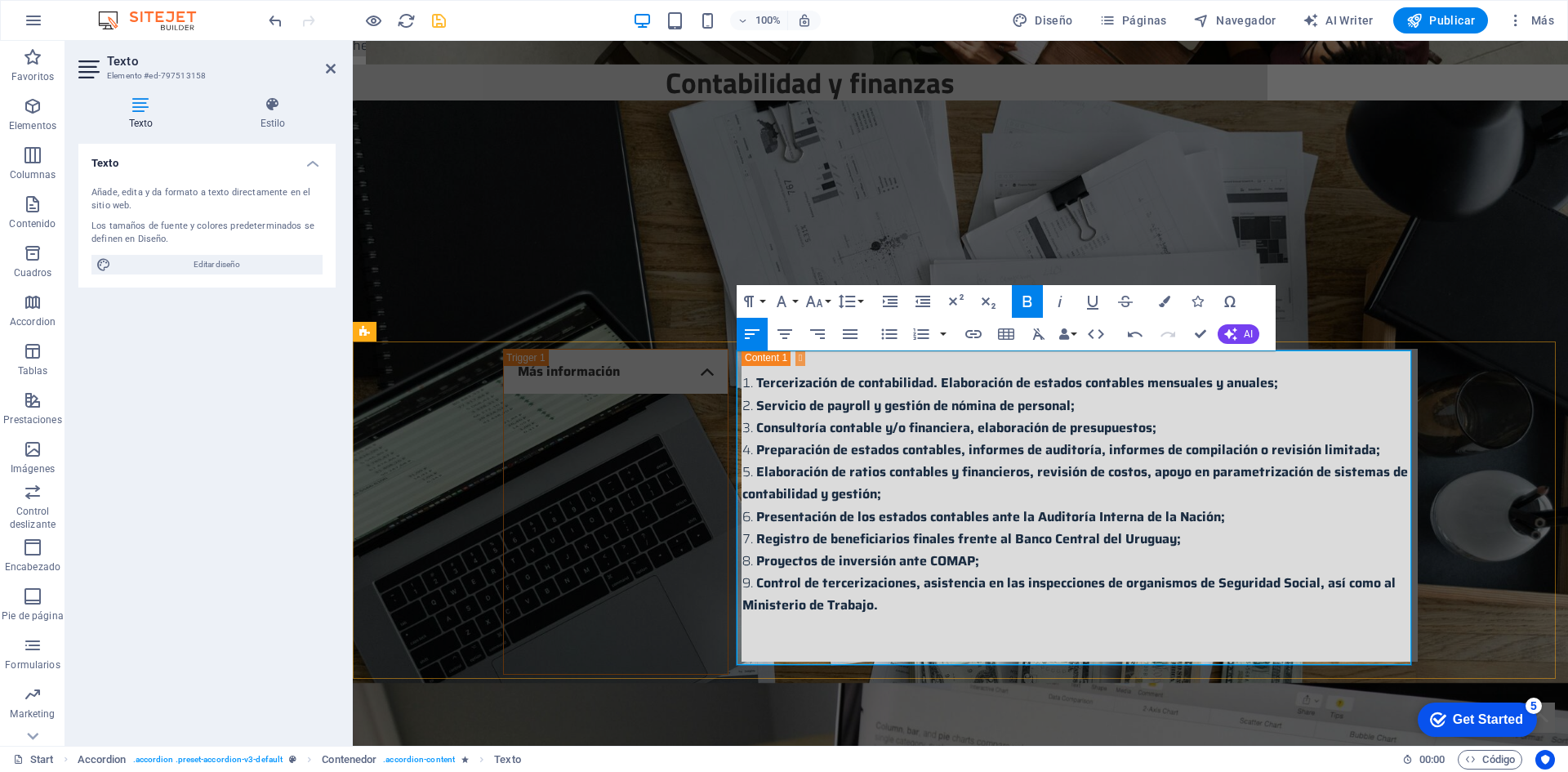
click at [884, 335] on icon "button" at bounding box center [889, 335] width 20 height 20
click at [916, 335] on icon "button" at bounding box center [921, 335] width 20 height 20
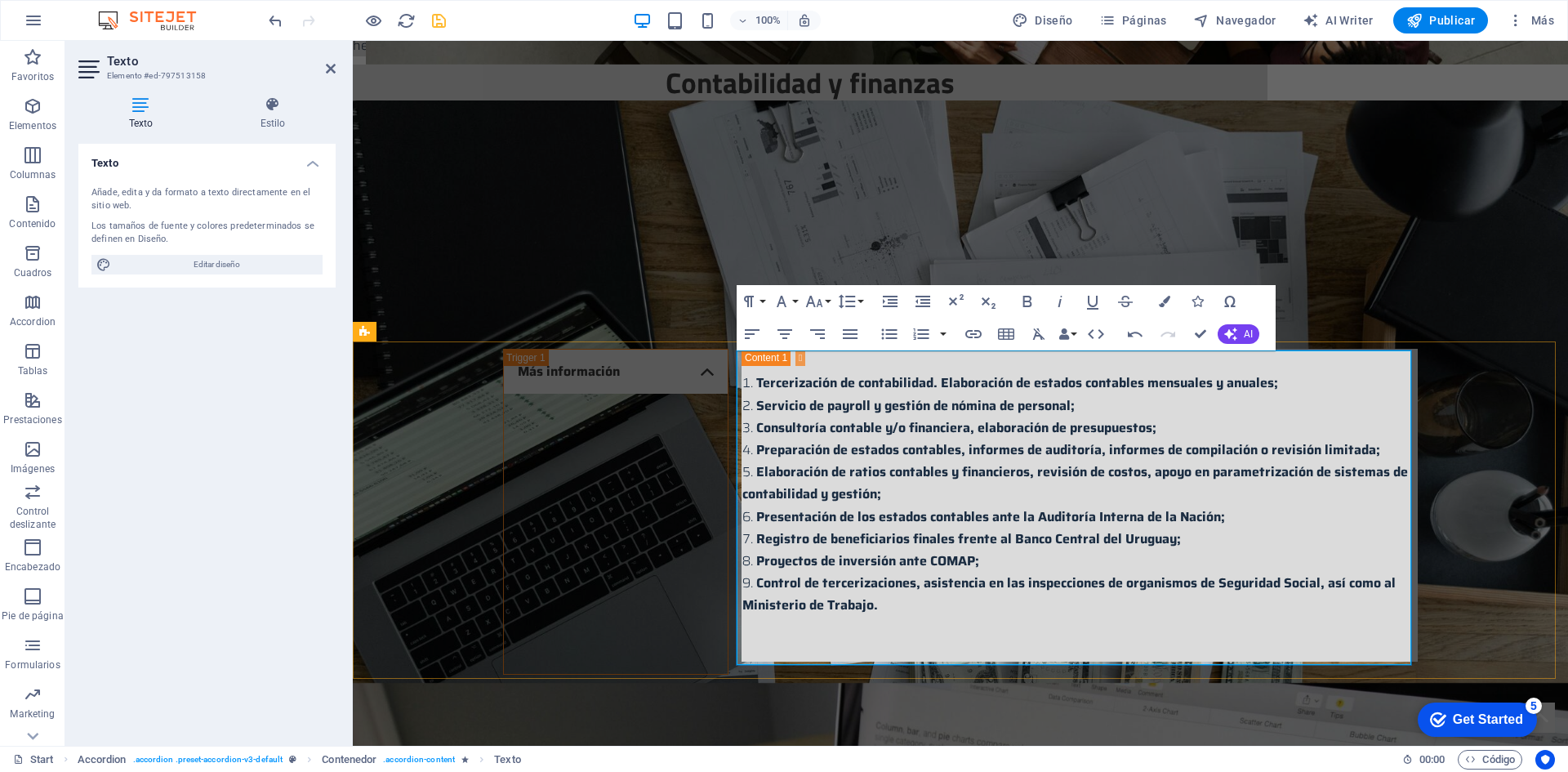
click at [885, 331] on icon "button" at bounding box center [889, 335] width 16 height 11
click at [923, 333] on icon "button" at bounding box center [921, 335] width 20 height 20
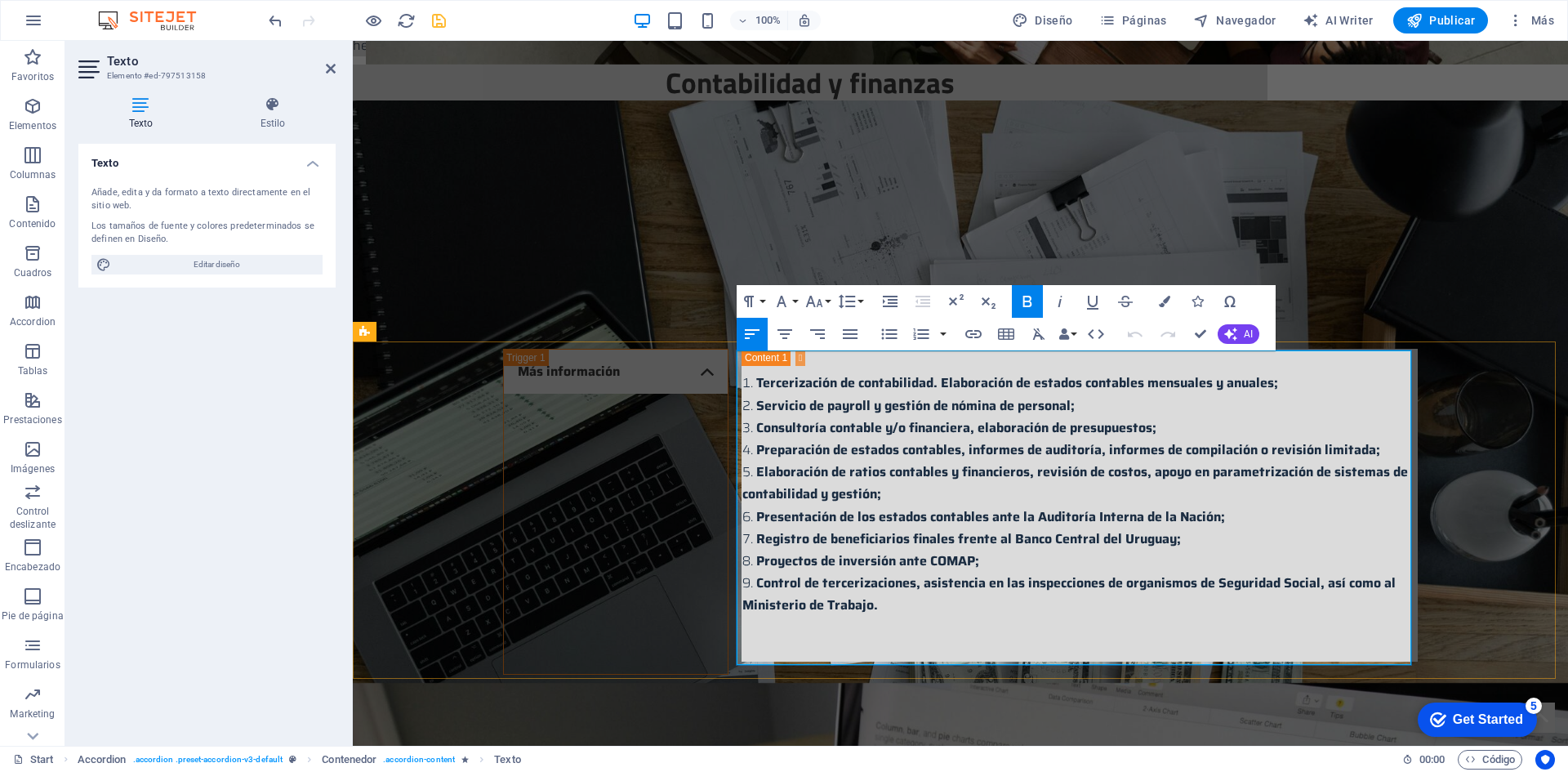
click at [893, 333] on icon "button" at bounding box center [889, 335] width 20 height 20
click at [918, 335] on icon "button" at bounding box center [921, 335] width 16 height 12
drag, startPoint x: 750, startPoint y: 429, endPoint x: 895, endPoint y: 581, distance: 210.1
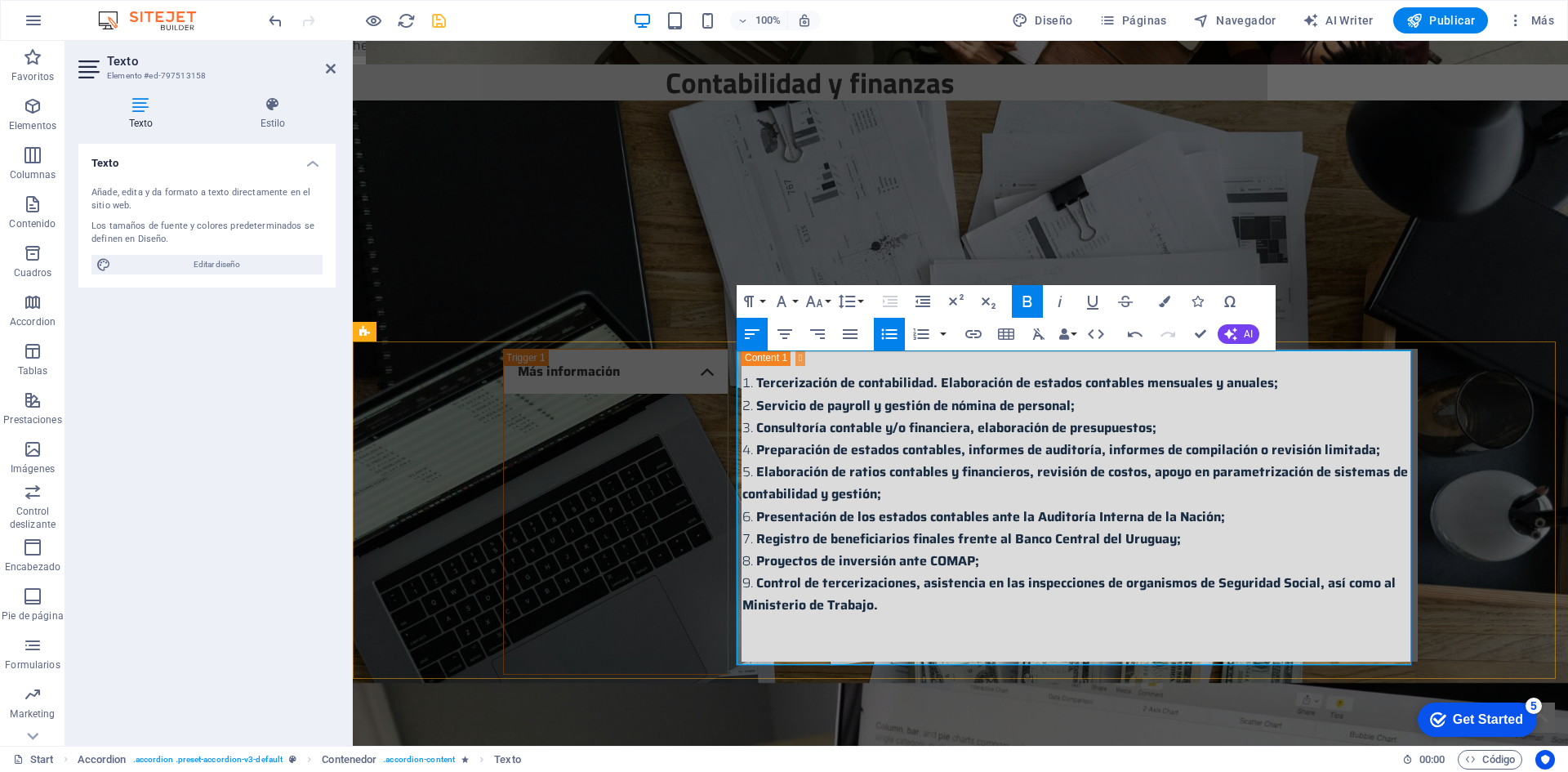
click at [887, 330] on icon "button" at bounding box center [889, 335] width 20 height 20
click at [922, 332] on icon "button" at bounding box center [921, 335] width 20 height 20
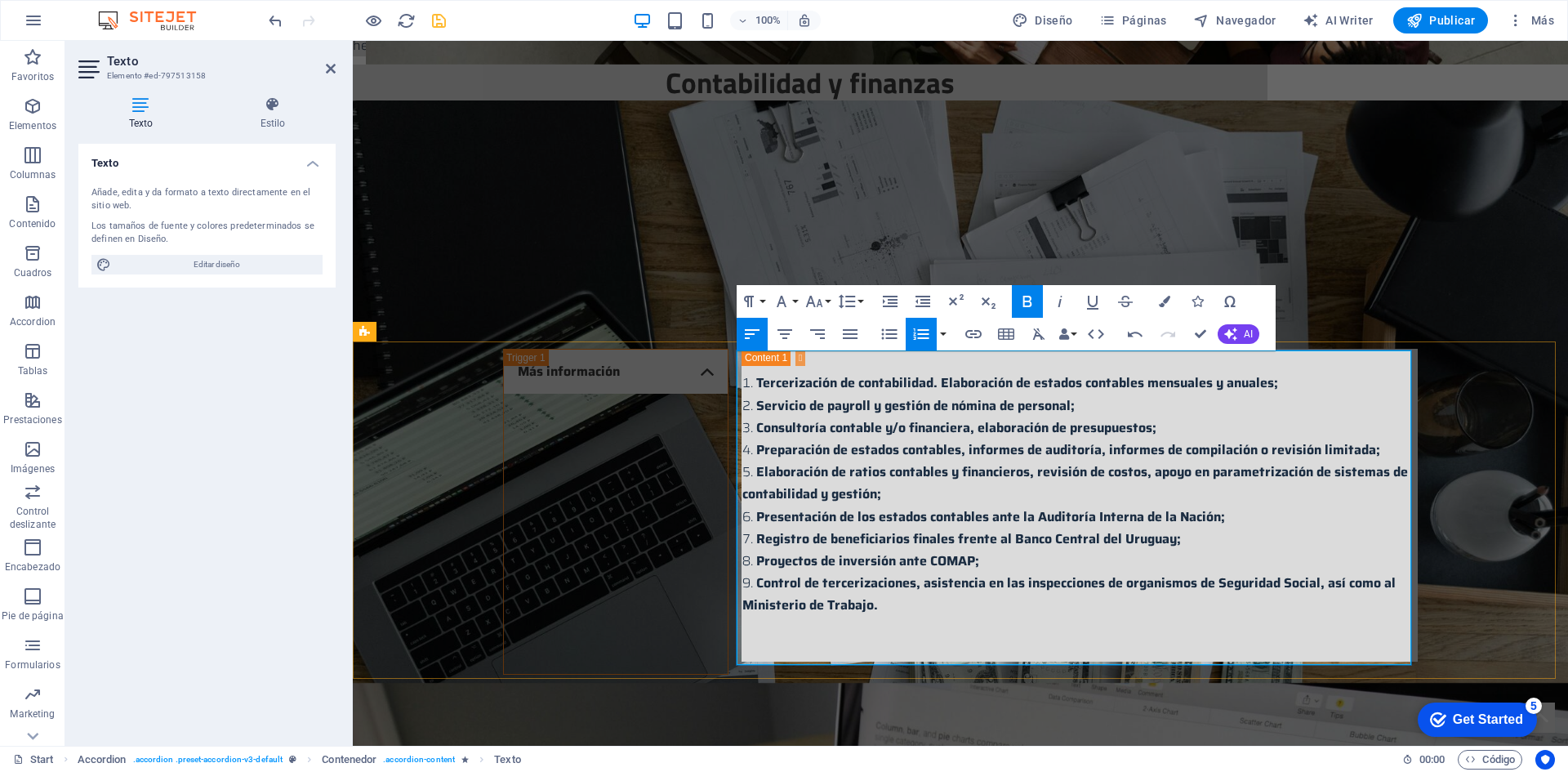
drag, startPoint x: 751, startPoint y: 429, endPoint x: 965, endPoint y: 468, distance: 217.5
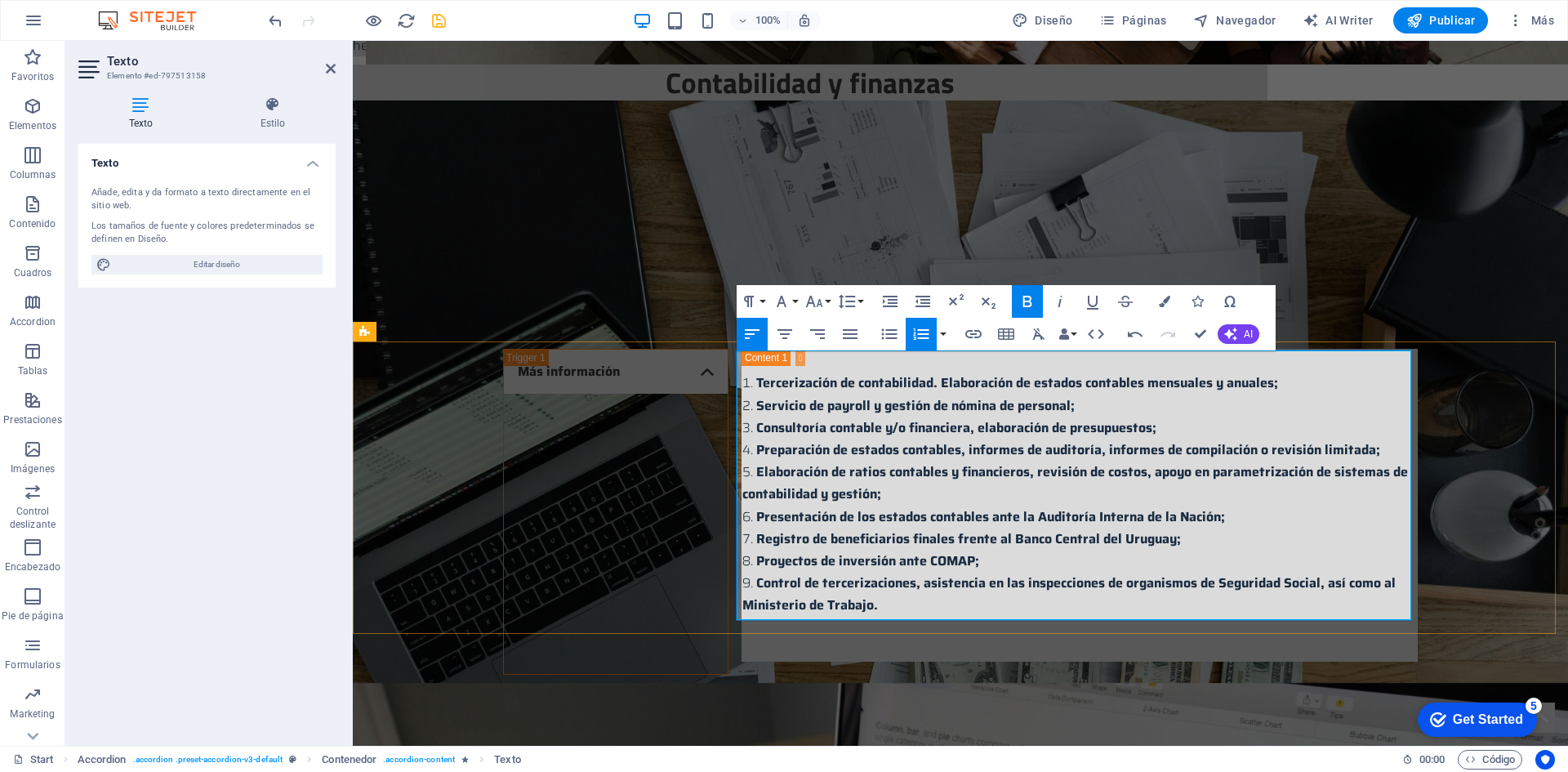
drag, startPoint x: 750, startPoint y: 451, endPoint x: 1169, endPoint y: 473, distance: 419.6
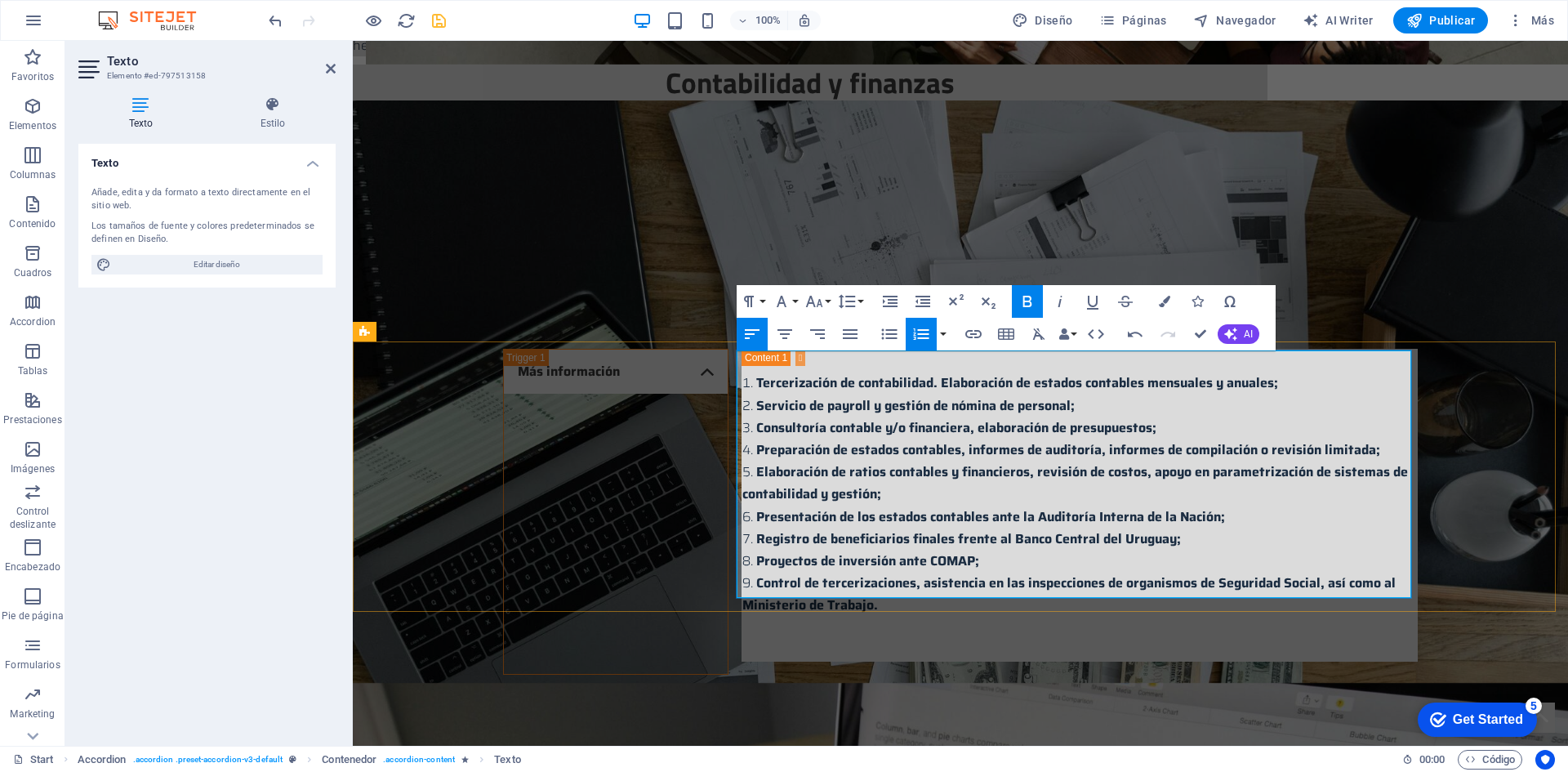
drag, startPoint x: 750, startPoint y: 473, endPoint x: 1026, endPoint y: 496, distance: 277.0
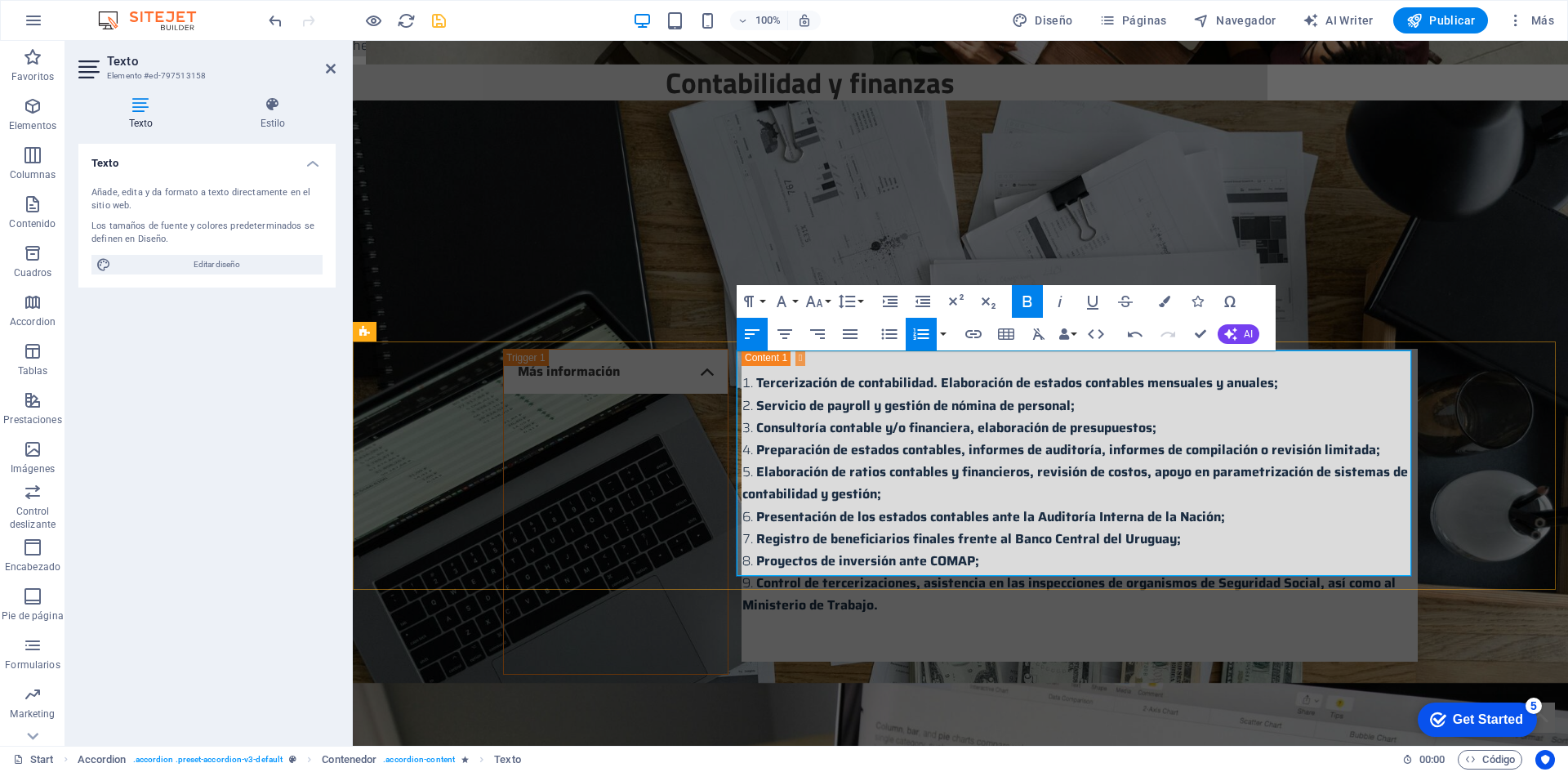
drag, startPoint x: 801, startPoint y: 520, endPoint x: 704, endPoint y: 520, distance: 97.0
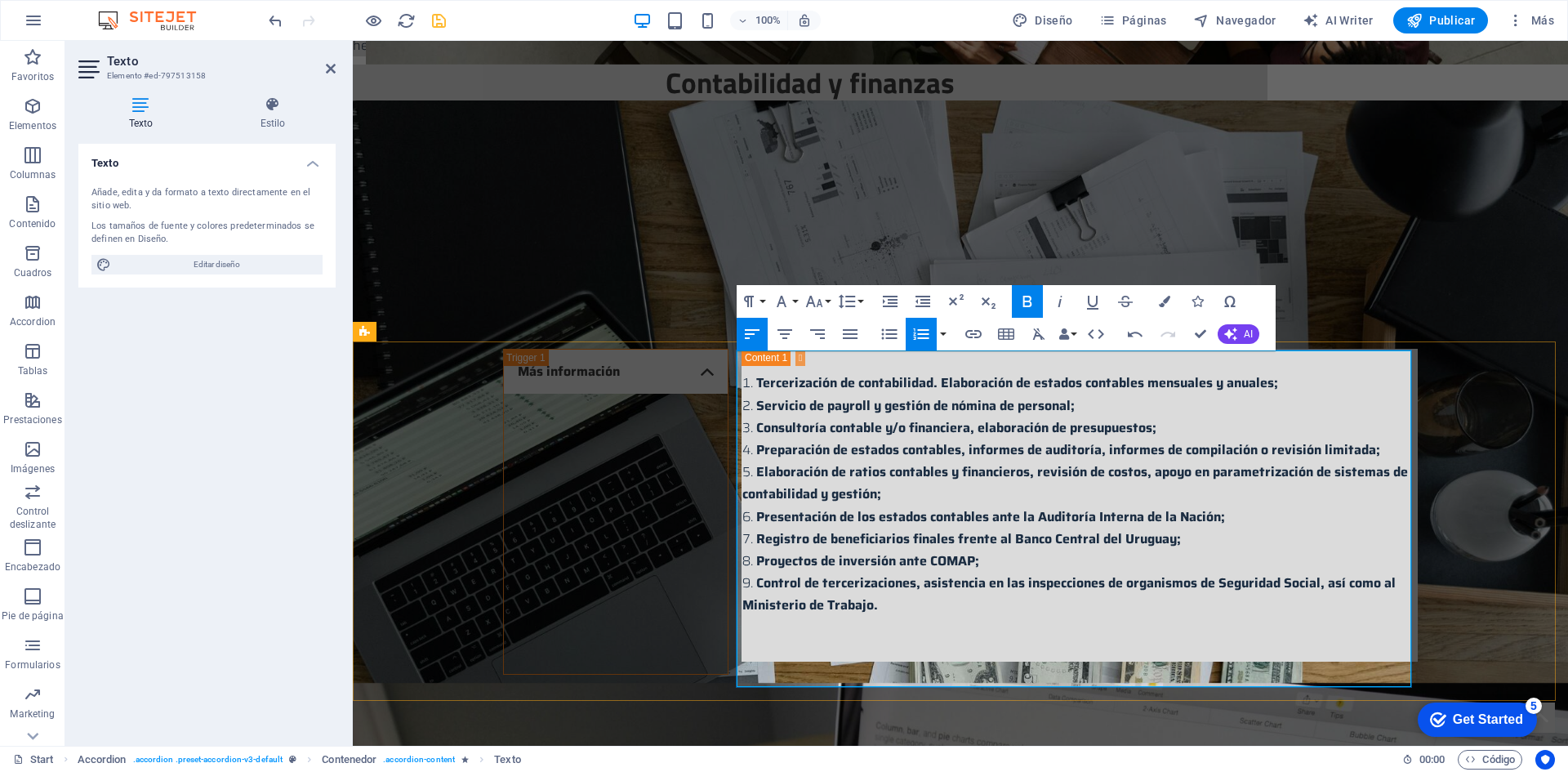
drag, startPoint x: 1302, startPoint y: 585, endPoint x: 1293, endPoint y: 584, distance: 9.1
drag, startPoint x: 750, startPoint y: 632, endPoint x: 760, endPoint y: 627, distance: 11.2
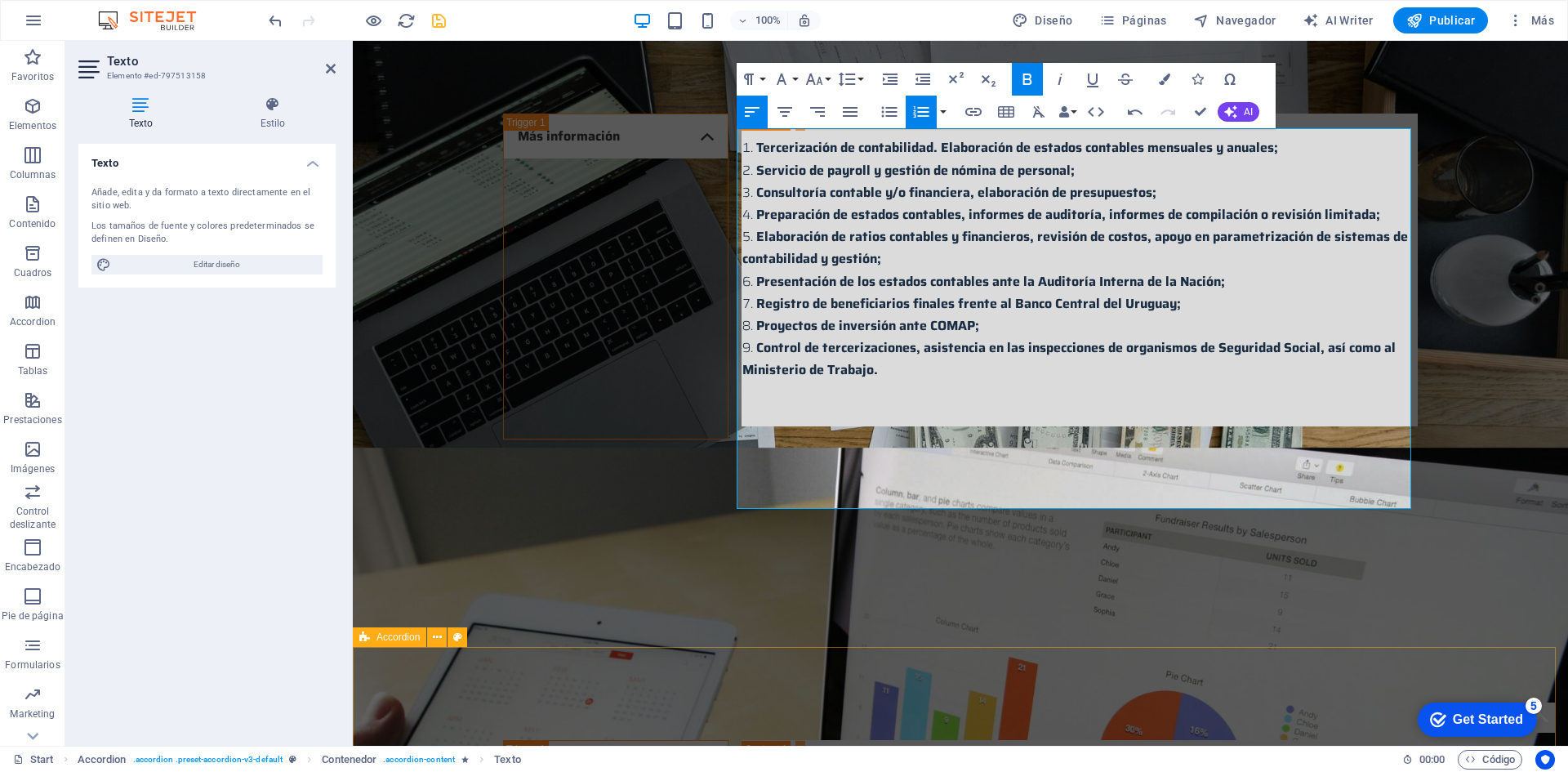
scroll to position [2214, 0]
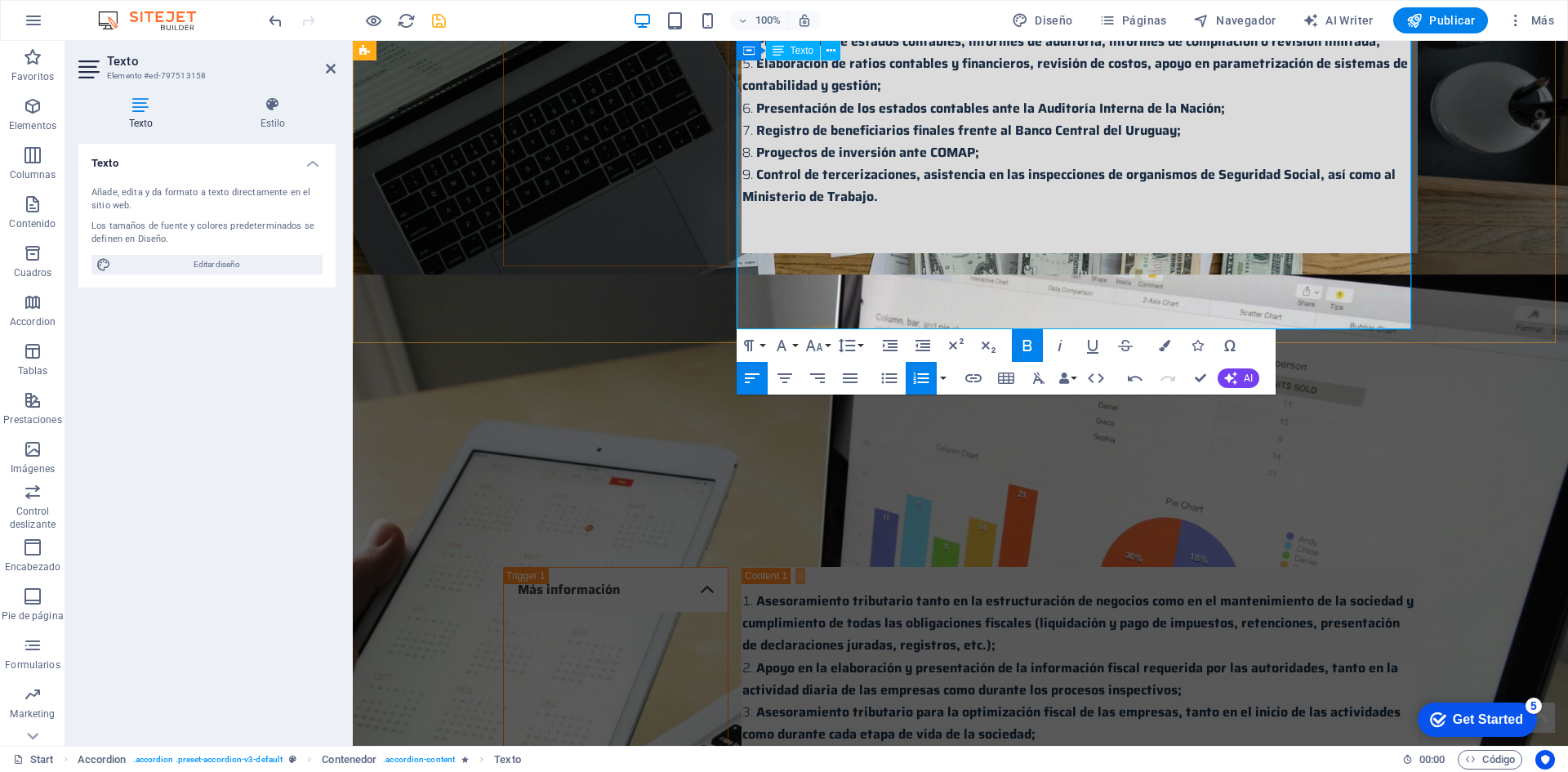
scroll to position [2051, 0]
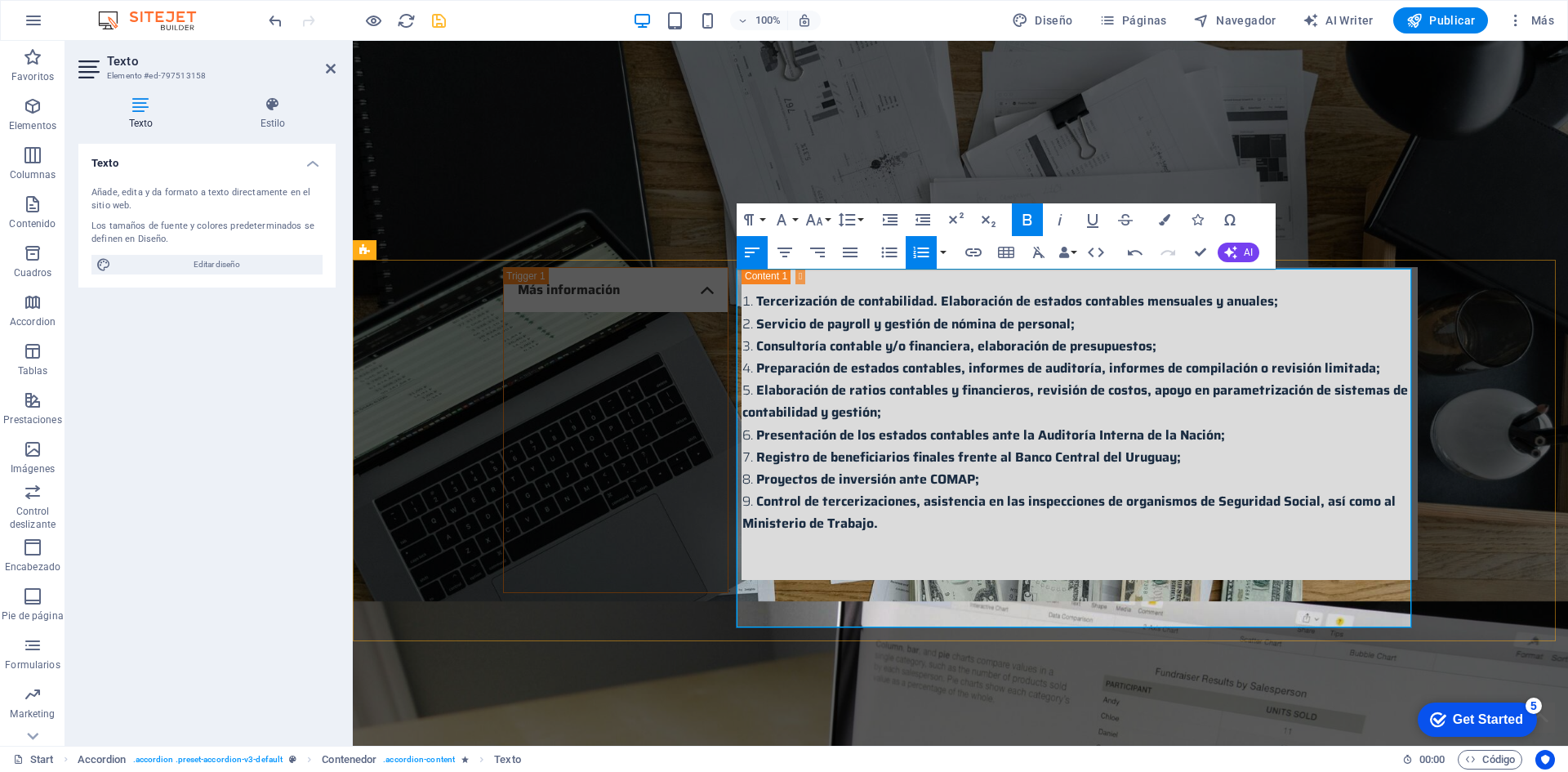
drag, startPoint x: 754, startPoint y: 301, endPoint x: 947, endPoint y: 434, distance: 234.4
copy ol "Asesoramiento societario, tanto en planificación y estructuración de negocios c…"
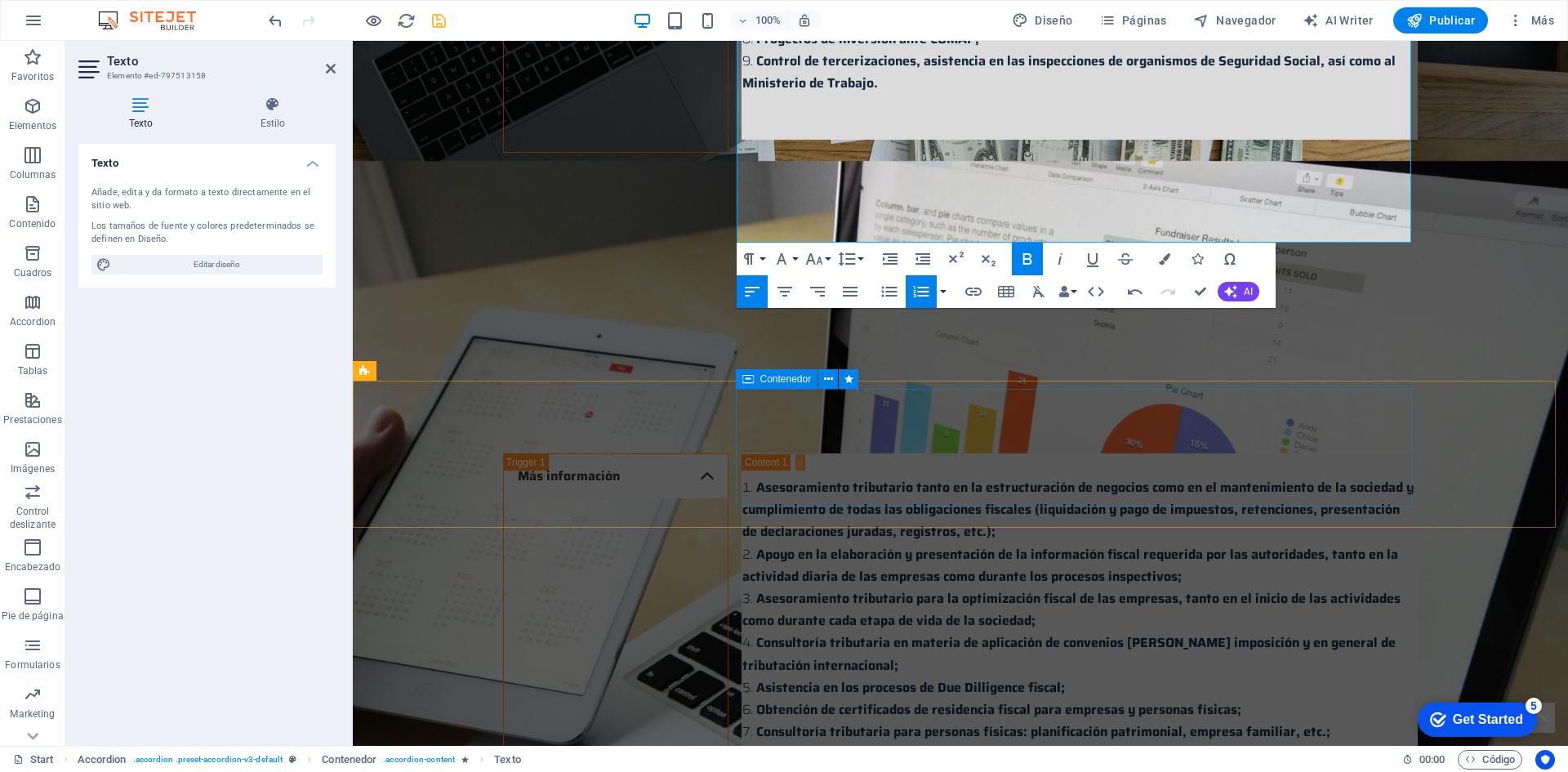
scroll to position [2541, 0]
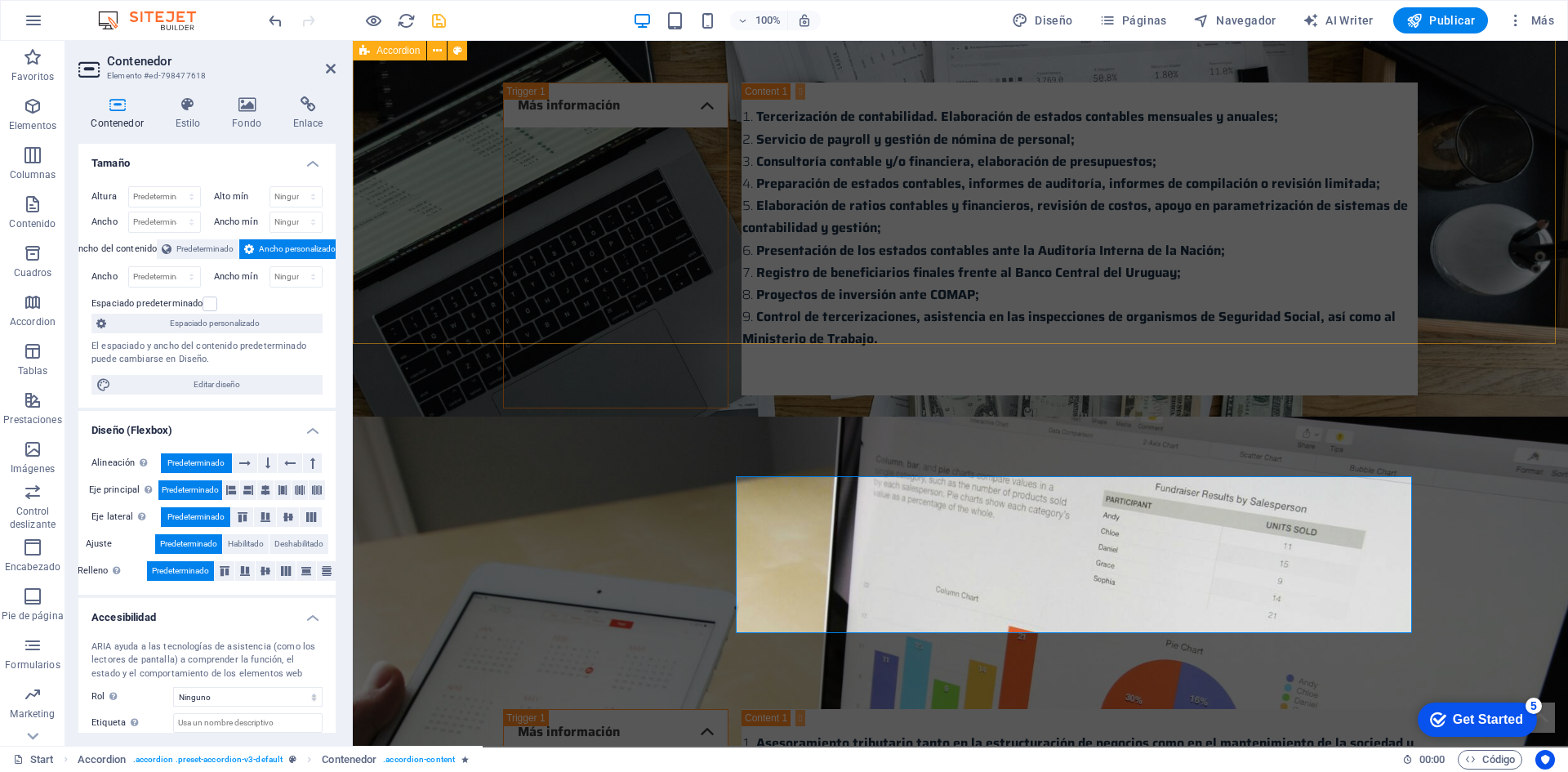
scroll to position [2214, 0]
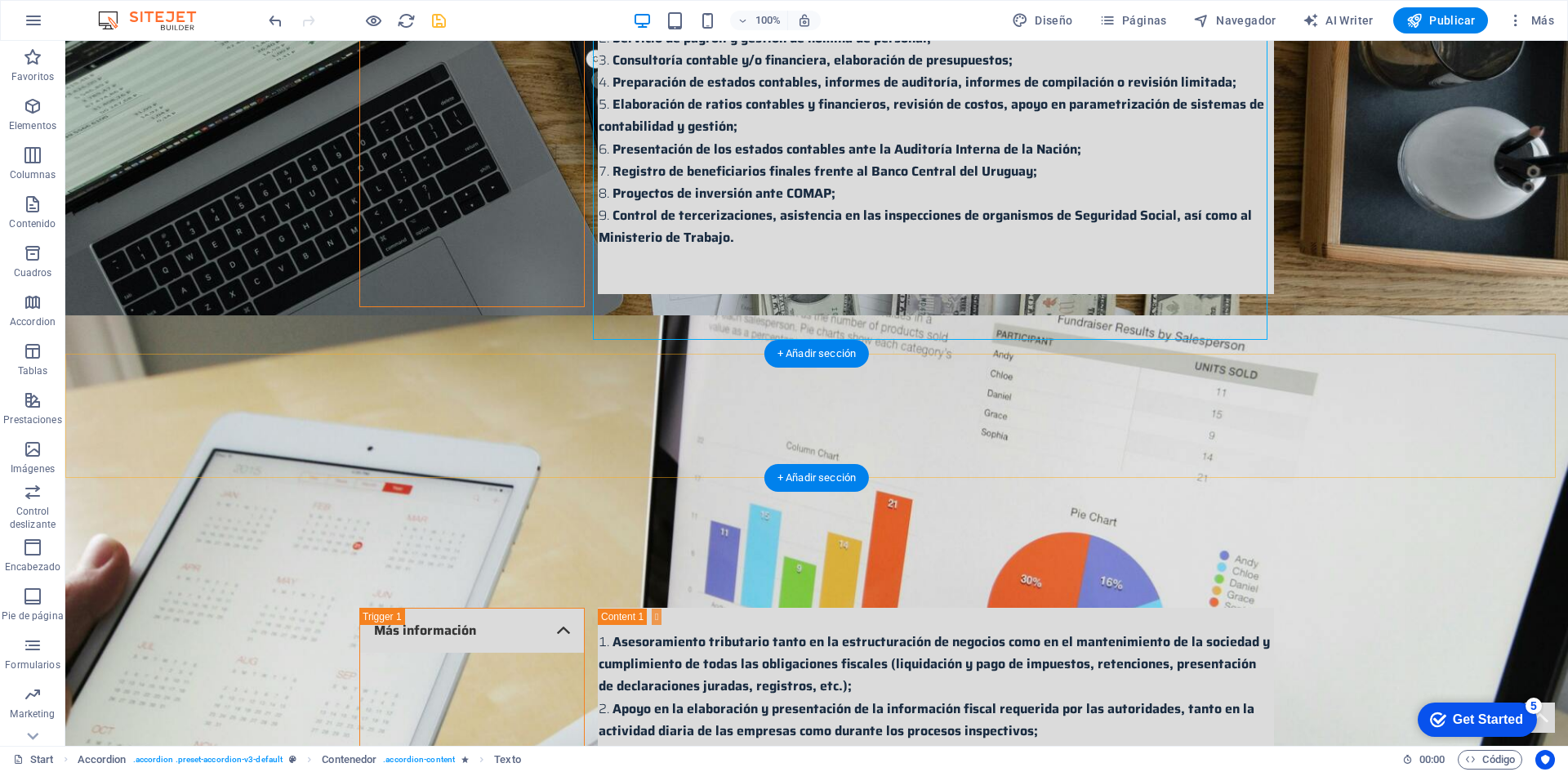
scroll to position [2377, 0]
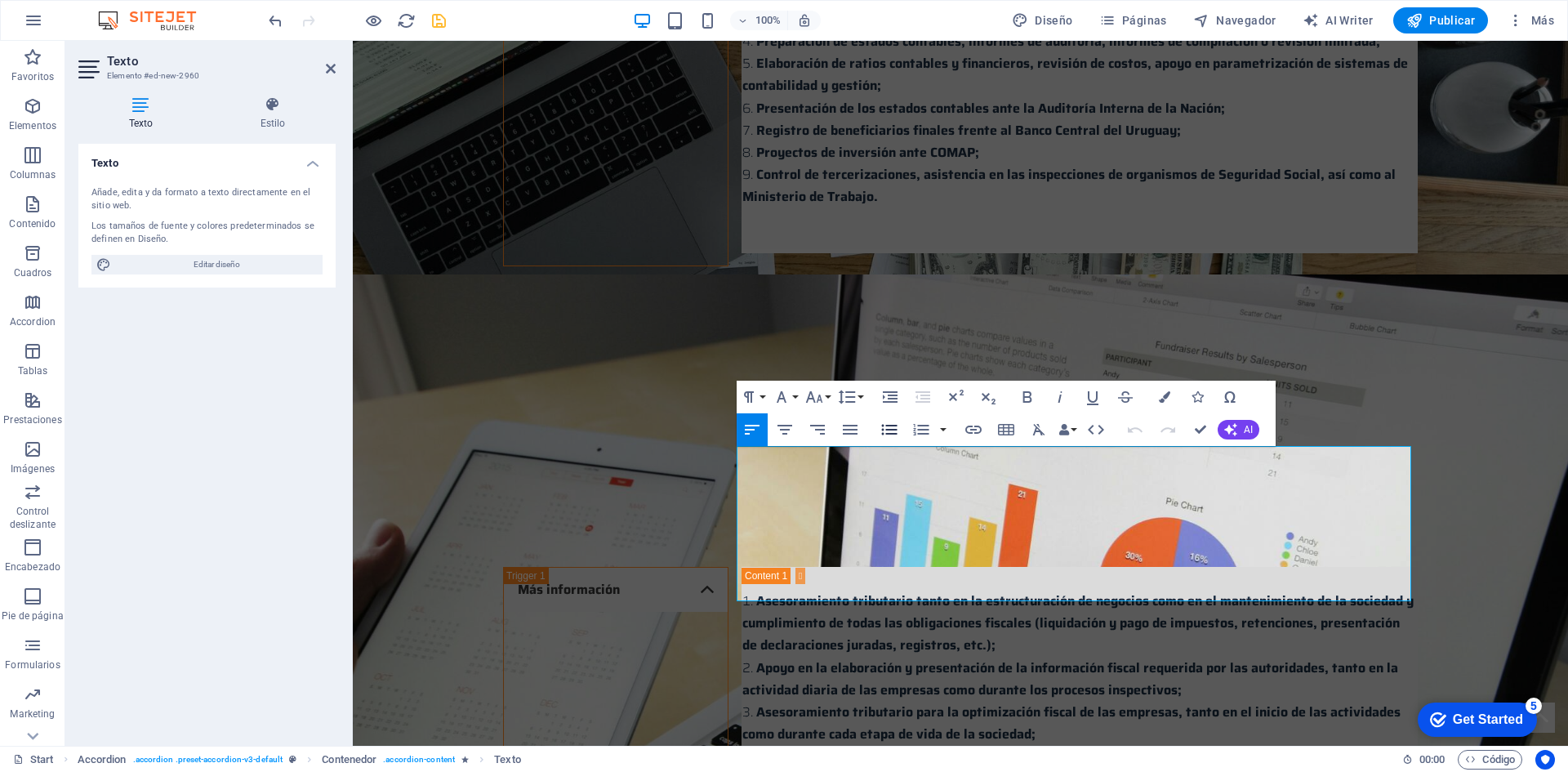
click at [885, 431] on icon "button" at bounding box center [889, 430] width 16 height 11
click at [914, 424] on icon "button" at bounding box center [921, 430] width 20 height 20
drag, startPoint x: 739, startPoint y: 501, endPoint x: 996, endPoint y: 587, distance: 271.0
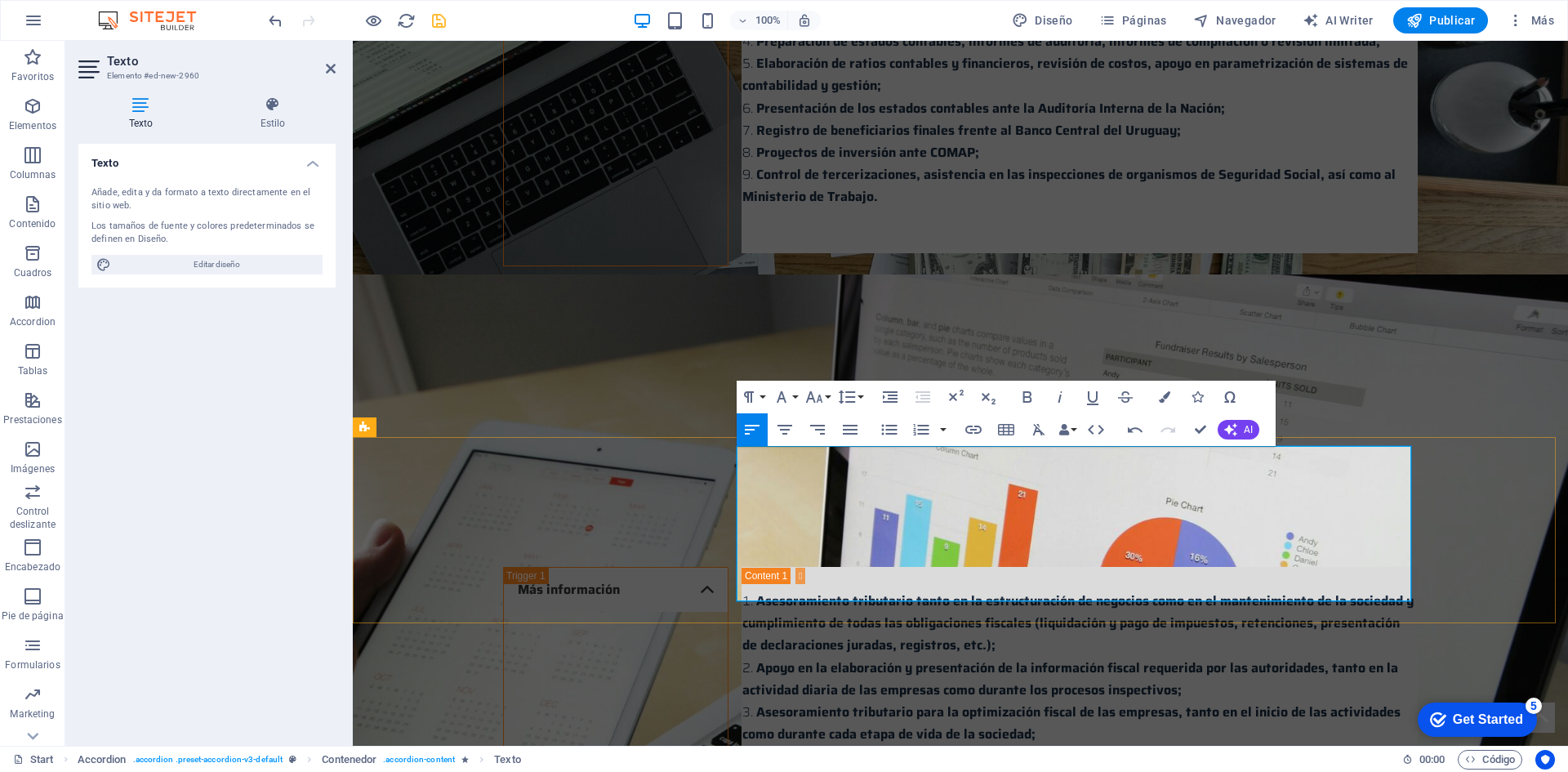
click at [918, 435] on icon "button" at bounding box center [921, 430] width 20 height 20
drag, startPoint x: 752, startPoint y: 456, endPoint x: 1036, endPoint y: 587, distance: 312.8
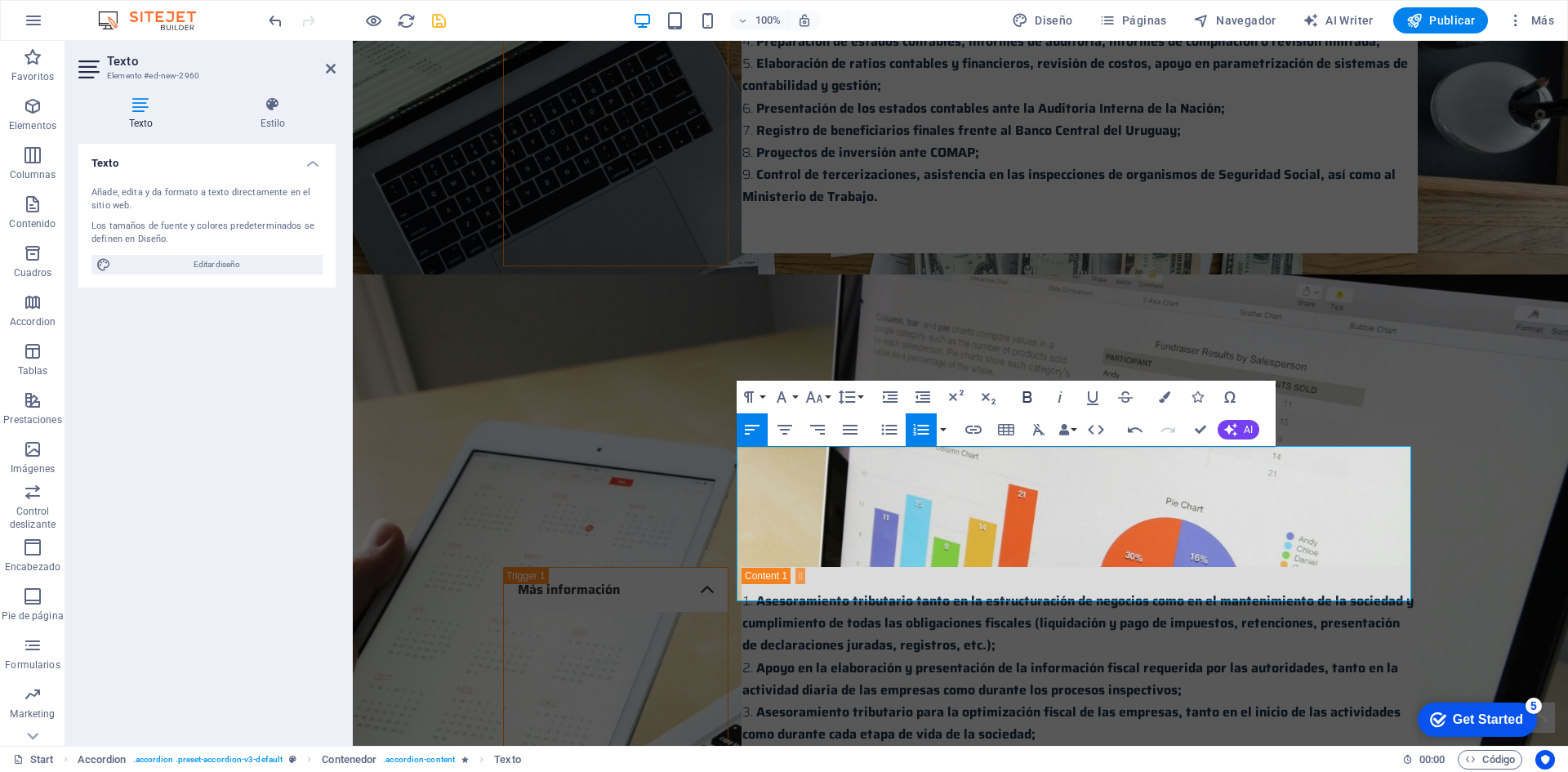
click at [1021, 395] on icon "button" at bounding box center [1027, 397] width 20 height 20
click at [891, 432] on icon "button" at bounding box center [889, 430] width 20 height 20
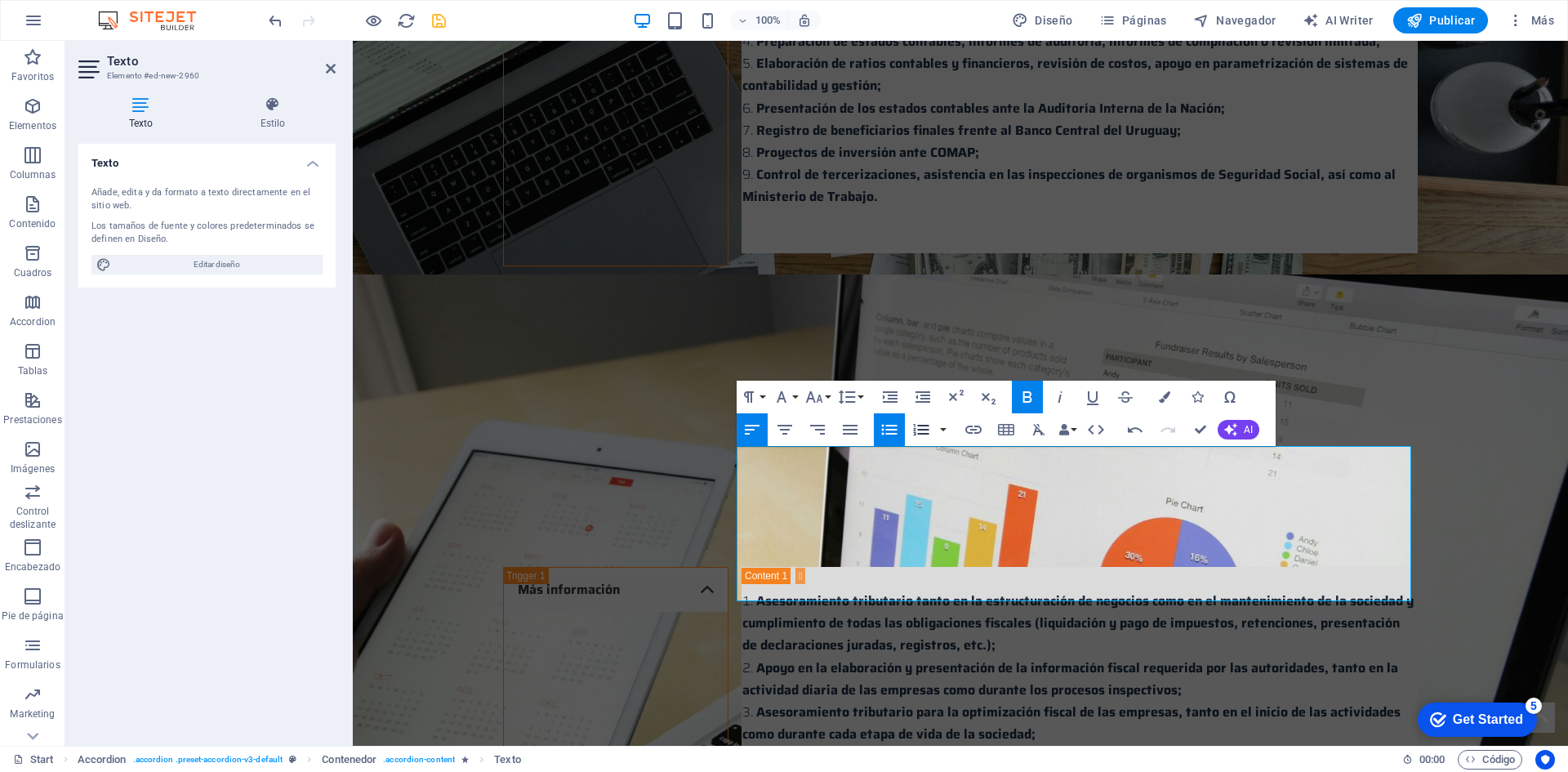
click at [930, 428] on icon "button" at bounding box center [921, 430] width 20 height 20
drag, startPoint x: 754, startPoint y: 456, endPoint x: 1043, endPoint y: 581, distance: 314.9
click at [923, 437] on icon "button" at bounding box center [921, 430] width 20 height 20
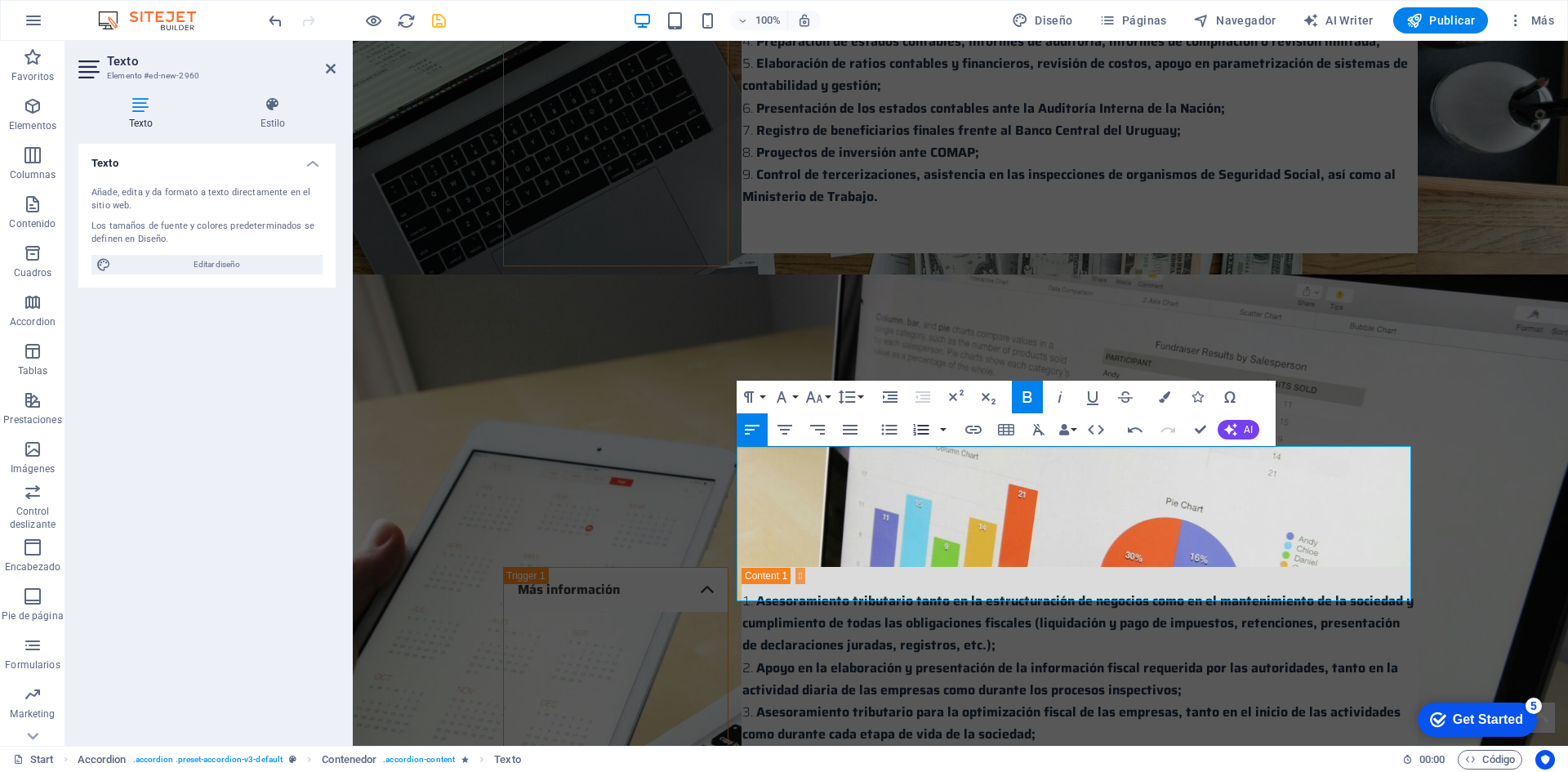
click at [923, 436] on icon "button" at bounding box center [921, 430] width 20 height 20
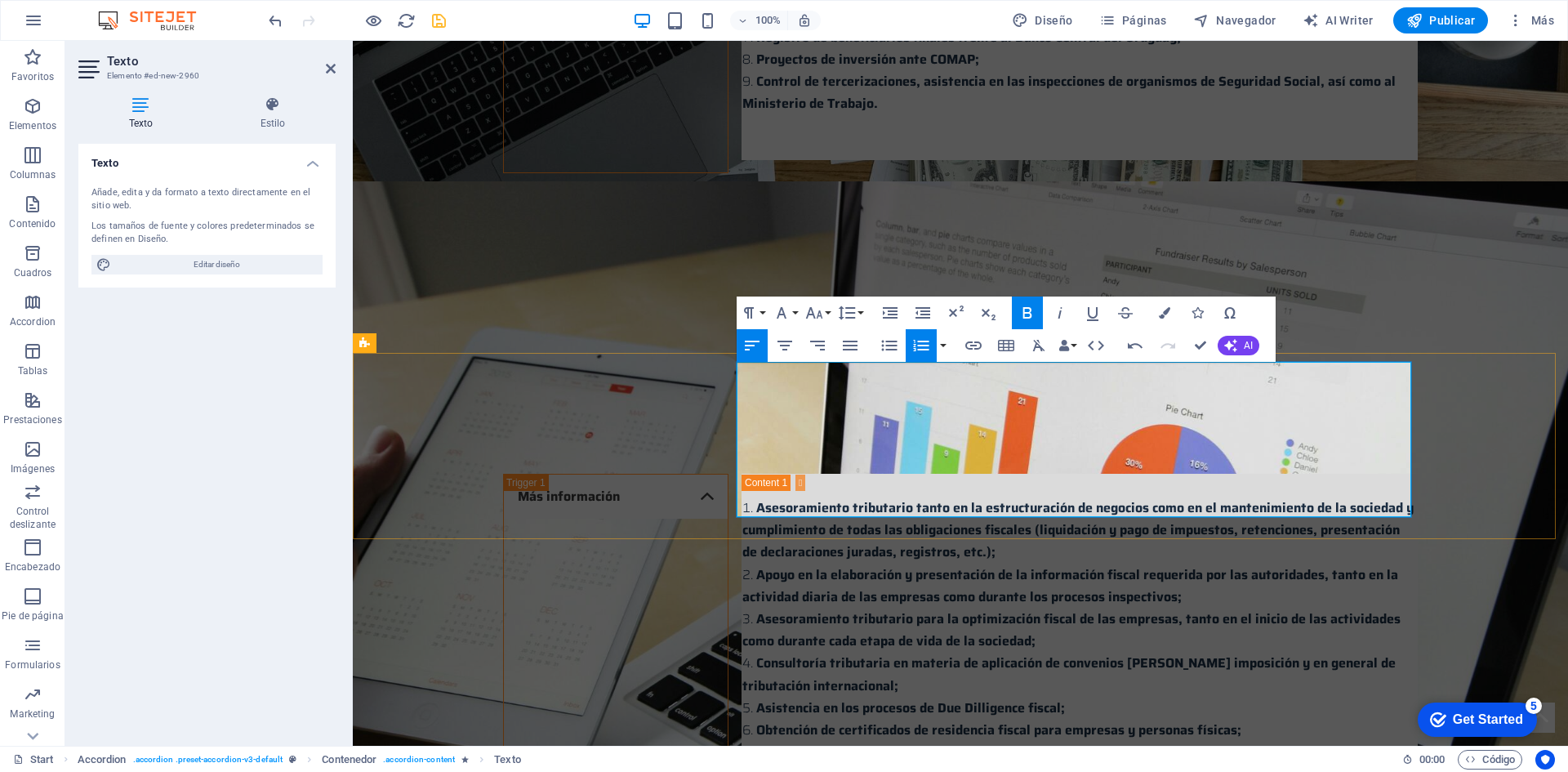
scroll to position [2459, 0]
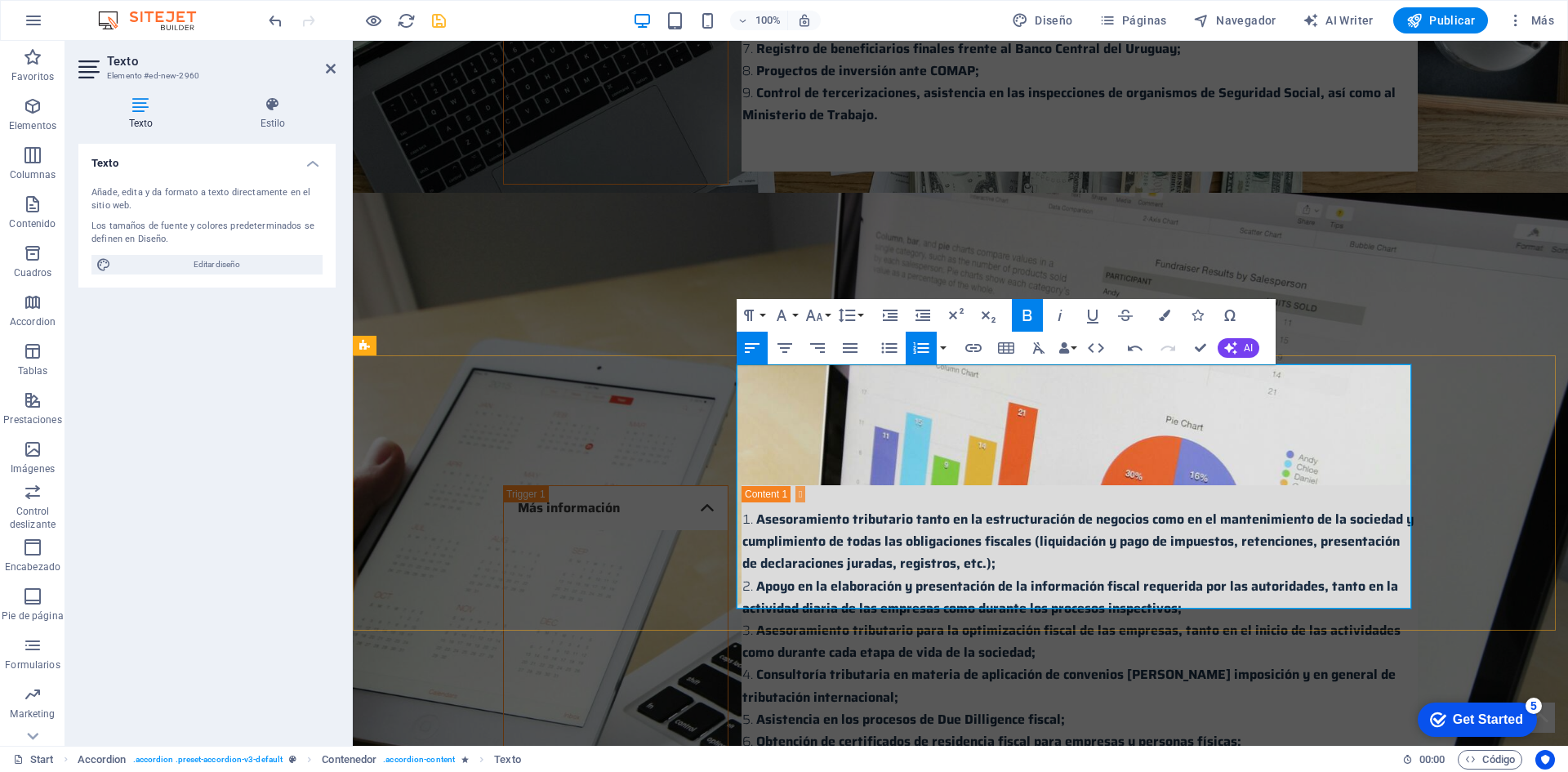
drag, startPoint x: 750, startPoint y: 441, endPoint x: 1107, endPoint y: 517, distance: 365.0
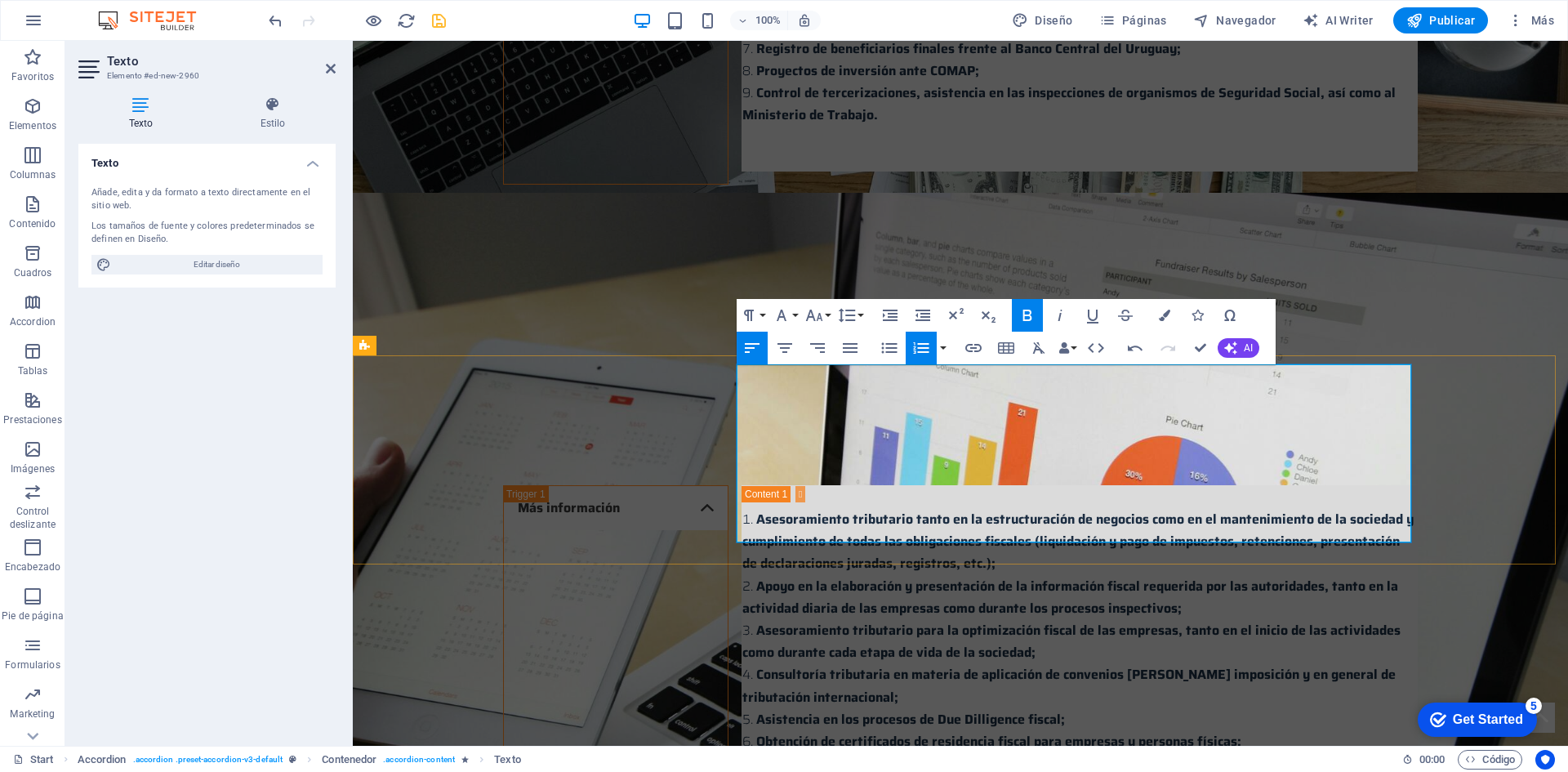
drag, startPoint x: 983, startPoint y: 443, endPoint x: 1003, endPoint y: 474, distance: 36.9
drag, startPoint x: 993, startPoint y: 447, endPoint x: 884, endPoint y: 464, distance: 110.3
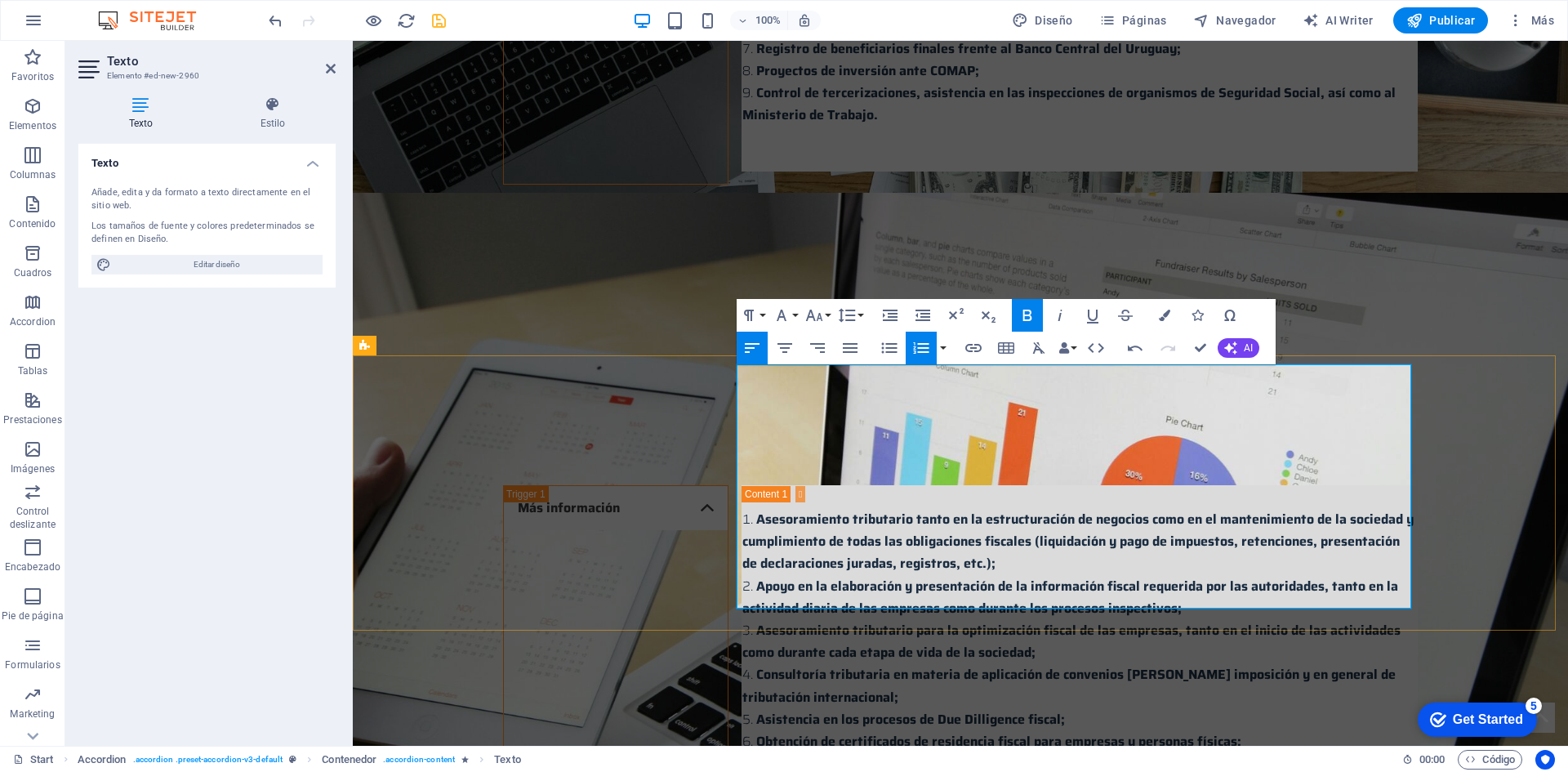
drag, startPoint x: 750, startPoint y: 397, endPoint x: 1015, endPoint y: 518, distance: 291.3
click at [855, 348] on icon "button" at bounding box center [850, 348] width 15 height 10
click at [756, 350] on icon "button" at bounding box center [752, 348] width 20 height 20
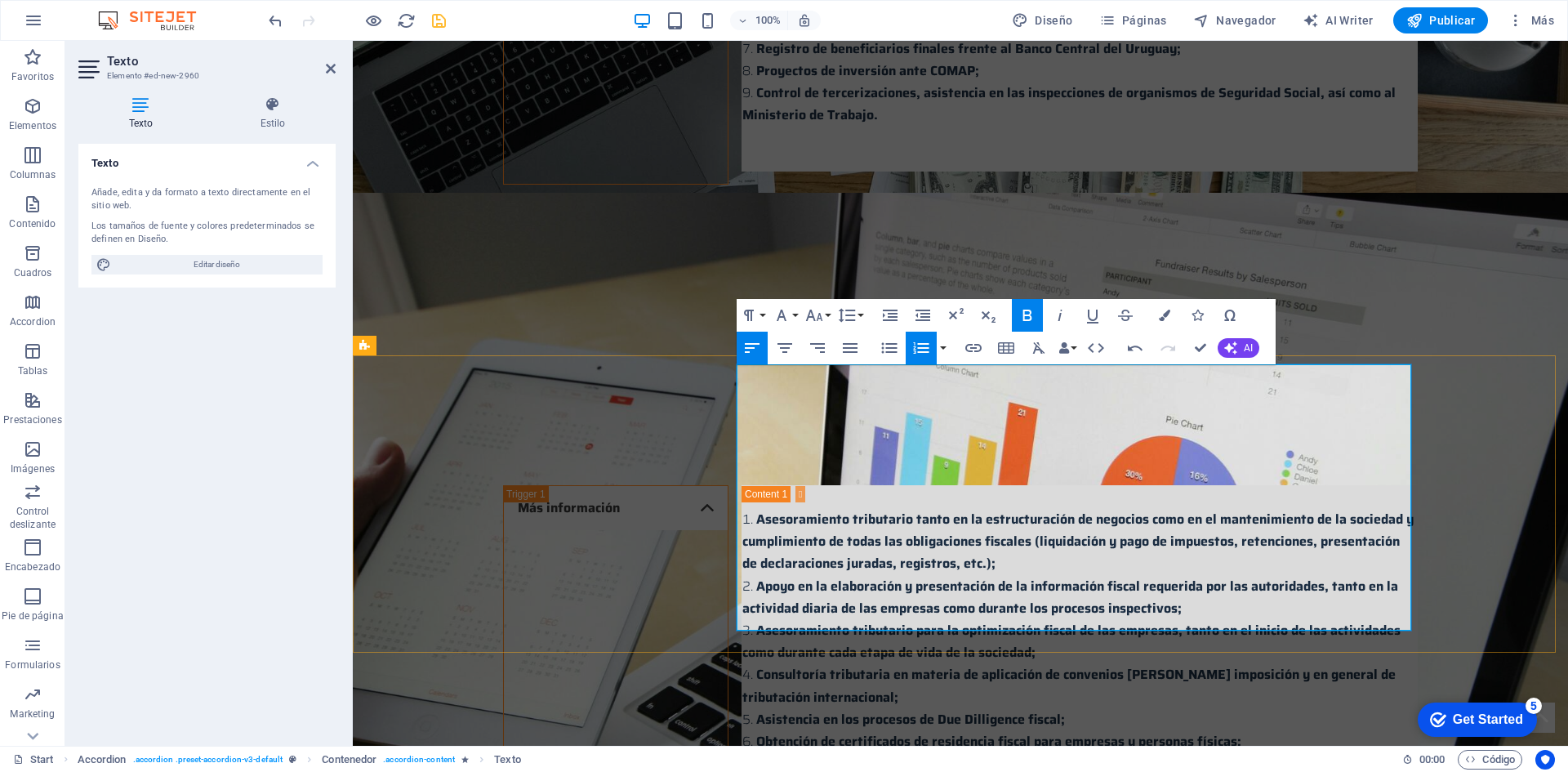
drag, startPoint x: 754, startPoint y: 553, endPoint x: 967, endPoint y: 598, distance: 217.7
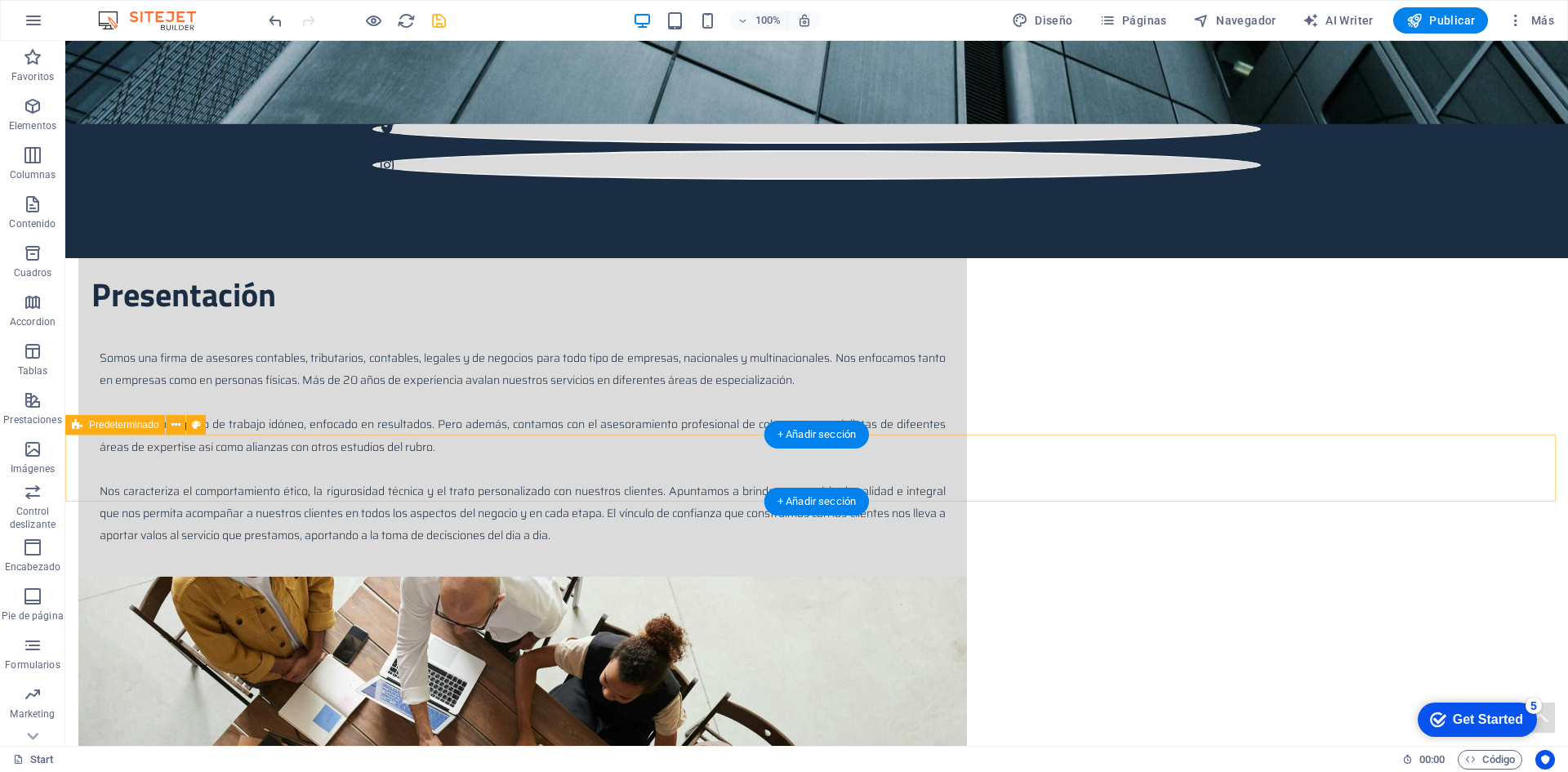
scroll to position [743, 0]
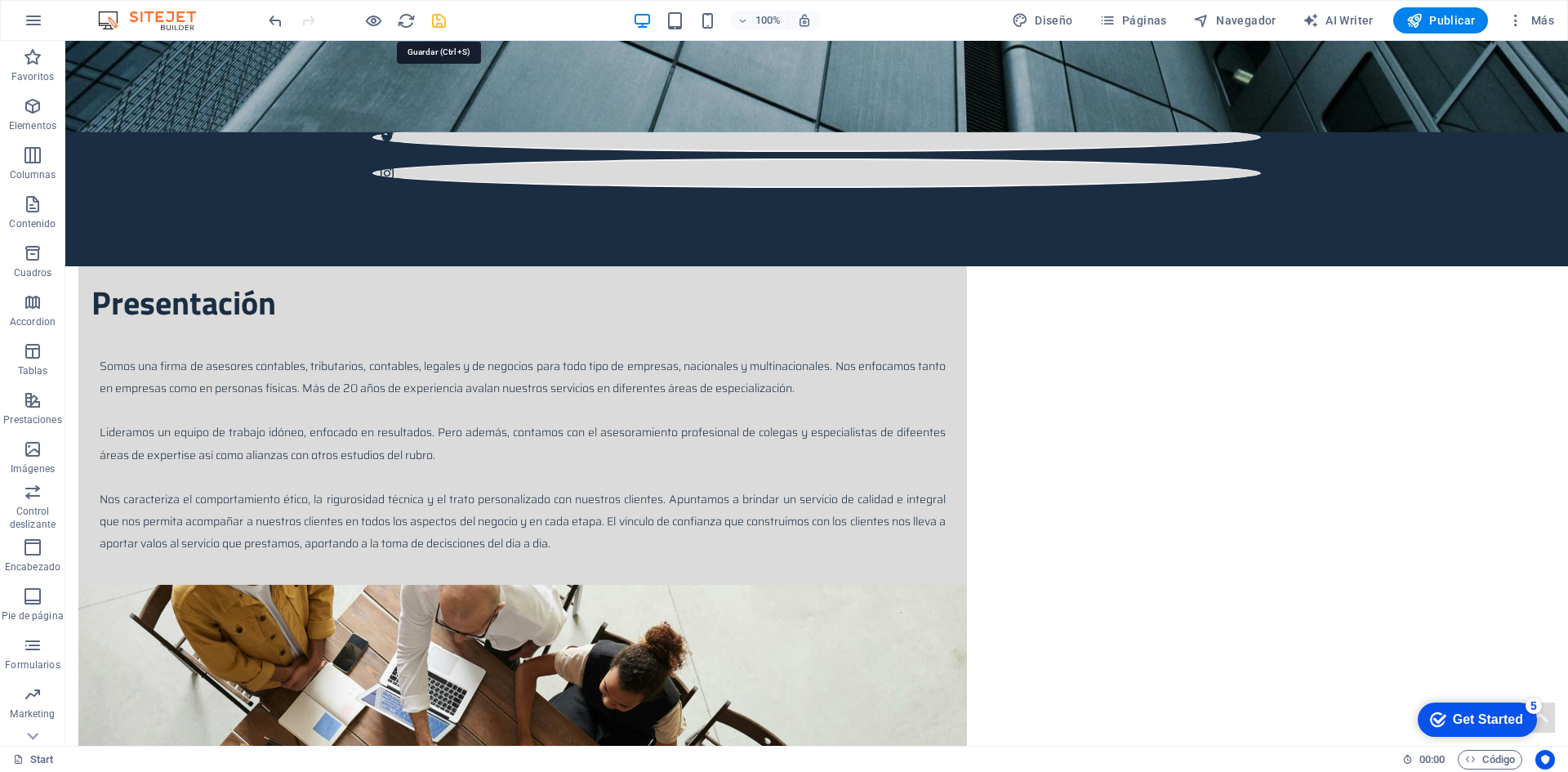
click at [433, 20] on icon "save" at bounding box center [438, 21] width 19 height 19
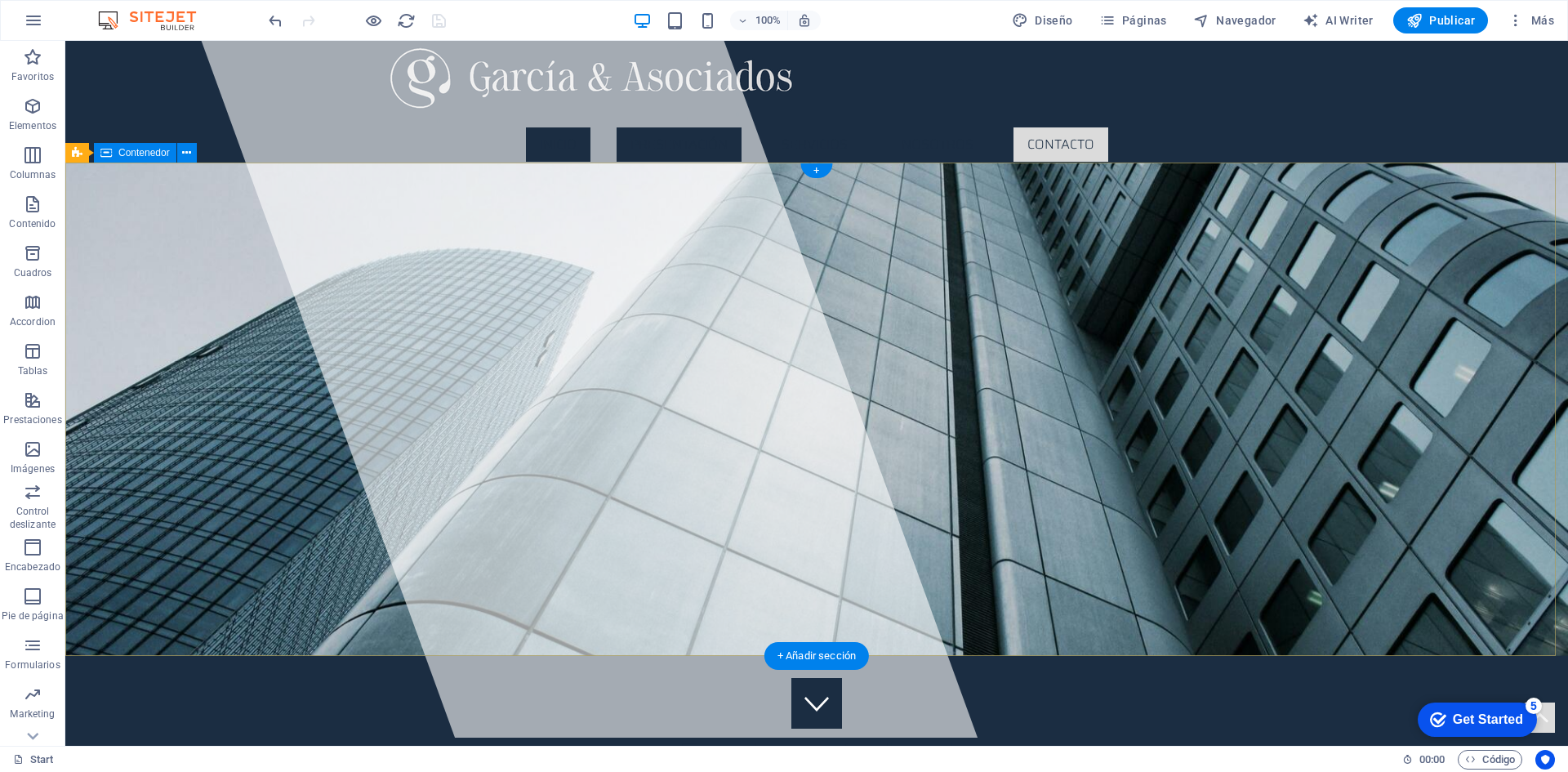
scroll to position [0, 0]
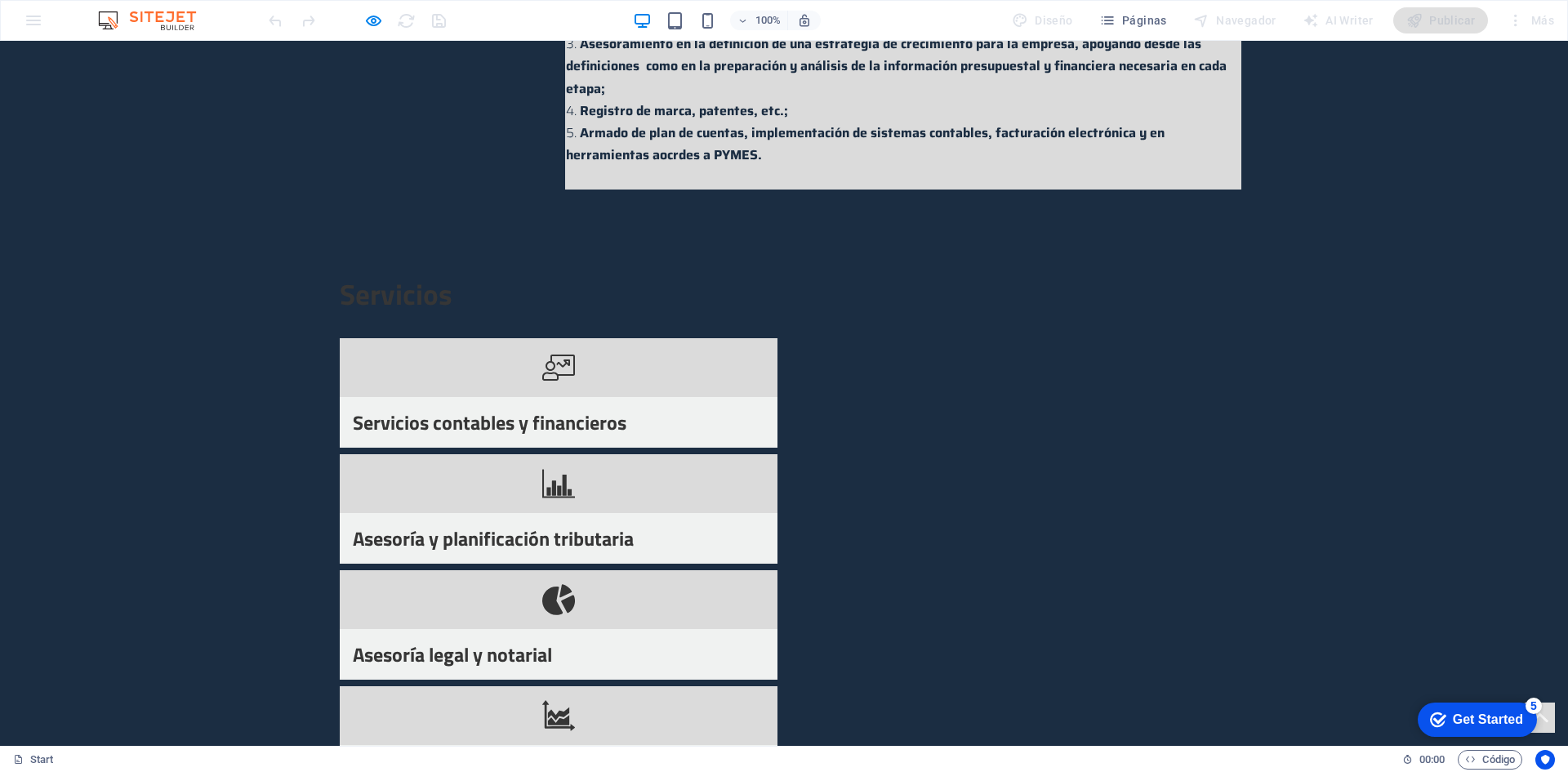
scroll to position [3839, 0]
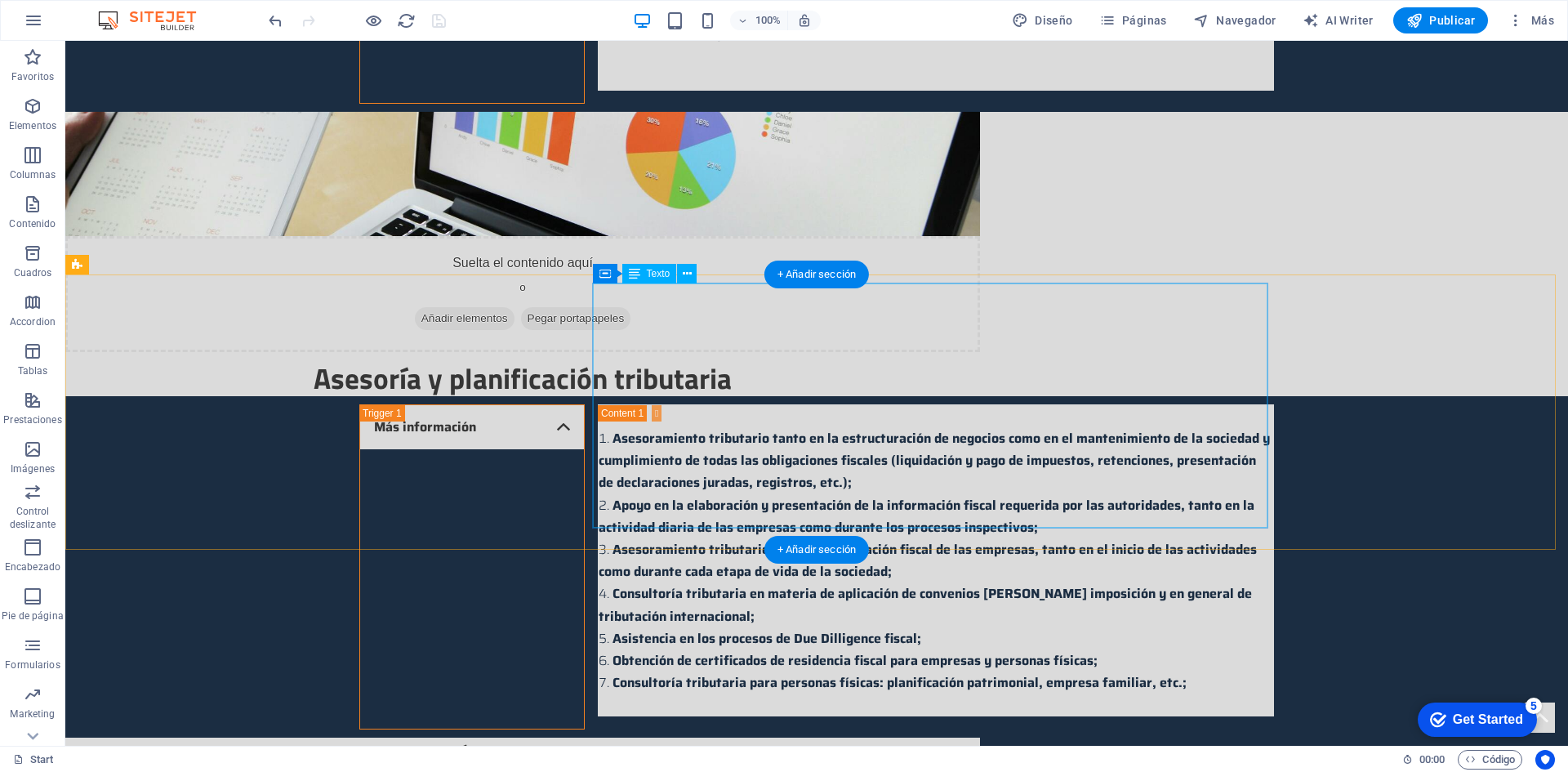
scroll to position [2739, 0]
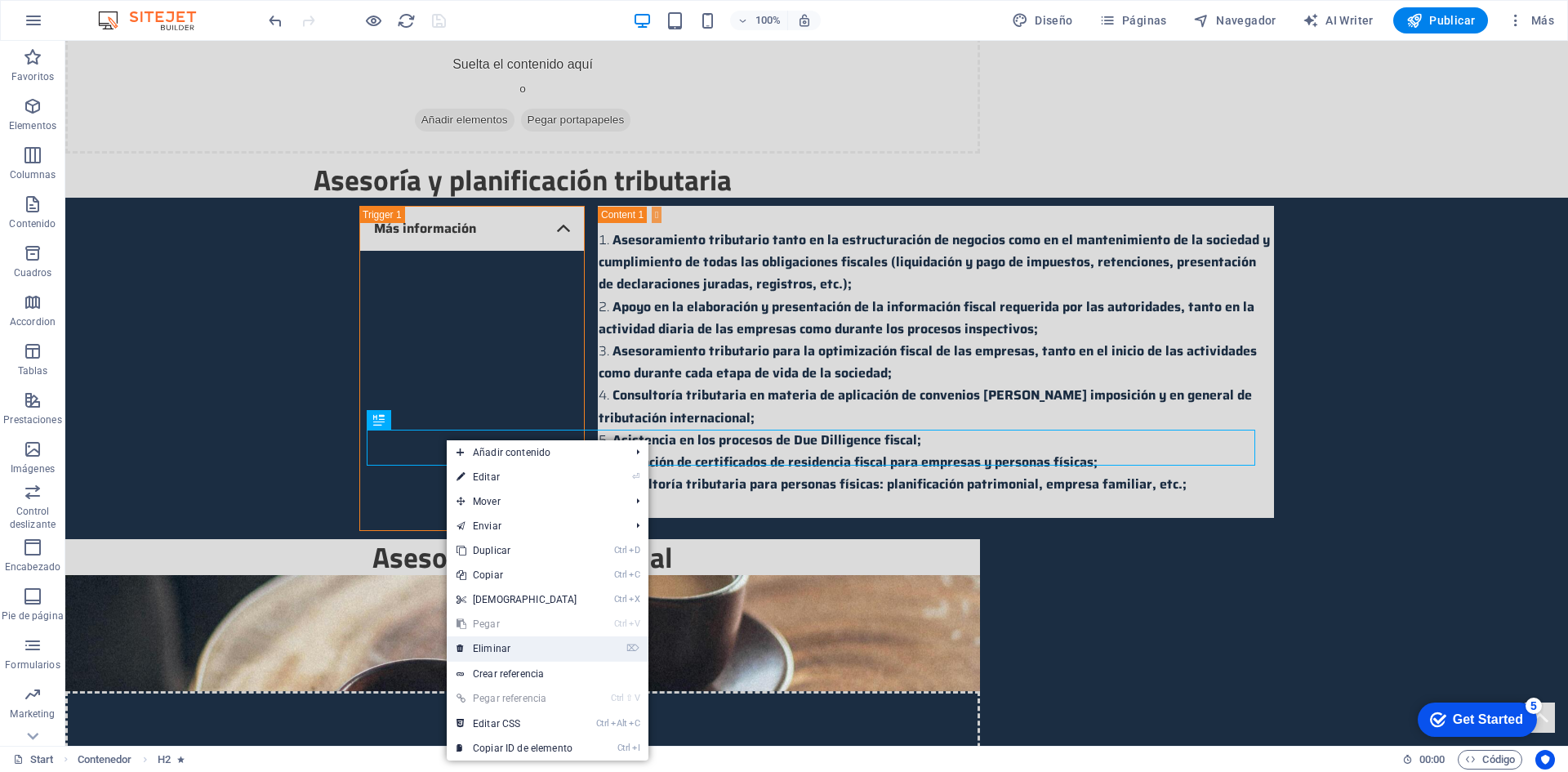
click at [507, 645] on link "⌦ Eliminar" at bounding box center [516, 648] width 140 height 25
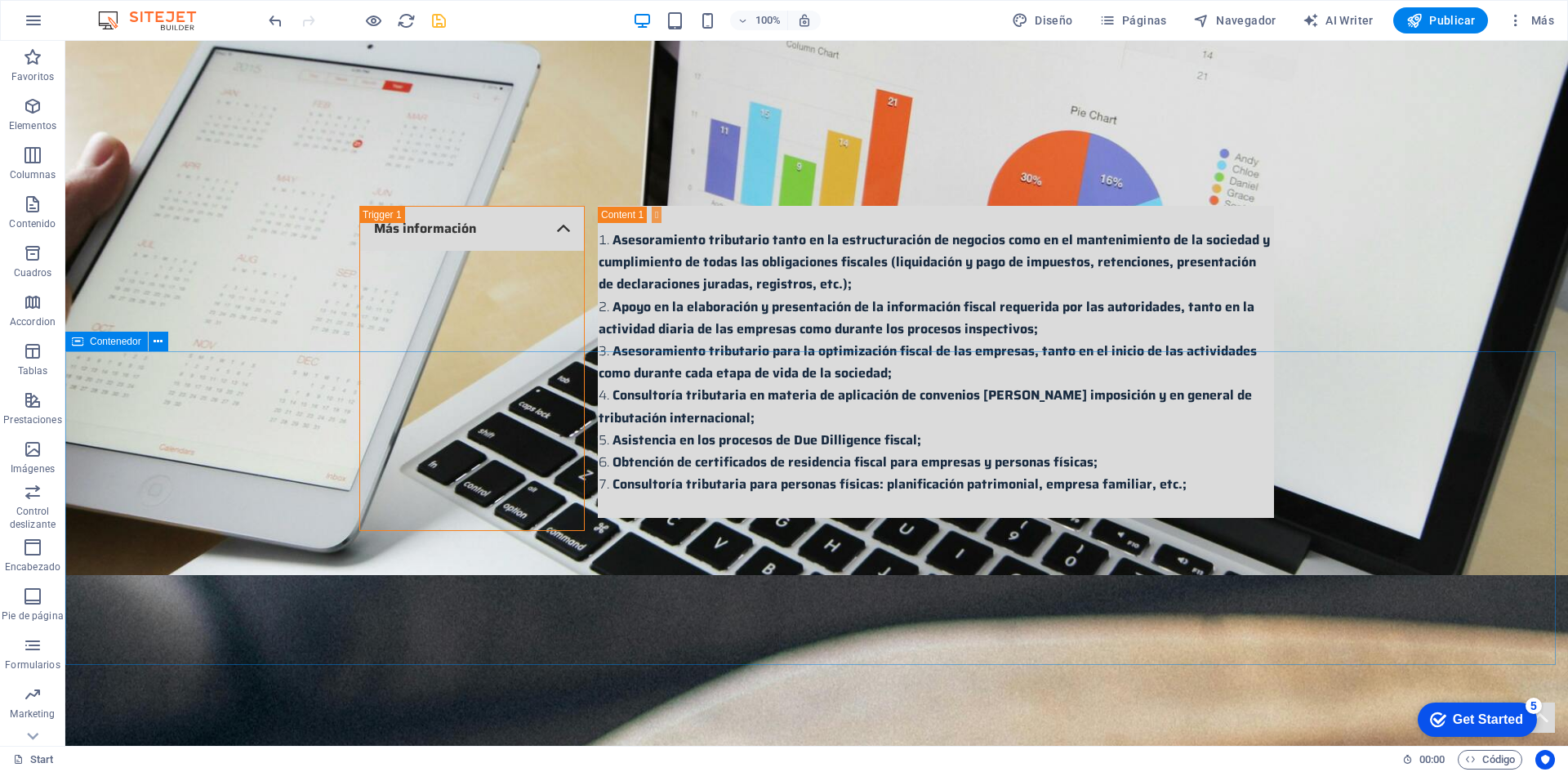
click at [122, 346] on span "Contenedor" at bounding box center [116, 341] width 51 height 10
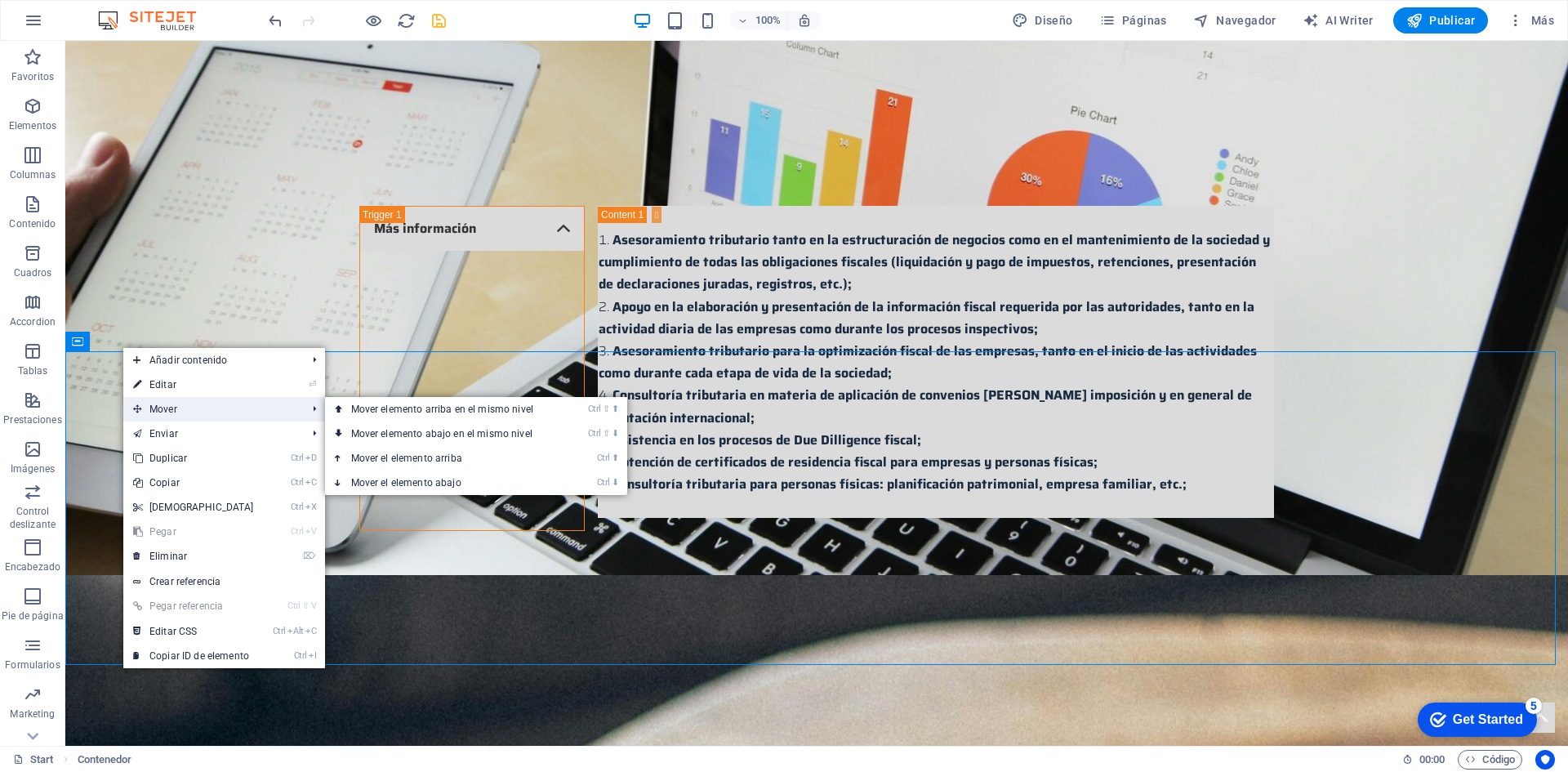
click at [153, 410] on span "Mover" at bounding box center [212, 409] width 177 height 25
click at [407, 414] on link "Ctrl ⇧ ⬆ Mover elemento arriba en el mismo nivel" at bounding box center [444, 409] width 240 height 25
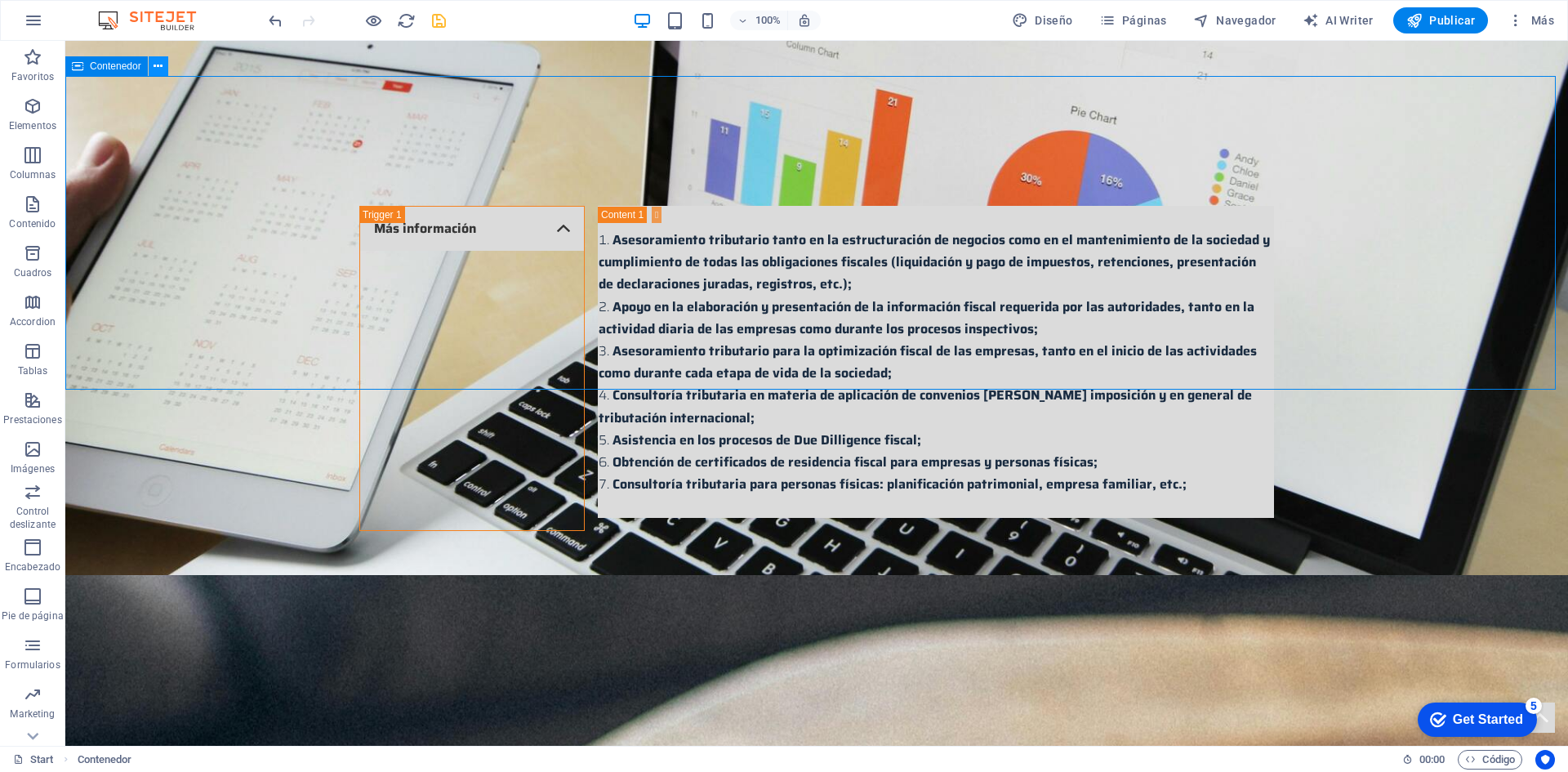
click at [155, 68] on icon at bounding box center [157, 66] width 9 height 17
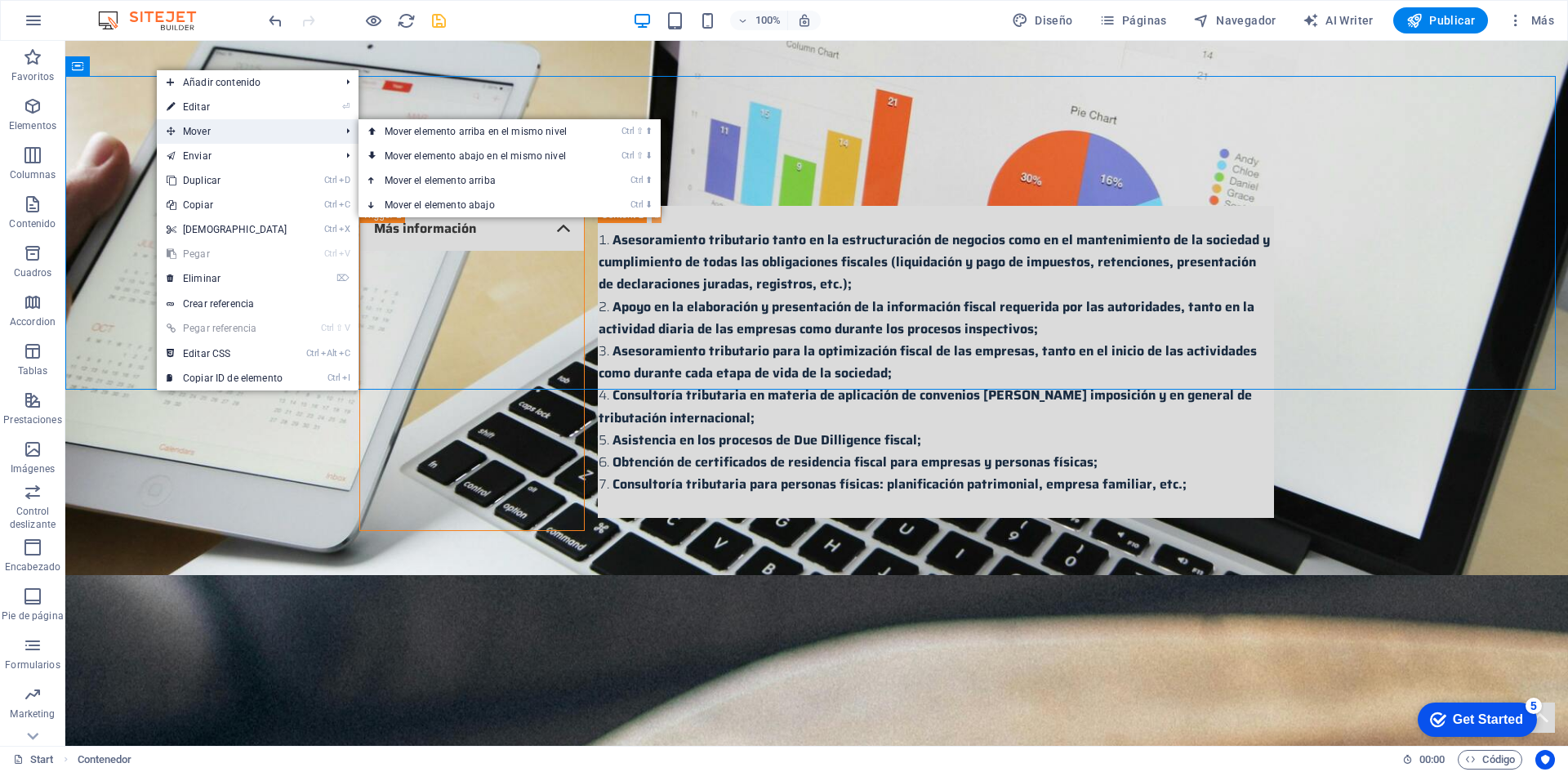
click at [198, 135] on span "Mover" at bounding box center [244, 131] width 177 height 25
click at [403, 132] on link "Ctrl ⇧ ⬆ Mover elemento arriba en el mismo nivel" at bounding box center [478, 131] width 240 height 25
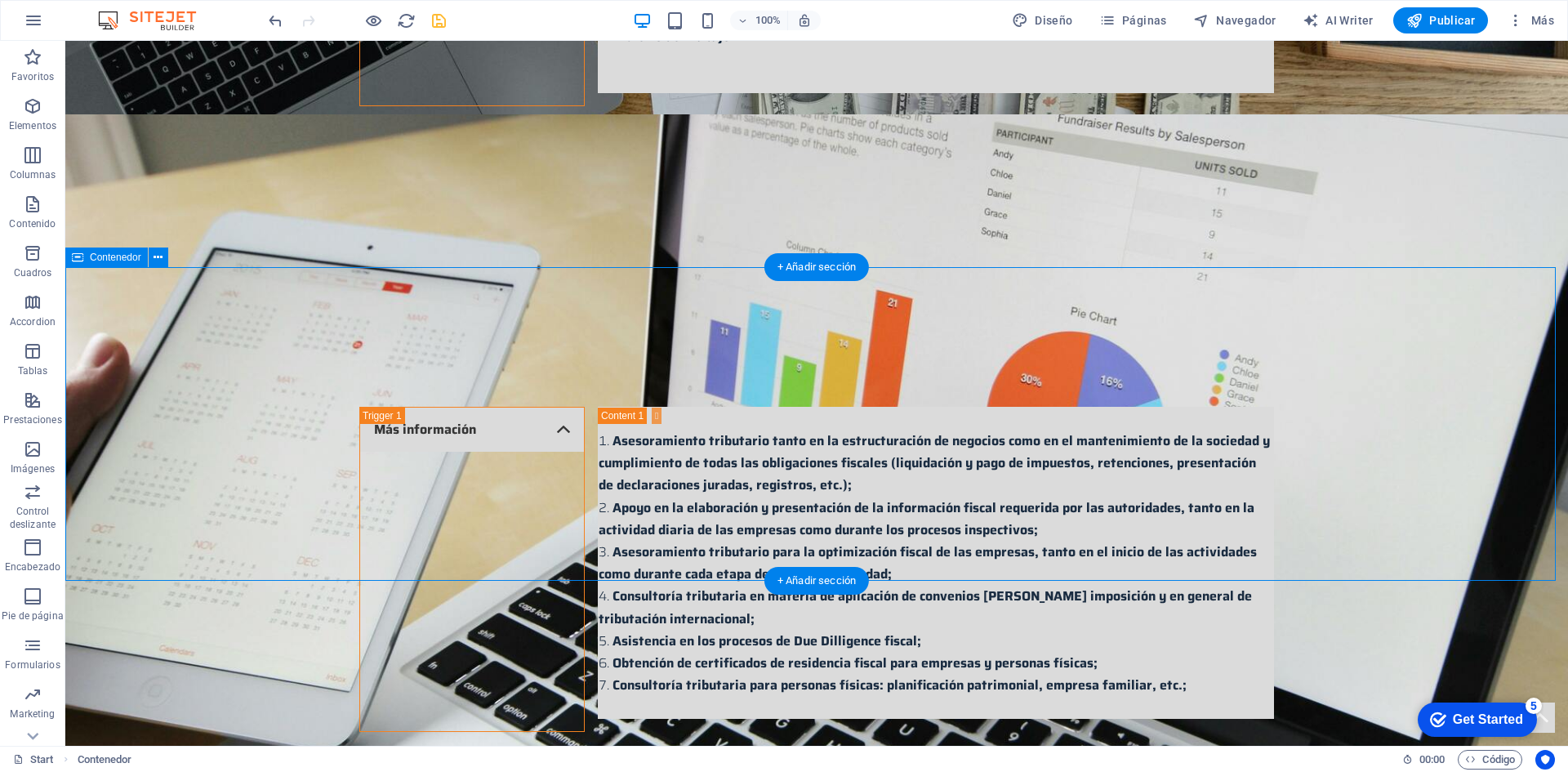
scroll to position [2411, 0]
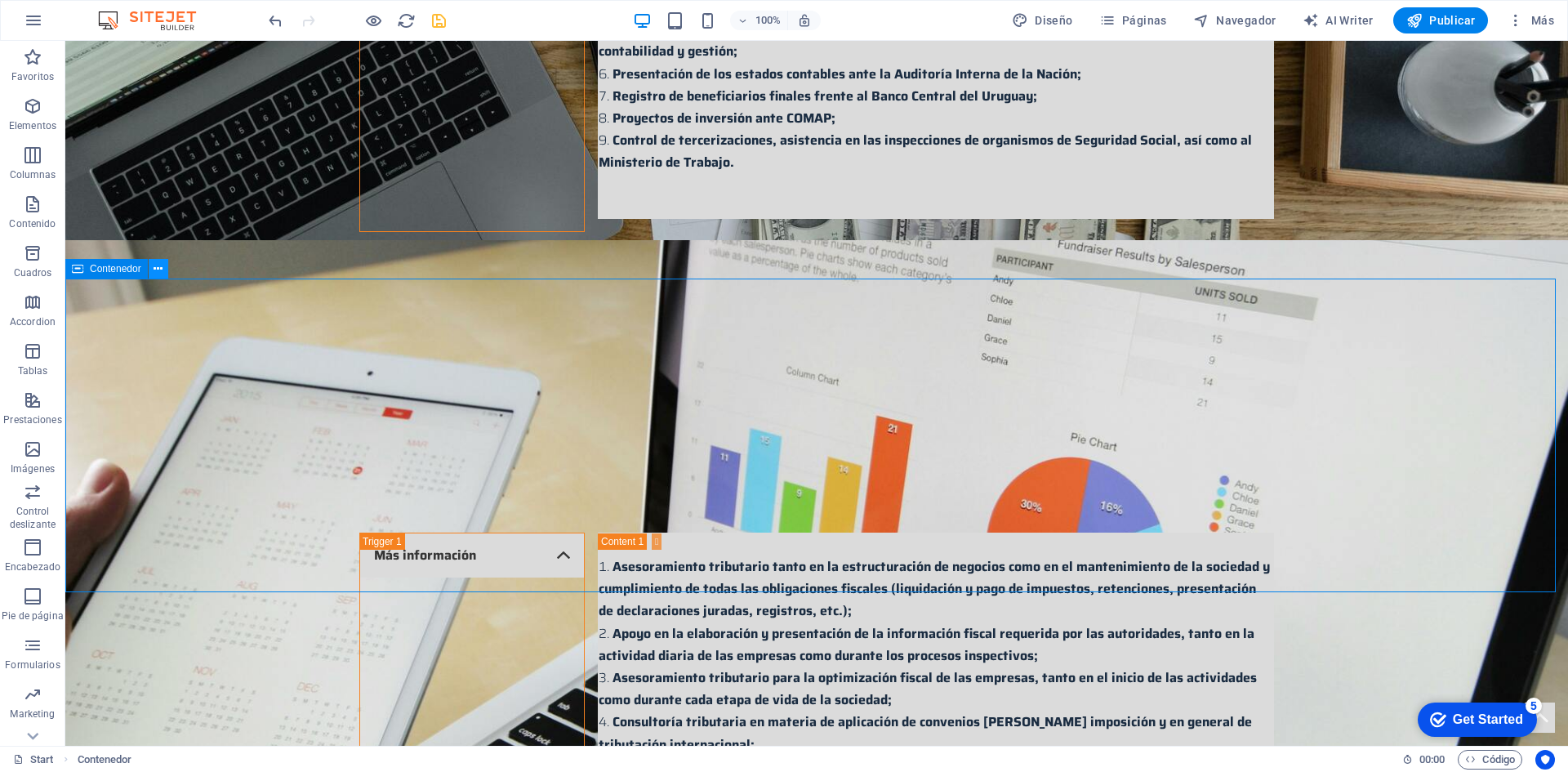
click at [161, 273] on icon at bounding box center [157, 268] width 9 height 17
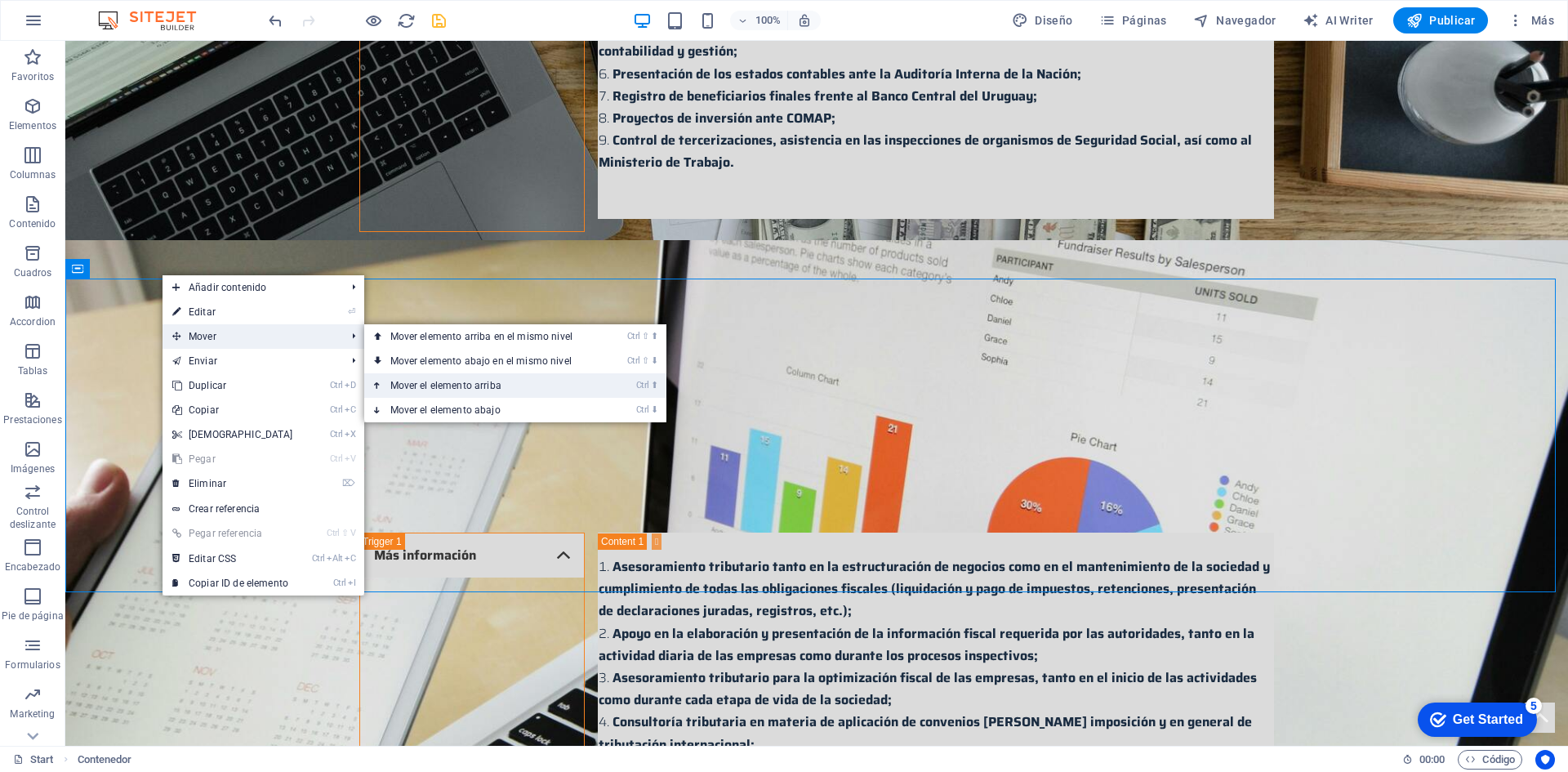
click at [424, 377] on link "Ctrl ⬆ Mover el elemento arriba" at bounding box center [484, 385] width 240 height 25
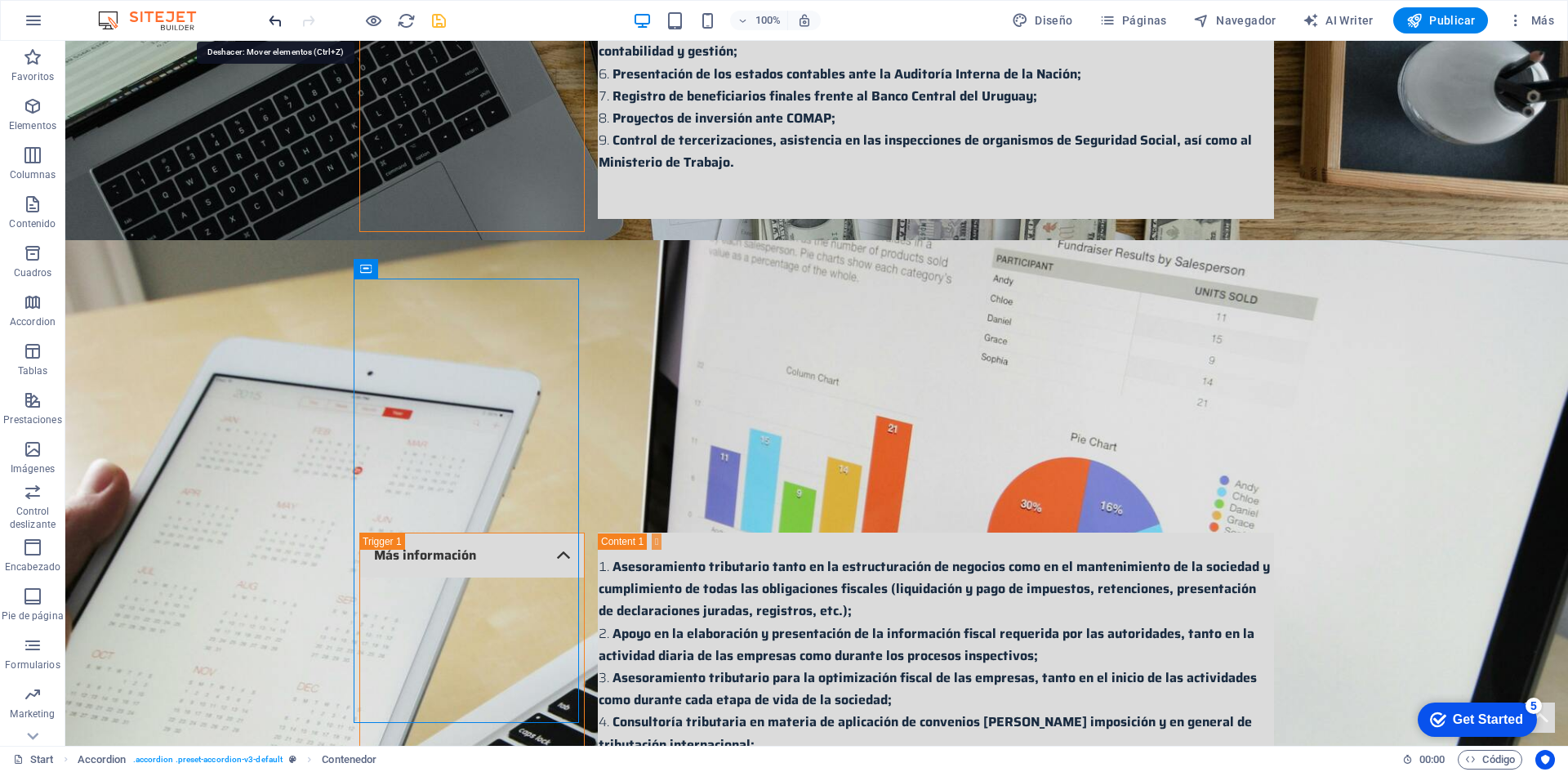
click at [273, 21] on icon "undo" at bounding box center [275, 21] width 19 height 19
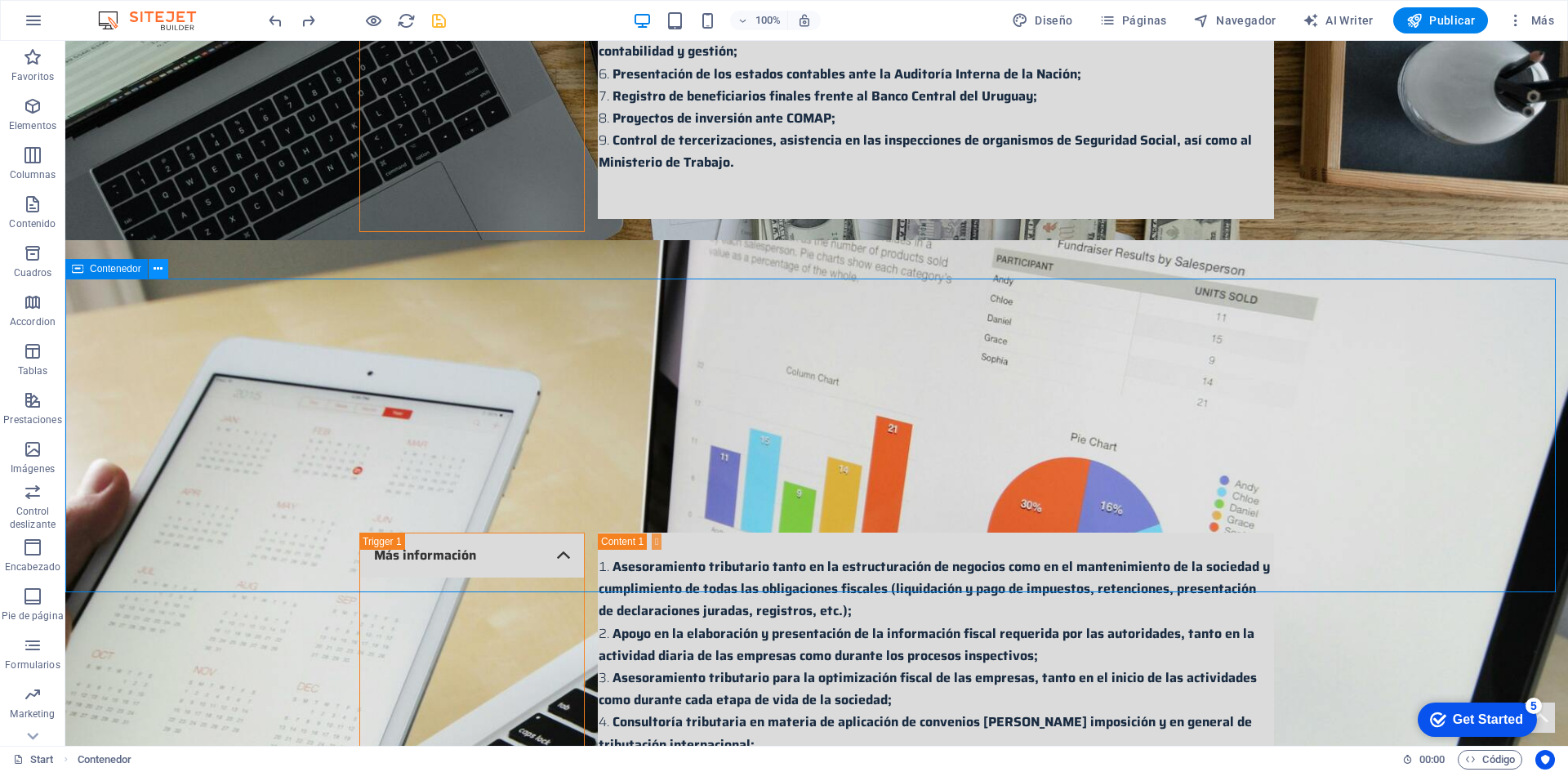
click at [156, 271] on icon at bounding box center [157, 268] width 9 height 17
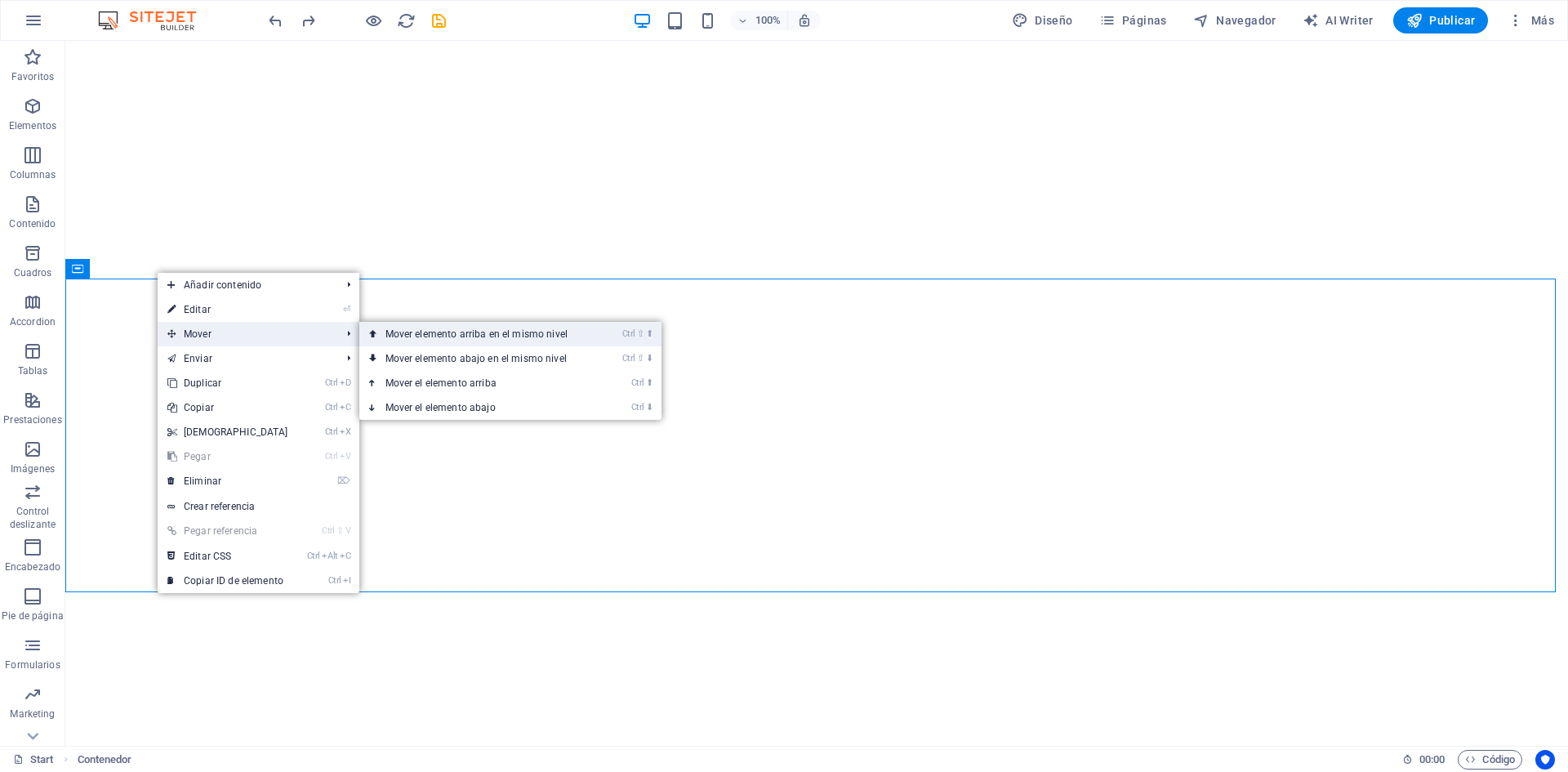
drag, startPoint x: 0, startPoint y: 0, endPoint x: 407, endPoint y: 339, distance: 529.7
click at [407, 339] on link "Ctrl ⇧ ⬆ Mover elemento arriba en el mismo nivel" at bounding box center [479, 334] width 240 height 25
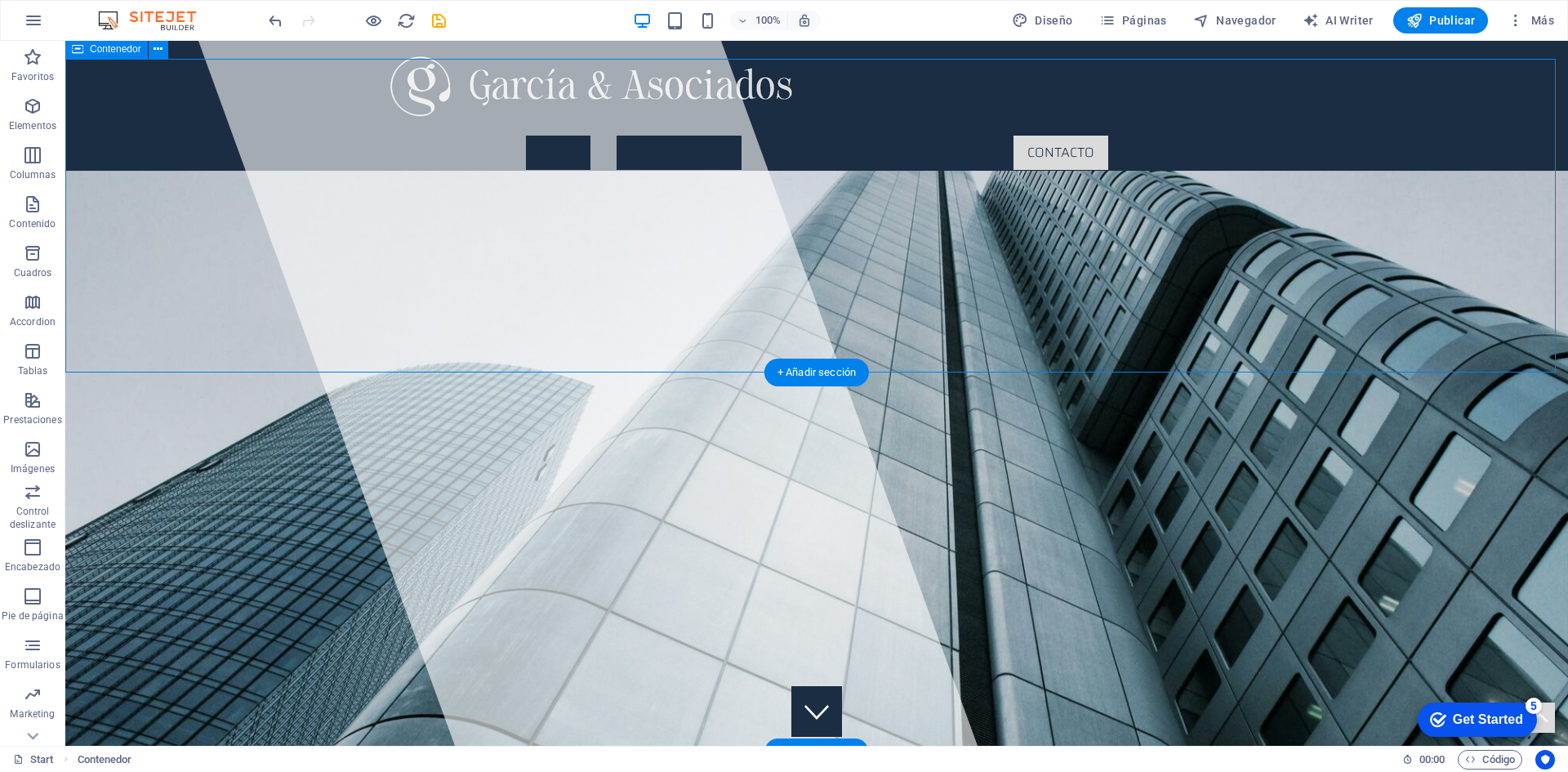
scroll to position [2075, 0]
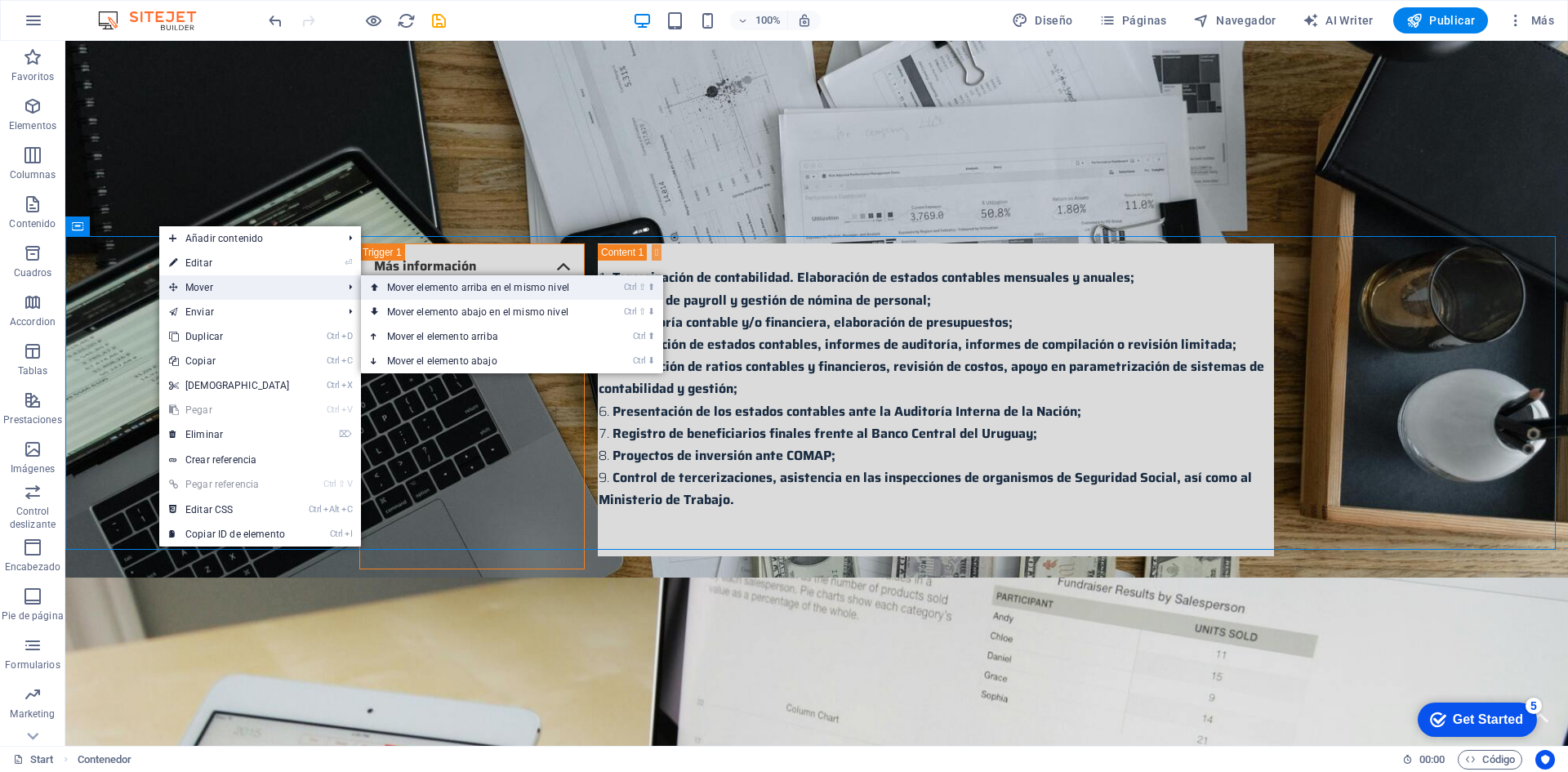
click at [406, 287] on link "Ctrl ⇧ ⬆ Mover elemento arriba en el mismo nivel" at bounding box center [481, 287] width 240 height 25
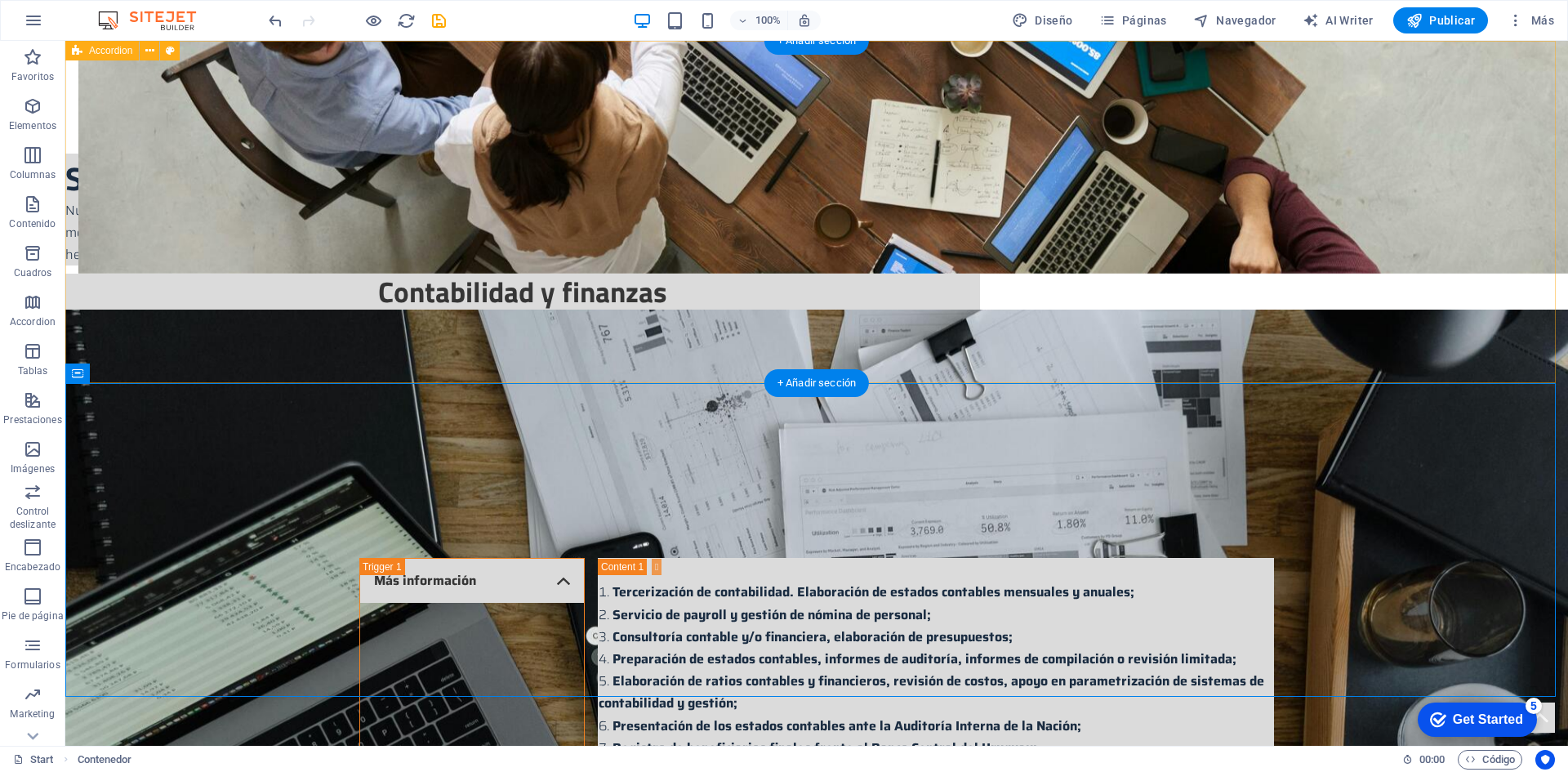
scroll to position [1747, 0]
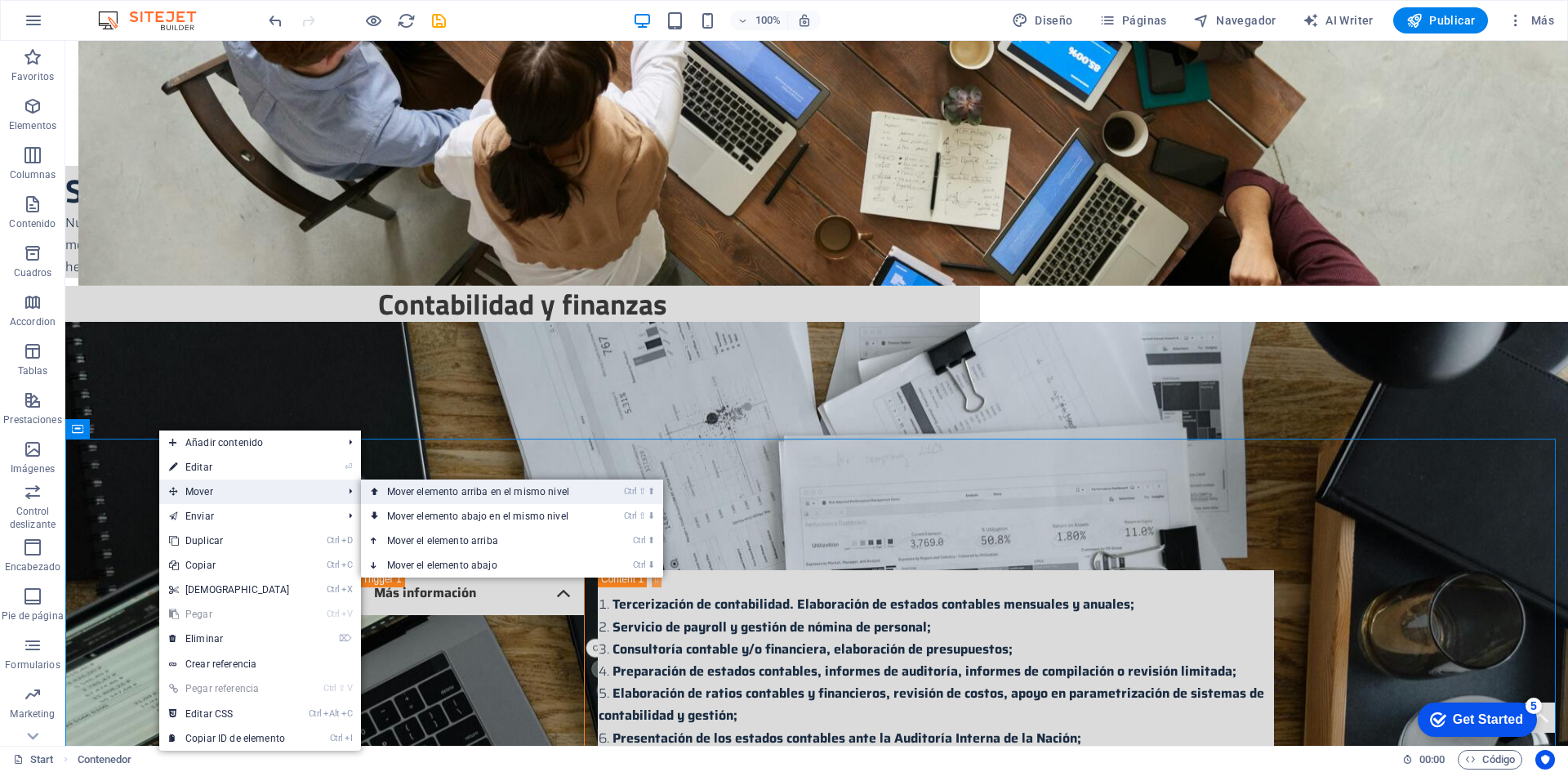
click at [427, 494] on link "Ctrl ⇧ ⬆ Mover elemento arriba en el mismo nivel" at bounding box center [481, 491] width 240 height 25
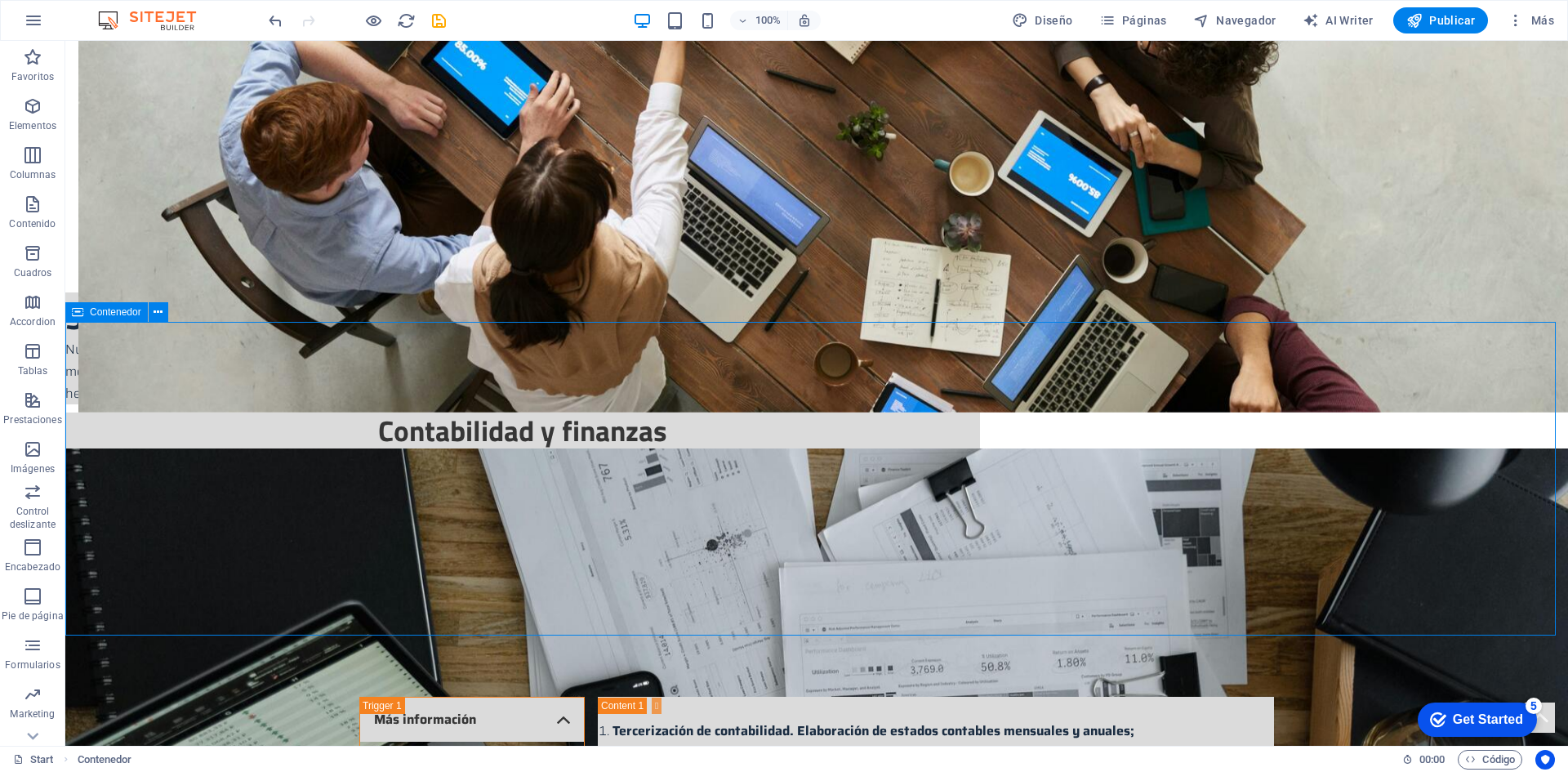
scroll to position [1502, 0]
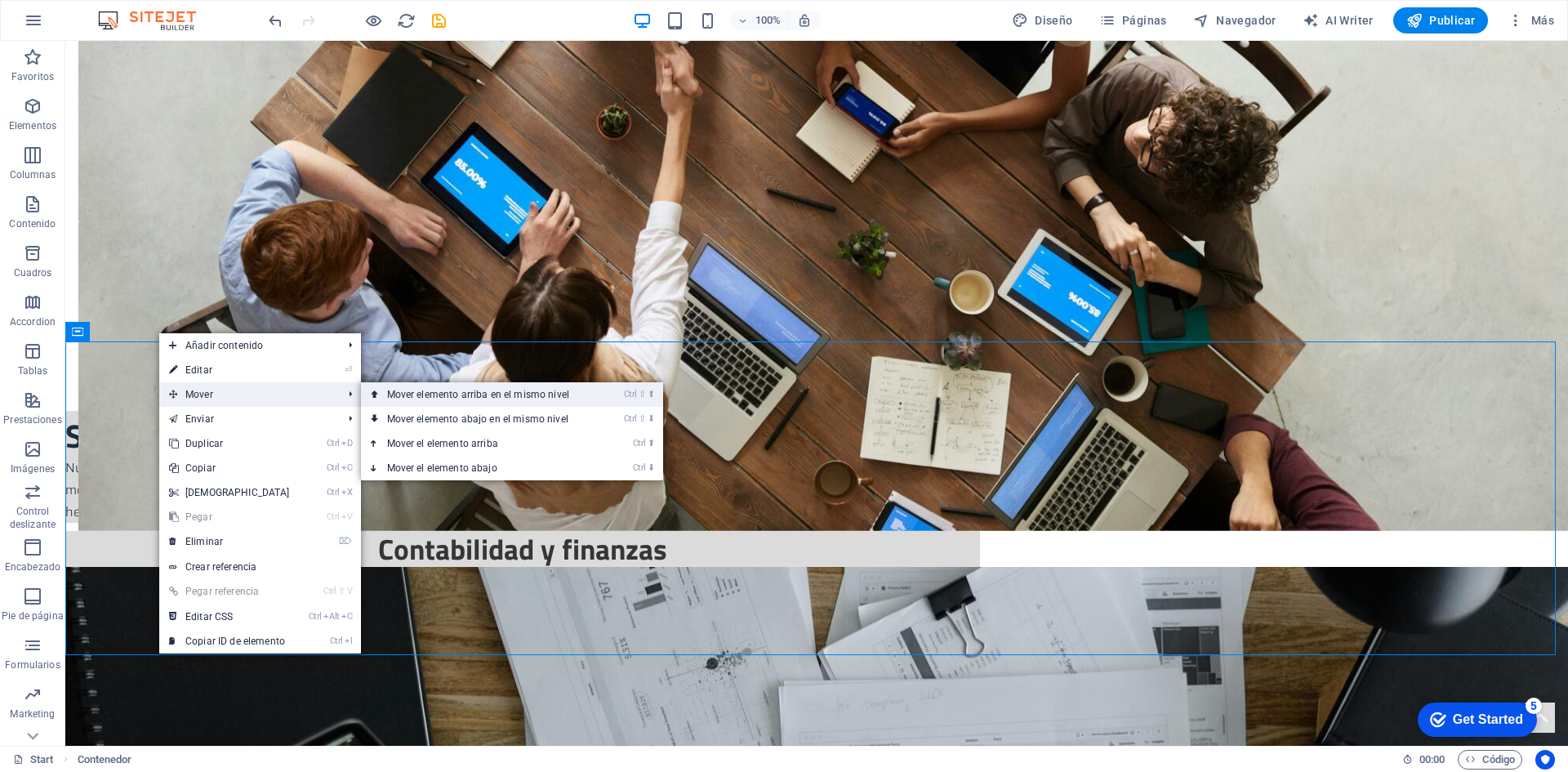
click at [381, 394] on link "Ctrl ⇧ ⬆ Mover elemento arriba en el mismo nivel" at bounding box center [481, 394] width 240 height 25
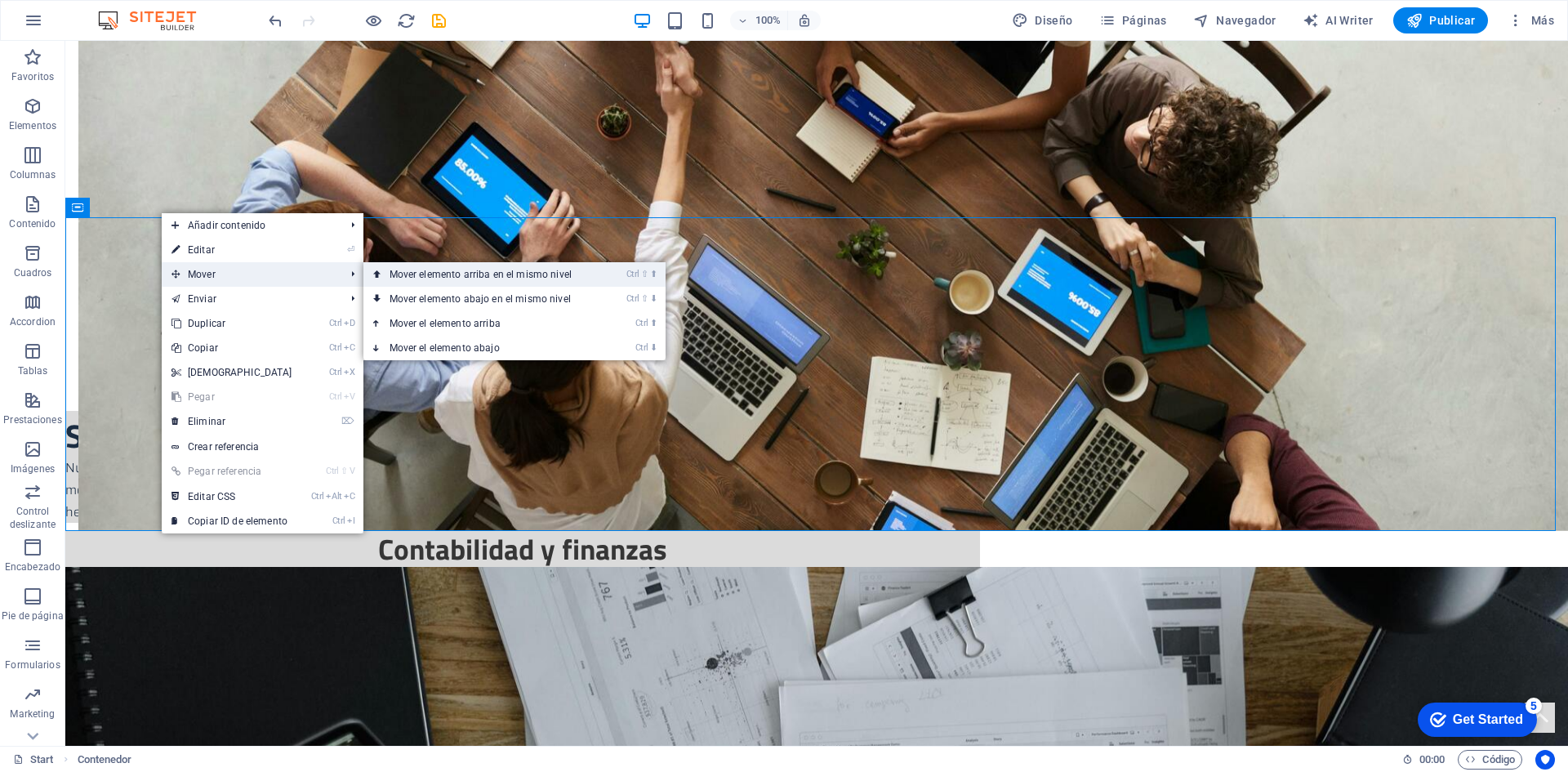
click at [451, 270] on link "Ctrl ⇧ ⬆ Mover elemento arriba en el mismo nivel" at bounding box center [483, 274] width 240 height 25
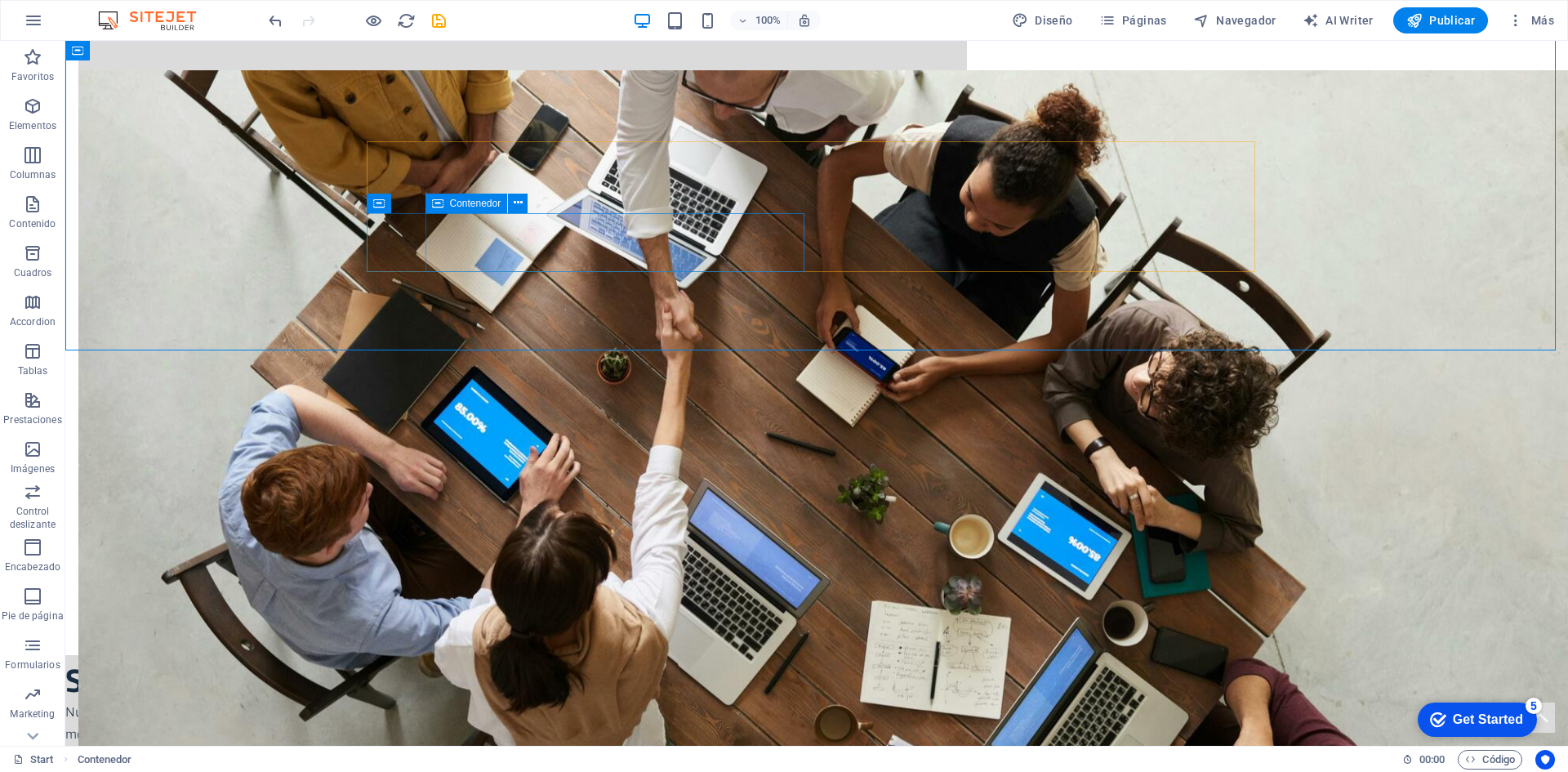
scroll to position [1141, 0]
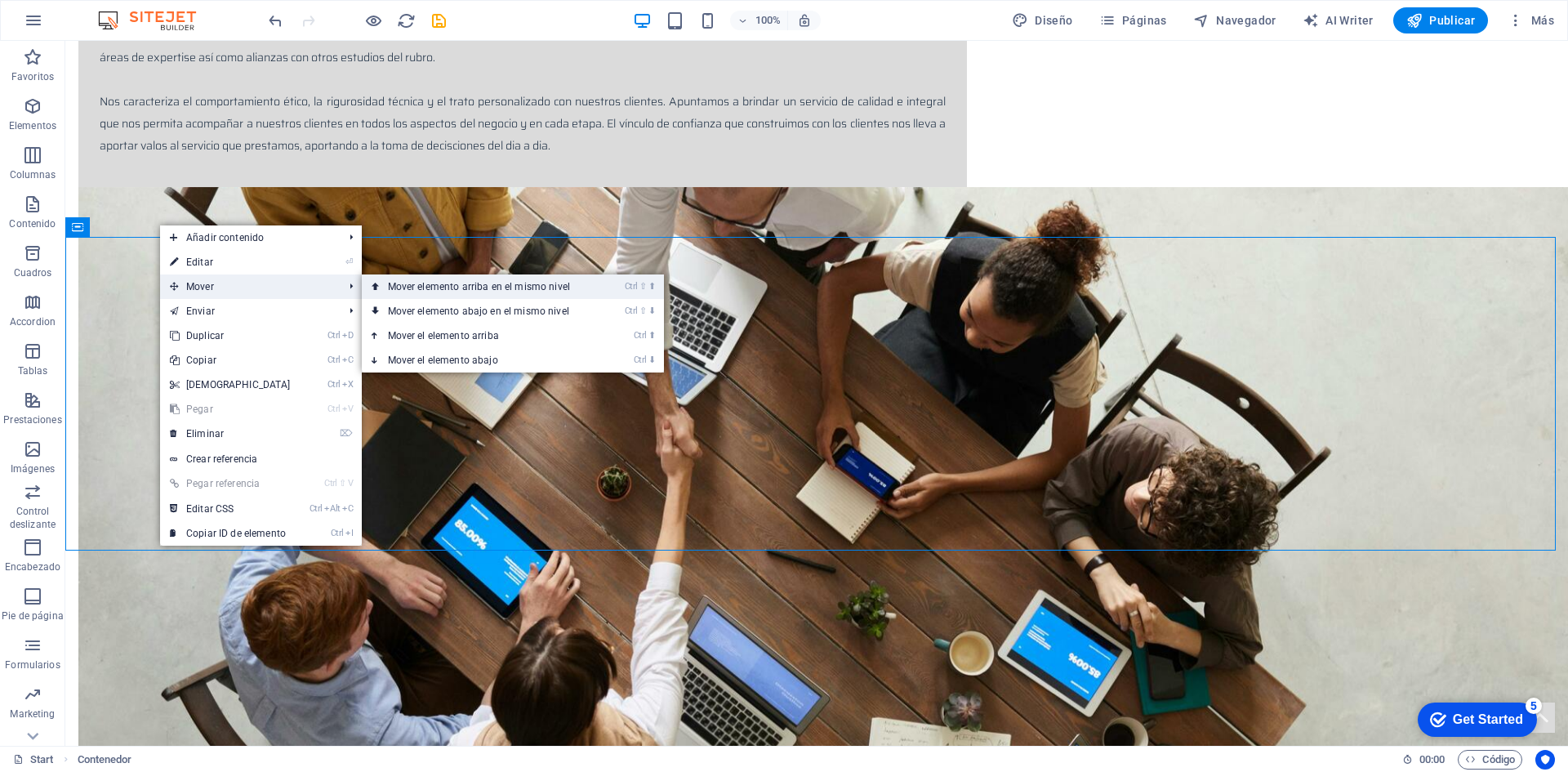
click at [385, 284] on link "Ctrl ⇧ ⬆ Mover elemento arriba en el mismo nivel" at bounding box center [482, 286] width 240 height 25
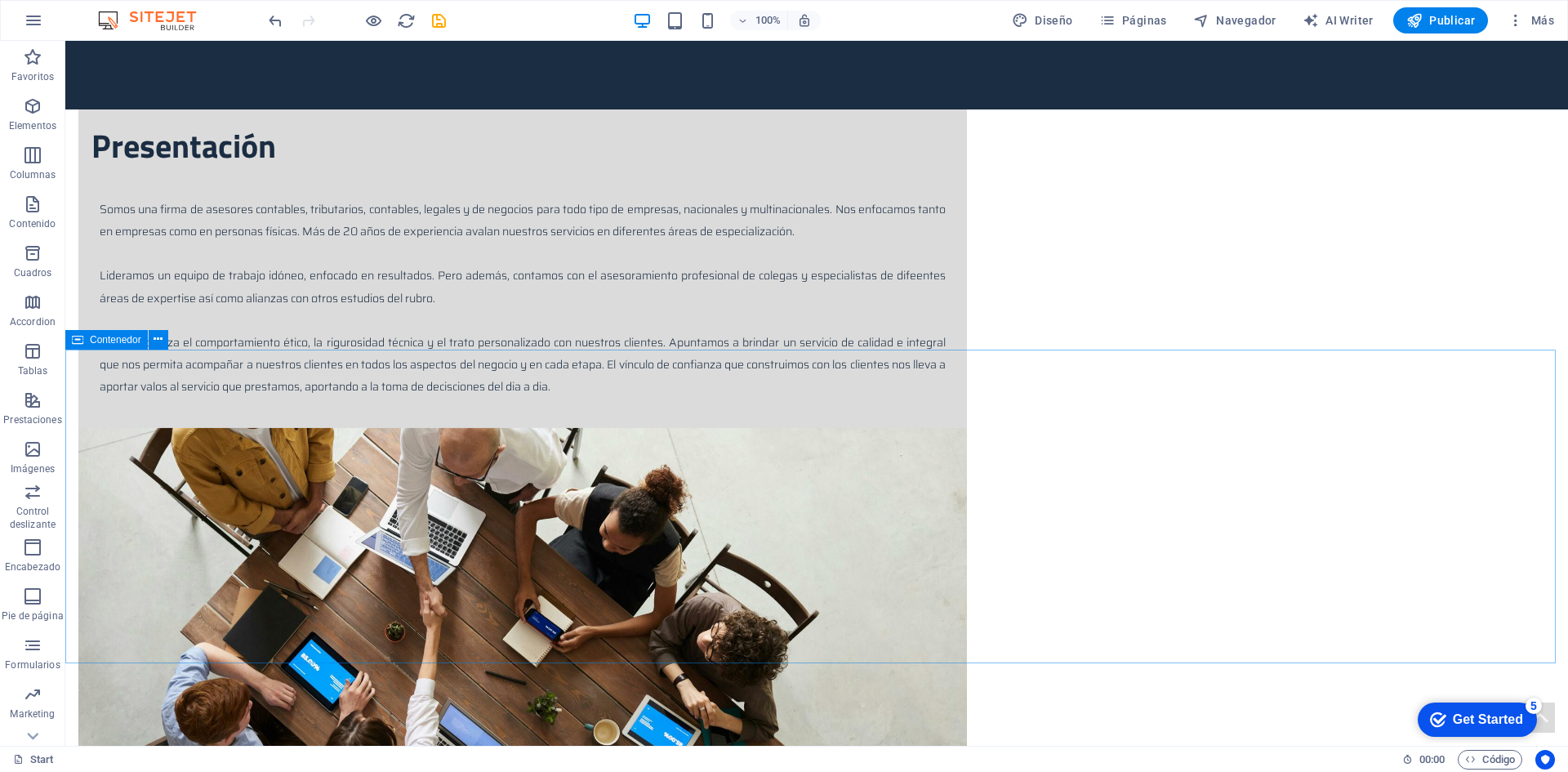
scroll to position [896, 0]
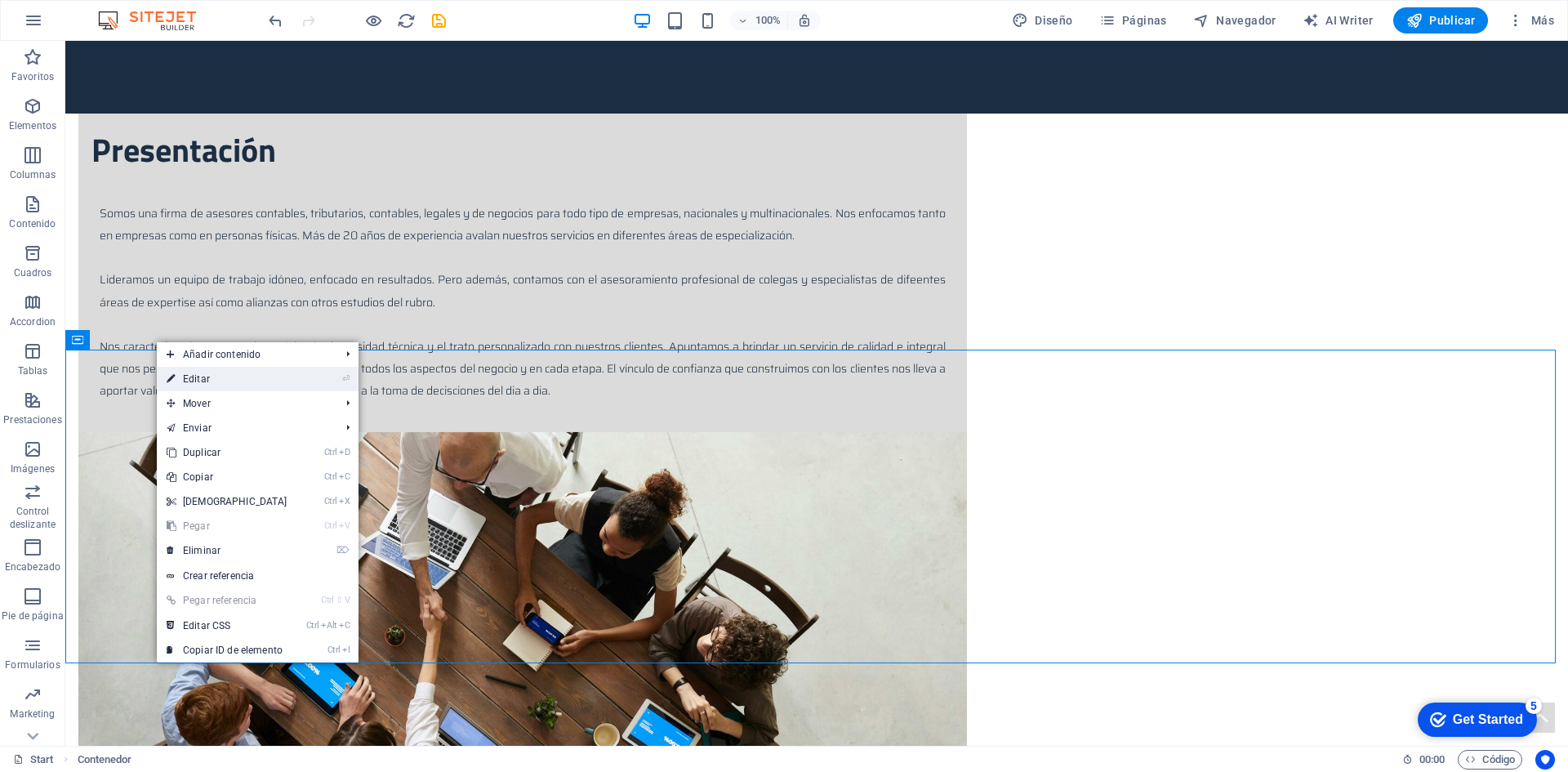
click at [190, 380] on link "⏎ Editar" at bounding box center [227, 379] width 140 height 25
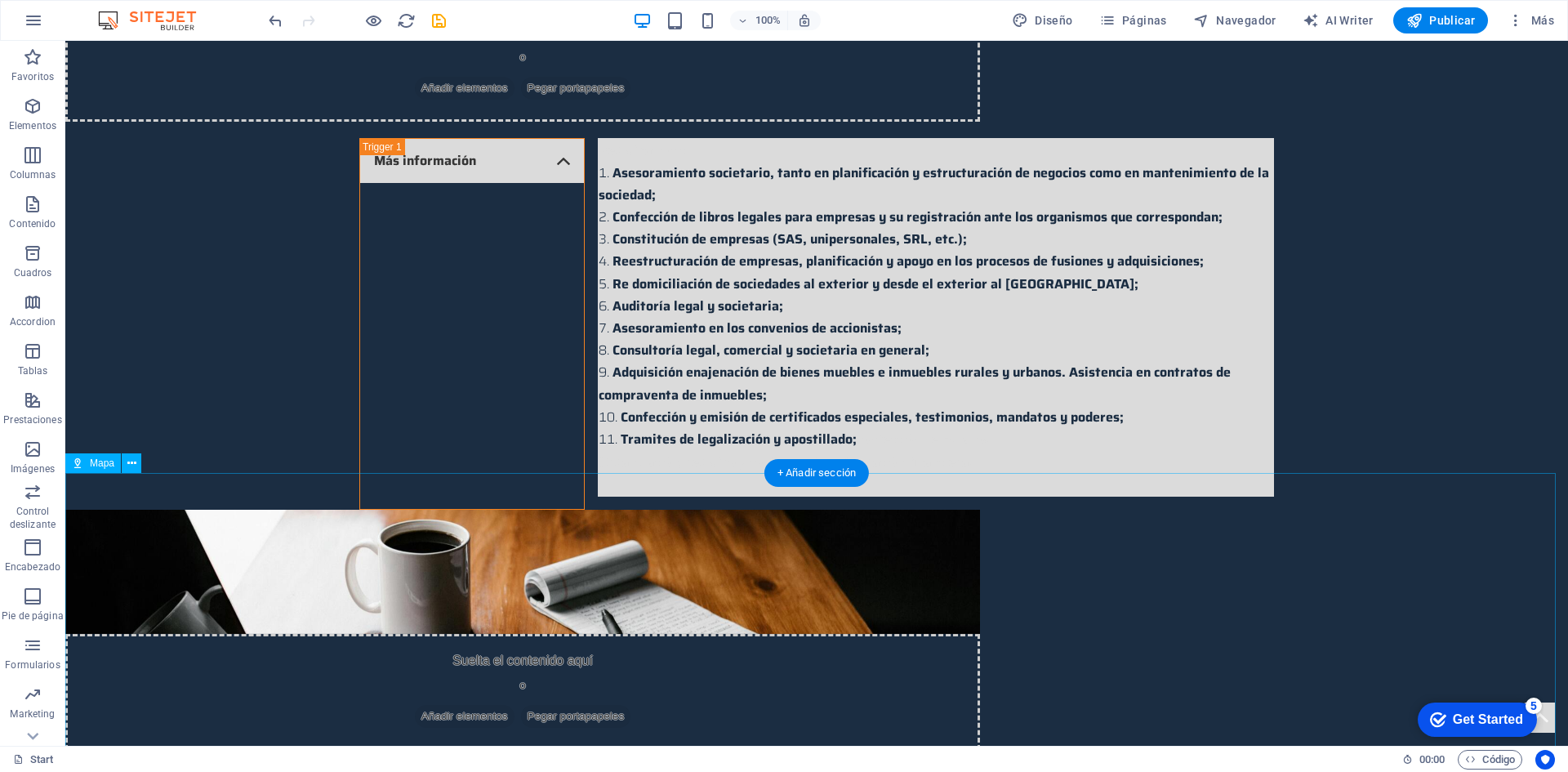
scroll to position [4071, 0]
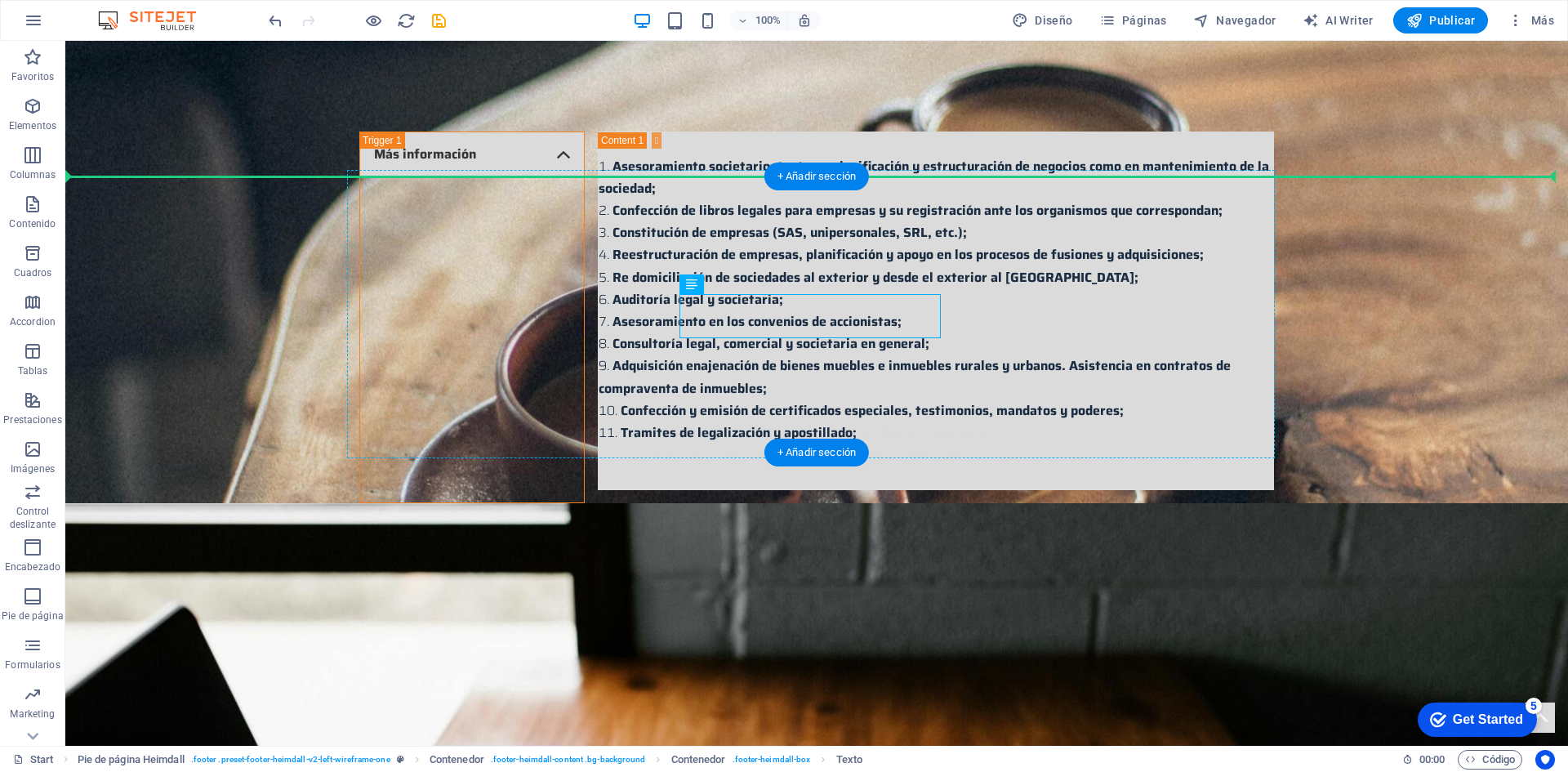
drag, startPoint x: 554, startPoint y: 302, endPoint x: 971, endPoint y: 311, distance: 417.1
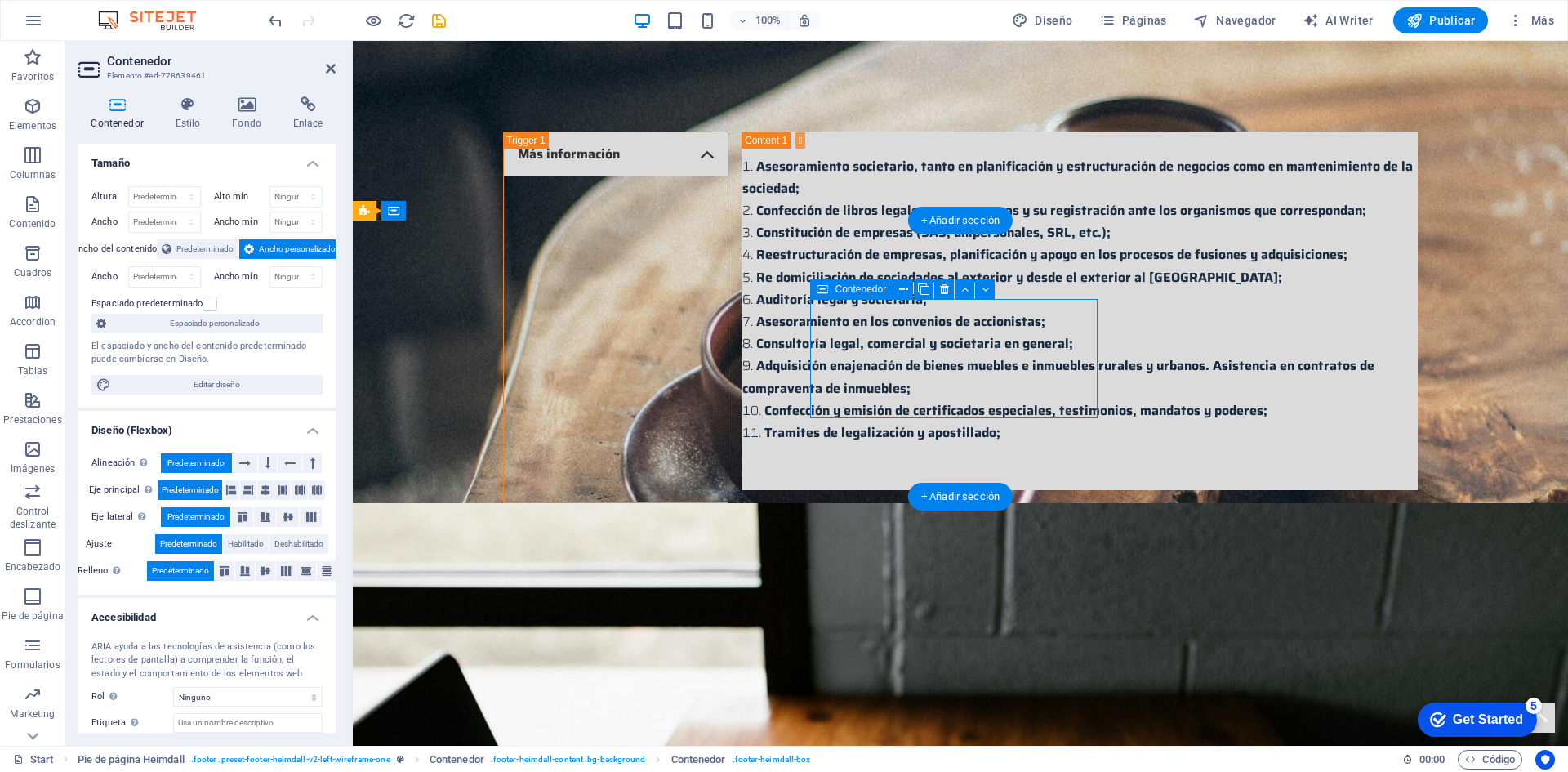
drag, startPoint x: 1083, startPoint y: 405, endPoint x: 880, endPoint y: 368, distance: 206.3
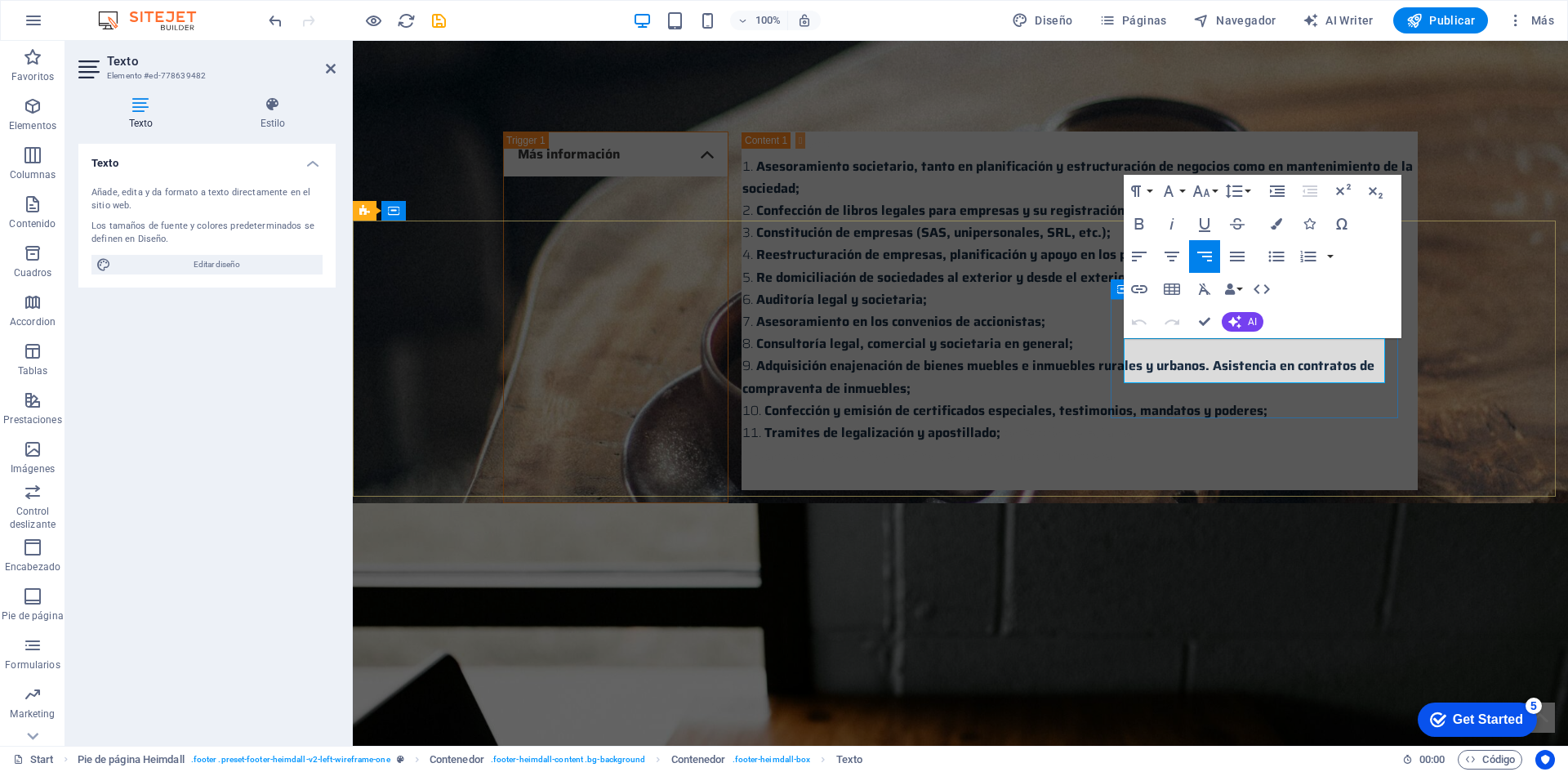
drag, startPoint x: 1199, startPoint y: 360, endPoint x: 1335, endPoint y: 413, distance: 146.0
drag, startPoint x: 1376, startPoint y: 372, endPoint x: 1118, endPoint y: 293, distance: 269.8
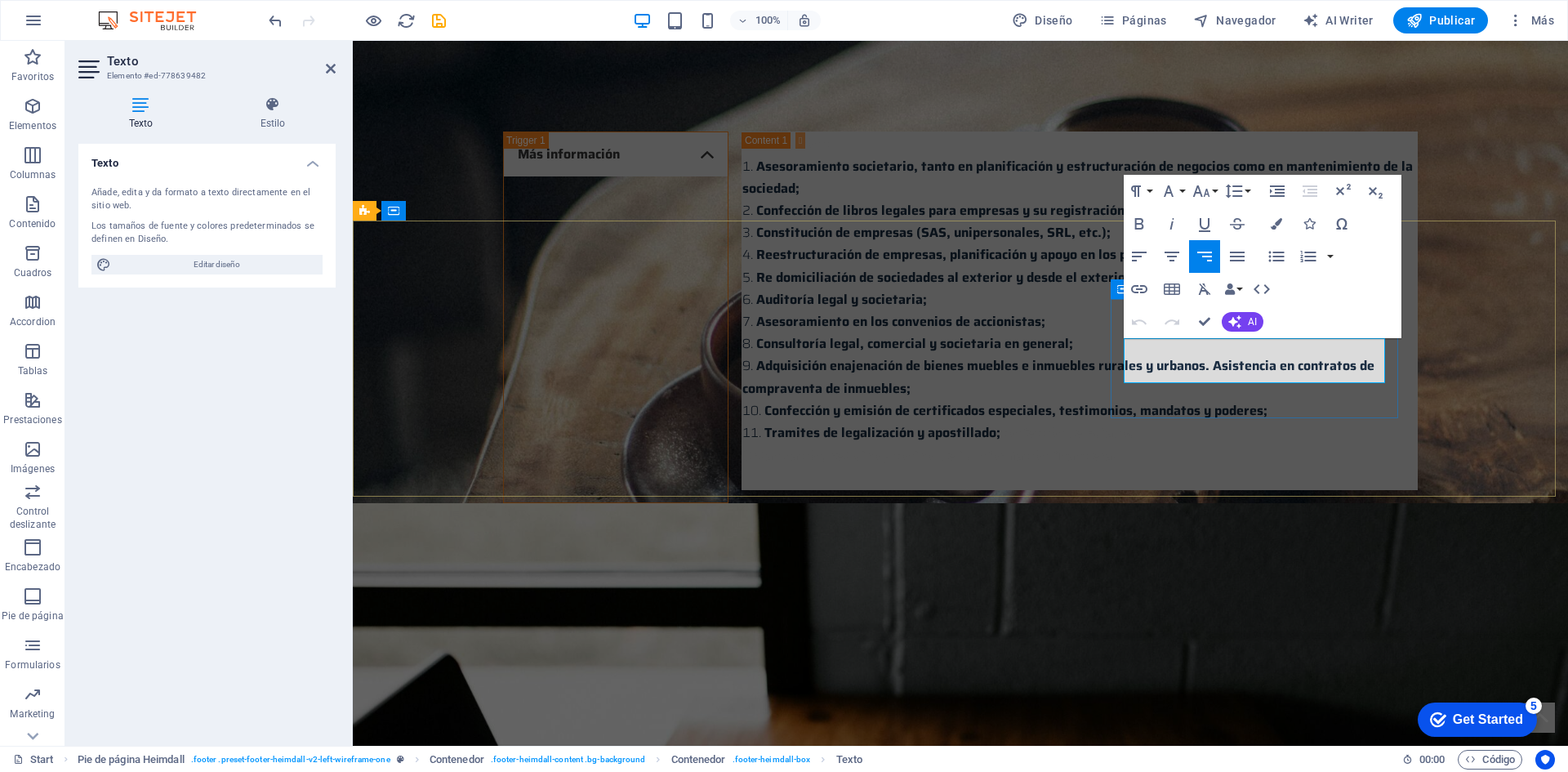
drag, startPoint x: 1152, startPoint y: 348, endPoint x: 1401, endPoint y: 428, distance: 261.5
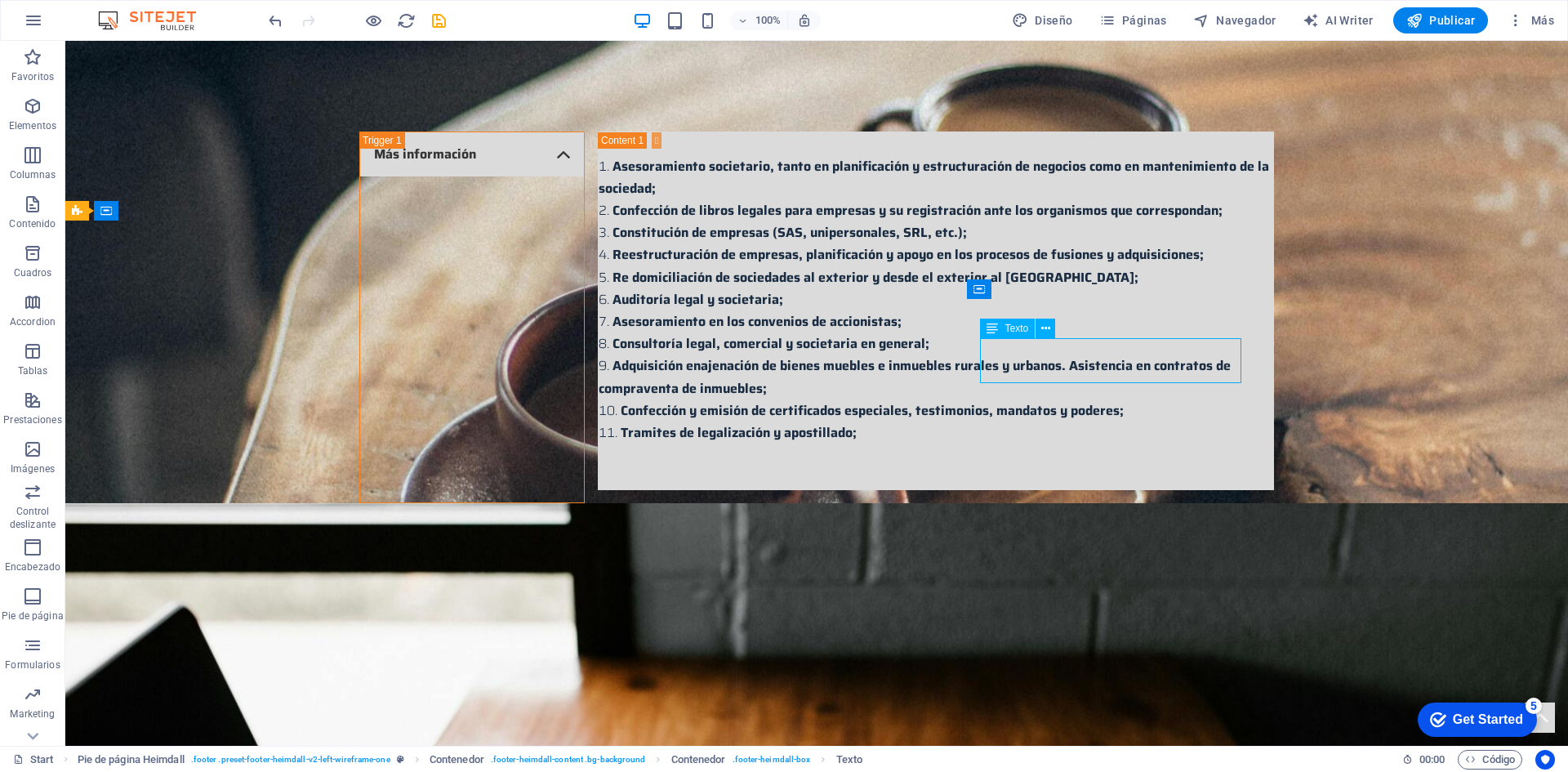
drag, startPoint x: 841, startPoint y: 341, endPoint x: 1250, endPoint y: 357, distance: 409.3
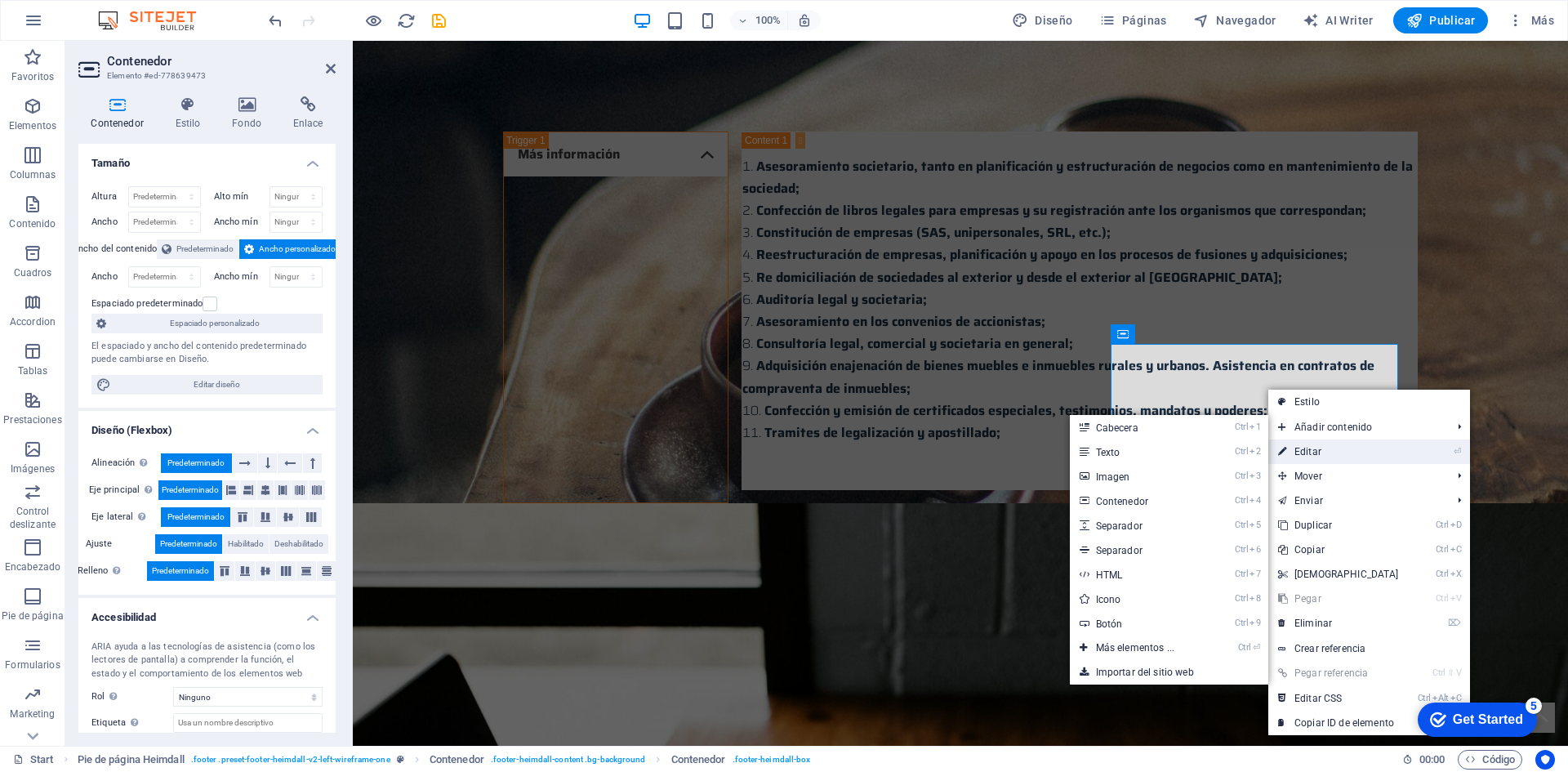
click at [1302, 449] on link "⏎ Editar" at bounding box center [1338, 451] width 140 height 25
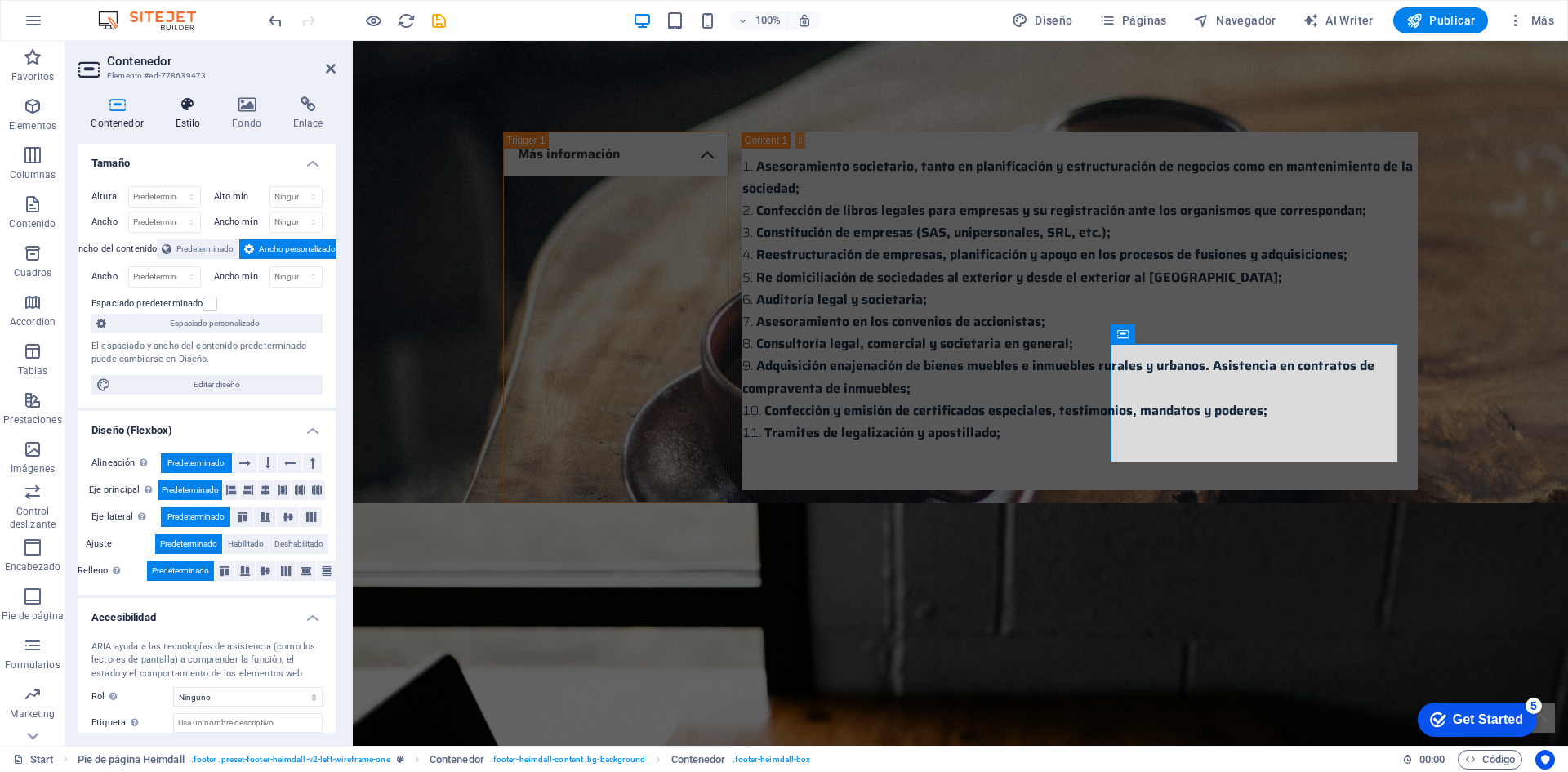
click at [194, 113] on h4 "Estilo" at bounding box center [191, 113] width 57 height 35
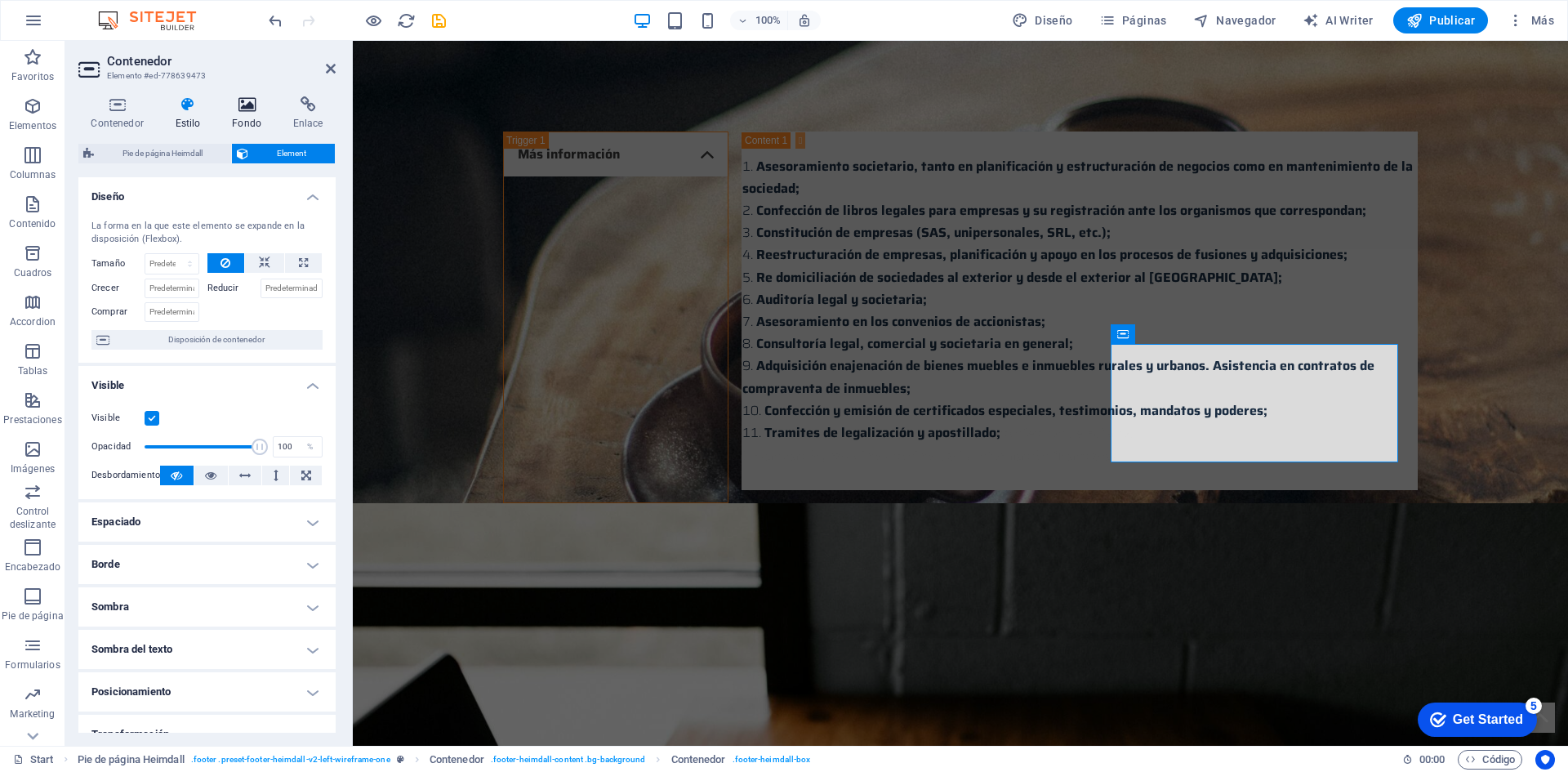
click at [250, 101] on icon at bounding box center [246, 104] width 54 height 17
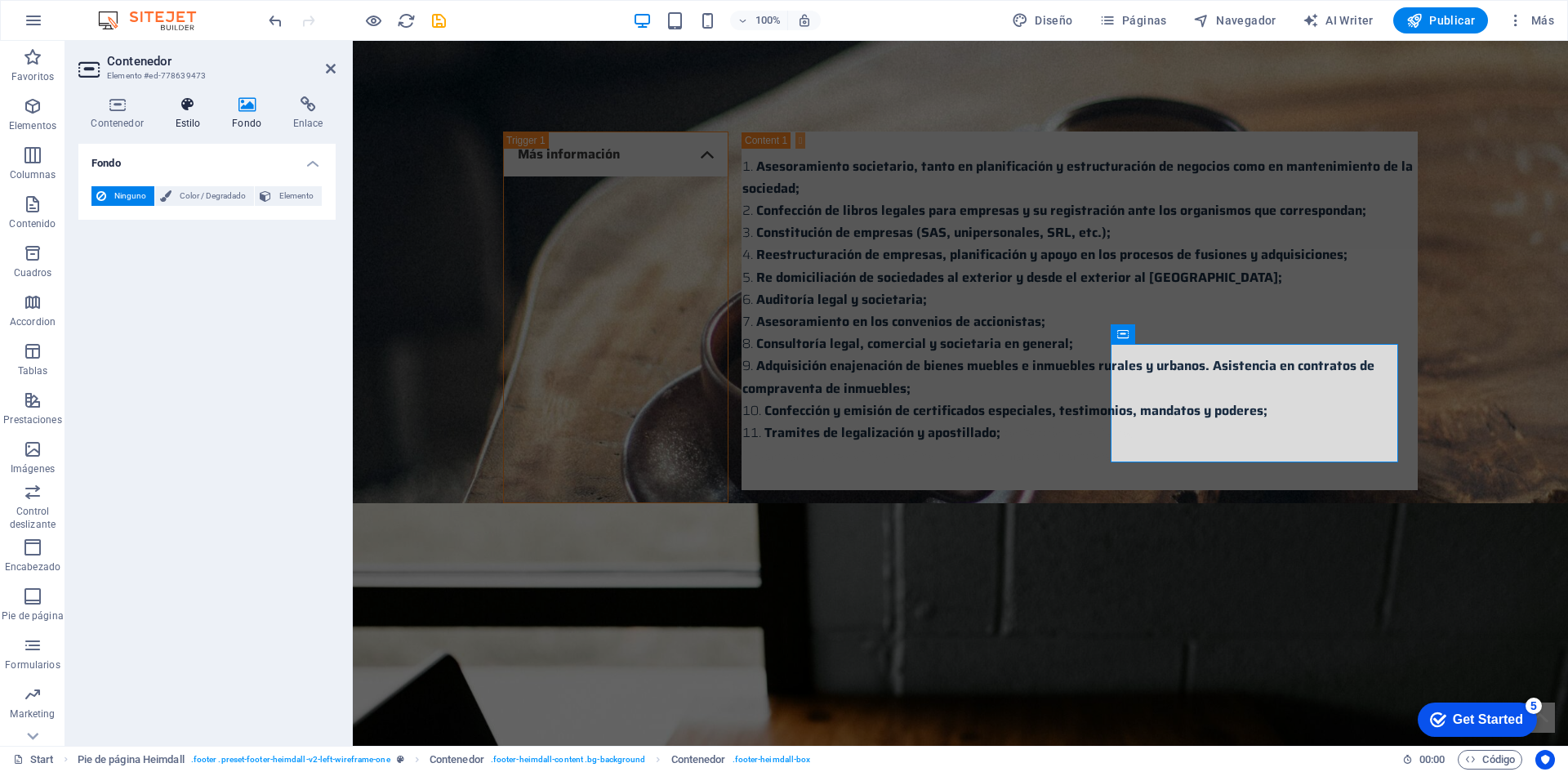
click at [188, 115] on h4 "Estilo" at bounding box center [191, 113] width 57 height 35
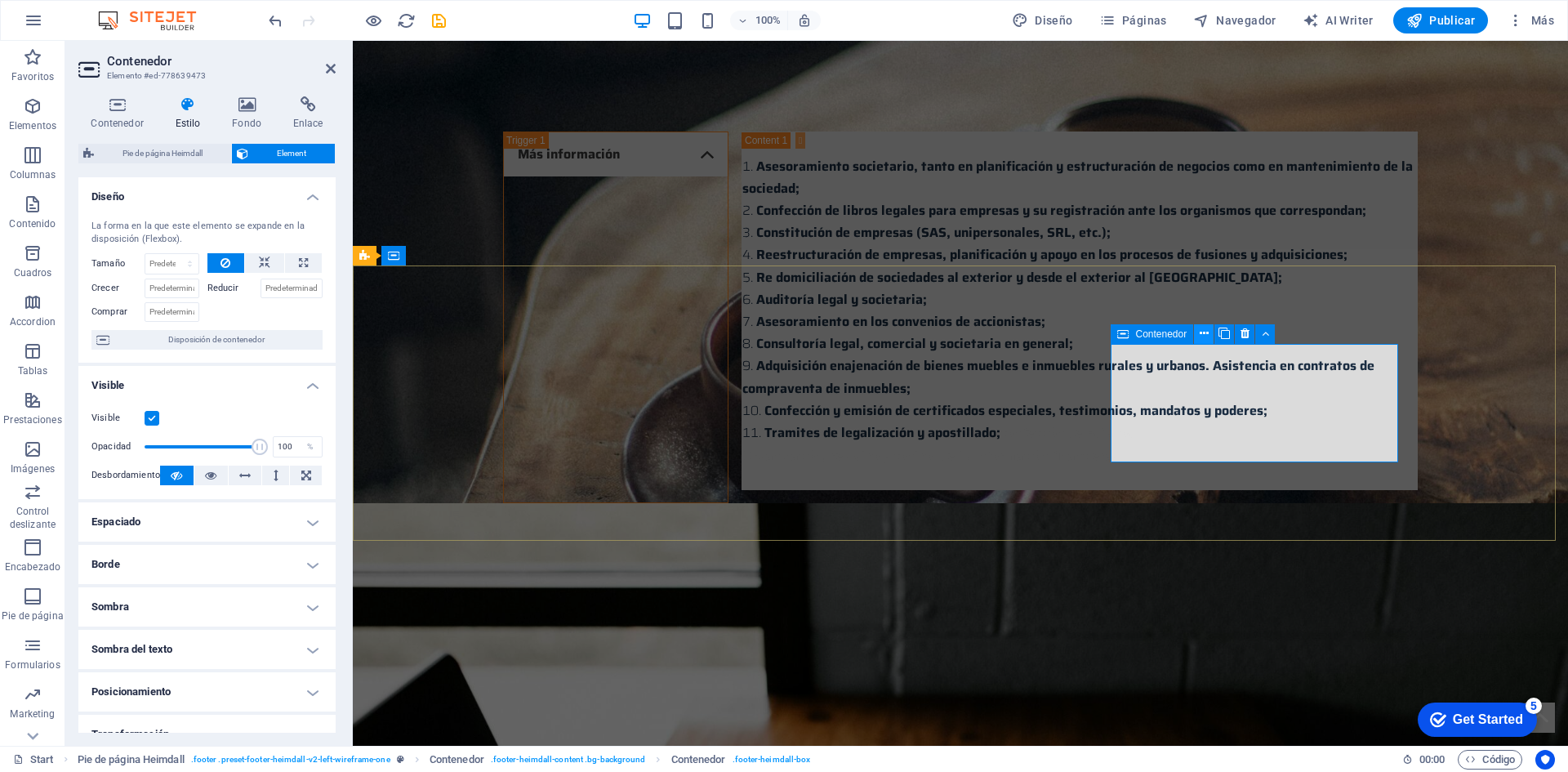
click at [1204, 333] on icon at bounding box center [1203, 333] width 9 height 17
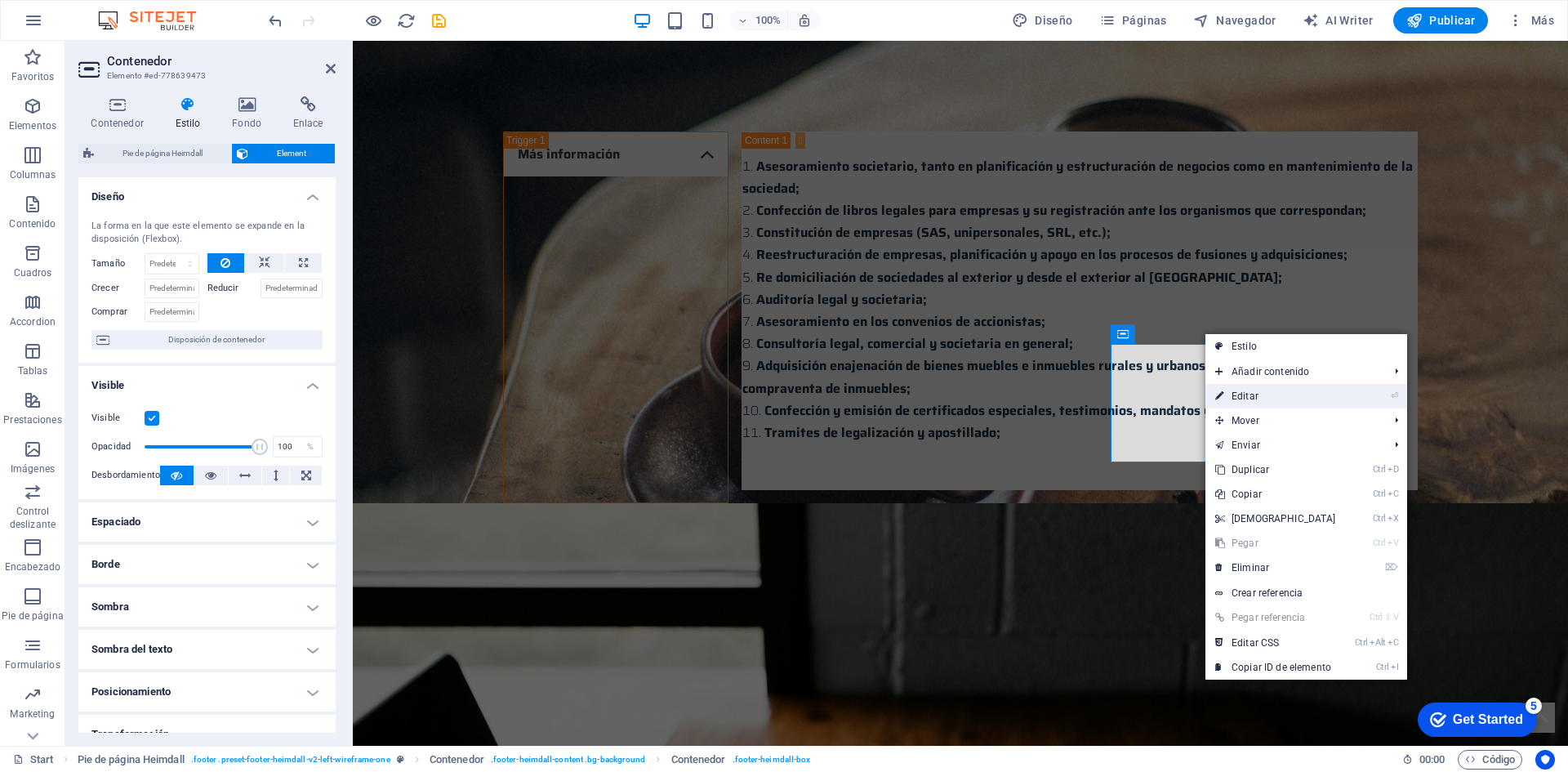
click at [1250, 394] on link "⏎ Editar" at bounding box center [1275, 396] width 140 height 25
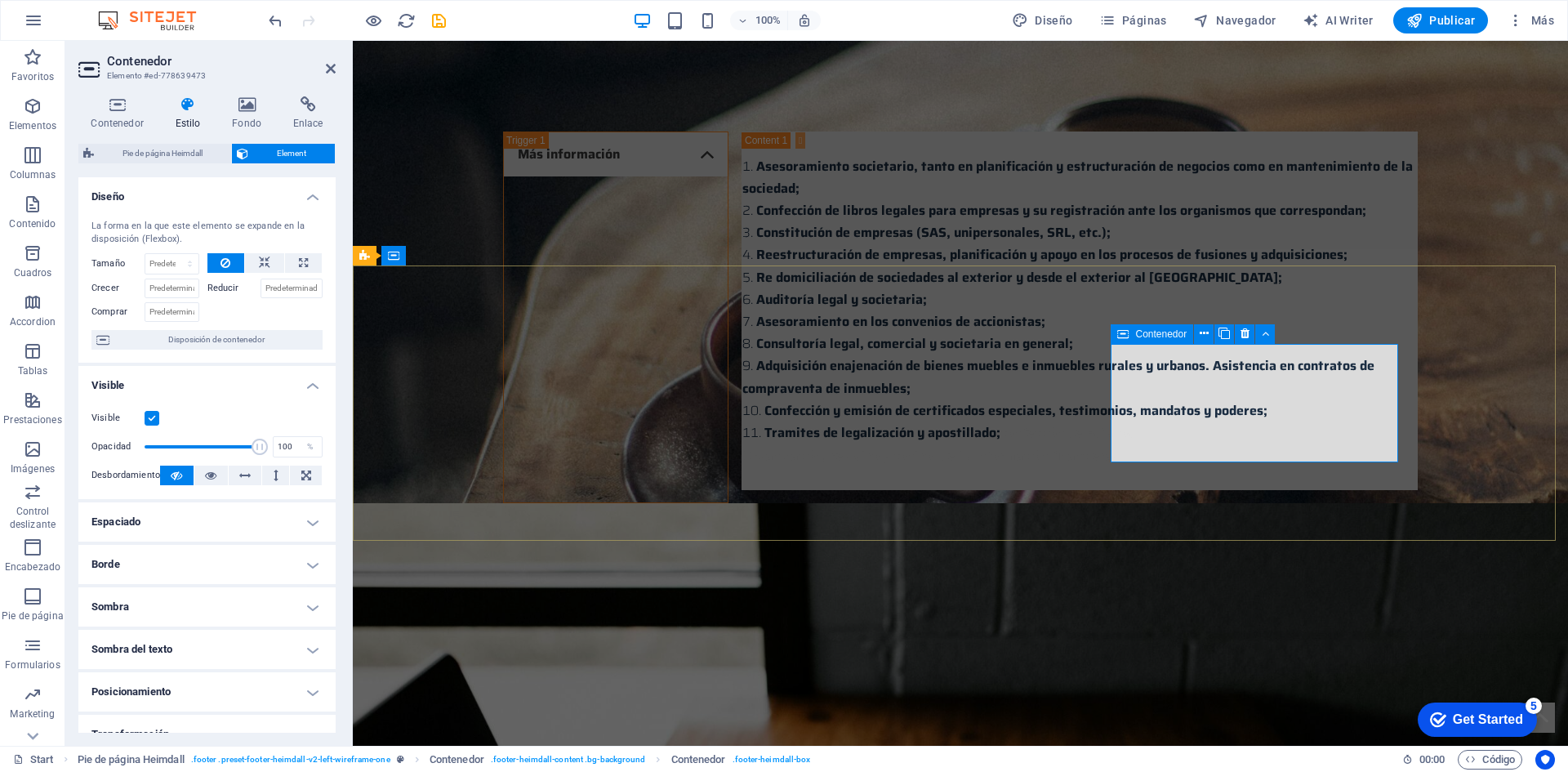
drag, startPoint x: 1207, startPoint y: 449, endPoint x: 1241, endPoint y: 455, distance: 34.5
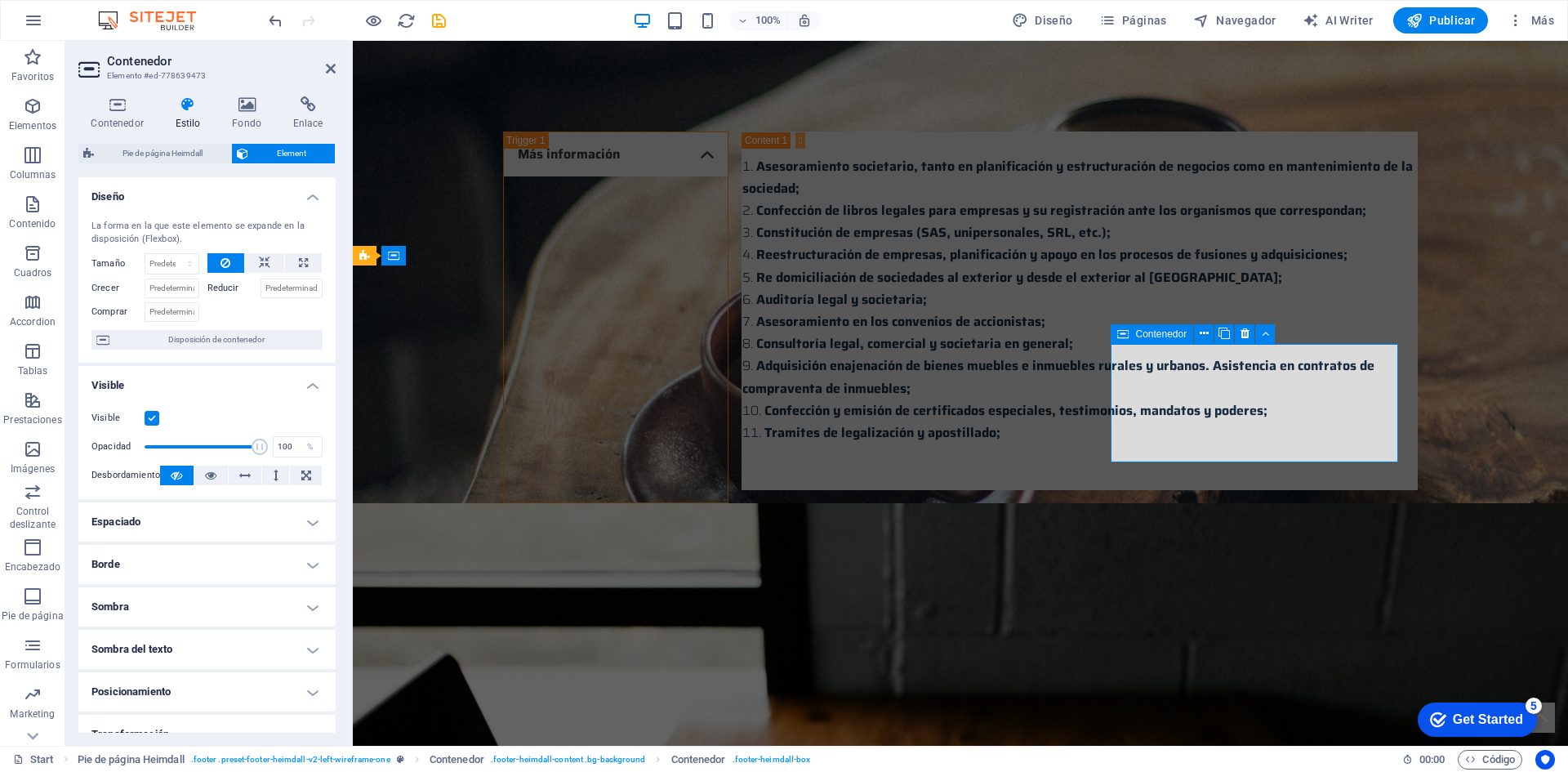
click at [282, 21] on icon "undo" at bounding box center [275, 21] width 19 height 19
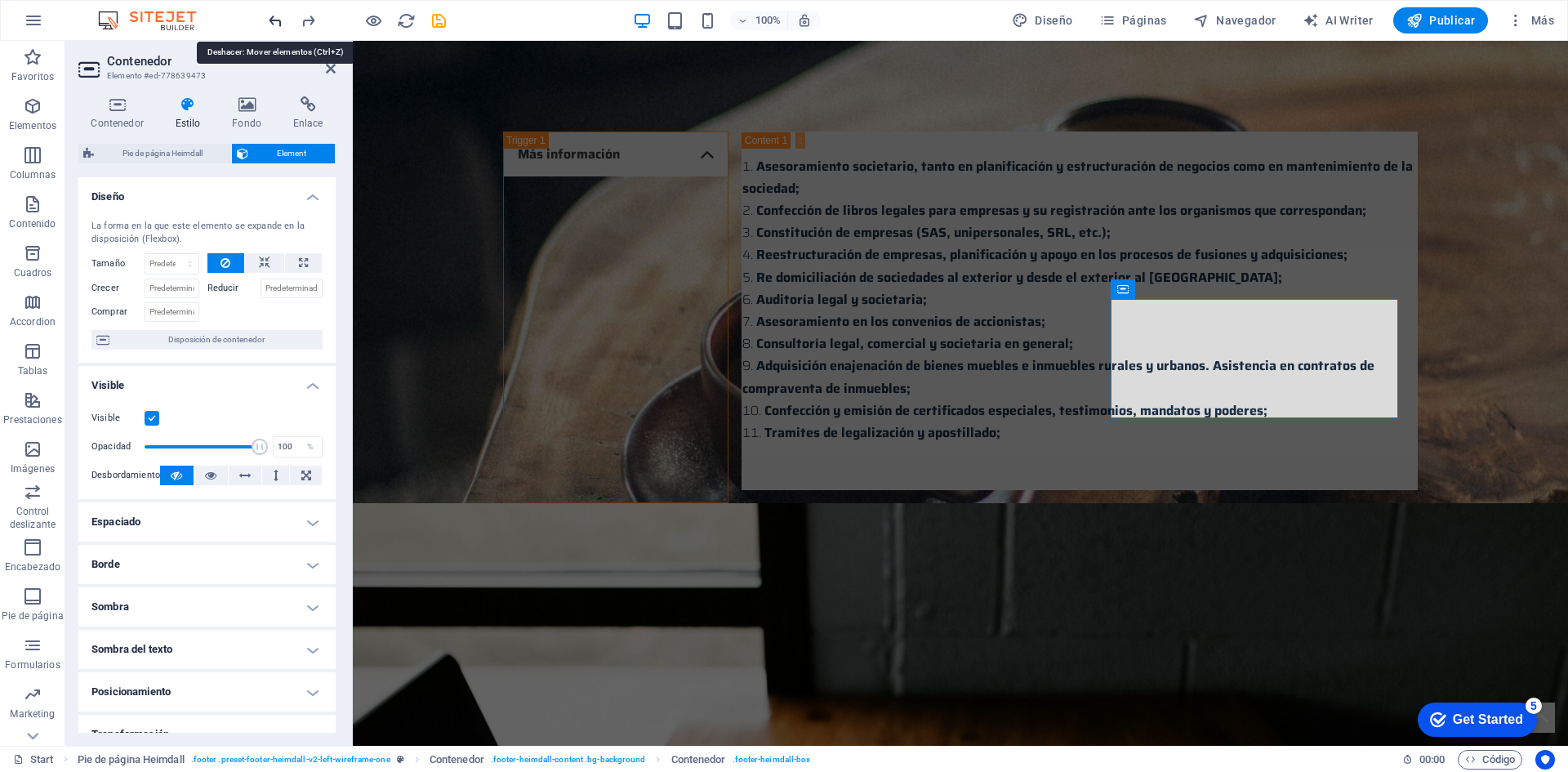
click at [282, 21] on icon "undo" at bounding box center [275, 21] width 19 height 19
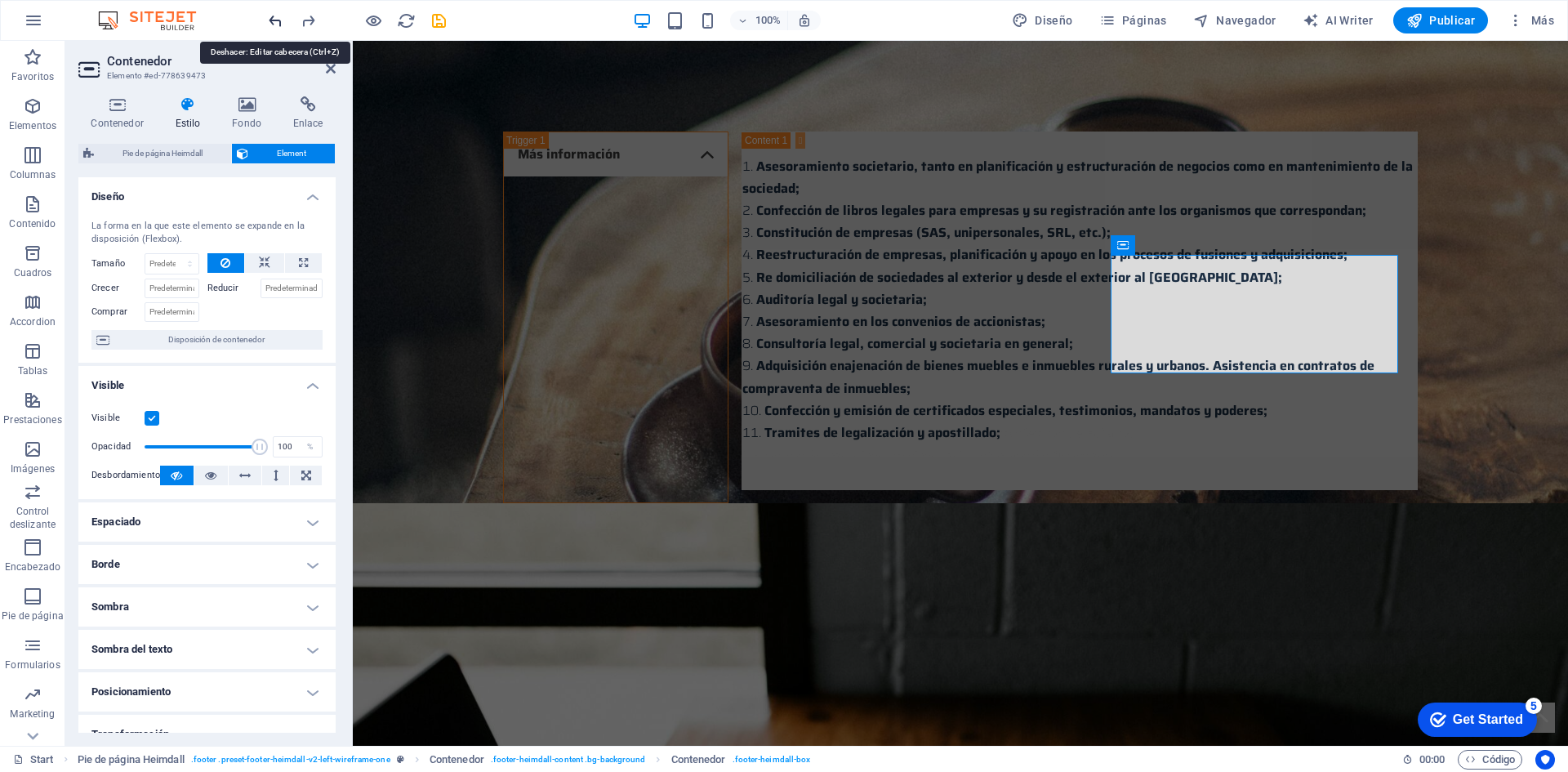
click at [282, 21] on icon "undo" at bounding box center [275, 21] width 19 height 19
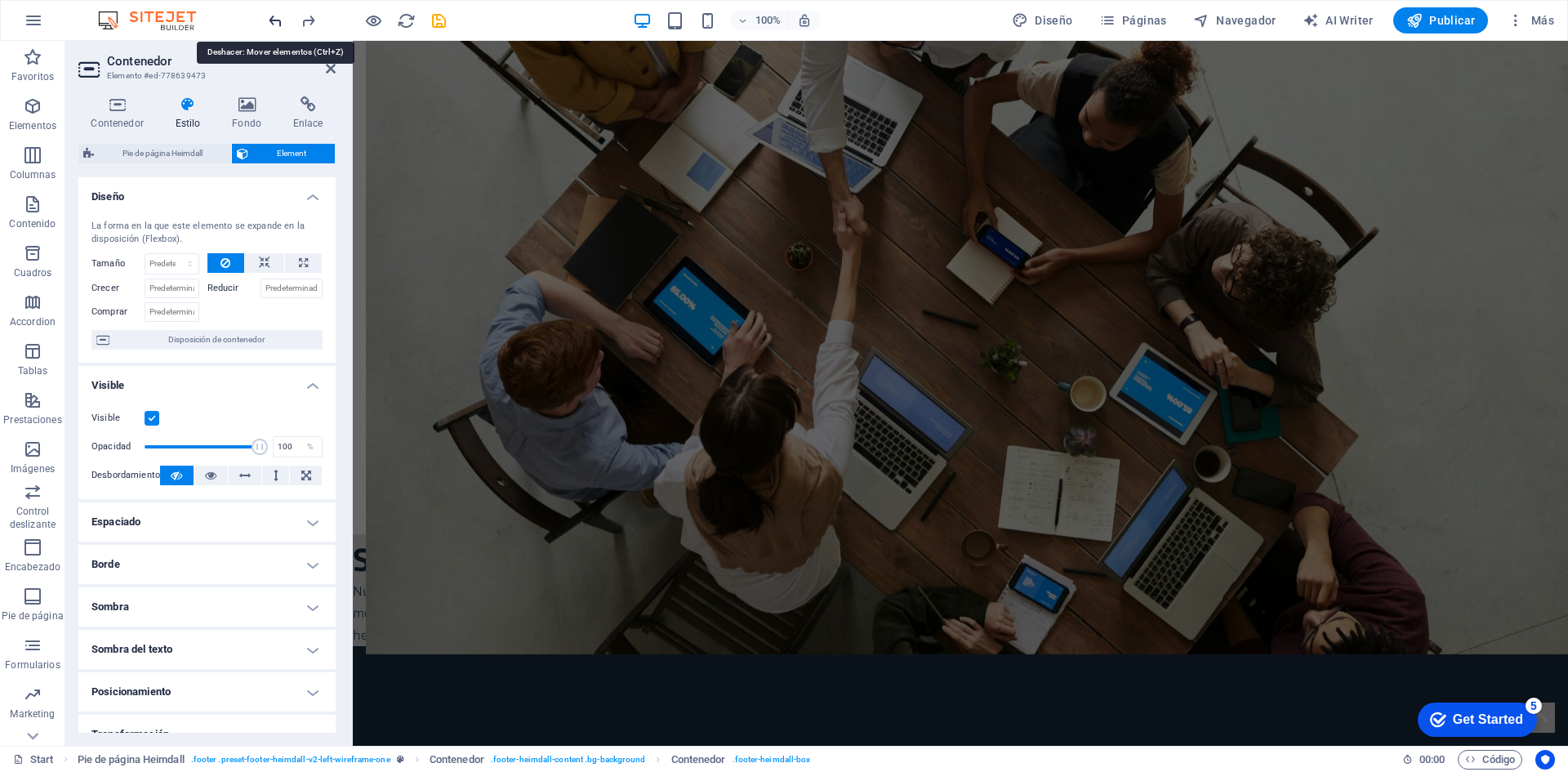
scroll to position [982, 0]
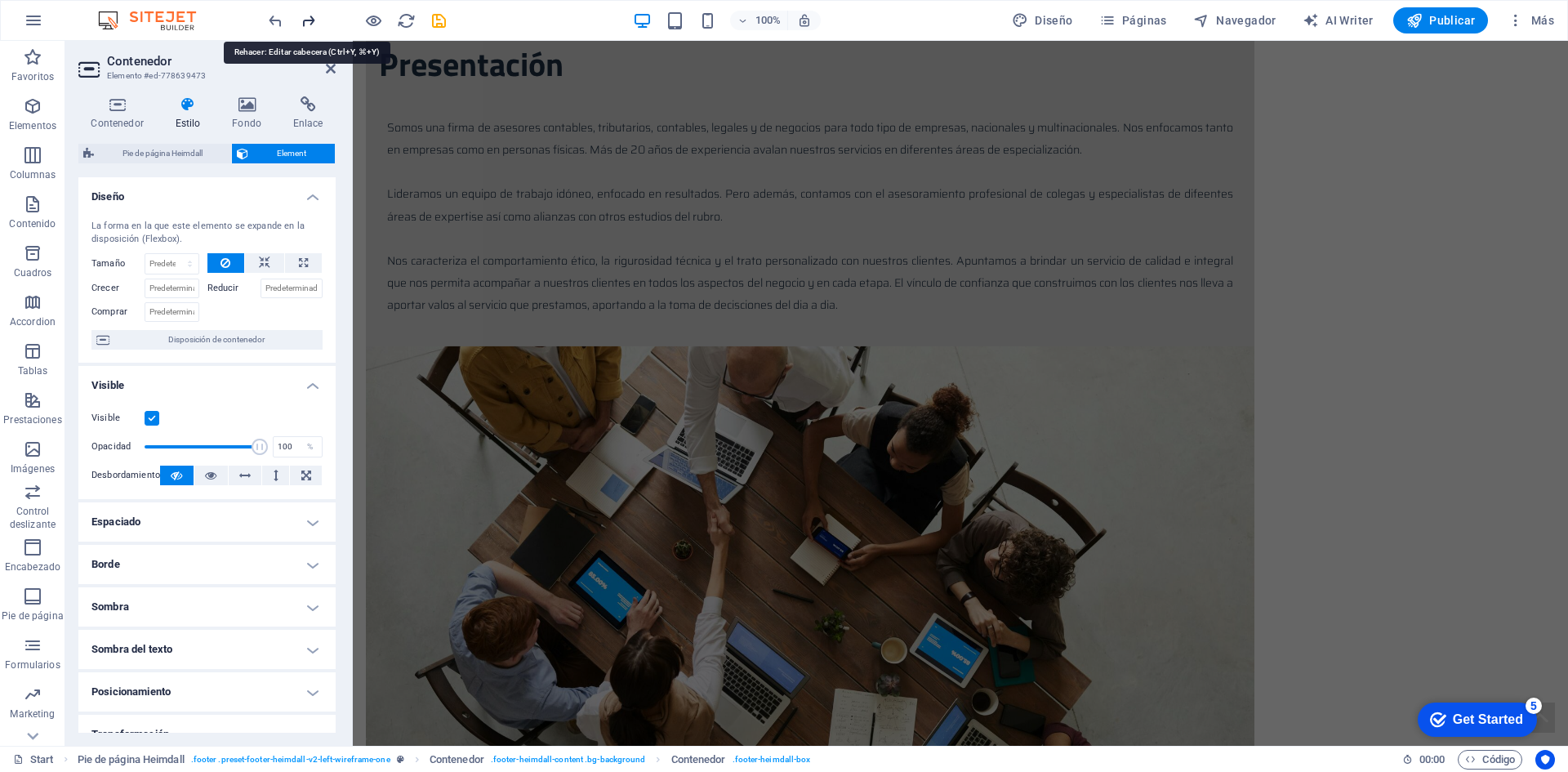
click at [305, 28] on icon "redo" at bounding box center [308, 21] width 19 height 19
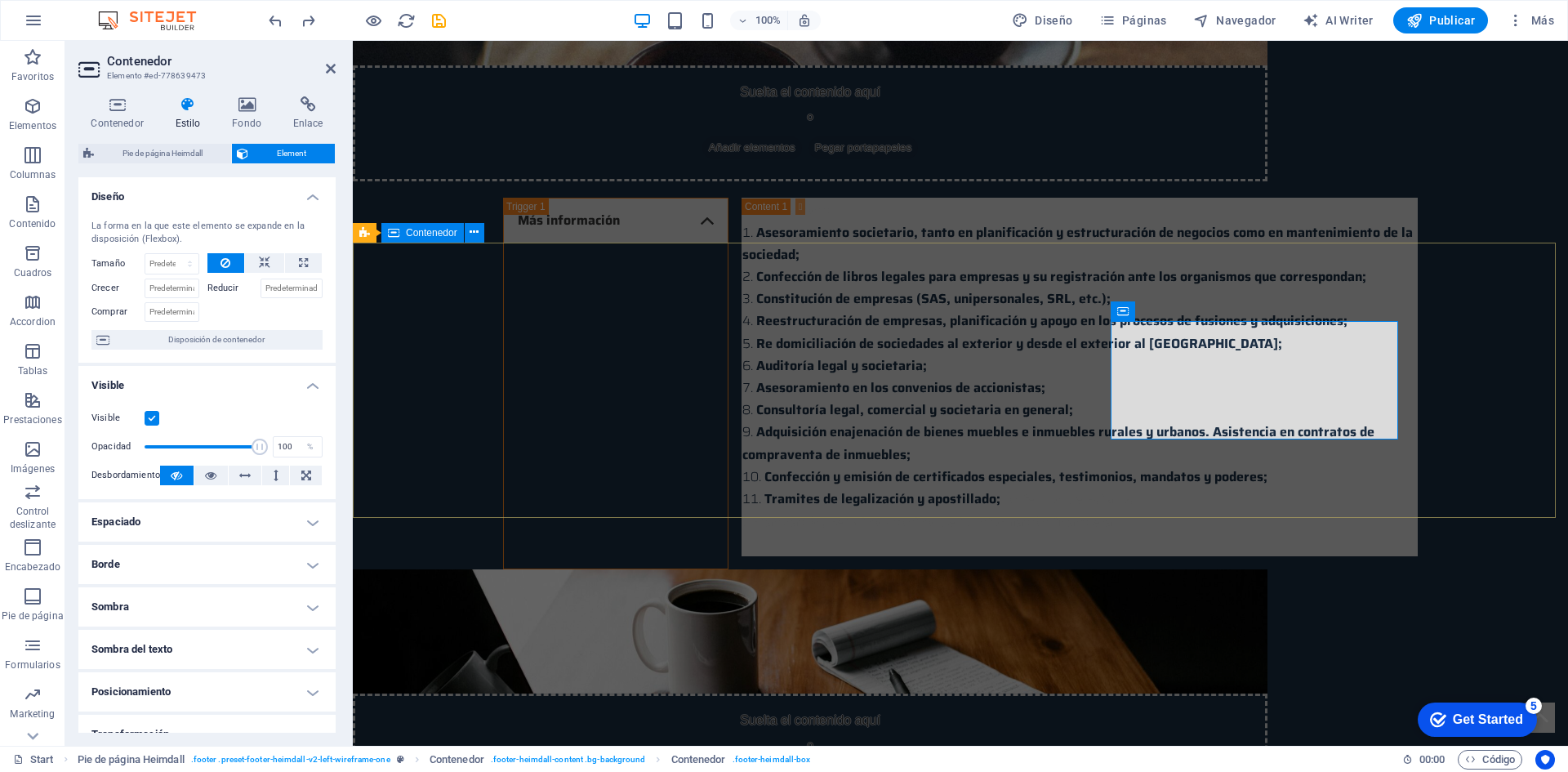
scroll to position [4071, 0]
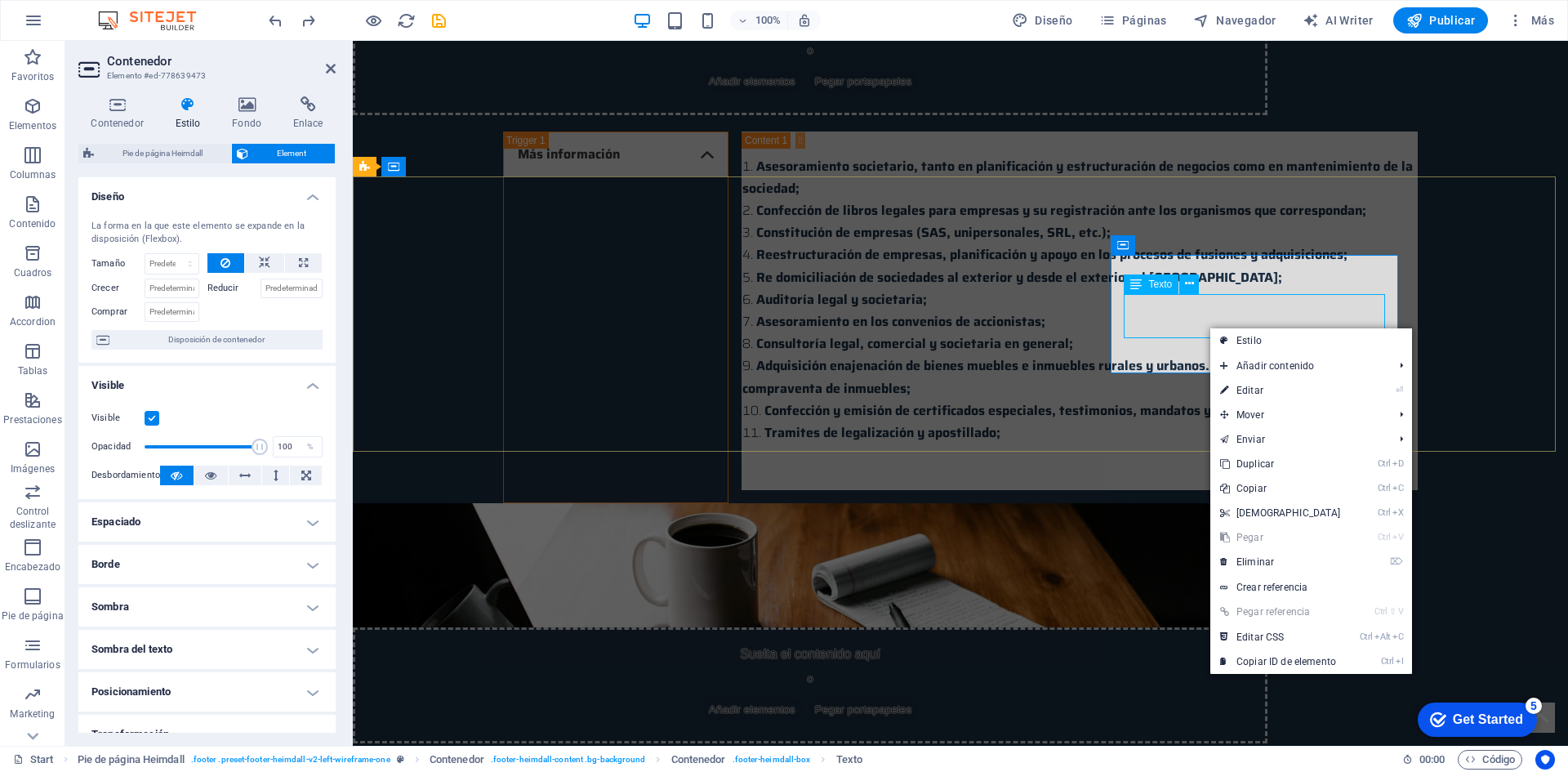
click at [1162, 287] on span "Texto" at bounding box center [1159, 284] width 24 height 10
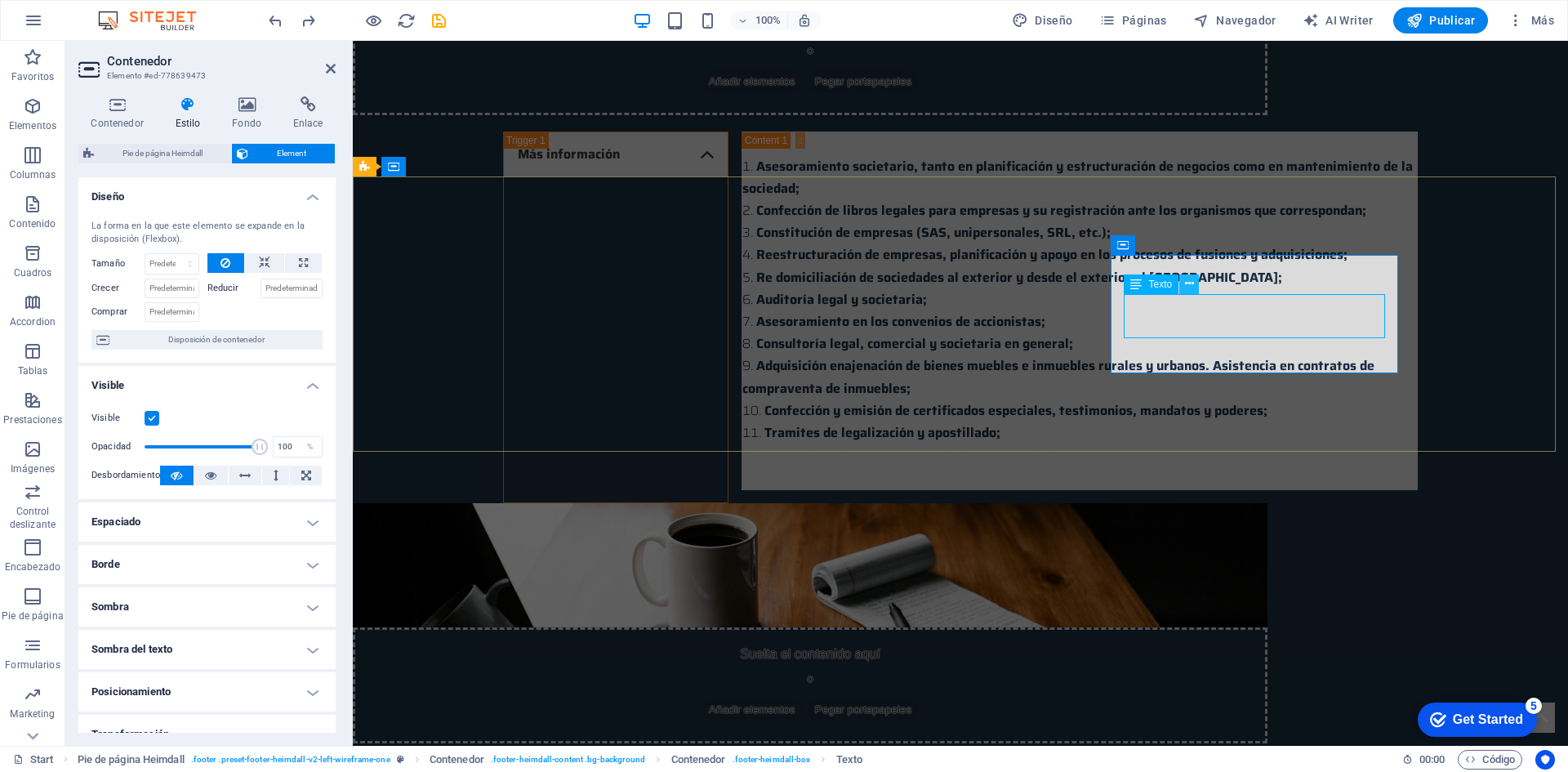
click at [1186, 285] on icon at bounding box center [1189, 283] width 9 height 17
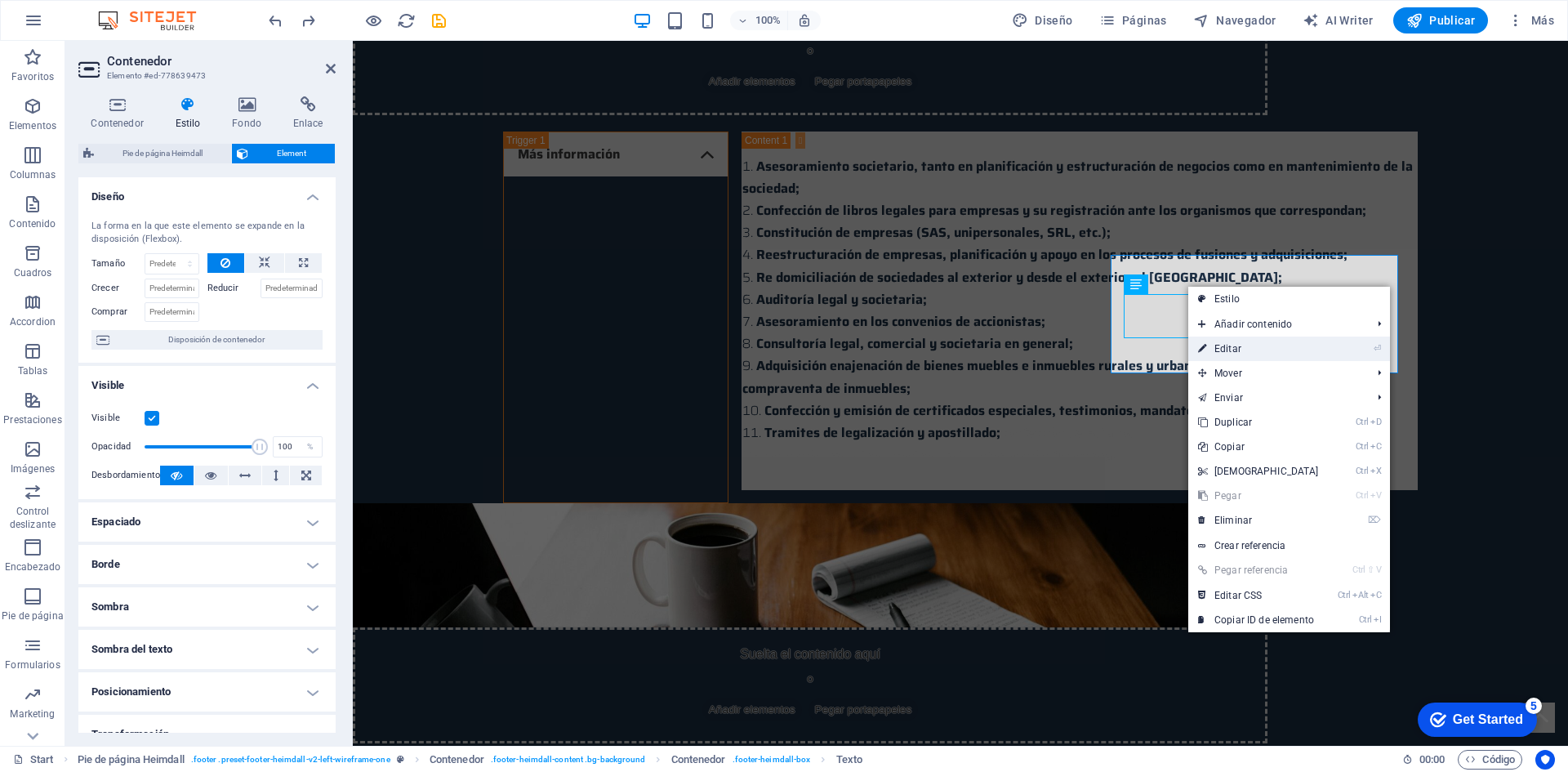
click at [1226, 347] on link "⏎ Editar" at bounding box center [1258, 348] width 140 height 25
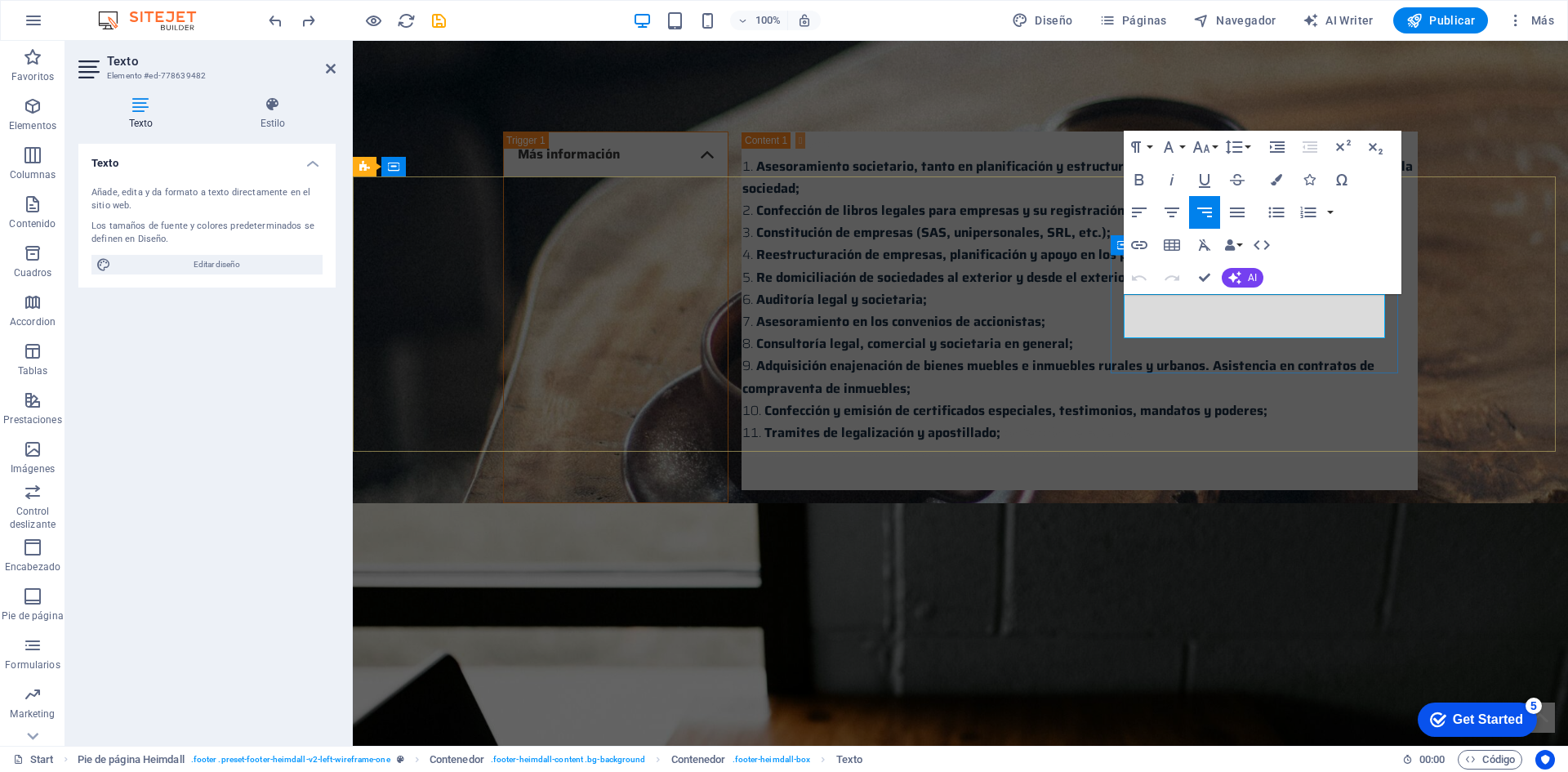
drag, startPoint x: 1230, startPoint y: 322, endPoint x: 1197, endPoint y: 316, distance: 33.5
click at [1272, 185] on icon "button" at bounding box center [1276, 180] width 12 height 12
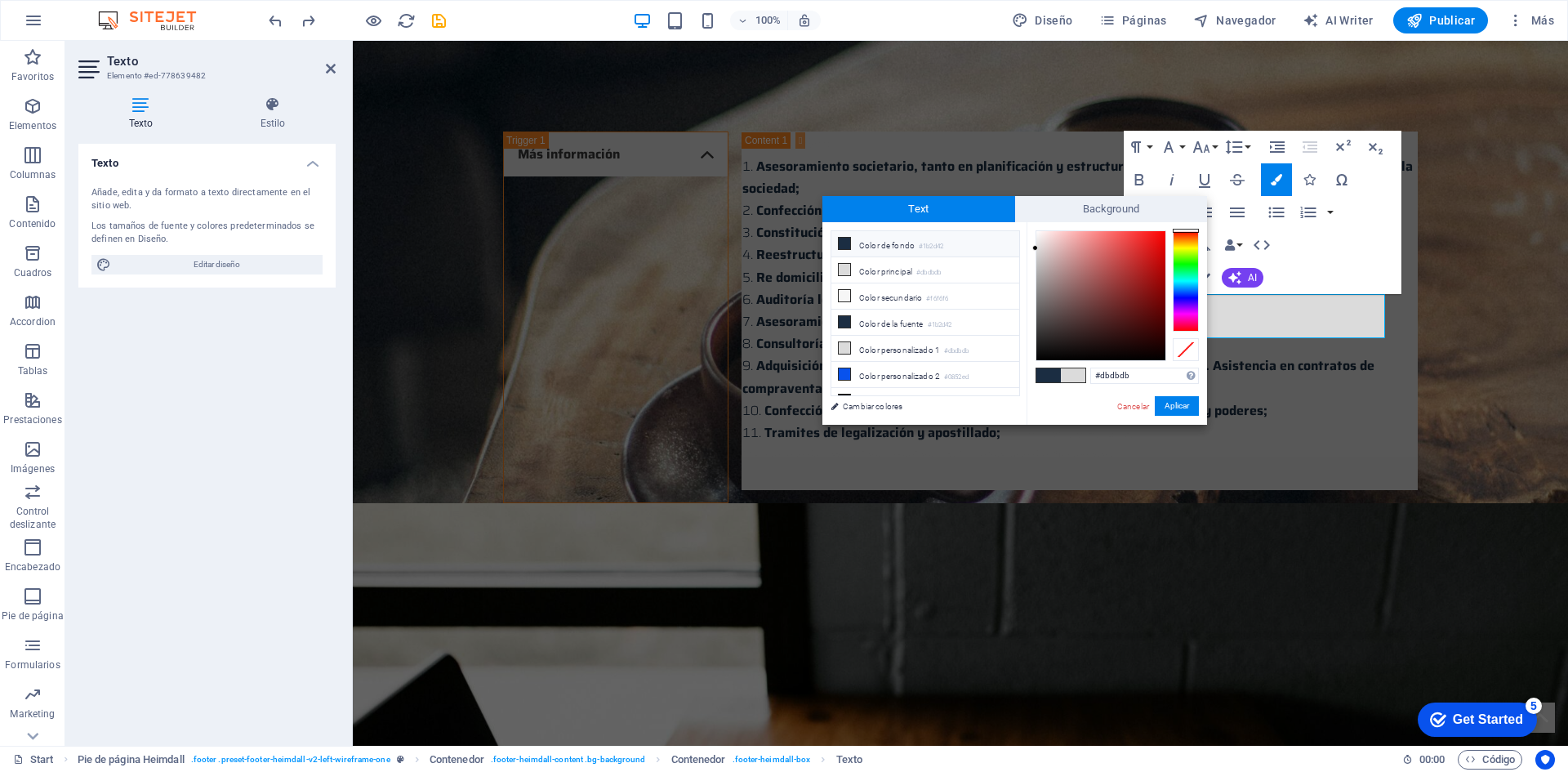
click at [1050, 371] on span at bounding box center [1048, 375] width 25 height 14
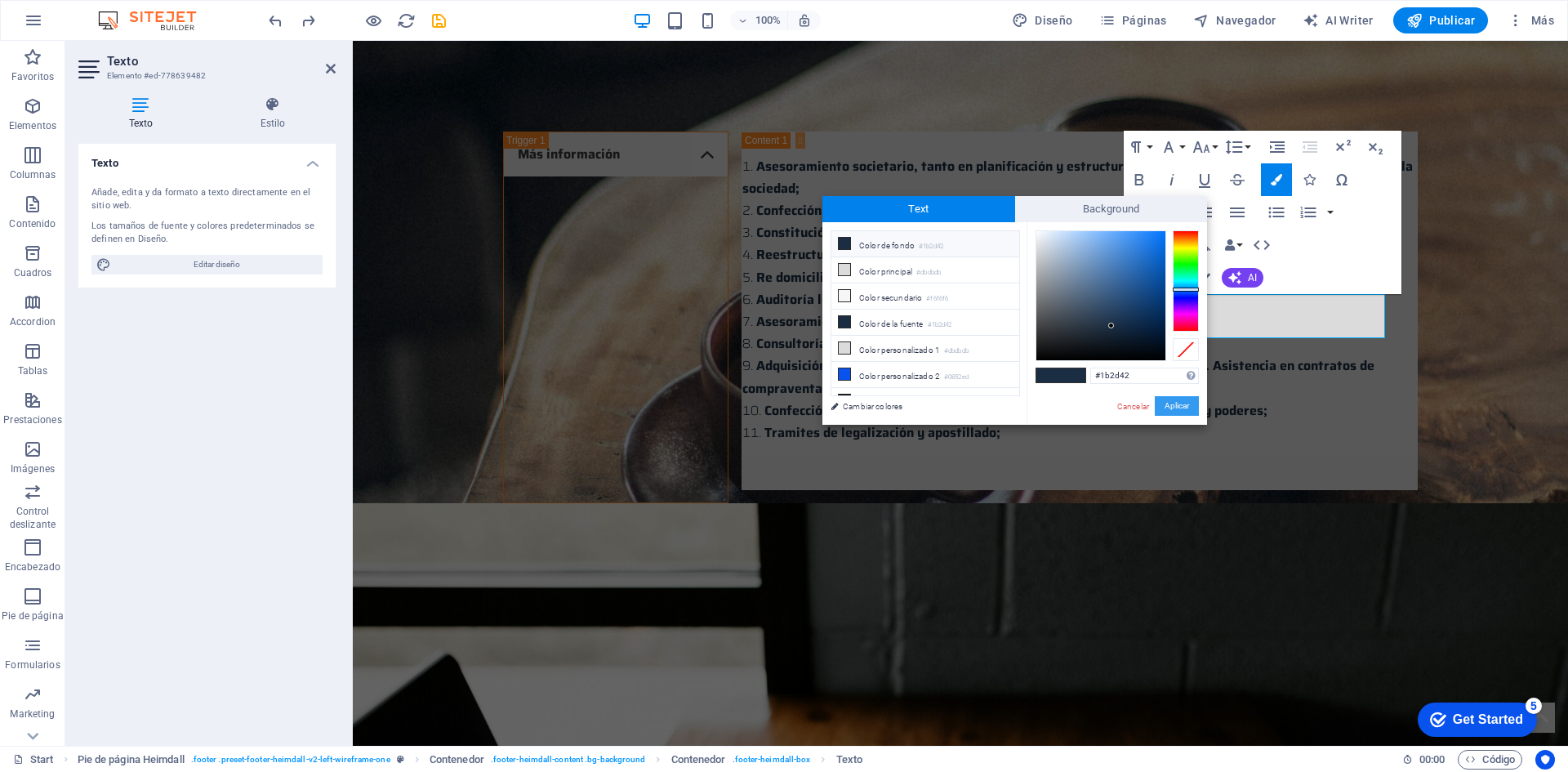
click at [1185, 400] on button "Aplicar" at bounding box center [1176, 406] width 45 height 20
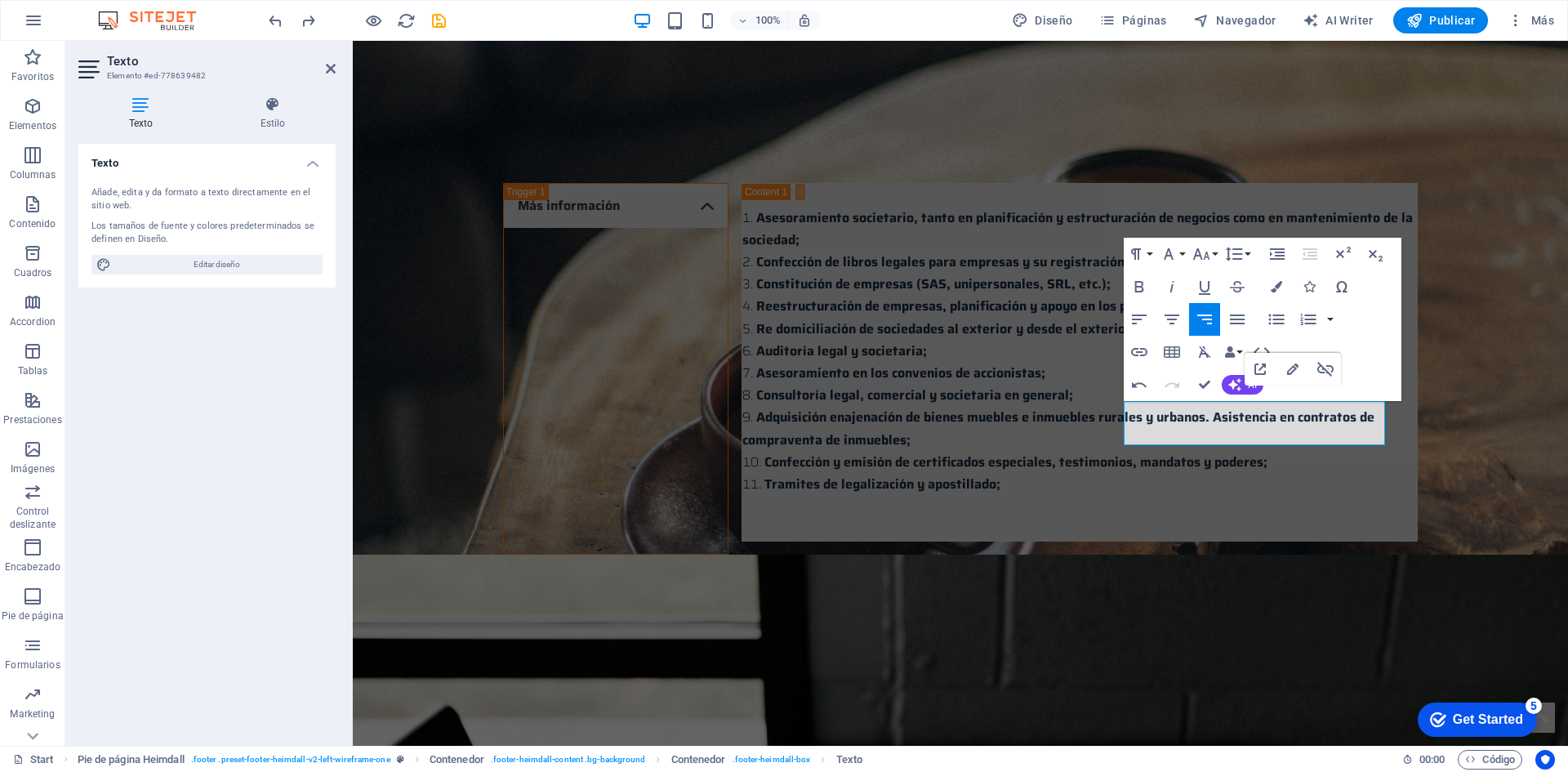
scroll to position [3908, 0]
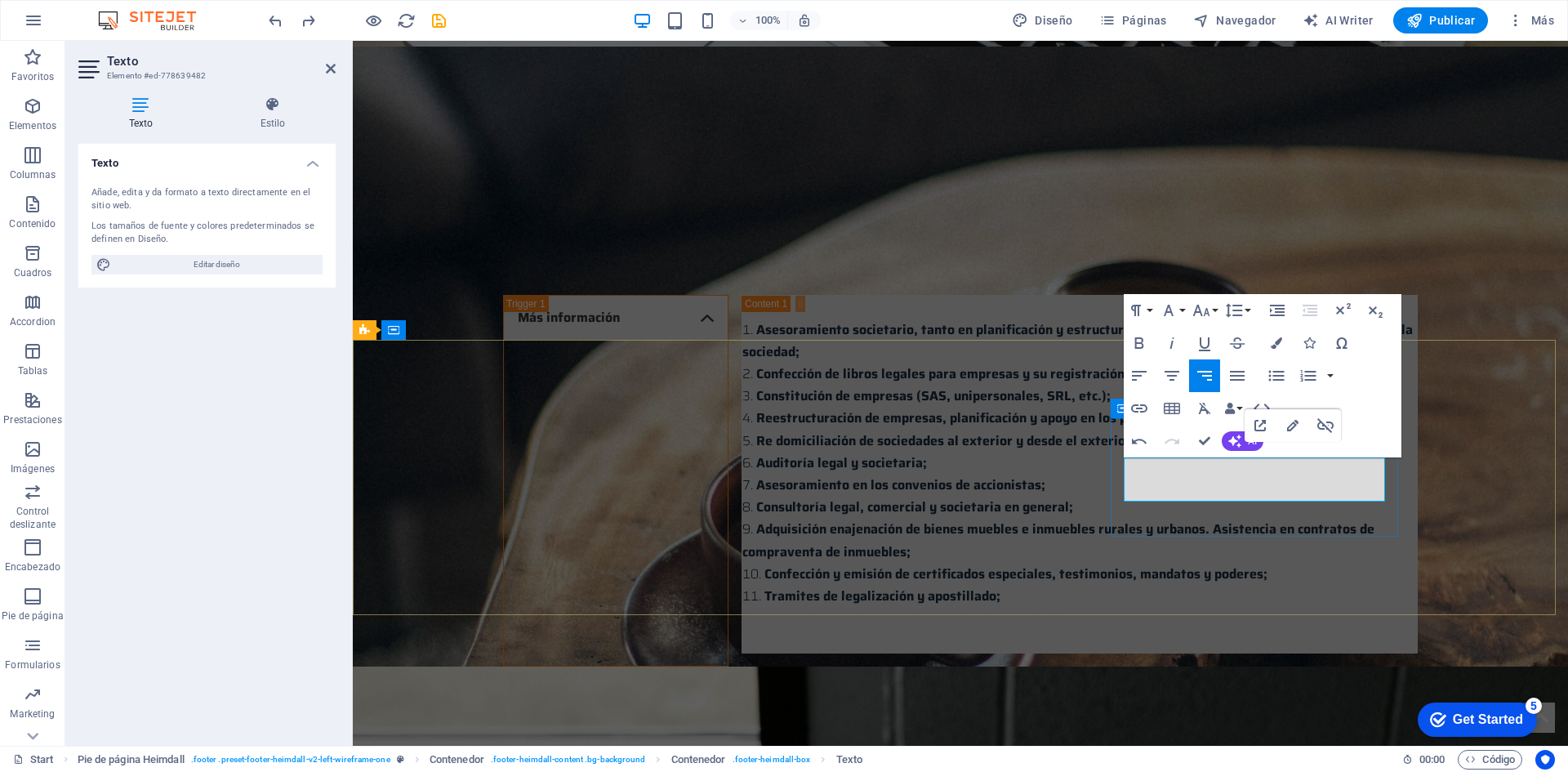
drag, startPoint x: 1371, startPoint y: 493, endPoint x: 1101, endPoint y: 439, distance: 275.3
click at [1279, 344] on icon "button" at bounding box center [1276, 343] width 12 height 12
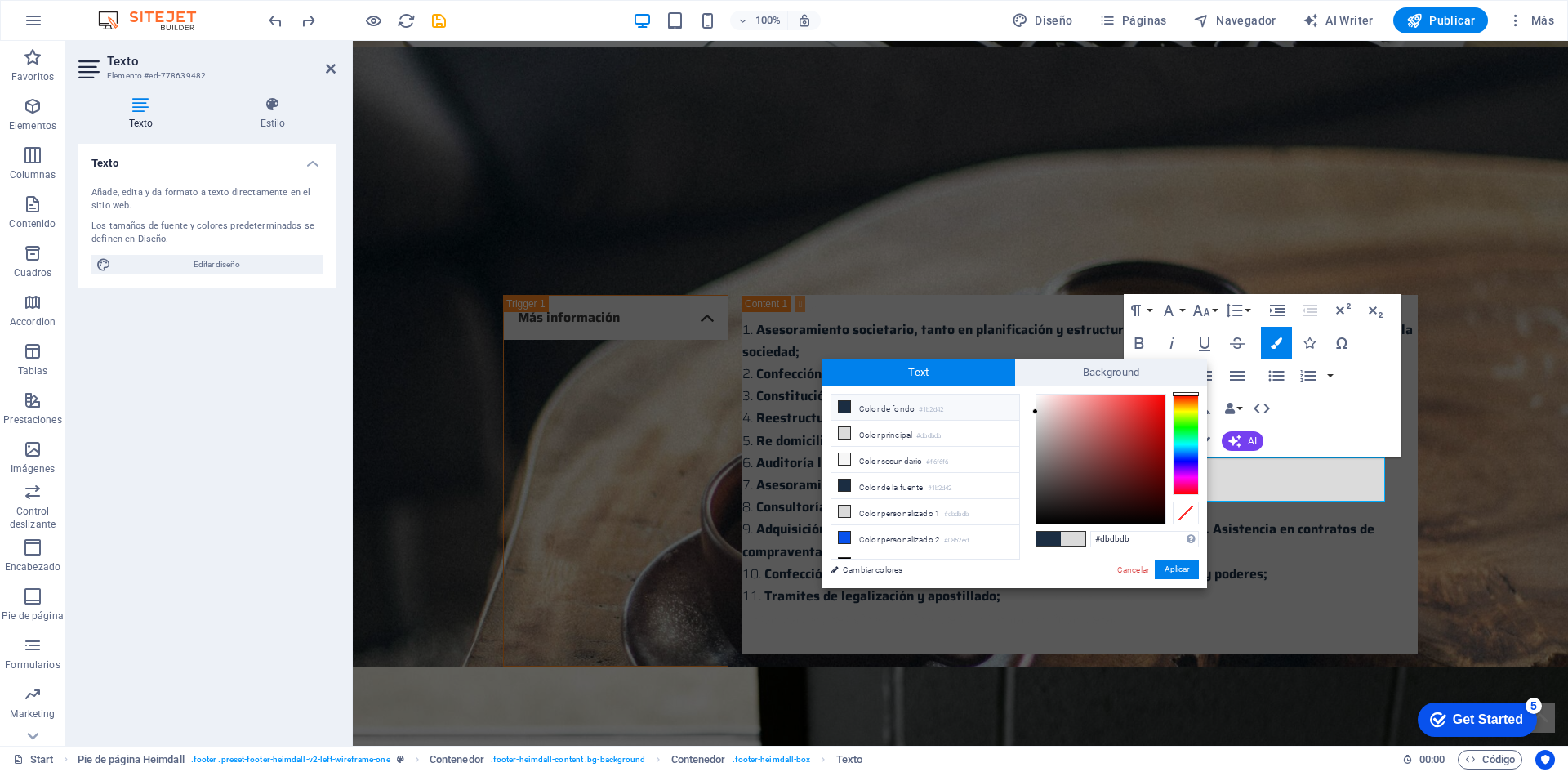
click at [1048, 535] on span at bounding box center [1048, 538] width 25 height 14
type input "#1b2d42"
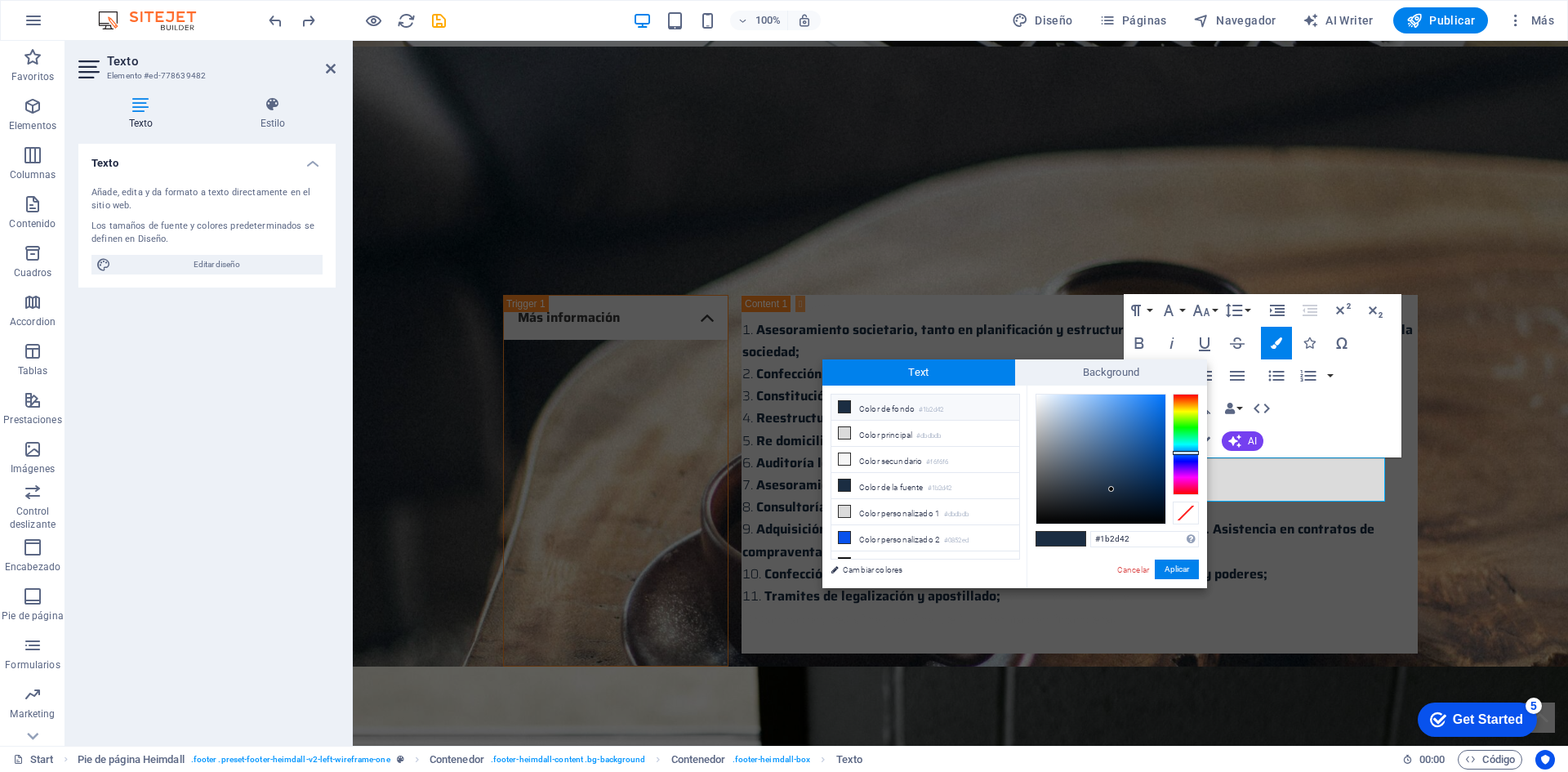
click at [1048, 535] on span at bounding box center [1048, 538] width 25 height 14
click at [1176, 569] on button "Aplicar" at bounding box center [1176, 569] width 45 height 20
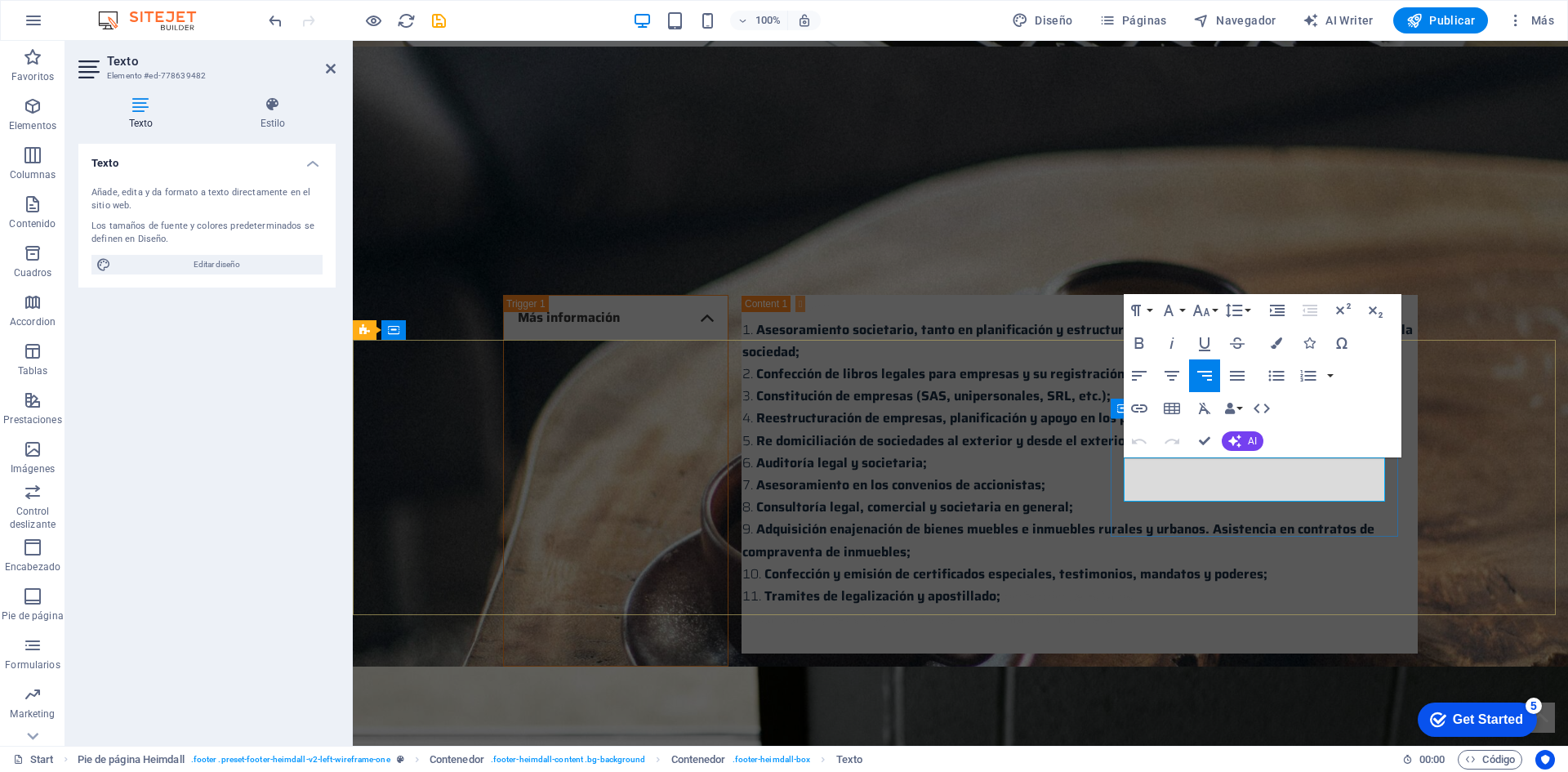
drag, startPoint x: 1200, startPoint y: 470, endPoint x: 1141, endPoint y: 467, distance: 59.1
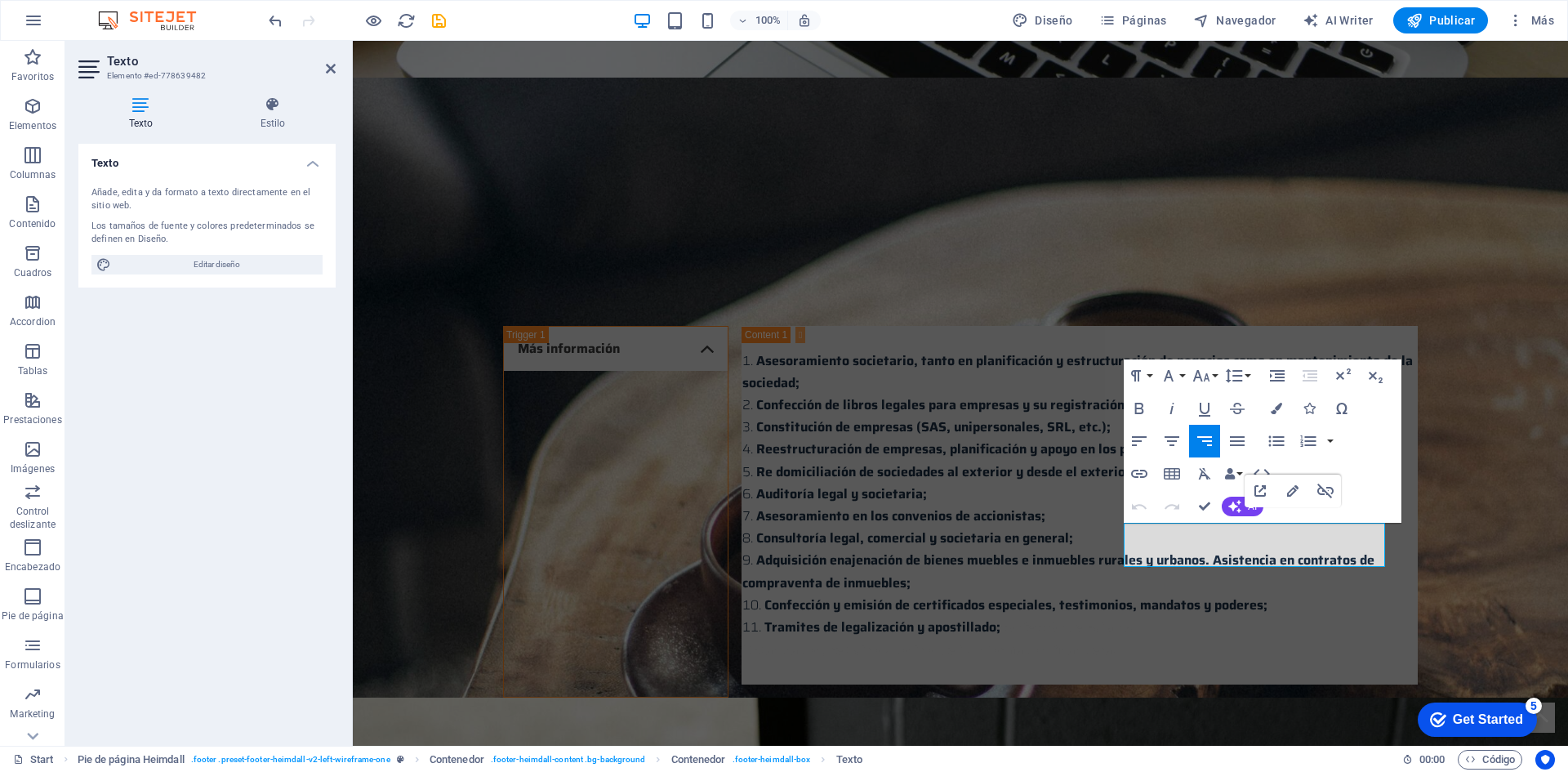
scroll to position [3825, 0]
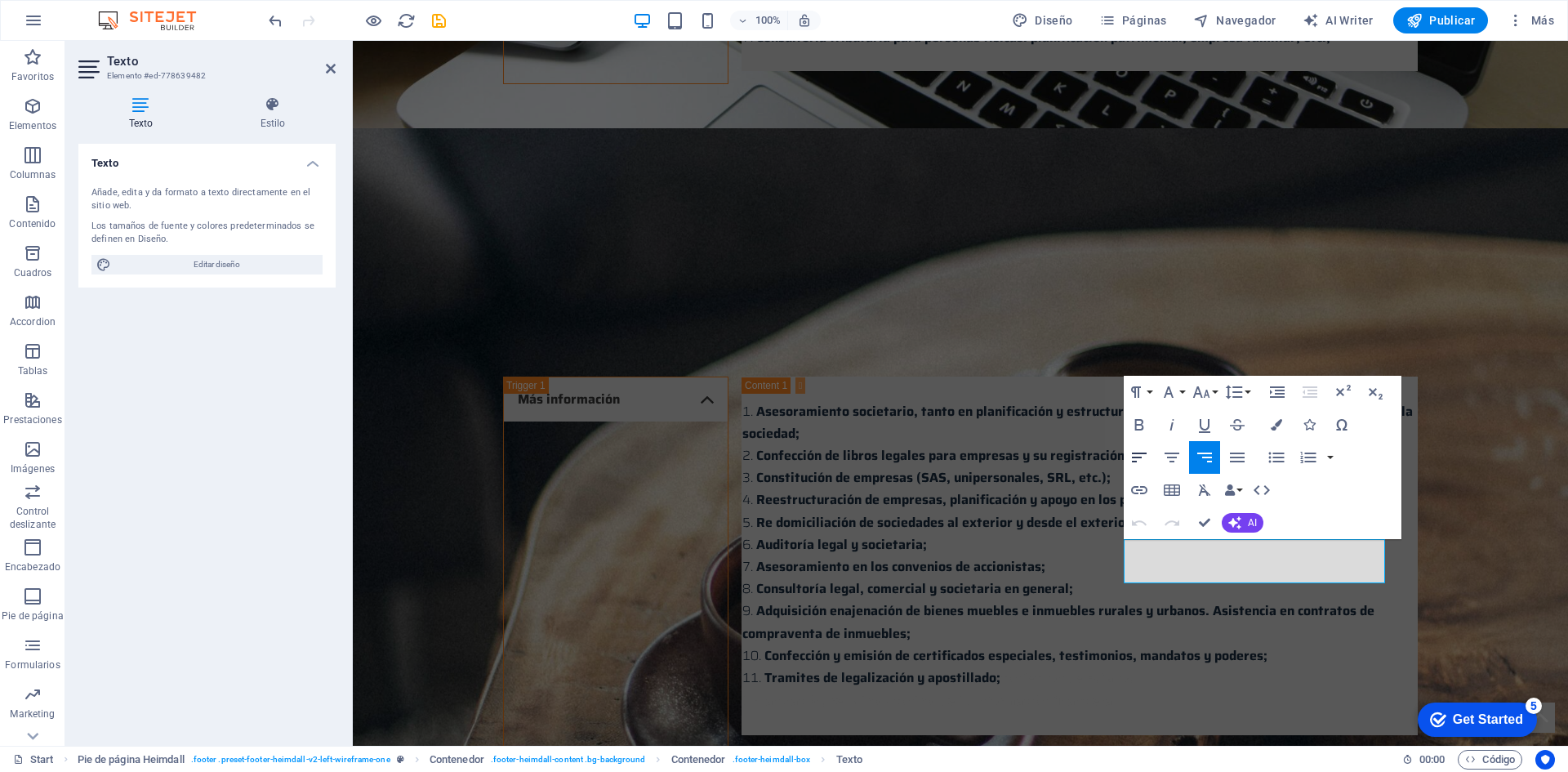
click at [1136, 452] on icon "button" at bounding box center [1139, 457] width 15 height 10
click at [1163, 457] on icon "button" at bounding box center [1171, 457] width 20 height 20
click at [1174, 457] on icon "button" at bounding box center [1171, 457] width 15 height 10
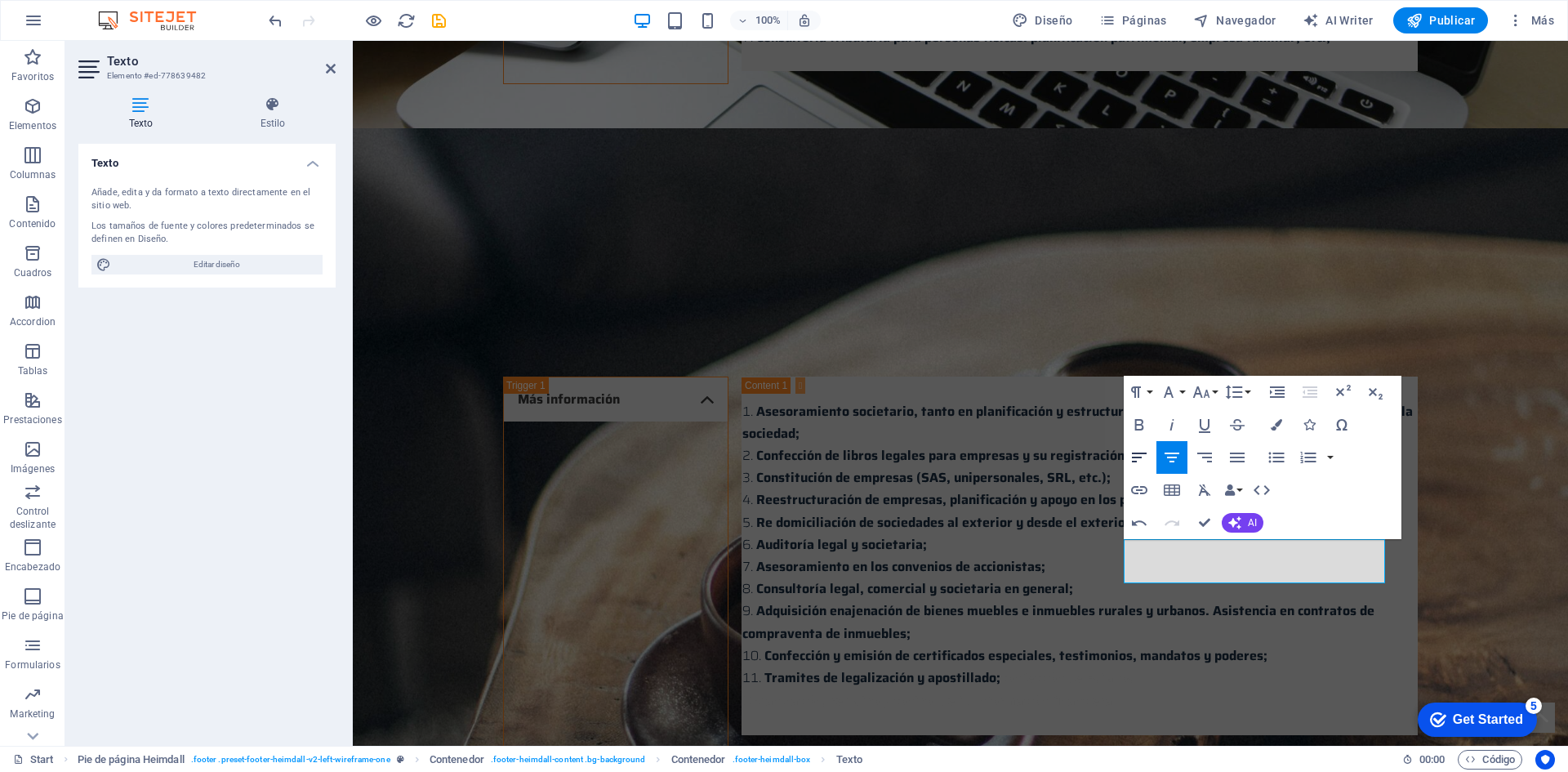
click at [1148, 456] on icon "button" at bounding box center [1139, 457] width 20 height 20
click at [1202, 457] on icon "button" at bounding box center [1204, 457] width 20 height 20
click at [1195, 459] on icon "button" at bounding box center [1204, 457] width 20 height 20
drag, startPoint x: 1370, startPoint y: 571, endPoint x: 1430, endPoint y: 566, distance: 60.2
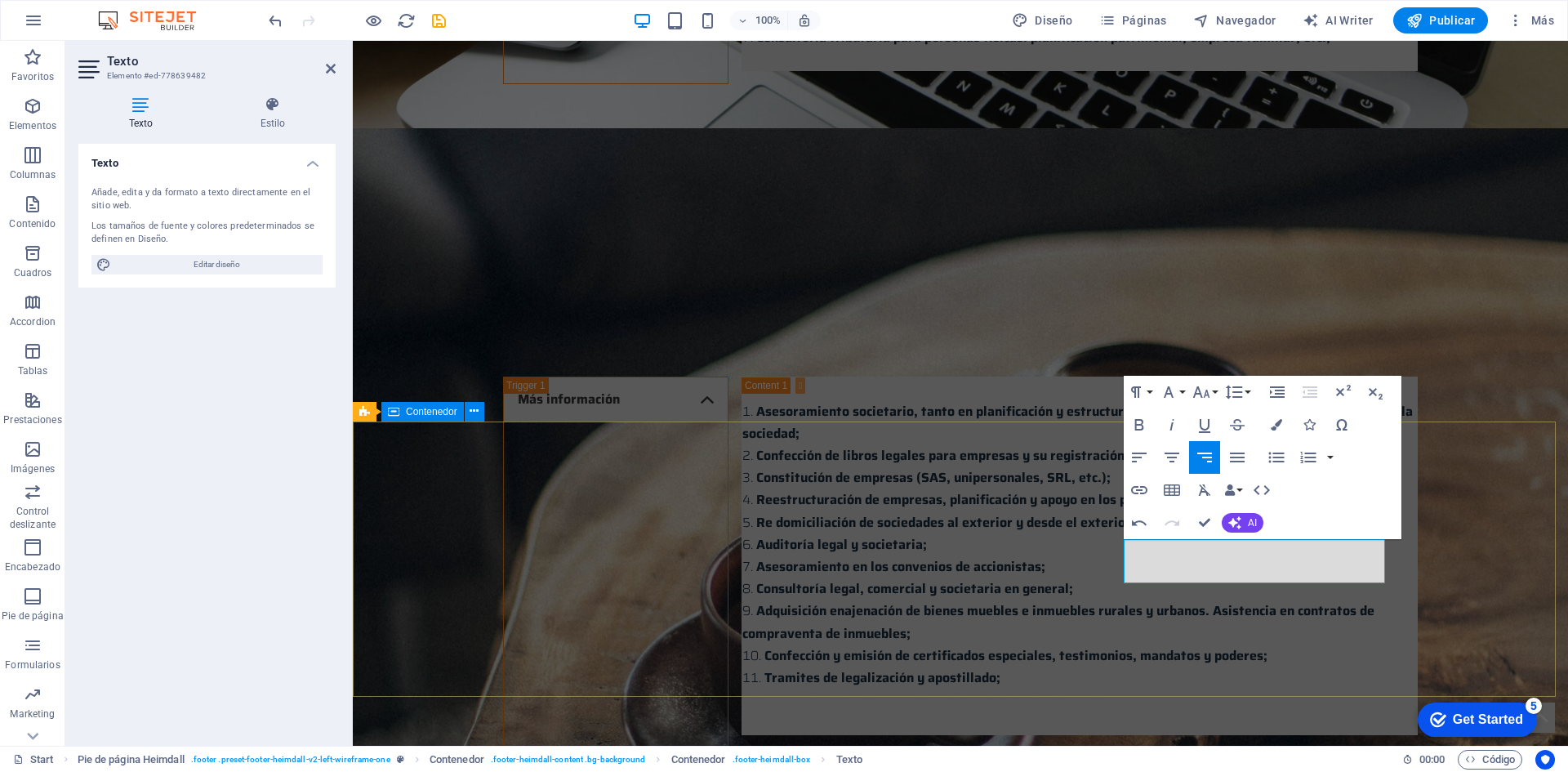
click at [1278, 426] on icon "button" at bounding box center [1276, 425] width 12 height 12
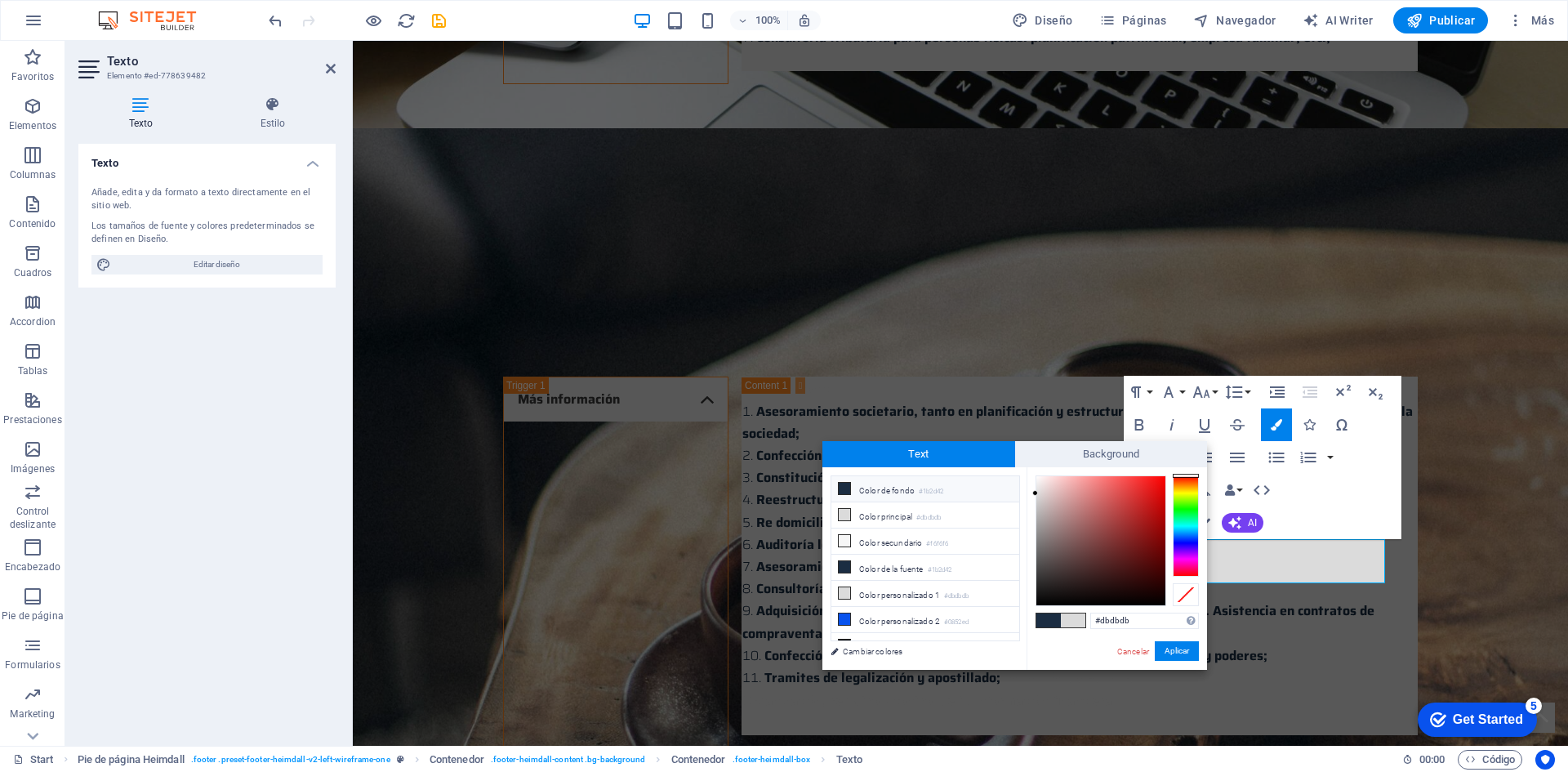
click at [1056, 619] on span at bounding box center [1048, 621] width 25 height 14
type input "#1b2d42"
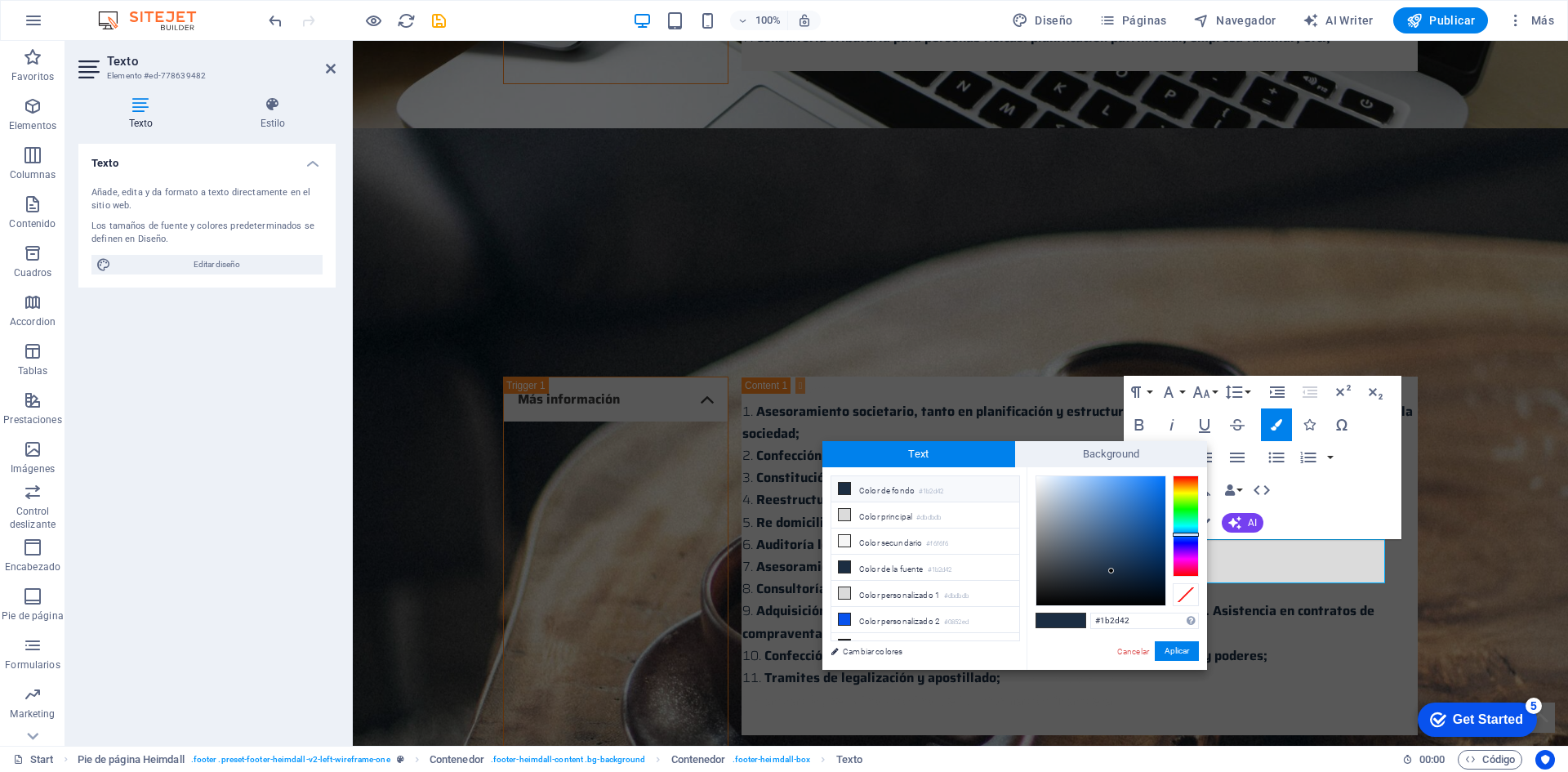
click at [1056, 619] on span at bounding box center [1048, 621] width 25 height 14
click at [1177, 652] on button "Aplicar" at bounding box center [1176, 651] width 45 height 20
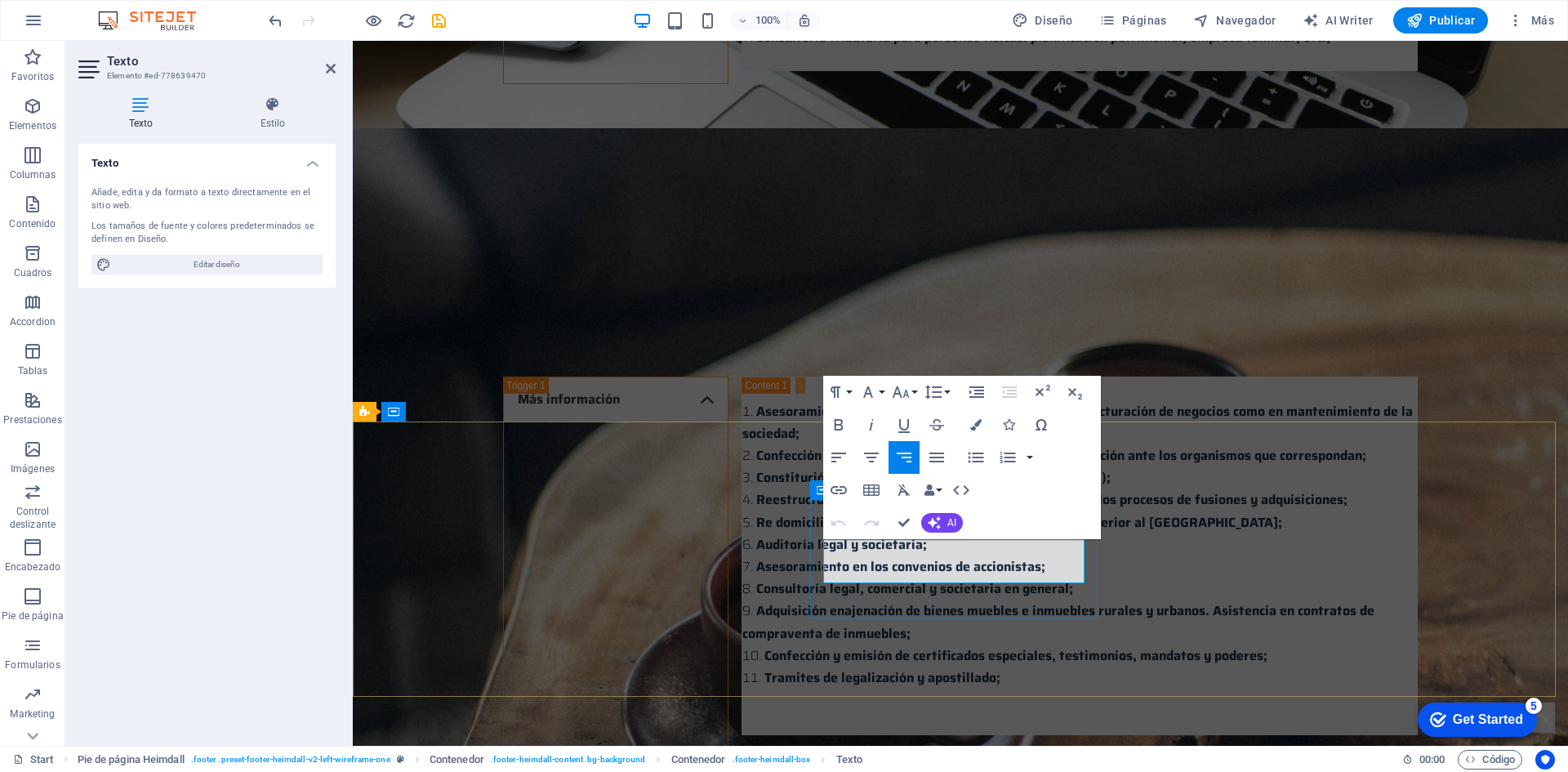
drag, startPoint x: 838, startPoint y: 544, endPoint x: 1096, endPoint y: 603, distance: 264.7
click at [972, 422] on icon "button" at bounding box center [975, 425] width 12 height 12
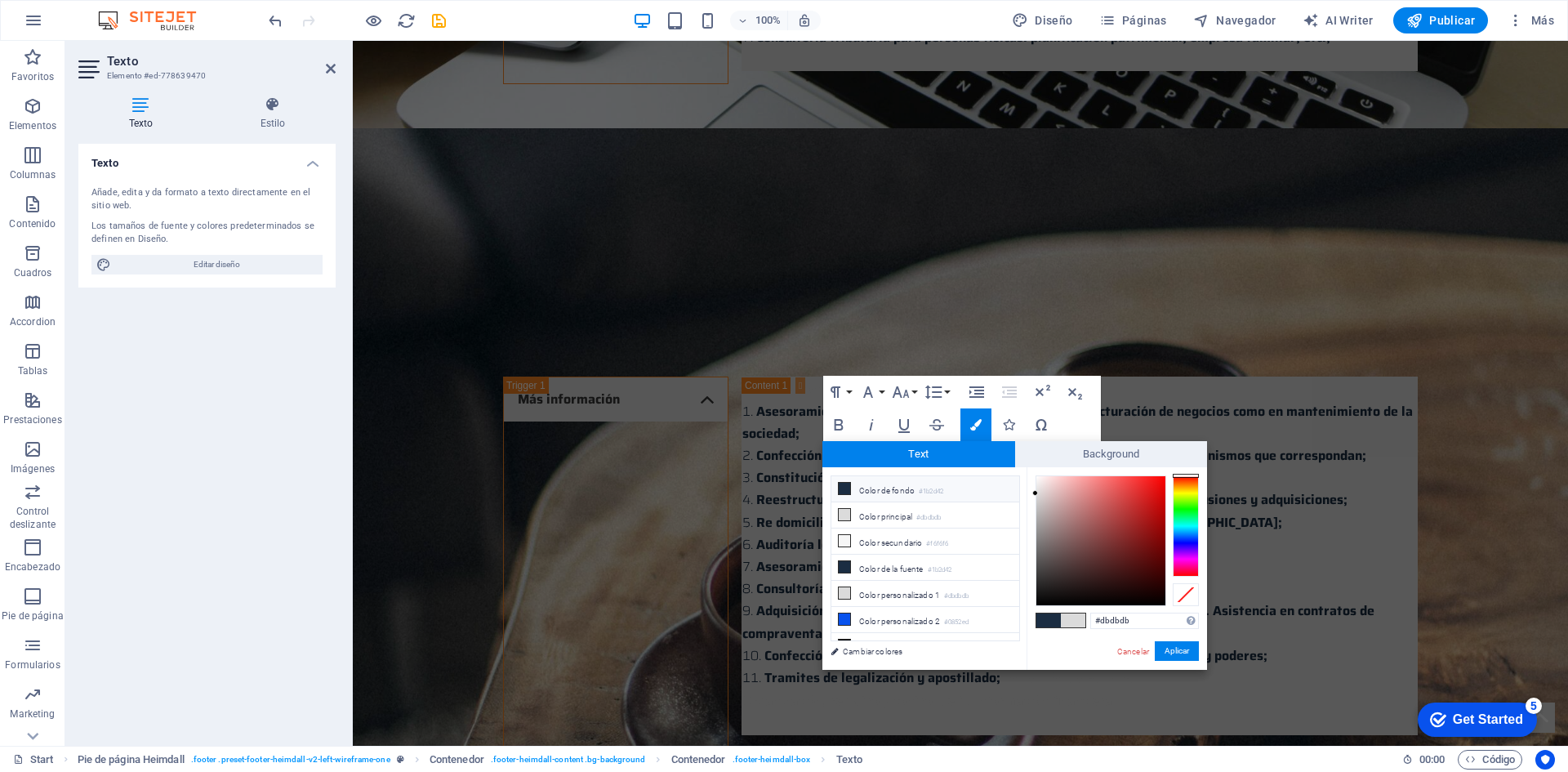
click at [1047, 618] on span at bounding box center [1048, 621] width 25 height 14
type input "#1b2d42"
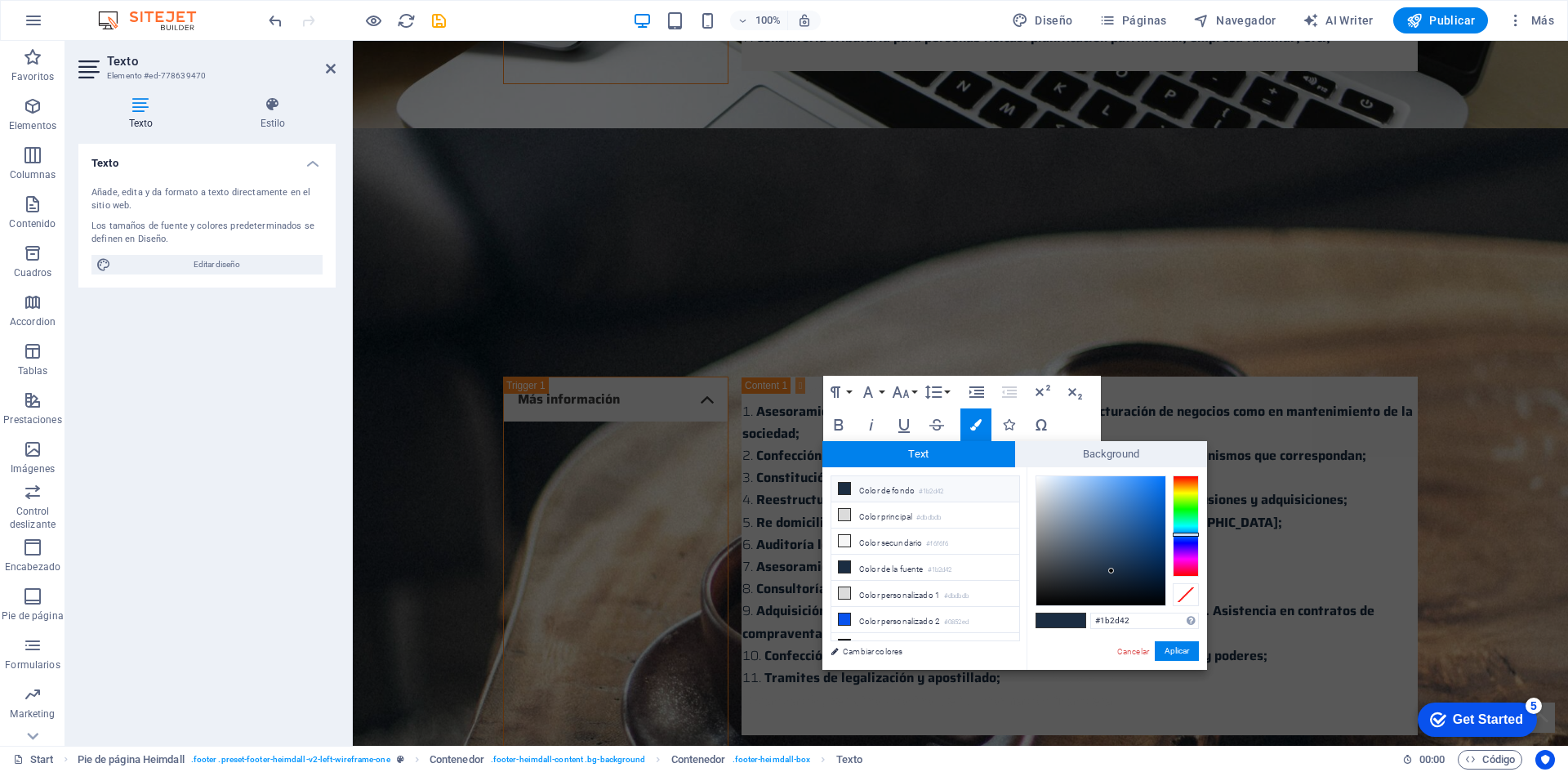
click at [1047, 618] on span at bounding box center [1048, 621] width 25 height 14
click at [1163, 648] on button "Aplicar" at bounding box center [1176, 651] width 45 height 20
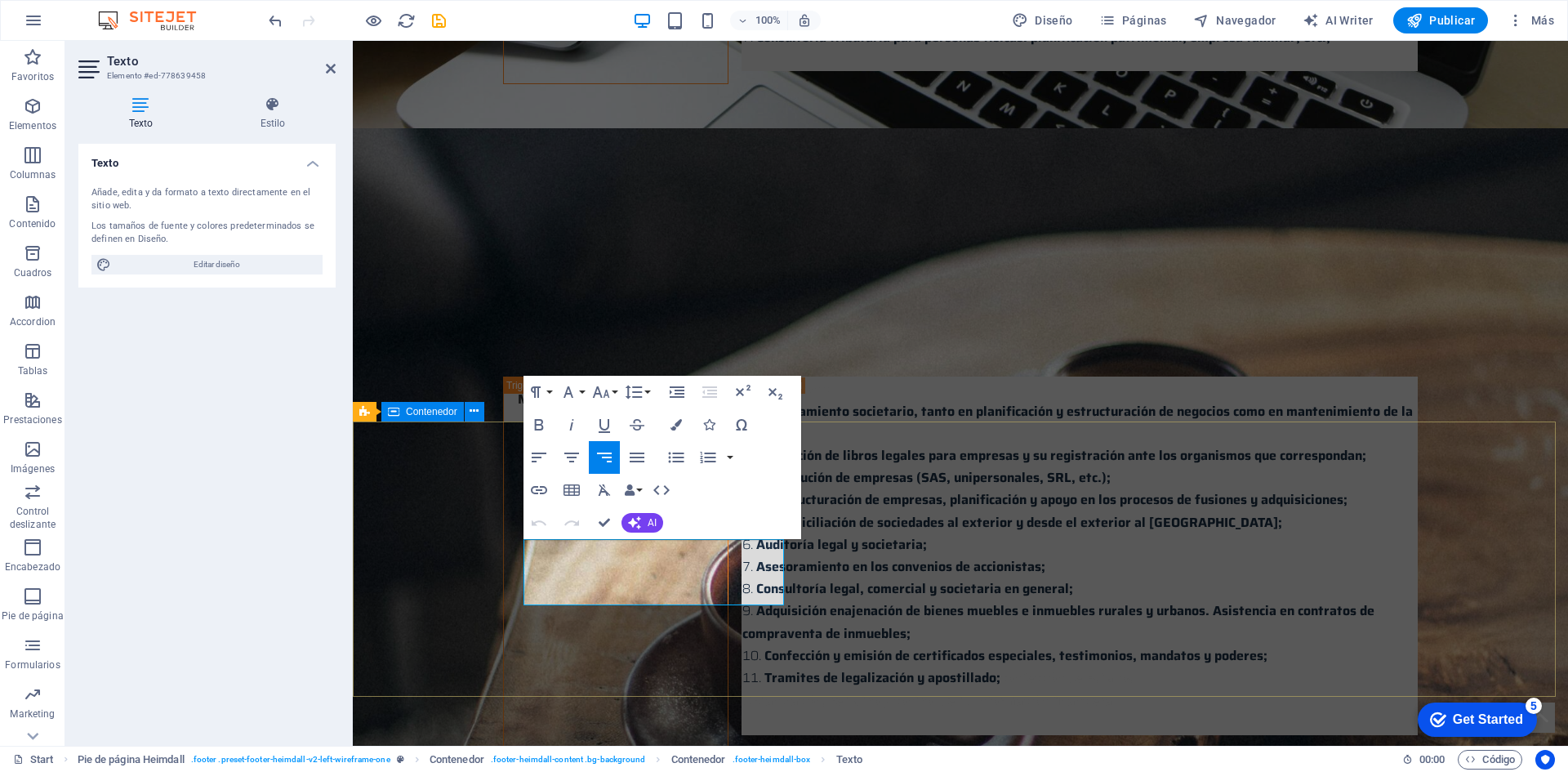
drag, startPoint x: 530, startPoint y: 546, endPoint x: 800, endPoint y: 620, distance: 280.0
click at [675, 425] on icon "button" at bounding box center [677, 425] width 12 height 12
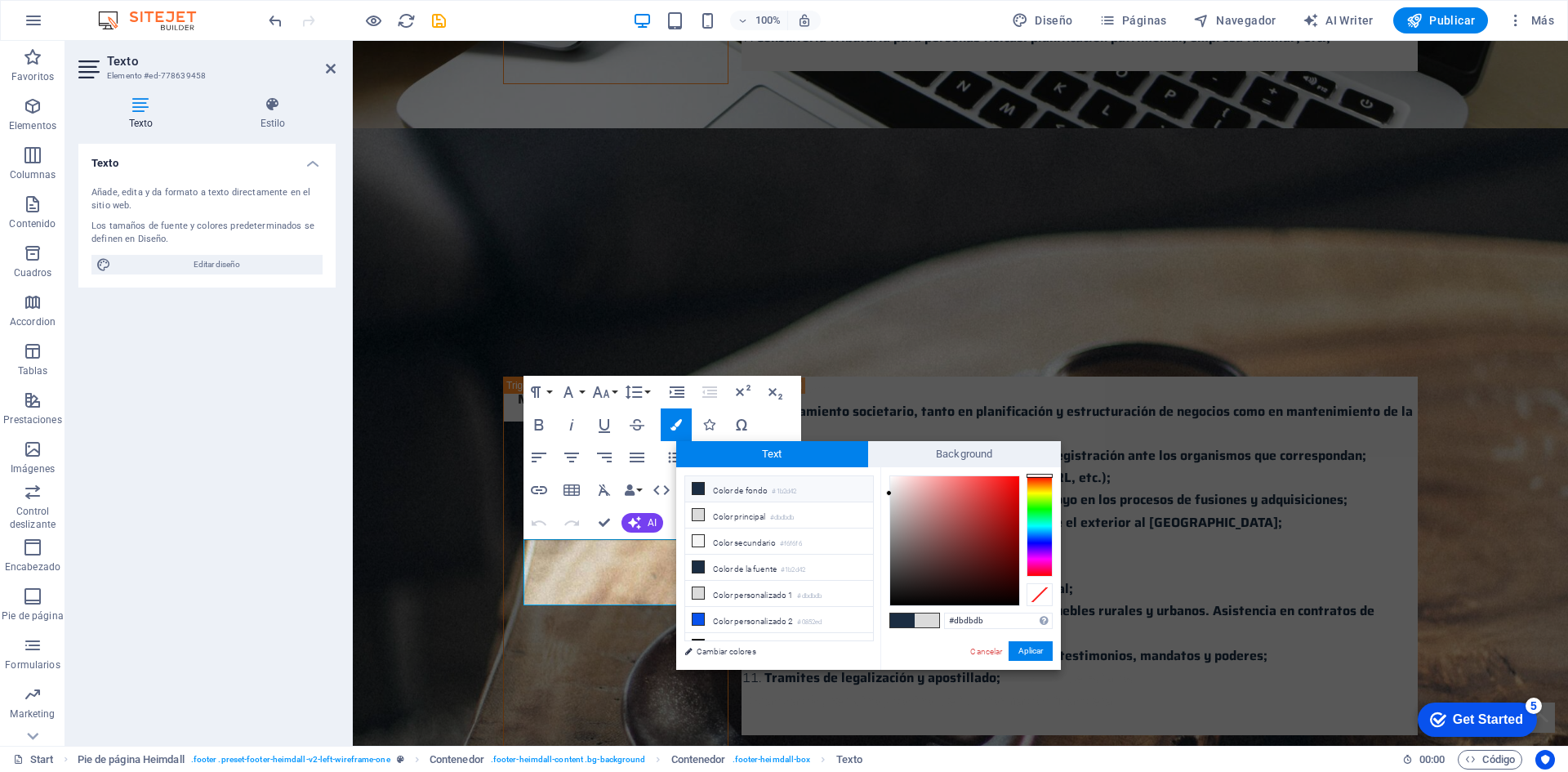
click at [893, 617] on span at bounding box center [902, 621] width 25 height 14
type input "#1b2d42"
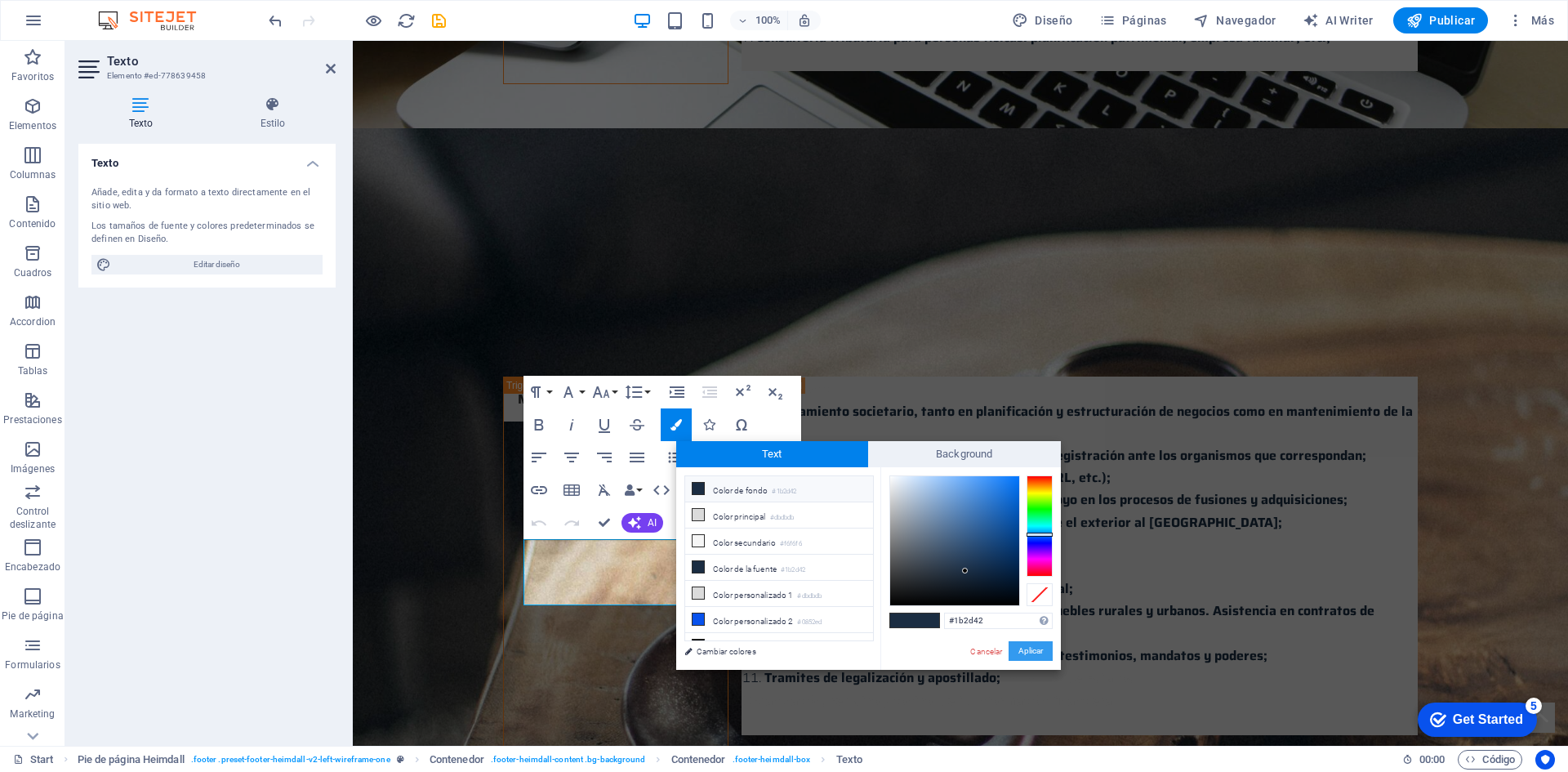
click at [1037, 650] on button "Aplicar" at bounding box center [1030, 651] width 45 height 20
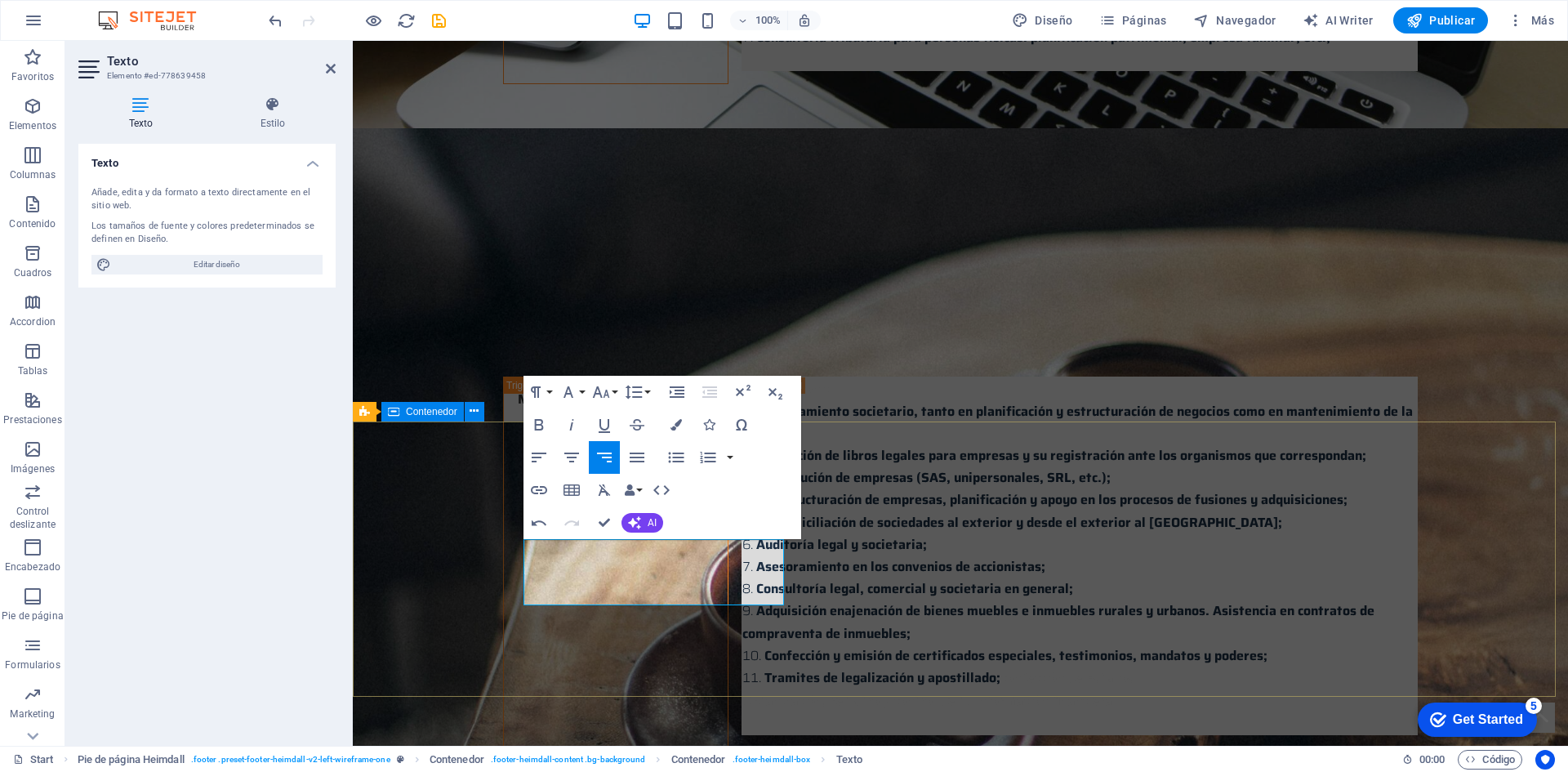
drag, startPoint x: 978, startPoint y: 446, endPoint x: 1336, endPoint y: 522, distance: 366.0
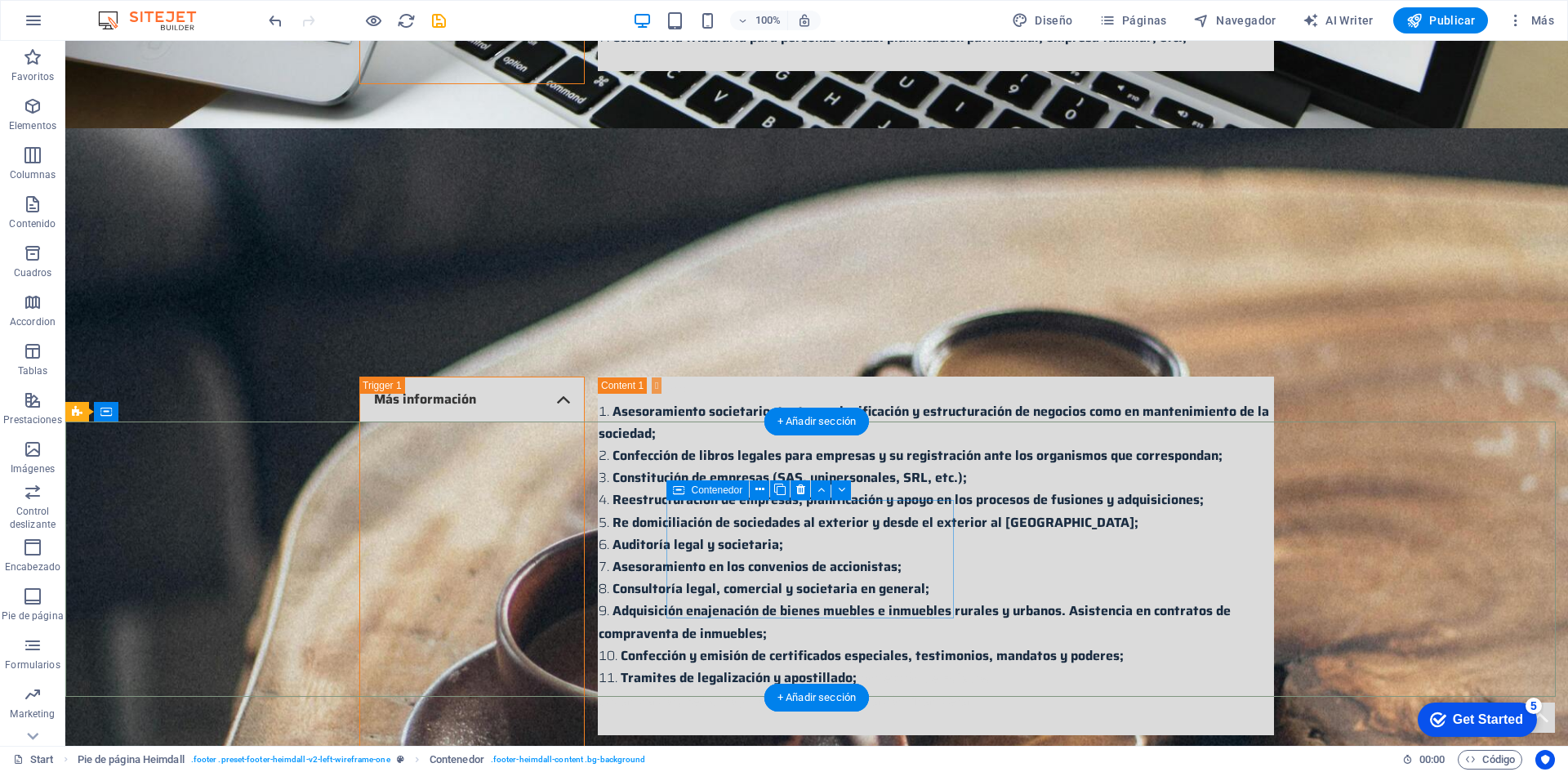
scroll to position [3580, 0]
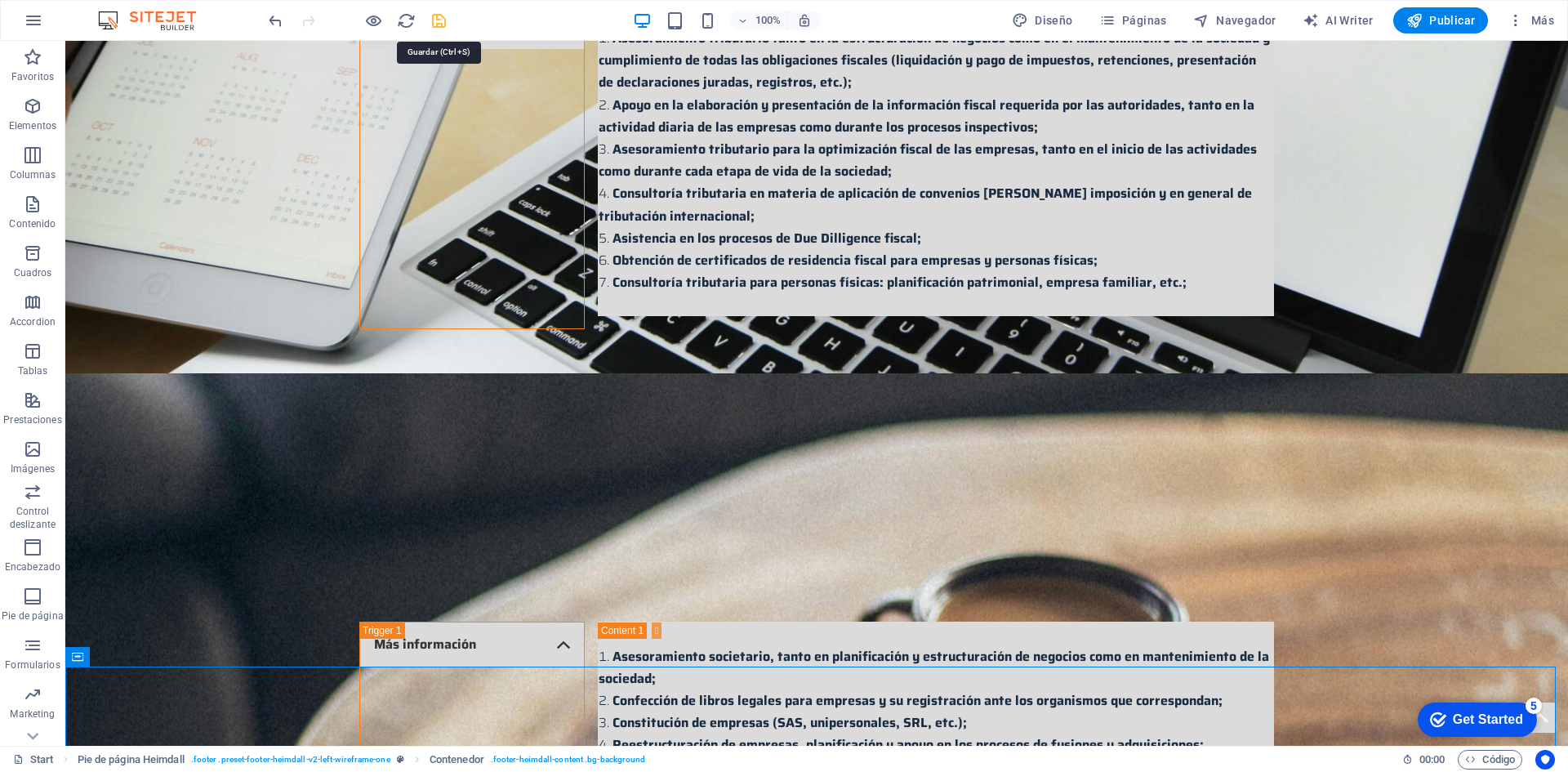
click at [436, 27] on icon "save" at bounding box center [438, 21] width 19 height 19
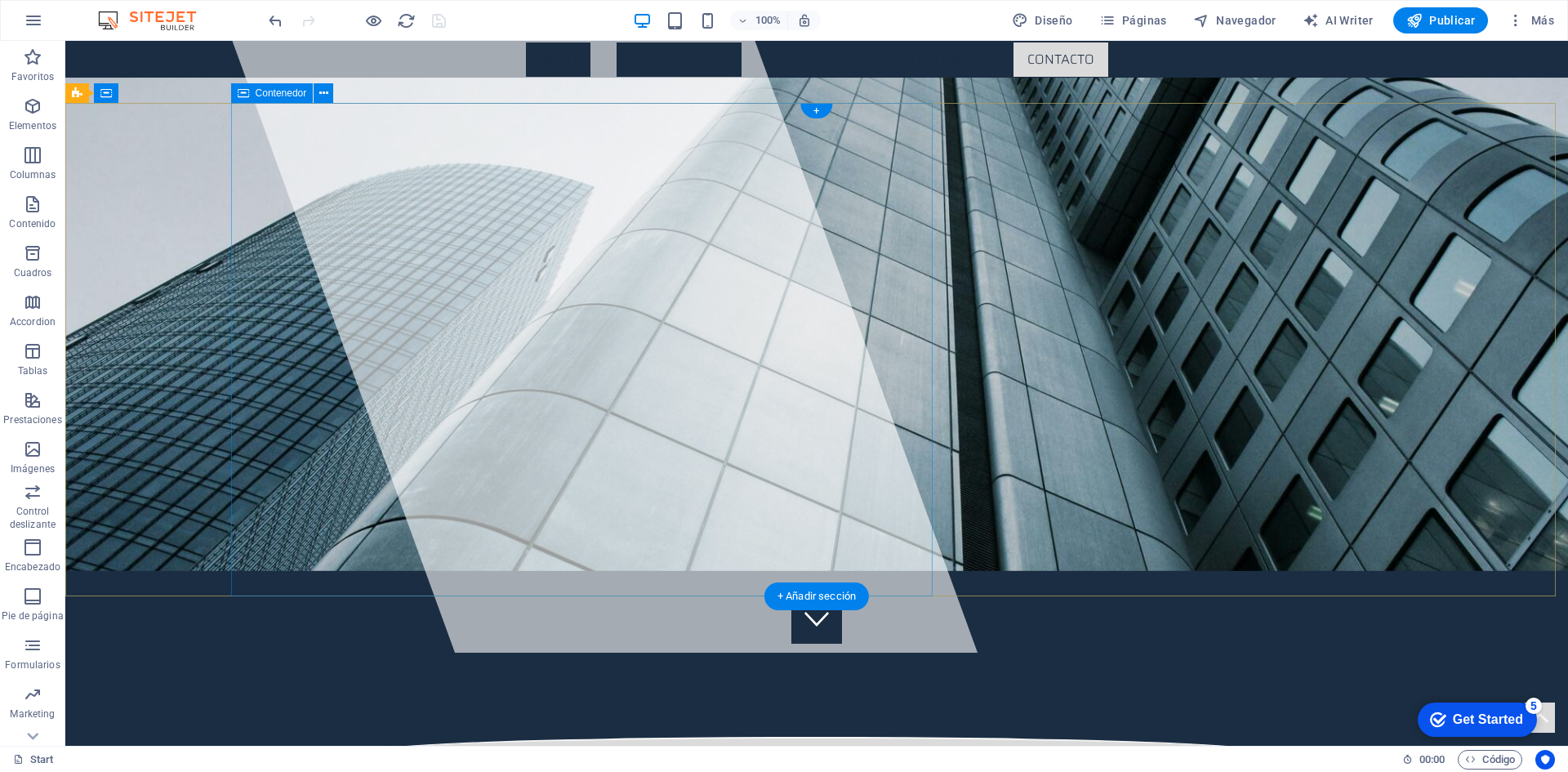
scroll to position [245, 0]
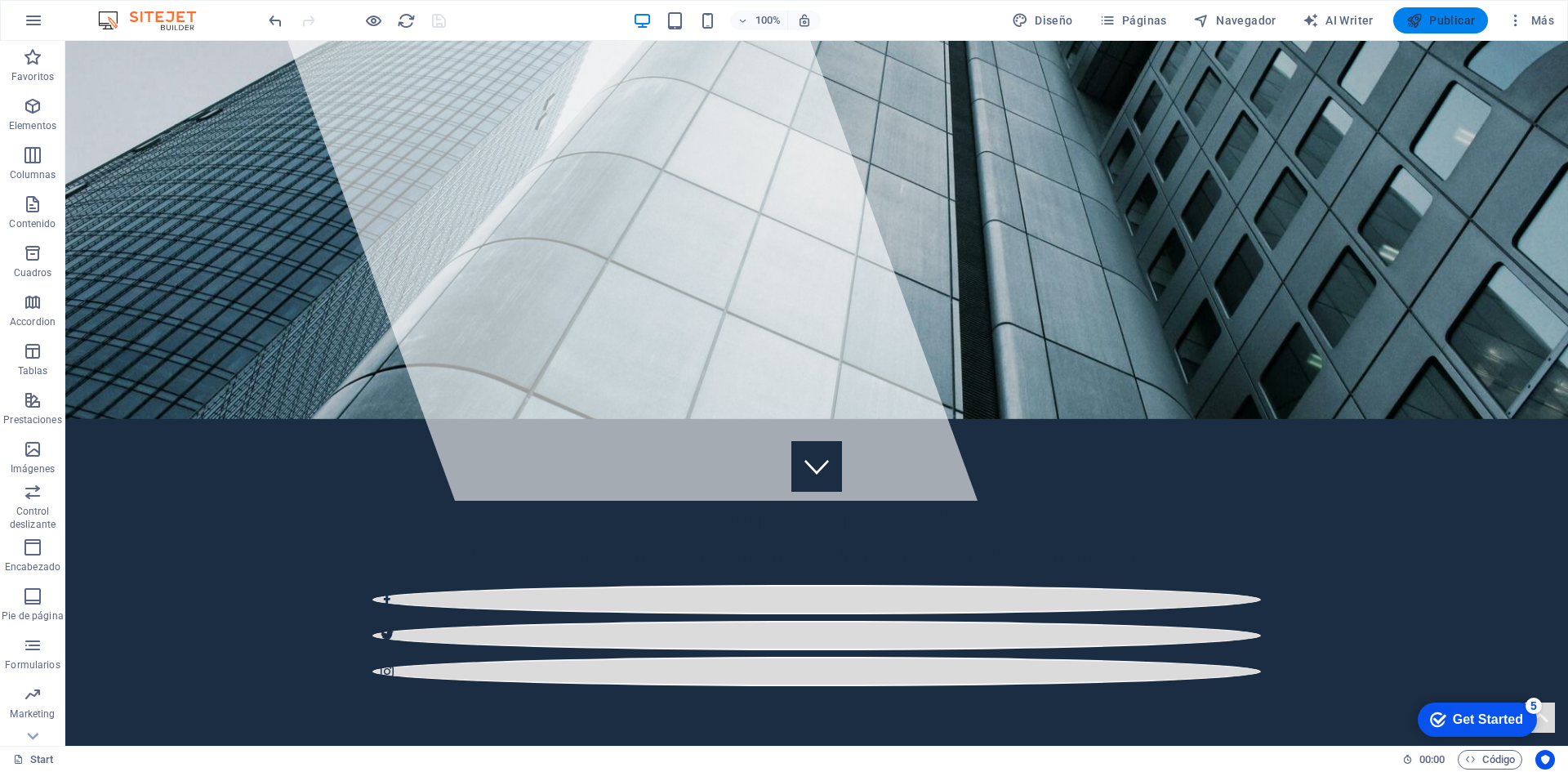
click at [1423, 23] on icon "button" at bounding box center [1414, 20] width 17 height 17
